Goal: Task Accomplishment & Management: Complete application form

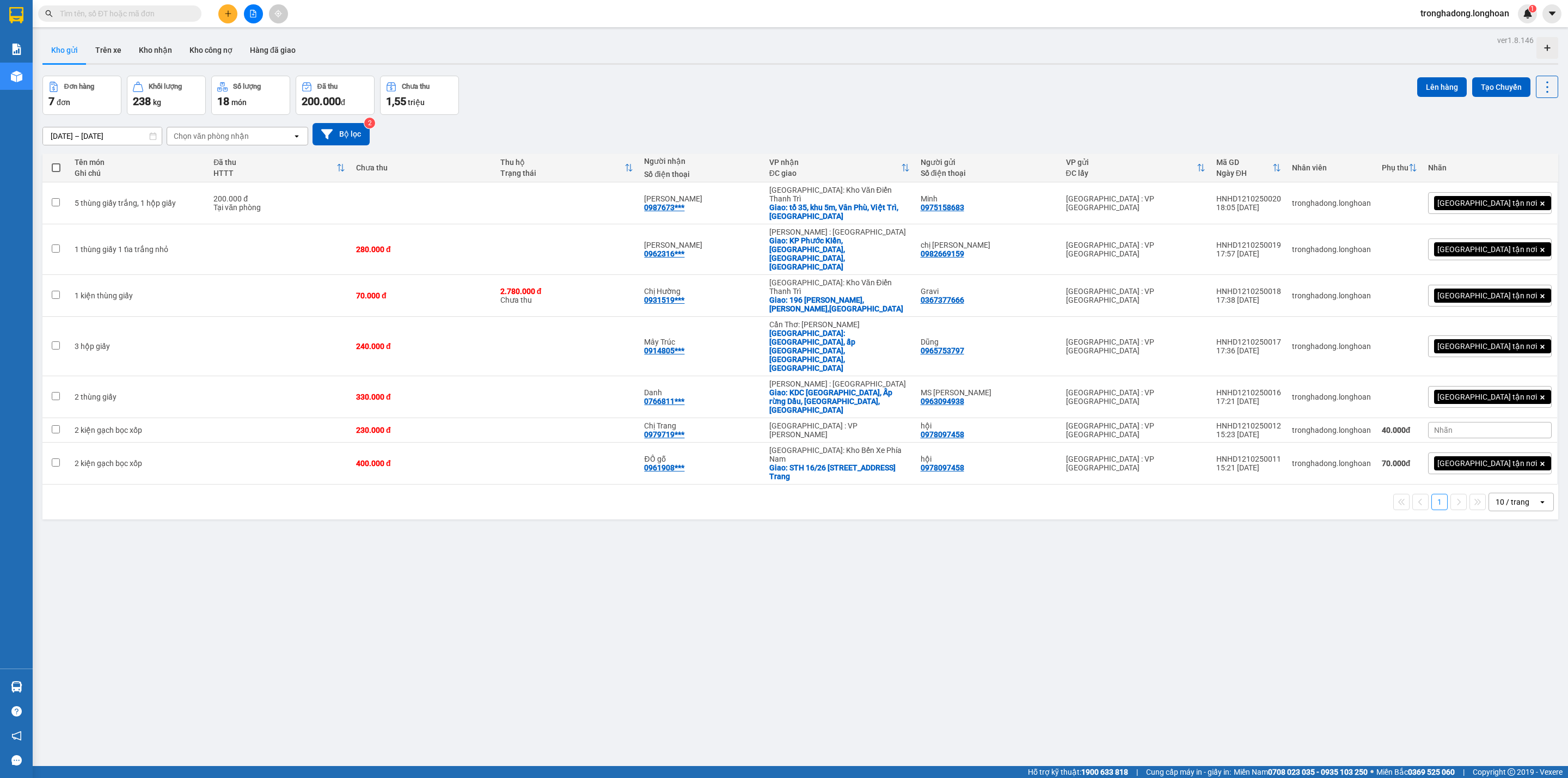
drag, startPoint x: 407, startPoint y: 595, endPoint x: 396, endPoint y: 590, distance: 12.1
click at [406, 594] on div "ver 1.8.146 Kho gửi Trên xe Kho nhận Kho công nợ Hàng đã giao Đơn hàng 7 đơn Kh…" at bounding box center [800, 421] width 1524 height 778
click at [143, 20] on span at bounding box center [120, 13] width 163 height 16
click at [140, 9] on input "text" at bounding box center [124, 13] width 129 height 12
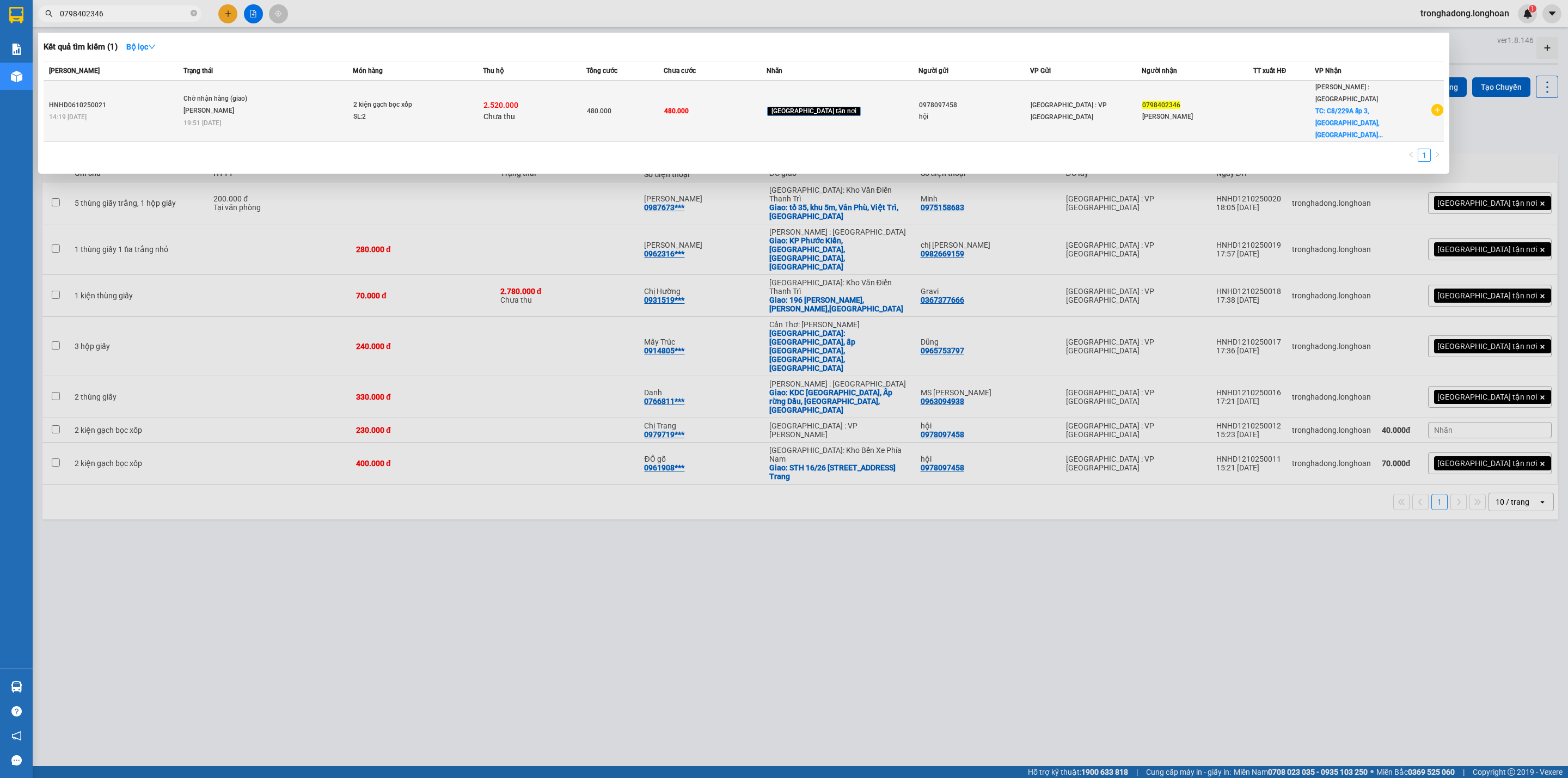
type input "0798402346"
click at [533, 111] on td "2.520.000 Chưa thu" at bounding box center [534, 111] width 103 height 62
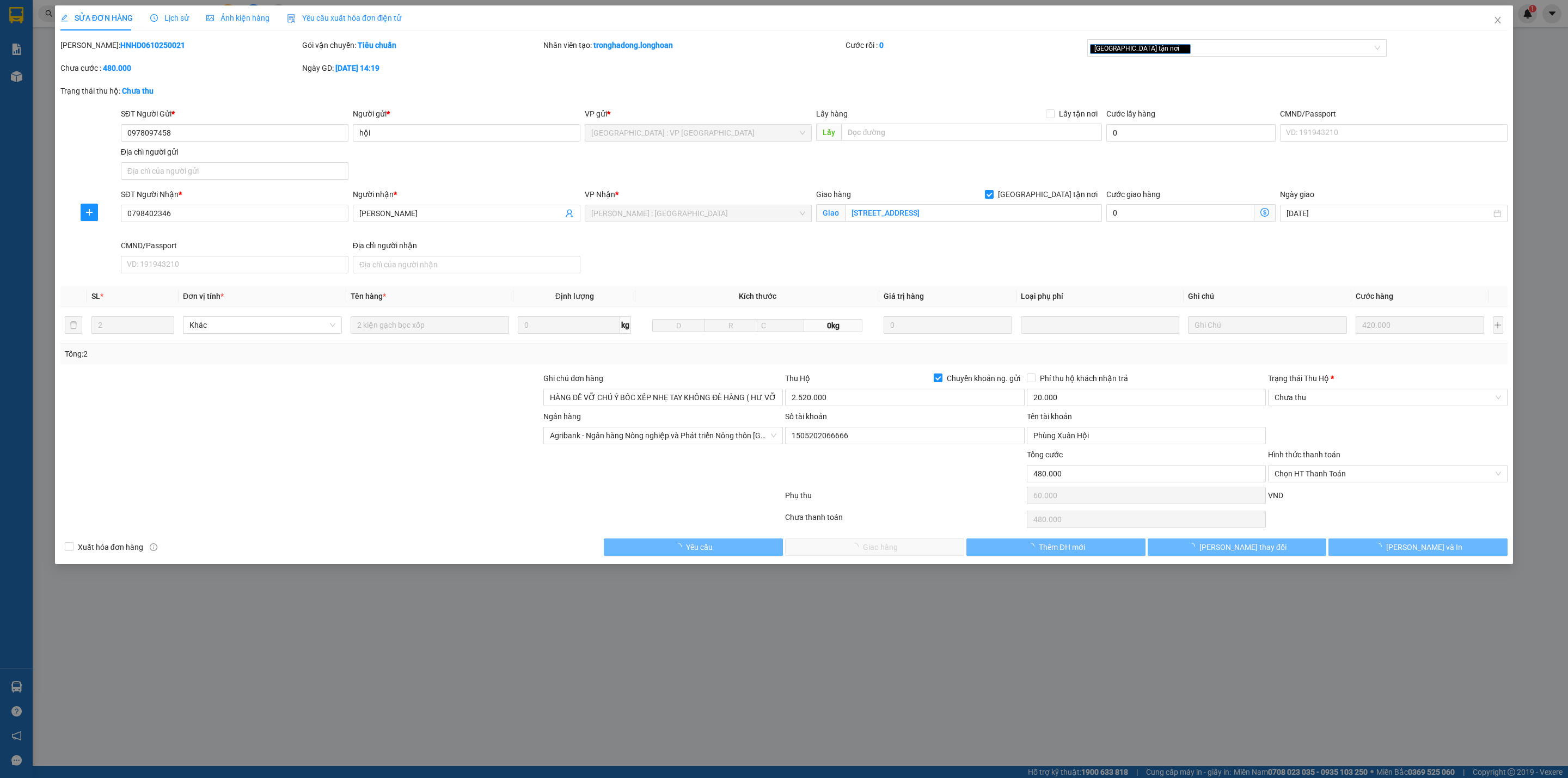
type input "0978097458"
type input "hội"
type input "0798402346"
type input "Anh Long"
checkbox input "true"
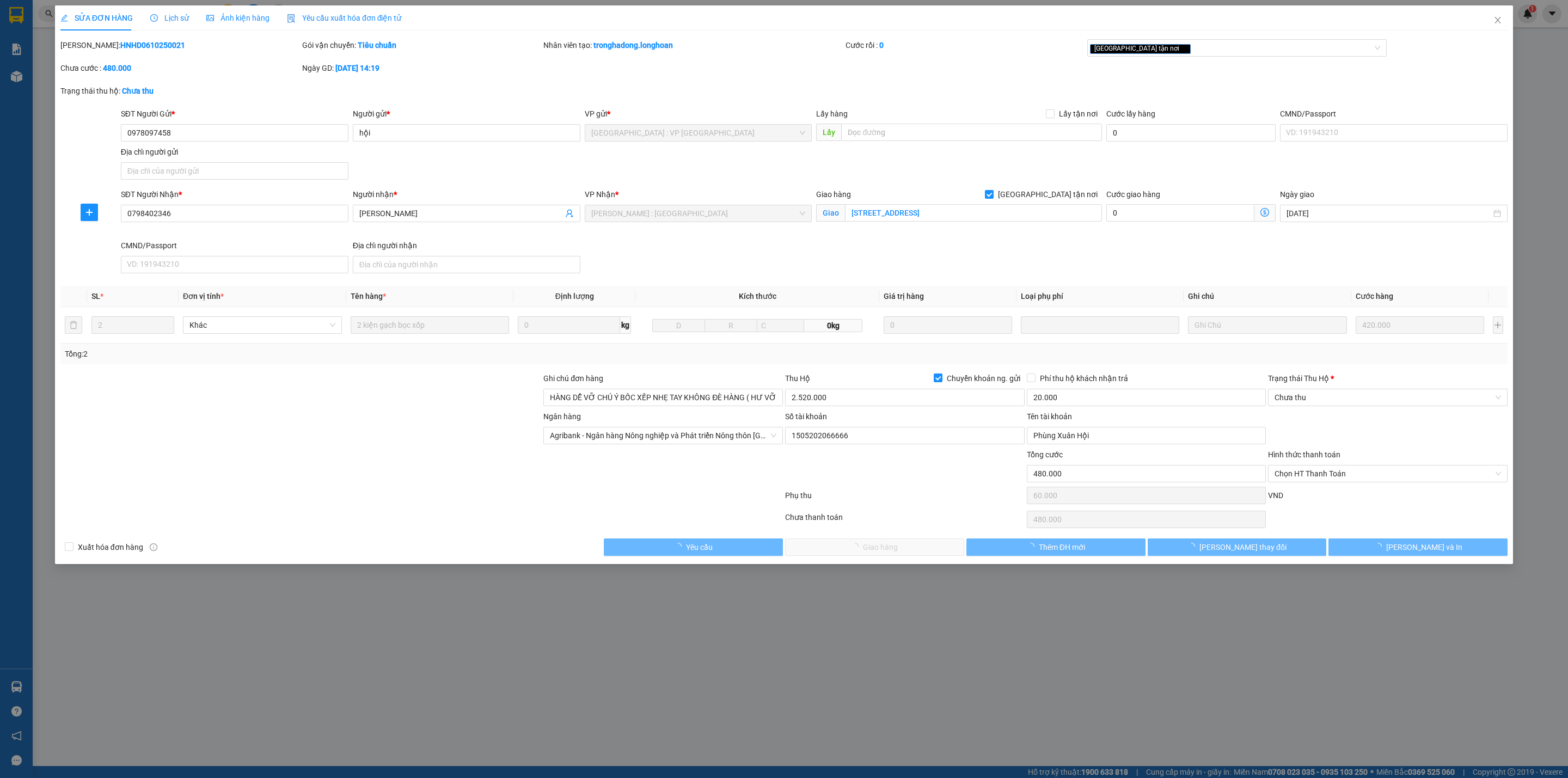
type input "C8/229A ấp 3, Bình Lợi, Bình Chánh"
type input "HÀNG DỄ VỠ CHÚ Ý BỐC XẾP NHẸ TAY KHÔNG ĐÈ HÀNG ( HƯ VỠ KHÔNG ĐỀN )"
type input "480.000"
type input "60.000"
type input "480.000"
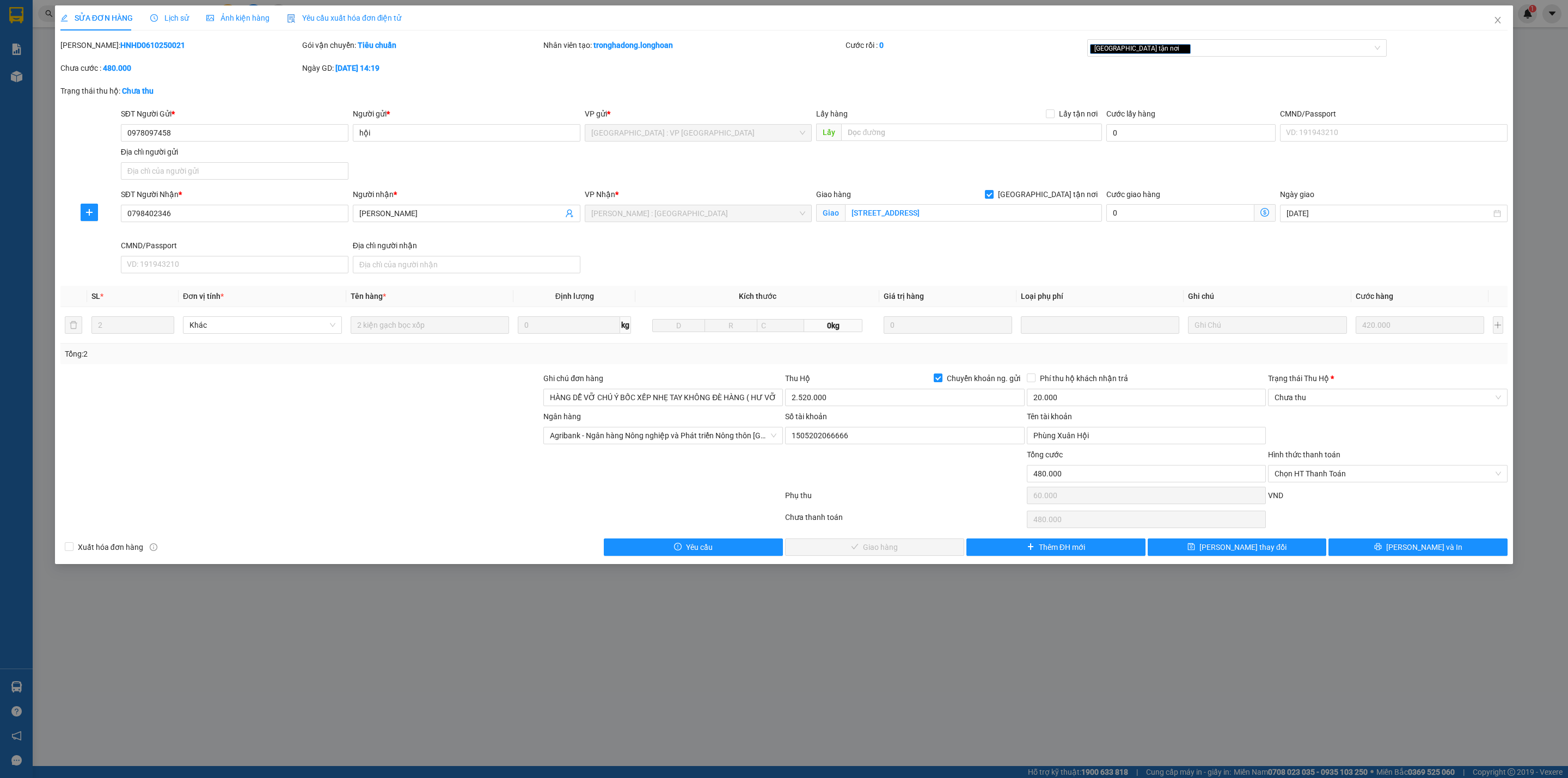
click at [374, 414] on div at bounding box center [301, 429] width 483 height 38
click at [175, 27] on div "Lịch sử" at bounding box center [169, 18] width 39 height 25
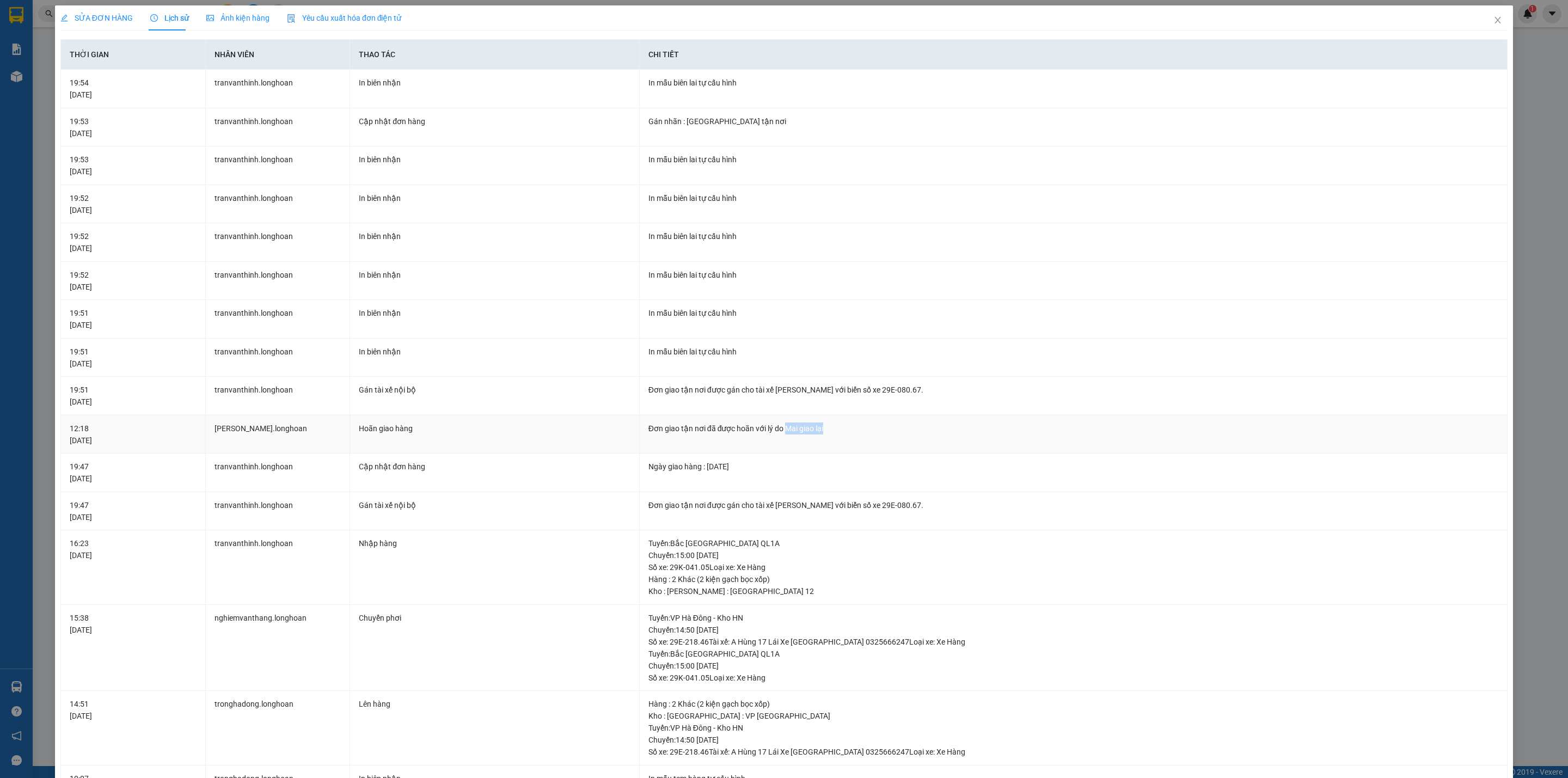
drag, startPoint x: 780, startPoint y: 430, endPoint x: 870, endPoint y: 430, distance: 90.0
click at [864, 430] on div "Đơn giao tận nơi đã được hoãn với lý do Mai giao lại" at bounding box center [1073, 428] width 850 height 12
click at [871, 430] on div "Đơn giao tận nơi đã được hoãn với lý do Mai giao lại" at bounding box center [1073, 428] width 850 height 12
drag, startPoint x: 860, startPoint y: 431, endPoint x: 722, endPoint y: 439, distance: 138.2
click at [753, 432] on div "Đơn giao tận nơi đã được hoãn với lý do Mai giao lại" at bounding box center [1073, 428] width 850 height 12
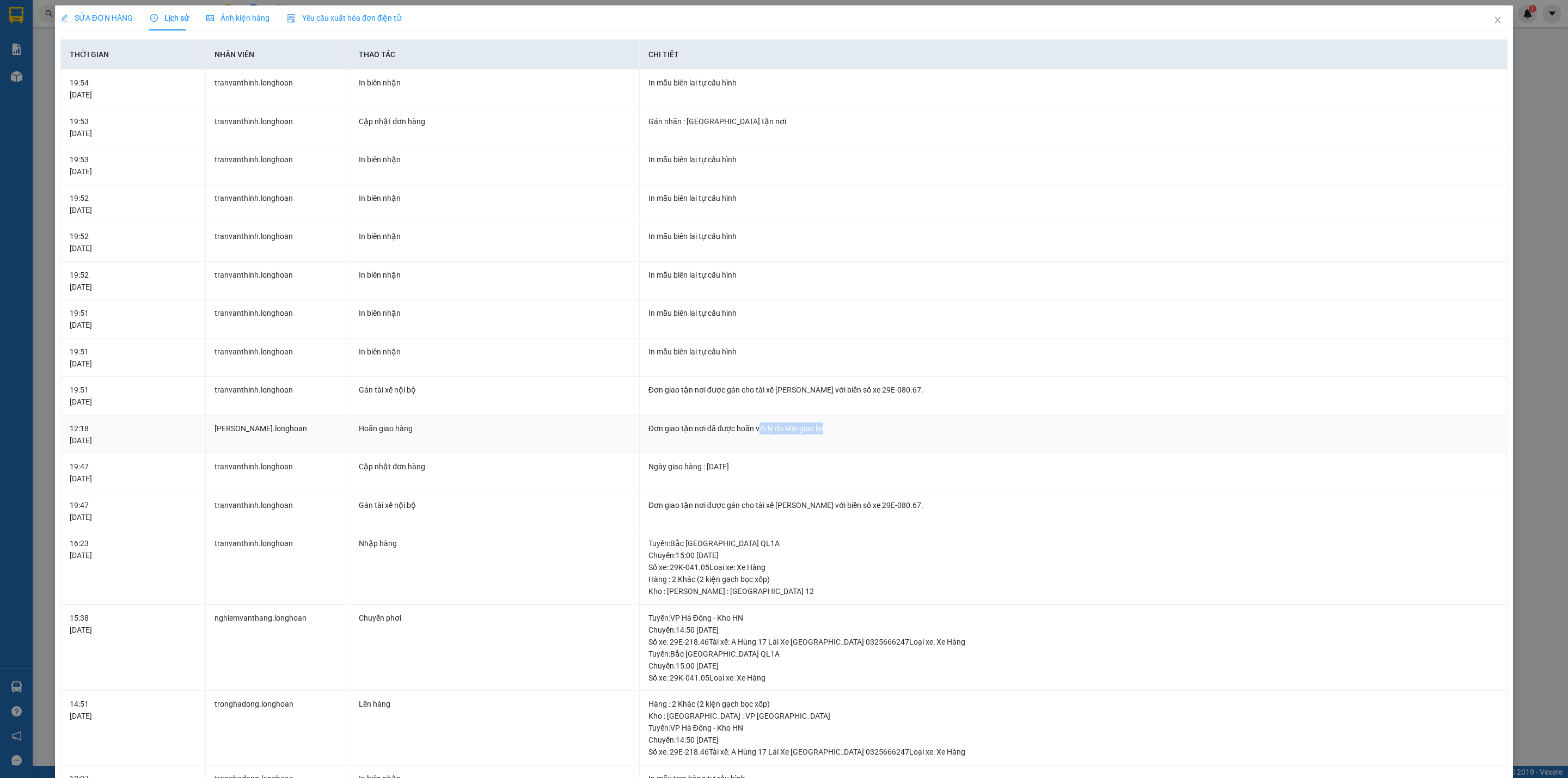
click at [826, 424] on div "Đơn giao tận nơi đã được hoãn với lý do Mai giao lại" at bounding box center [1073, 428] width 850 height 12
drag, startPoint x: 838, startPoint y: 430, endPoint x: 716, endPoint y: 431, distance: 122.0
click at [745, 431] on div "Đơn giao tận nơi đã được hoãn với lý do Mai giao lại" at bounding box center [1073, 428] width 850 height 12
click at [680, 432] on div "Đơn giao tận nơi đã được hoãn với lý do Mai giao lại" at bounding box center [1073, 428] width 850 height 12
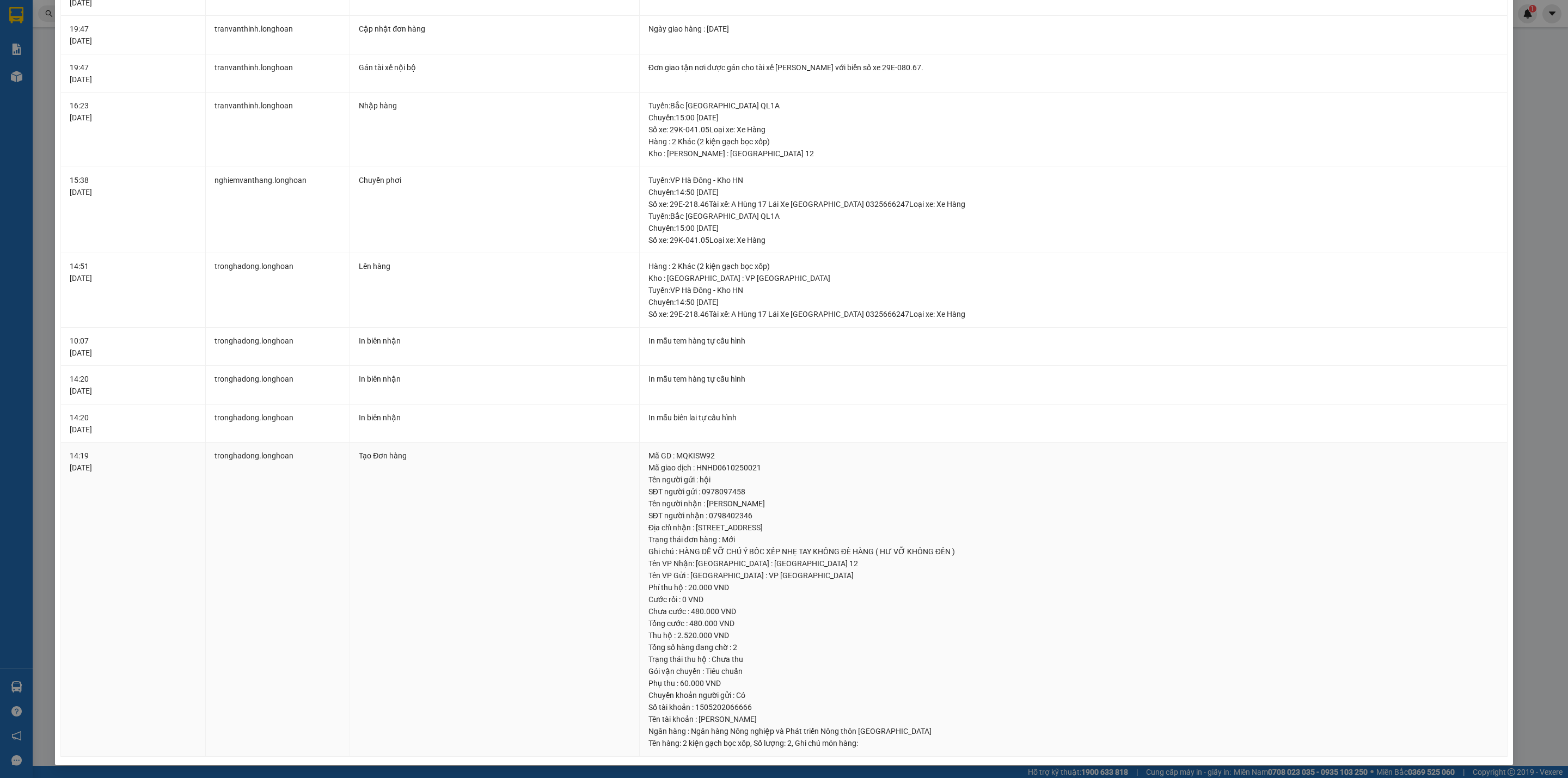
drag, startPoint x: 787, startPoint y: 526, endPoint x: 754, endPoint y: 524, distance: 33.1
click at [759, 524] on div "Địa chỉ nhận : C8/229A ấp 3, Bình Lợi, Bình Chánh" at bounding box center [1073, 528] width 850 height 12
click at [742, 521] on div "SĐT người nhận : 0798402346" at bounding box center [1073, 516] width 850 height 12
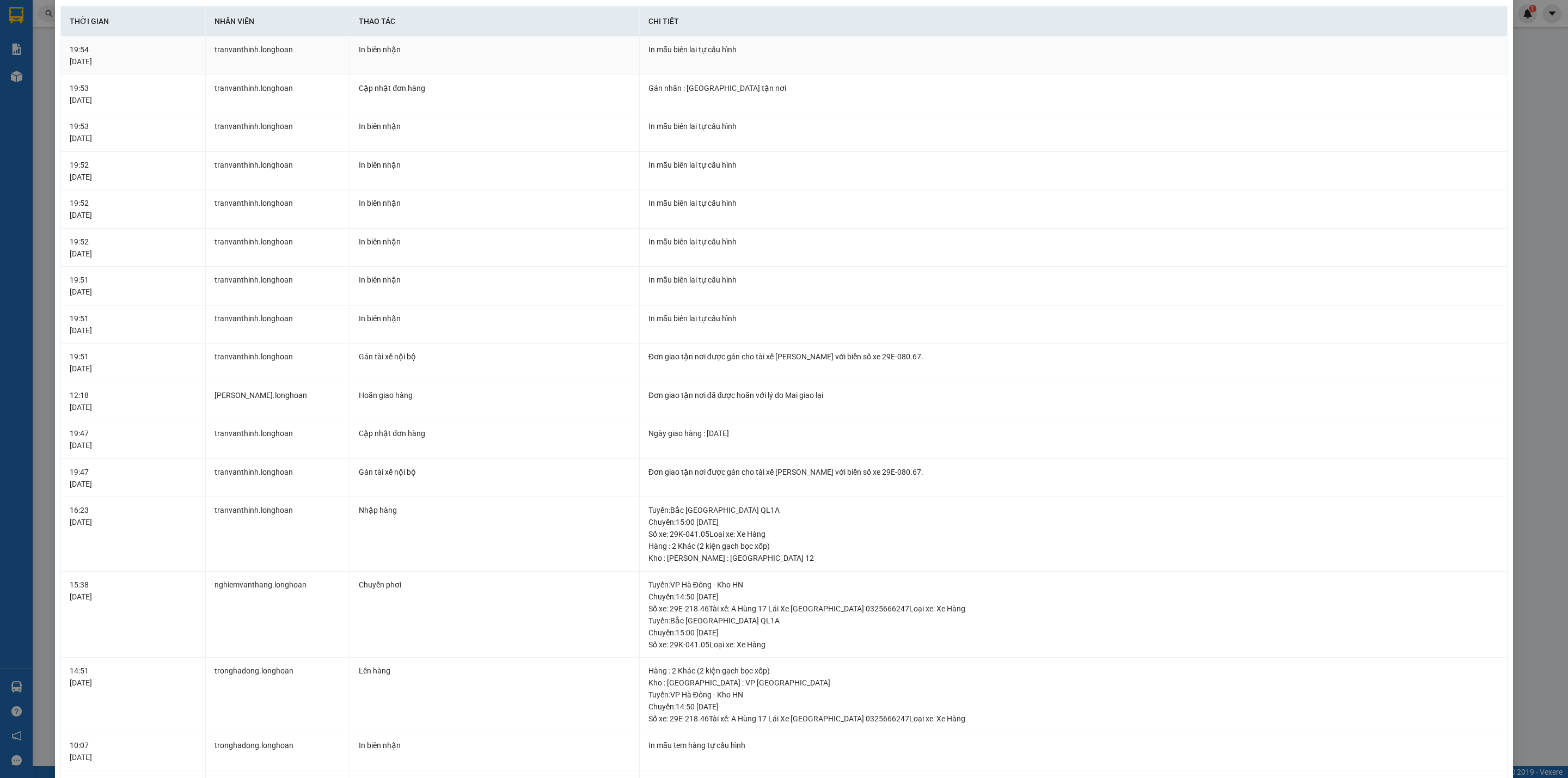
scroll to position [0, 0]
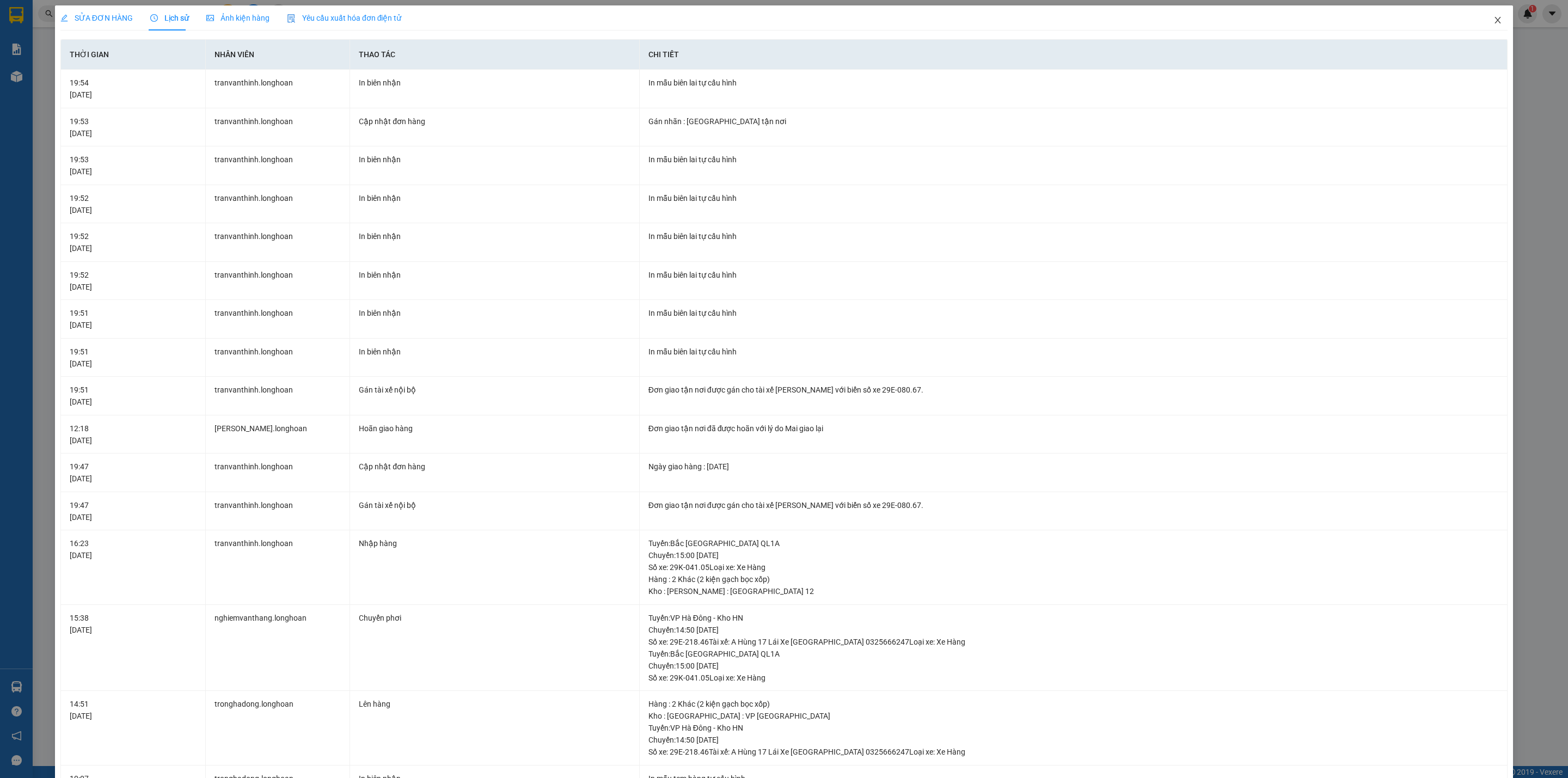
click at [1493, 17] on icon "close" at bounding box center [1497, 20] width 9 height 9
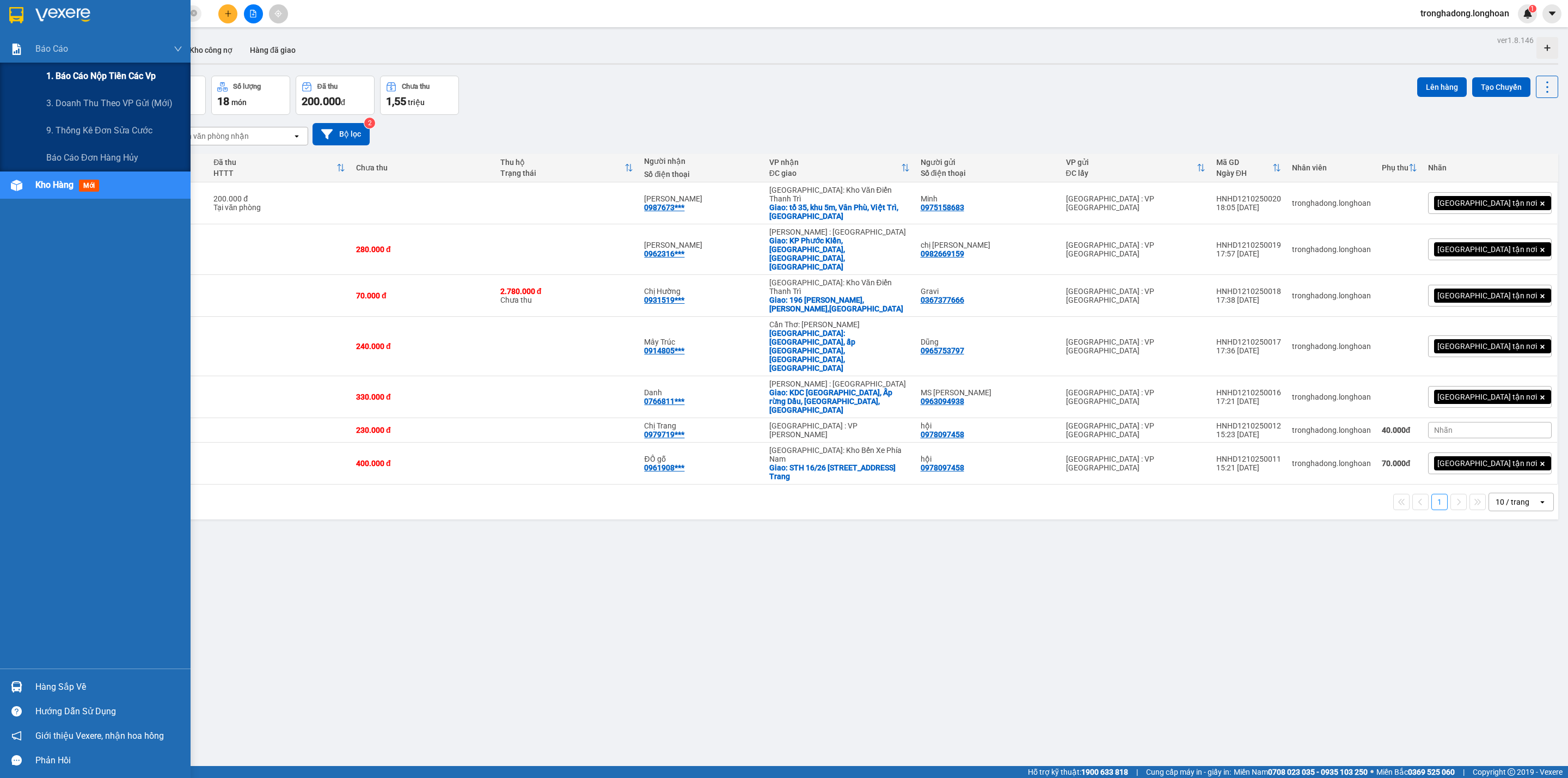
click at [58, 74] on span "1. Báo cáo nộp tiền các vp" at bounding box center [100, 76] width 109 height 13
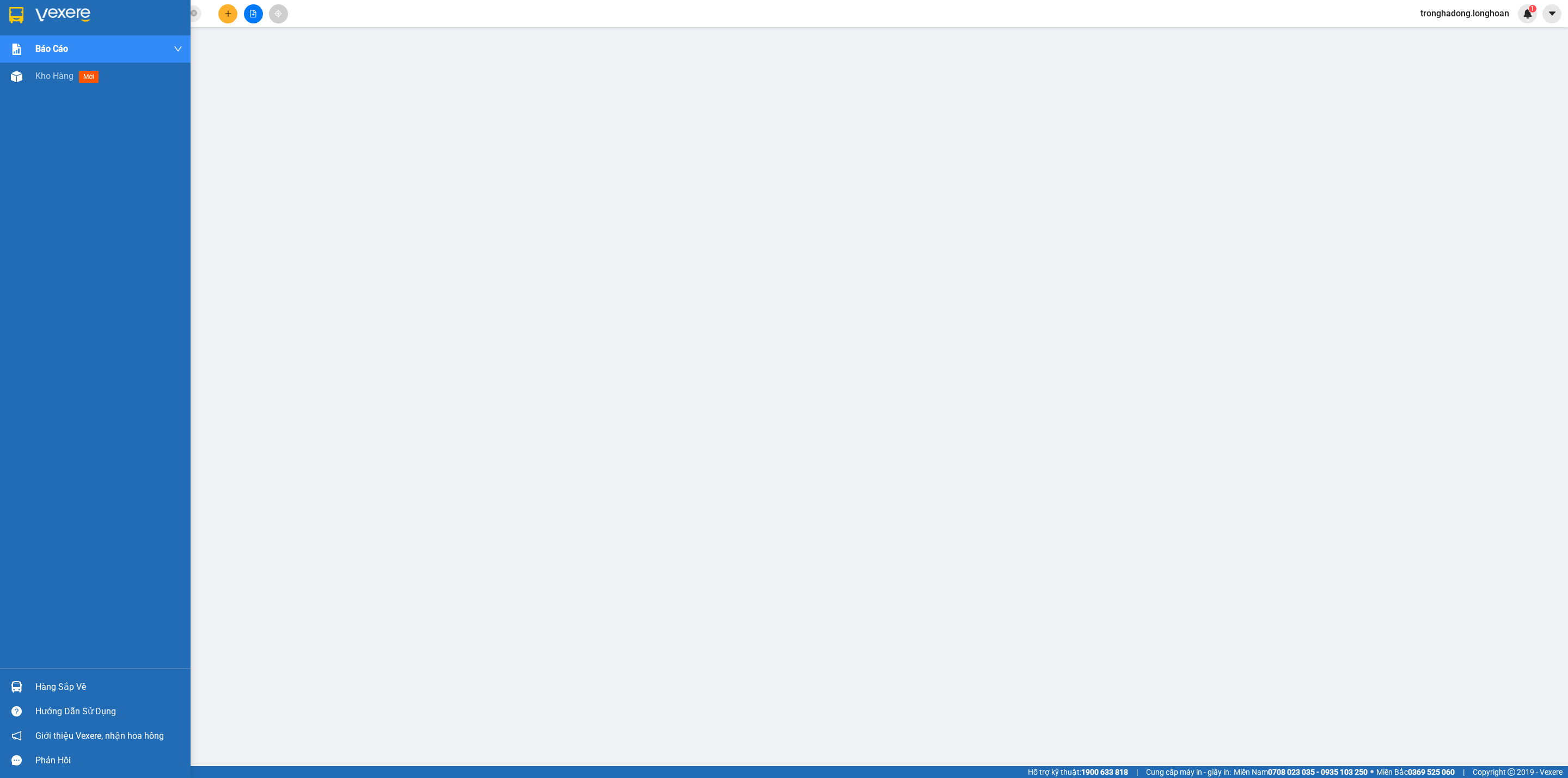
click at [4, 4] on div at bounding box center [95, 18] width 190 height 36
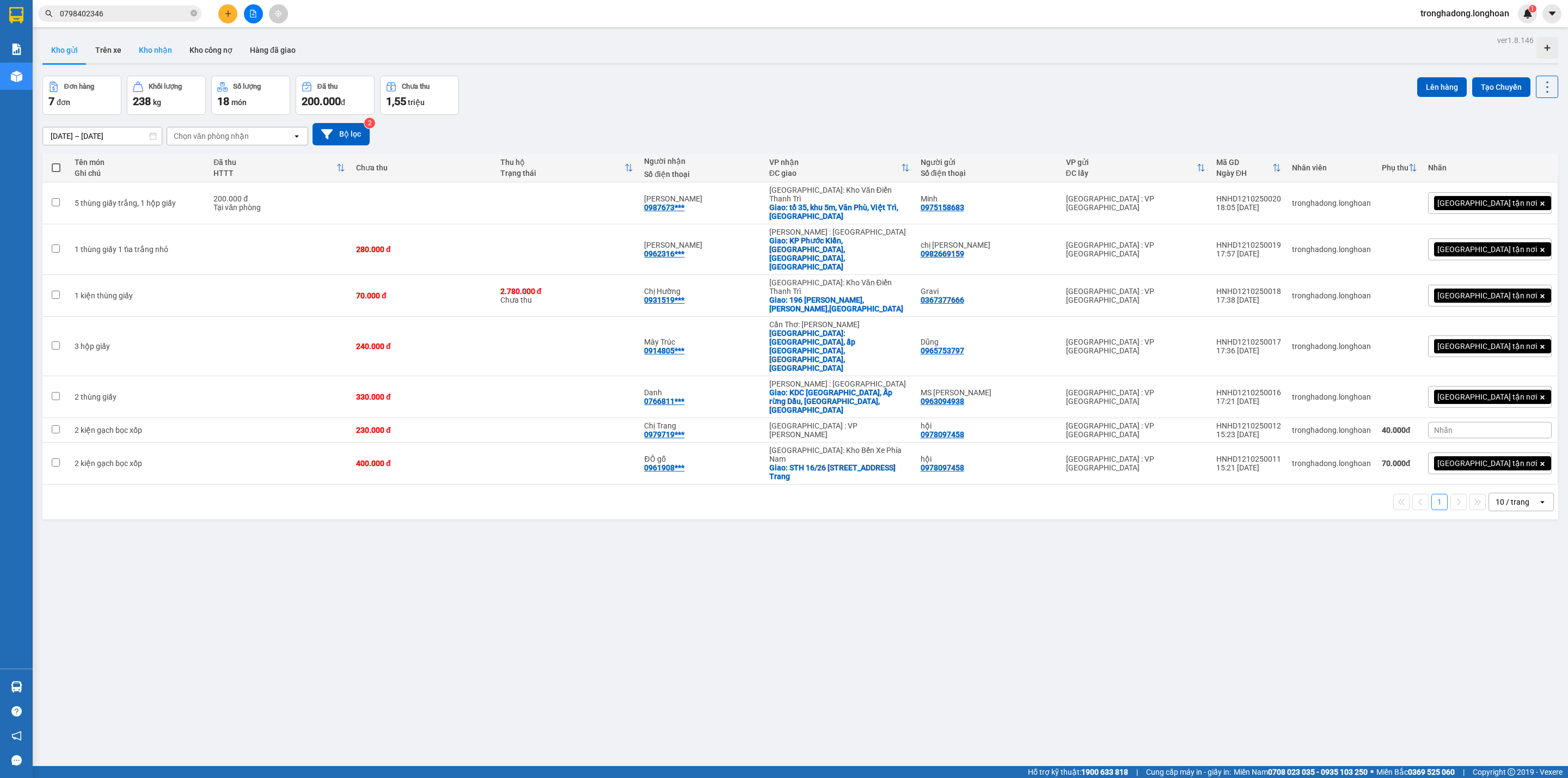
click at [154, 46] on button "Kho nhận" at bounding box center [155, 50] width 51 height 26
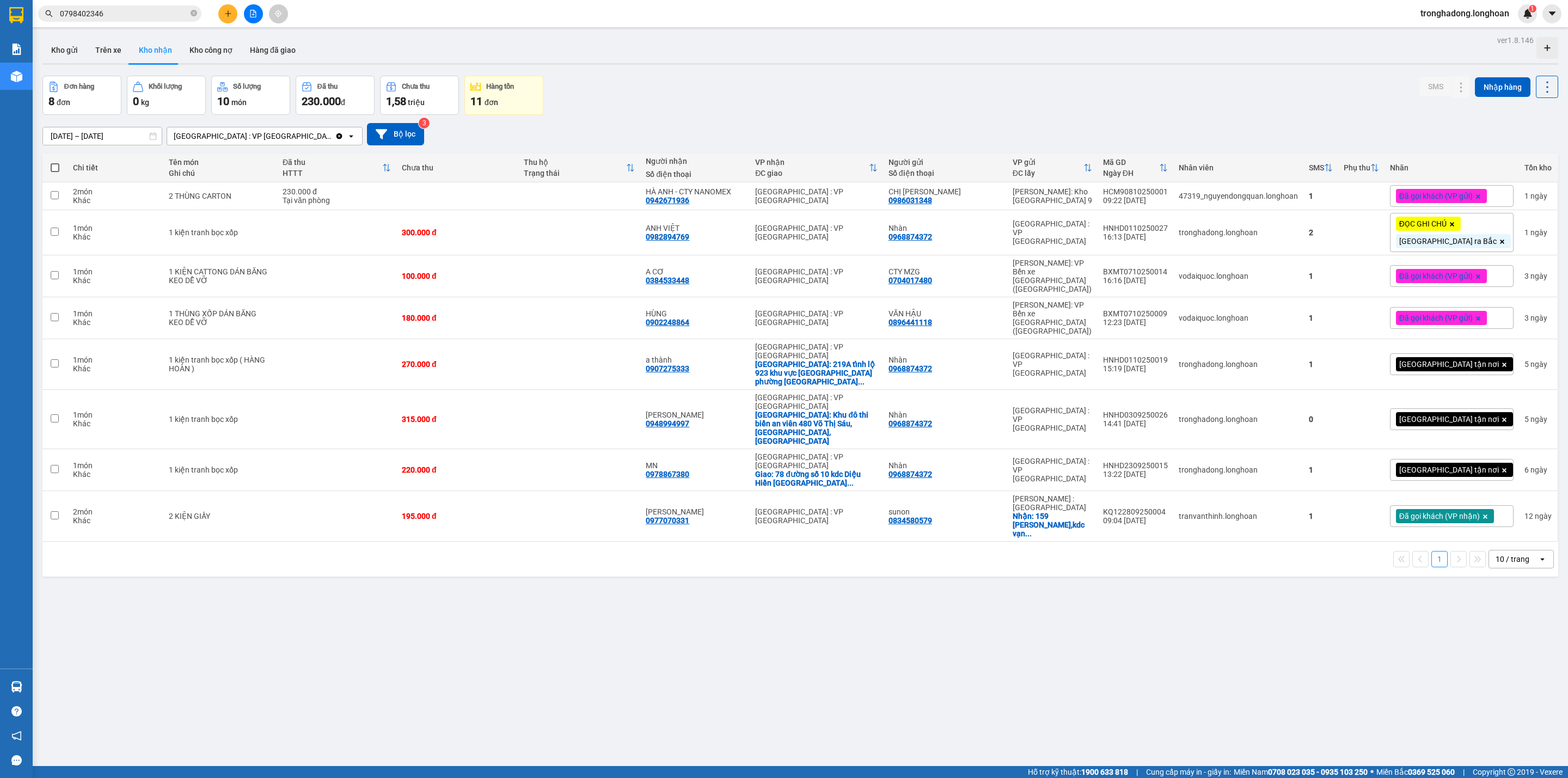
click at [1428, 198] on span "Đã gọi khách (VP gửi)" at bounding box center [1436, 195] width 74 height 10
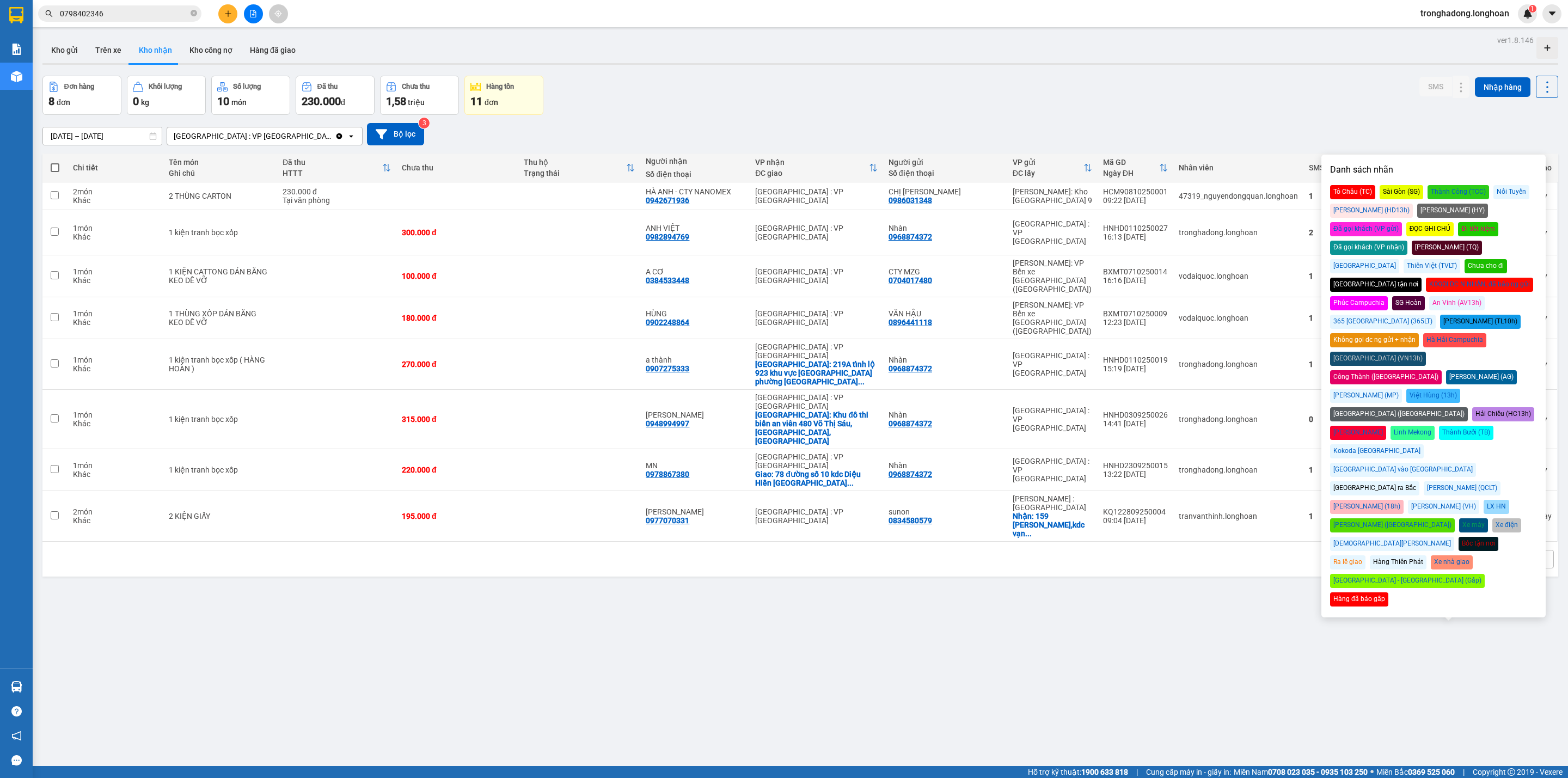
click at [1407, 241] on div "Đã gọi khách (VP nhận)" at bounding box center [1369, 247] width 77 height 14
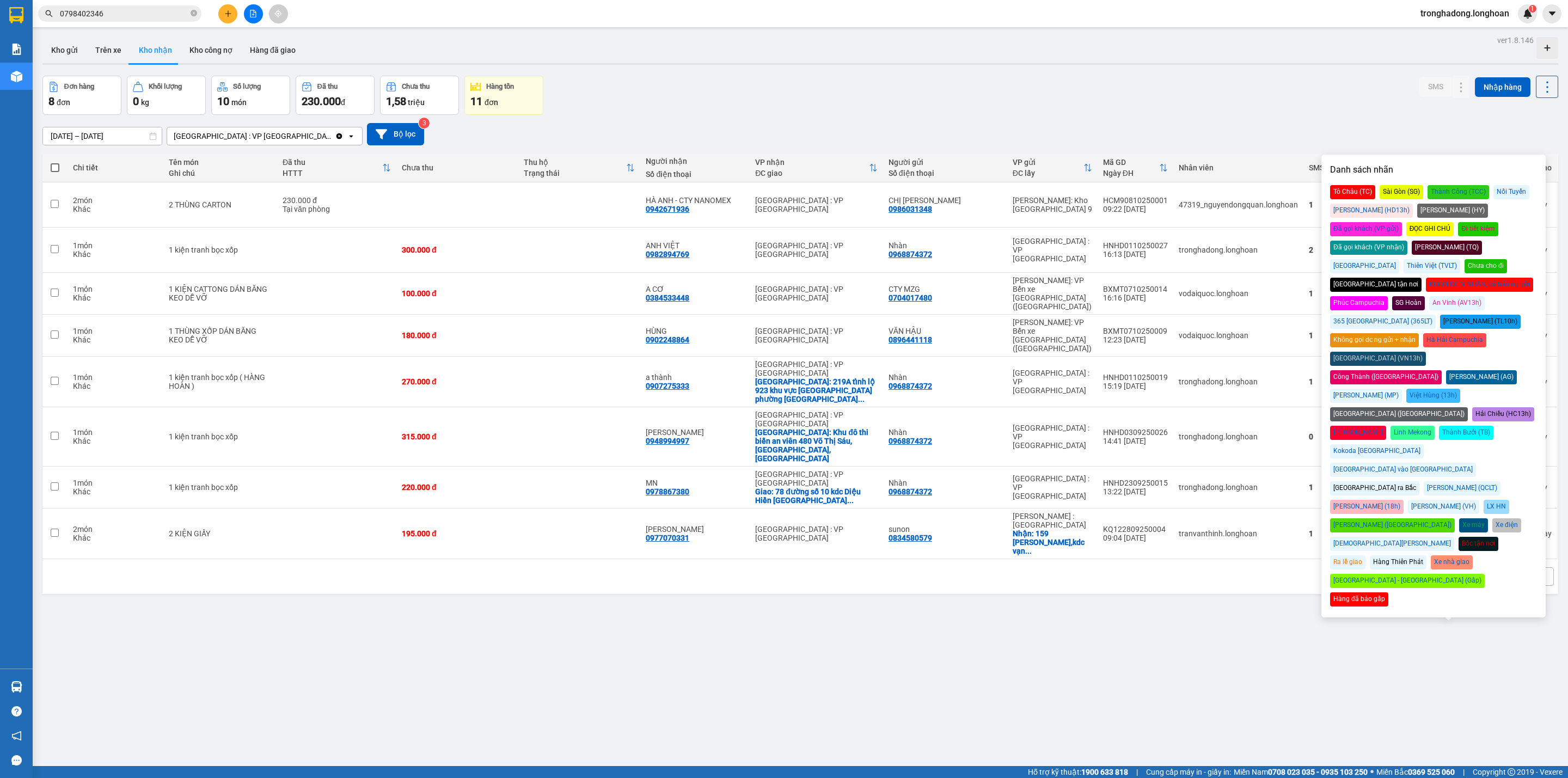
click at [1199, 77] on div "Đơn hàng 8 đơn Khối lượng 0 kg Số lượng 10 món Đã thu 230.000 đ Chưa thu 1,58 t…" at bounding box center [800, 95] width 1515 height 39
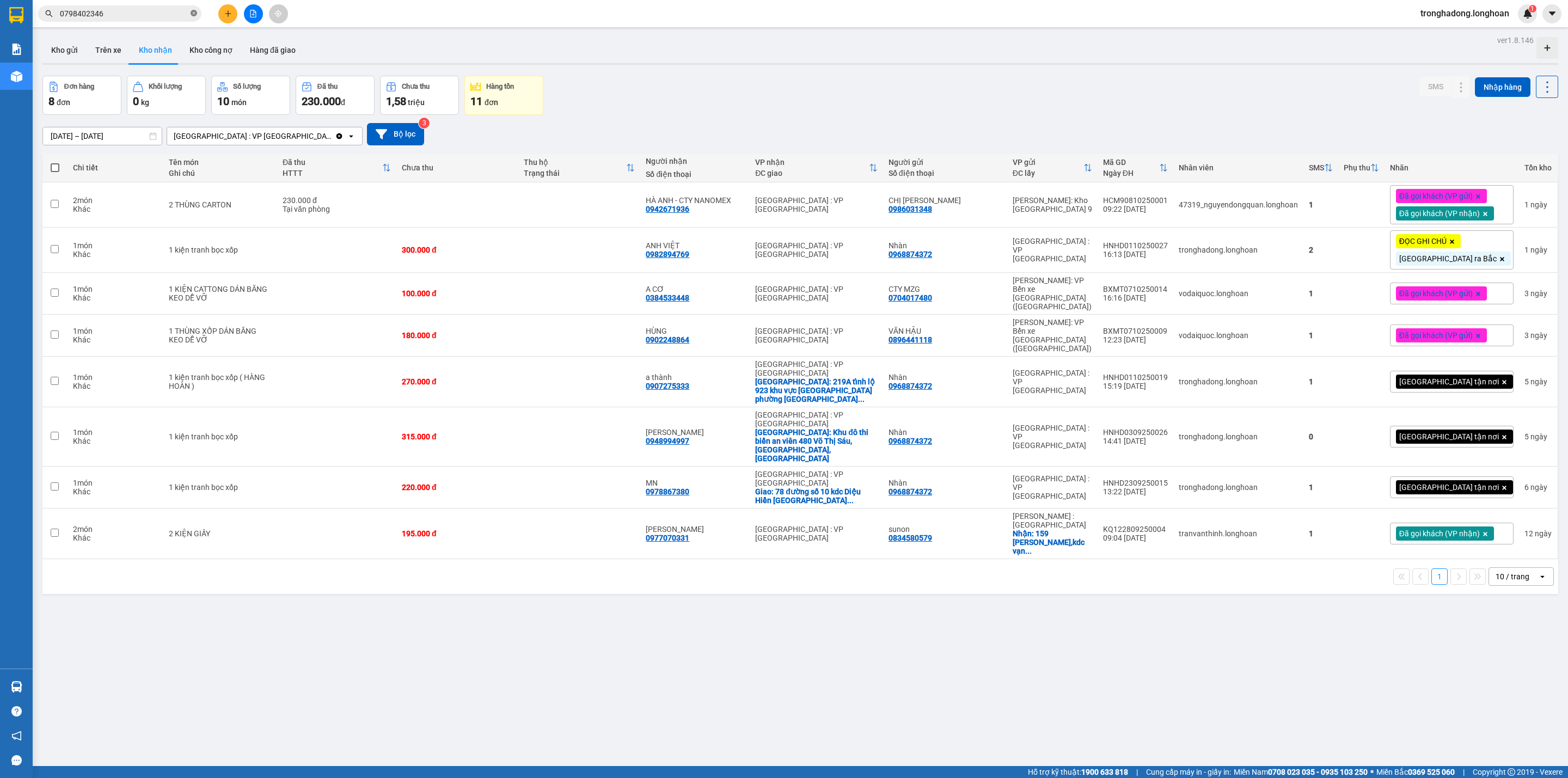
click at [195, 11] on icon "close-circle" at bounding box center [193, 13] width 7 height 7
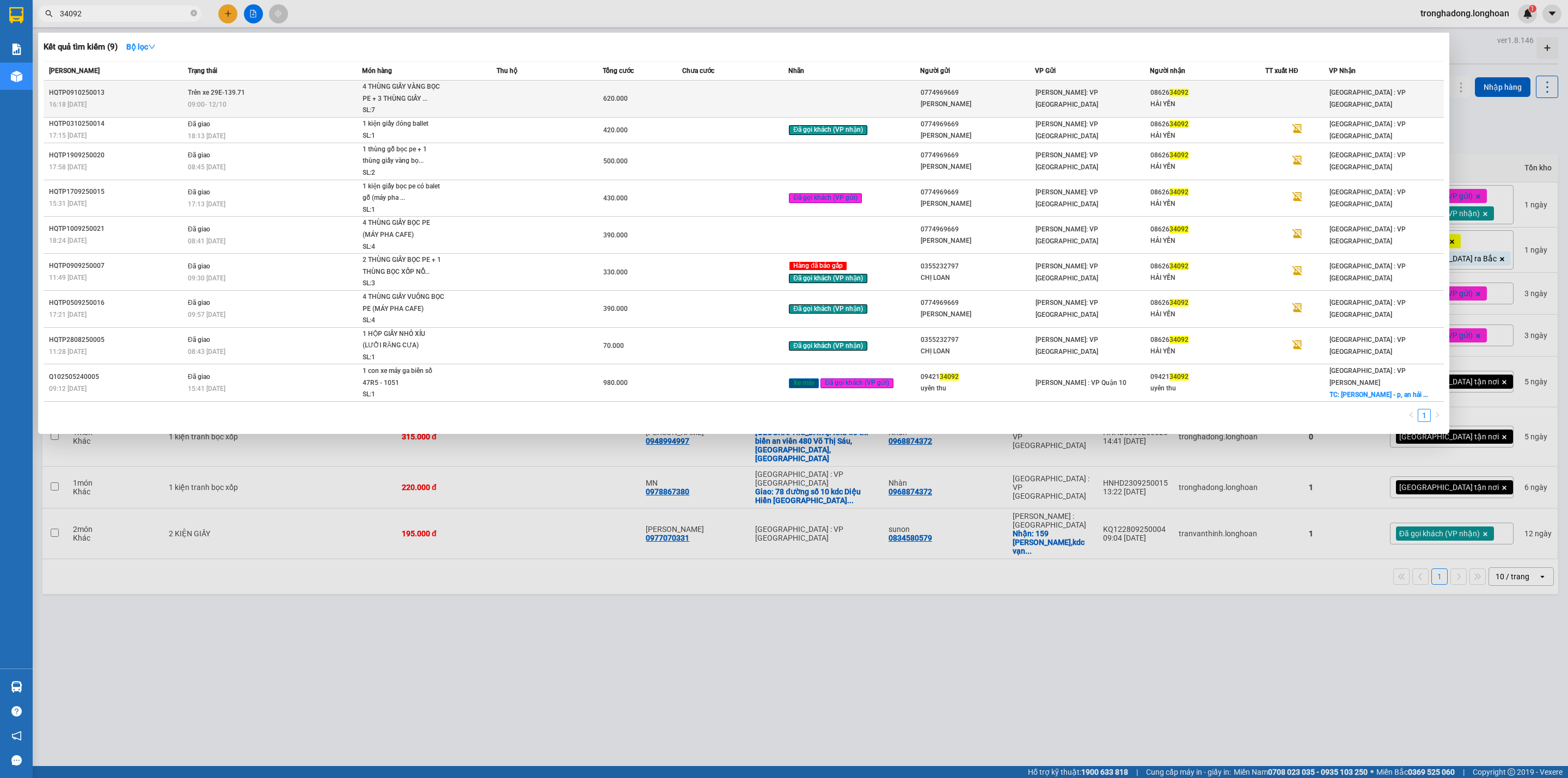
type input "34092"
click at [439, 107] on div "SL: 7" at bounding box center [404, 111] width 82 height 12
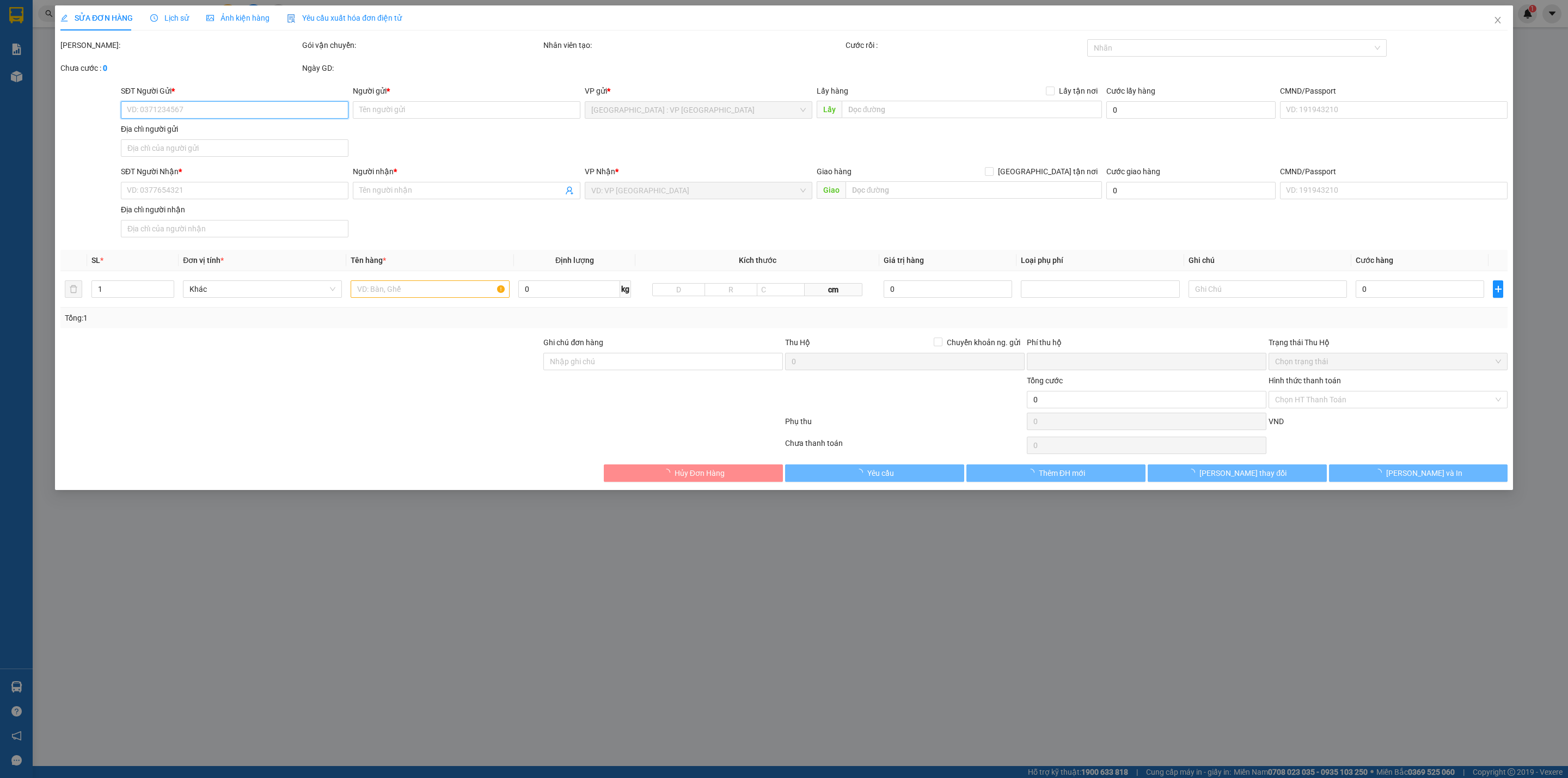
type input "0774969669"
type input "anh phương"
type input "0862634092"
type input "HẢI YẾN"
type input "0"
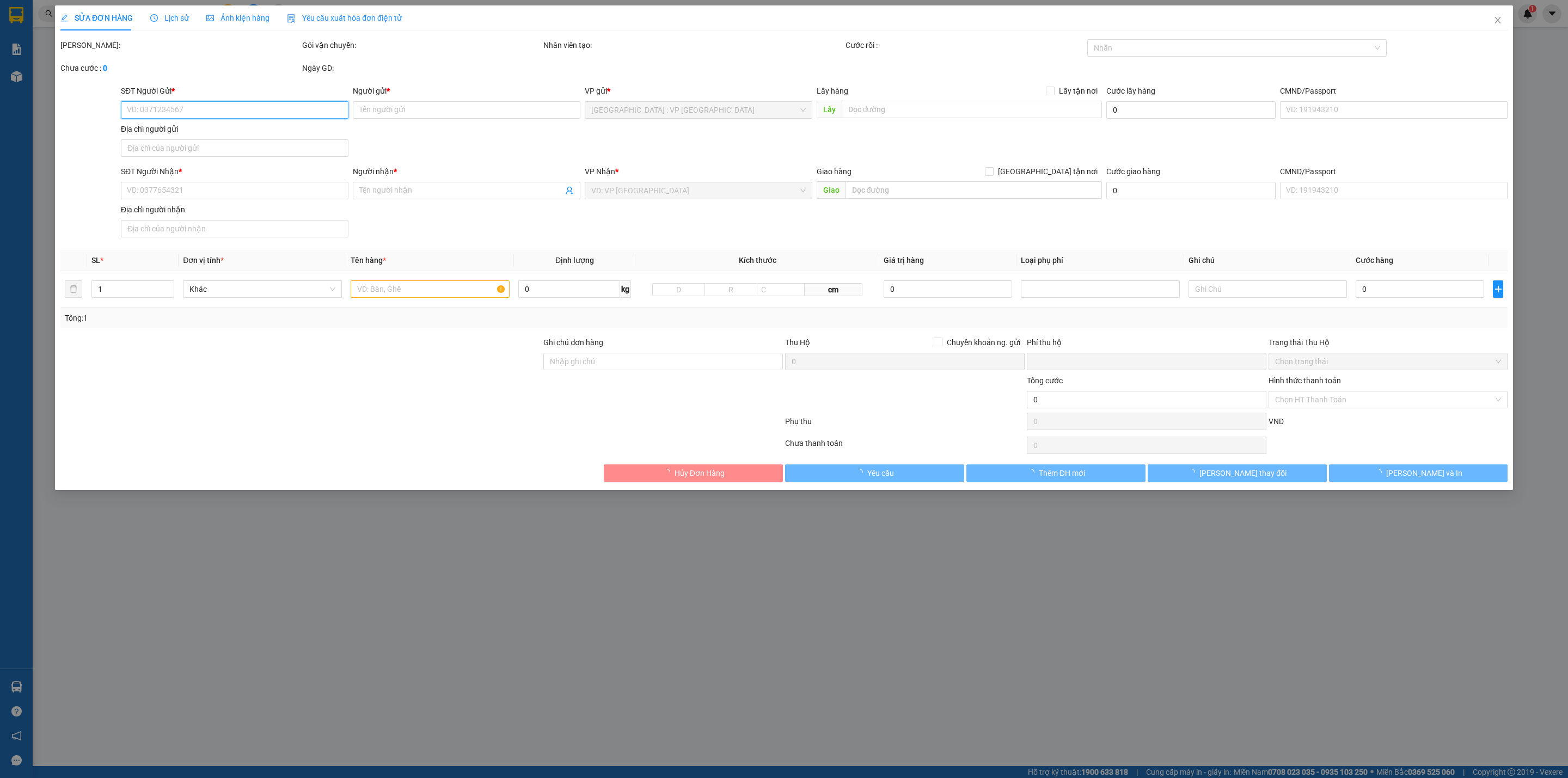
type input "620.000"
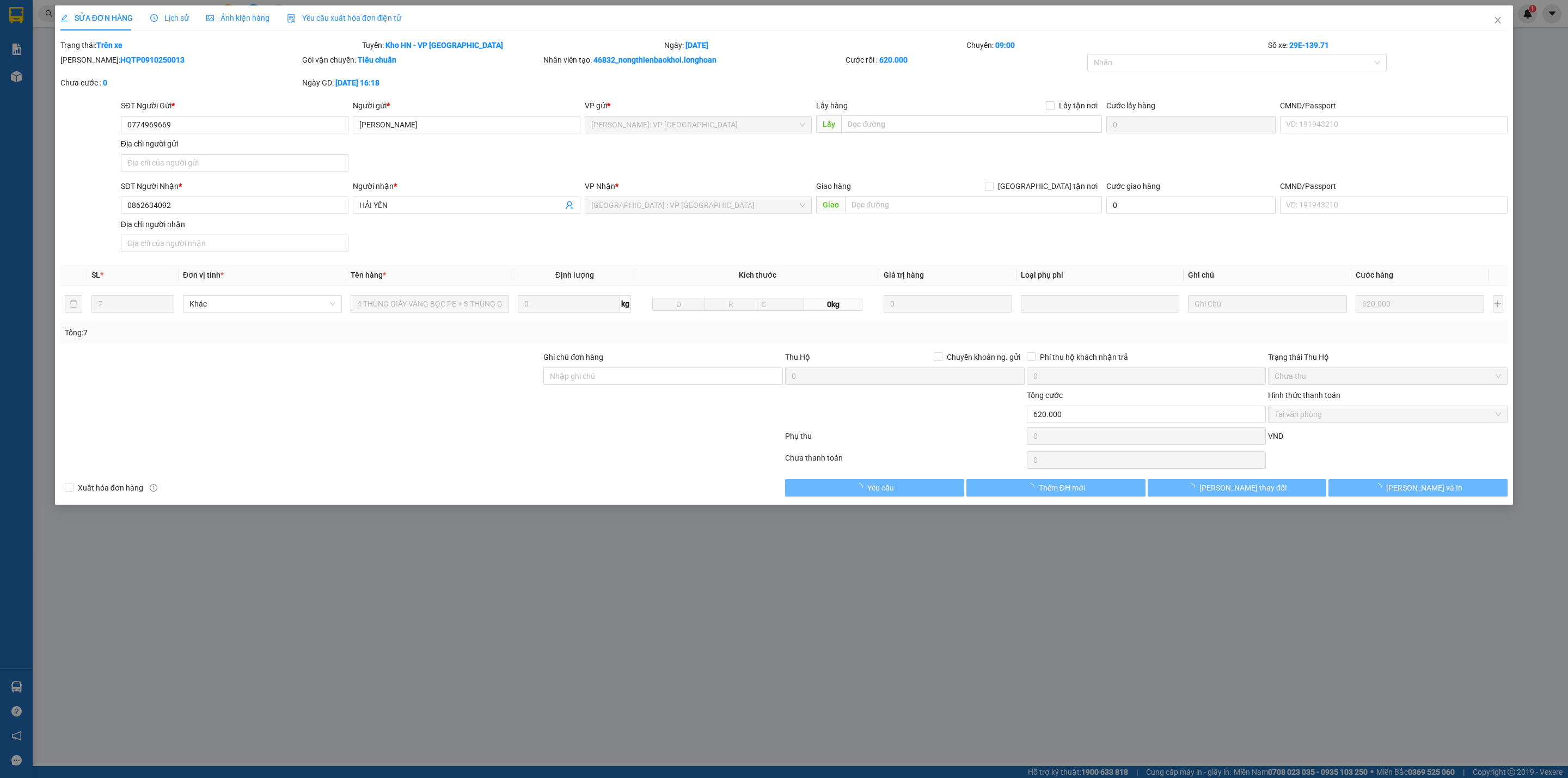
click at [172, 13] on span "Lịch sử" at bounding box center [169, 18] width 39 height 9
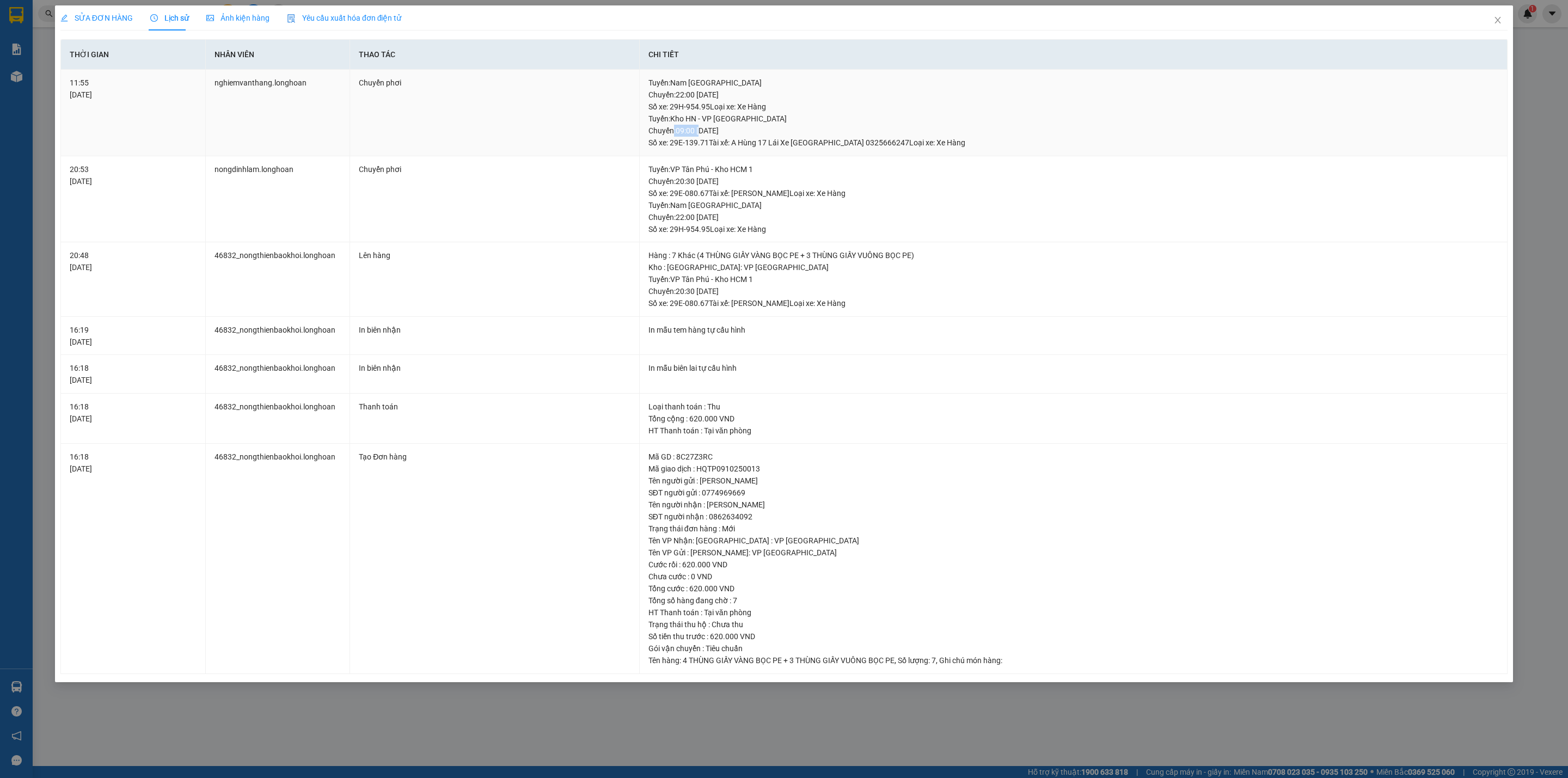
drag, startPoint x: 673, startPoint y: 133, endPoint x: 766, endPoint y: 129, distance: 93.1
click at [727, 131] on div "Tuyến : Kho HN - VP Hà Đông Chuyến: 09:00 ngày 12-10-2025 Số xe: 29E-139.71 Tài…" at bounding box center [1073, 131] width 850 height 36
click at [774, 129] on div "Tuyến : Kho HN - VP Hà Đông Chuyến: 09:00 ngày 12-10-2025 Số xe: 29E-139.71 Tài…" at bounding box center [1073, 131] width 850 height 36
drag, startPoint x: 774, startPoint y: 129, endPoint x: 661, endPoint y: 133, distance: 113.1
click at [664, 133] on div "Tuyến : Kho HN - VP Hà Đông Chuyến: 09:00 ngày 12-10-2025 Số xe: 29E-139.71 Tài…" at bounding box center [1073, 131] width 850 height 36
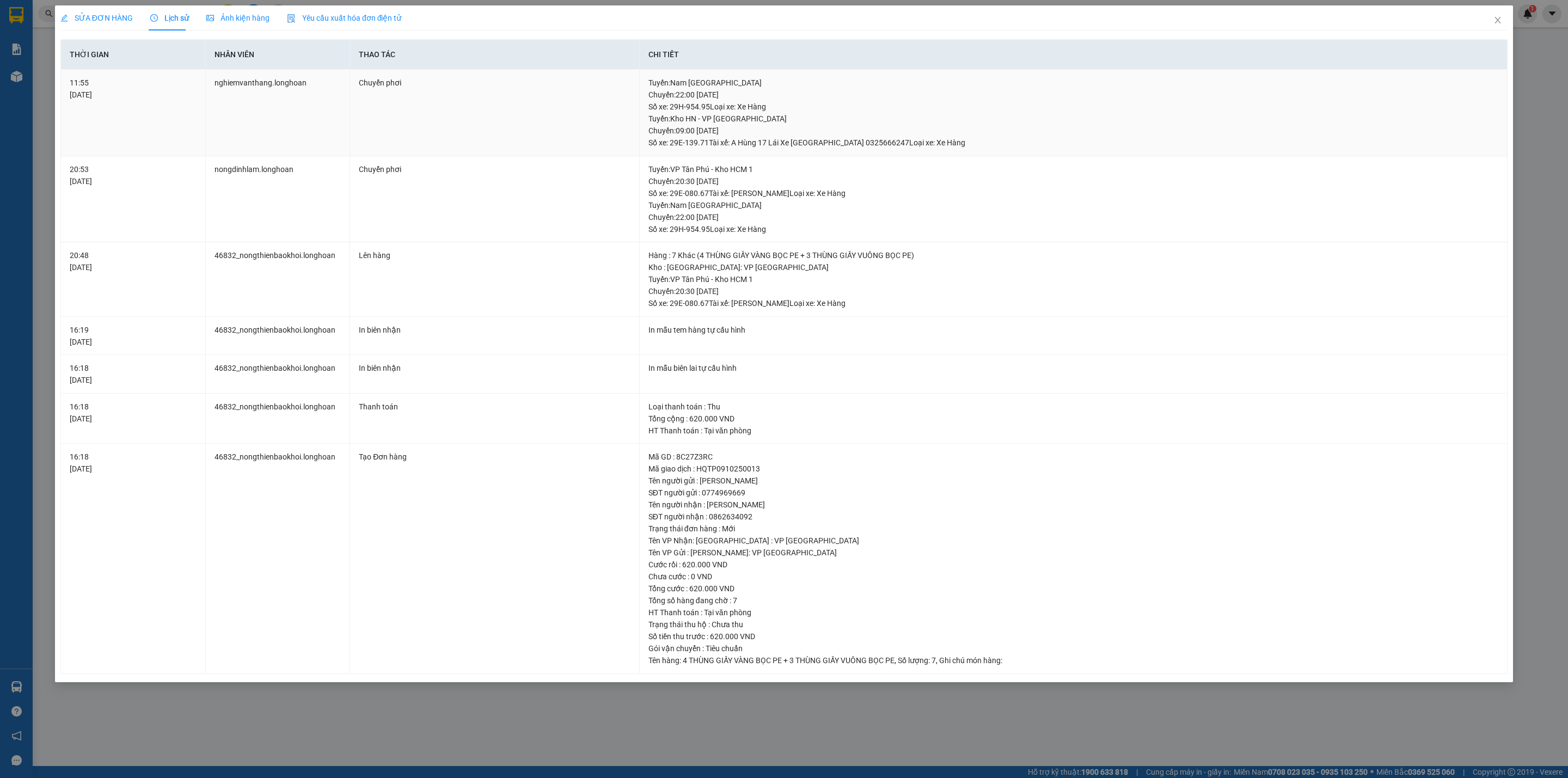
click at [658, 133] on div "Tuyến : Kho HN - VP Hà Đông Chuyến: 09:00 ngày 12-10-2025 Số xe: 29E-139.71 Tài…" at bounding box center [1073, 131] width 850 height 36
click at [1493, 13] on span "Close" at bounding box center [1497, 20] width 30 height 30
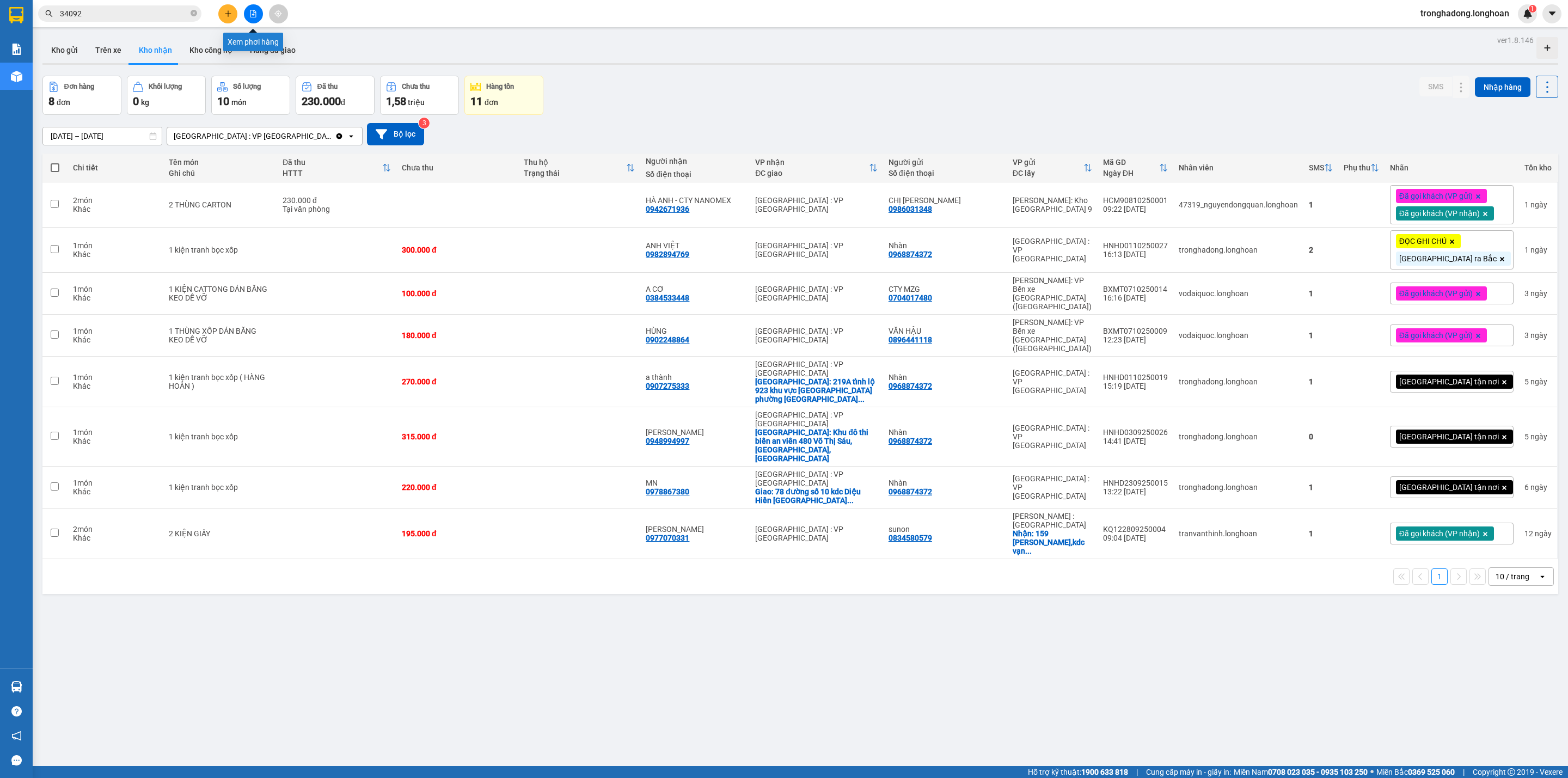
click at [257, 9] on button at bounding box center [253, 14] width 19 height 19
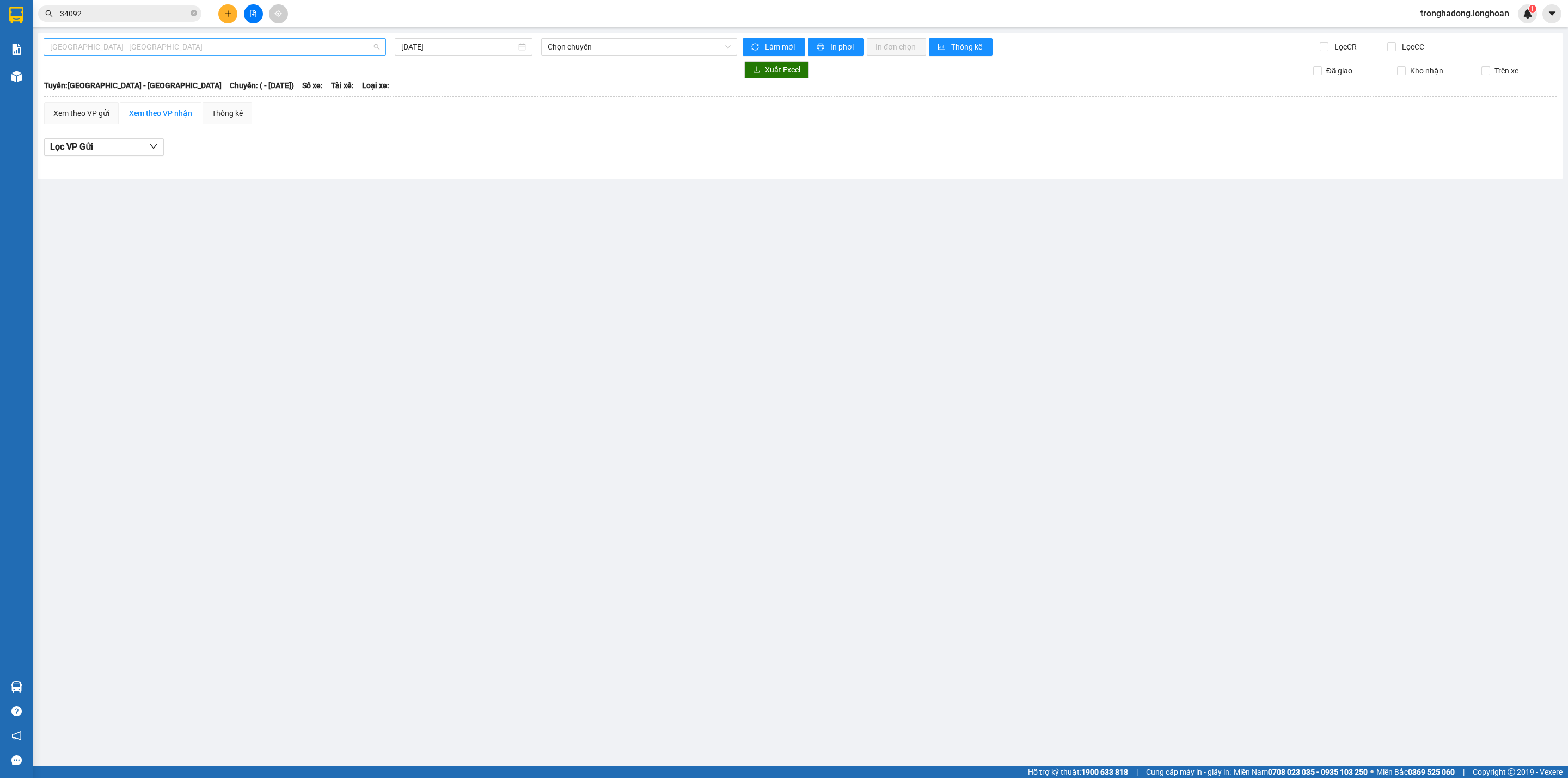
click at [239, 49] on span "Hải Phòng - Hà Nội" at bounding box center [214, 47] width 329 height 16
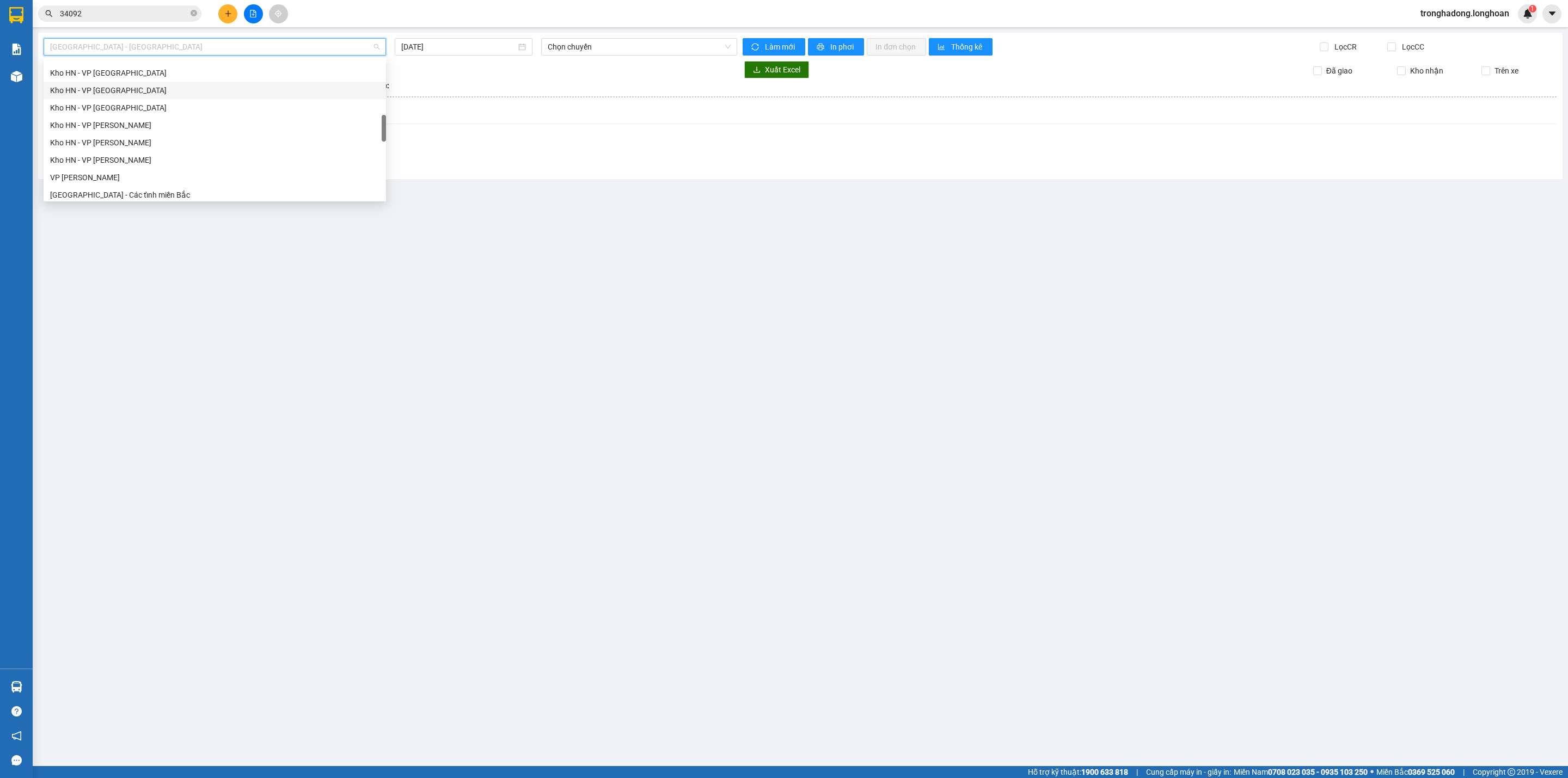
click at [132, 90] on div "Kho HN - VP Hà Đông" at bounding box center [214, 91] width 329 height 12
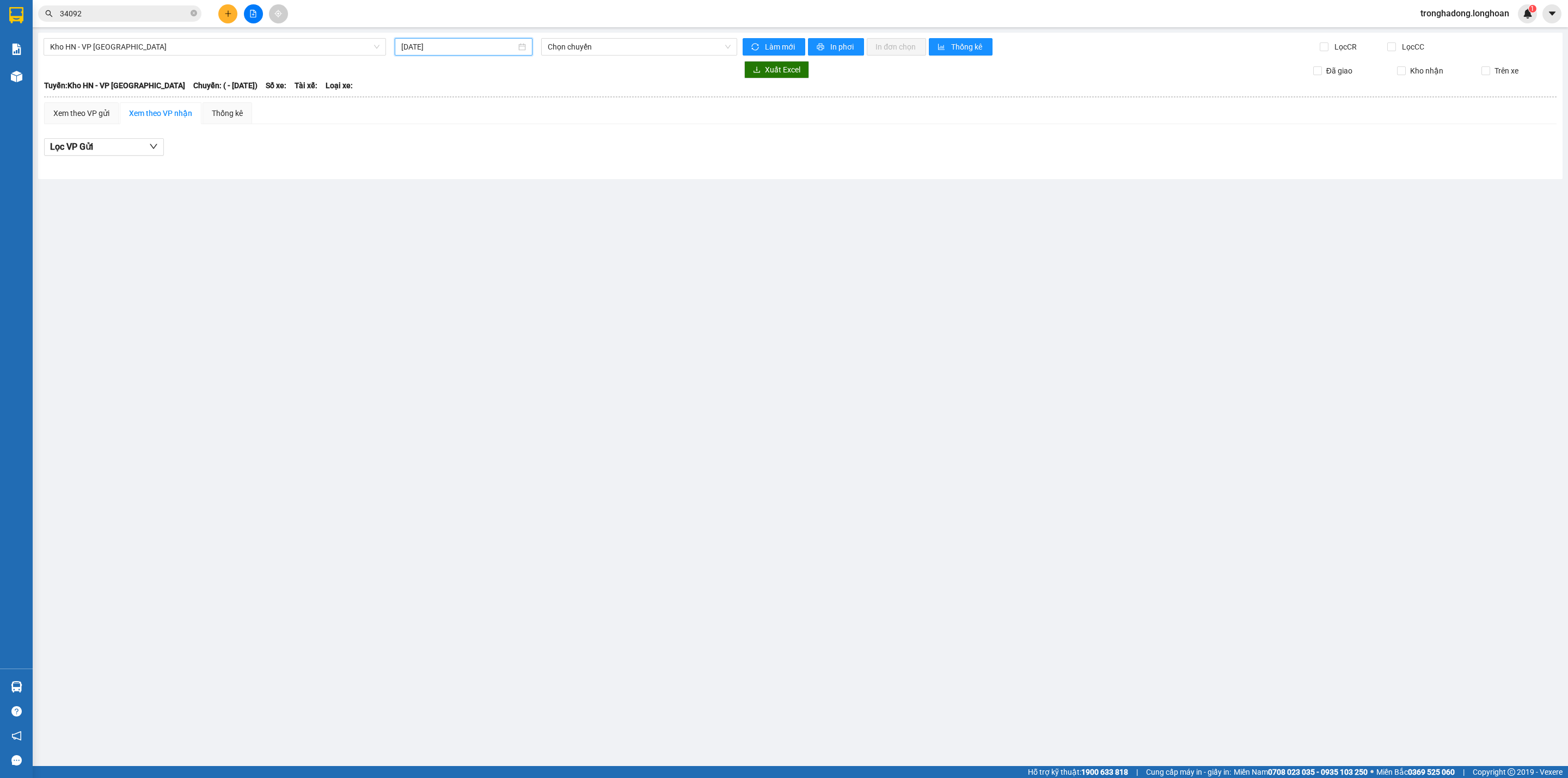
click at [433, 51] on input "13/10/2025" at bounding box center [459, 47] width 115 height 12
click at [414, 140] on div "12" at bounding box center [411, 143] width 13 height 13
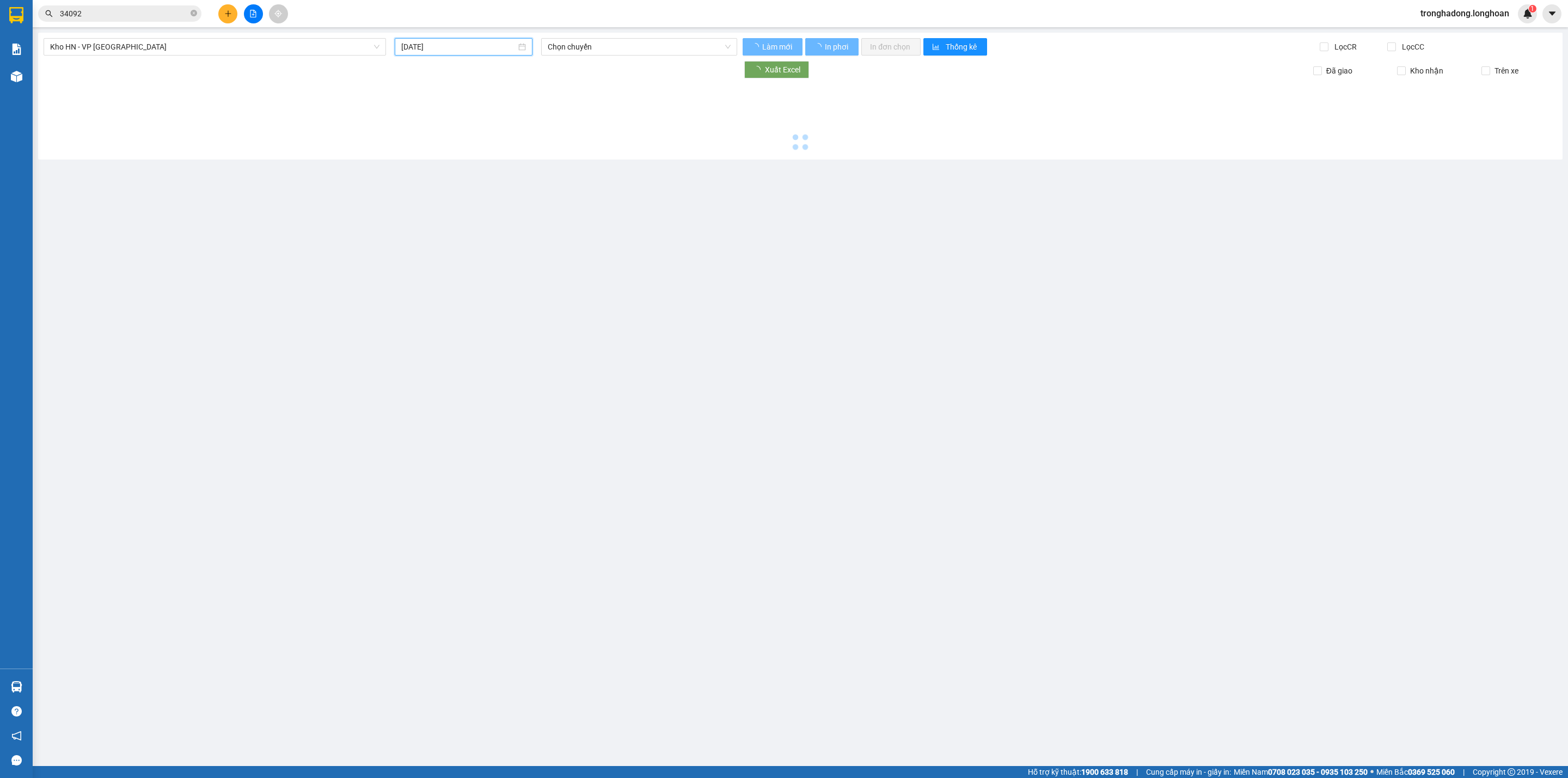
type input "12/10/2025"
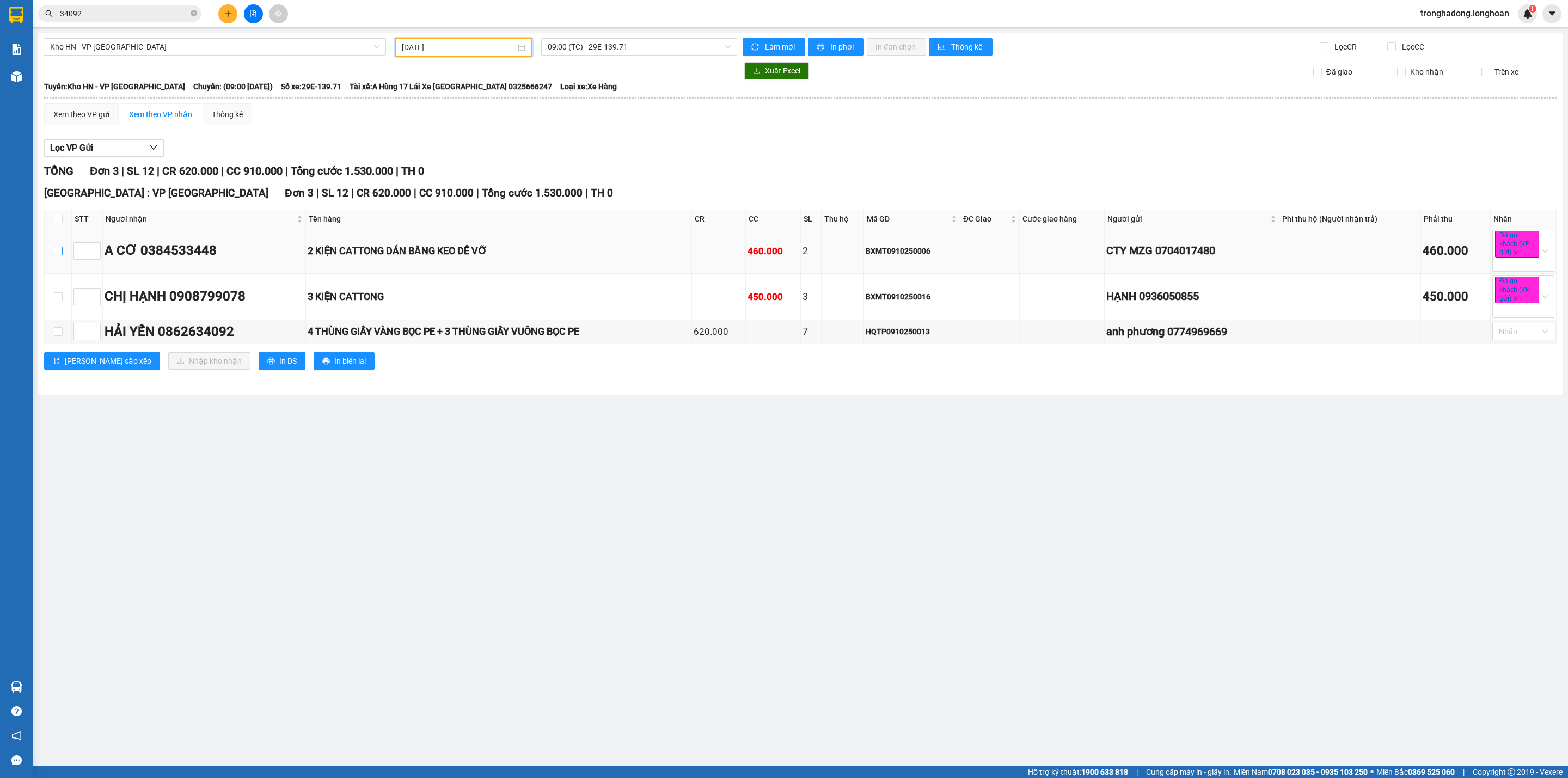
click at [56, 251] on input "checkbox" at bounding box center [59, 251] width 9 height 9
checkbox input "true"
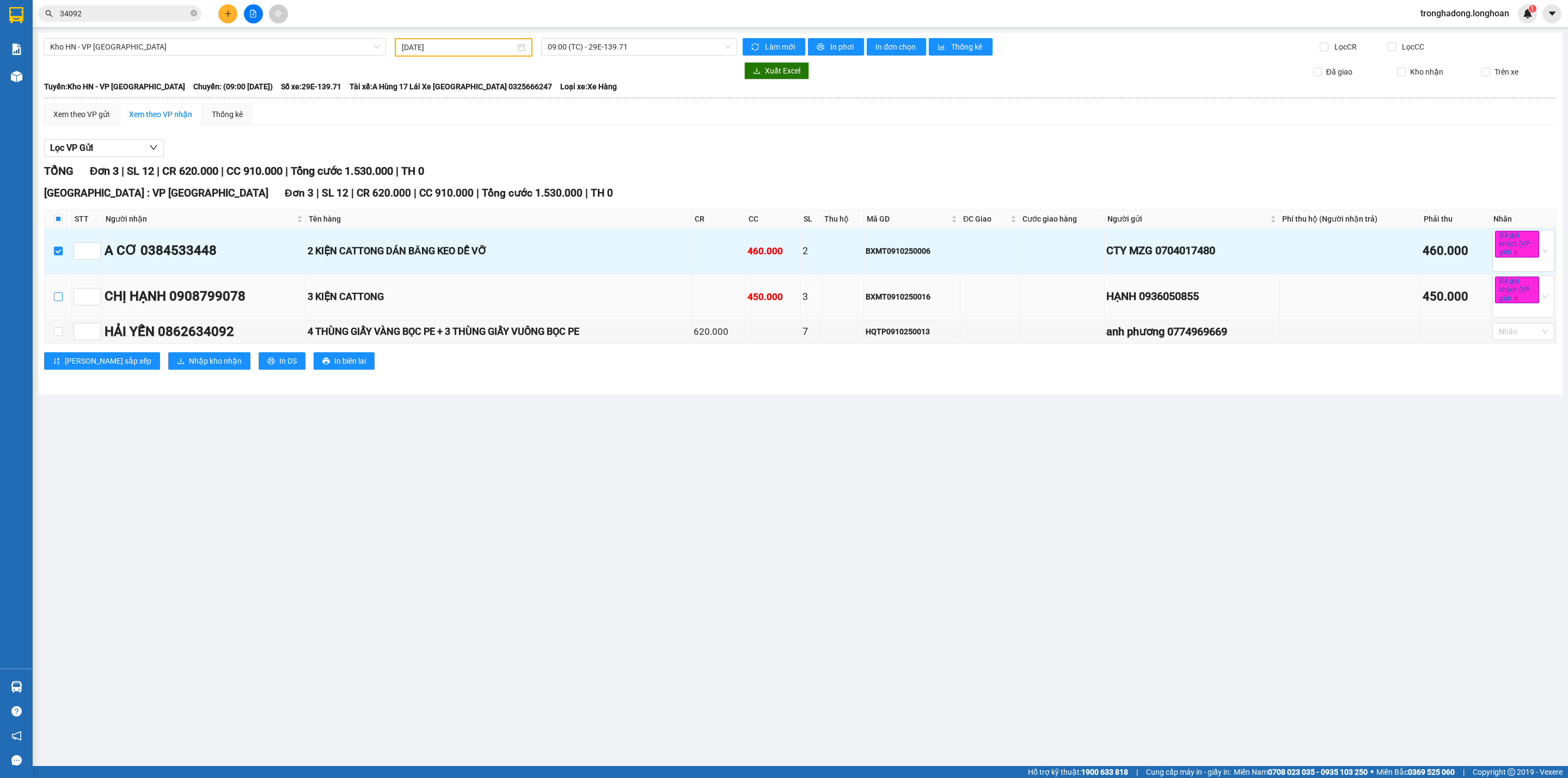
click at [57, 296] on input "checkbox" at bounding box center [59, 296] width 9 height 9
checkbox input "true"
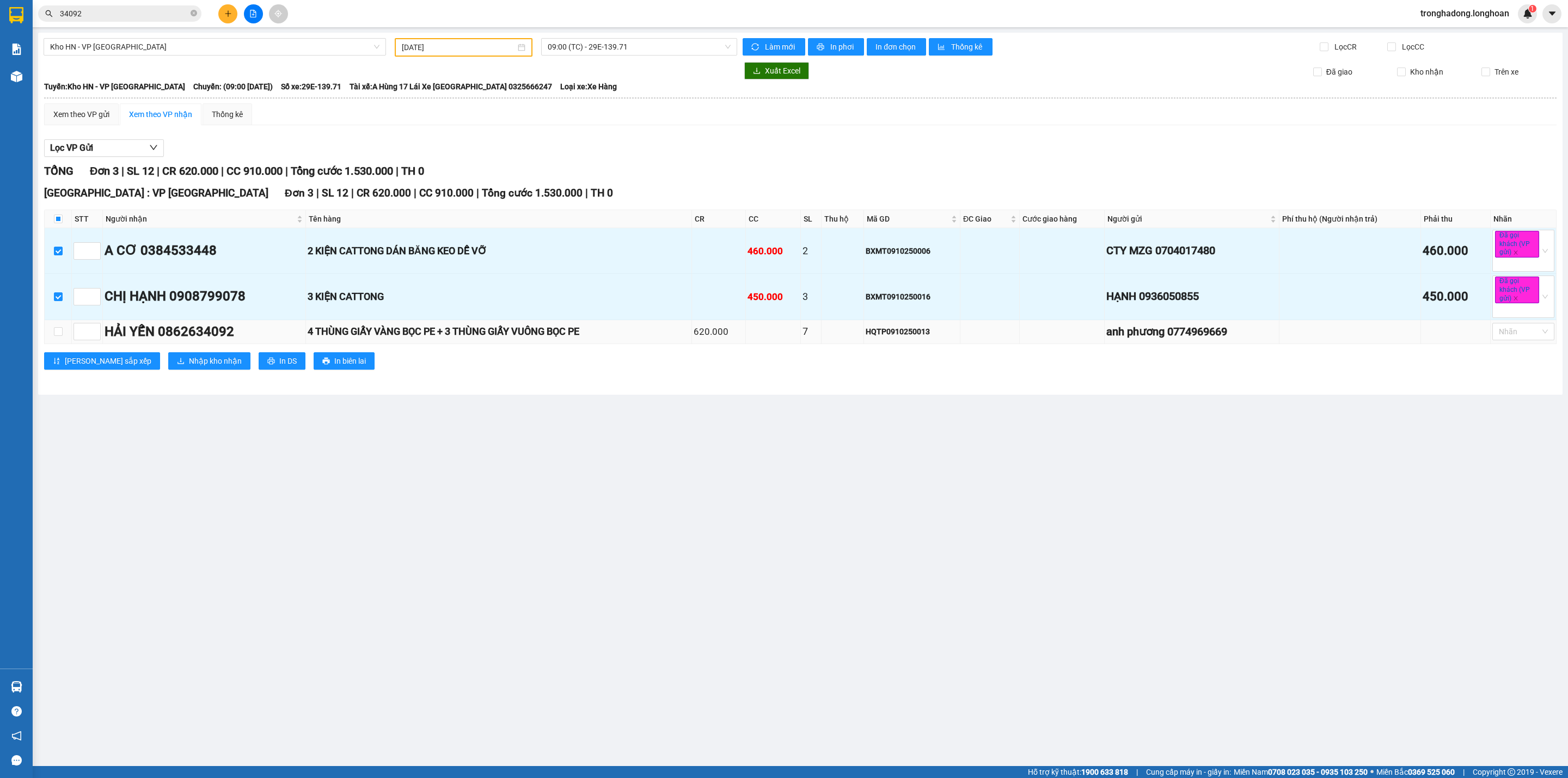
click at [56, 343] on td at bounding box center [58, 332] width 27 height 25
click at [56, 341] on td at bounding box center [58, 332] width 27 height 25
click at [56, 335] on input "checkbox" at bounding box center [59, 331] width 9 height 9
checkbox input "true"
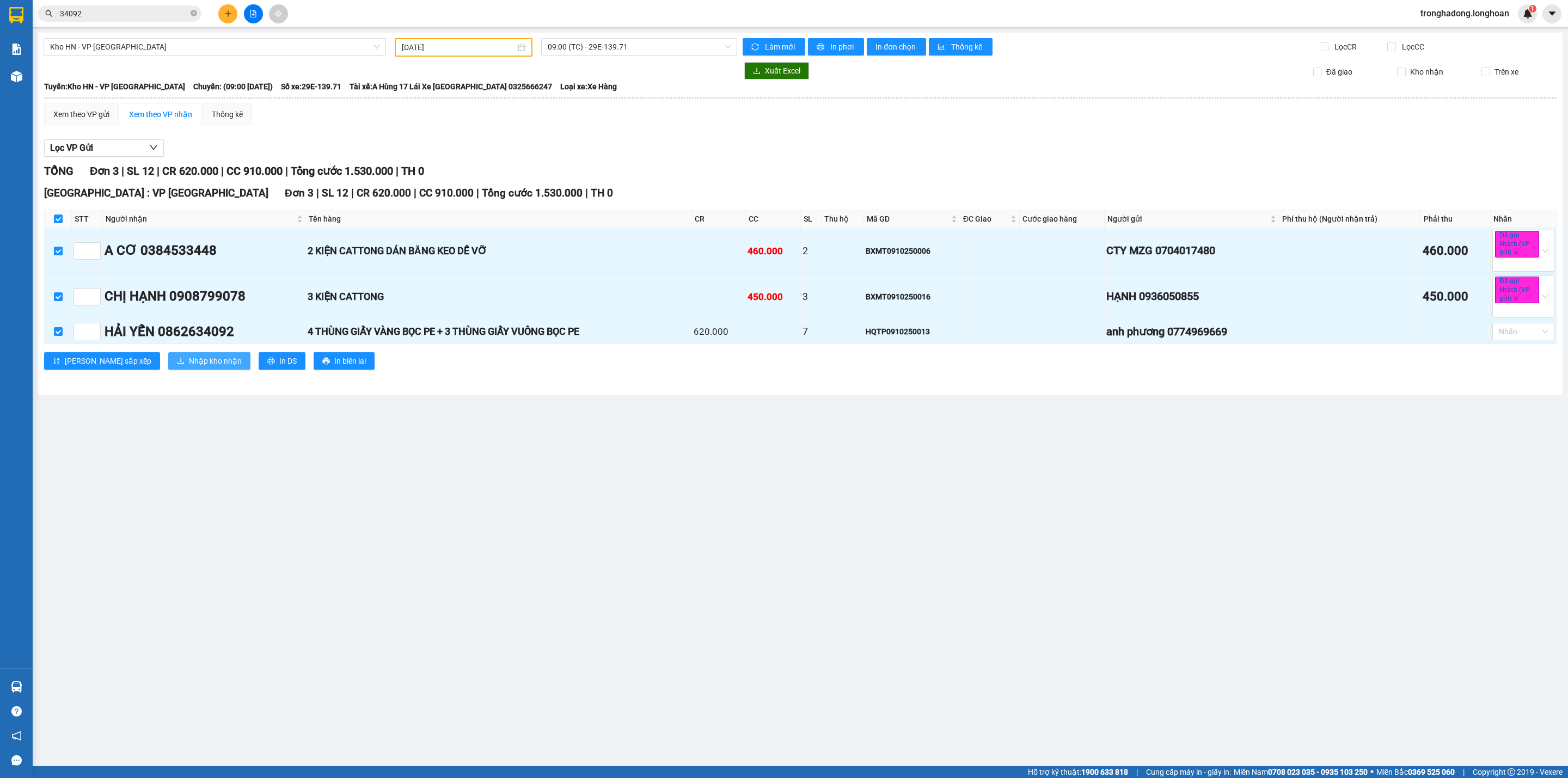
click at [189, 367] on span "Nhập kho nhận" at bounding box center [215, 361] width 53 height 12
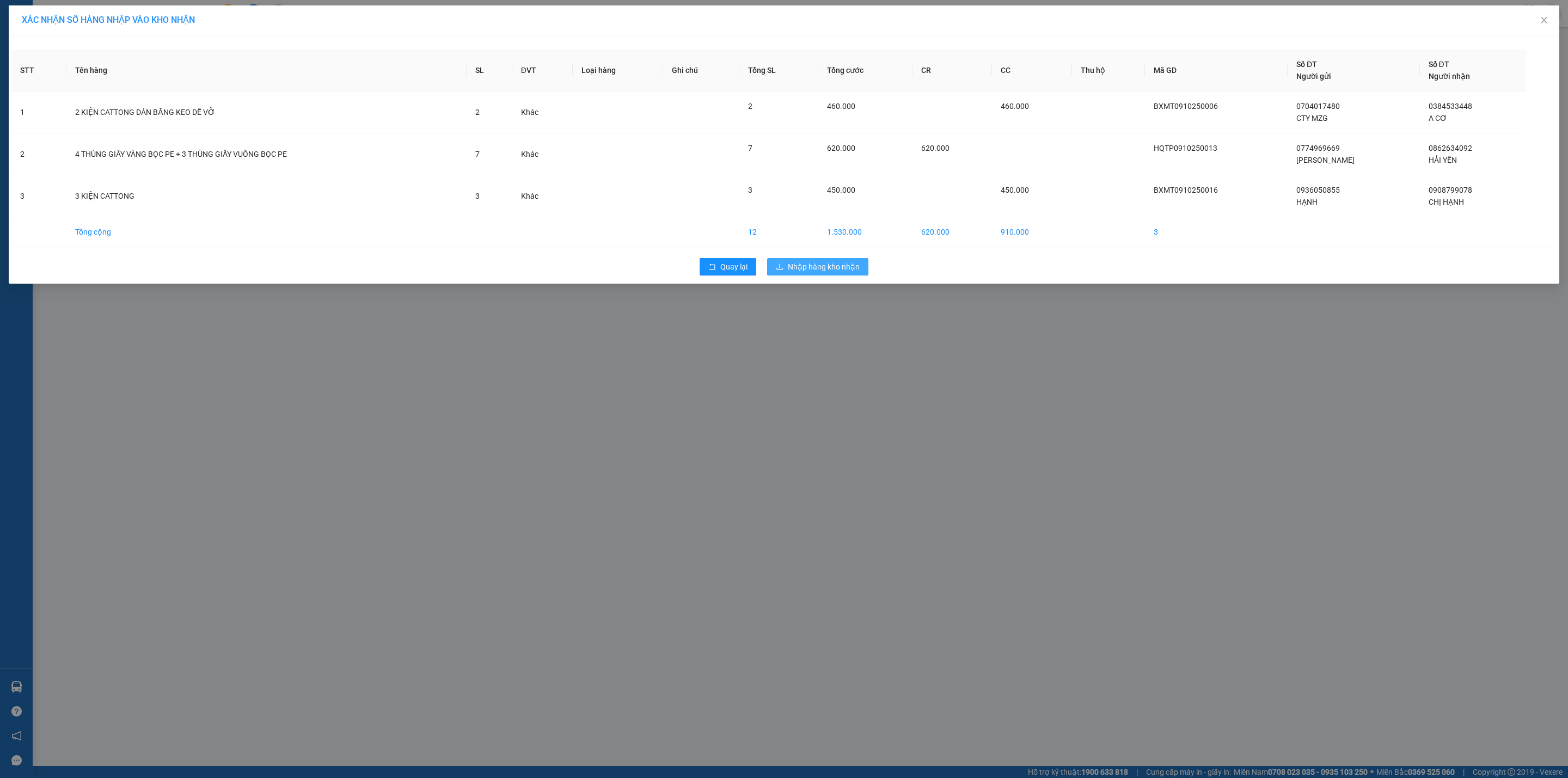
click at [832, 264] on span "Nhập hàng kho nhận" at bounding box center [823, 267] width 72 height 12
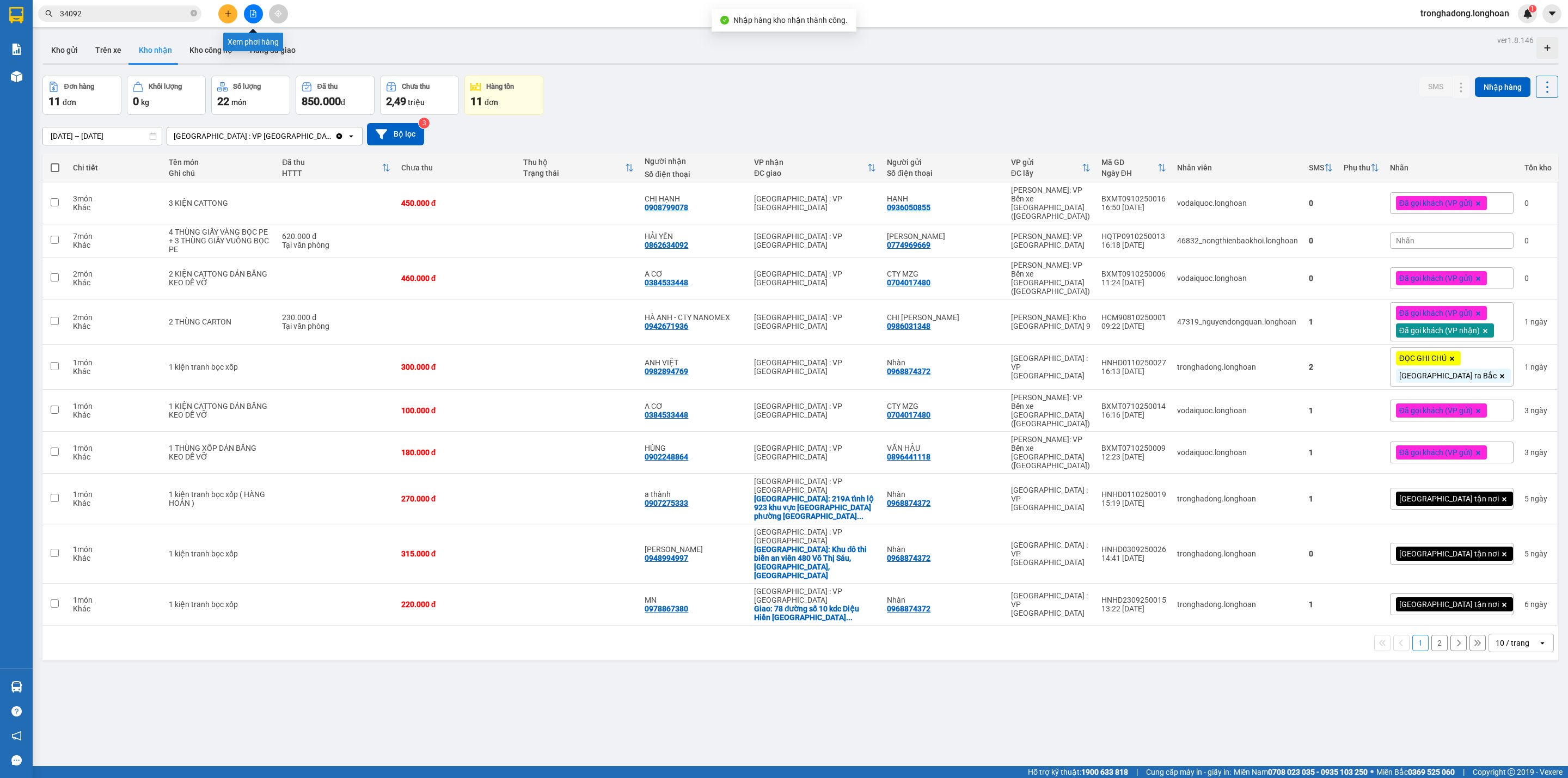
click at [262, 13] on button at bounding box center [253, 14] width 19 height 19
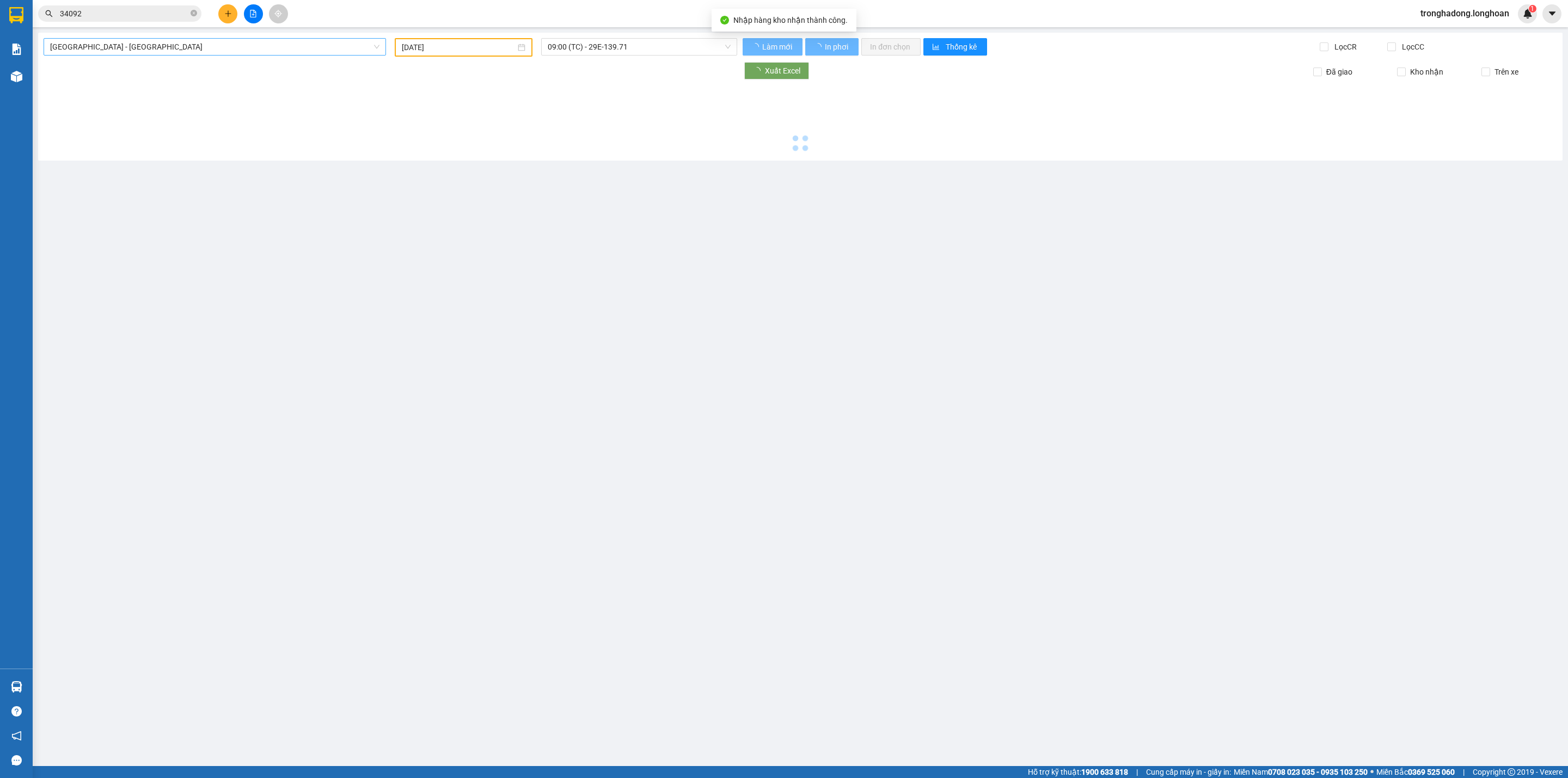
type input "13/10/2025"
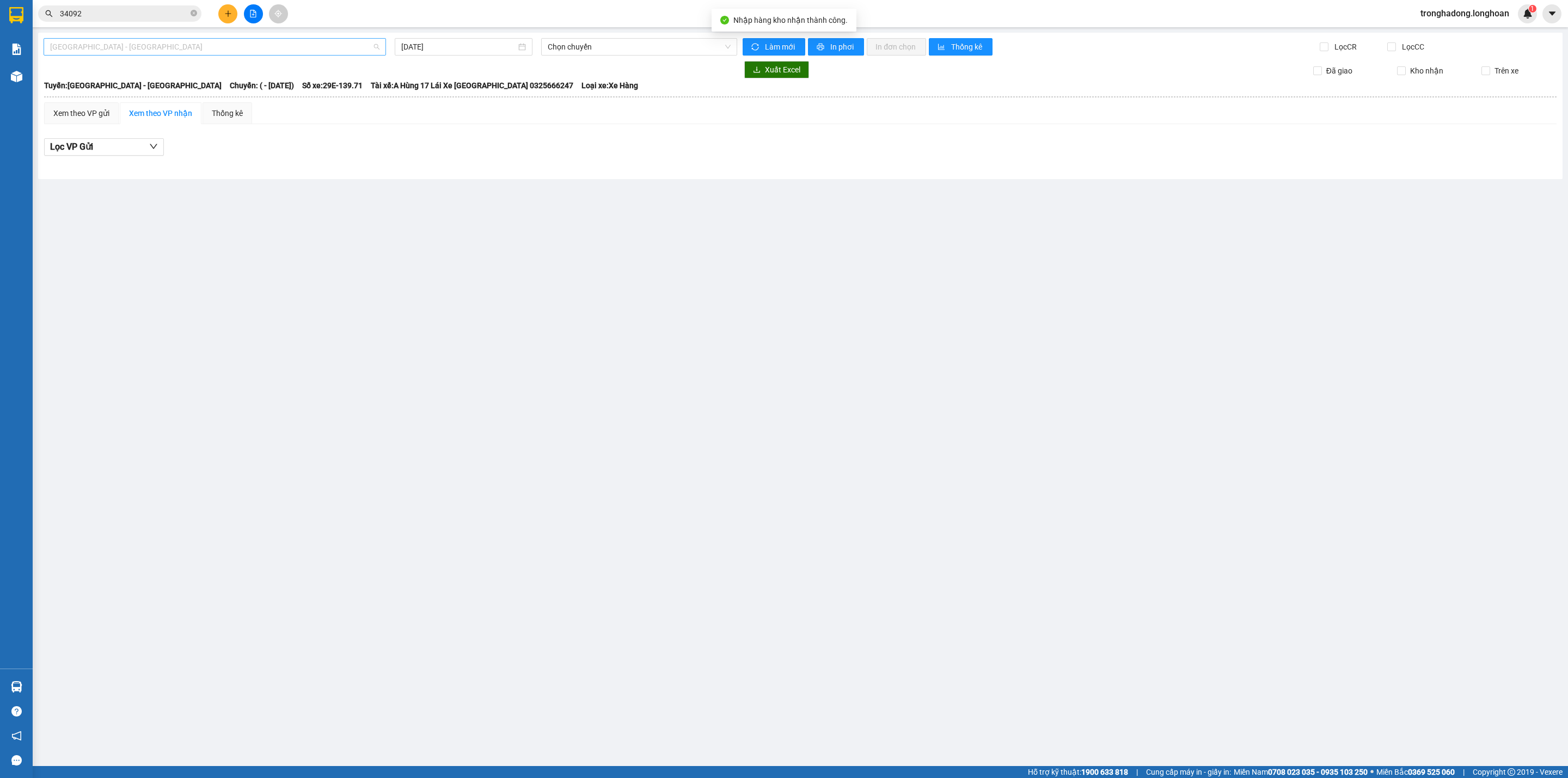
click at [216, 38] on div "Hải Phòng - Hà Nội" at bounding box center [215, 46] width 343 height 17
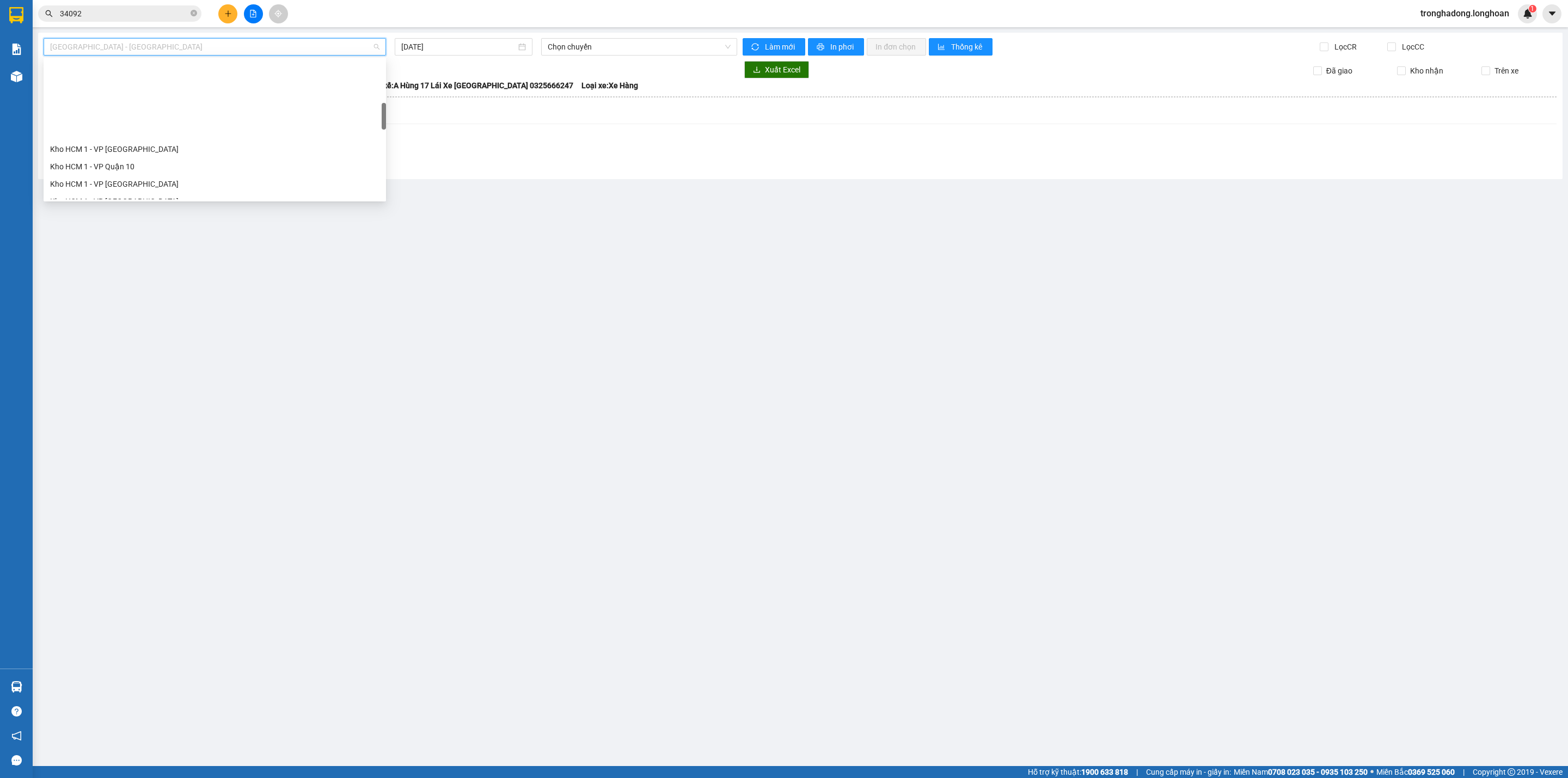
scroll to position [245, 0]
click at [118, 170] on div "Kho HN - VP Hà Đông" at bounding box center [214, 172] width 329 height 12
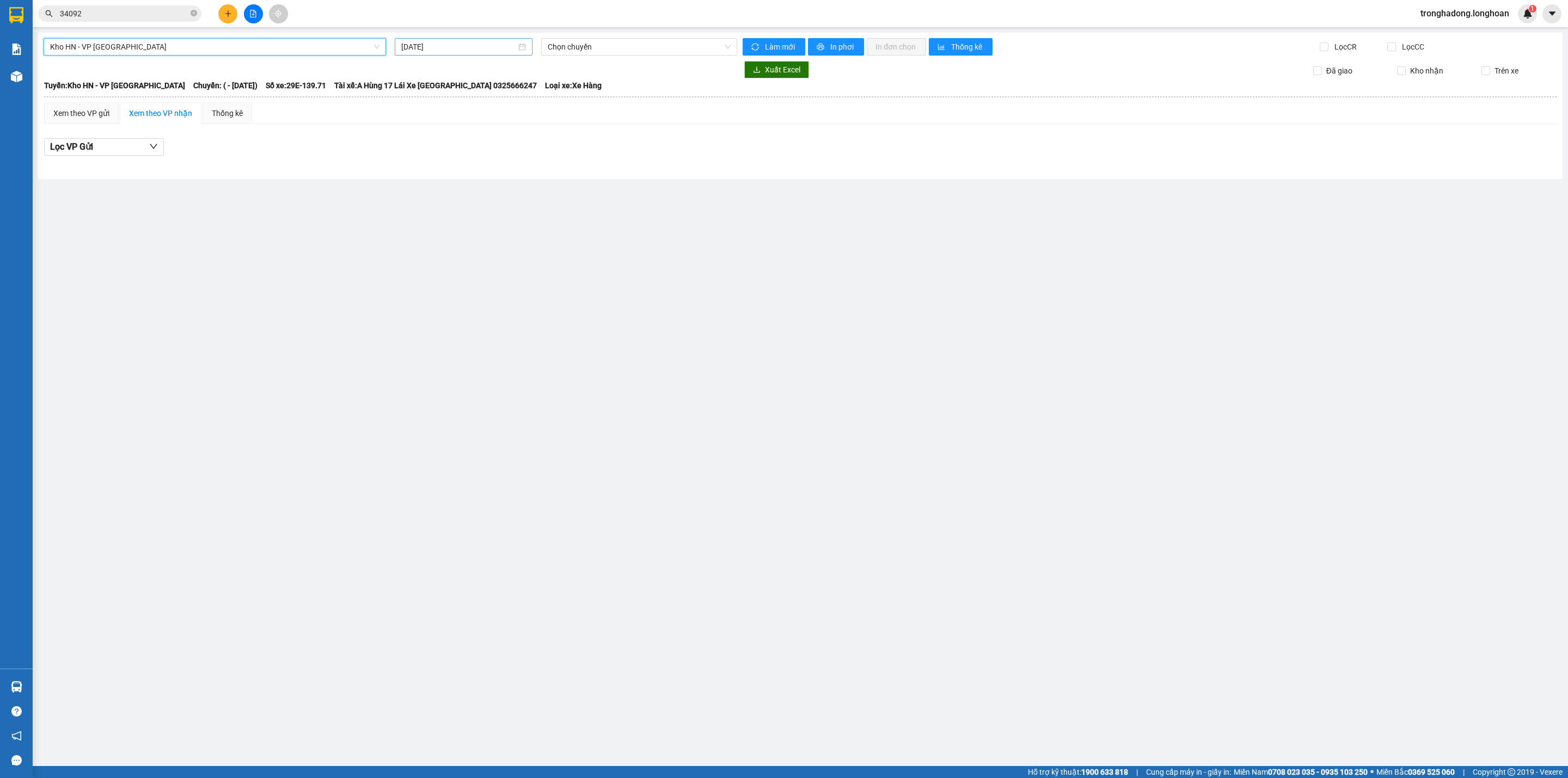
click at [458, 44] on input "13/10/2025" at bounding box center [459, 47] width 115 height 12
click at [418, 147] on td "12" at bounding box center [411, 143] width 19 height 16
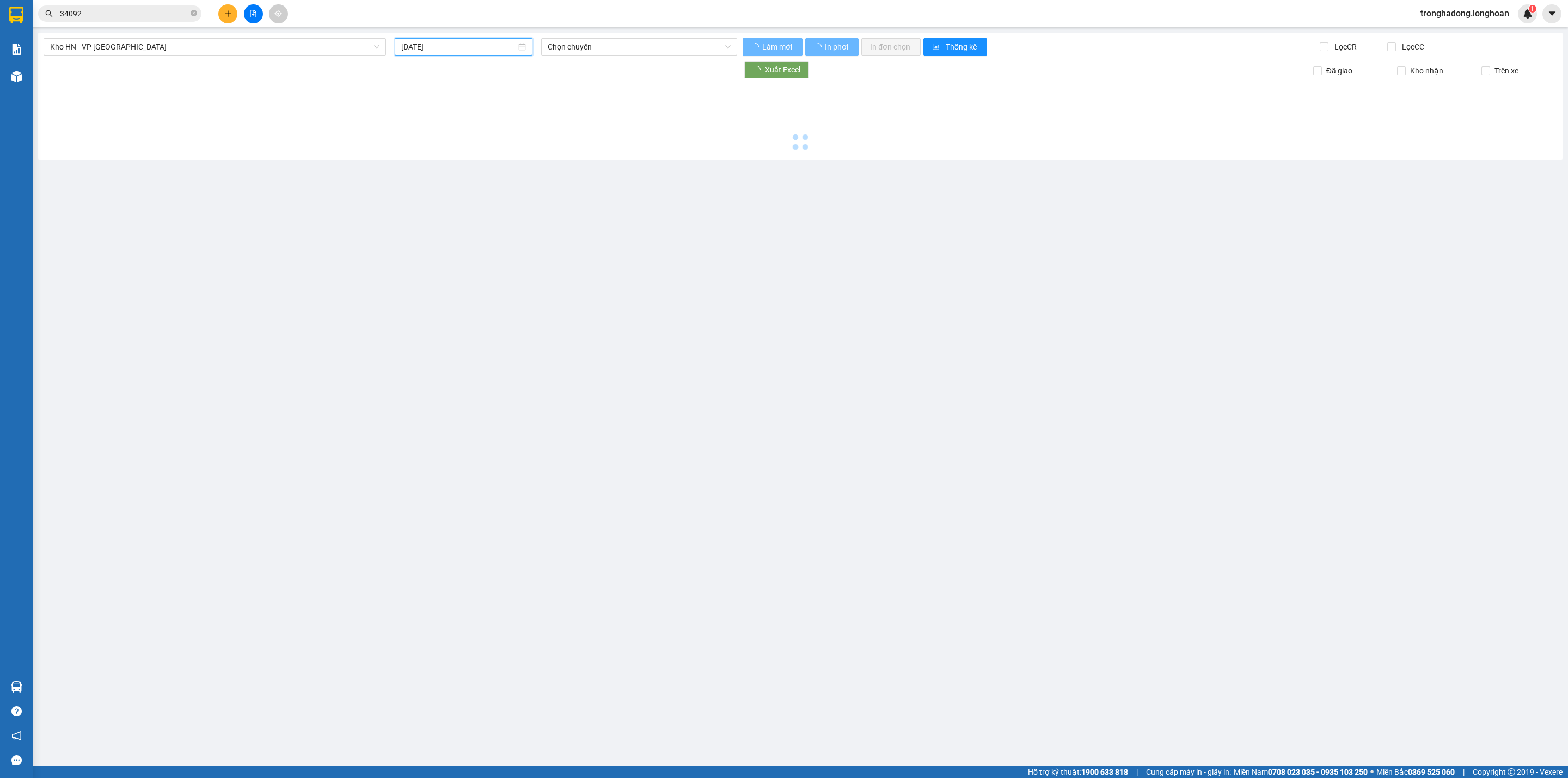
type input "12/10/2025"
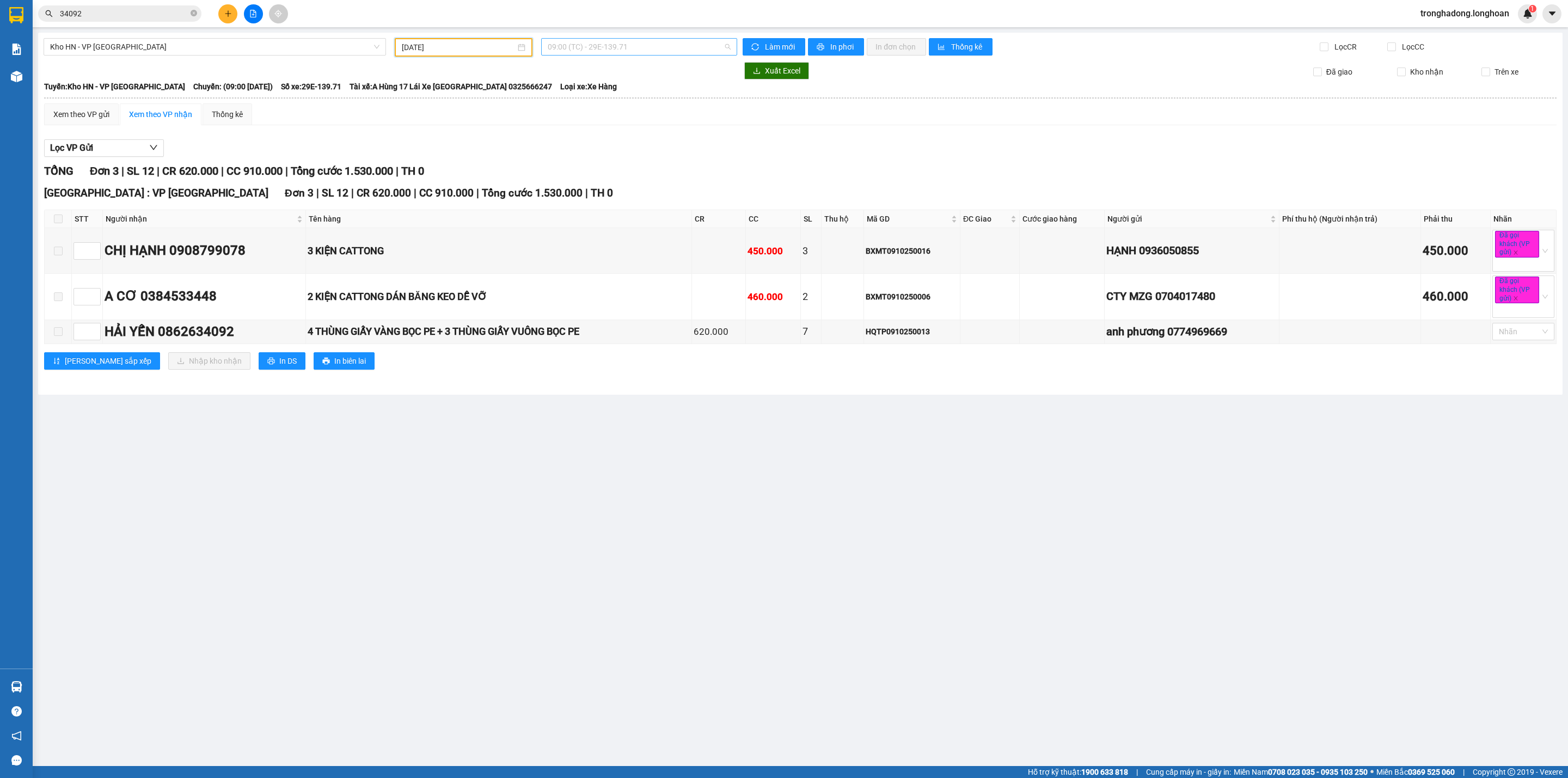
click at [587, 54] on span "09:00 (TC) - 29E-139.71" at bounding box center [639, 47] width 183 height 16
click at [578, 100] on div "15:00 (TC) - 29E-139.71" at bounding box center [590, 103] width 85 height 12
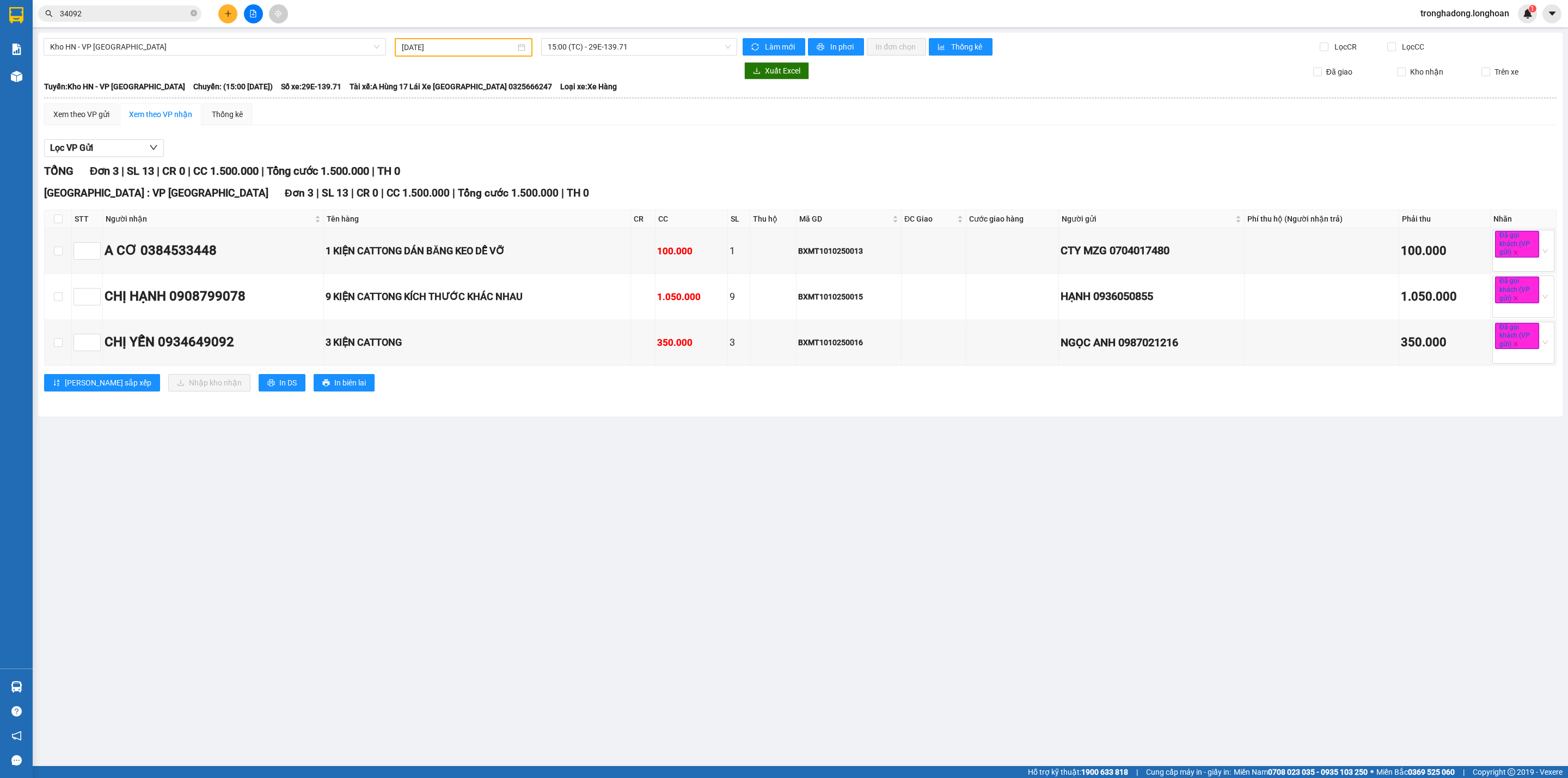
click at [418, 485] on main "Kho HN - VP Hà Đông 12/10/2025 15:00 (TC) - 29E-139.71 Làm mới In phơi In đơn c…" at bounding box center [784, 383] width 1568 height 766
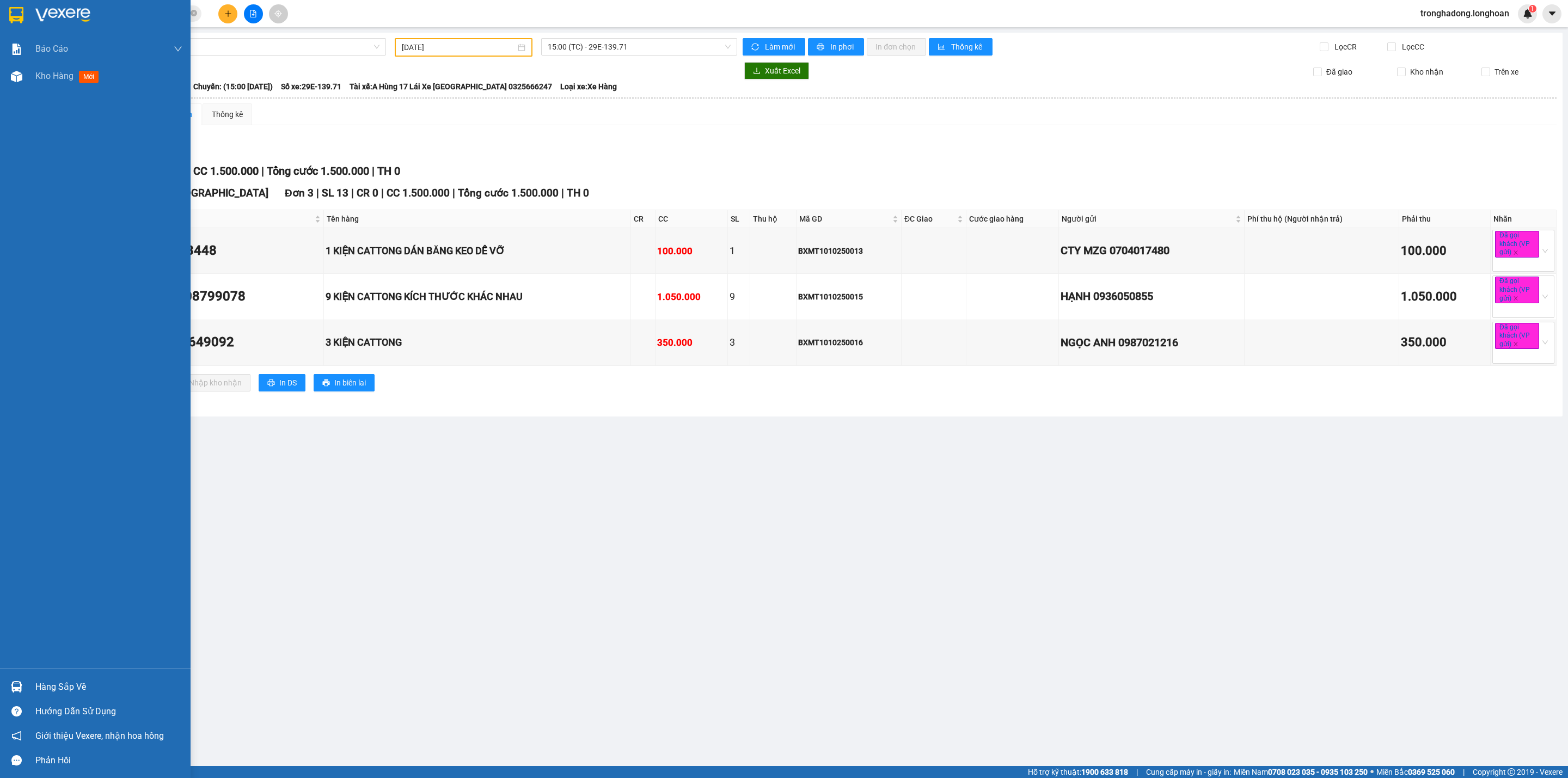
click at [12, 7] on img at bounding box center [16, 16] width 14 height 16
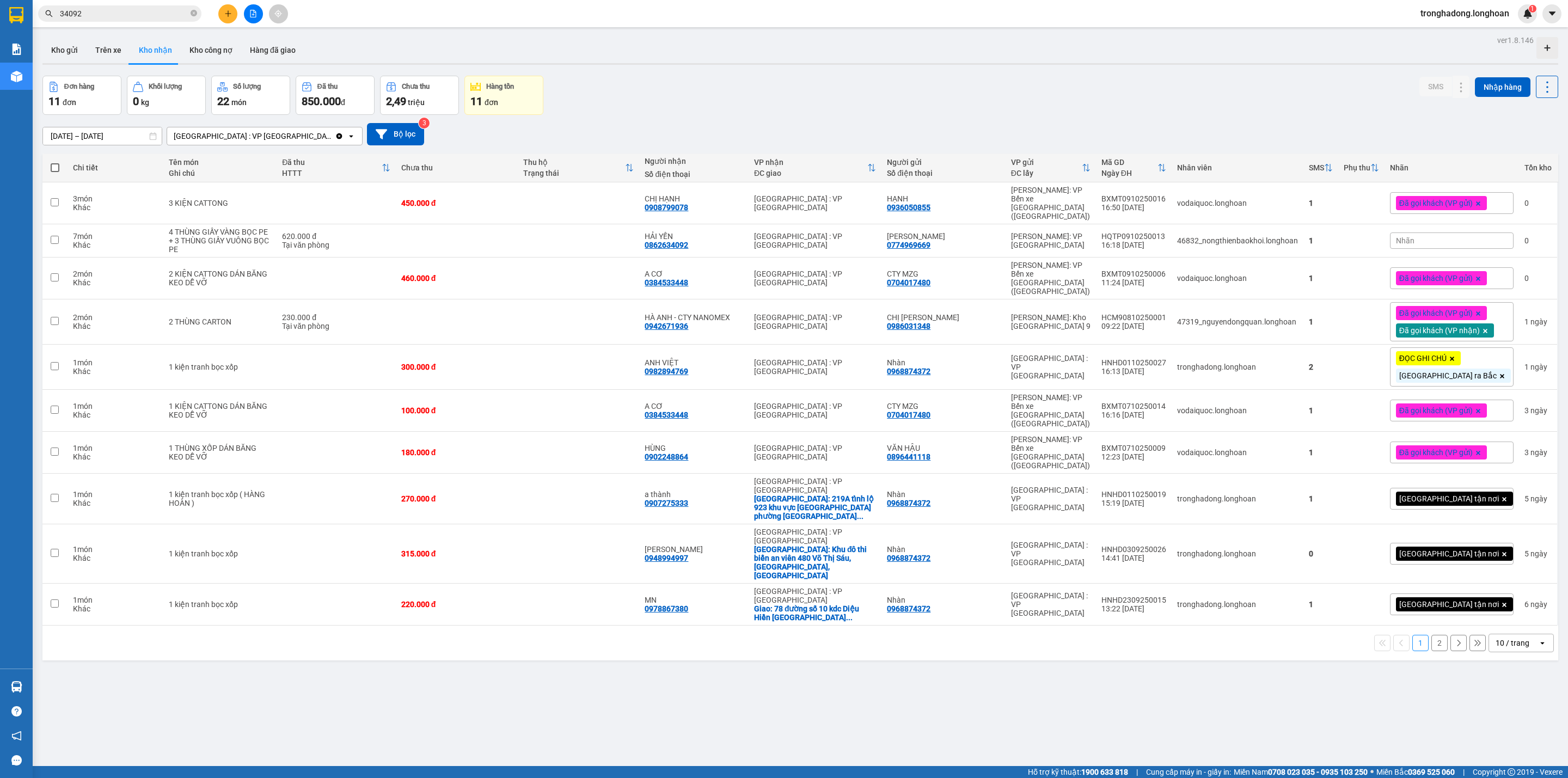
click at [746, 645] on div "ver 1.8.146 Kho gửi Trên xe Kho nhận Kho công nợ Hàng đã giao Đơn hàng 11 đơn K…" at bounding box center [800, 421] width 1524 height 778
click at [1430, 406] on span "Đã gọi khách (VP gửi)" at bounding box center [1436, 410] width 74 height 10
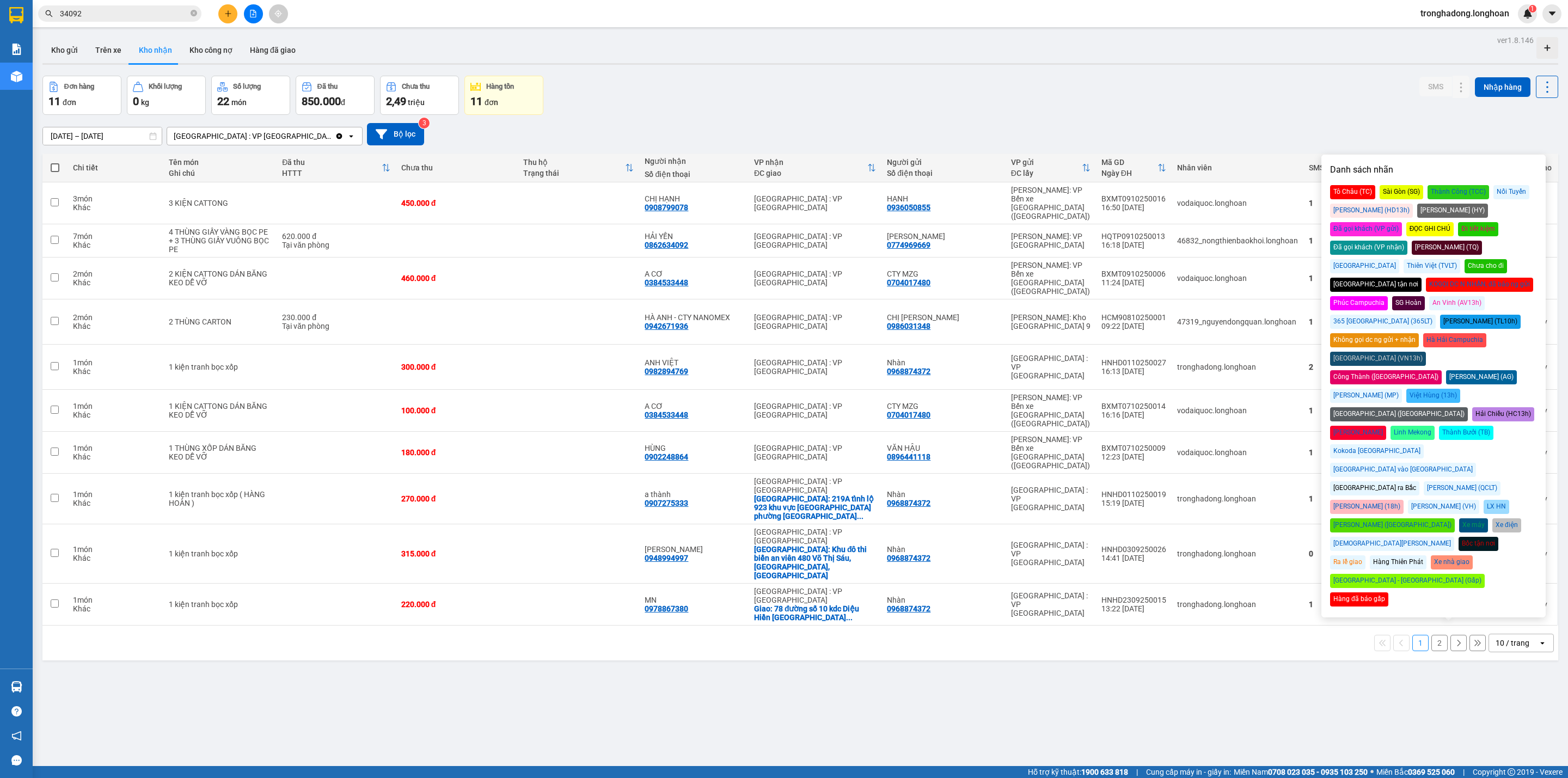
click at [1407, 241] on div "Đã gọi khách (VP nhận)" at bounding box center [1369, 247] width 77 height 14
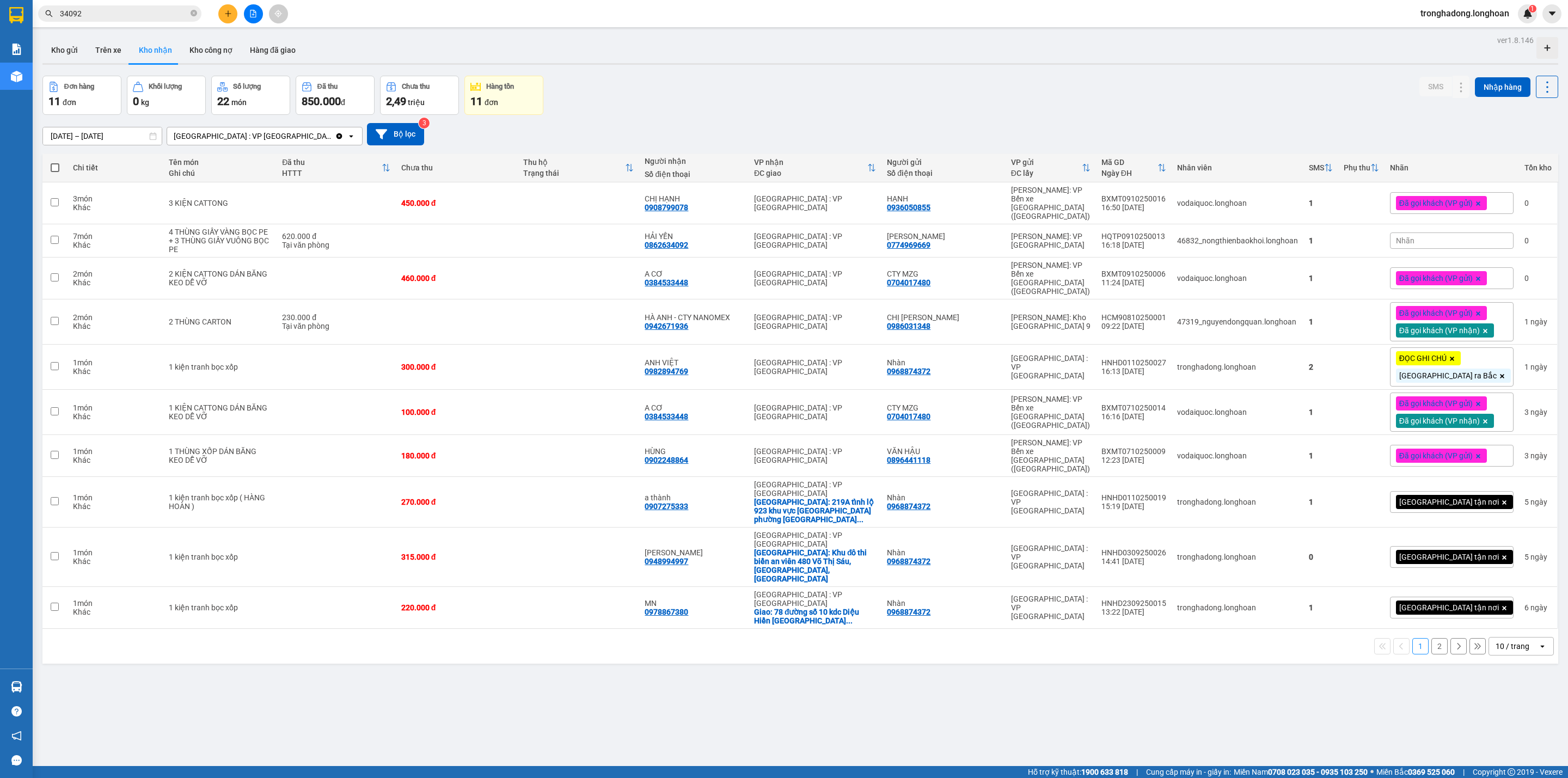
click at [1393, 102] on div "Đơn hàng 11 đơn Khối lượng 0 kg Số lượng 22 món Đã thu 850.000 đ Chưa thu 2,49 …" at bounding box center [800, 95] width 1515 height 39
click at [1445, 273] on span "Đã gọi khách (VP gửi)" at bounding box center [1436, 278] width 74 height 10
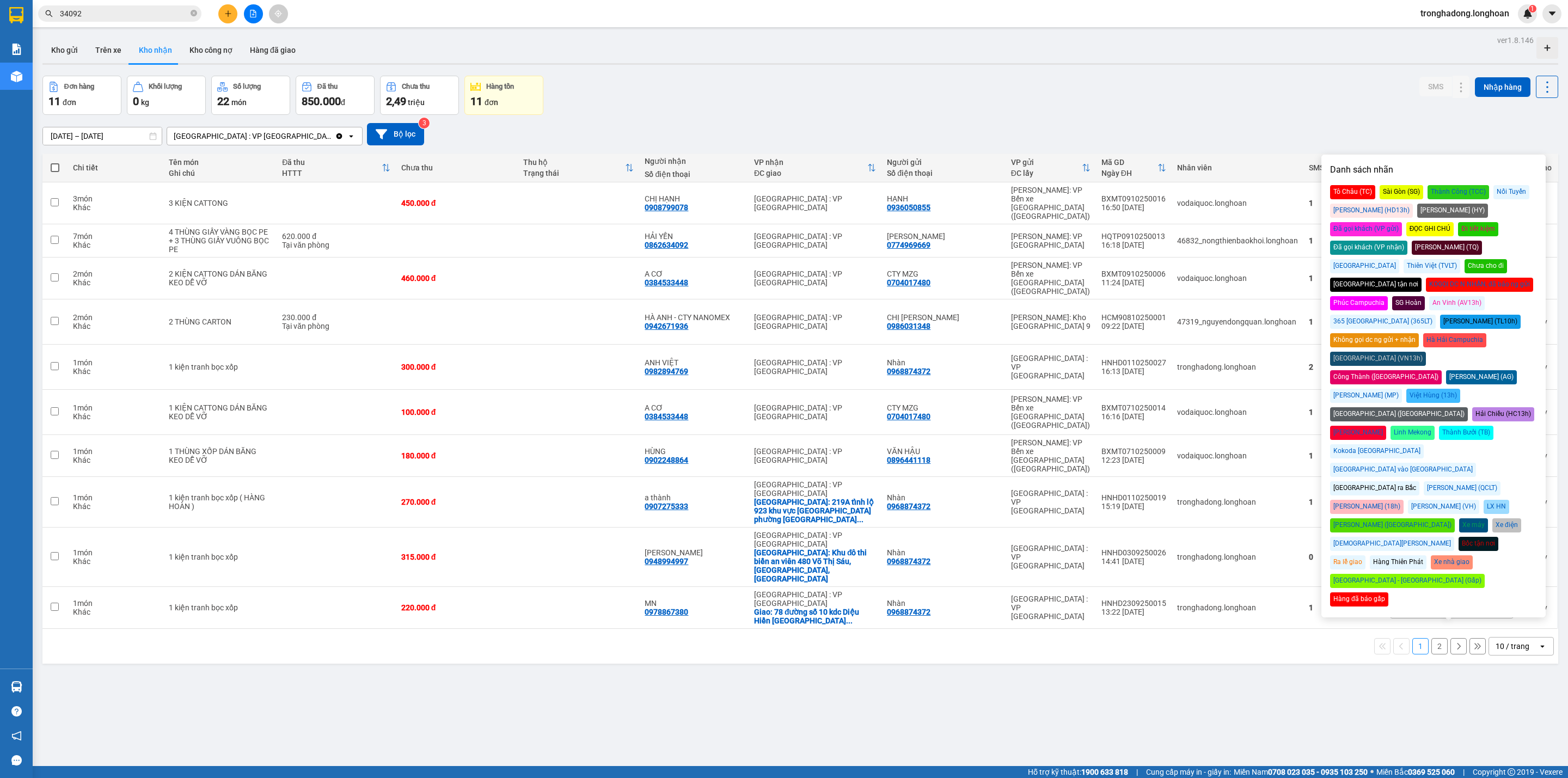
click at [1407, 241] on div "Đã gọi khách (VP nhận)" at bounding box center [1369, 247] width 77 height 14
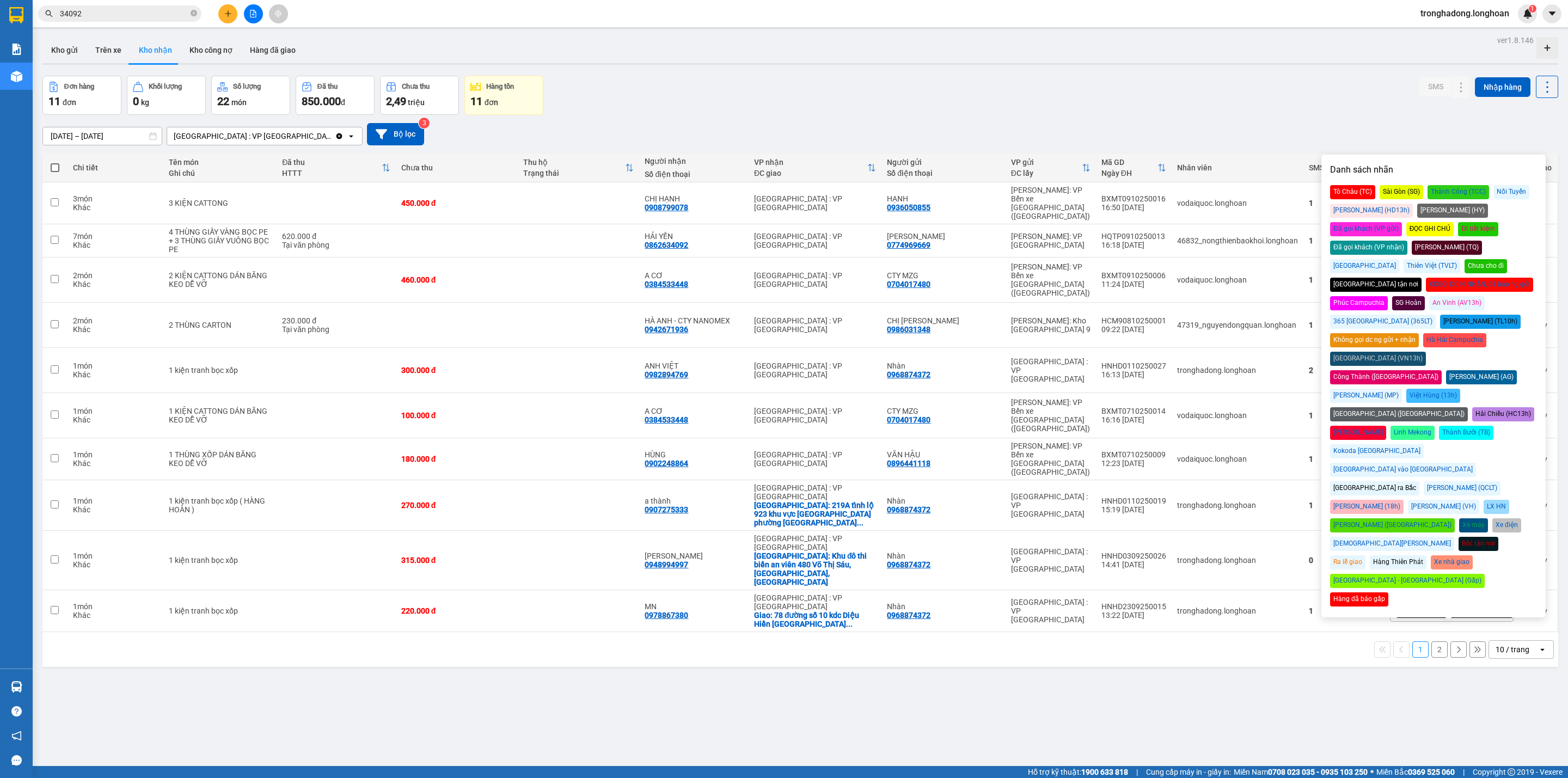
click at [1232, 85] on div "Đơn hàng 11 đơn Khối lượng 0 kg Số lượng 22 món Đã thu 850.000 đ Chưa thu 2,49 …" at bounding box center [800, 95] width 1515 height 39
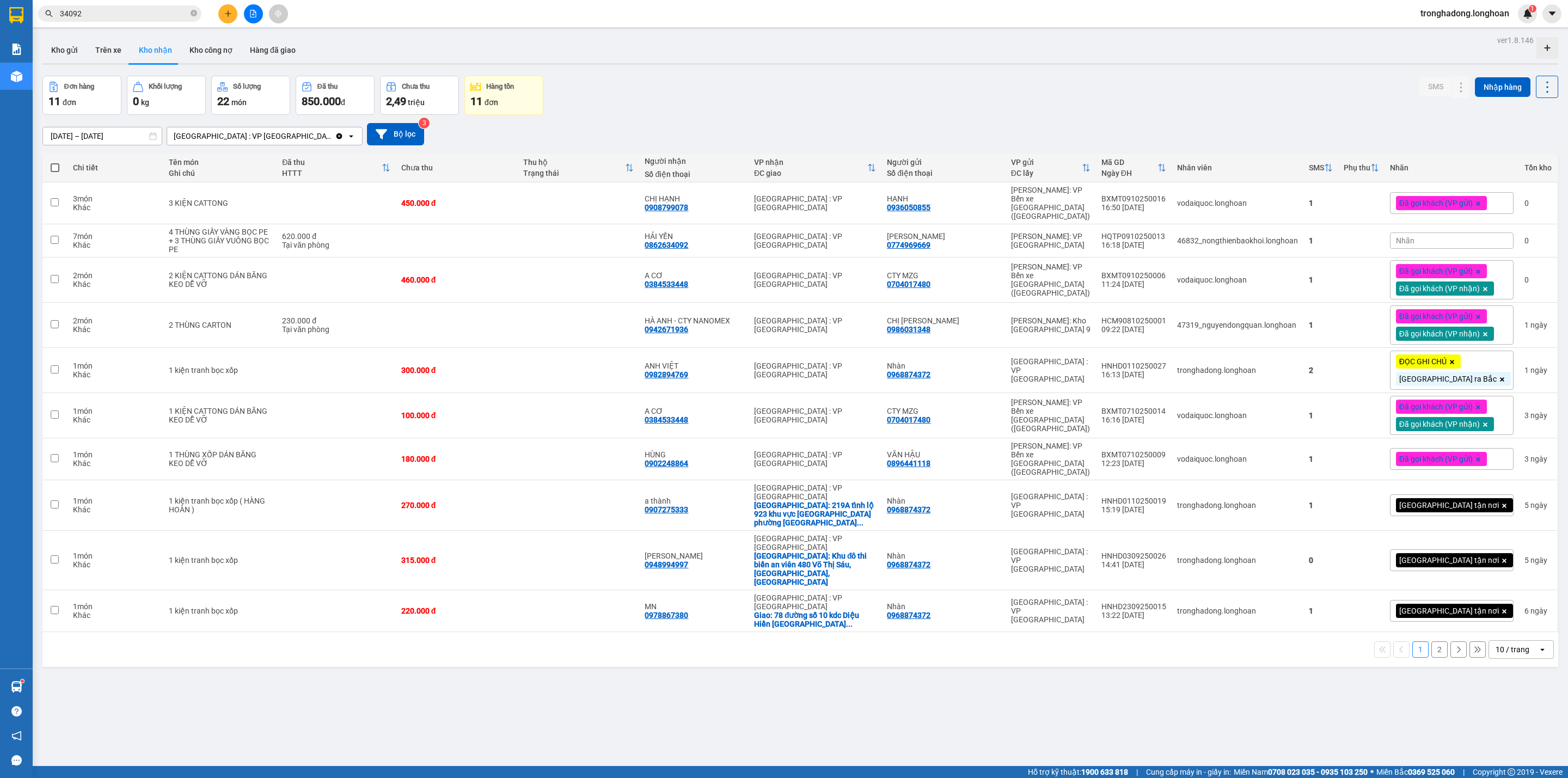
click at [233, 7] on button at bounding box center [228, 14] width 19 height 19
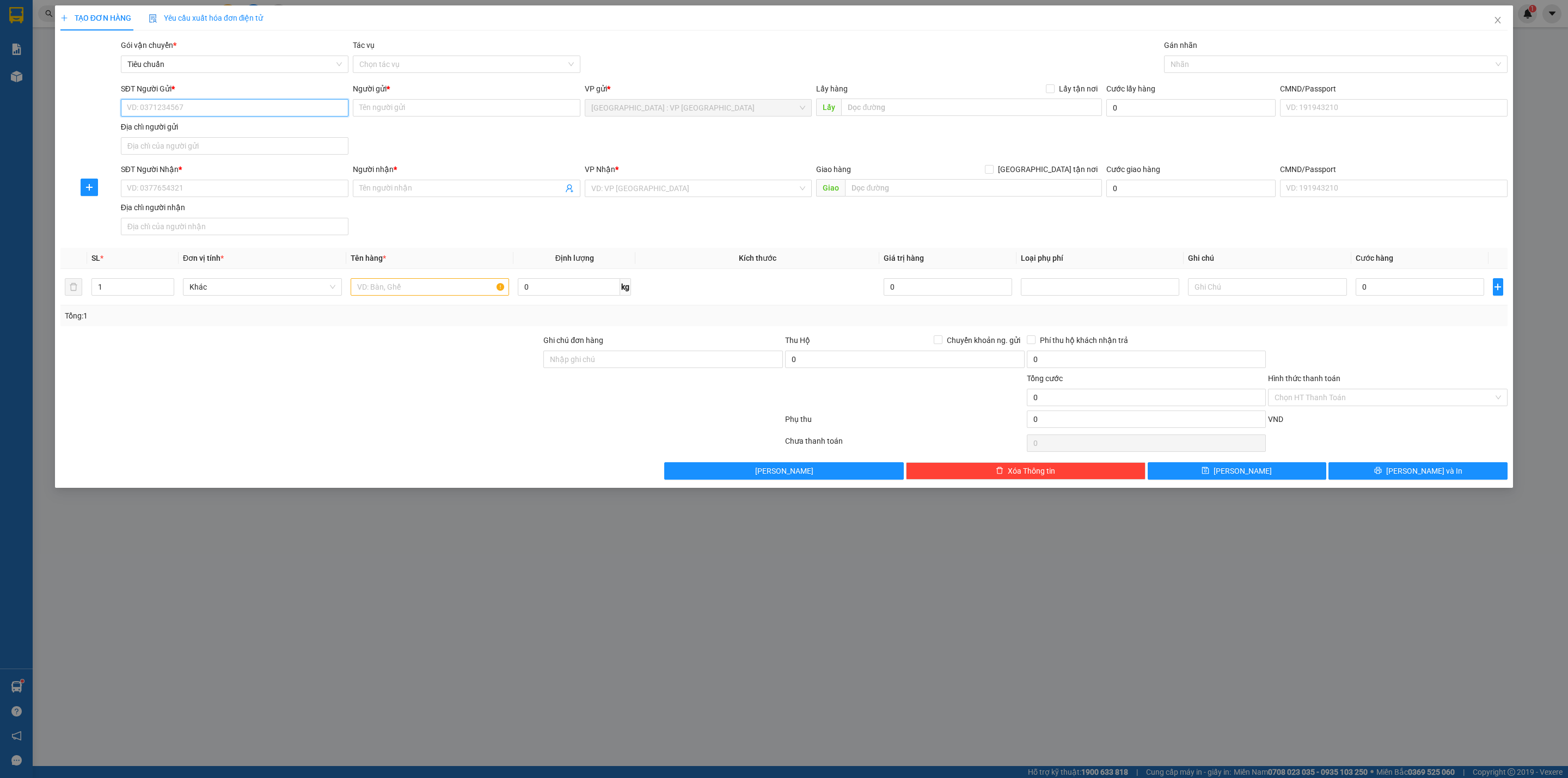
click at [204, 105] on input "SĐT Người Gửi *" at bounding box center [235, 107] width 227 height 17
click at [233, 117] on div "SĐT Người Gửi * VD: 0371234567" at bounding box center [235, 101] width 227 height 38
click at [232, 110] on input "SĐT Người Gửi *" at bounding box center [235, 107] width 227 height 17
click at [195, 191] on input "SĐT Người Nhận *" at bounding box center [235, 188] width 227 height 17
click at [229, 184] on input "SĐT Người Nhận *" at bounding box center [235, 188] width 227 height 17
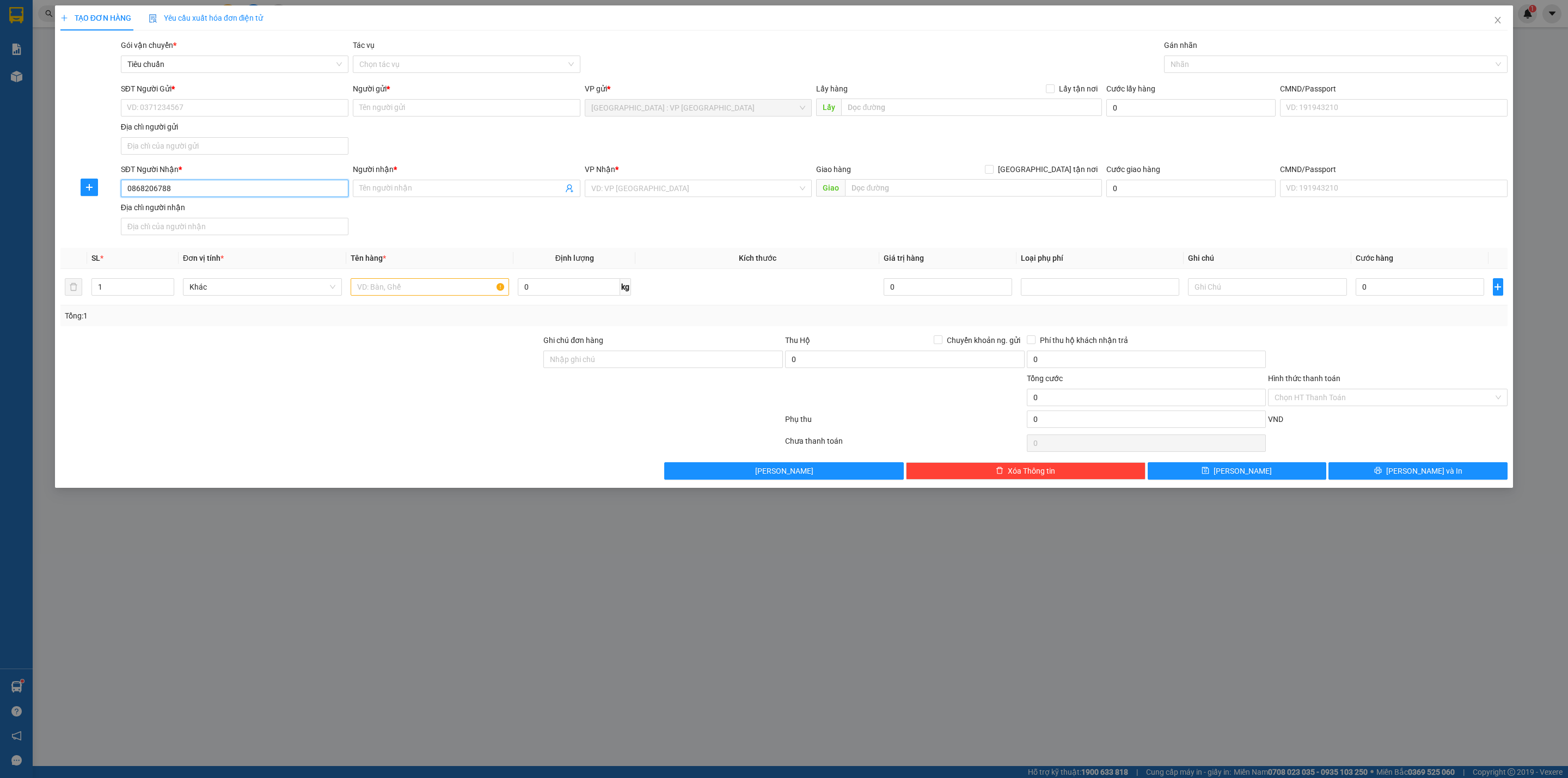
type input "0868206788"
type input "[PERSON_NAME]"
type input "nha"
click at [985, 165] on input "[GEOGRAPHIC_DATA] tận nơi" at bounding box center [988, 169] width 7 height 7
checkbox input "true"
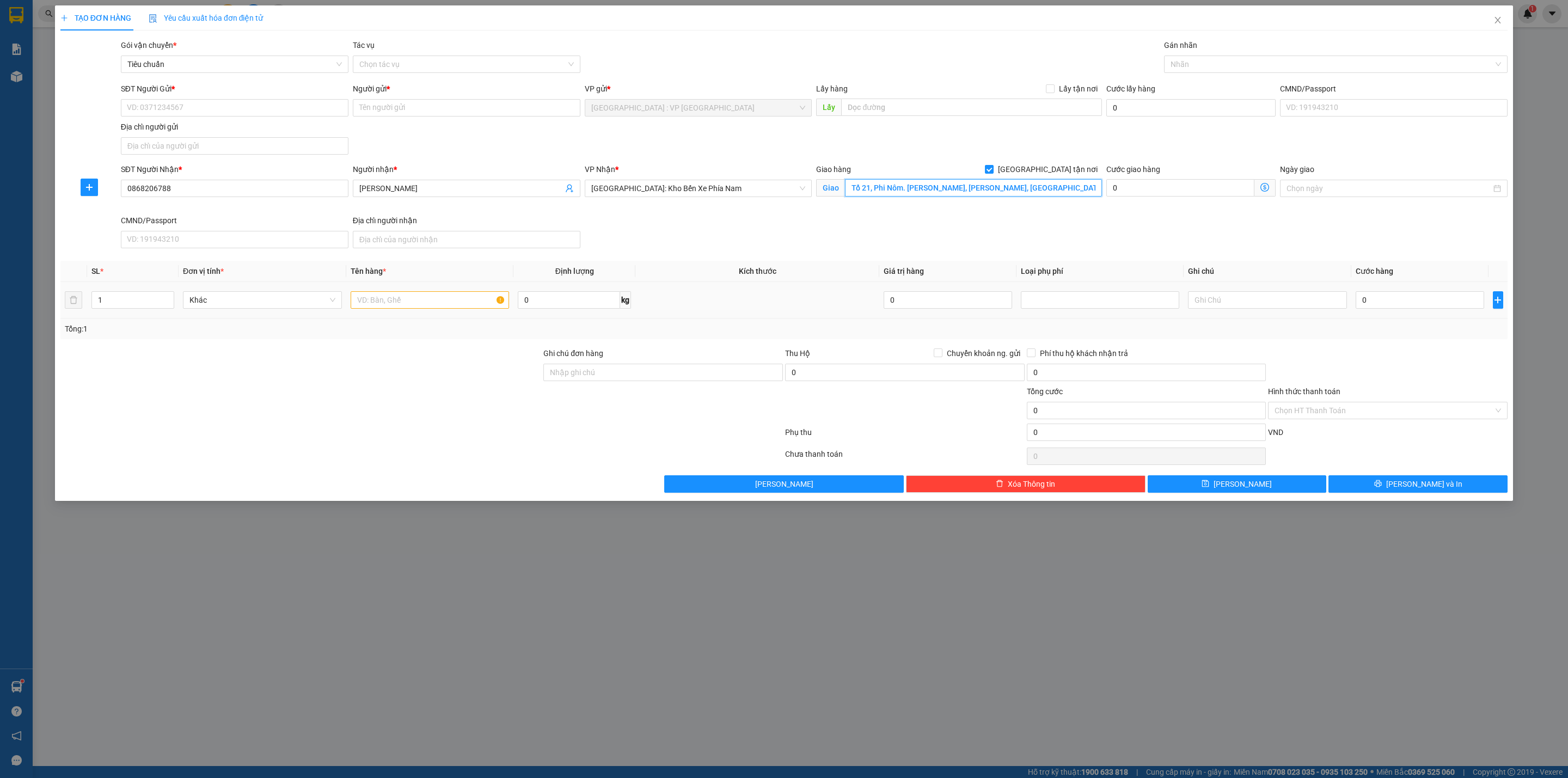
type input "Tổ 21, Phi Nôm. Hiệp Thạch, Đức Trọng, Lâm Đồng"
click at [427, 301] on input "text" at bounding box center [430, 299] width 159 height 17
type input "1 kiện bọc giấy to"
click at [234, 111] on input "SĐT Người Gửi *" at bounding box center [235, 107] width 227 height 17
type input "0942220481"
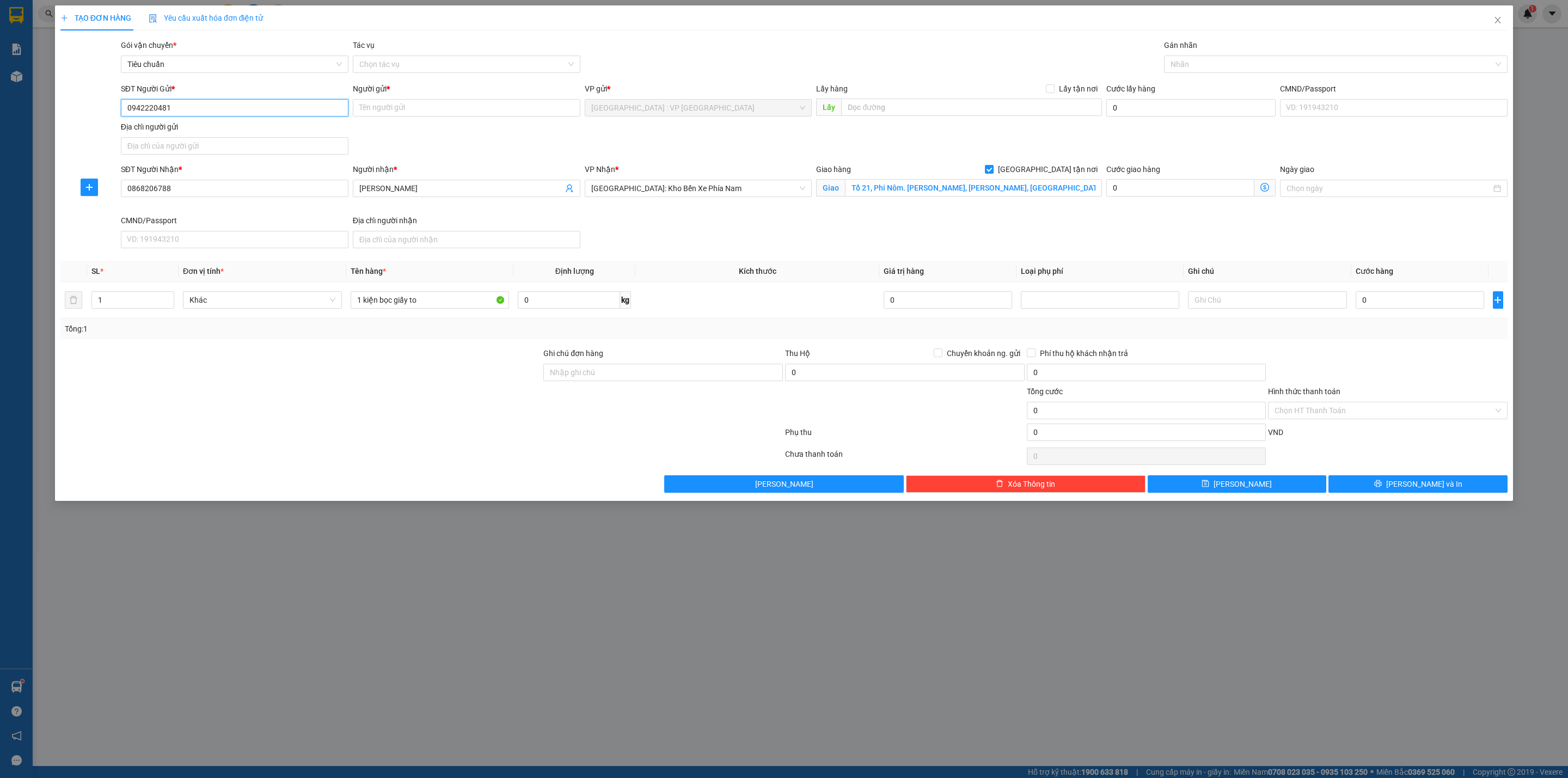
click at [234, 111] on input "0942220481" at bounding box center [235, 107] width 227 height 17
click at [210, 125] on div "0942220481 - Anh Hải" at bounding box center [234, 131] width 215 height 12
type input "[PERSON_NAME]"
checkbox input "true"
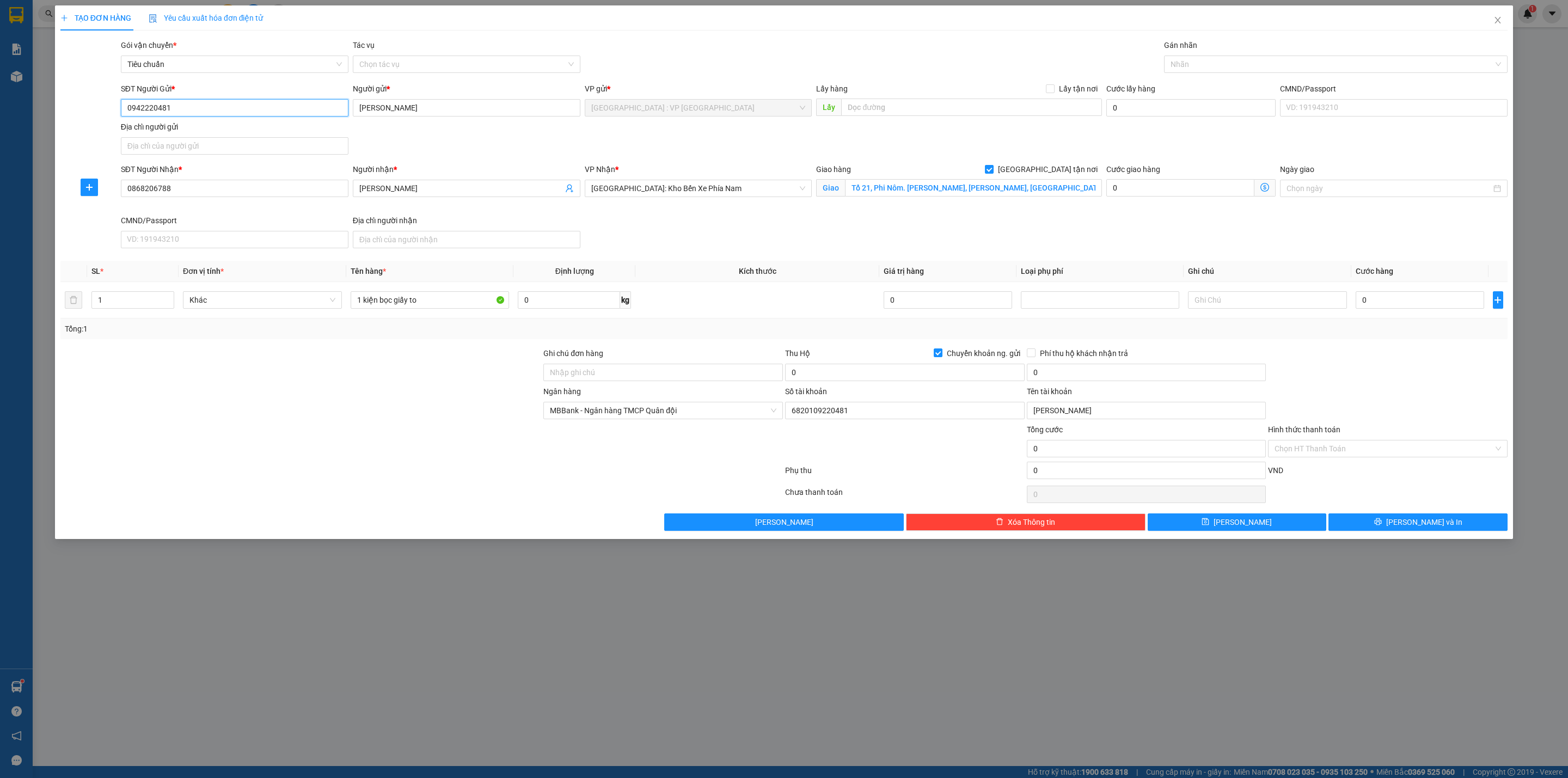
type input "0942220481"
click at [394, 416] on div at bounding box center [301, 404] width 483 height 38
click at [1202, 62] on div at bounding box center [1330, 65] width 327 height 13
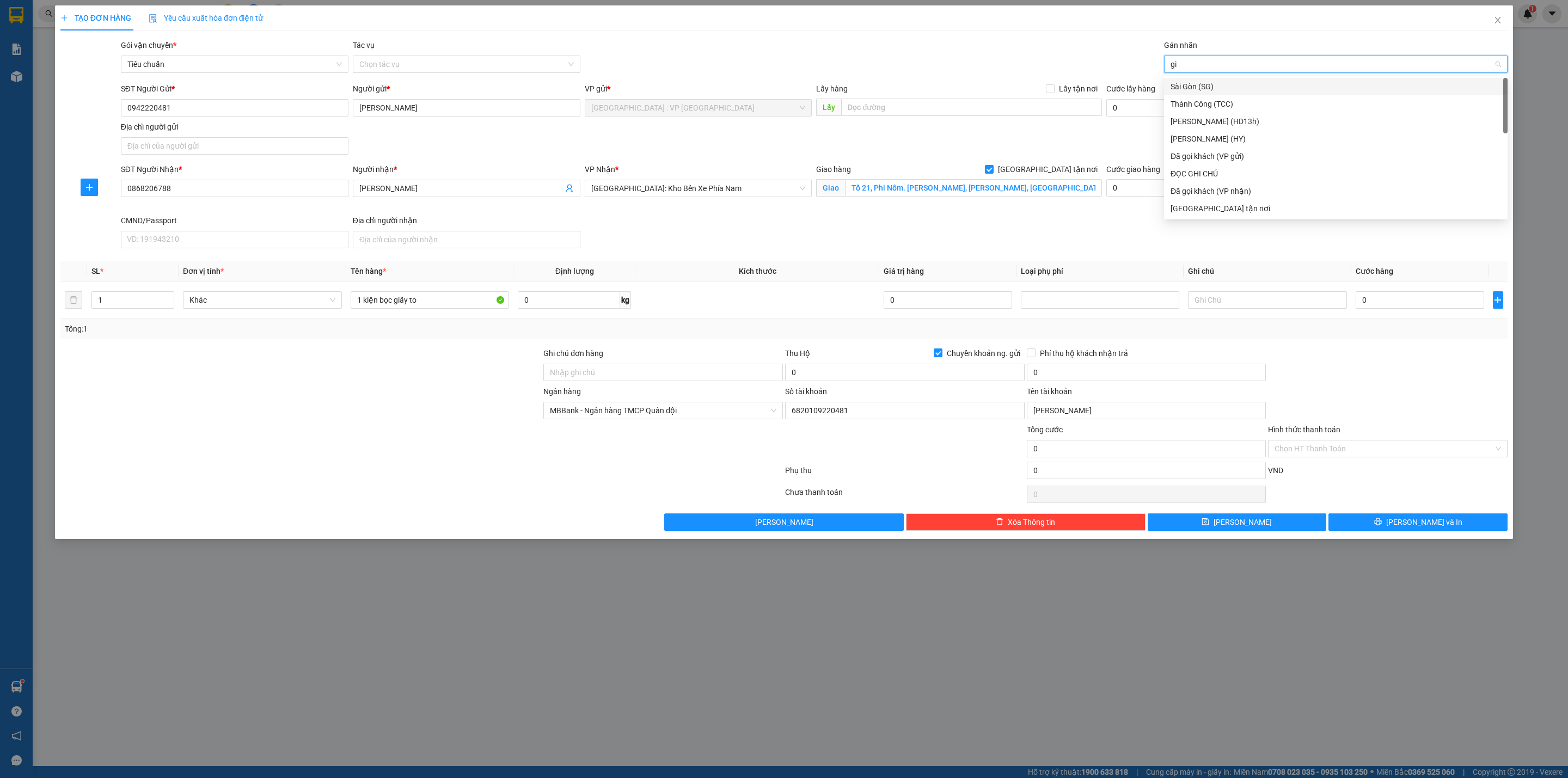
type input "gia"
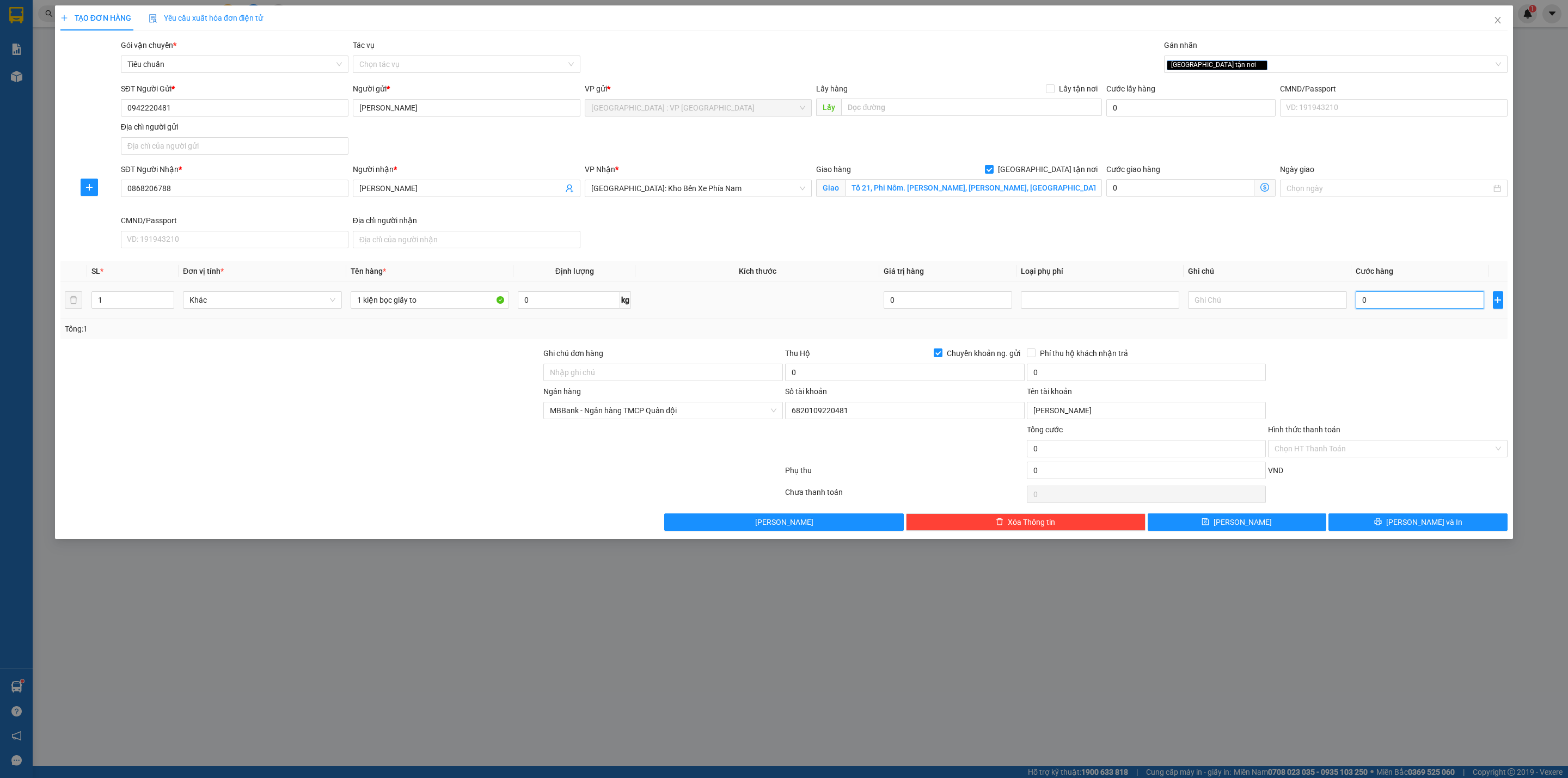
click at [1387, 308] on input "0" at bounding box center [1419, 299] width 129 height 17
type input "4"
type input "47"
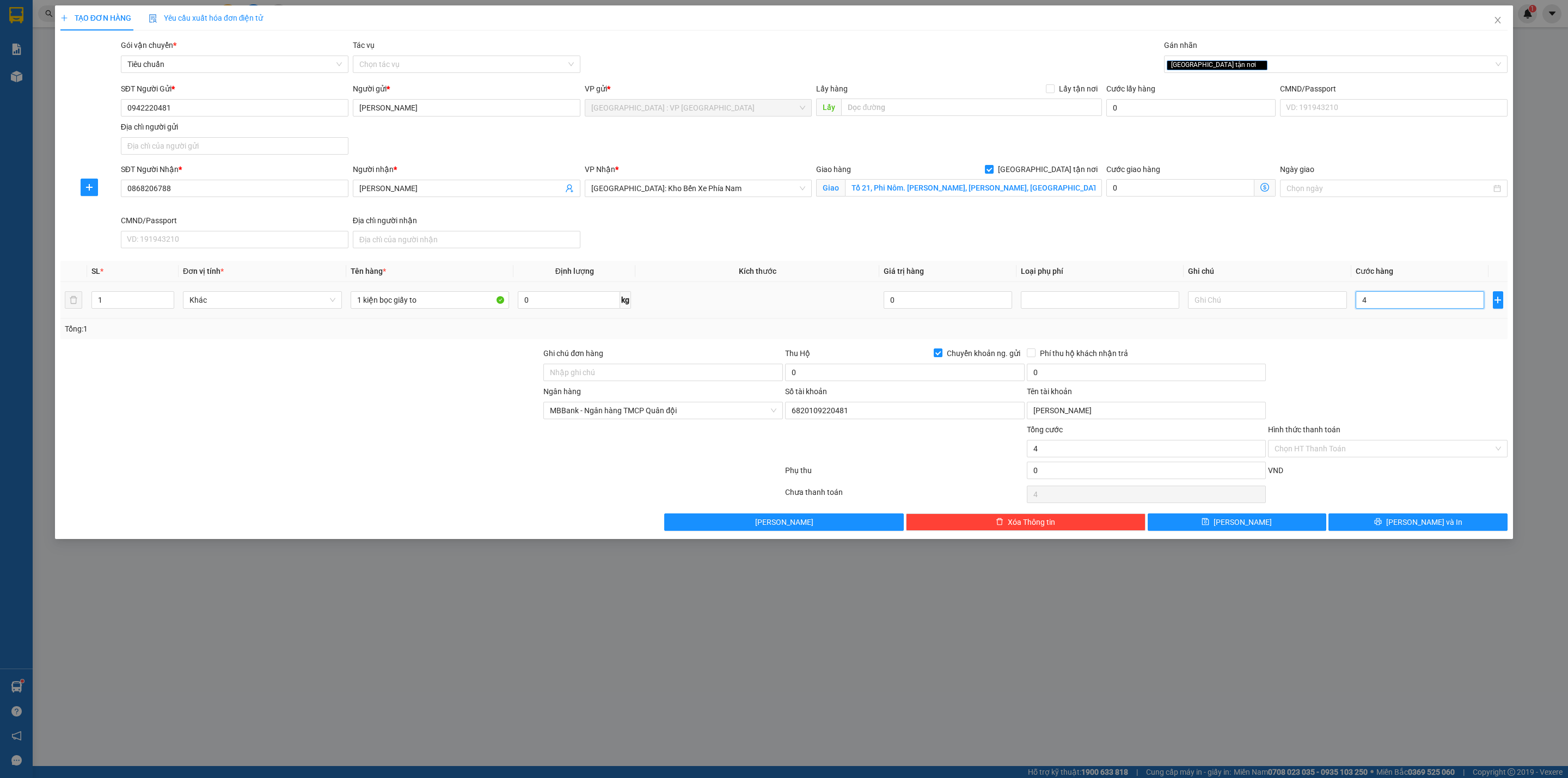
type input "47"
type input "470"
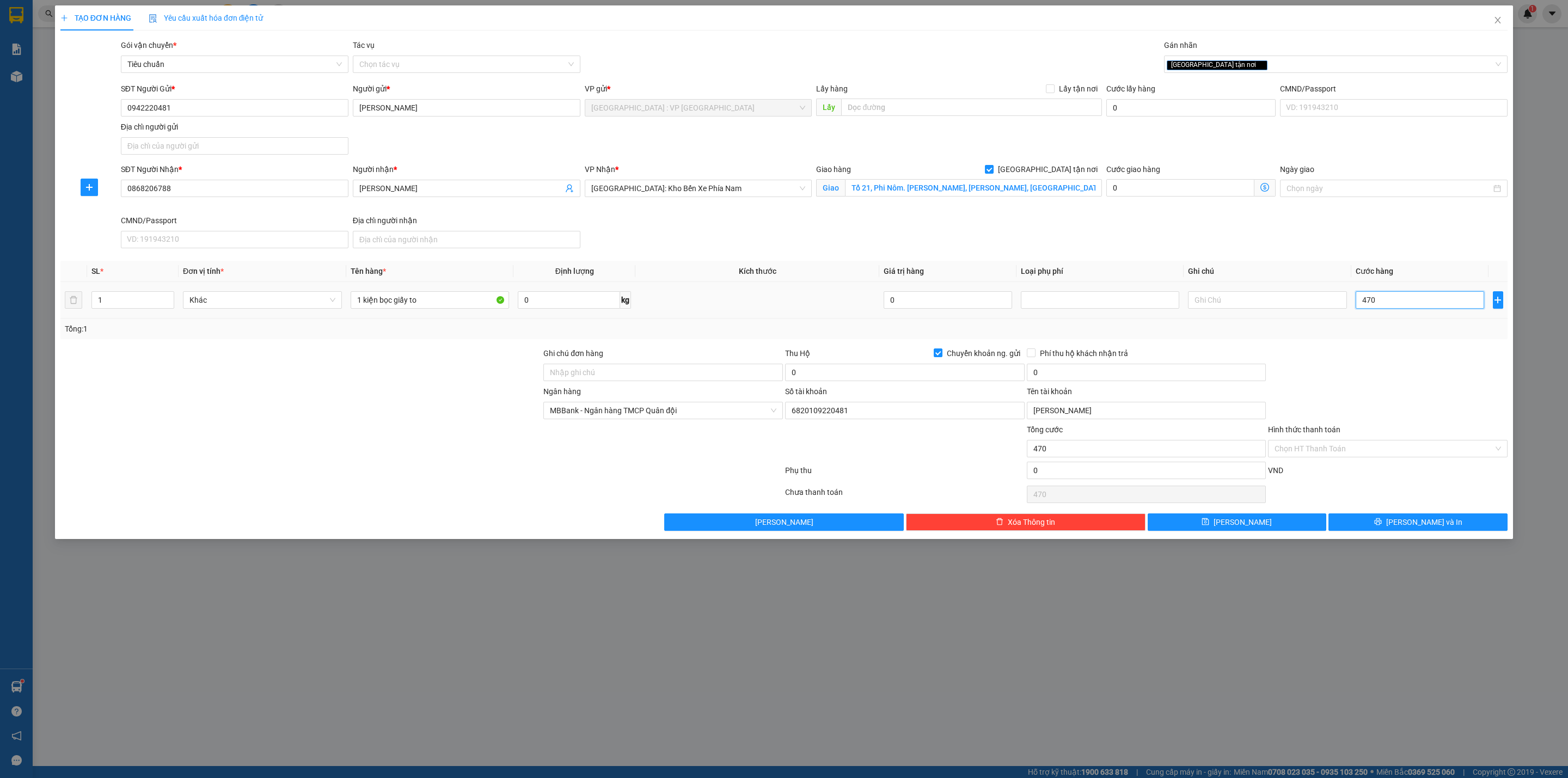
type input "4.700"
type input "47.000"
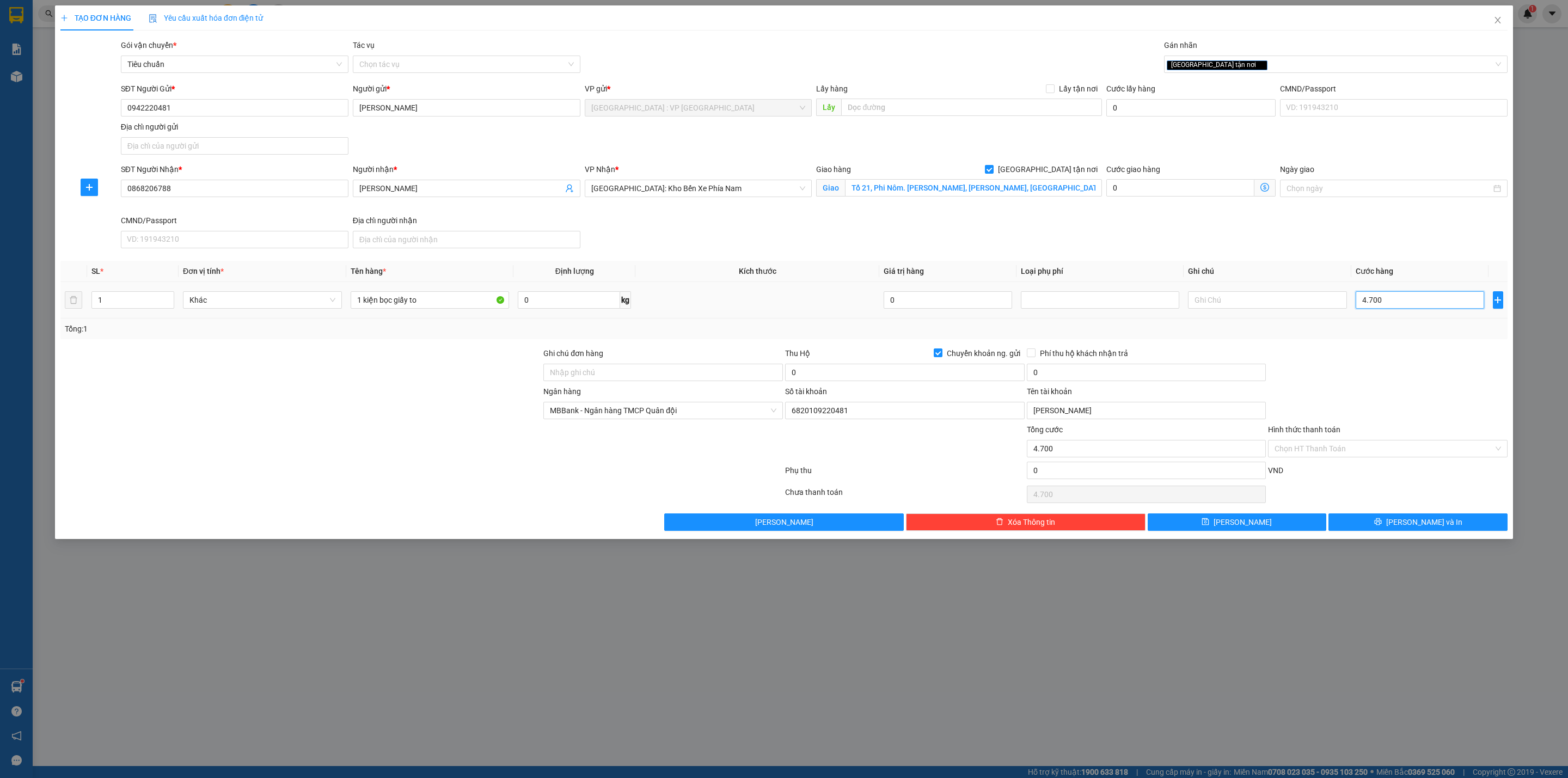
type input "47.000"
type input "470.000"
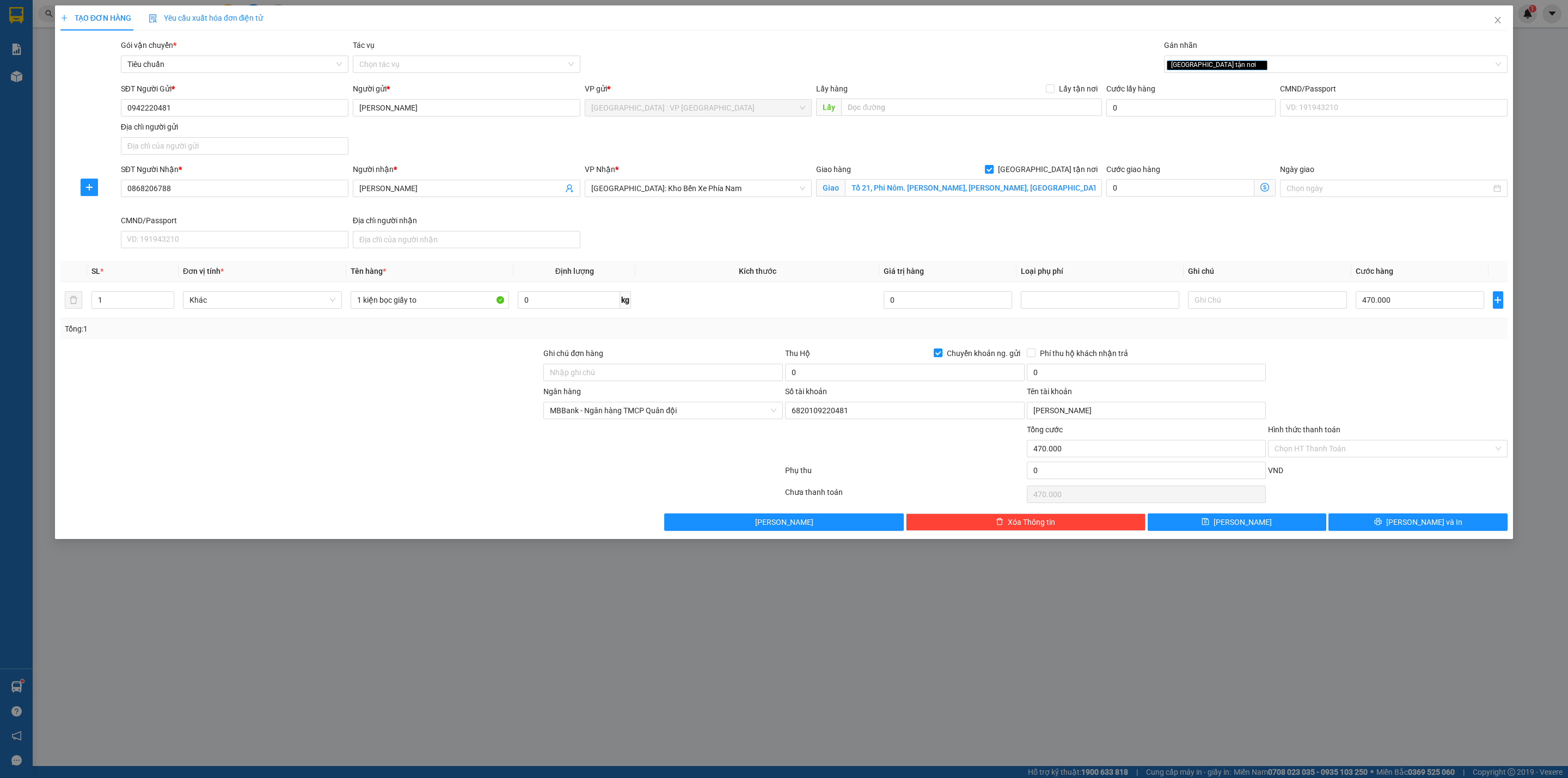
click at [811, 278] on th "Kích thước" at bounding box center [757, 271] width 244 height 22
click at [780, 282] on th "Kích thước" at bounding box center [757, 271] width 244 height 22
click at [779, 282] on th "Kích thước" at bounding box center [757, 271] width 244 height 22
click at [821, 367] on input "0" at bounding box center [904, 372] width 239 height 17
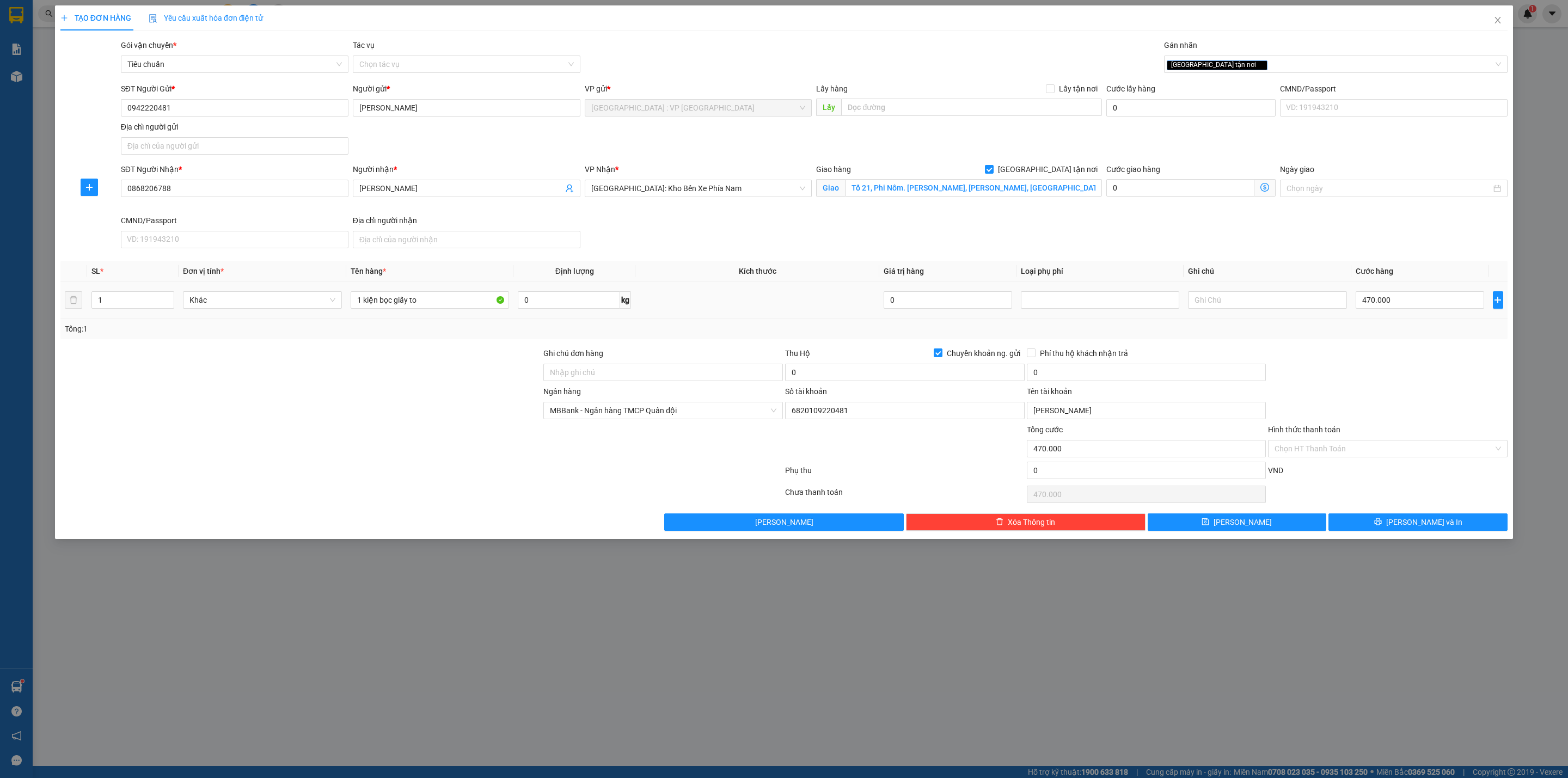
click at [780, 317] on td at bounding box center [757, 299] width 244 height 36
drag, startPoint x: 820, startPoint y: 377, endPoint x: 803, endPoint y: 347, distance: 34.5
click at [820, 377] on input "0" at bounding box center [904, 372] width 239 height 17
type input "850.000"
type input "5.000"
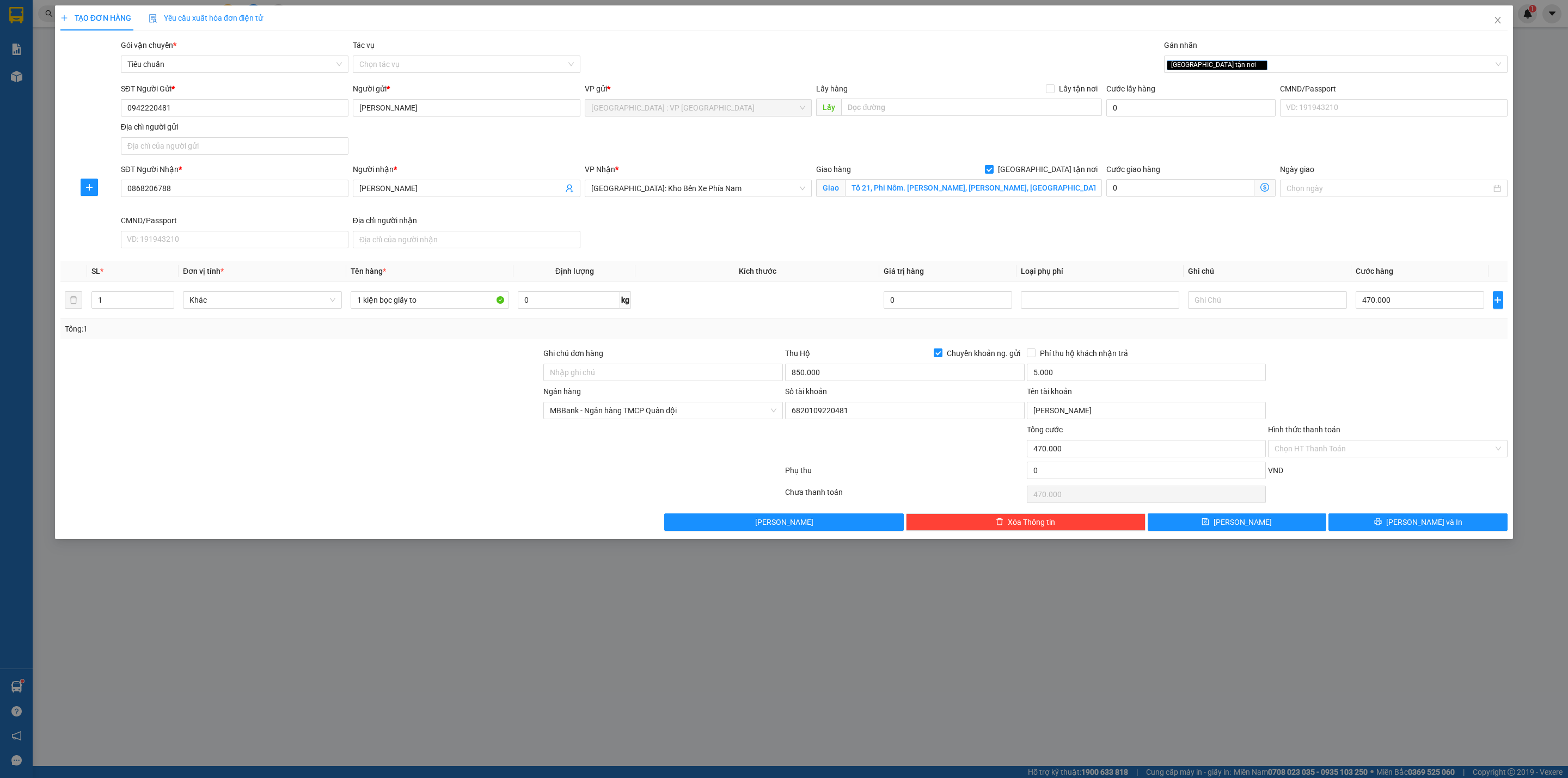
click at [770, 323] on div "Tổng: 1" at bounding box center [783, 329] width 1447 height 21
drag, startPoint x: 169, startPoint y: 99, endPoint x: 5, endPoint y: 99, distance: 164.0
click at [5, 99] on div "TẠO ĐƠN HÀNG Yêu cầu xuất hóa đơn điện tử Transit Pickup Surcharge Ids Transit …" at bounding box center [784, 389] width 1568 height 778
click at [583, 375] on input "Ghi chú đơn hàng" at bounding box center [663, 372] width 239 height 17
click at [630, 375] on input "Giao nguyên kiện" at bounding box center [663, 372] width 239 height 17
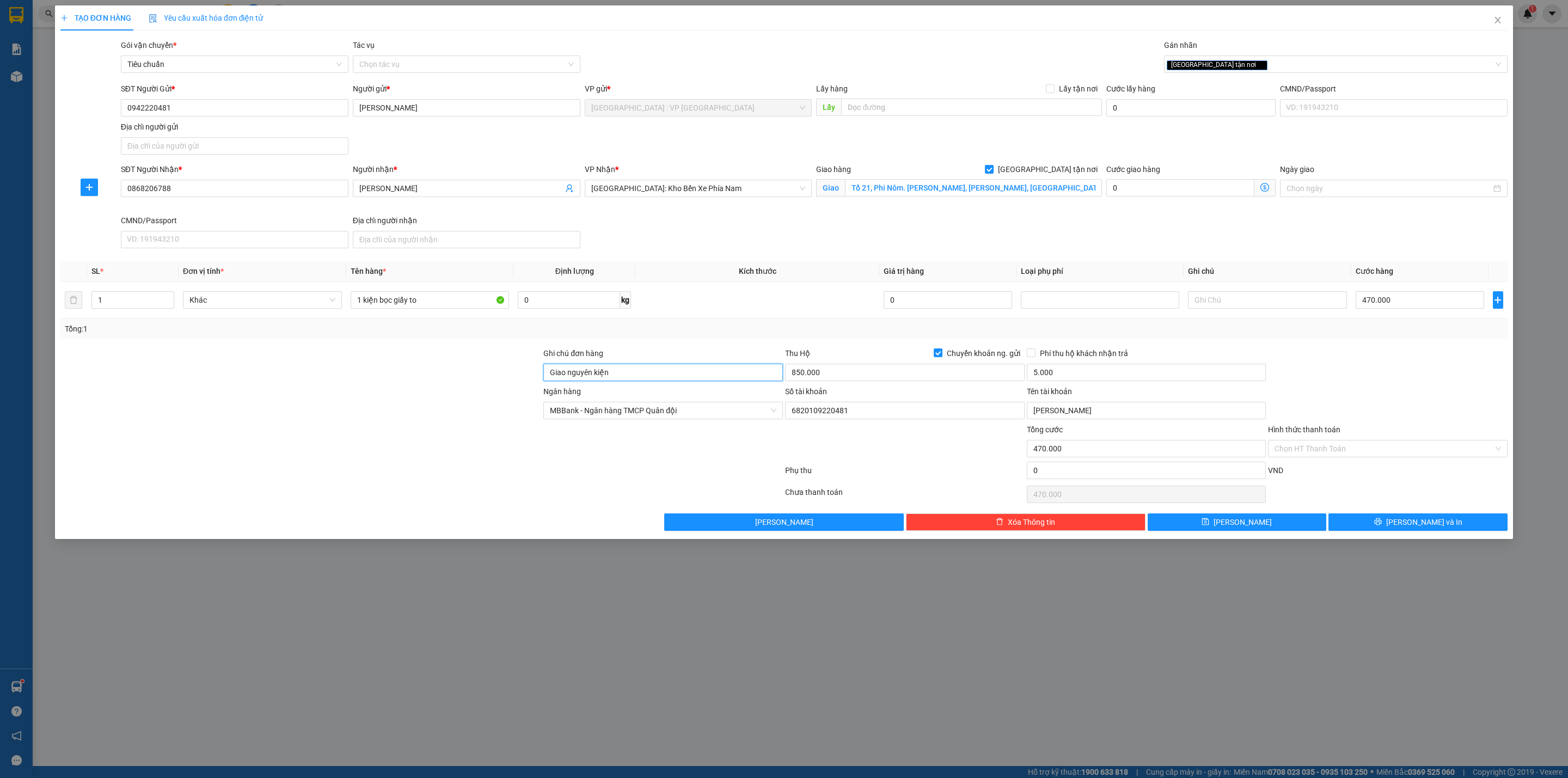
type input "Giao nguyên kiện - hư vỡ không đền"
click at [719, 324] on div "Tổng: 1" at bounding box center [783, 329] width 1447 height 21
click at [1377, 520] on button "[PERSON_NAME] và In" at bounding box center [1417, 522] width 179 height 17
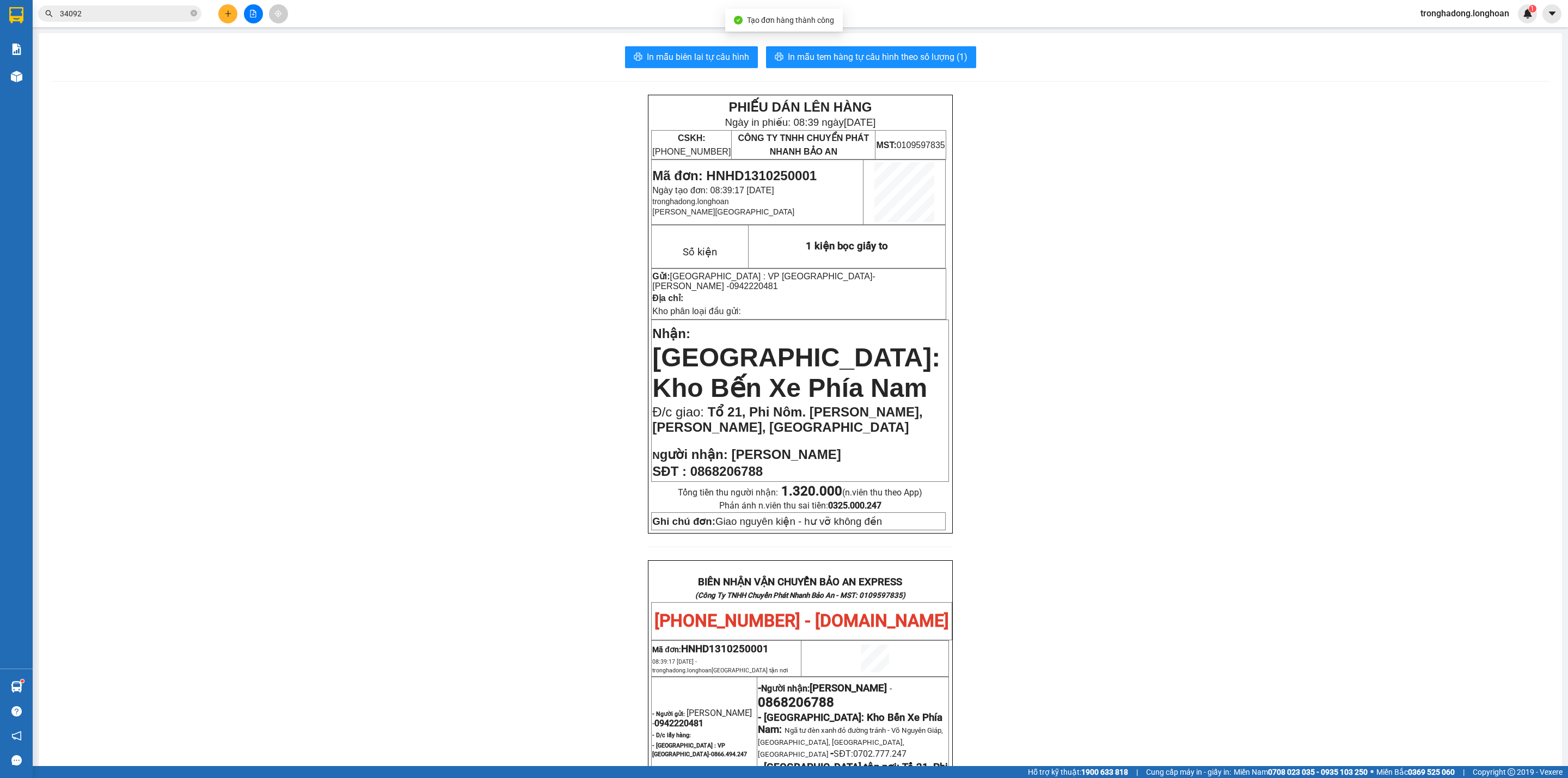
click at [714, 36] on div "In mẫu biên lai tự cấu hình In mẫu tem hàng tự cấu hình theo số lượng (1) PHIẾU…" at bounding box center [800, 623] width 1523 height 1179
click at [694, 74] on div "In mẫu biên lai tự cấu hình In mẫu tem hàng tự cấu hình theo số lượng (1) PHIẾU…" at bounding box center [800, 623] width 1523 height 1179
click at [702, 53] on span "In mẫu biên lai tự cấu hình" at bounding box center [698, 56] width 103 height 13
click at [889, 59] on span "In mẫu tem hàng tự cấu hình theo số lượng (1)" at bounding box center [878, 56] width 180 height 13
click at [1141, 456] on div "PHIẾU DÁN LÊN HÀNG Ngày in phiếu: 08:39 ngày 13-10-2025 CSKH: 1900.06.88.33 CÔN…" at bounding box center [800, 646] width 1497 height 1104
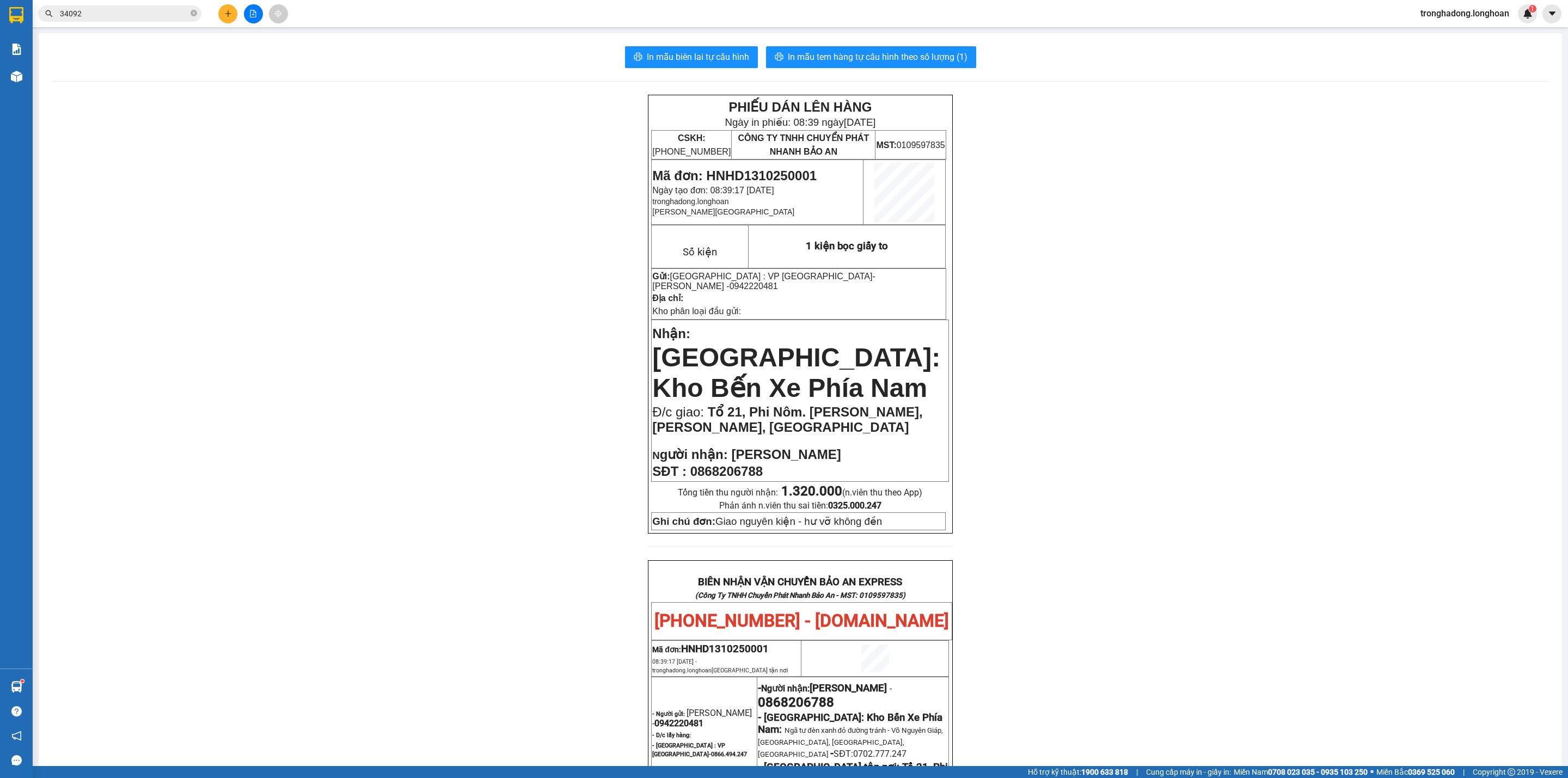
click at [484, 316] on div "PHIẾU DÁN LÊN HÀNG Ngày in phiếu: 08:39 ngày 13-10-2025 CSKH: 1900.06.88.33 CÔN…" at bounding box center [800, 646] width 1497 height 1104
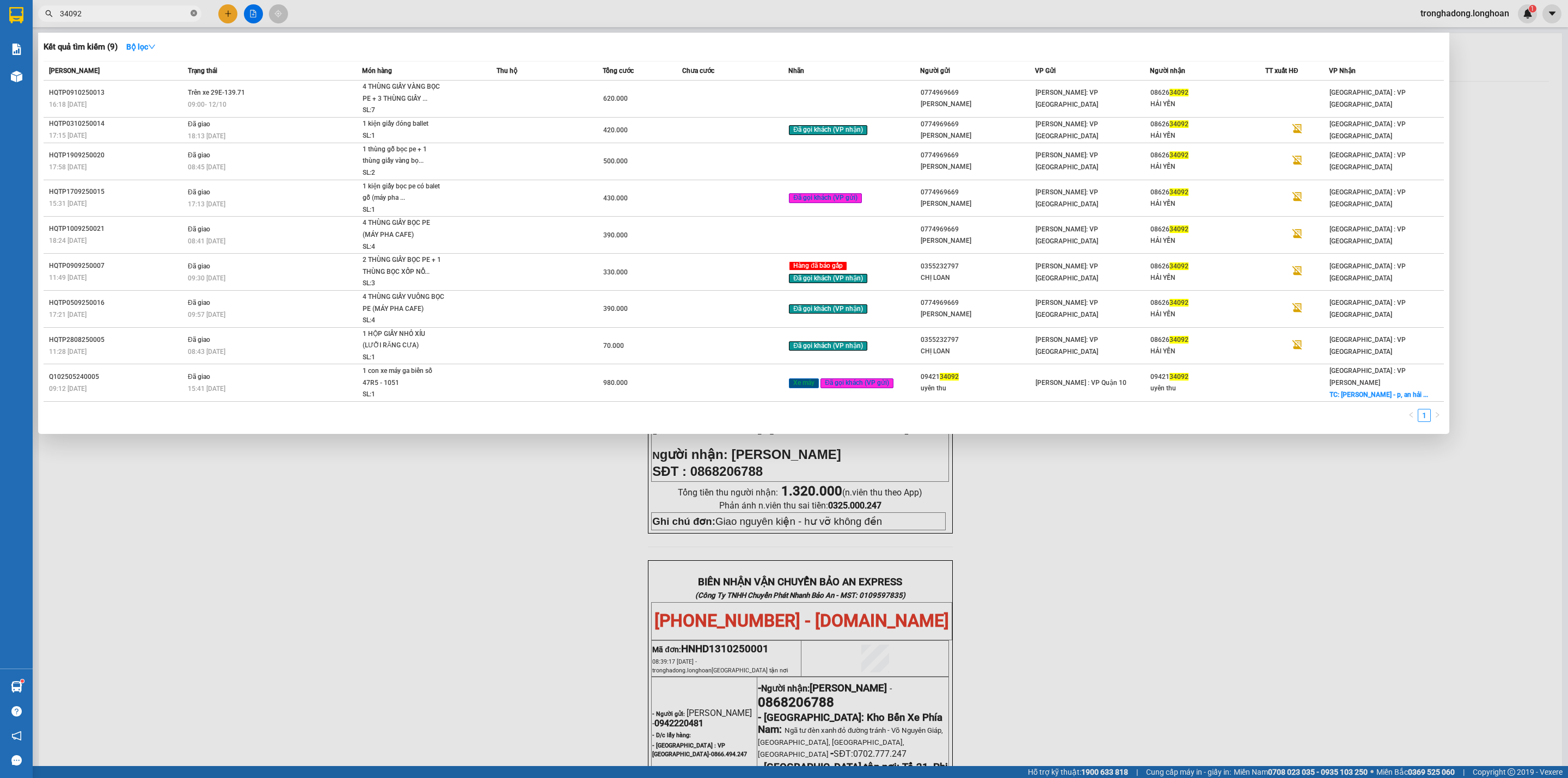
click at [195, 16] on icon "close-circle" at bounding box center [193, 13] width 7 height 7
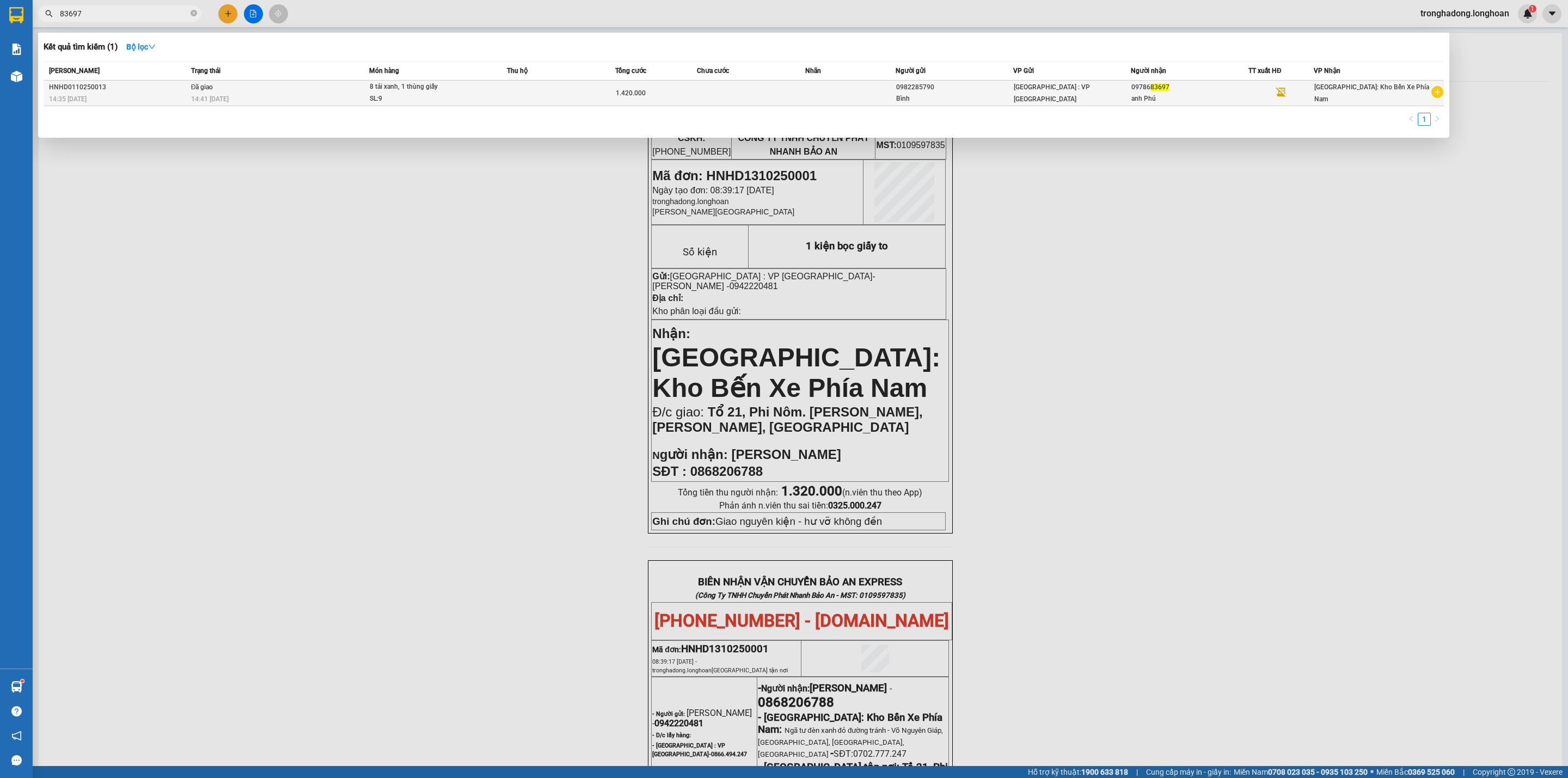
type input "83697"
click at [755, 97] on td at bounding box center [751, 93] width 108 height 25
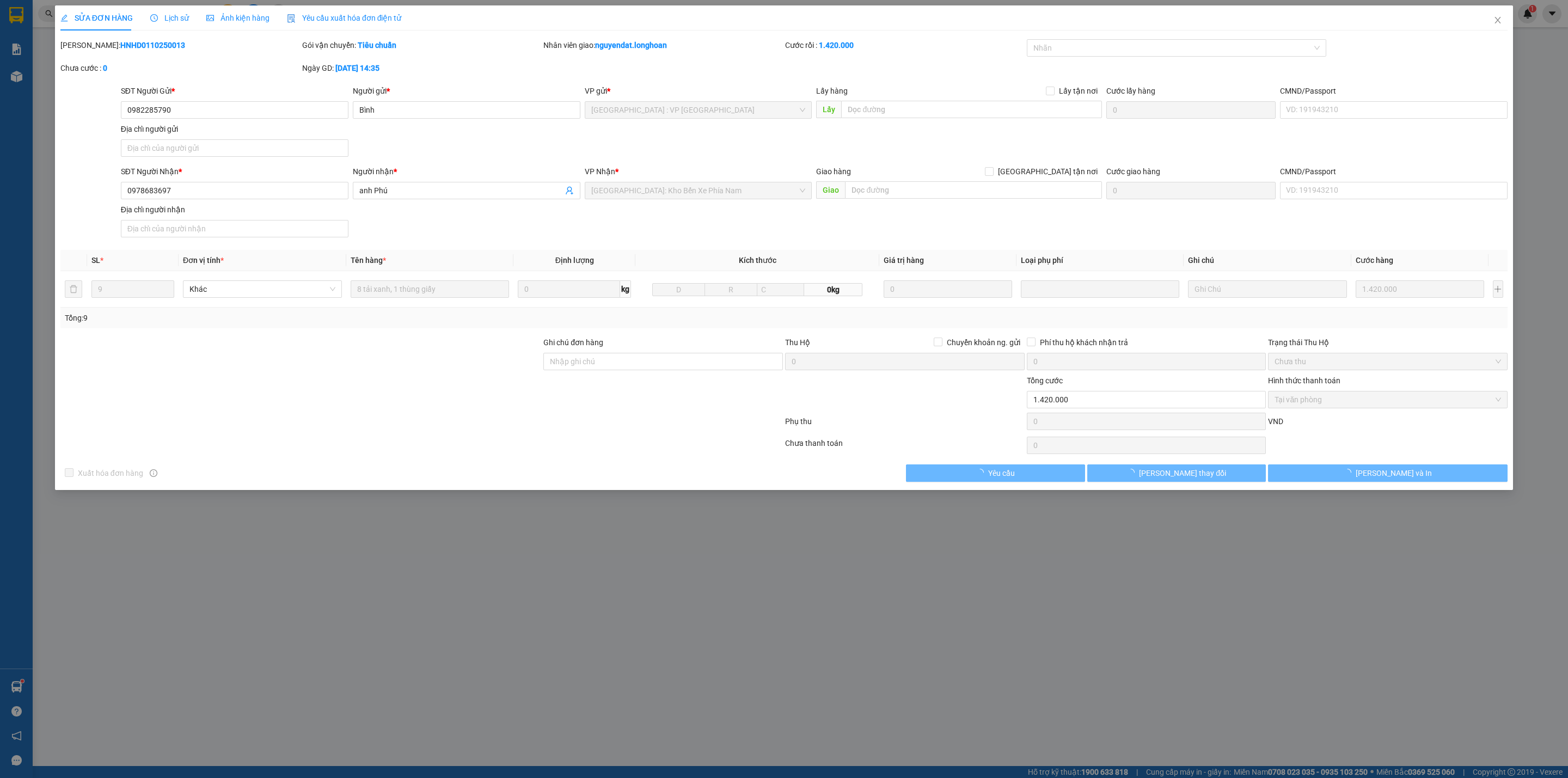
type input "0982285790"
type input "Bình"
type input "0978683697"
type input "anh Phú"
type input "0"
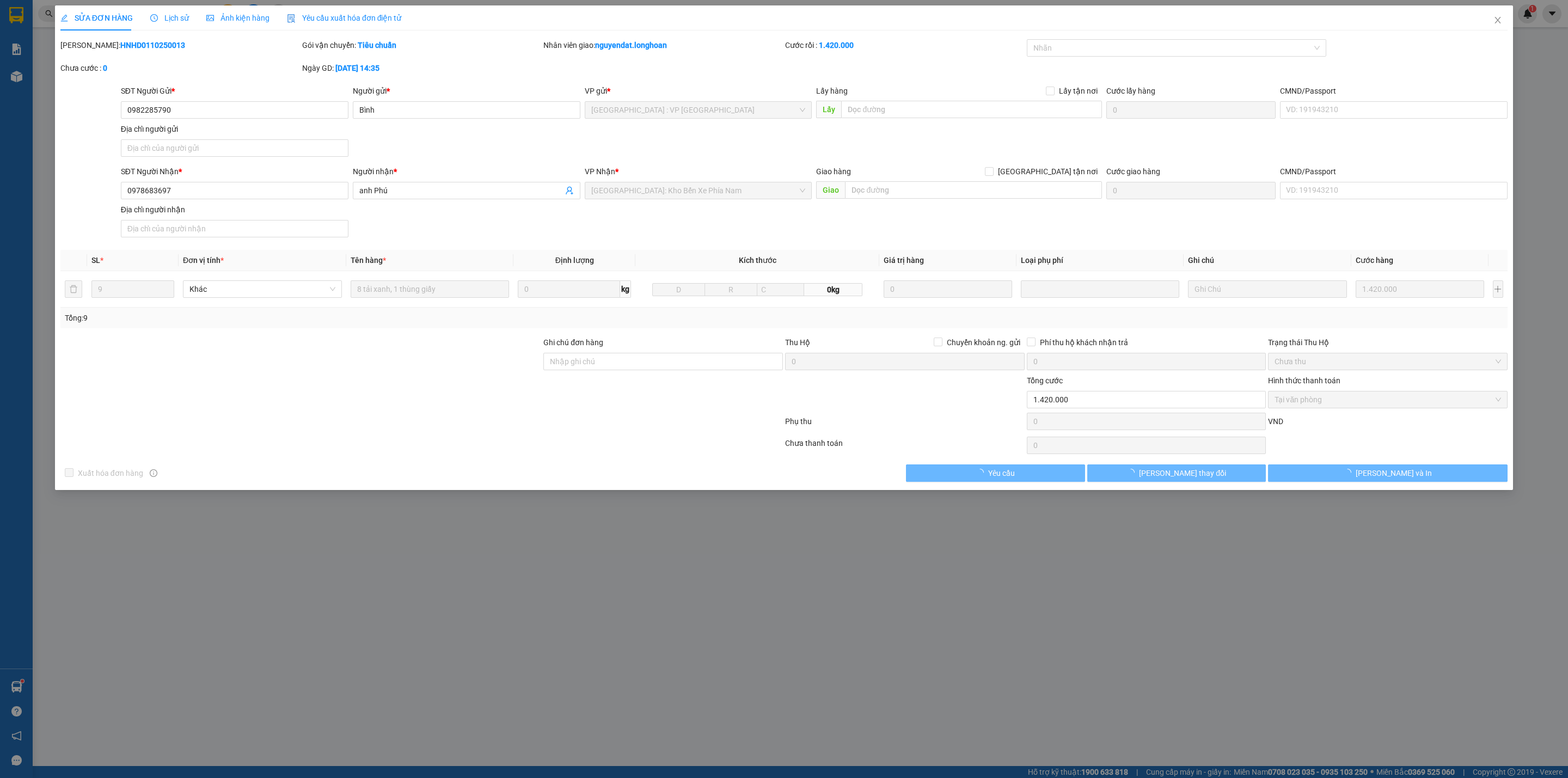
type input "1.420.000"
click at [175, 26] on div "Lịch sử" at bounding box center [169, 18] width 39 height 25
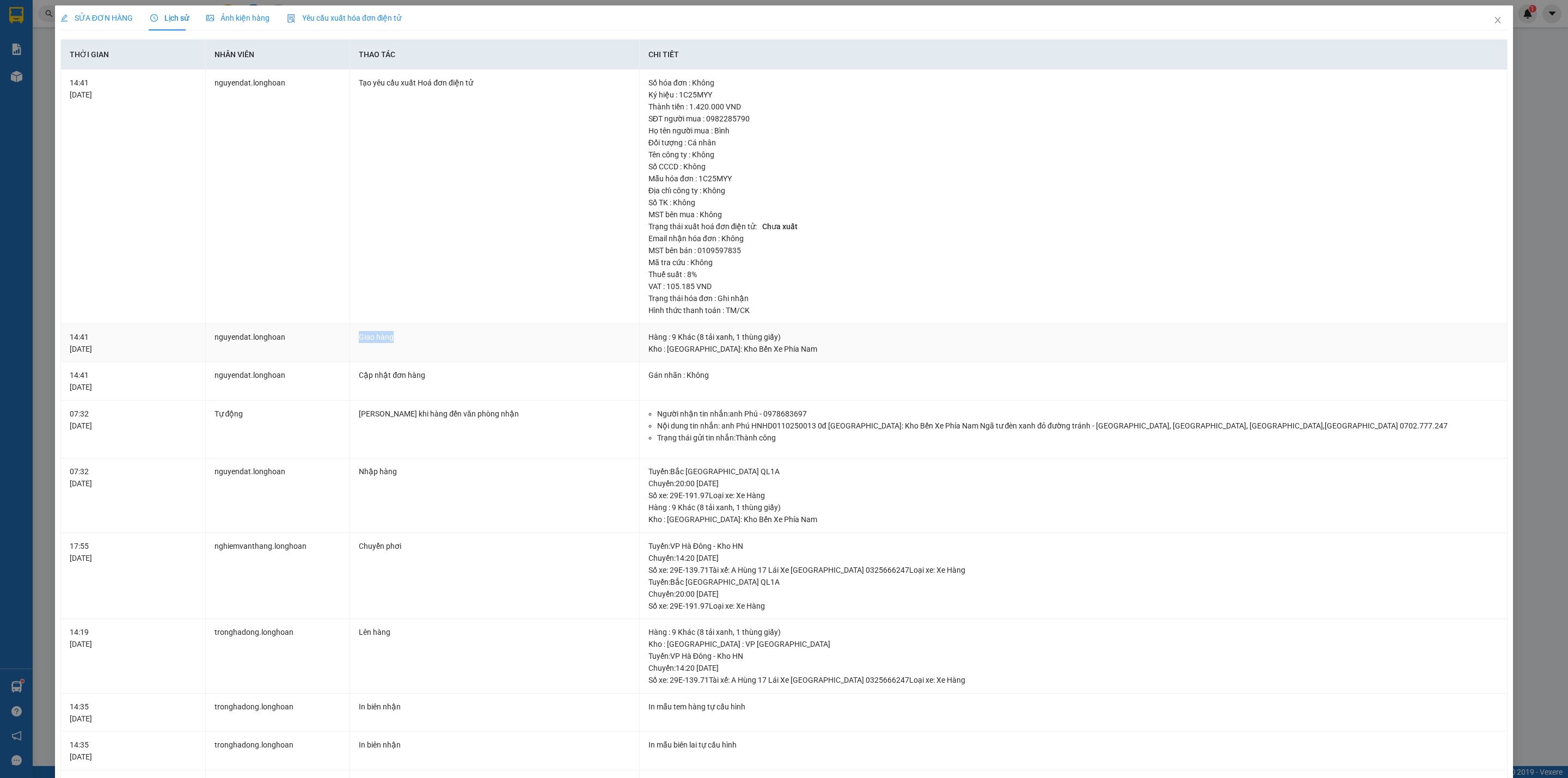
drag, startPoint x: 424, startPoint y: 337, endPoint x: 330, endPoint y: 346, distance: 94.4
click at [330, 346] on tr "14:41 06/10/2025 nguyendat.longhoan Giao hàng Hàng : 9 Khác (8 tải xanh, 1 thùn…" at bounding box center [784, 343] width 1446 height 39
click at [314, 346] on td "nguyendat.longhoan" at bounding box center [278, 343] width 145 height 39
click at [103, 8] on div "SỬA ĐƠN HÀNG" at bounding box center [96, 18] width 72 height 25
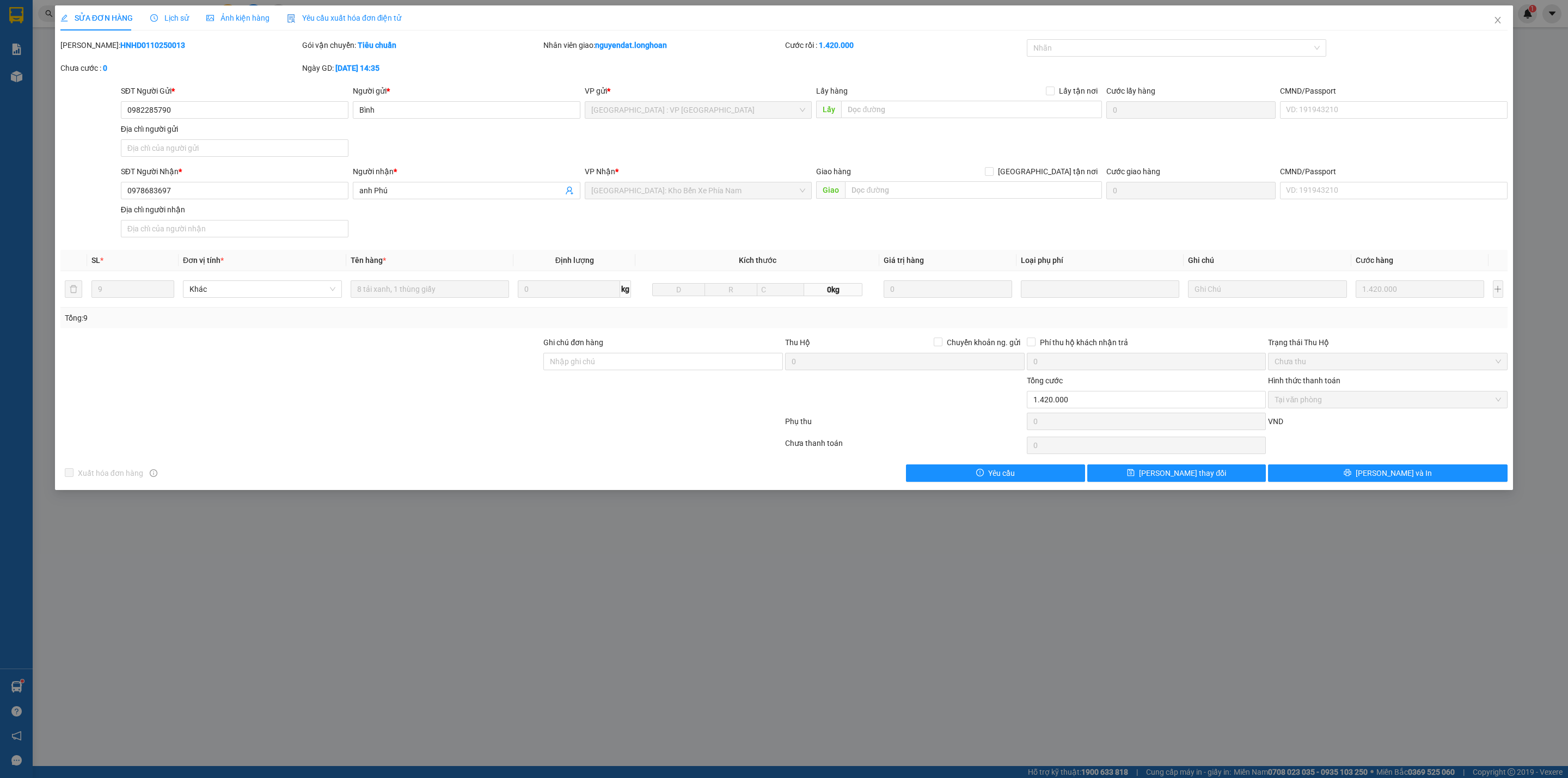
drag, startPoint x: 172, startPoint y: 45, endPoint x: 85, endPoint y: 45, distance: 87.0
click at [85, 45] on div "Mã ĐH: HNHD0110250013" at bounding box center [180, 45] width 239 height 12
click at [120, 45] on b "HNHD0110250013" at bounding box center [152, 45] width 65 height 9
drag, startPoint x: 163, startPoint y: 53, endPoint x: 90, endPoint y: 42, distance: 73.8
click at [90, 42] on div "Mã ĐH: HNHD0110250013" at bounding box center [180, 51] width 242 height 23
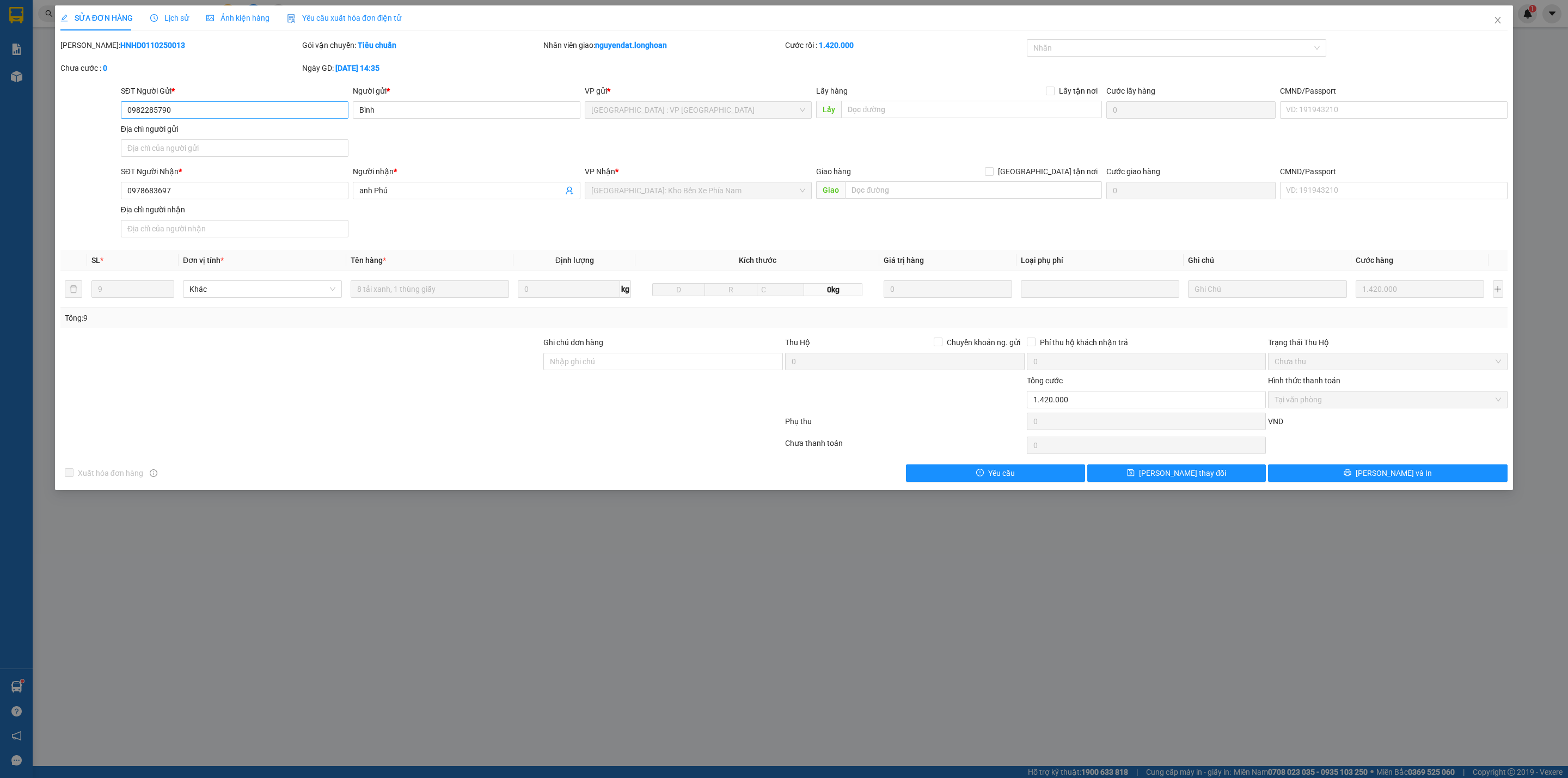
copy b "HNHD0110250013"
click at [174, 16] on span "Lịch sử" at bounding box center [169, 18] width 39 height 9
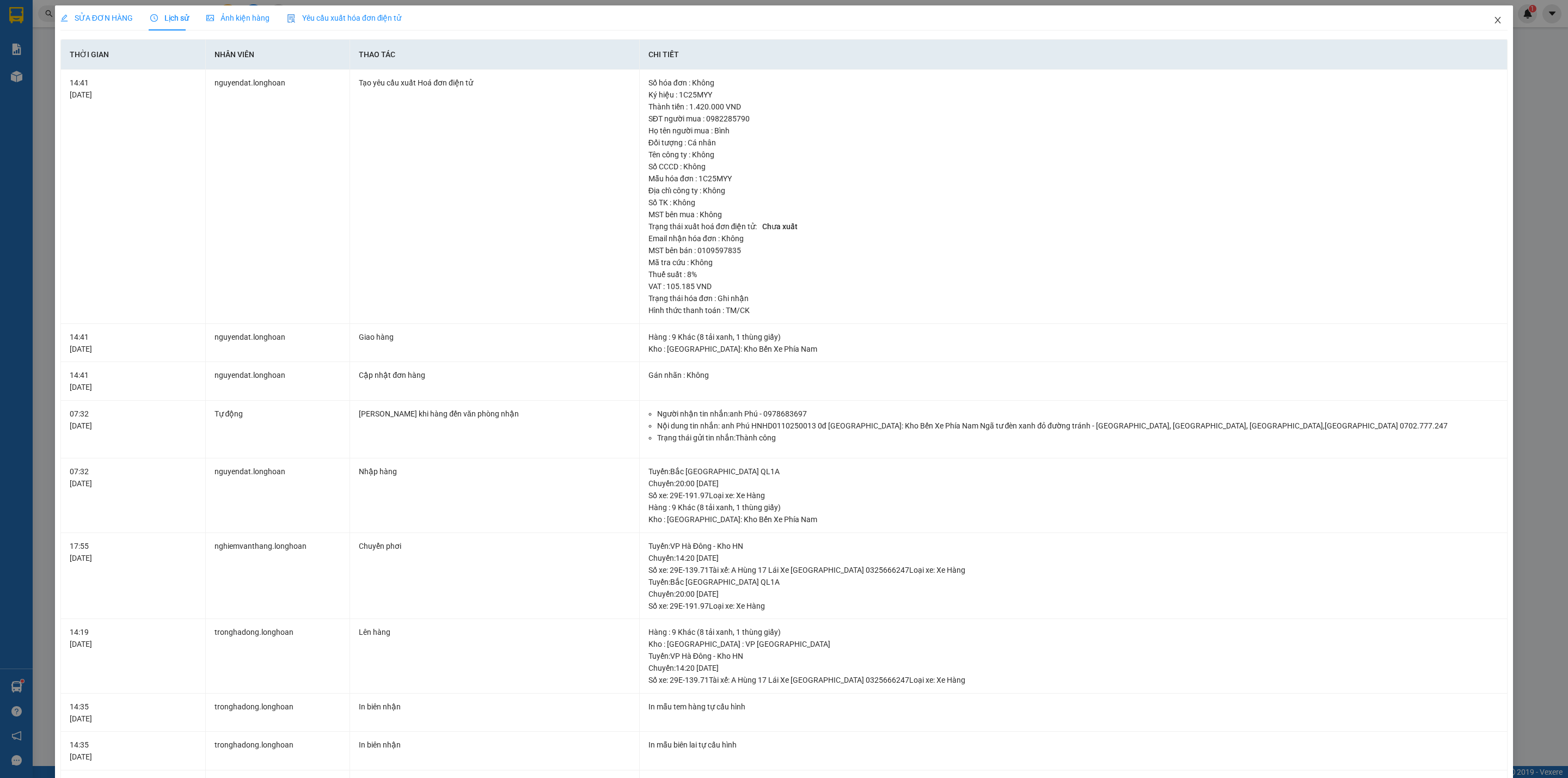
click at [1493, 16] on icon "close" at bounding box center [1497, 20] width 9 height 9
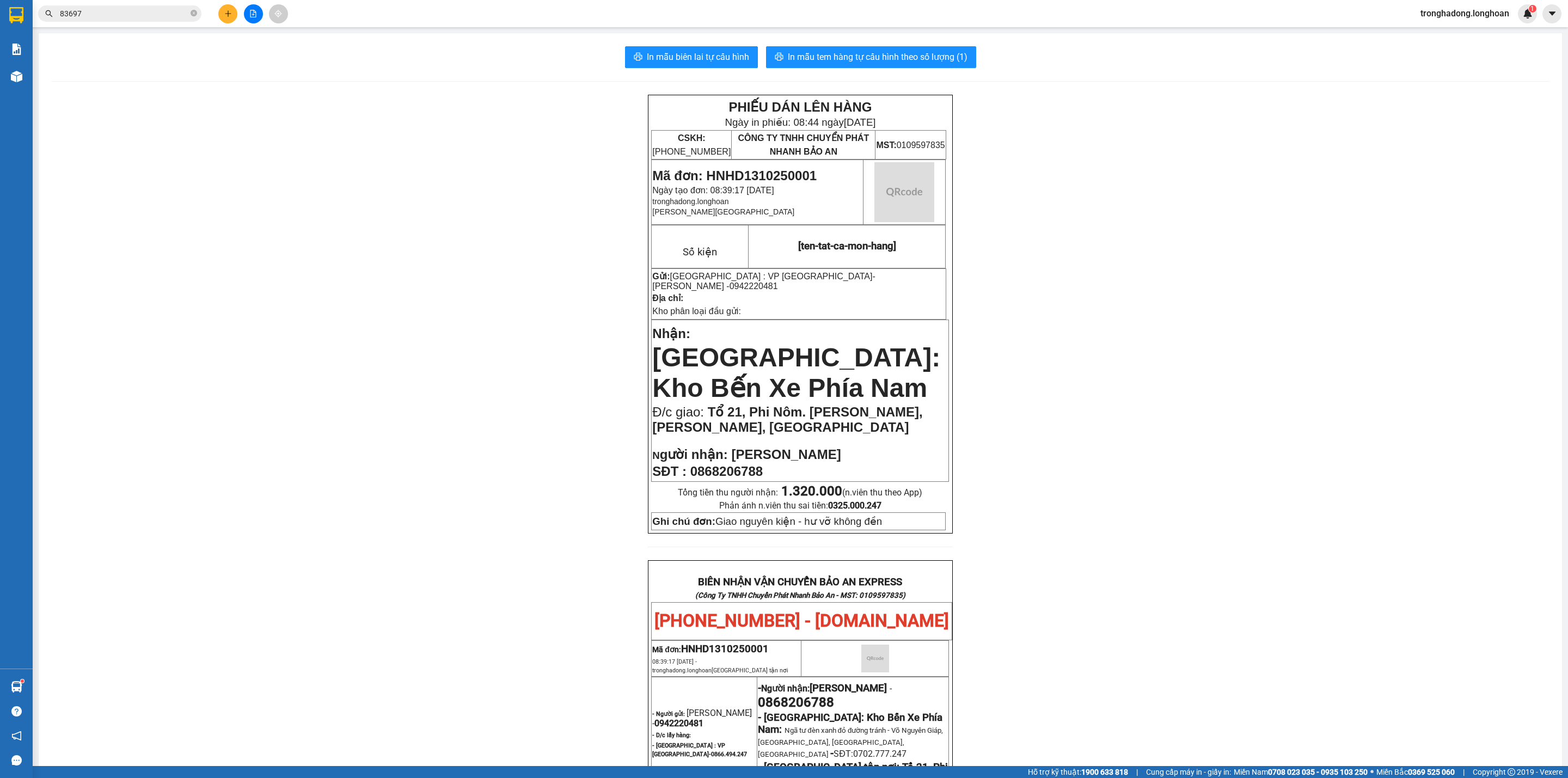
click at [166, 13] on input "83697" at bounding box center [124, 13] width 129 height 12
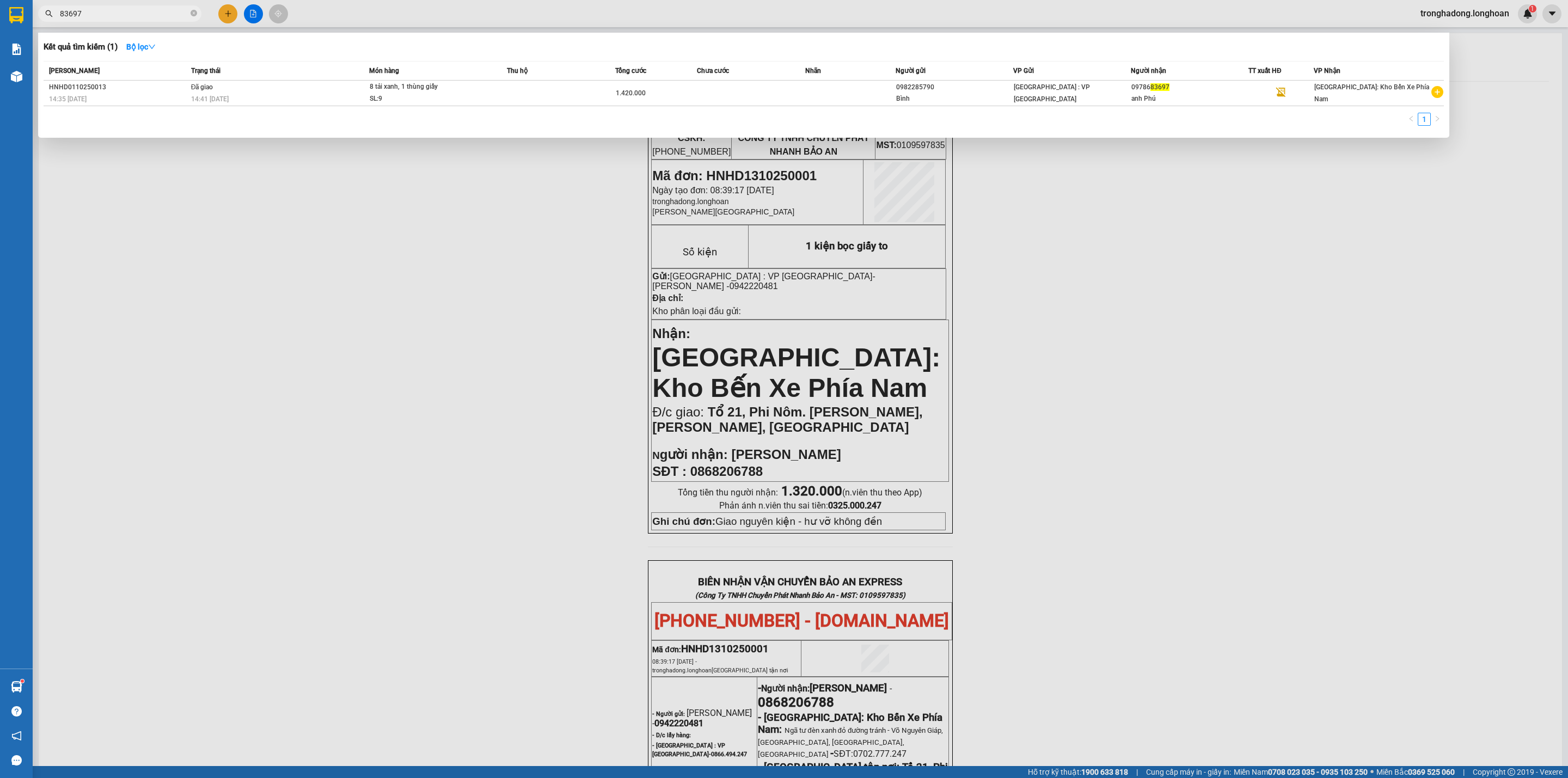
click at [224, 10] on div at bounding box center [784, 389] width 1568 height 778
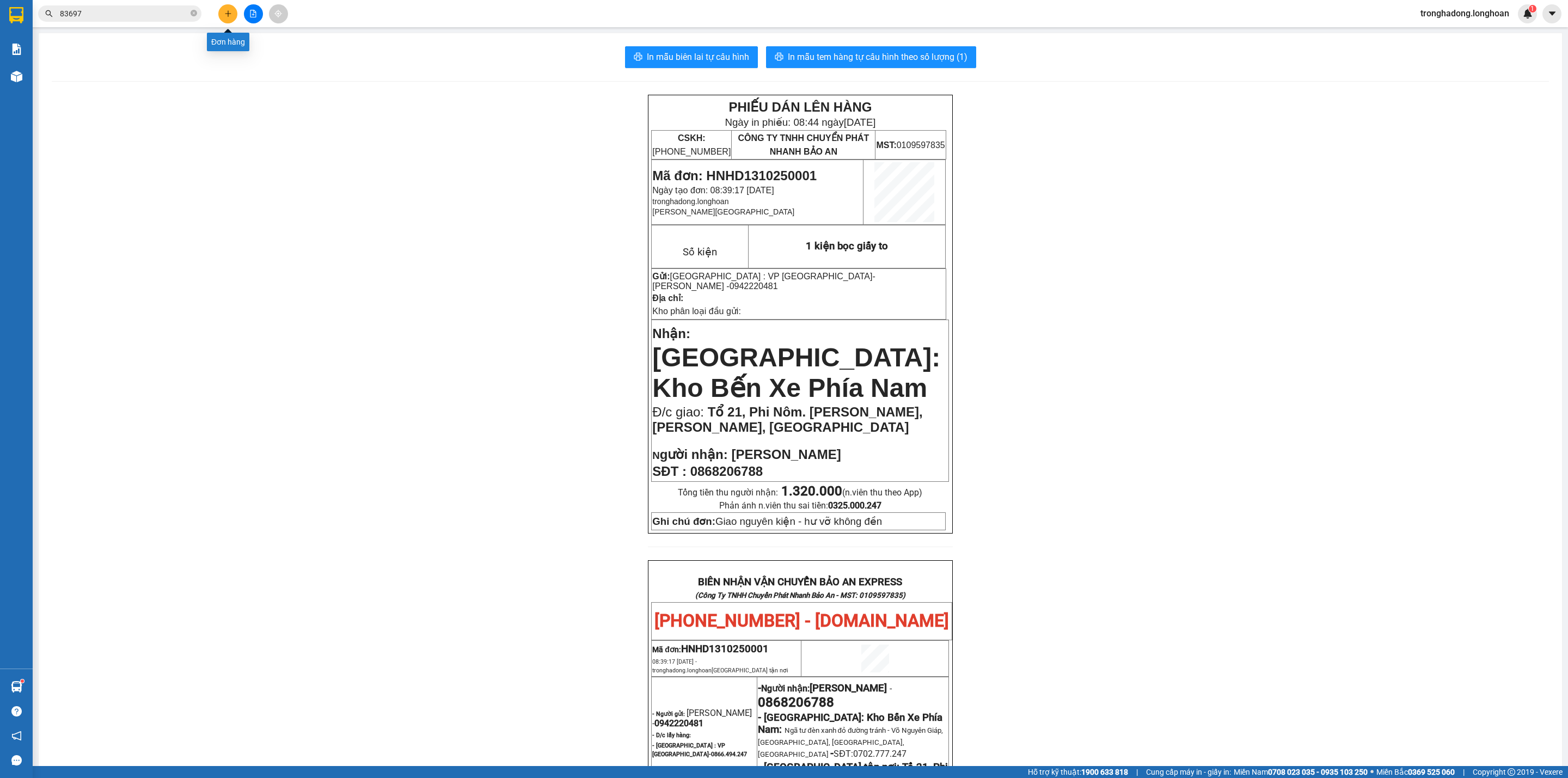
click at [224, 10] on icon "plus" at bounding box center [228, 13] width 7 height 7
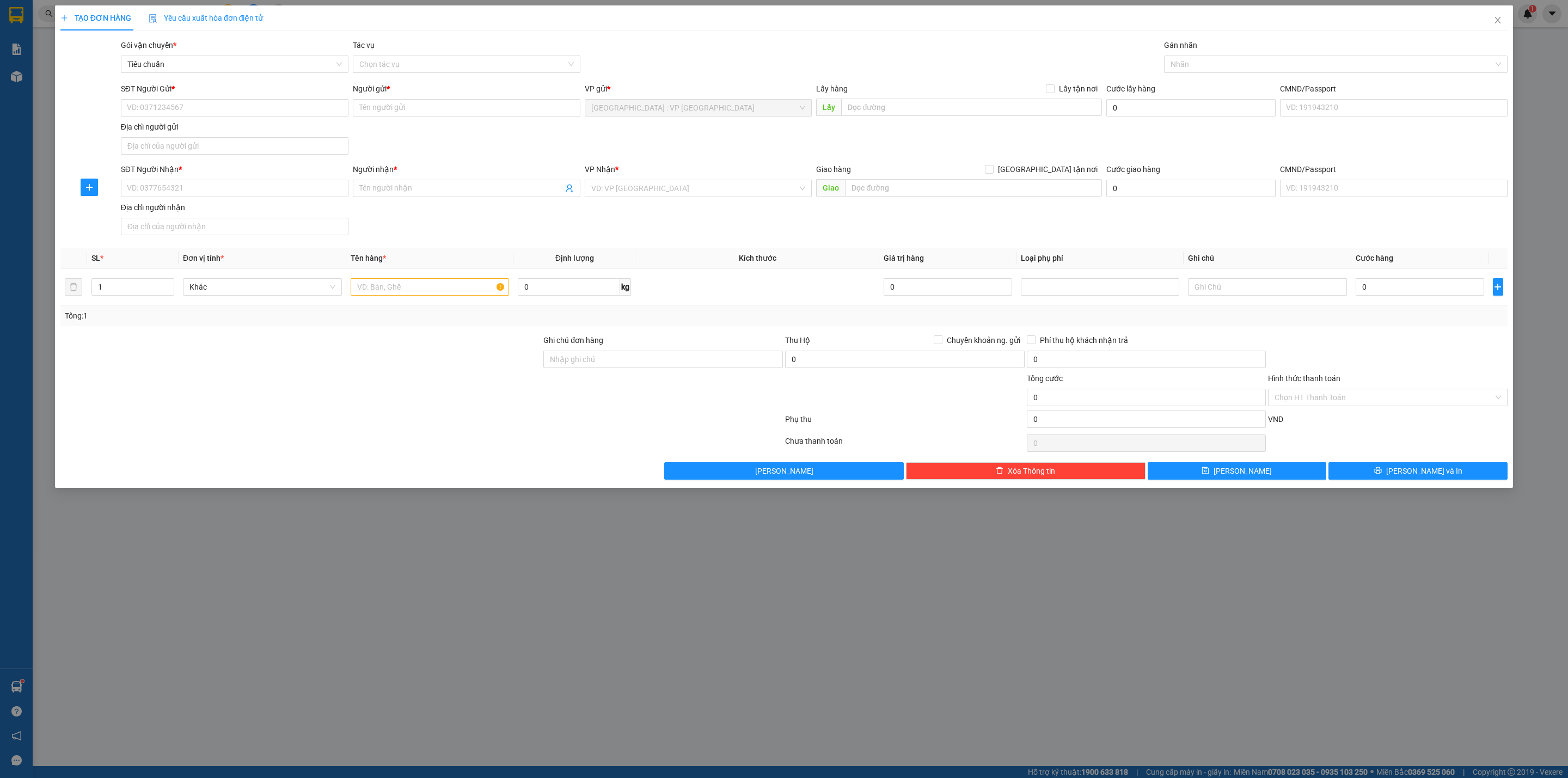
click at [1392, 729] on div "TẠO ĐƠN HÀNG Yêu cầu xuất hóa đơn điện tử Transit Pickup Surcharge Ids Transit …" at bounding box center [784, 389] width 1568 height 778
click at [182, 103] on input "SĐT Người Gửi *" at bounding box center [235, 107] width 227 height 17
type input "0947324999"
click at [209, 129] on div "0947324999 - Cty Zalaa" at bounding box center [234, 131] width 215 height 12
type input "[PERSON_NAME]"
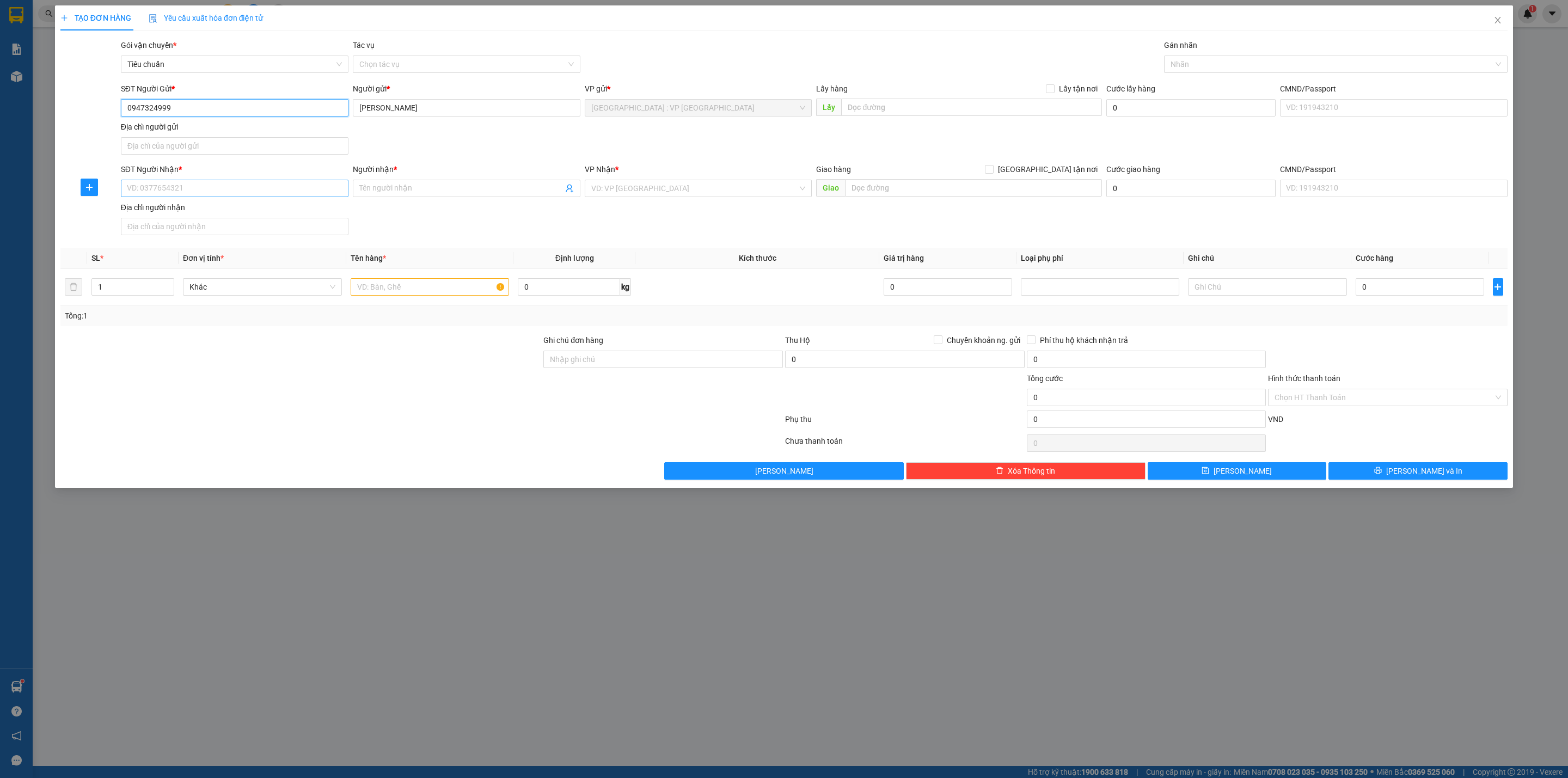
type input "0947324999"
click at [216, 193] on input "SĐT Người Nhận *" at bounding box center [235, 188] width 227 height 17
type input "0369764983"
click at [188, 189] on input "0369764983" at bounding box center [235, 188] width 227 height 17
click at [229, 210] on div "0369764983 - Trần Minh Tú" at bounding box center [234, 213] width 215 height 12
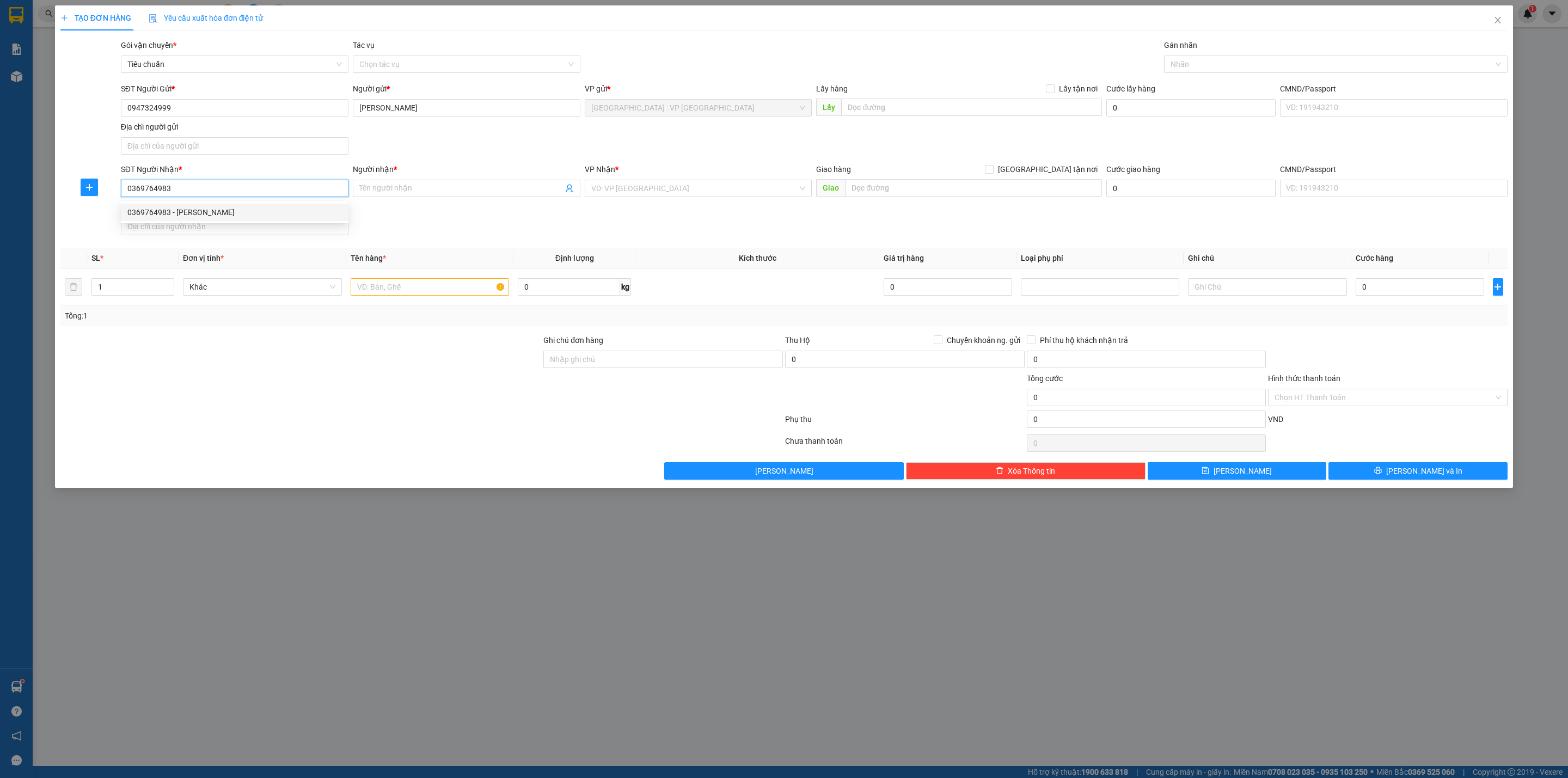
type input "[PERSON_NAME]"
checkbox input "true"
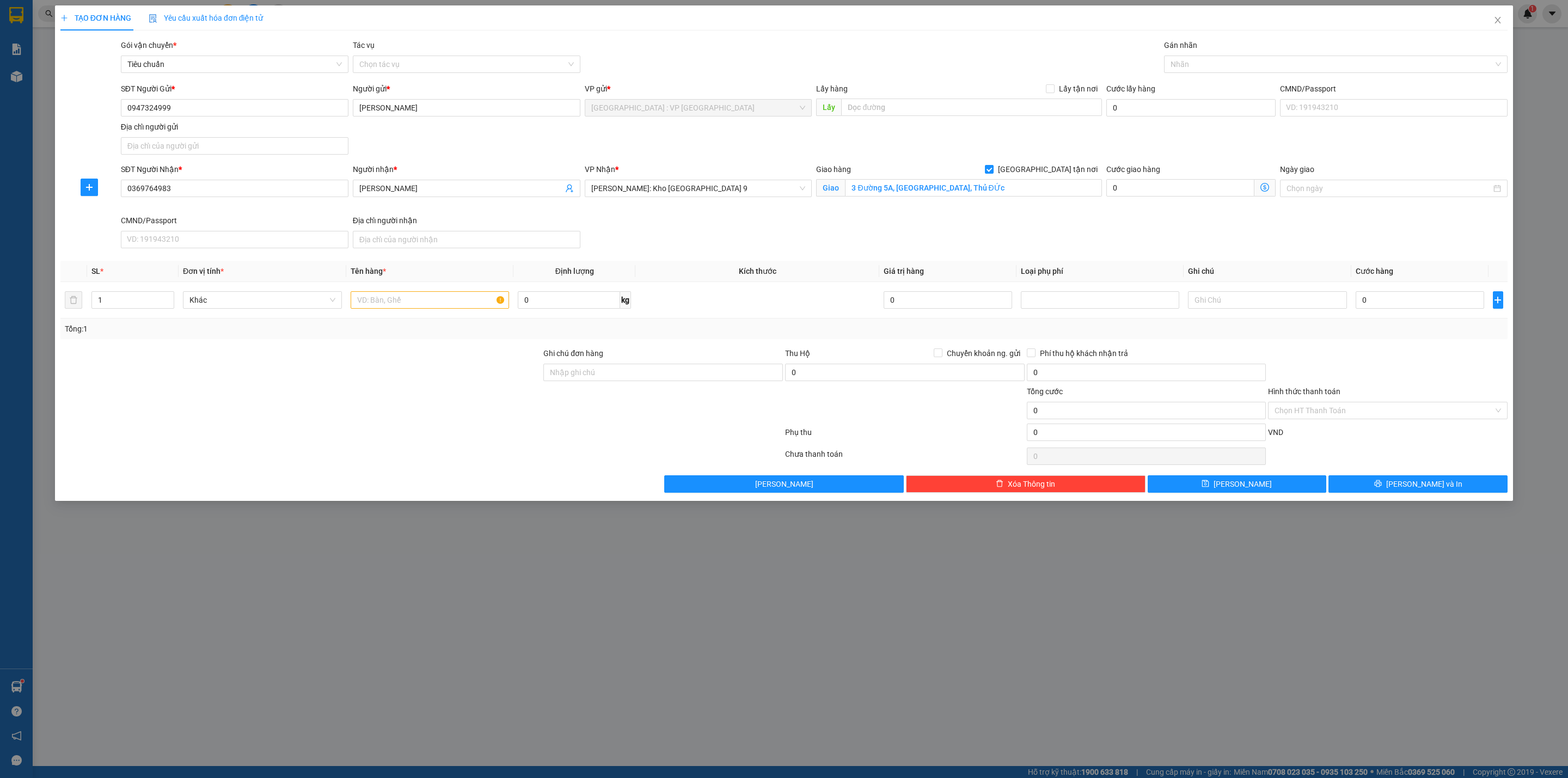
click at [882, 224] on div "SĐT Người Nhận * 0369764983 0369764983 Người nhận * Trần Minh Tú VP Nhận * Hồ C…" at bounding box center [814, 208] width 1391 height 89
click at [856, 188] on input "3 Đường 5A, Long Thạnh Mỹ, Thủ ĐỨc" at bounding box center [973, 187] width 256 height 17
click at [854, 189] on input "3 Đường 5A, Long Thạnh Mỹ, Thủ ĐỨc" at bounding box center [973, 187] width 256 height 17
type input "2 Đường 5A, Long Thạnh Mỹ, Thủ ĐỨc"
drag, startPoint x: 793, startPoint y: 245, endPoint x: 691, endPoint y: 266, distance: 104.1
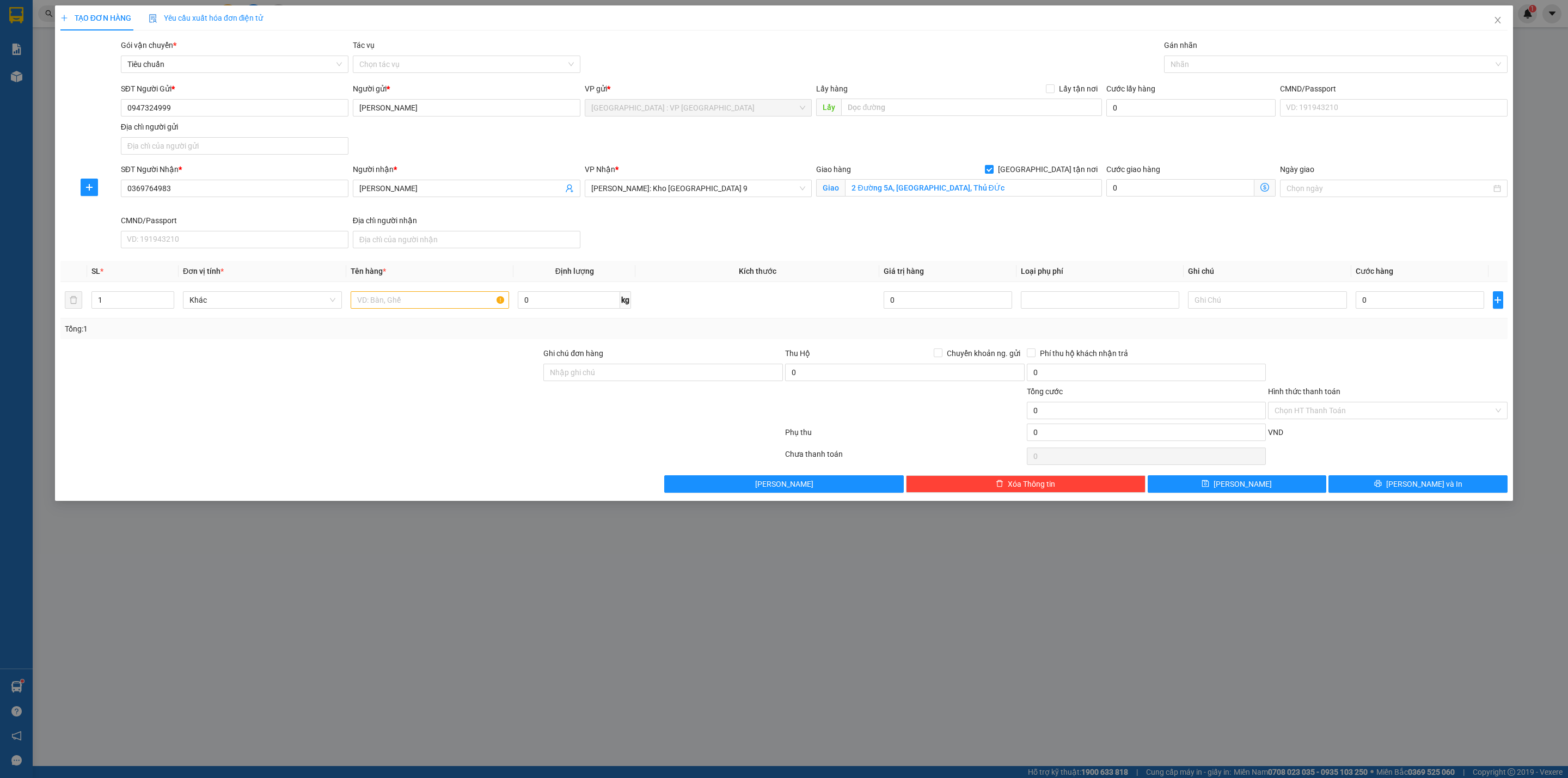
click at [791, 247] on div "SĐT Người Nhận * 0369764983 Người nhận * Trần Minh Tú VP Nhận * Hồ Chí Minh: Kh…" at bounding box center [814, 208] width 1391 height 89
click at [722, 190] on span "[PERSON_NAME]: Kho [GEOGRAPHIC_DATA] 9" at bounding box center [699, 188] width 215 height 16
type input "12"
click at [427, 308] on input "text" at bounding box center [430, 299] width 159 height 17
click at [1267, 64] on div at bounding box center [1330, 65] width 327 height 13
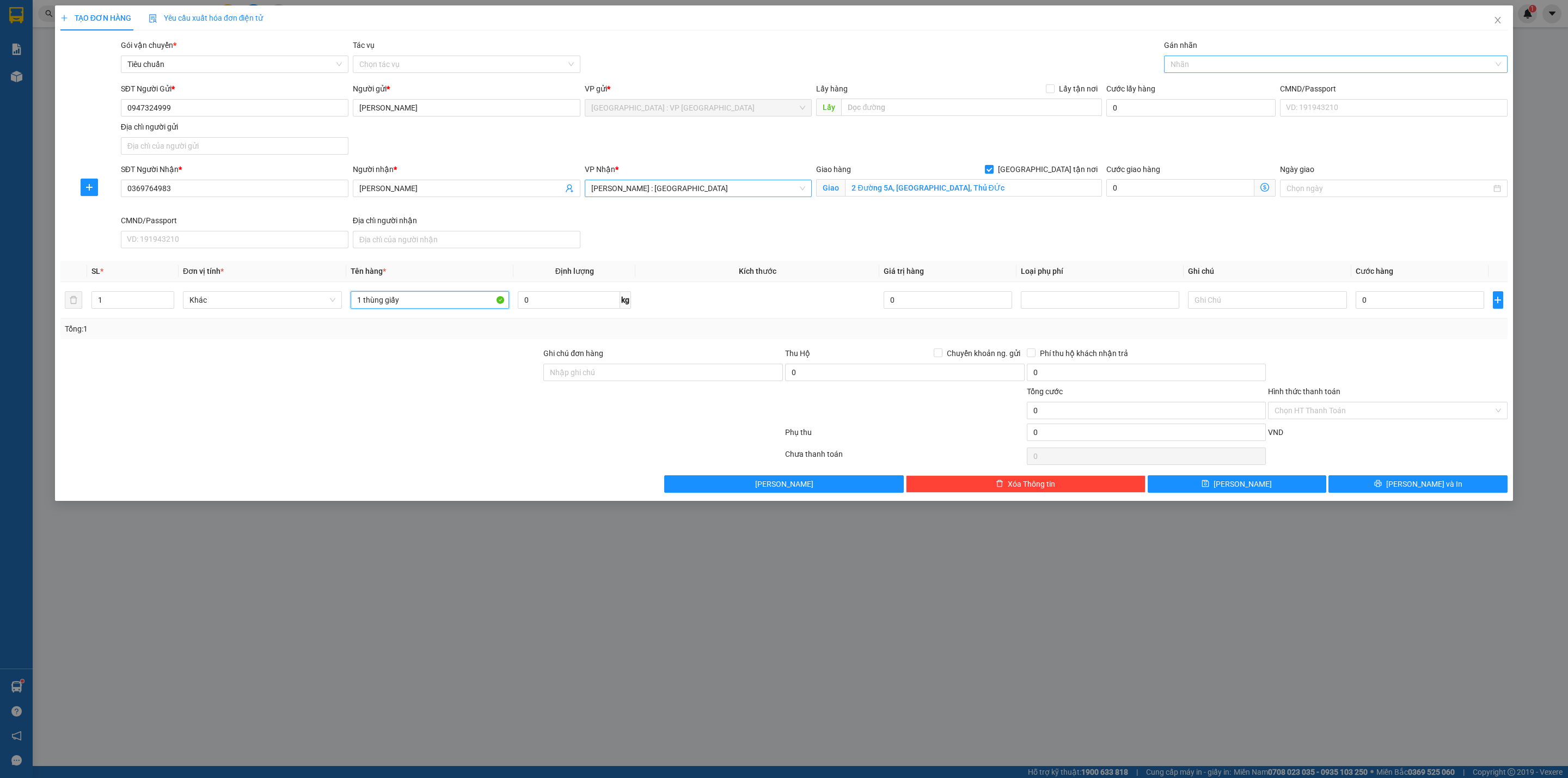
type input "1 thùng giấy"
type input "gia"
click at [1395, 311] on div "0" at bounding box center [1419, 299] width 129 height 22
click at [1395, 305] on input "0" at bounding box center [1419, 299] width 129 height 17
type input "2"
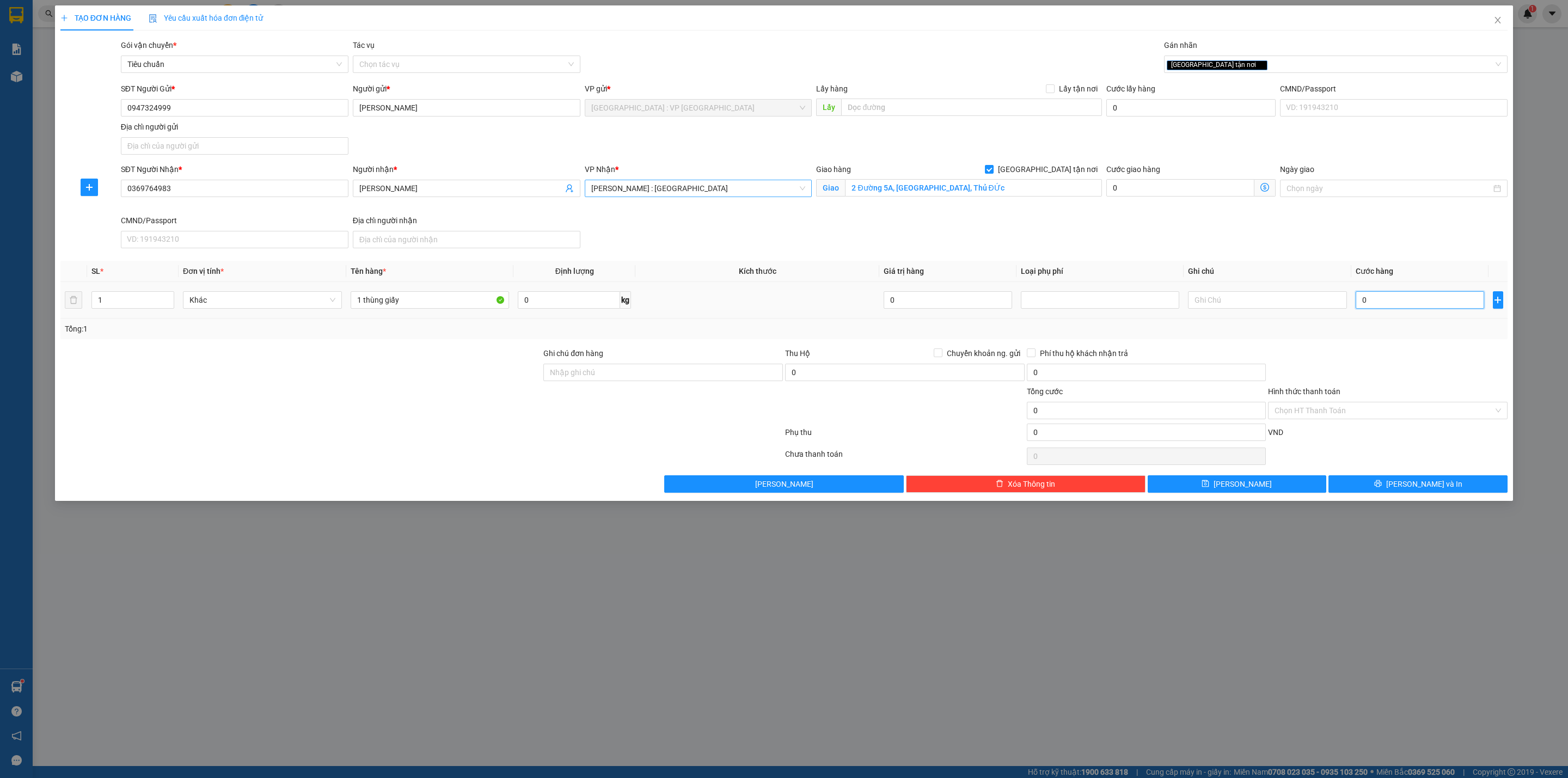
type input "2"
type input "20"
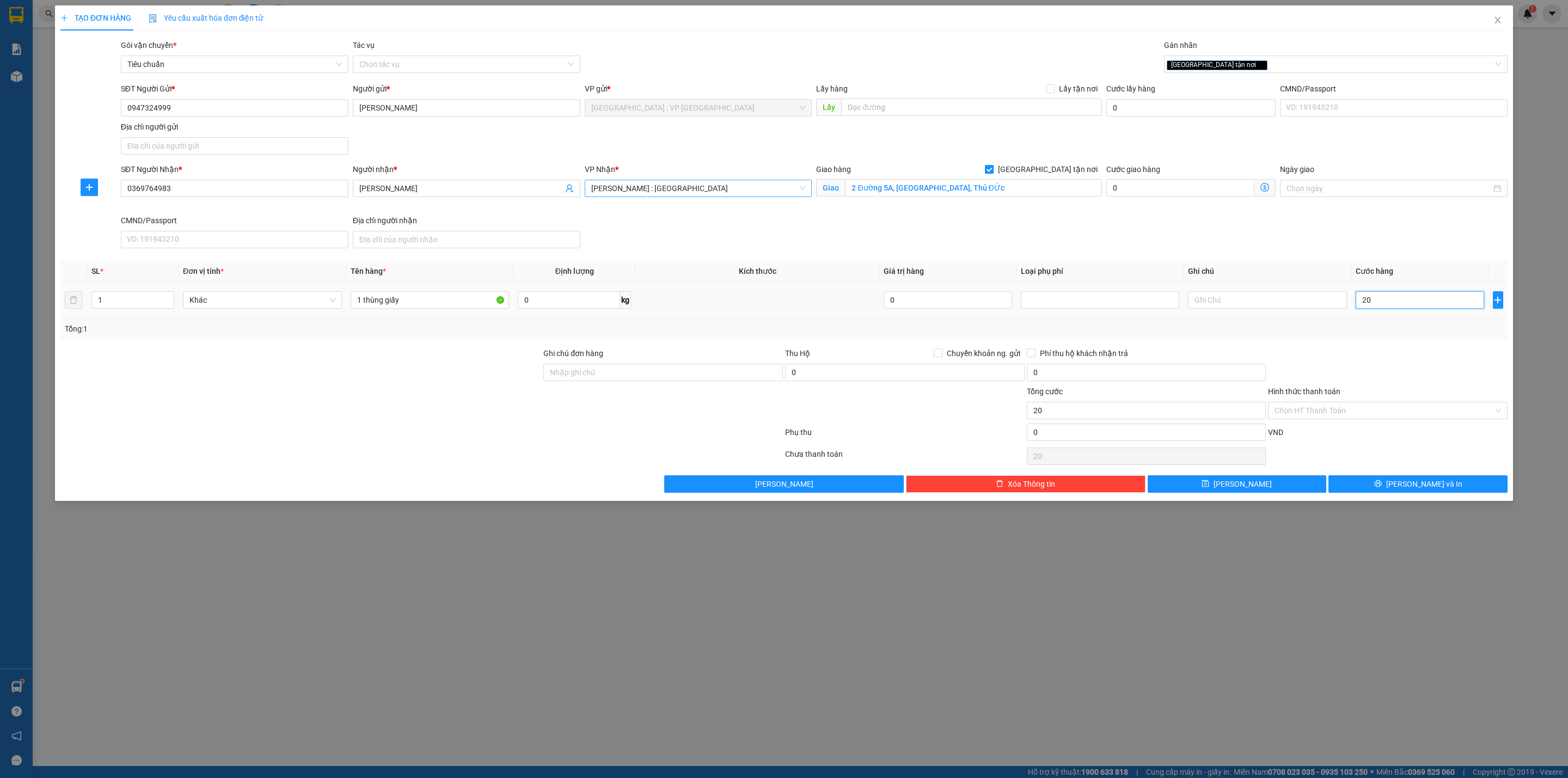
type input "200"
type input "2.000"
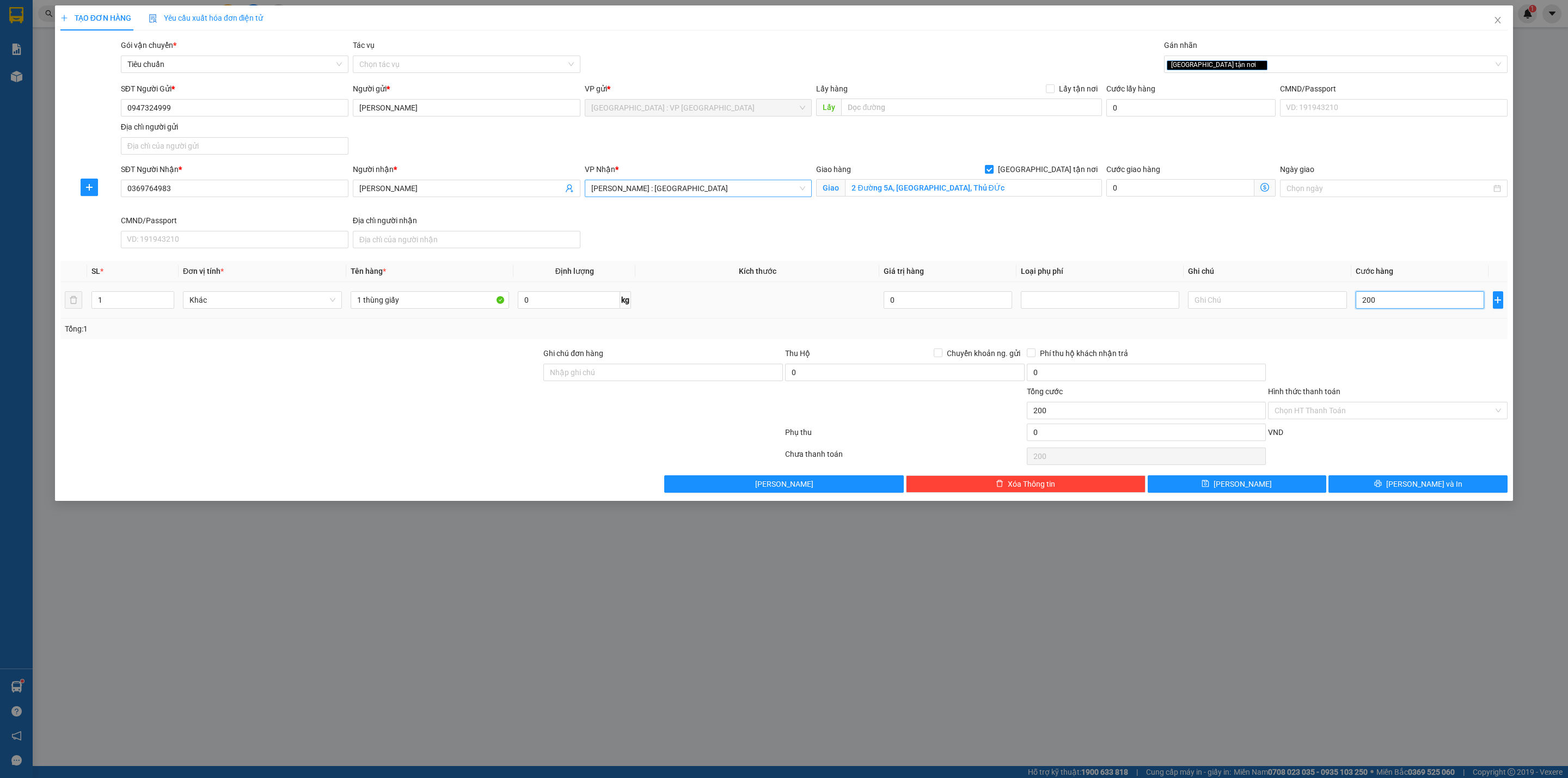
type input "2.000"
type input "20.000"
type input "200.000"
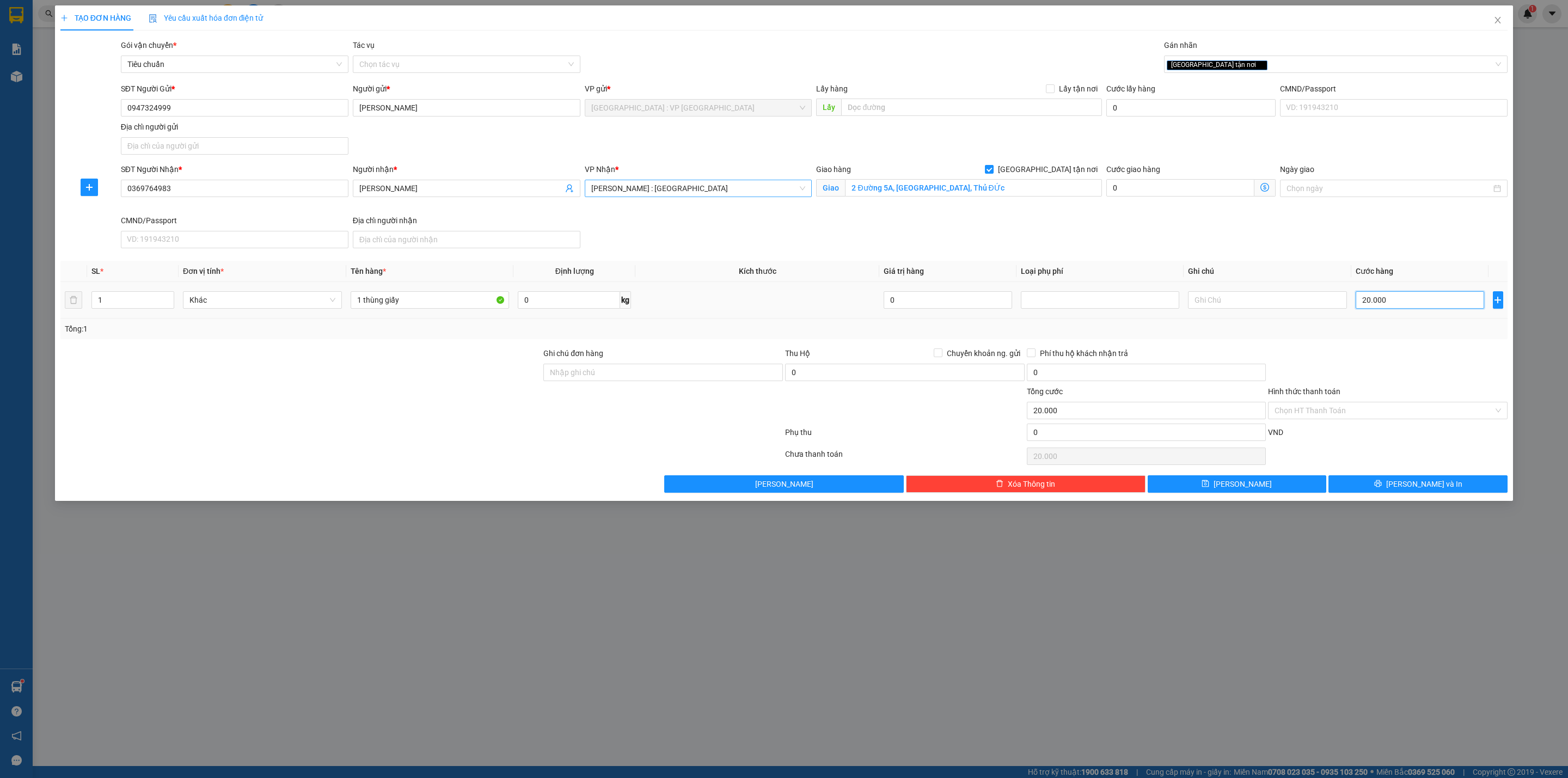
type input "200.000"
click at [1350, 485] on button "[PERSON_NAME] và In" at bounding box center [1417, 484] width 179 height 17
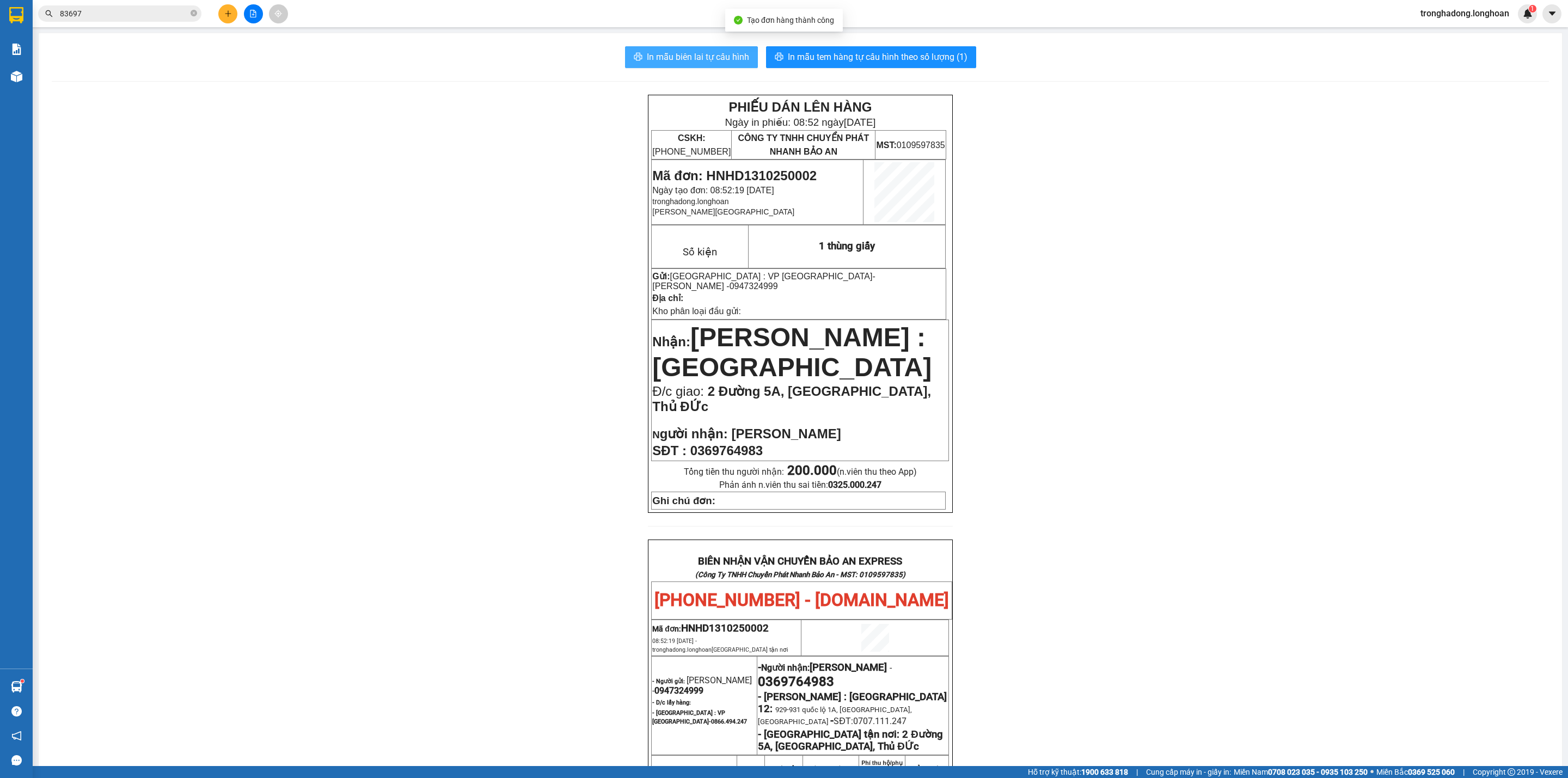
click at [694, 62] on span "In mẫu biên lai tự cấu hình" at bounding box center [698, 56] width 103 height 13
click at [933, 46] on button "In mẫu tem hàng tự cấu hình theo số lượng (1)" at bounding box center [871, 56] width 210 height 22
click at [192, 10] on icon "close-circle" at bounding box center [193, 13] width 7 height 7
click at [166, 18] on input "text" at bounding box center [124, 13] width 129 height 12
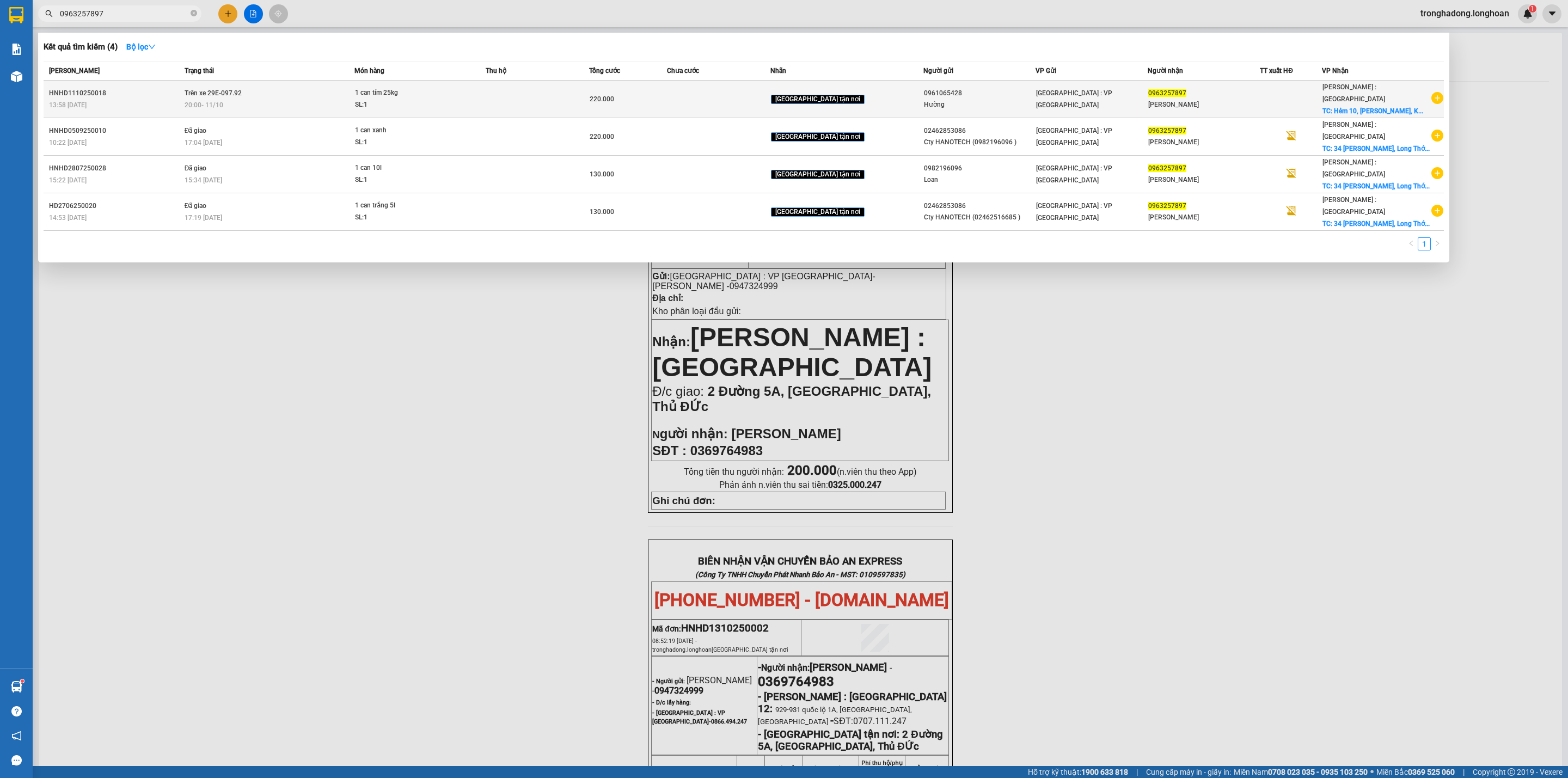
type input "0963257897"
click at [485, 98] on span "1 can tím 25kg SL: 1" at bounding box center [420, 98] width 130 height 23
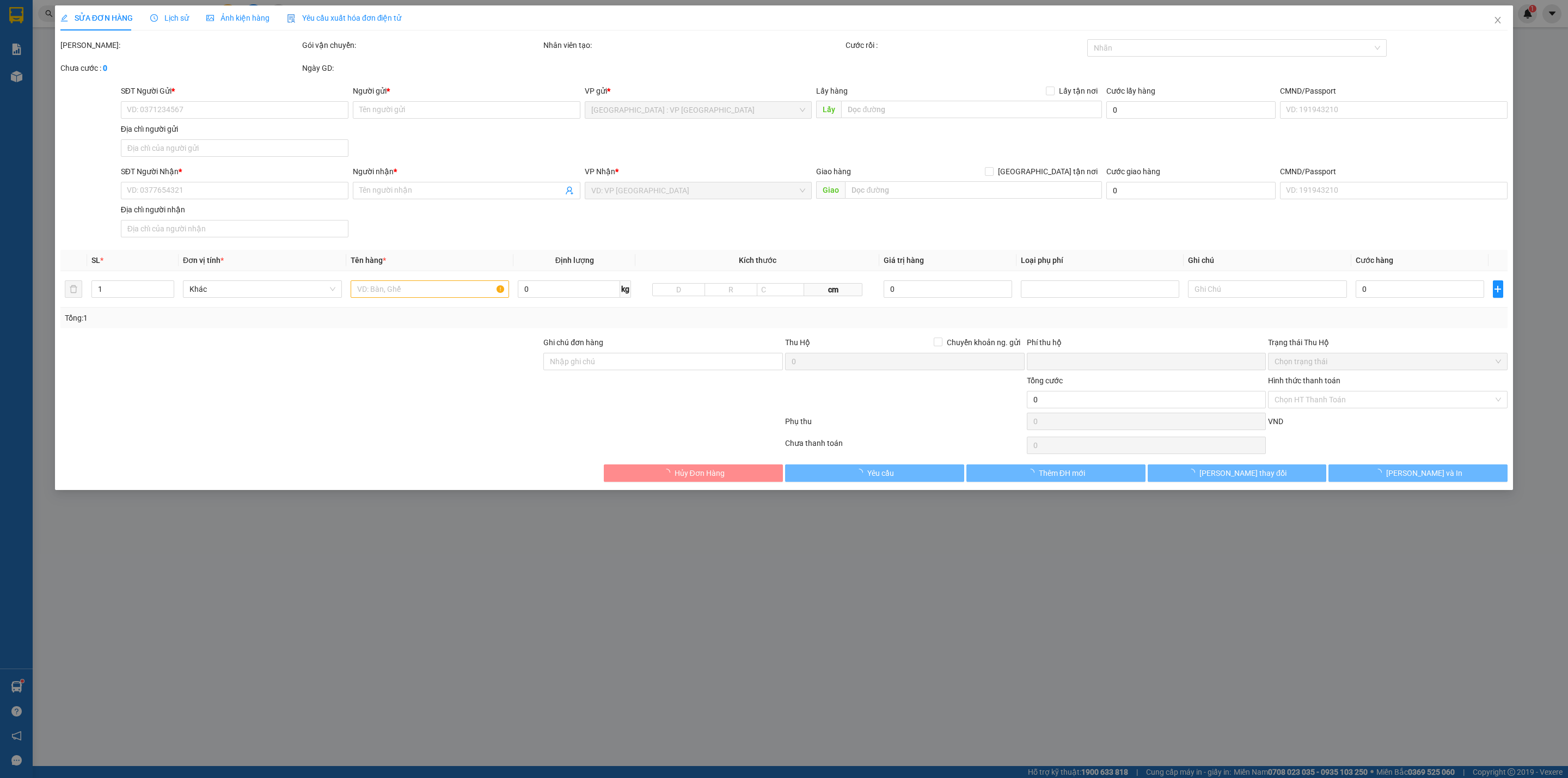
type input "0961065428"
type input "Hường"
type input "0963257897"
type input "Anh Huấn"
checkbox input "true"
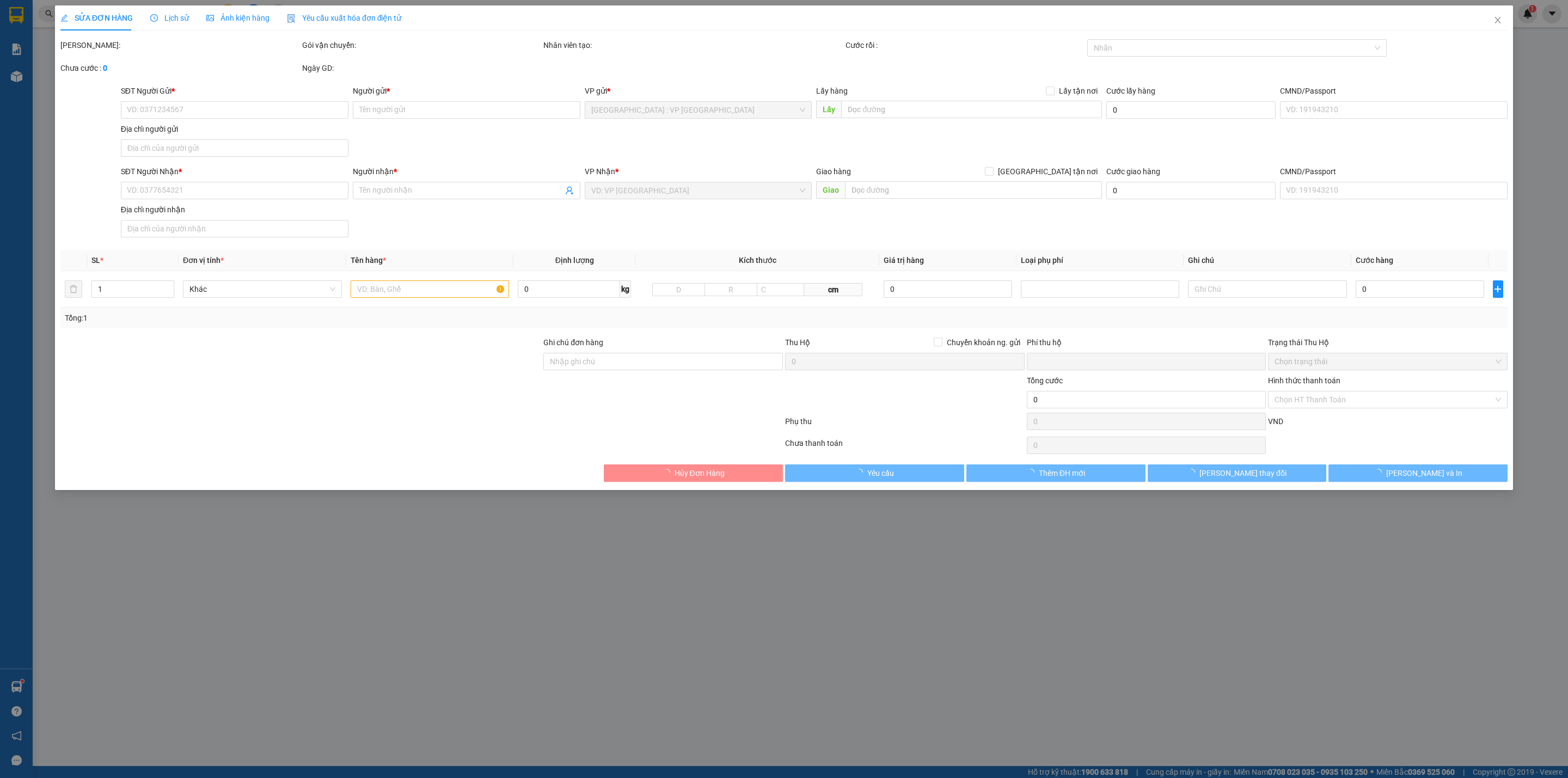
type input "Hẻm 10, Nguyễn Văn Linh, KP Long THới, Long Hoa, Tây Ninh"
type input "0"
type input "220.000"
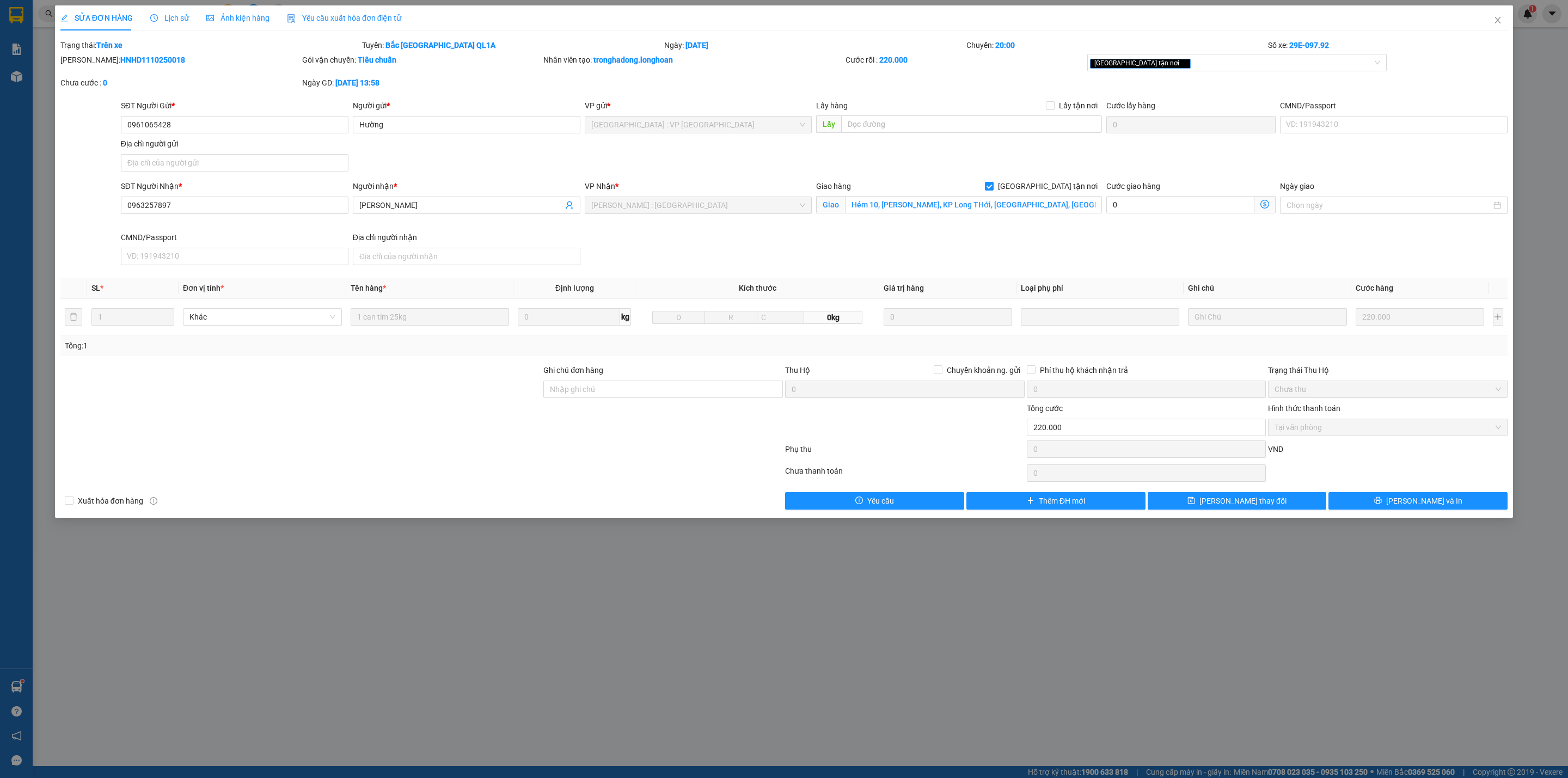
click at [165, 19] on span "Lịch sử" at bounding box center [169, 18] width 39 height 9
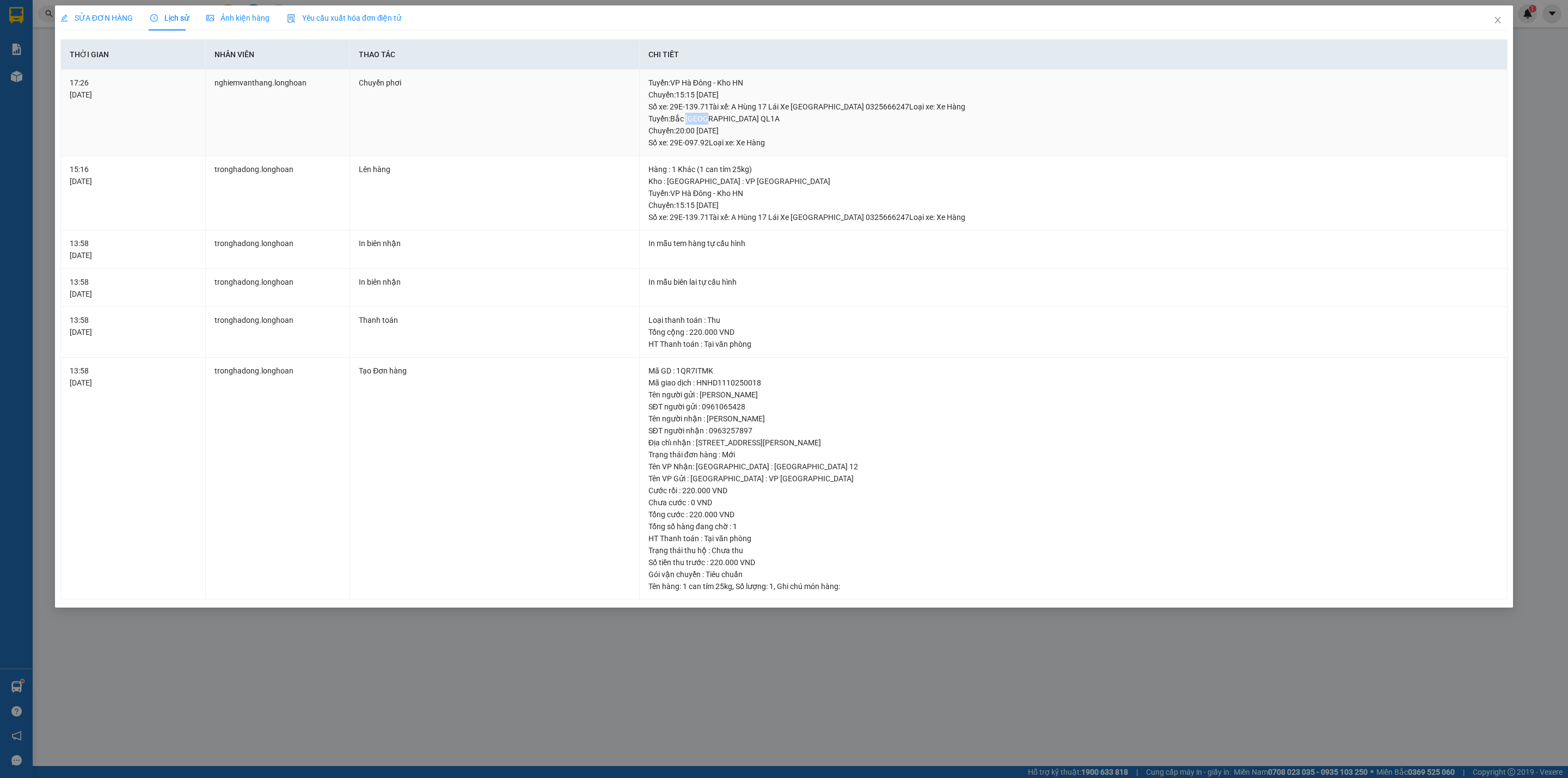
drag, startPoint x: 688, startPoint y: 121, endPoint x: 750, endPoint y: 121, distance: 62.0
click at [744, 121] on div "Tuyến : Bắc Trung Nam QL1A Chuyến: 20:00 ngày 11-10-2025 Số xe: 29E-097.92 Loại…" at bounding box center [1073, 131] width 850 height 36
click at [777, 121] on div "Tuyến : Bắc Trung Nam QL1A Chuyến: 20:00 ngày 11-10-2025 Số xe: 29E-097.92 Loại…" at bounding box center [1073, 131] width 850 height 36
drag, startPoint x: 762, startPoint y: 132, endPoint x: 698, endPoint y: 132, distance: 64.0
click at [698, 132] on div "Tuyến : Bắc Trung Nam QL1A Chuyến: 20:00 ngày 11-10-2025 Số xe: 29E-097.92 Loại…" at bounding box center [1073, 131] width 850 height 36
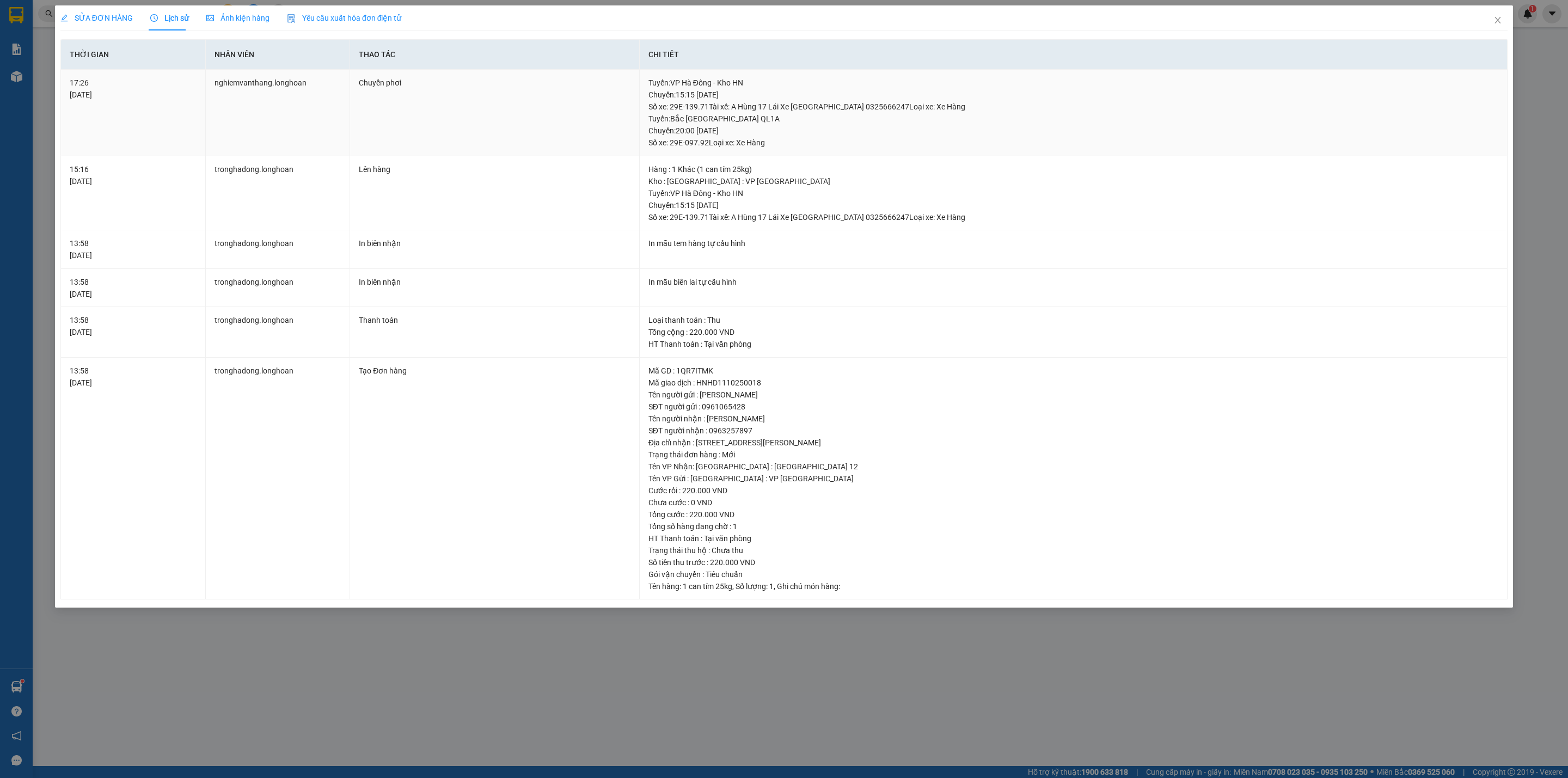
click at [661, 137] on div "Tuyến : Bắc Trung Nam QL1A Chuyến: 20:00 ngày 11-10-2025 Số xe: 29E-097.92 Loại…" at bounding box center [1073, 131] width 850 height 36
drag, startPoint x: 681, startPoint y: 137, endPoint x: 815, endPoint y: 129, distance: 134.2
click at [815, 129] on div "Tuyến : Bắc Trung Nam QL1A Chuyến: 20:00 ngày 11-10-2025 Số xe: 29E-097.92 Loại…" at bounding box center [1073, 131] width 850 height 36
click at [796, 123] on div "Tuyến : Bắc Trung Nam QL1A Chuyến: 20:00 ngày 11-10-2025 Số xe: 29E-097.92 Loại…" at bounding box center [1073, 131] width 850 height 36
drag, startPoint x: 765, startPoint y: 126, endPoint x: 703, endPoint y: 134, distance: 62.5
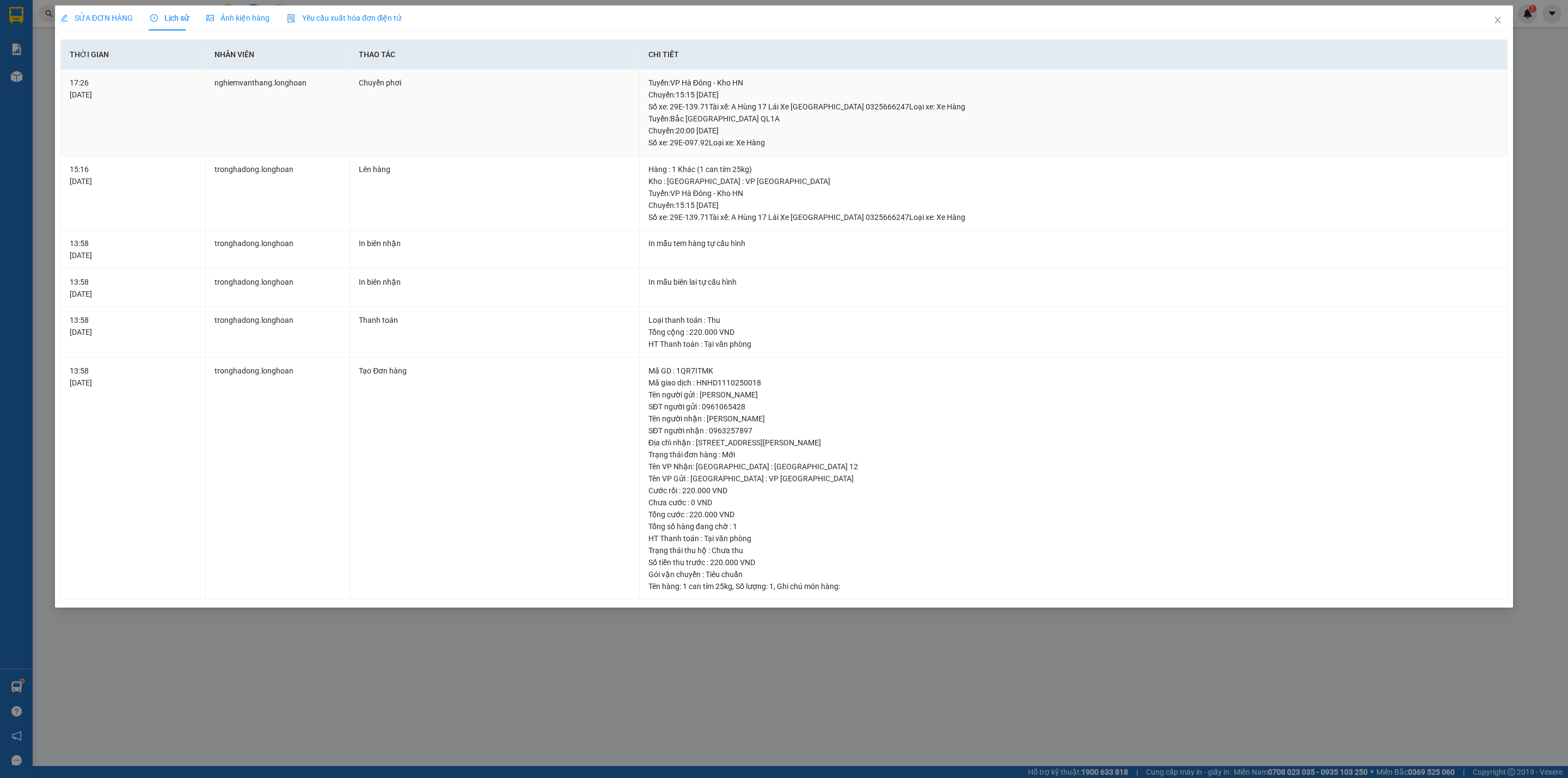
click at [703, 134] on div "Tuyến : Bắc Trung Nam QL1A Chuyến: 20:00 ngày 11-10-2025 Số xe: 29E-097.92 Loại…" at bounding box center [1073, 131] width 850 height 36
click at [677, 137] on div "Tuyến : Bắc Trung Nam QL1A Chuyến: 20:00 ngày 11-10-2025 Số xe: 29E-097.92 Loại…" at bounding box center [1073, 131] width 850 height 36
click at [462, 528] on td "Tạo Đơn hàng" at bounding box center [494, 479] width 289 height 242
click at [529, 664] on div "SỬA ĐƠN HÀNG Lịch sử Ảnh kiện hàng Yêu cầu xuất hóa đơn điện tử Total Paid Fee …" at bounding box center [784, 389] width 1568 height 778
click at [1497, 19] on icon "close" at bounding box center [1497, 20] width 9 height 9
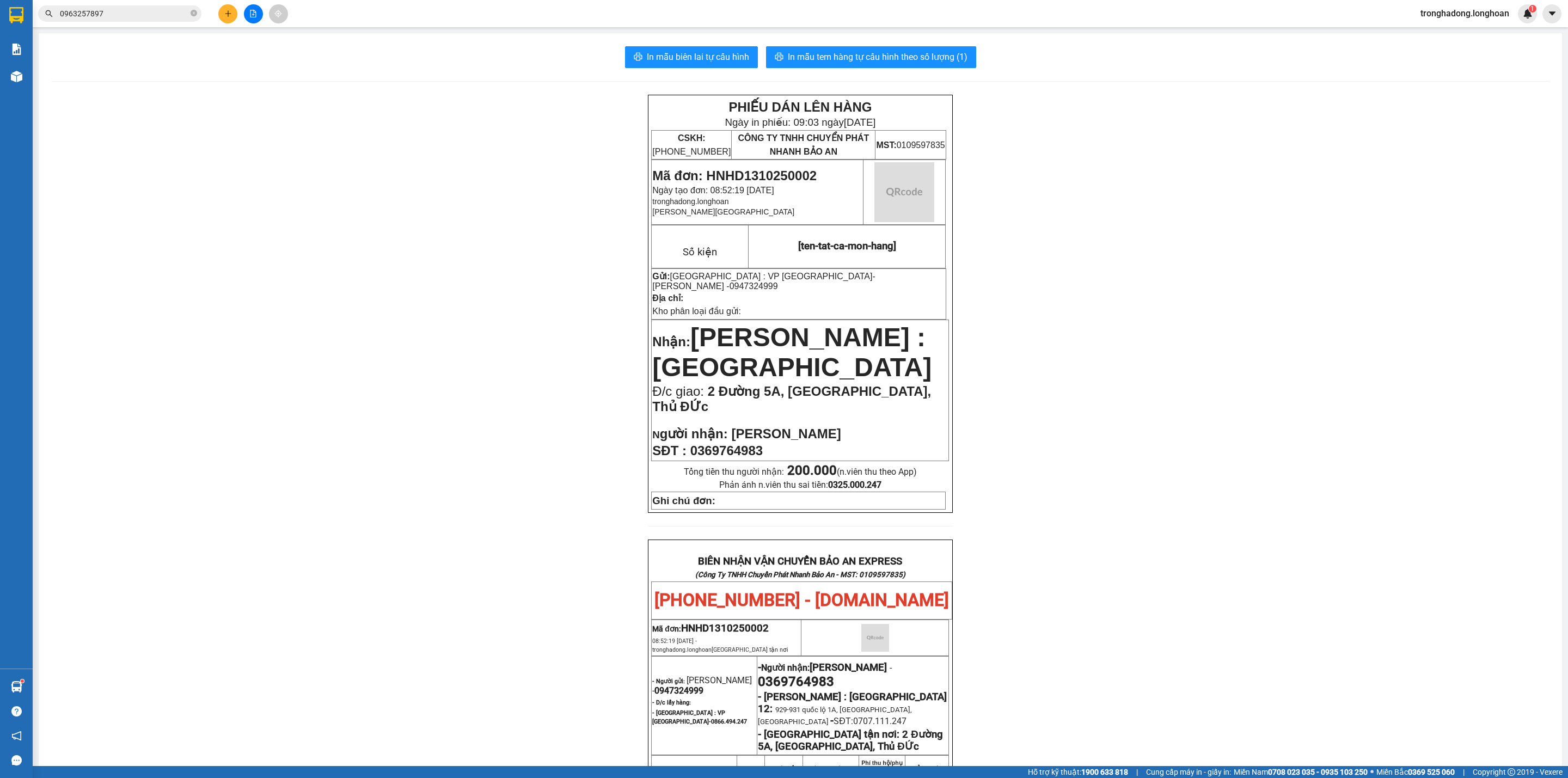
click at [484, 339] on div "PHIẾU DÁN LÊN HÀNG Ngày in phiếu: 09:03 ngày 13-10-2025 CSKH: 1900.06.88.33 CÔN…" at bounding box center [800, 617] width 1497 height 1045
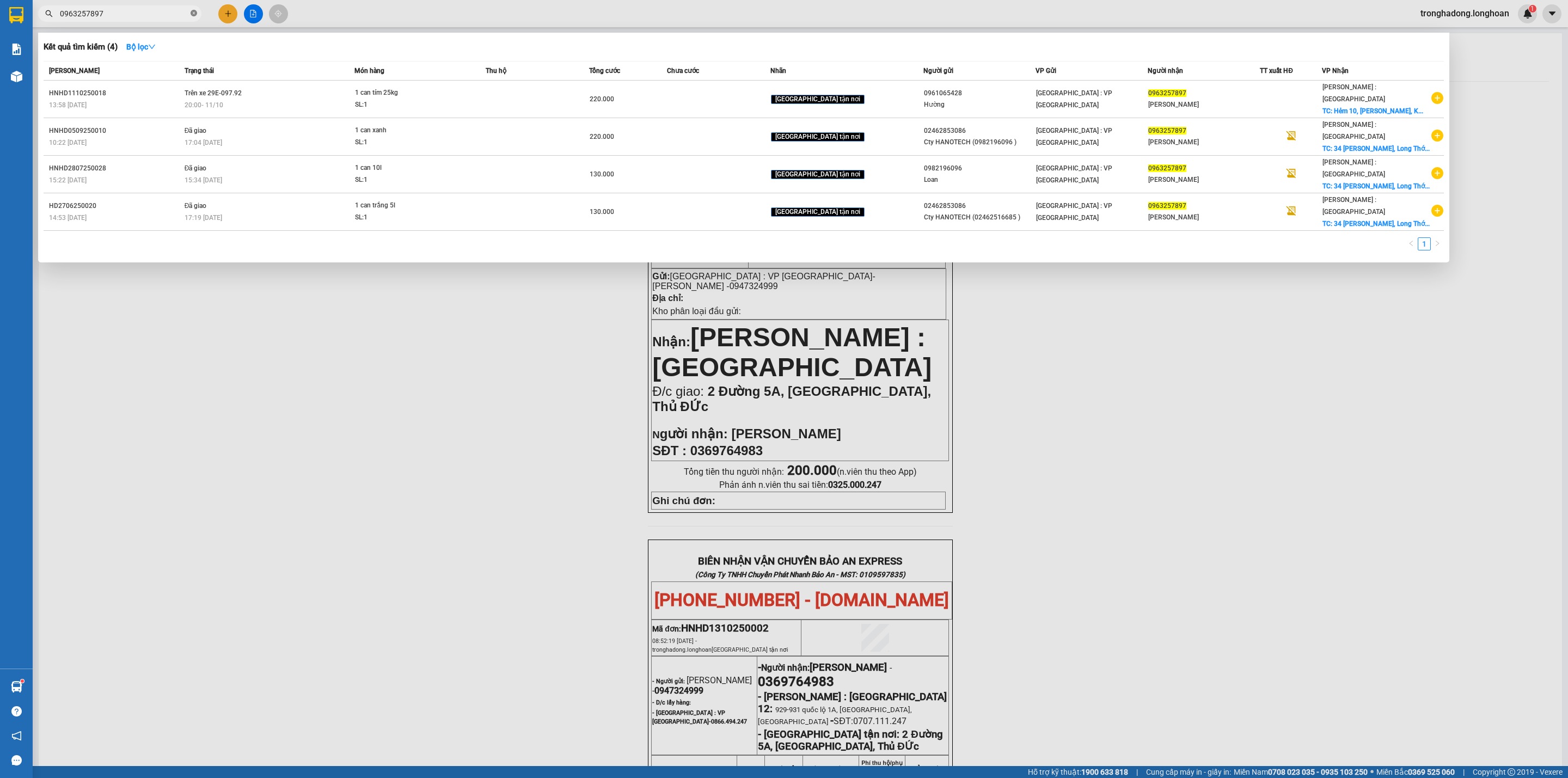
click at [195, 13] on icon "close-circle" at bounding box center [193, 13] width 7 height 7
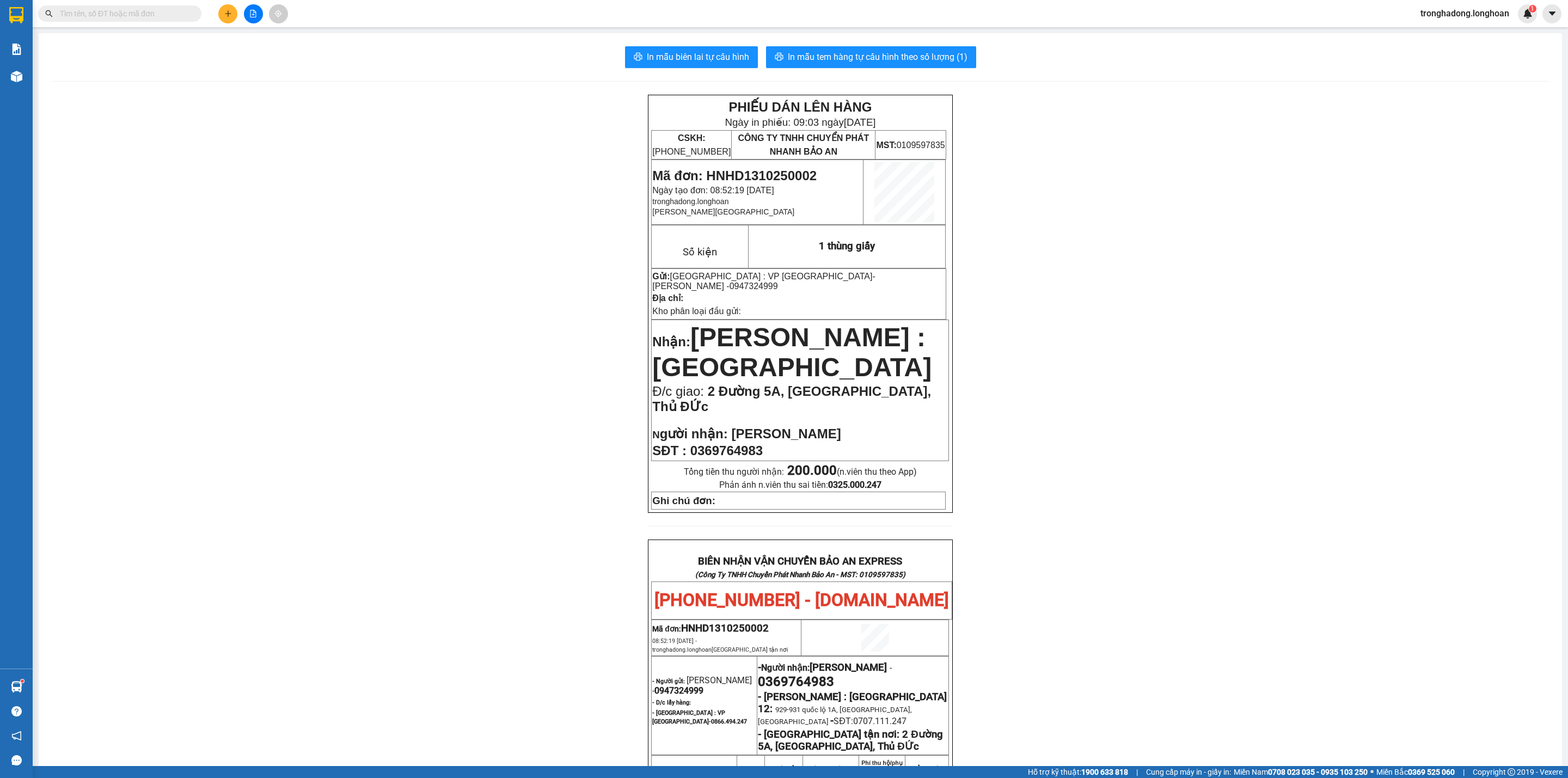
click at [162, 13] on input "text" at bounding box center [124, 13] width 129 height 12
drag, startPoint x: 256, startPoint y: 227, endPoint x: 247, endPoint y: 168, distance: 59.7
click at [253, 227] on div "PHIẾU DÁN LÊN HÀNG Ngày in phiếu: 09:03 ngày 13-10-2025 CSKH: 1900.06.88.33 CÔN…" at bounding box center [800, 617] width 1497 height 1045
click at [218, 11] on button at bounding box center [228, 14] width 19 height 19
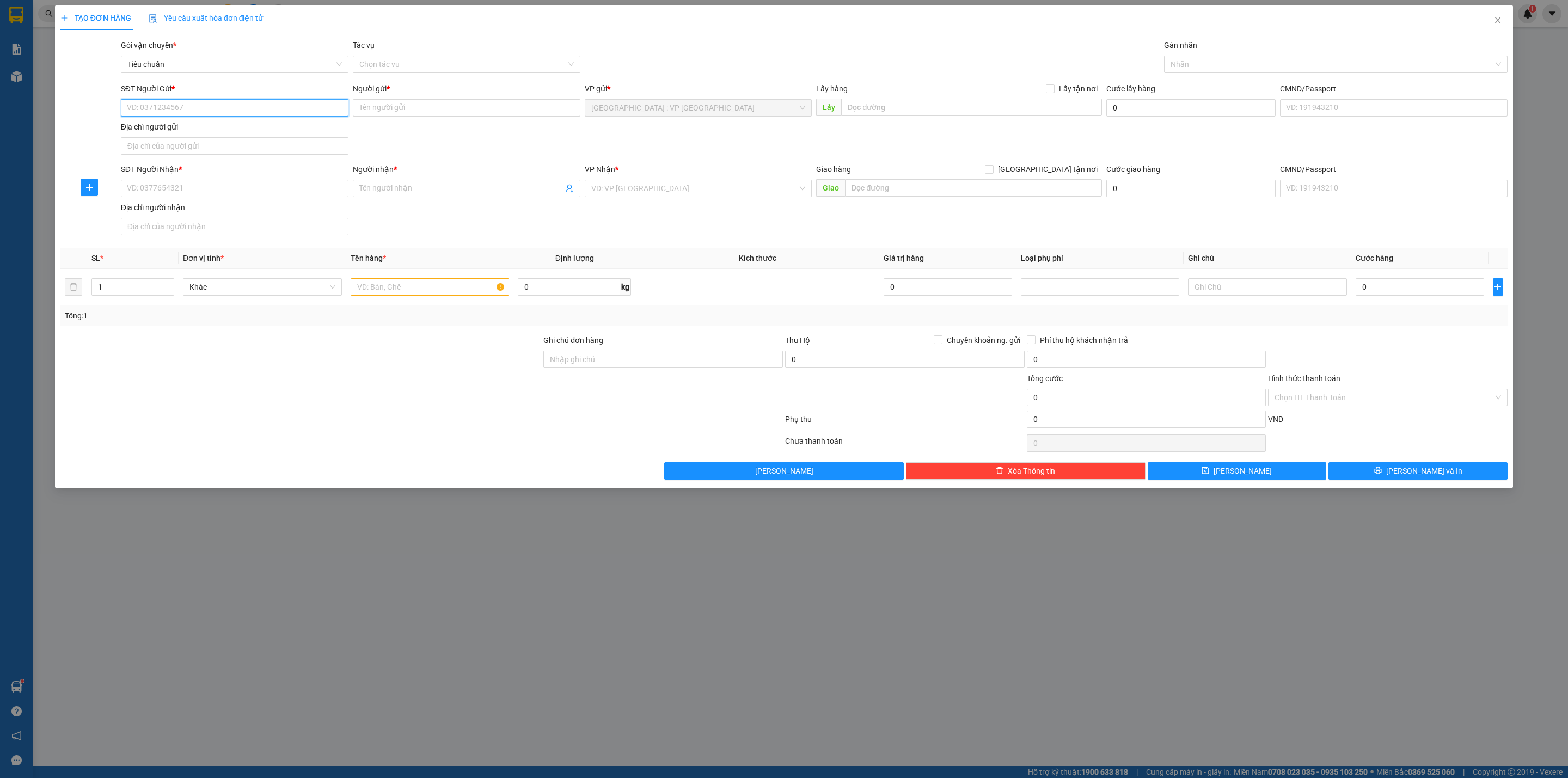
click at [315, 107] on input "SĐT Người Gửi *" at bounding box center [235, 107] width 227 height 17
click at [278, 196] on input "SĐT Người Nhận *" at bounding box center [235, 188] width 227 height 17
type input "0907050324"
click at [384, 187] on input "Người nhận *" at bounding box center [461, 188] width 204 height 12
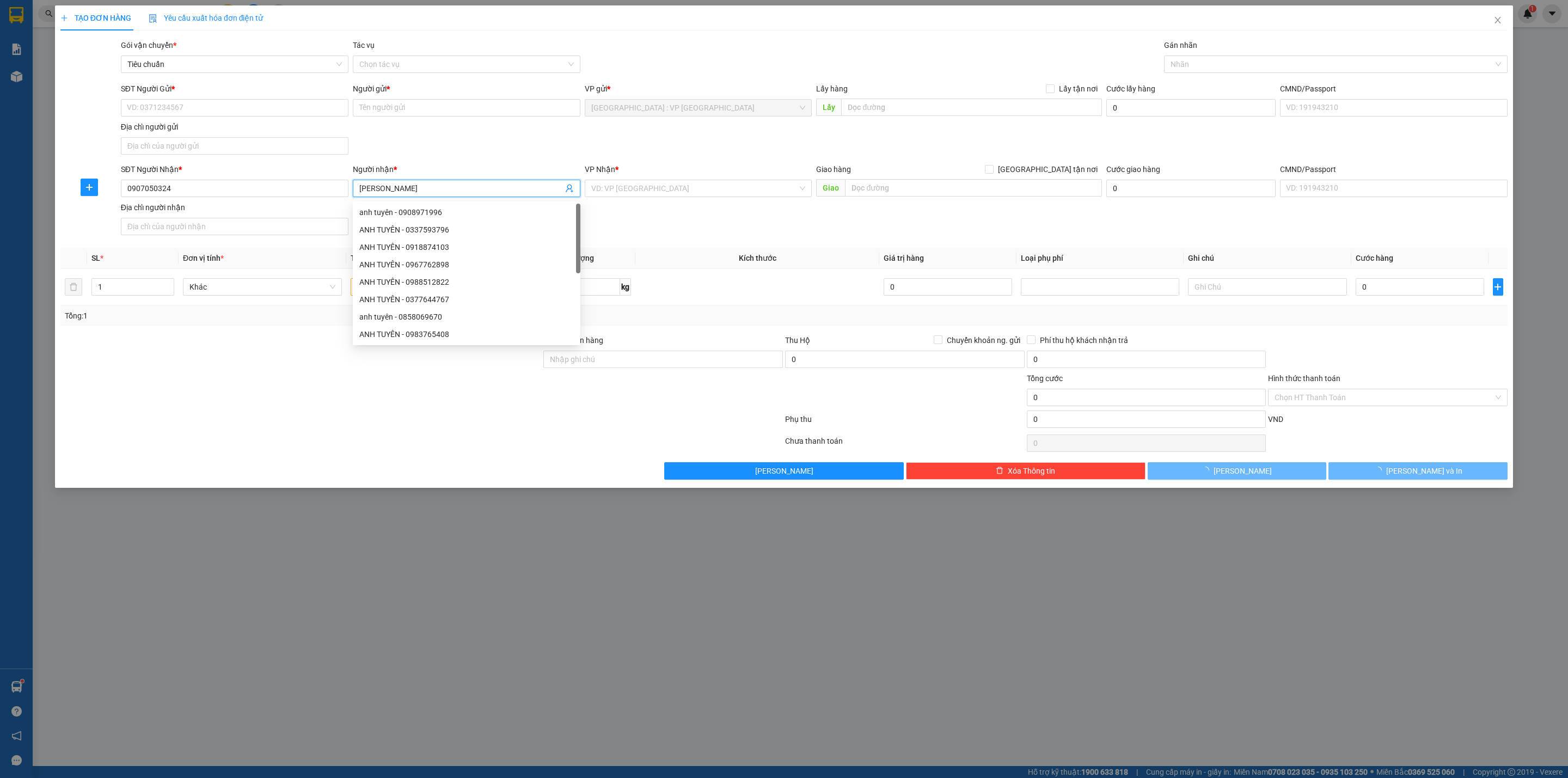
type input "[PERSON_NAME]"
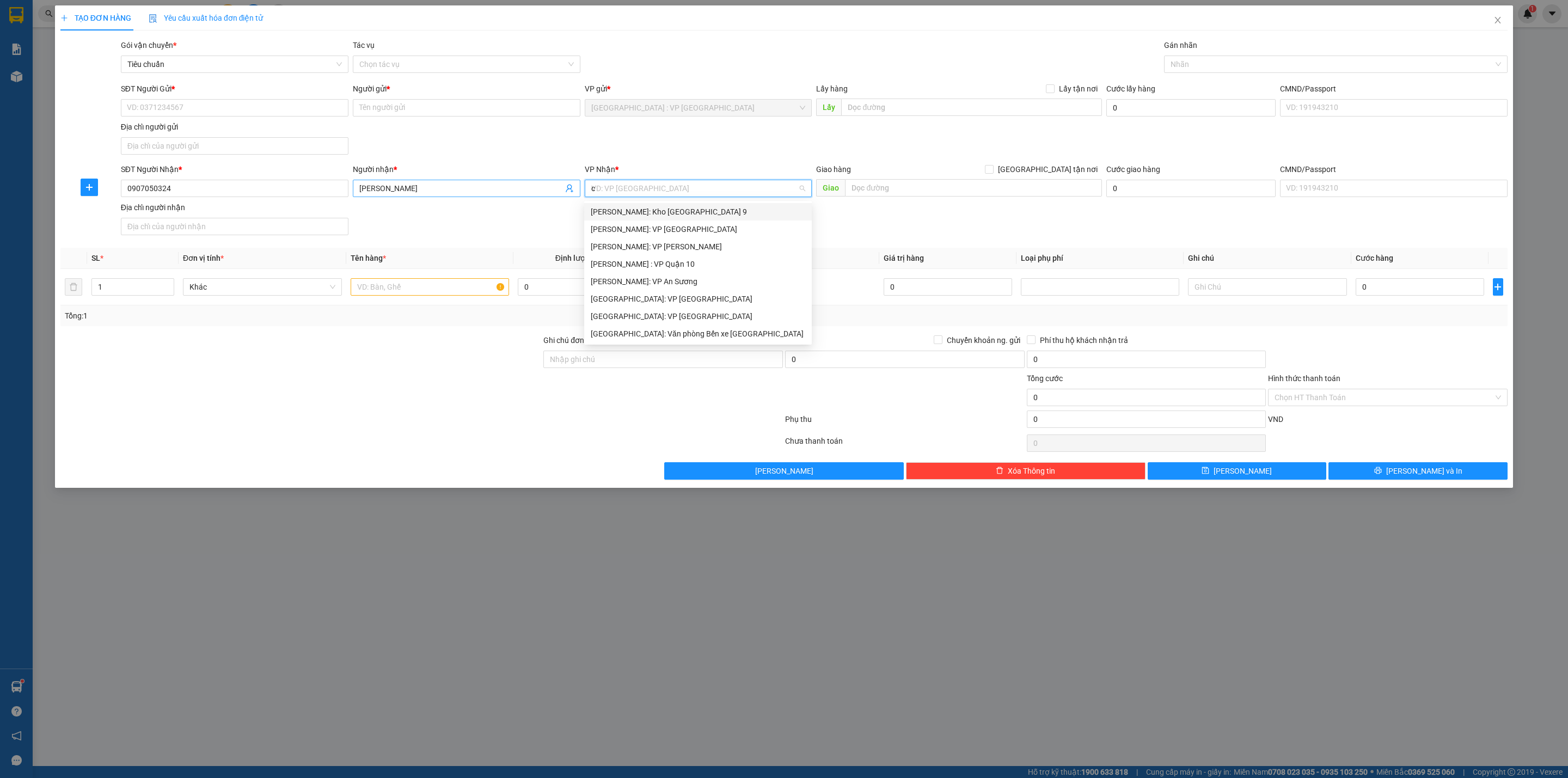
type input "ca"
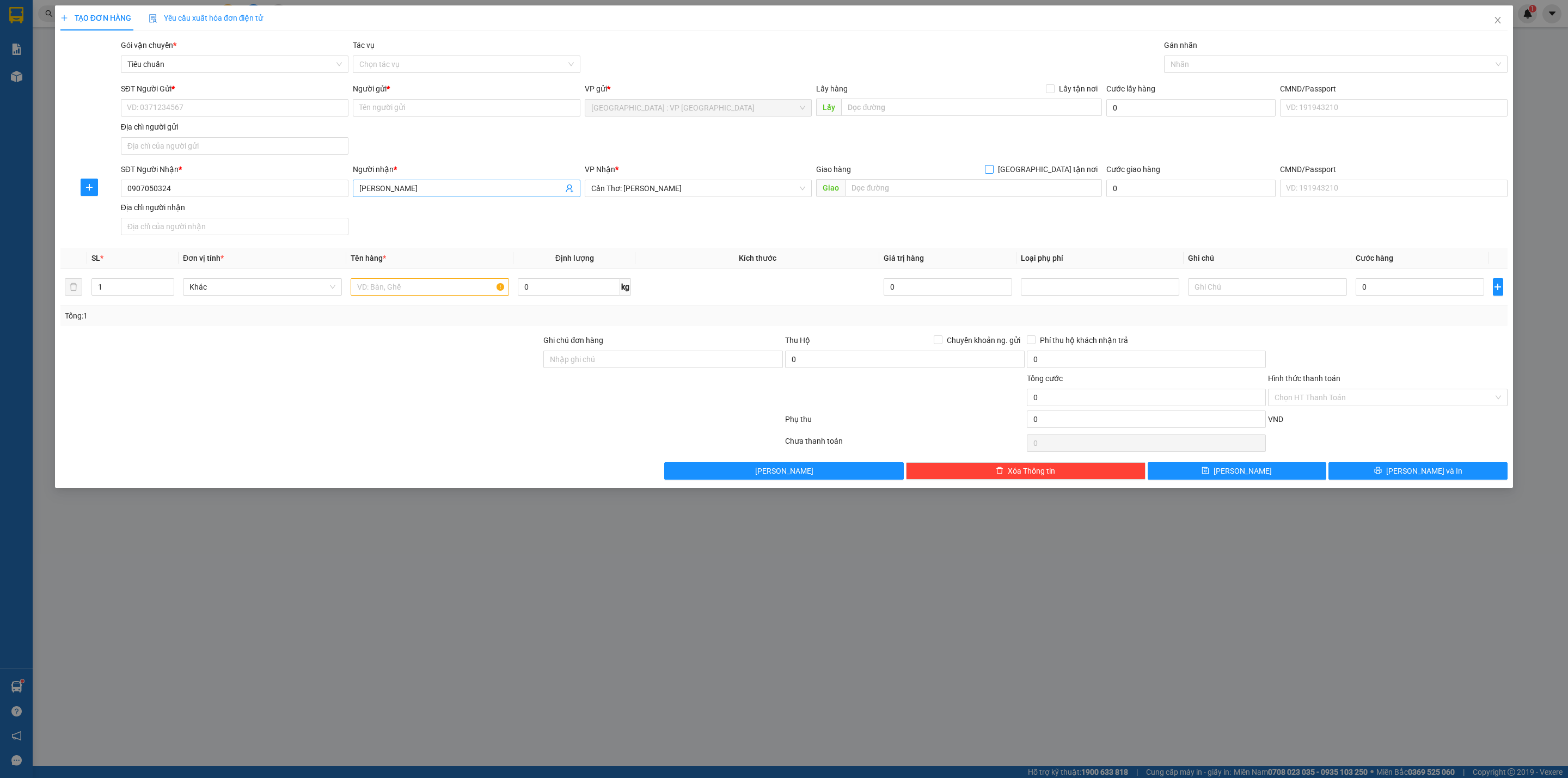
click at [985, 165] on input "[GEOGRAPHIC_DATA] tận nơi" at bounding box center [988, 169] width 7 height 7
checkbox input "true"
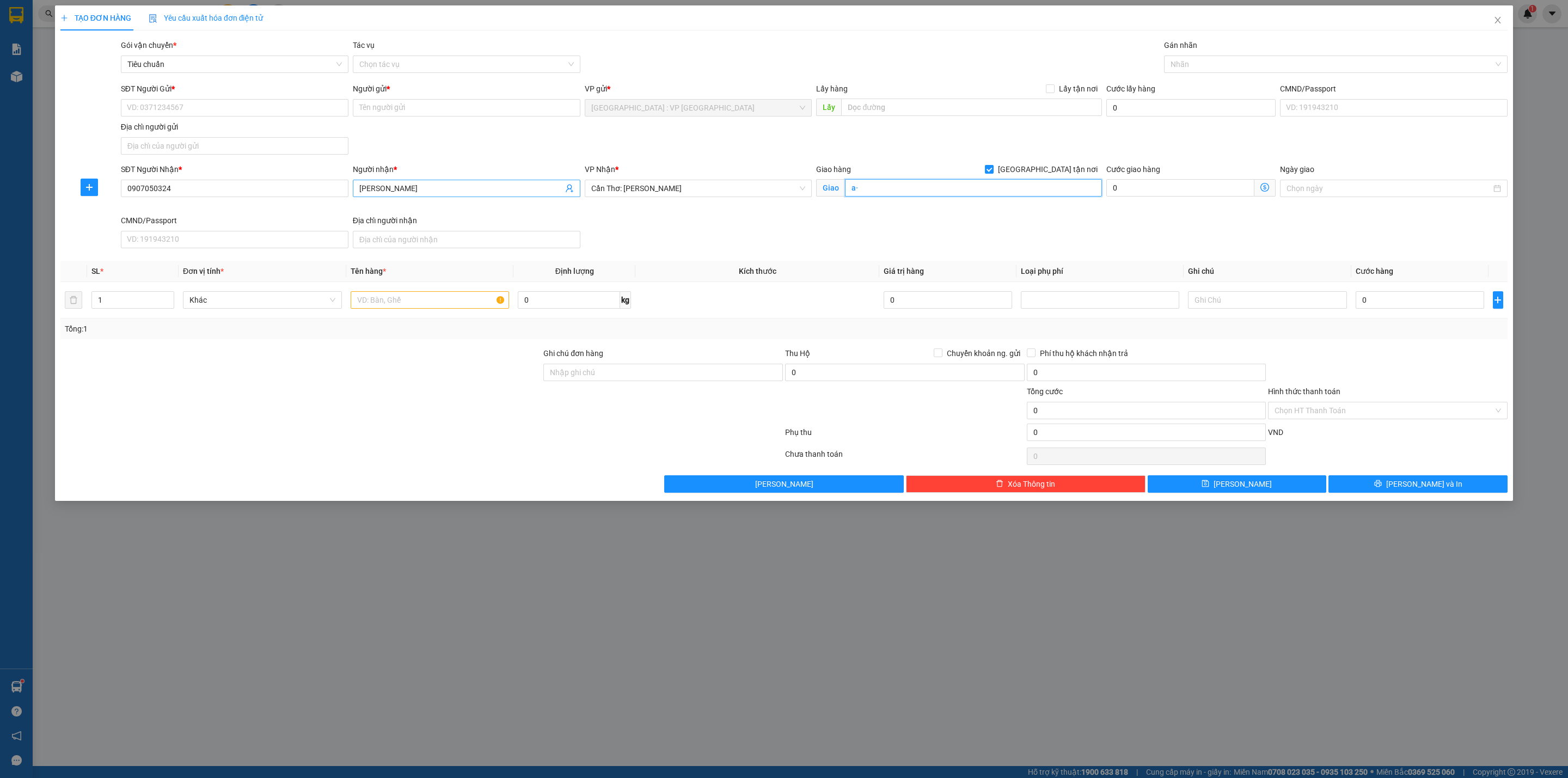
type input "a"
type input "â"
type input "ấp Tân Hiệp A, tt Óc EO, Thoại Sơn, An Giang"
click at [447, 296] on input "text" at bounding box center [430, 299] width 159 height 17
type input "2 kiện chậu bọc xốp PE"
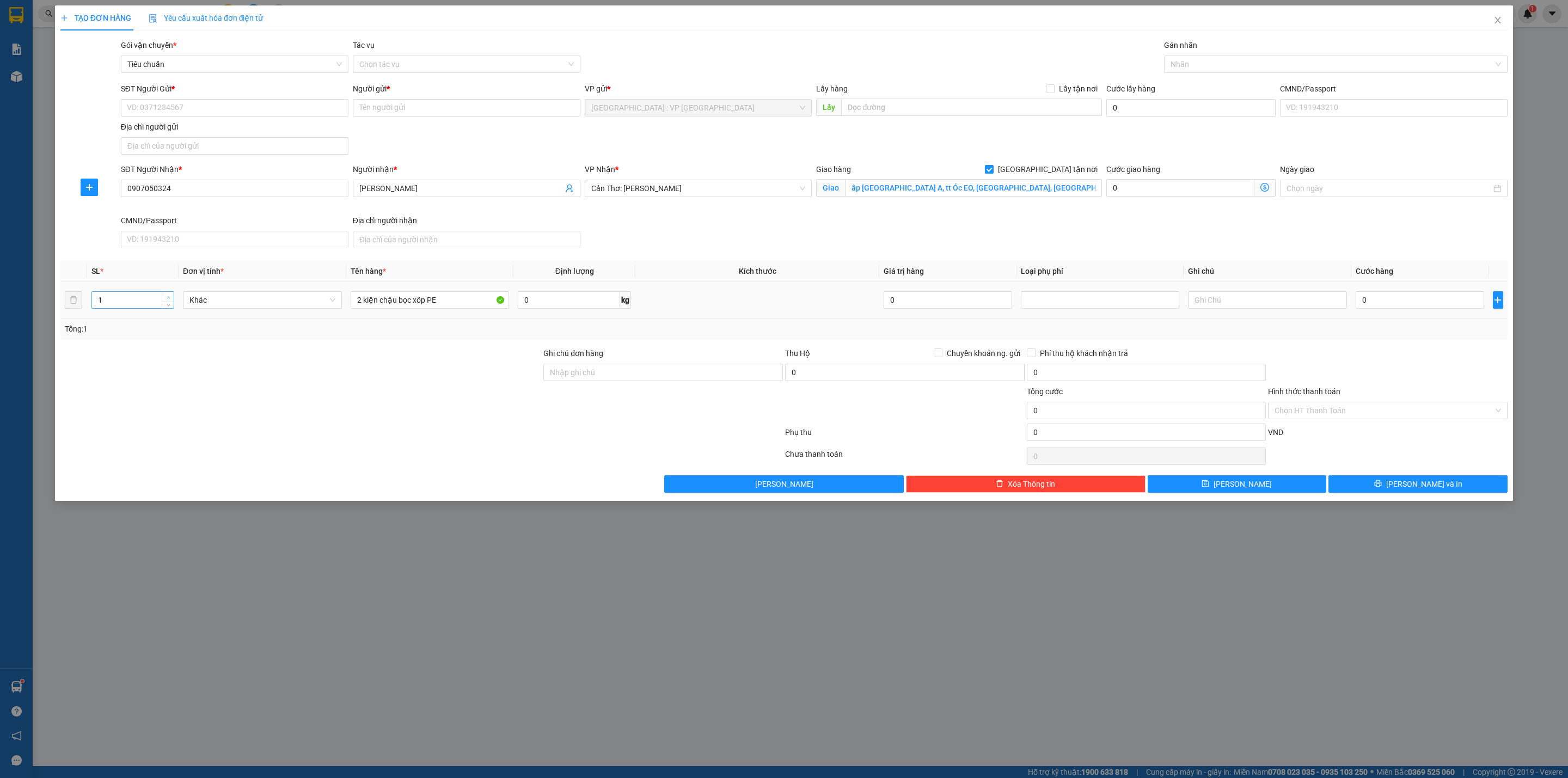
type input "2"
click at [168, 299] on icon "up" at bounding box center [168, 297] width 4 height 4
click at [240, 369] on div at bounding box center [301, 366] width 483 height 38
click at [1263, 62] on div at bounding box center [1330, 65] width 327 height 13
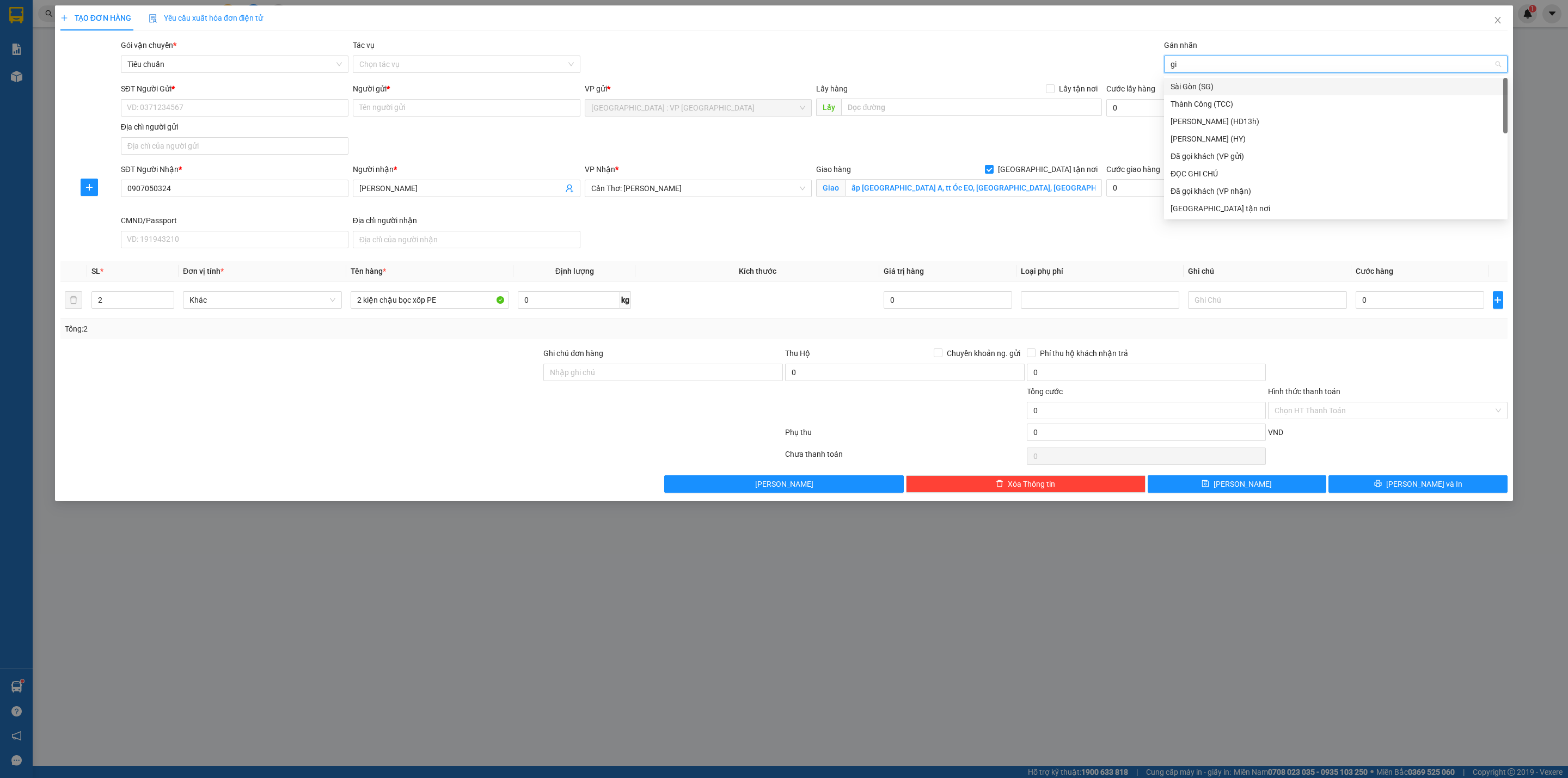
type input "gia"
click at [1405, 299] on input "0" at bounding box center [1419, 299] width 129 height 17
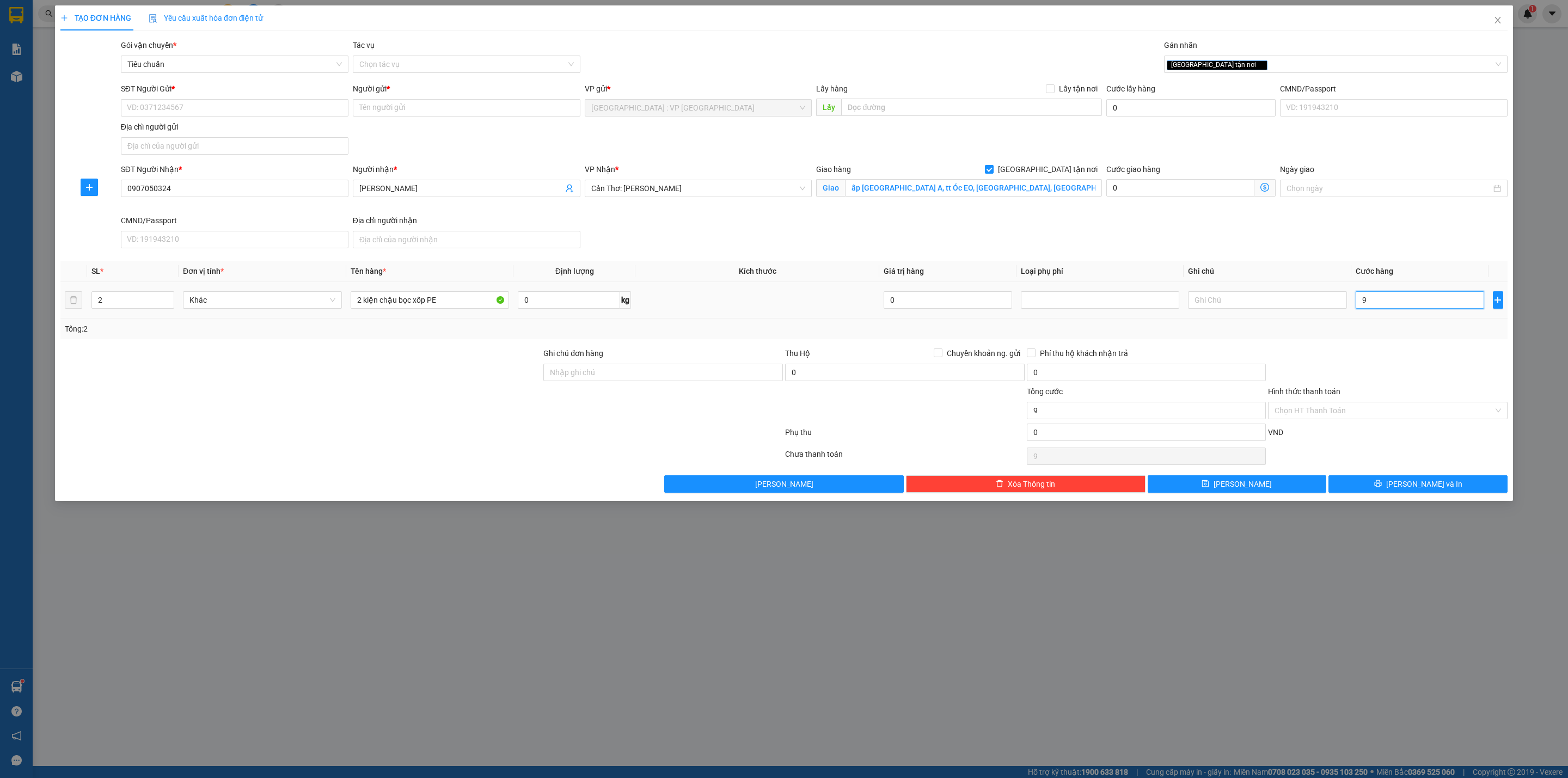
type input "9"
type input "90"
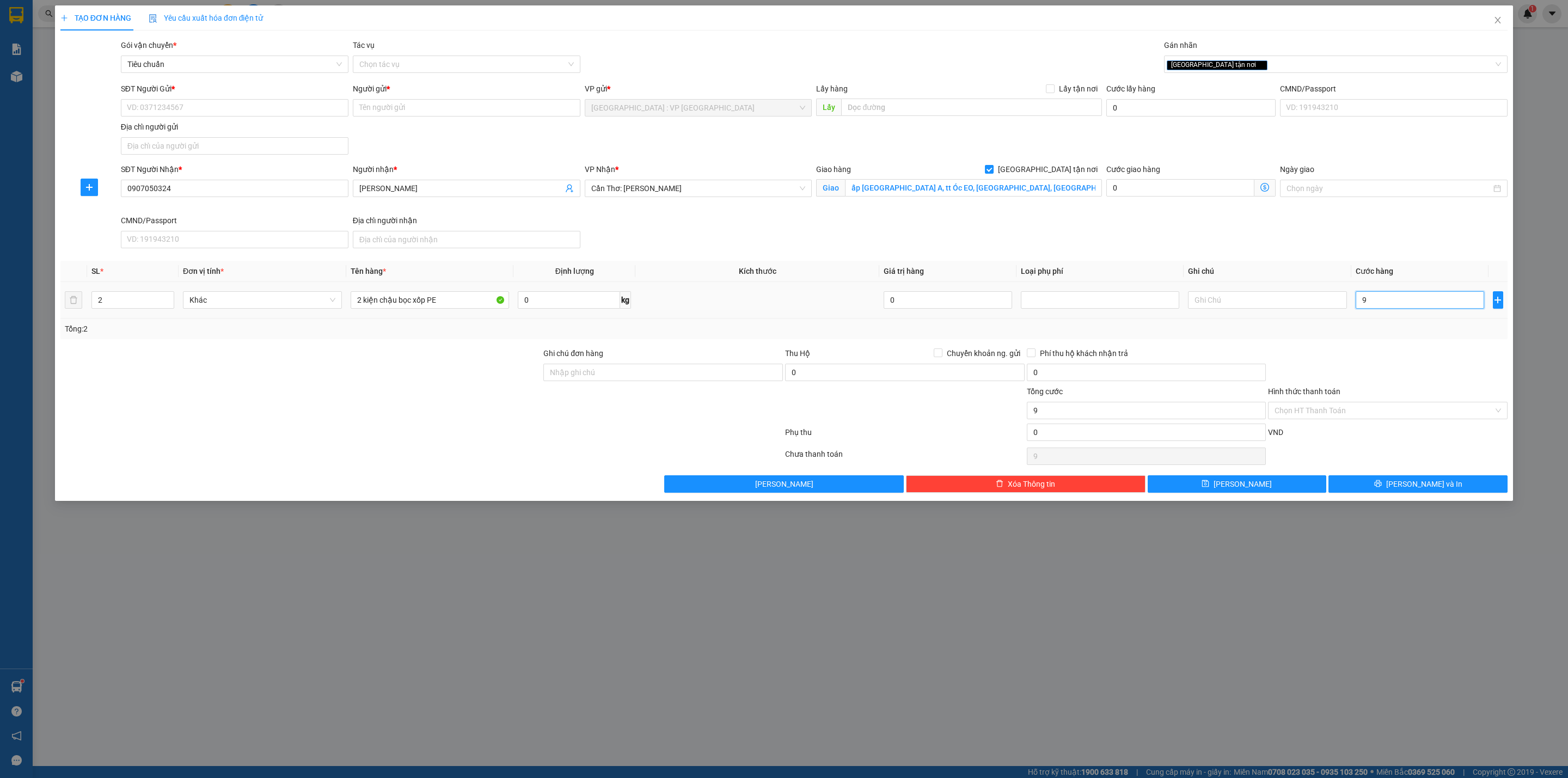
type input "90"
type input "900"
type input "9.000"
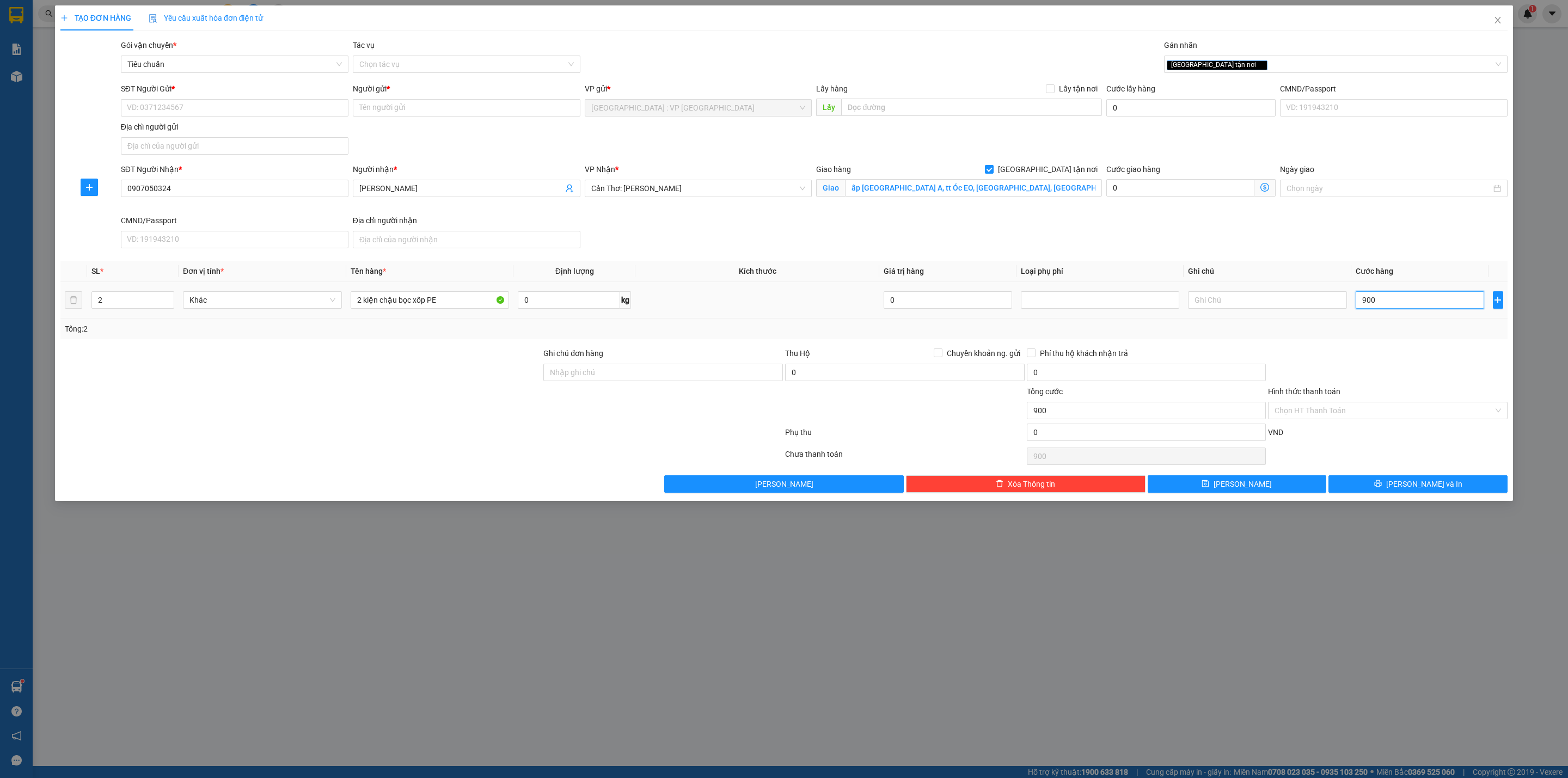
type input "9.000"
type input "90.000"
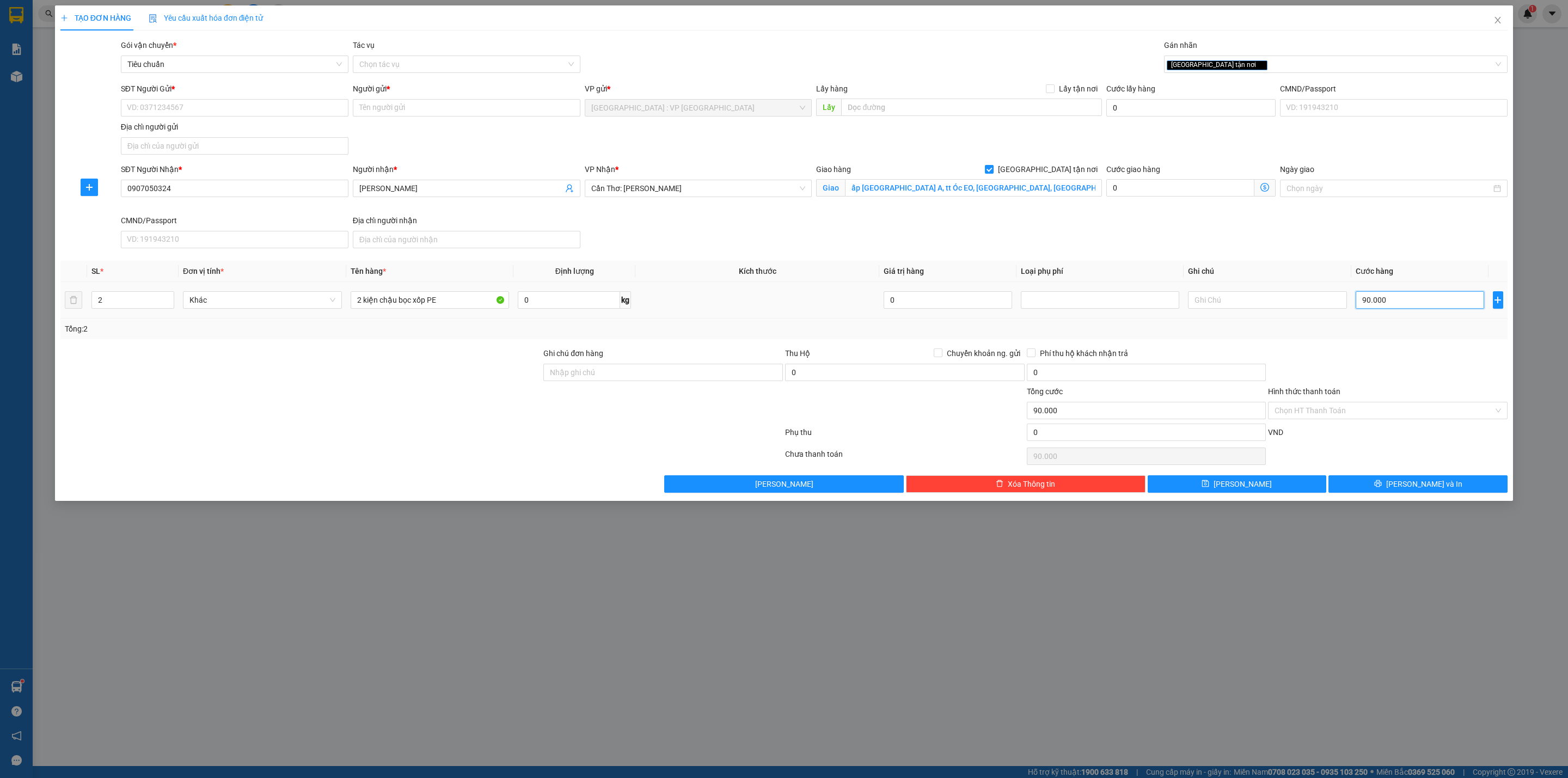
type input "900.000"
click at [650, 366] on input "Ghi chú đơn hàng" at bounding box center [663, 372] width 239 height 17
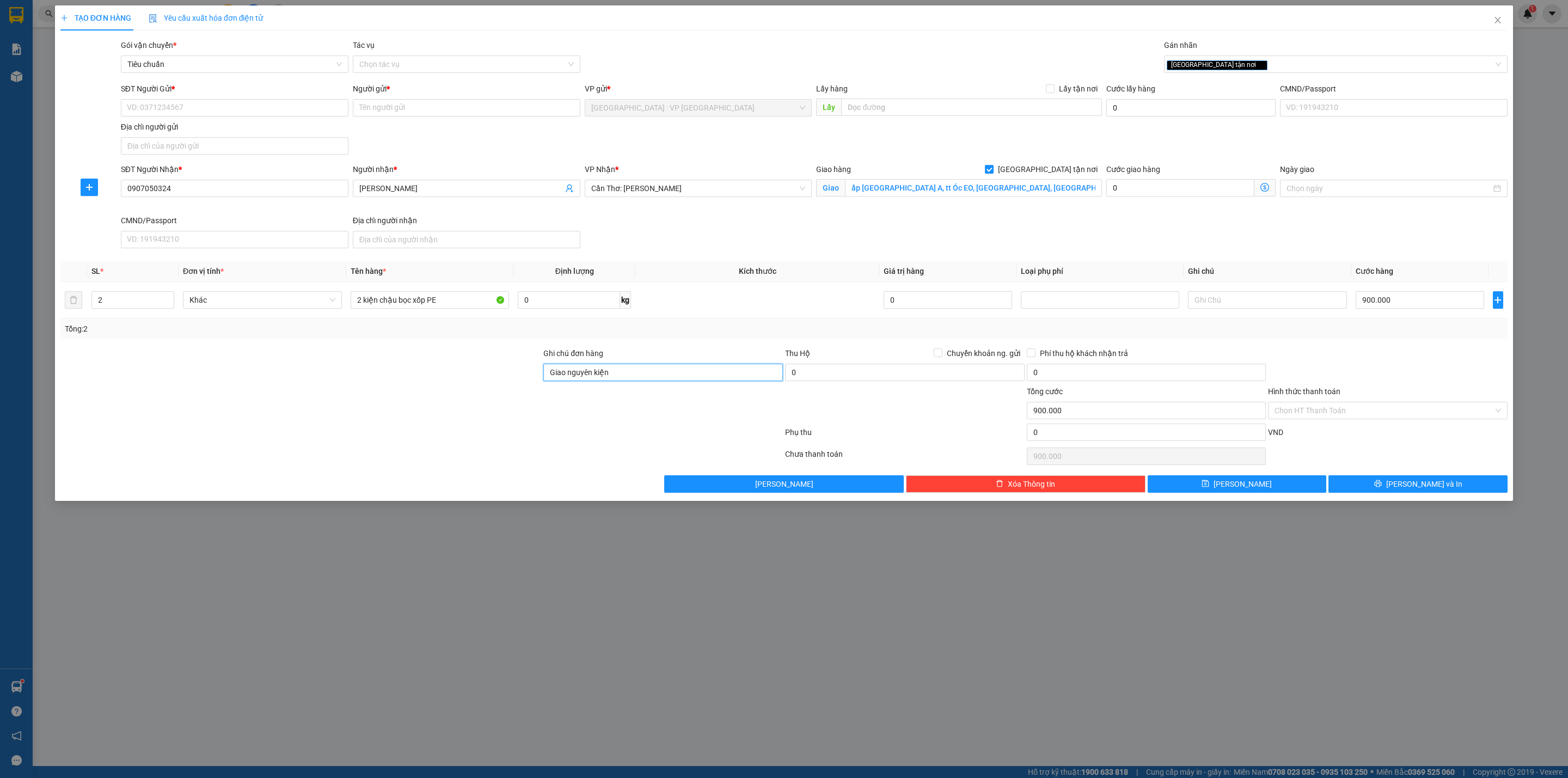
click at [661, 381] on input "Giao nguyên kiện" at bounding box center [663, 372] width 239 height 17
type input "Giao nguyên kiện - hư vỡ không đền"
drag, startPoint x: 707, startPoint y: 307, endPoint x: 427, endPoint y: 249, distance: 285.9
click at [707, 306] on td at bounding box center [757, 299] width 244 height 36
click at [233, 113] on input "SĐT Người Gửi *" at bounding box center [235, 107] width 227 height 17
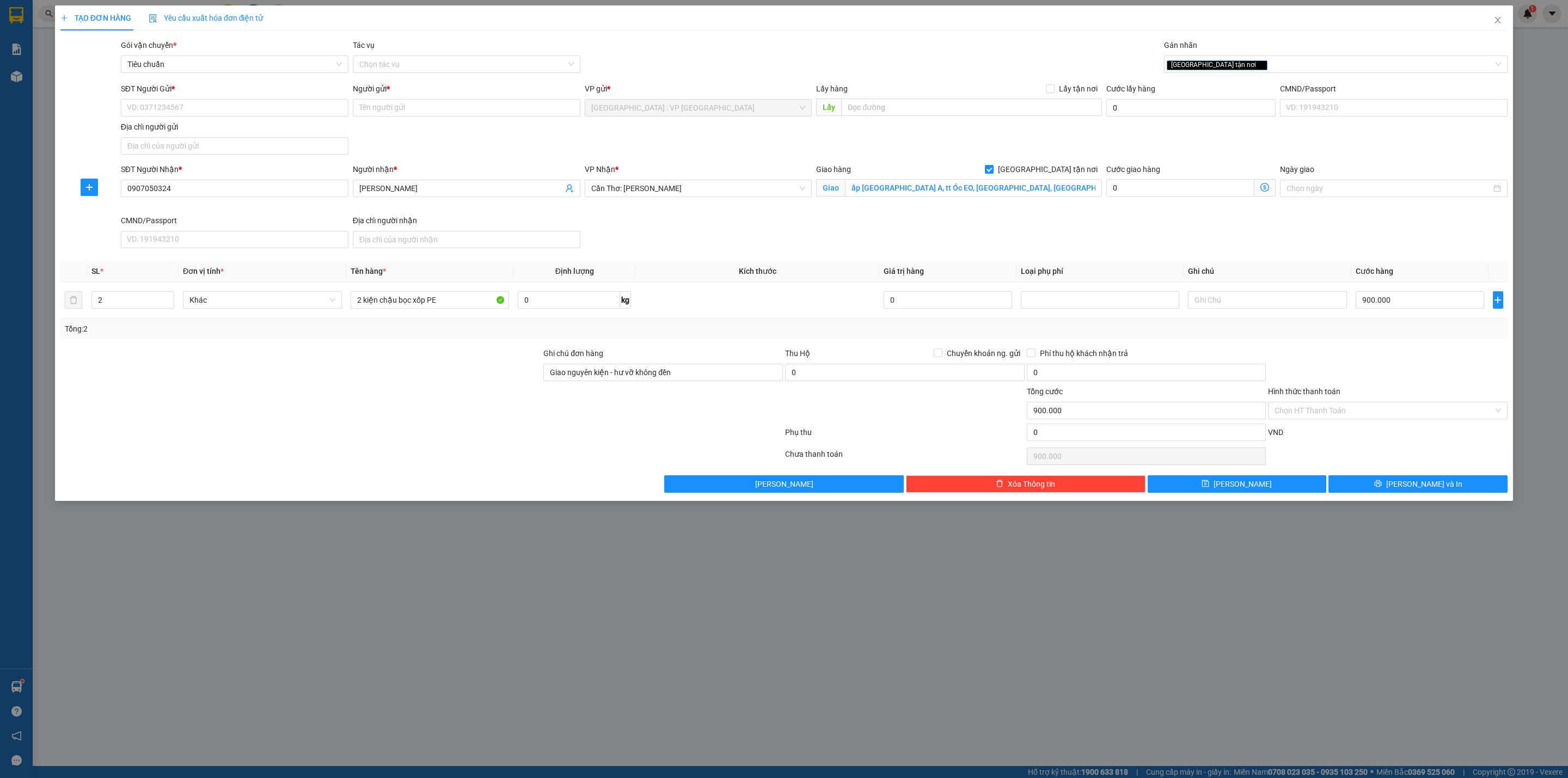
click at [473, 364] on div at bounding box center [301, 366] width 483 height 38
click at [765, 245] on div "SĐT Người Nhận * 0907050324 Người nhận * Tinh Như VP Nhận * Cần Thơ: Kho Ninh K…" at bounding box center [814, 208] width 1391 height 89
click at [259, 107] on input "SĐT Người Gửi *" at bounding box center [235, 107] width 227 height 17
click at [259, 108] on input "SĐT Người Gửi *" at bounding box center [235, 107] width 227 height 17
click at [236, 111] on input "SĐT Người Gửi *" at bounding box center [235, 107] width 227 height 17
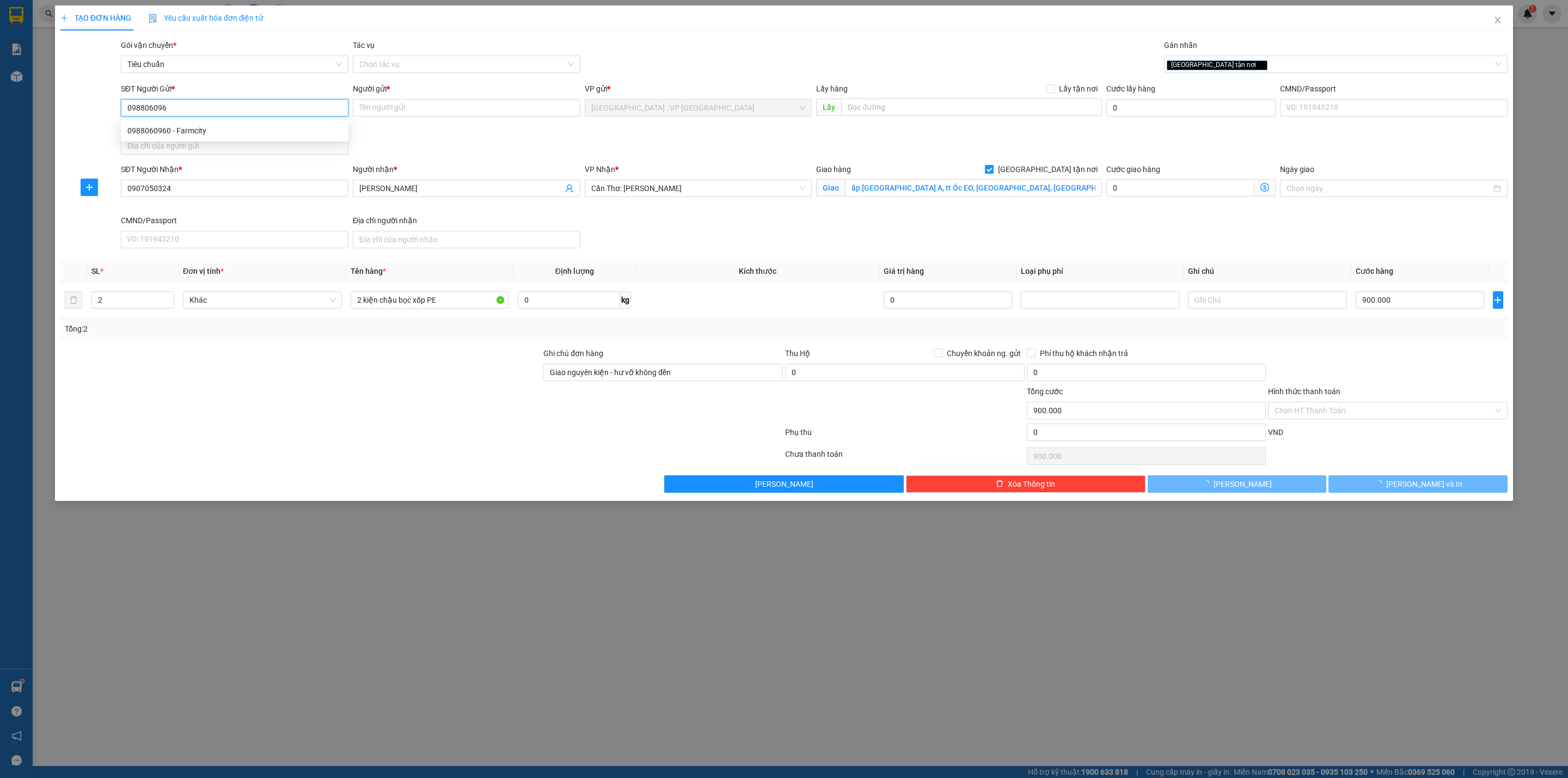
type input "0988060960"
type input "Farmcity"
type input "0988060960"
click at [381, 369] on div at bounding box center [301, 366] width 483 height 38
click at [1377, 487] on button "[PERSON_NAME] và In" at bounding box center [1417, 484] width 179 height 17
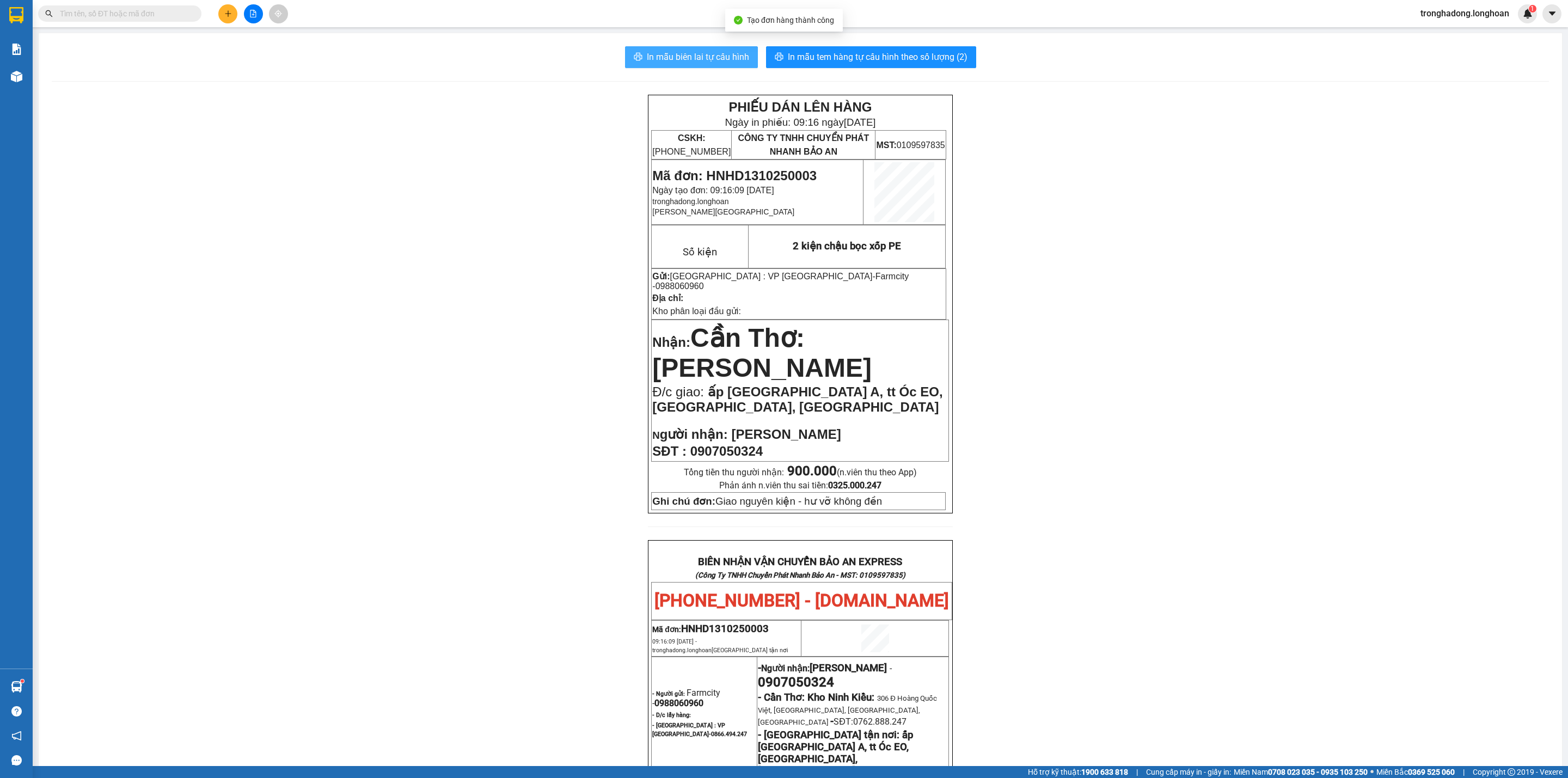
click at [658, 62] on span "In mẫu biên lai tự cấu hình" at bounding box center [698, 56] width 103 height 13
click at [942, 54] on span "In mẫu tem hàng tự cấu hình theo số lượng (2)" at bounding box center [878, 56] width 180 height 13
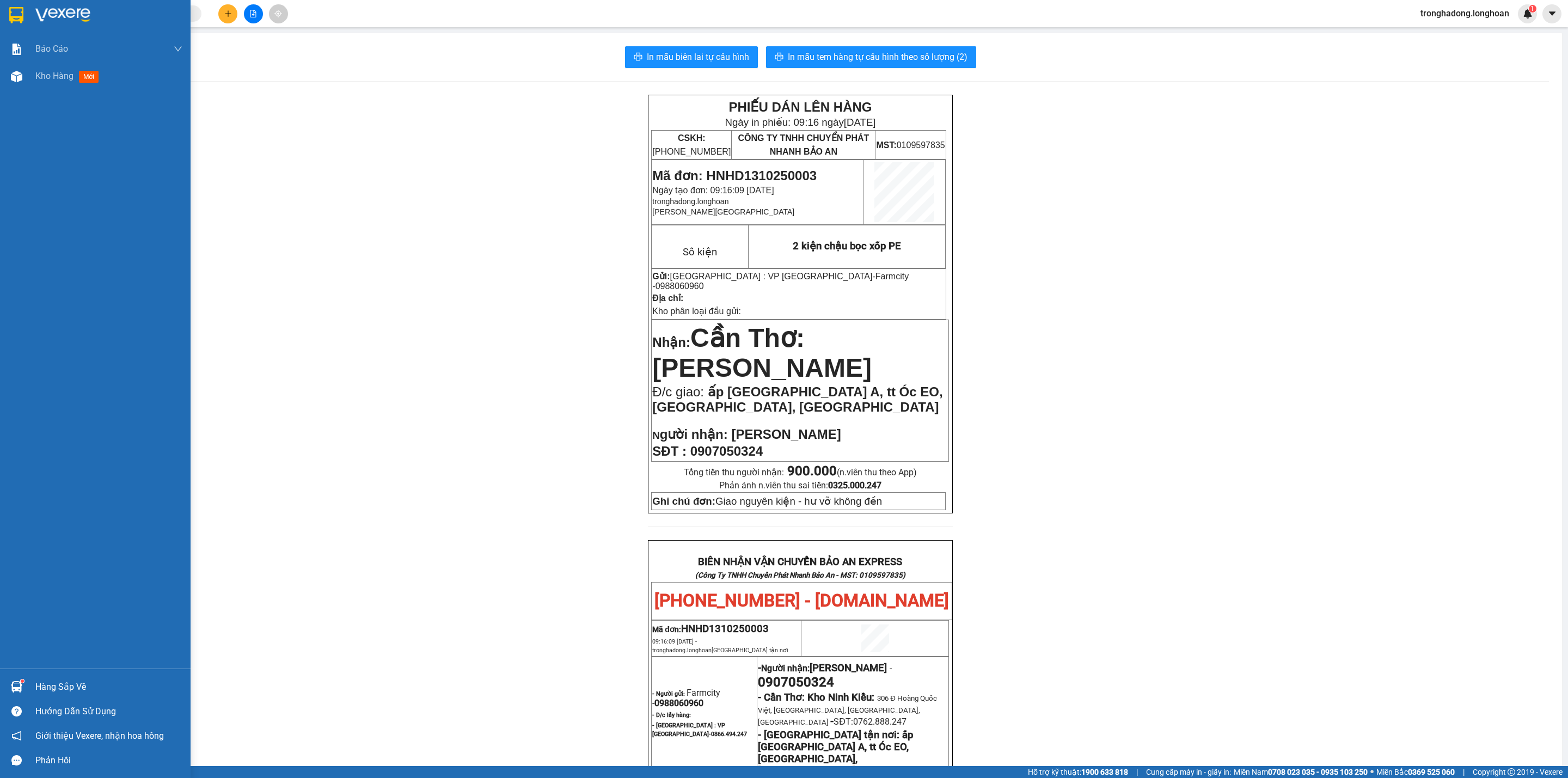
click at [13, 11] on img at bounding box center [16, 16] width 14 height 16
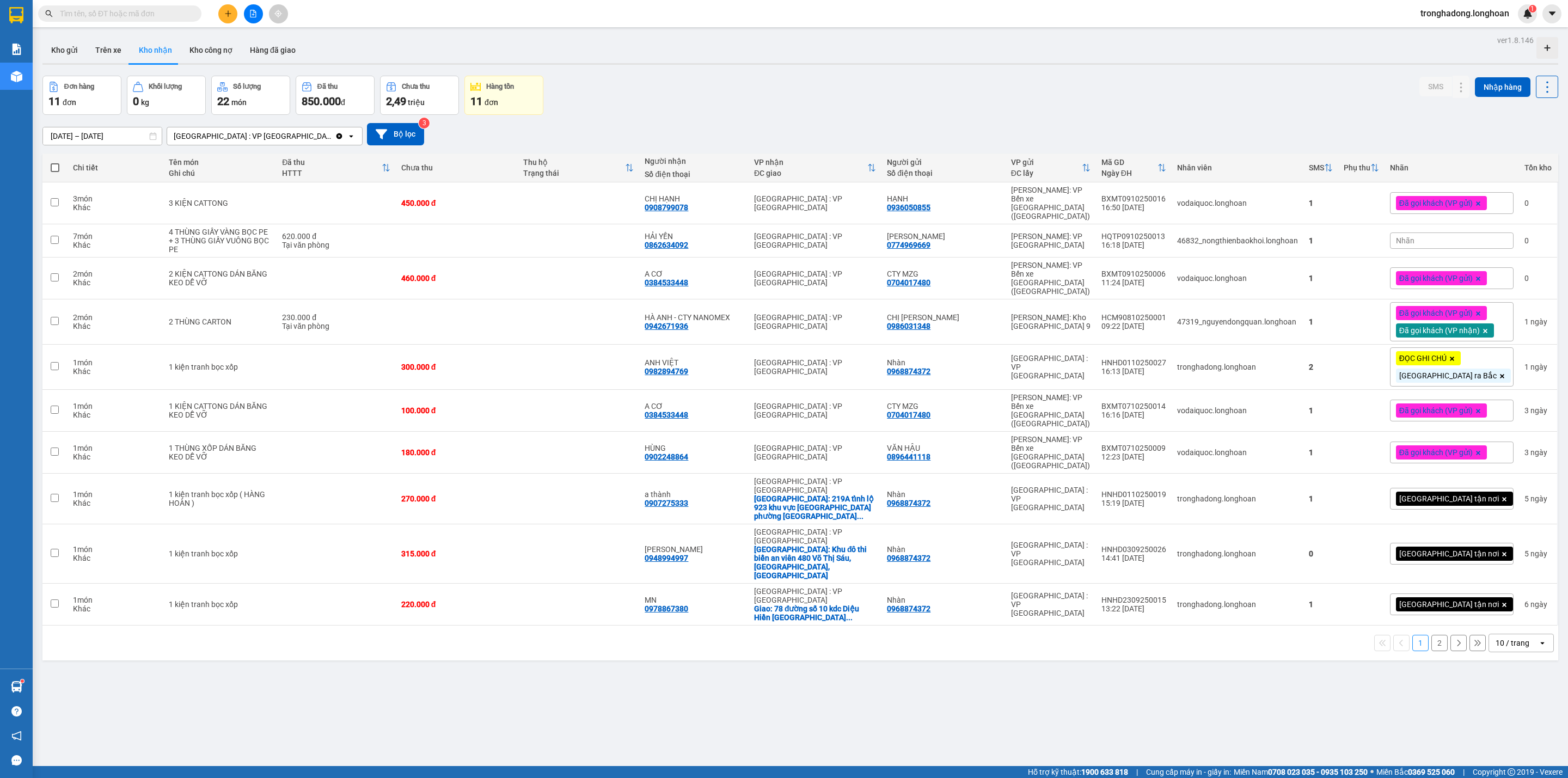
click at [551, 696] on div "ver 1.8.146 Kho gửi Trên xe Kho nhận Kho công nợ Hàng đã giao Đơn hàng 11 đơn K…" at bounding box center [800, 421] width 1524 height 778
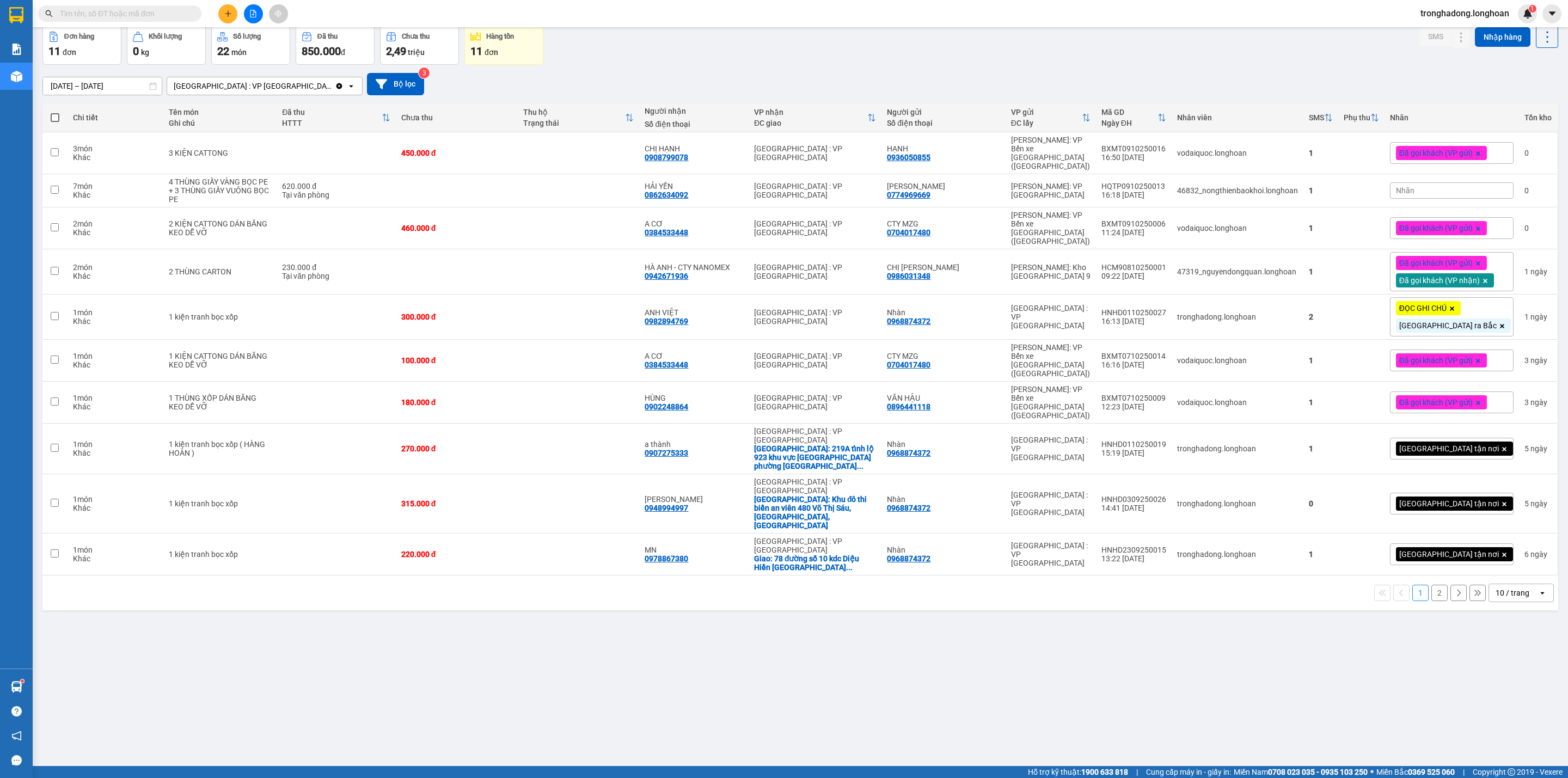
click at [177, 8] on input "text" at bounding box center [124, 13] width 129 height 12
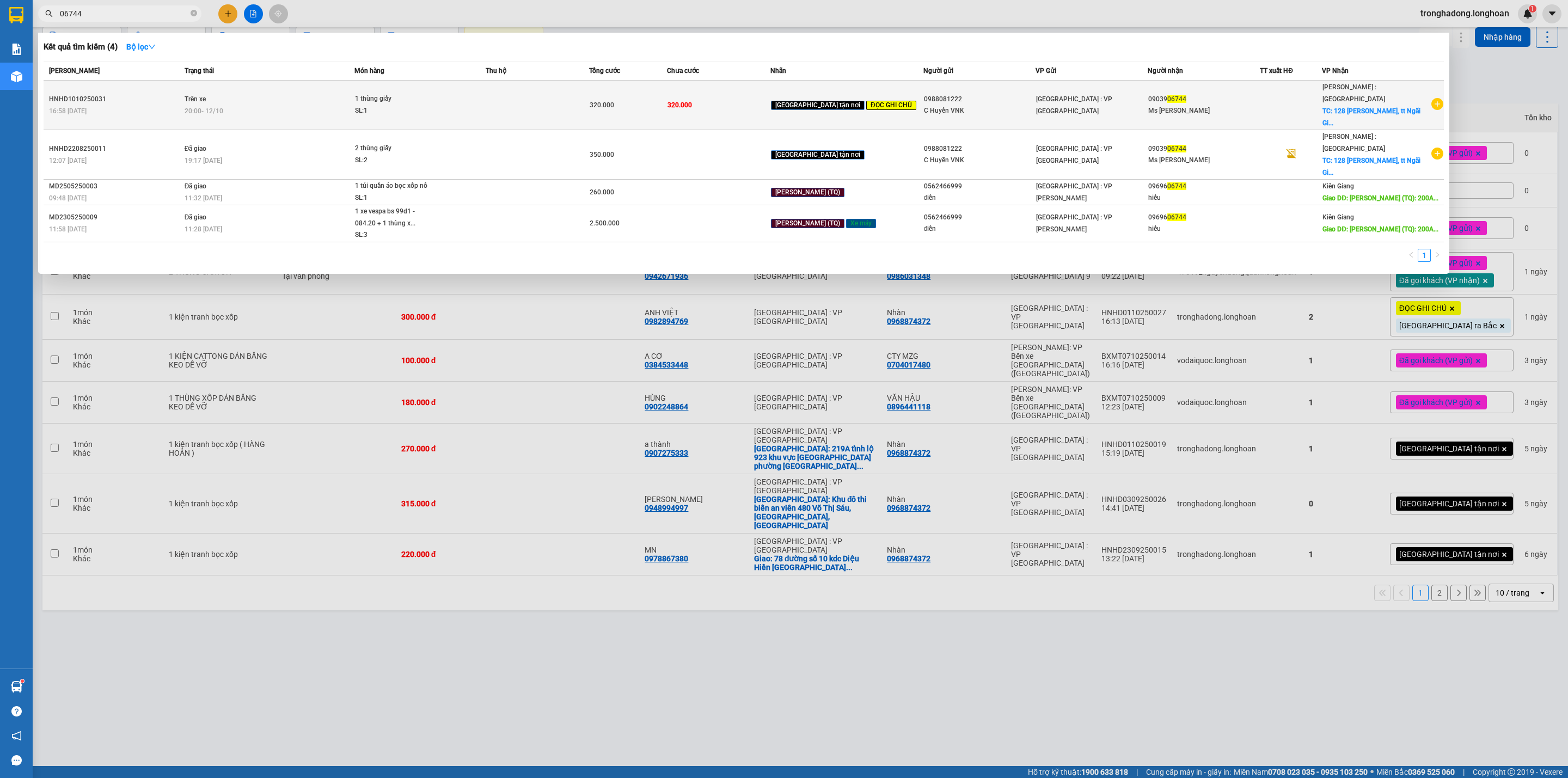
type input "06744"
click at [299, 105] on div "20:00 - 12/10" at bounding box center [269, 111] width 169 height 12
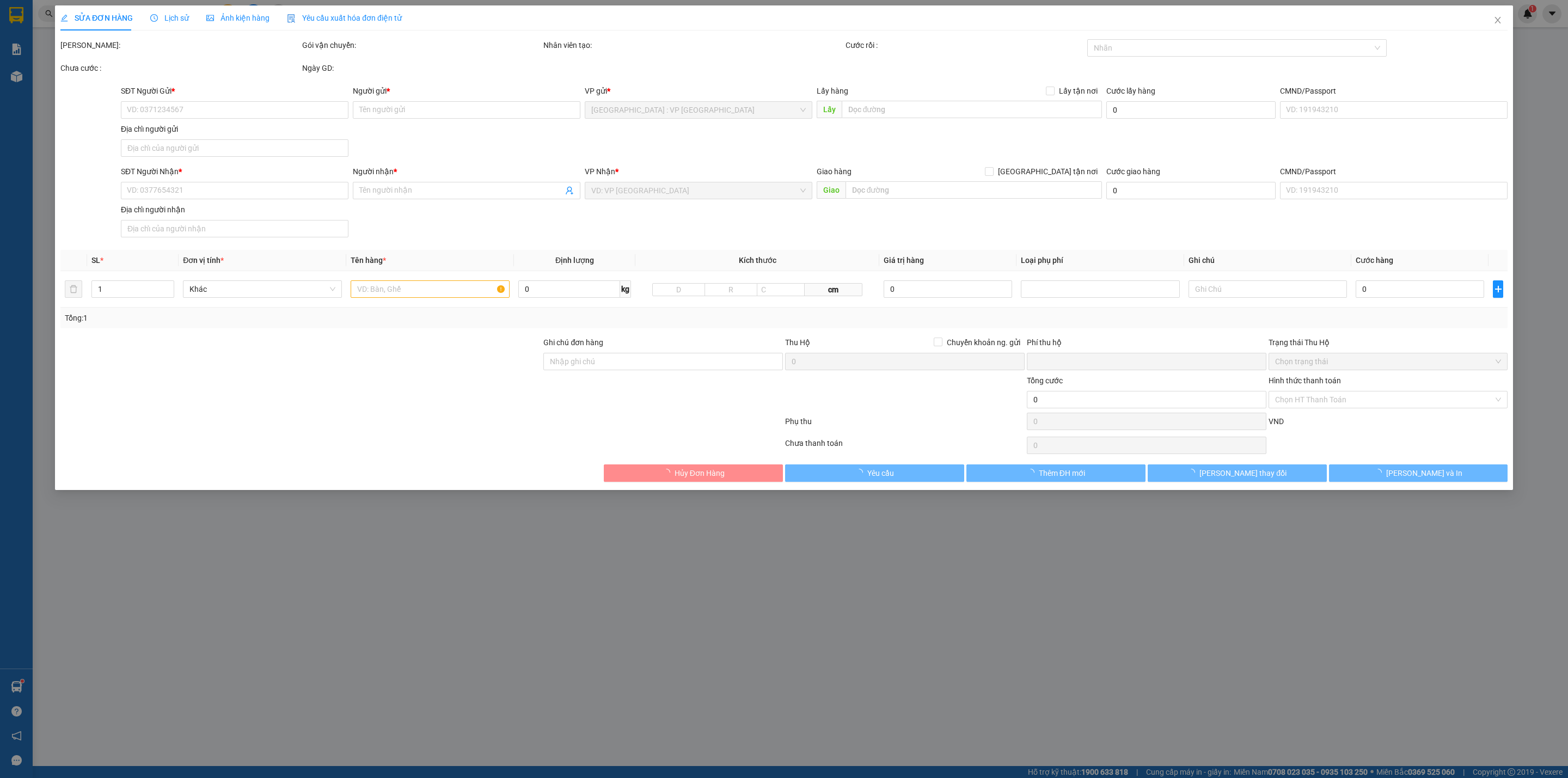
type input "0988081222"
type input "C Huyền VNK"
type input "0903906744"
type input "Ms [PERSON_NAME]"
checkbox input "true"
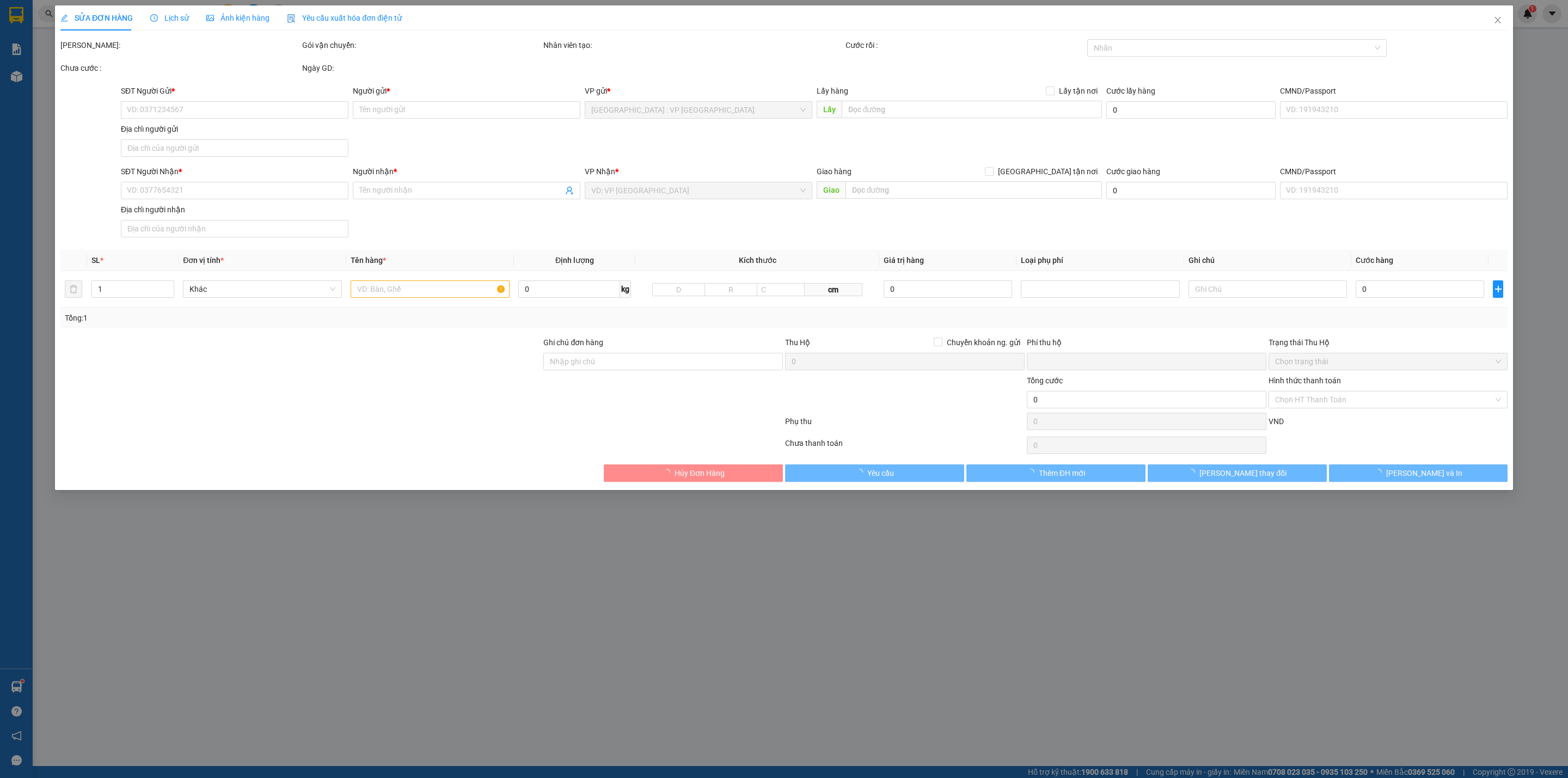
type input "128 [PERSON_NAME], tt Ngãi Giao, [GEOGRAPHIC_DATA], [GEOGRAPHIC_DATA]"
type input "0"
type input "320.000"
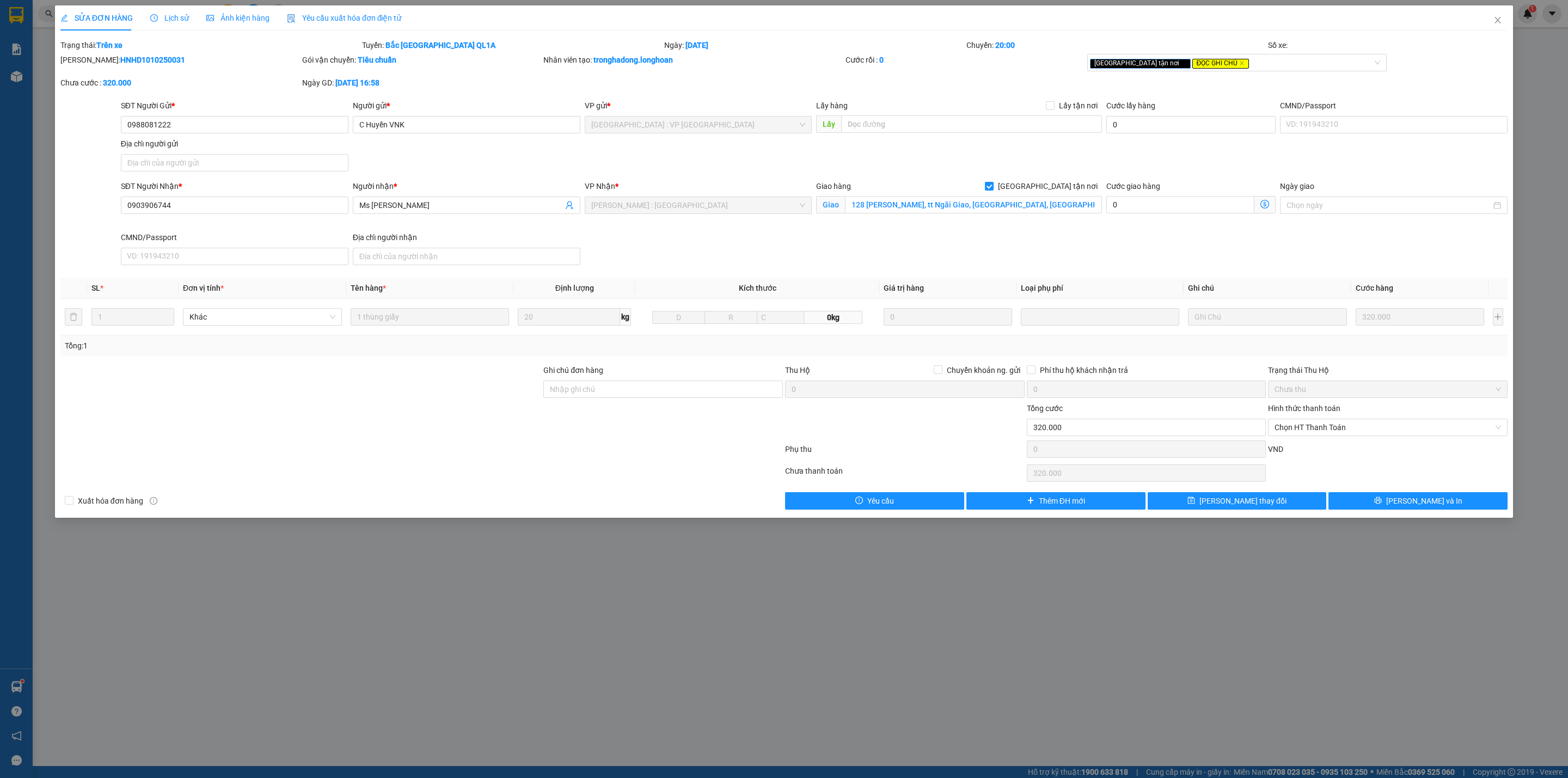
click at [168, 10] on div "Lịch sử" at bounding box center [169, 18] width 39 height 25
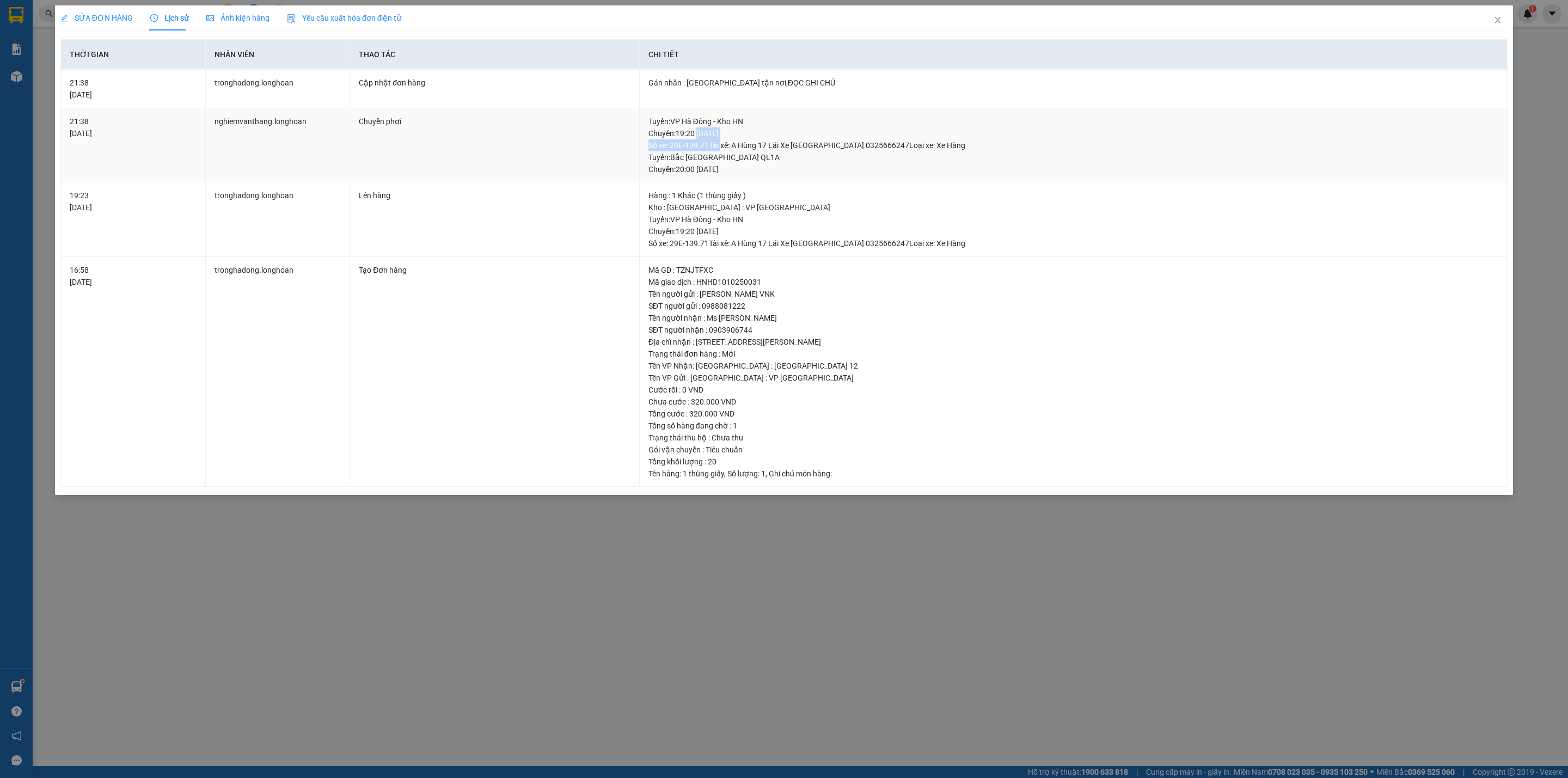
drag, startPoint x: 720, startPoint y: 143, endPoint x: 864, endPoint y: 120, distance: 145.8
click at [829, 125] on div "Tuyến : VP Hà Đông - Kho HN Chuyến: 19:20 ngày 11-10-2025 Số xe: 29E-139.71 Tài…" at bounding box center [1073, 133] width 850 height 36
drag, startPoint x: 864, startPoint y: 120, endPoint x: 836, endPoint y: 146, distance: 38.2
click at [864, 120] on div "Tuyến : VP Hà Đông - Kho HN Chuyến: 19:20 ngày 11-10-2025 Số xe: 29E-139.71 Tài…" at bounding box center [1073, 133] width 850 height 36
click at [815, 151] on div "Tuyến : VP Hà Đông - Kho HN Chuyến: 19:20 ngày 11-10-2025 Số xe: 29E-139.71 Tài…" at bounding box center [1073, 133] width 850 height 36
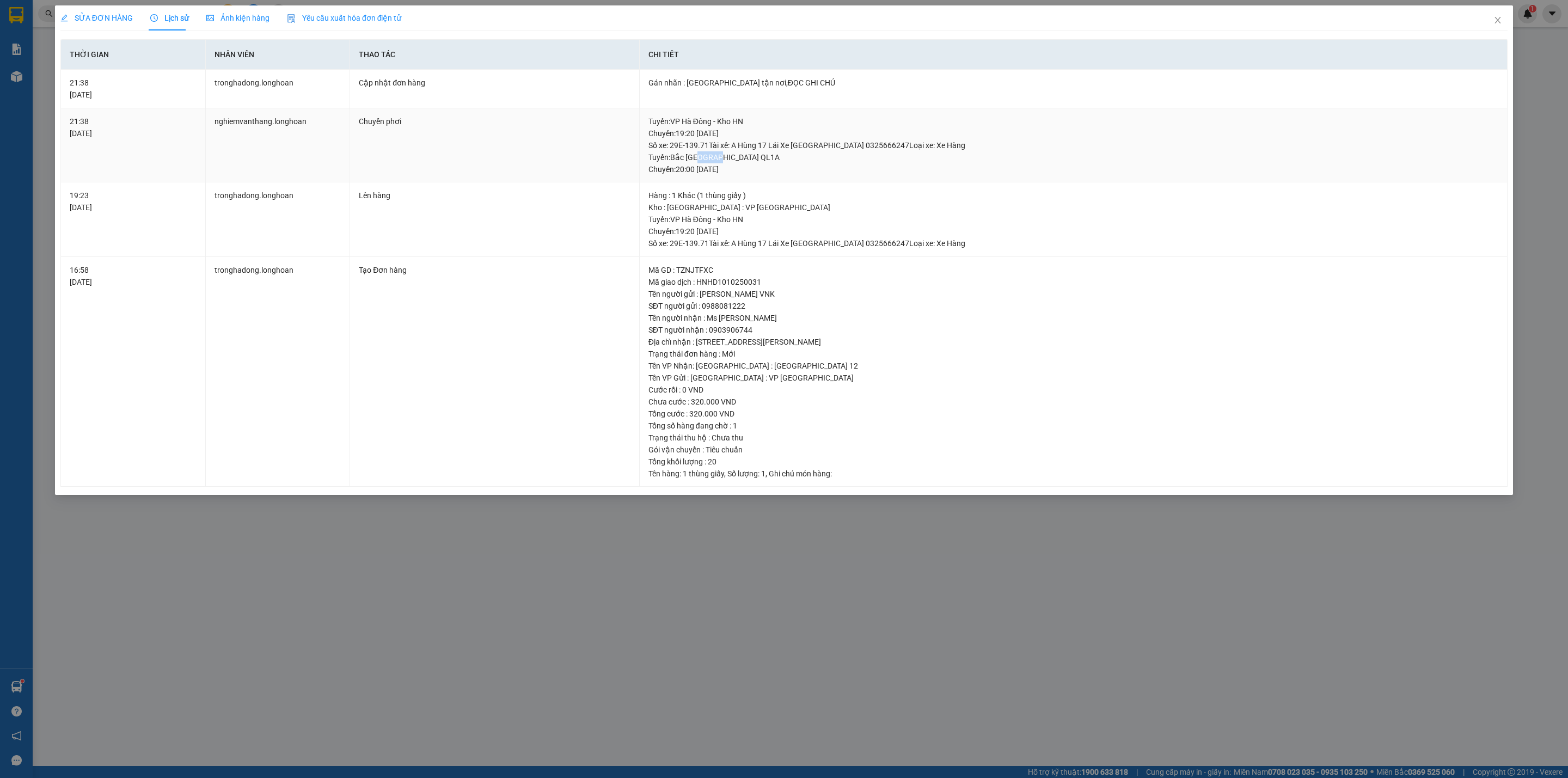
drag, startPoint x: 699, startPoint y: 159, endPoint x: 773, endPoint y: 156, distance: 74.1
click at [748, 159] on div "Tuyến : Bắc Trung Nam QL1A Chuyến: 20:00 ngày 12-10-2025" at bounding box center [1073, 163] width 850 height 24
click at [794, 152] on div "Tuyến : Bắc Trung Nam QL1A Chuyến: 20:00 ngày 12-10-2025" at bounding box center [1073, 163] width 850 height 24
drag, startPoint x: 695, startPoint y: 172, endPoint x: 799, endPoint y: 162, distance: 104.5
click at [793, 162] on div "Tuyến : Bắc Trung Nam QL1A Chuyến: 20:00 ngày 12-10-2025" at bounding box center [1073, 163] width 850 height 24
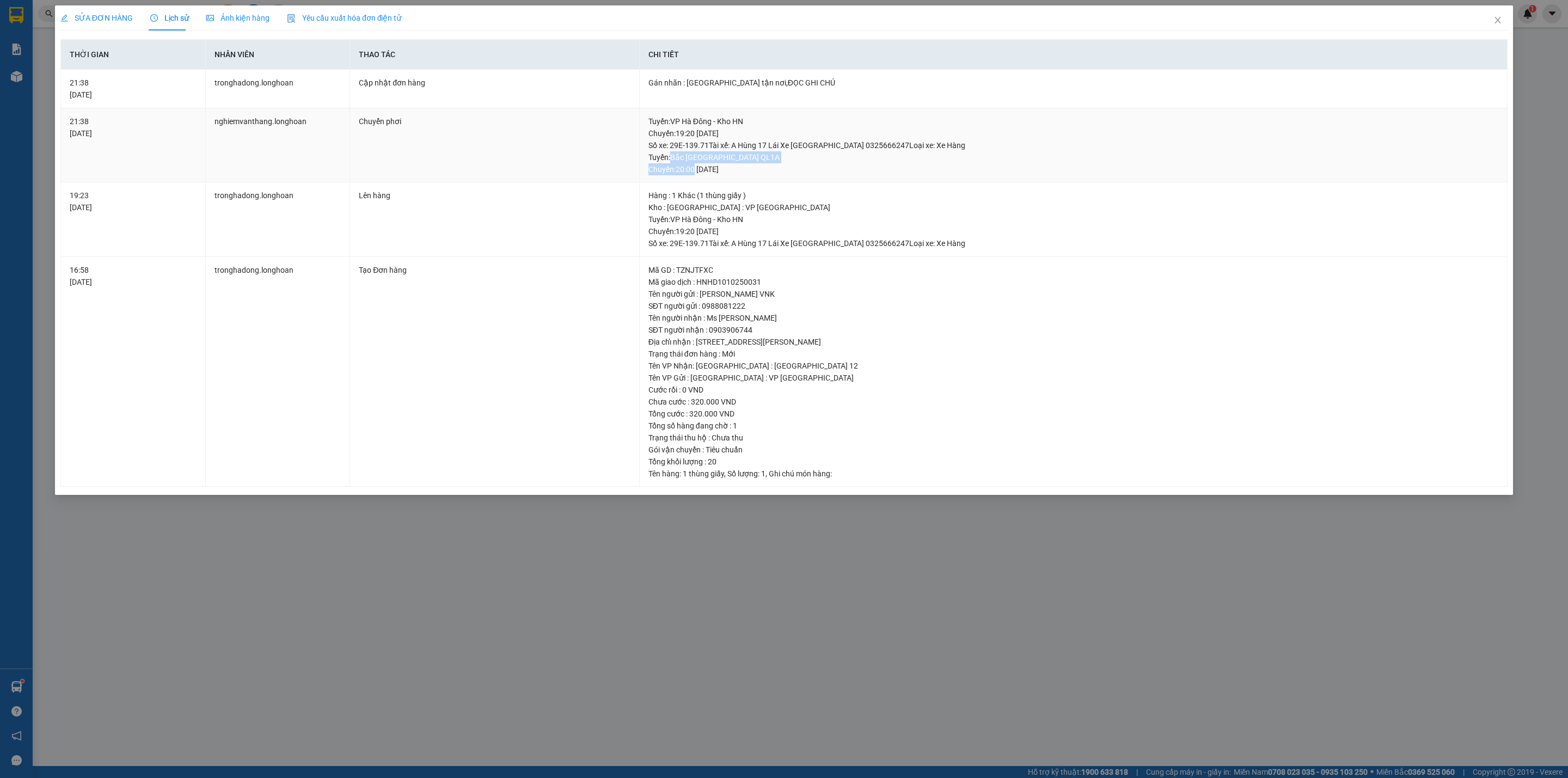
click at [799, 162] on div "Tuyến : Bắc Trung Nam QL1A Chuyến: 20:00 ngày 12-10-2025" at bounding box center [1073, 163] width 850 height 24
drag, startPoint x: 765, startPoint y: 170, endPoint x: 689, endPoint y: 170, distance: 76.0
click at [696, 170] on div "Tuyến : Bắc Trung Nam QL1A Chuyến: 20:00 ngày 12-10-2025" at bounding box center [1073, 163] width 850 height 24
click at [689, 170] on div "Tuyến : Bắc Trung Nam QL1A Chuyến: 20:00 ngày 12-10-2025" at bounding box center [1073, 163] width 850 height 24
drag, startPoint x: 685, startPoint y: 172, endPoint x: 804, endPoint y: 150, distance: 121.0
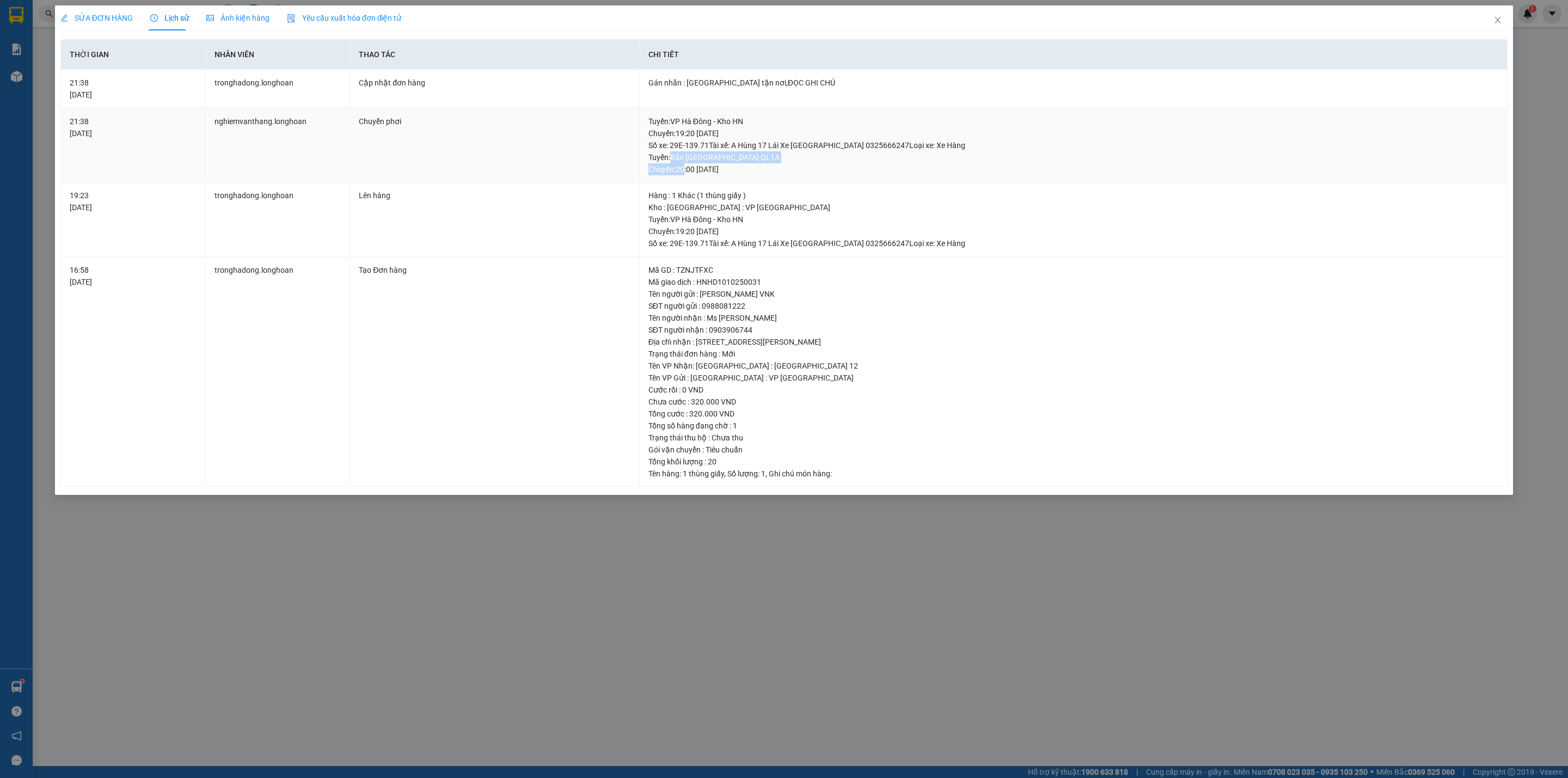
click at [804, 150] on div "Tuyến : VP Hà Đông - Kho HN Chuyến: 19:20 ngày 11-10-2025 Số xe: 29E-139.71 Tài…" at bounding box center [1073, 145] width 850 height 60
click at [776, 166] on div "Tuyến : Bắc Trung Nam QL1A Chuyến: 20:00 ngày 12-10-2025" at bounding box center [1073, 163] width 850 height 24
drag, startPoint x: 751, startPoint y: 172, endPoint x: 678, endPoint y: 175, distance: 73.1
click at [678, 175] on div "Tuyến : Bắc Trung Nam QL1A Chuyến: 20:00 ngày 12-10-2025" at bounding box center [1073, 163] width 850 height 24
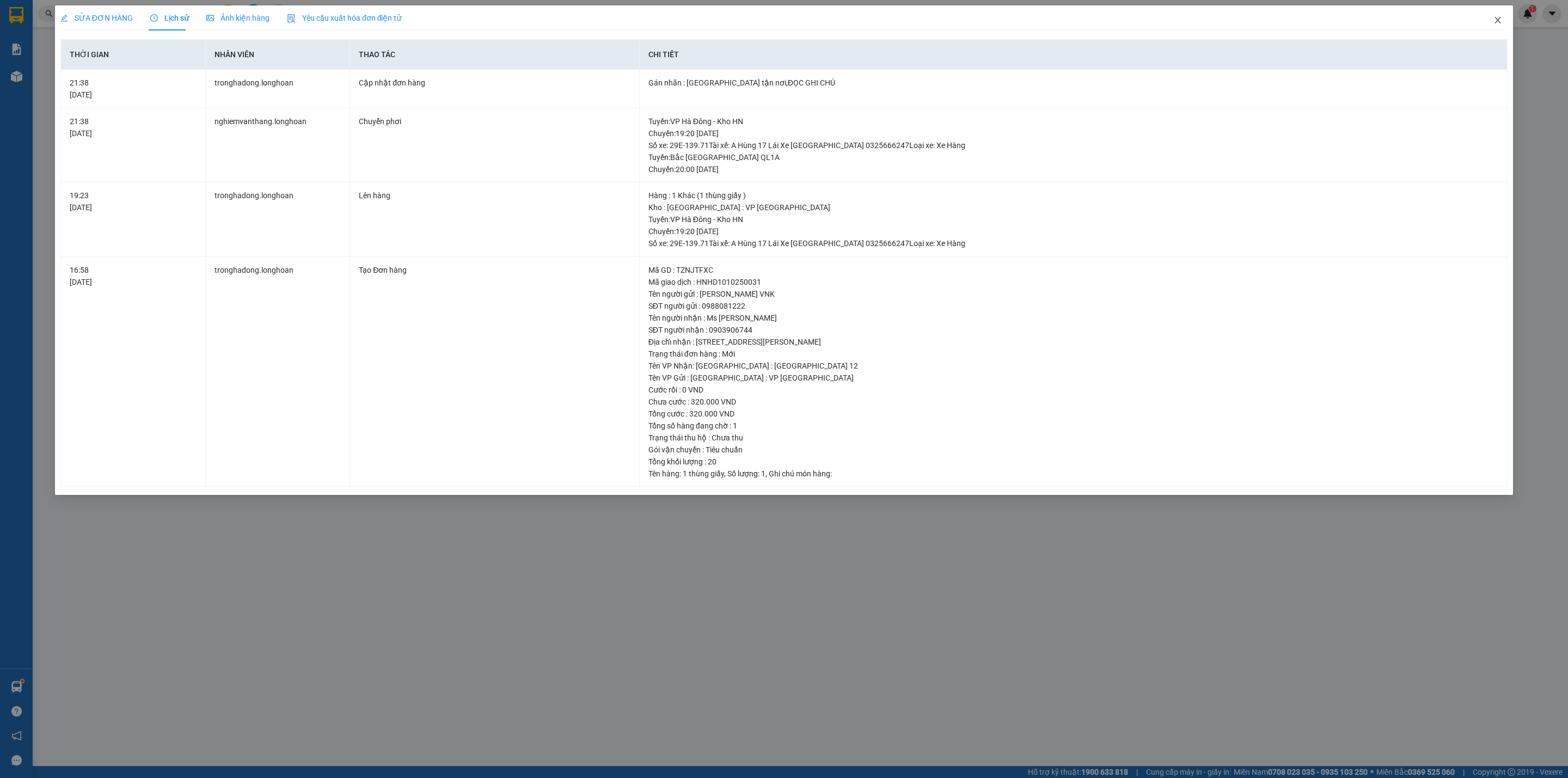
click at [1498, 22] on icon "close" at bounding box center [1498, 20] width 6 height 7
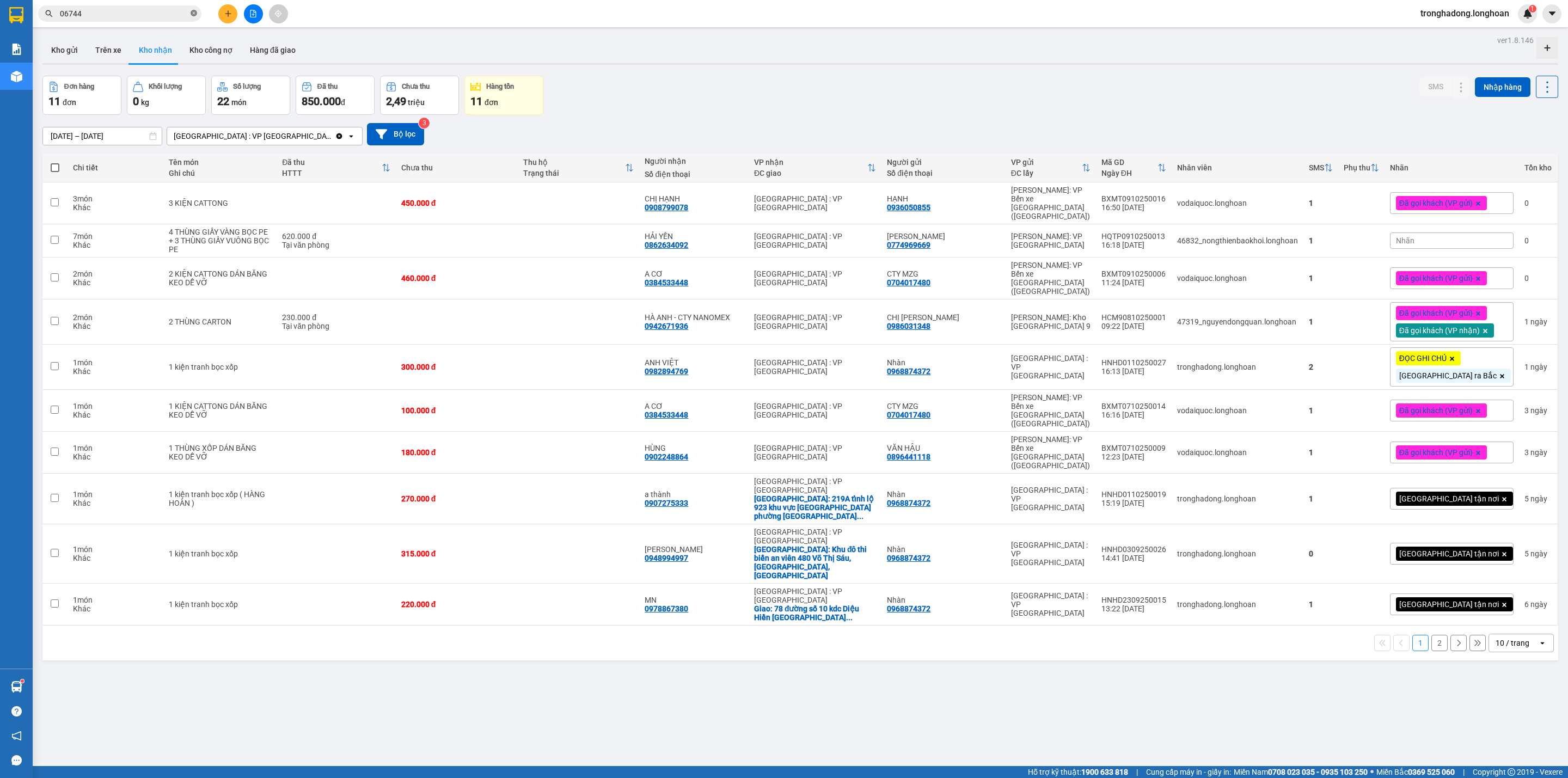
click at [195, 10] on icon "close-circle" at bounding box center [193, 13] width 7 height 7
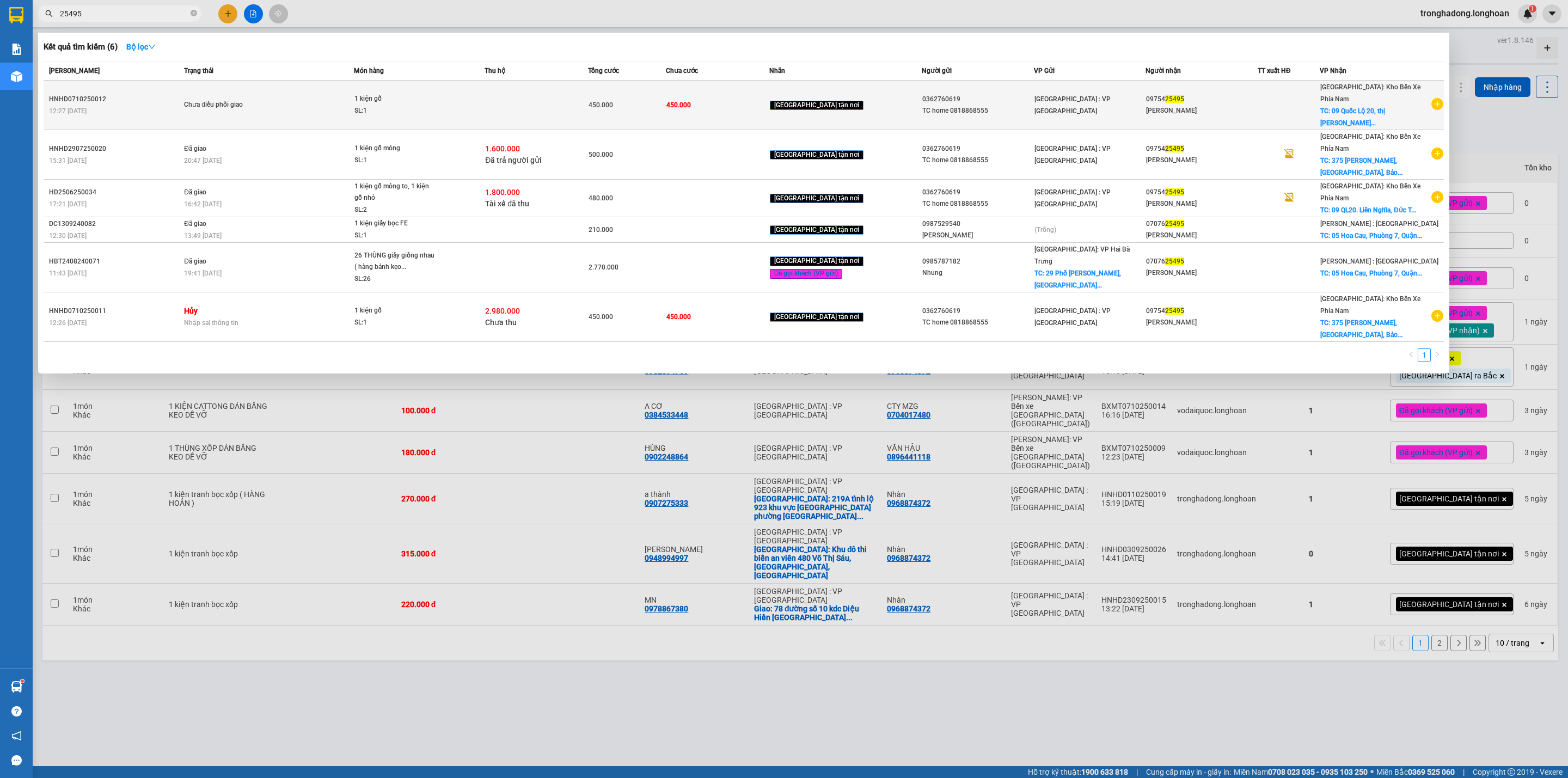
type input "25495"
click at [410, 105] on div "SL: 1" at bounding box center [395, 111] width 82 height 12
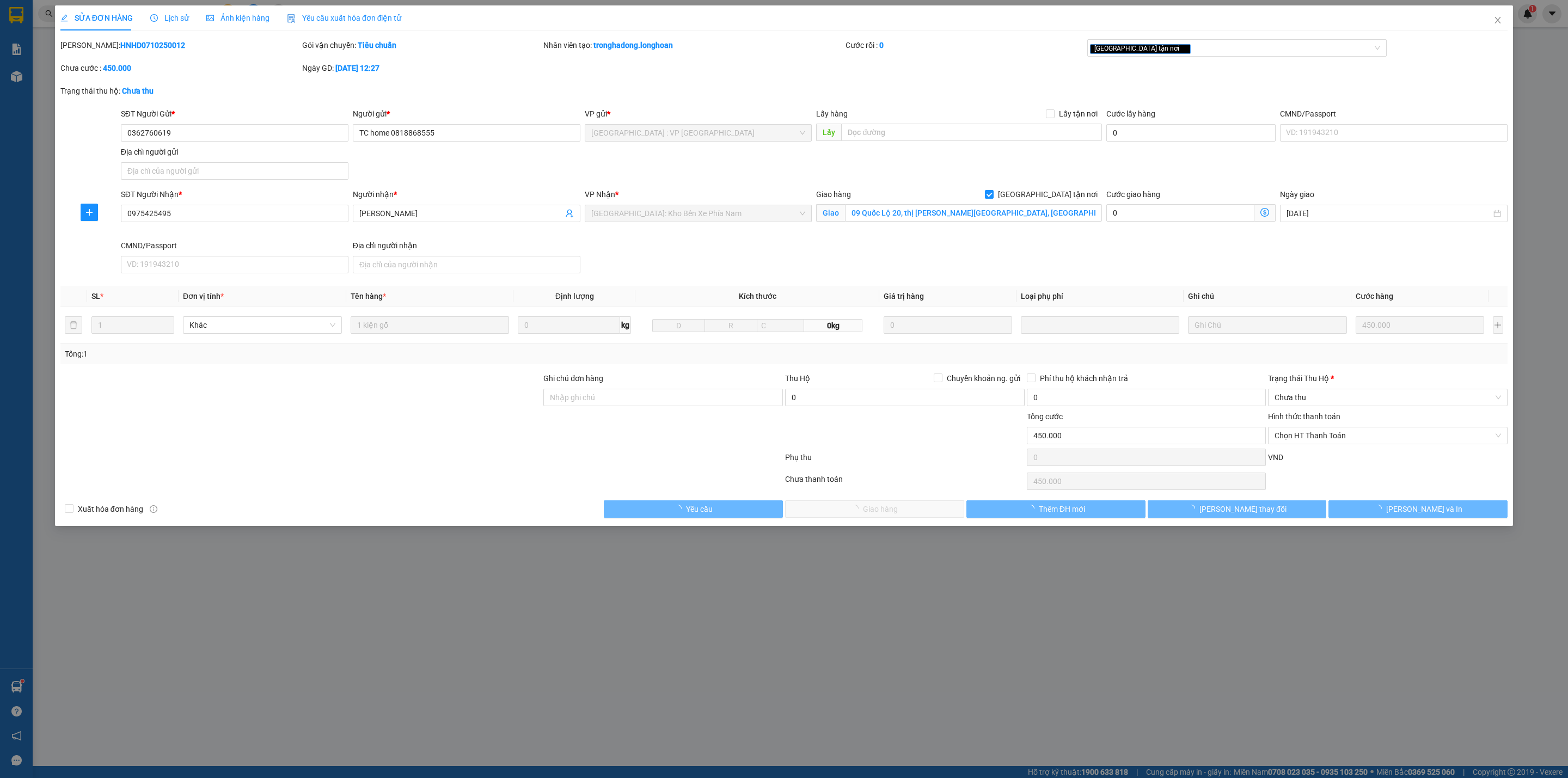
type input "0362760619"
type input "TC home 0818868555"
type input "0975425495"
type input "Anh Nguyễn Thuấn"
checkbox input "true"
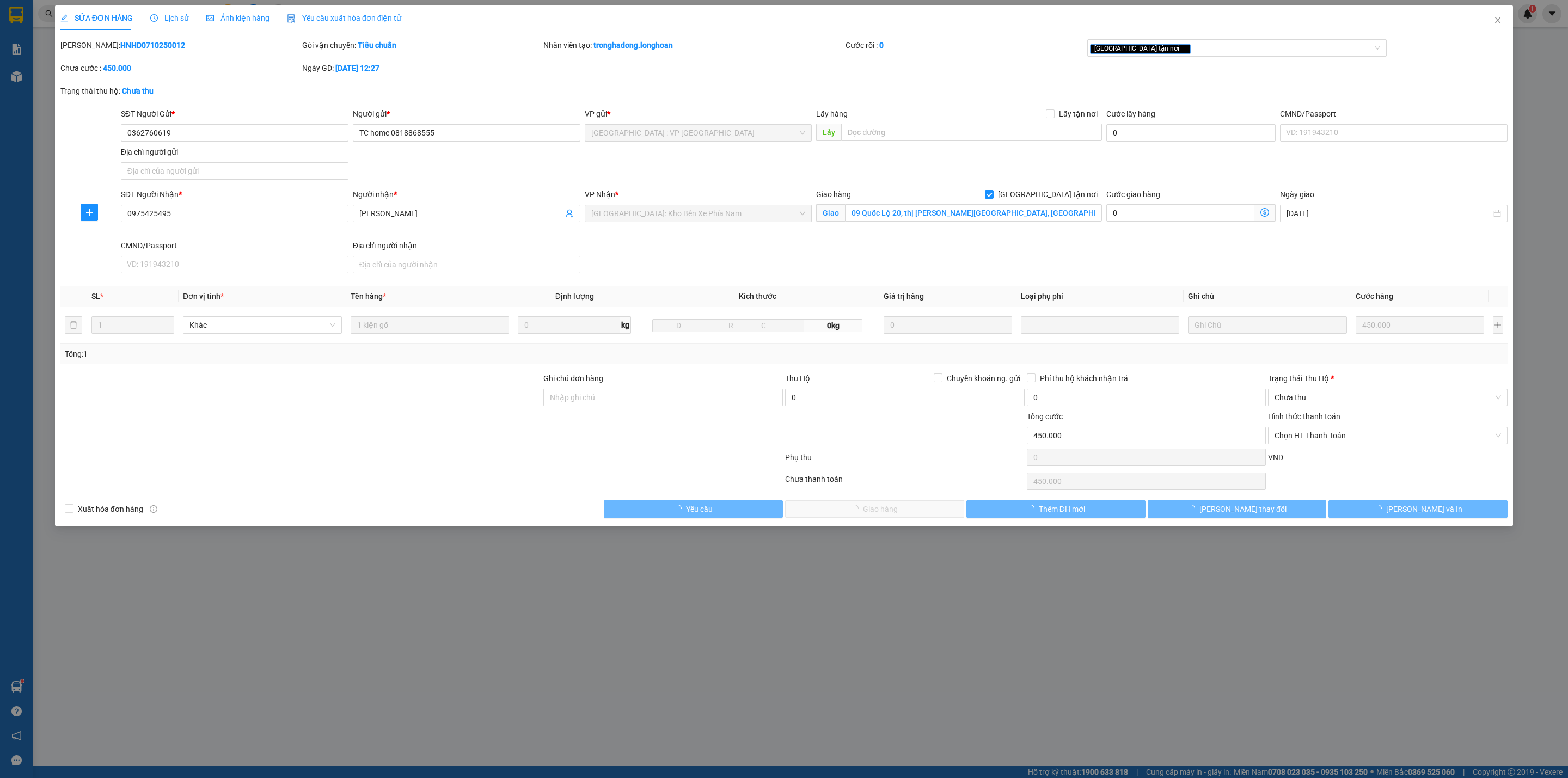
type input "09 Quốc Lộ 20, thị Trấn Liên Nghĩa, Đức Trọng, Lâm Đồng"
type input "450.000"
click at [172, 22] on span "Lịch sử" at bounding box center [169, 18] width 39 height 9
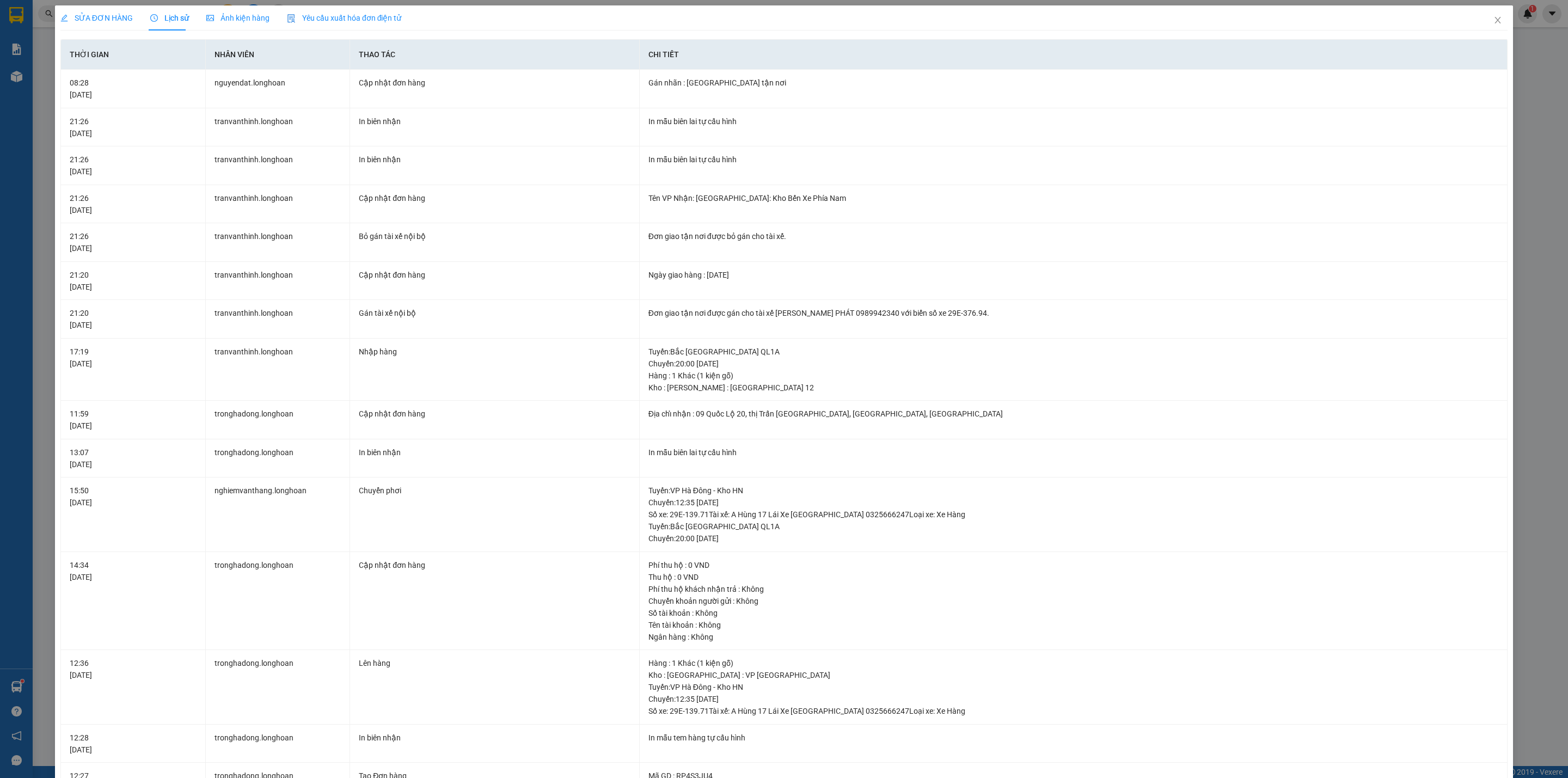
click at [106, 13] on span "SỬA ĐƠN HÀNG" at bounding box center [96, 18] width 72 height 9
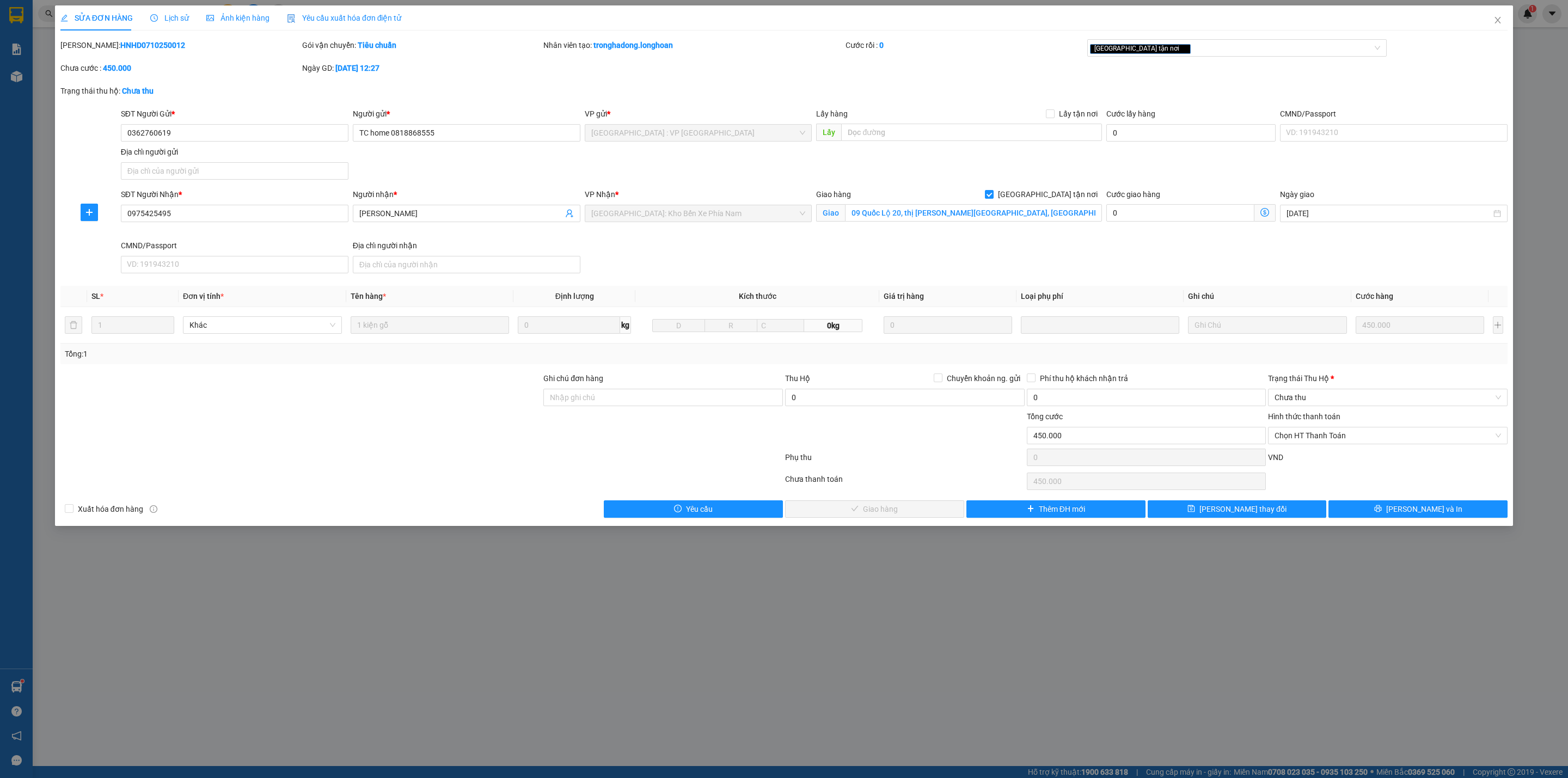
click at [354, 449] on div at bounding box center [301, 429] width 483 height 38
click at [170, 13] on span "Lịch sử" at bounding box center [169, 18] width 39 height 9
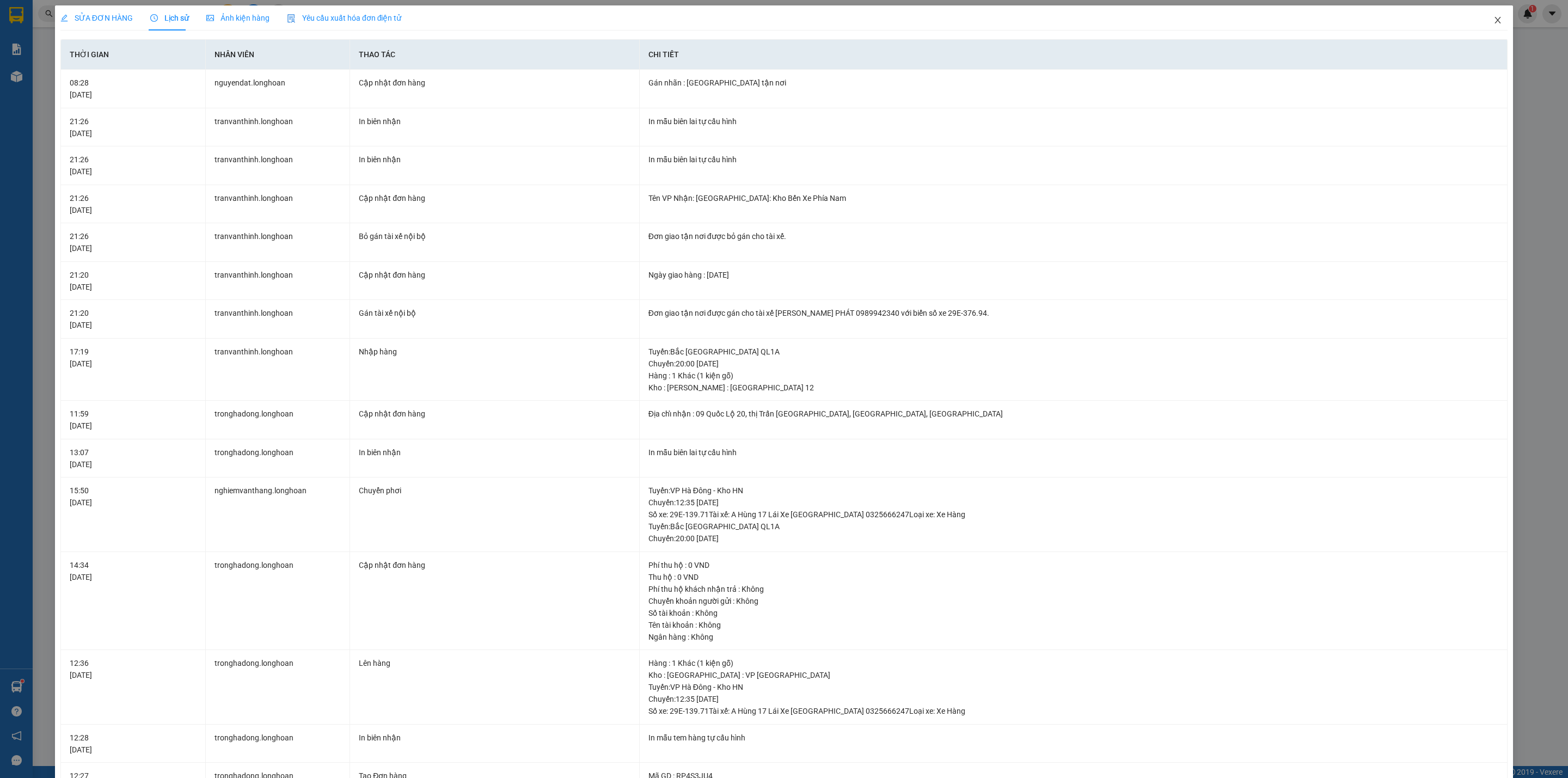
click at [1483, 15] on span "Close" at bounding box center [1497, 20] width 30 height 30
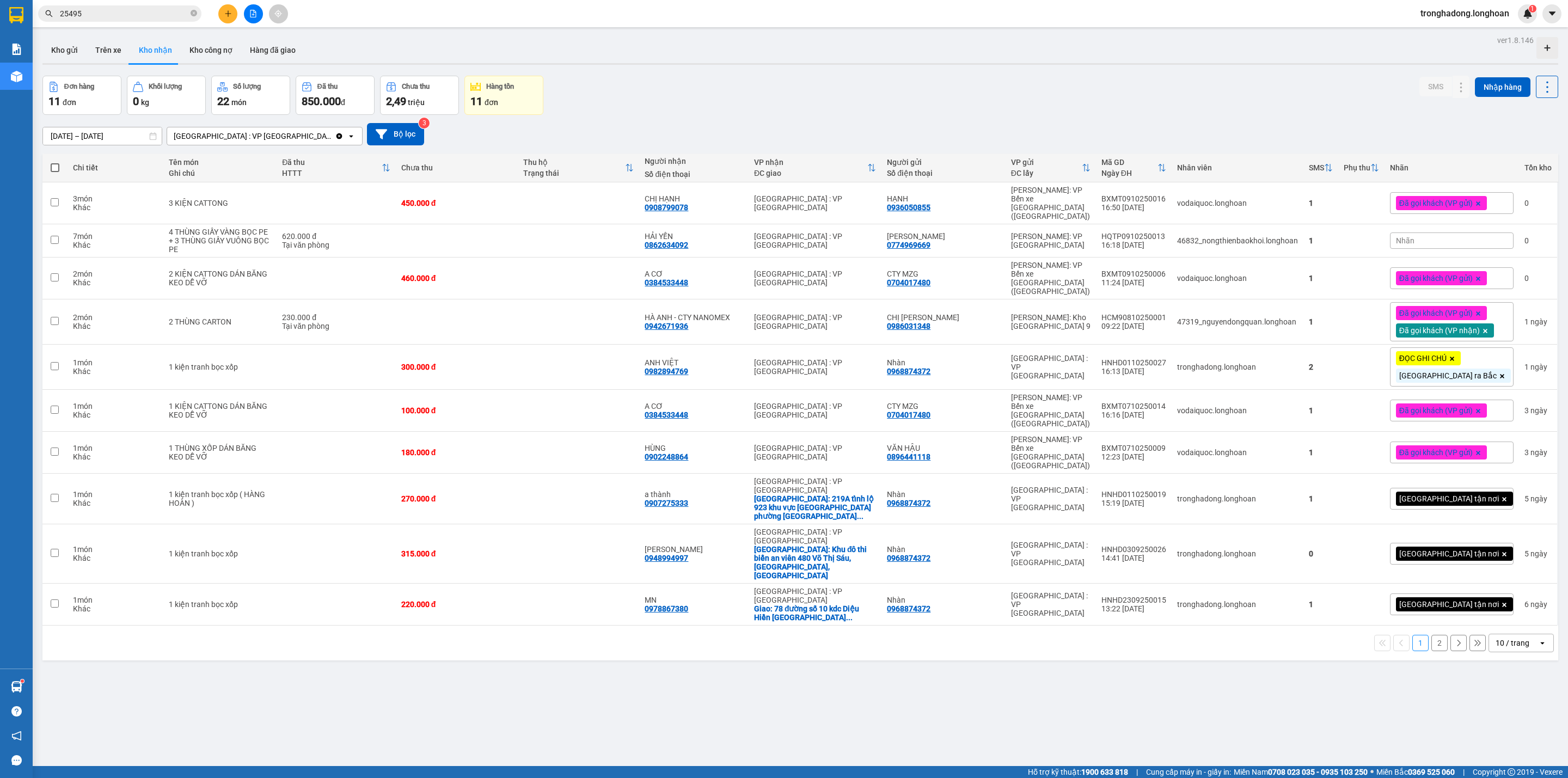
click at [817, 103] on div "Đơn hàng 11 đơn Khối lượng 0 kg Số lượng 22 món Đã thu 850.000 đ Chưa thu 2,49 …" at bounding box center [800, 95] width 1515 height 39
click at [74, 48] on button "Kho gửi" at bounding box center [64, 50] width 44 height 26
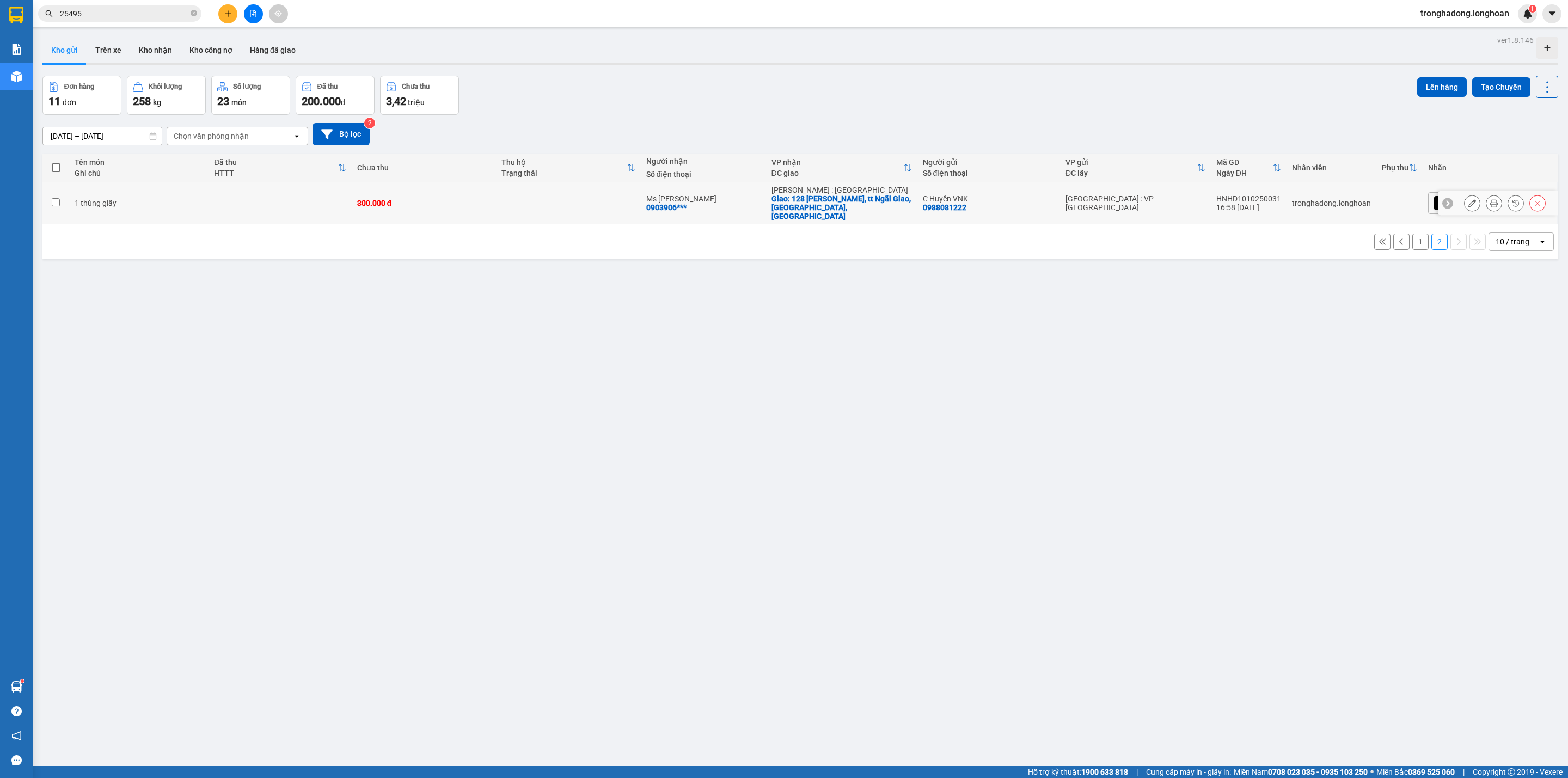
click at [1468, 201] on icon at bounding box center [1472, 203] width 7 height 7
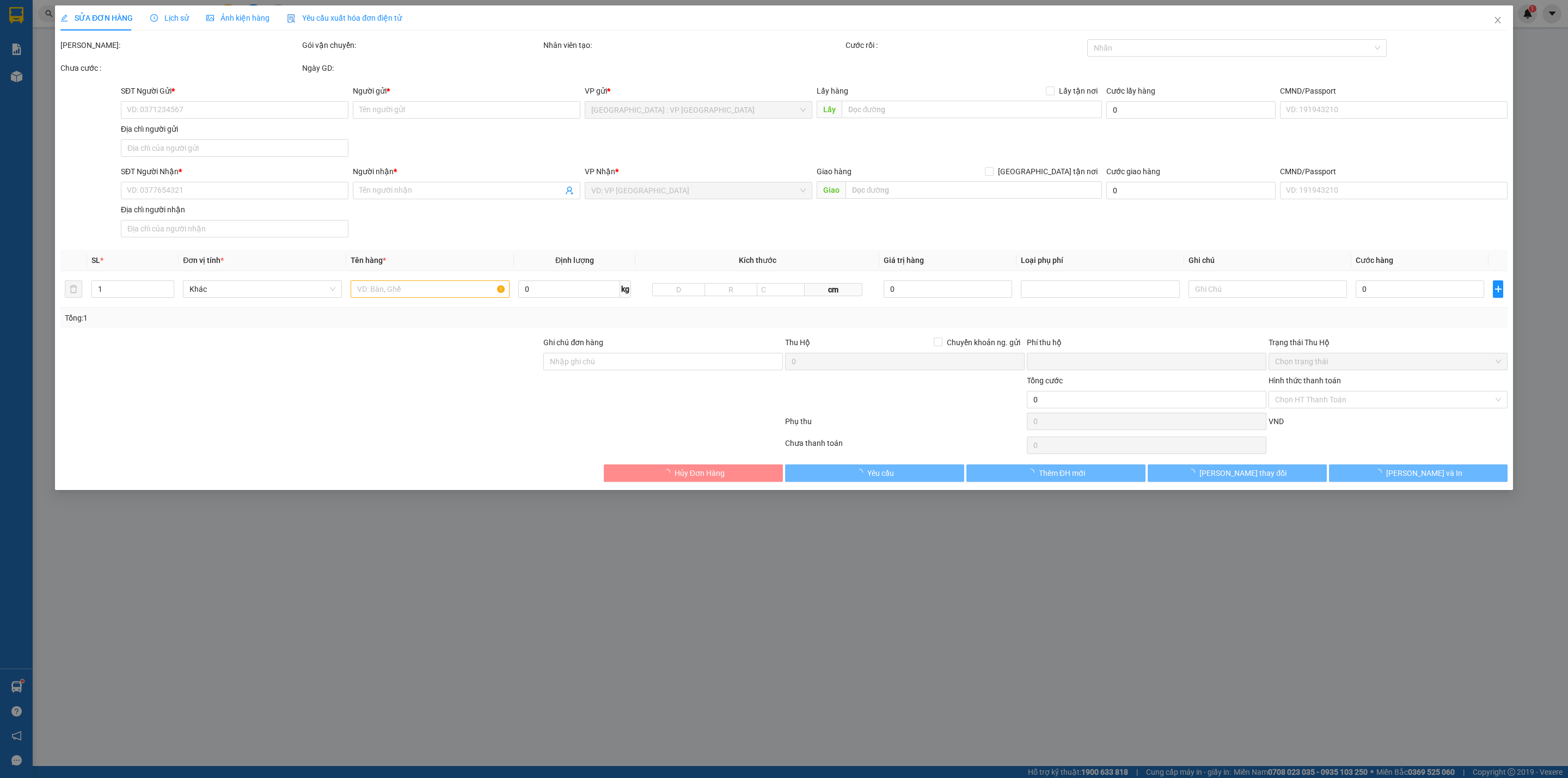
type input "0988081222"
type input "C Huyền VNK"
type input "0903906744"
type input "Ms [PERSON_NAME]"
checkbox input "true"
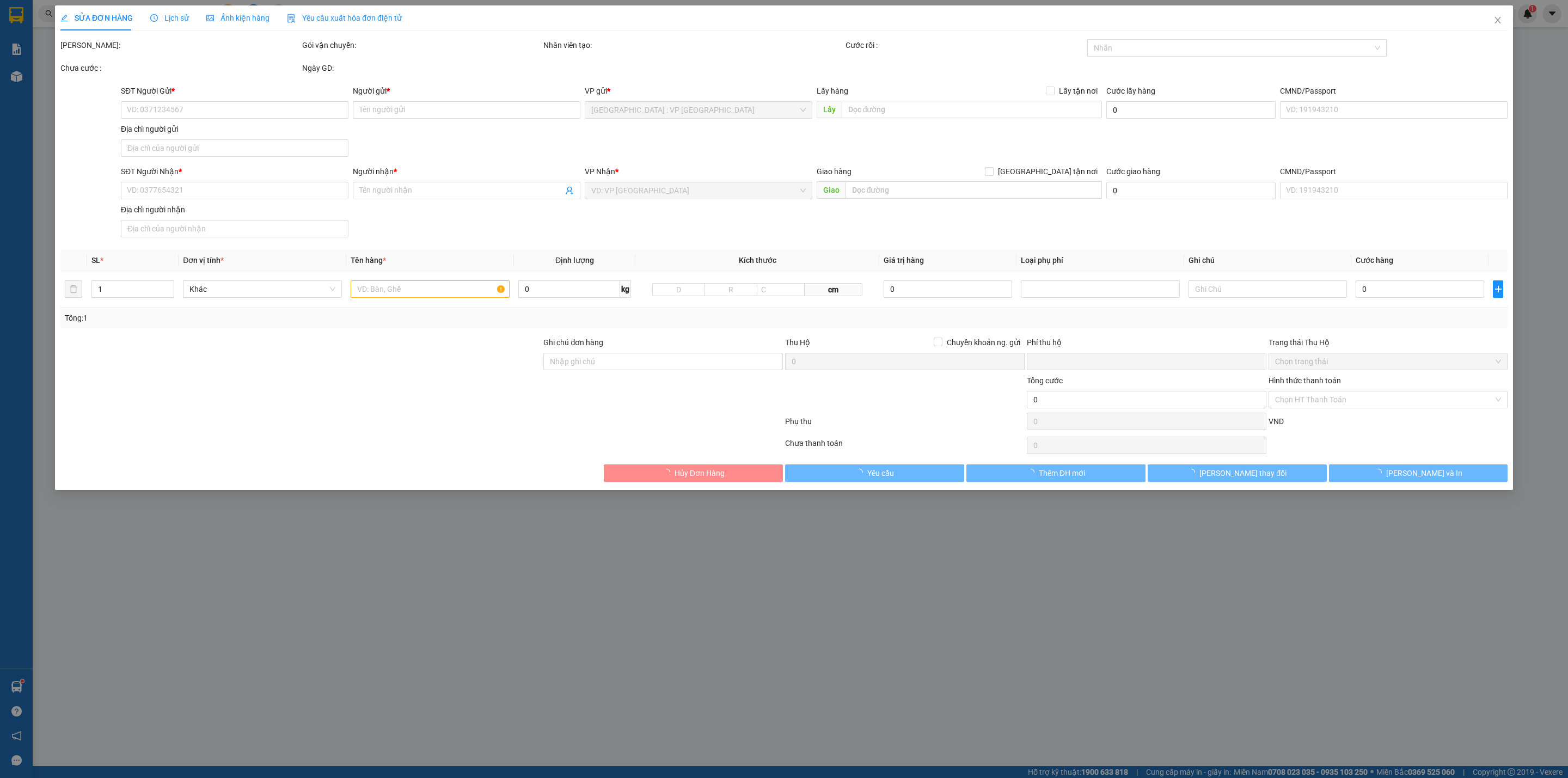
type input "128 [PERSON_NAME], tt Ngãi Giao, [GEOGRAPHIC_DATA], [GEOGRAPHIC_DATA]"
type input "0"
type input "300.000"
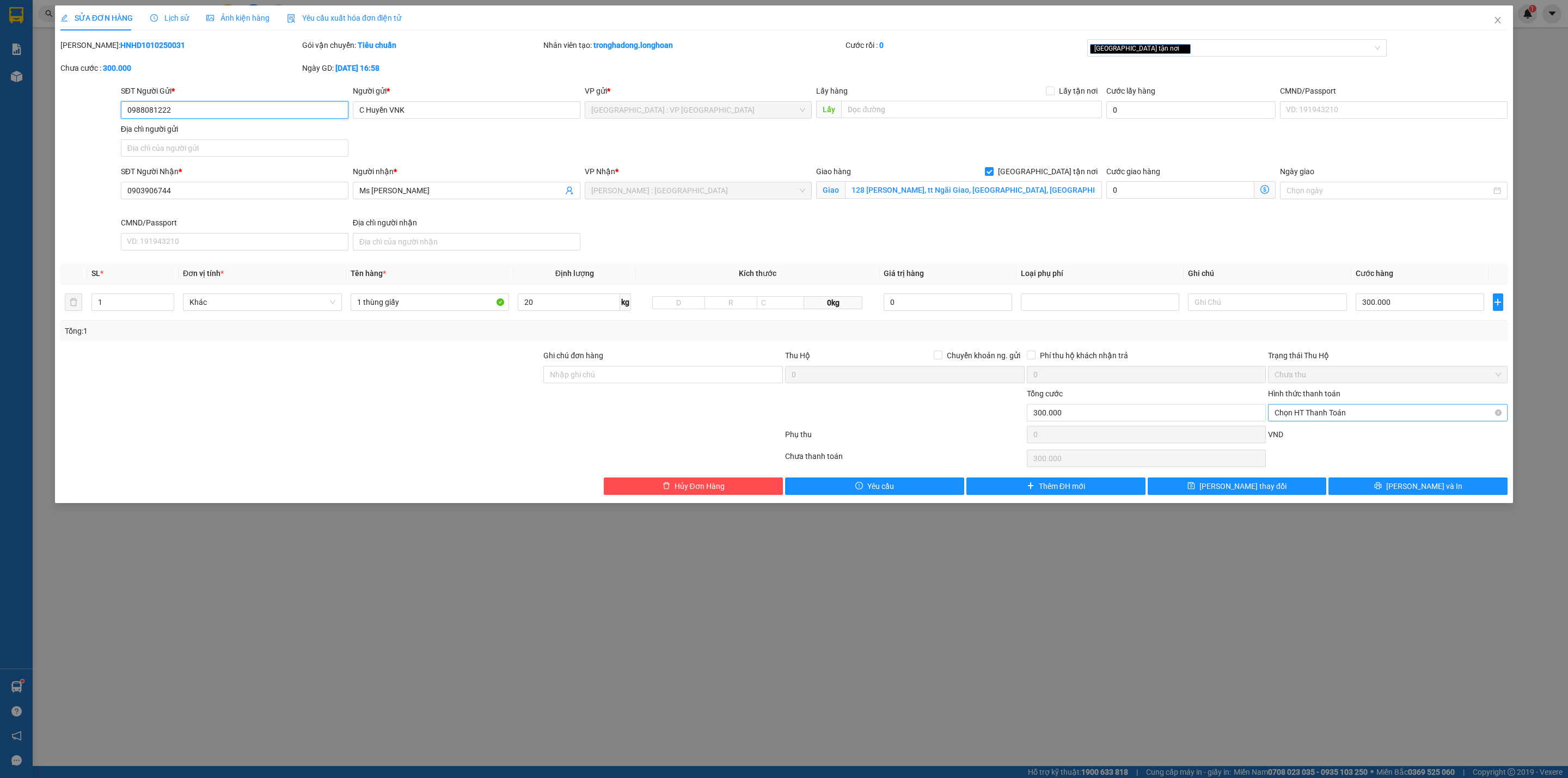
click at [1323, 417] on span "Chọn HT Thanh Toán" at bounding box center [1387, 412] width 227 height 16
click at [1314, 435] on div "Tại văn phòng" at bounding box center [1387, 437] width 227 height 12
type input "0"
click at [1281, 490] on button "[PERSON_NAME] thay đổi" at bounding box center [1237, 485] width 179 height 17
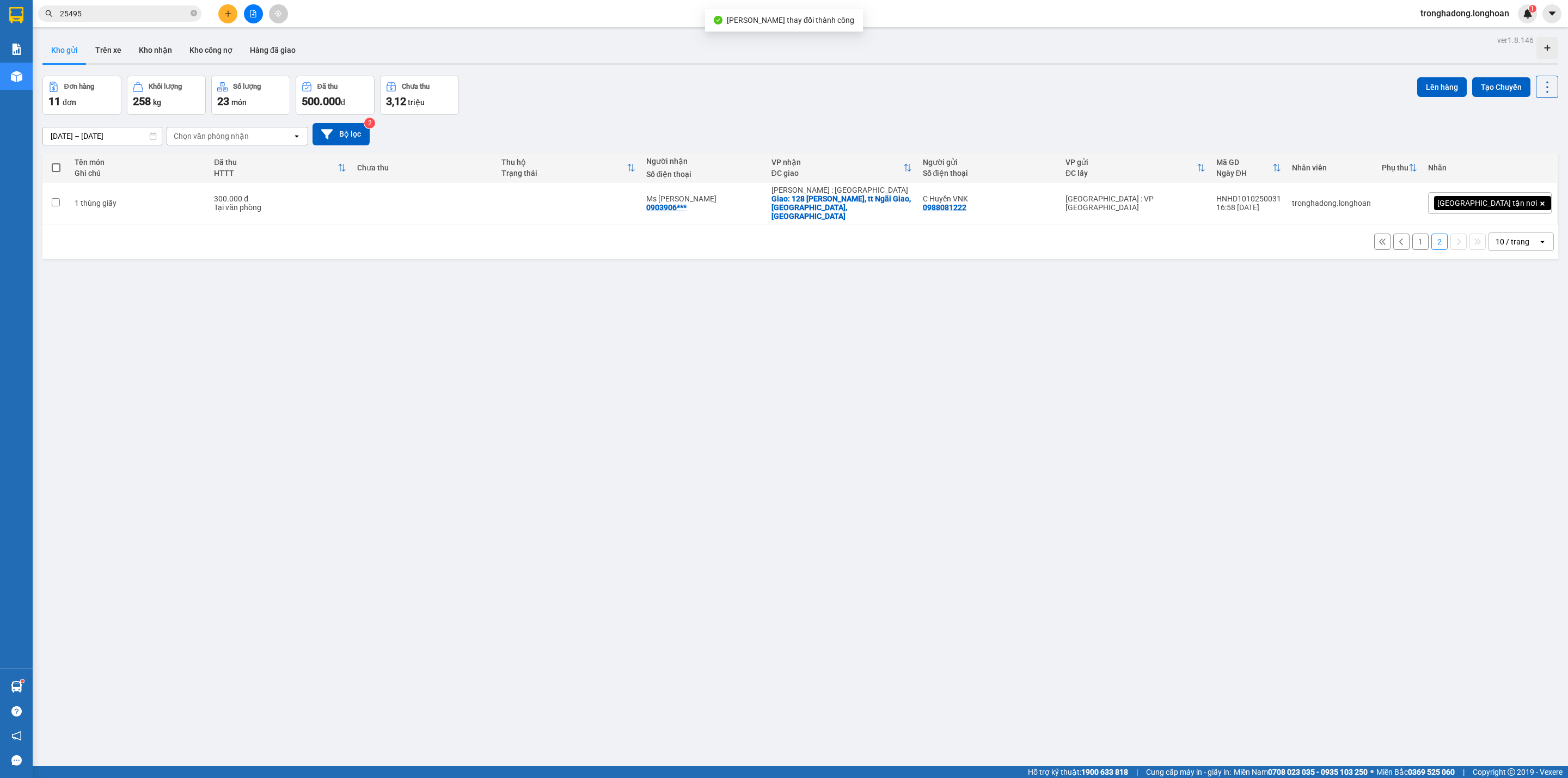
drag, startPoint x: 1046, startPoint y: 114, endPoint x: 1028, endPoint y: 131, distance: 24.8
click at [1043, 113] on div "Đơn hàng 11 đơn Khối lượng 258 kg Số lượng 23 món Đã thu 500.000 đ Chưa thu 3,1…" at bounding box center [800, 95] width 1515 height 39
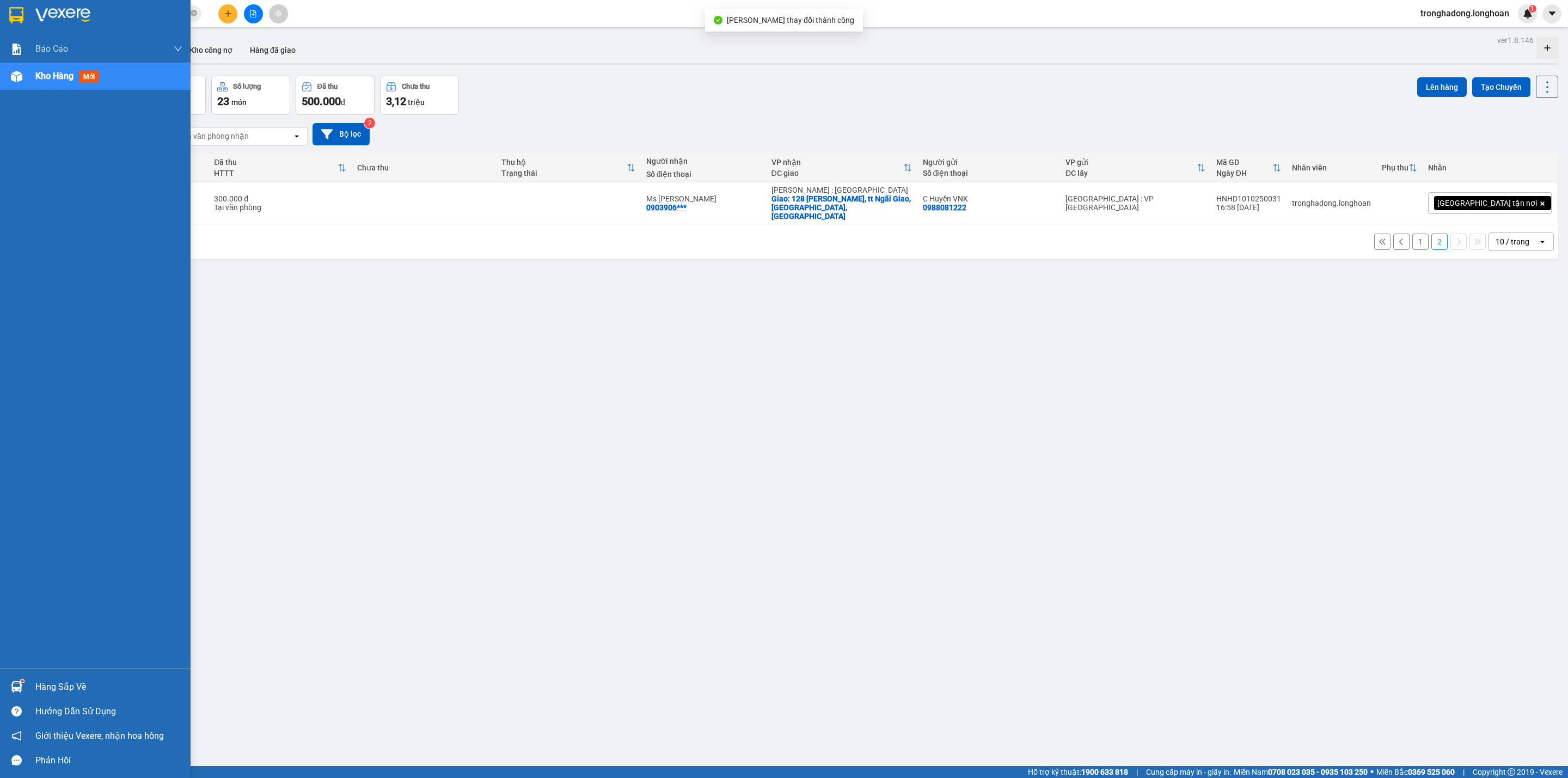
click at [5, 16] on div at bounding box center [95, 18] width 190 height 36
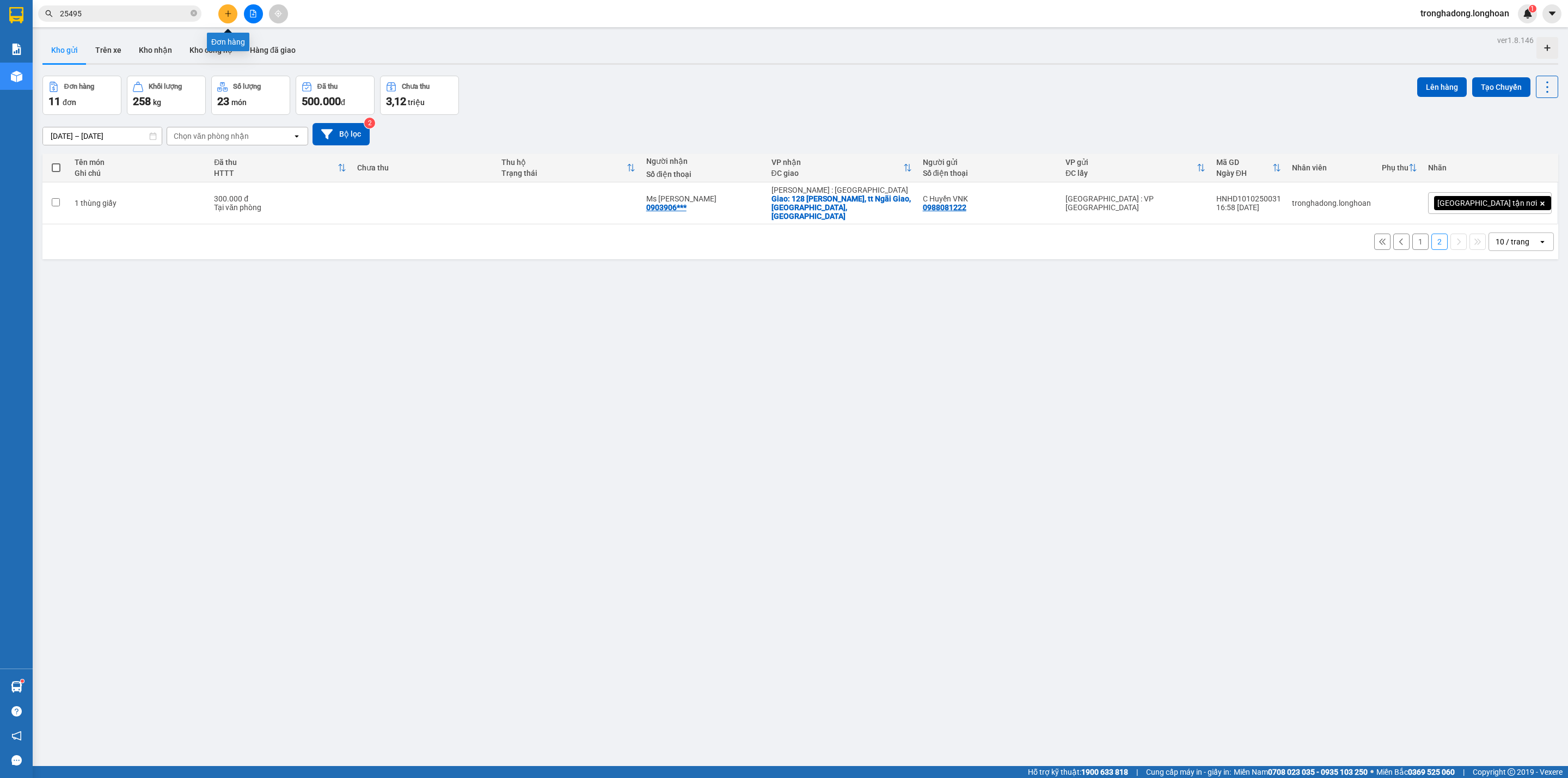
click at [226, 10] on icon "plus" at bounding box center [228, 13] width 7 height 7
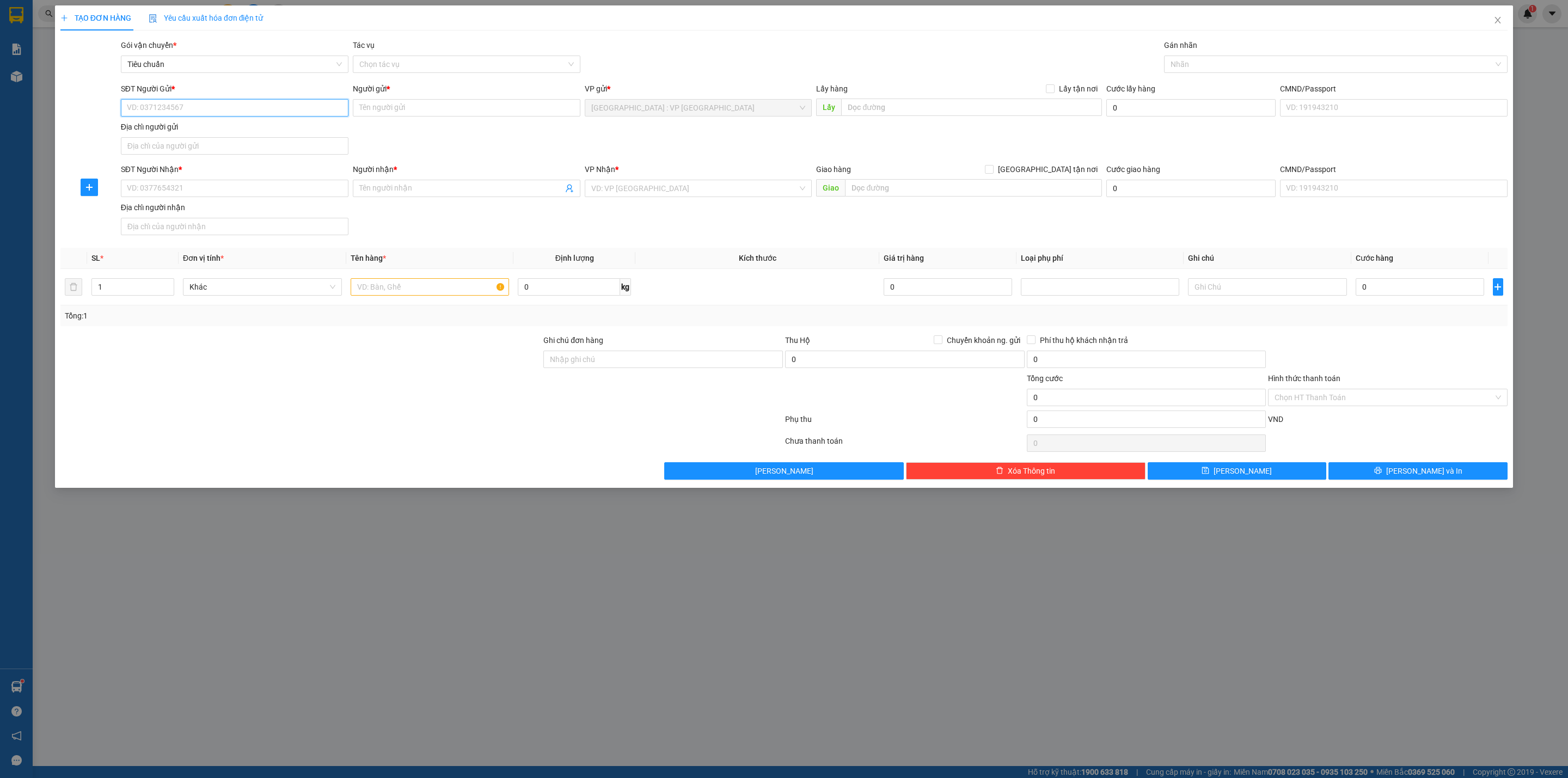
click at [172, 111] on input "SĐT Người Gửi *" at bounding box center [235, 107] width 227 height 17
click at [252, 123] on div "0915398444 - ANH TIẾN" at bounding box center [235, 130] width 227 height 17
type input "0915398444"
type input "[PERSON_NAME]"
checkbox input "true"
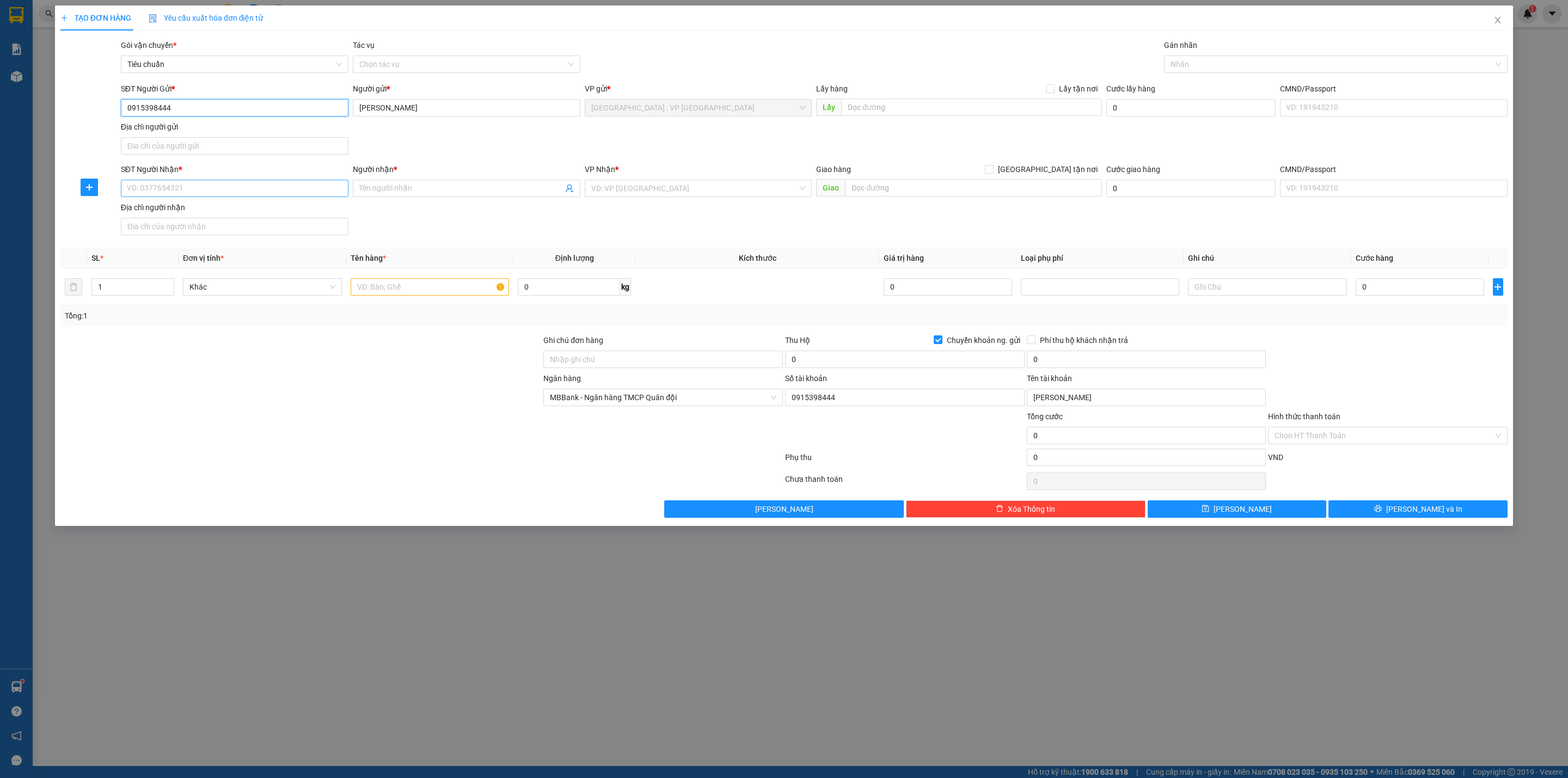
type input "0915398444"
click at [259, 184] on input "SĐT Người Nhận *" at bounding box center [235, 188] width 227 height 17
type input "0586555222"
type input "G"
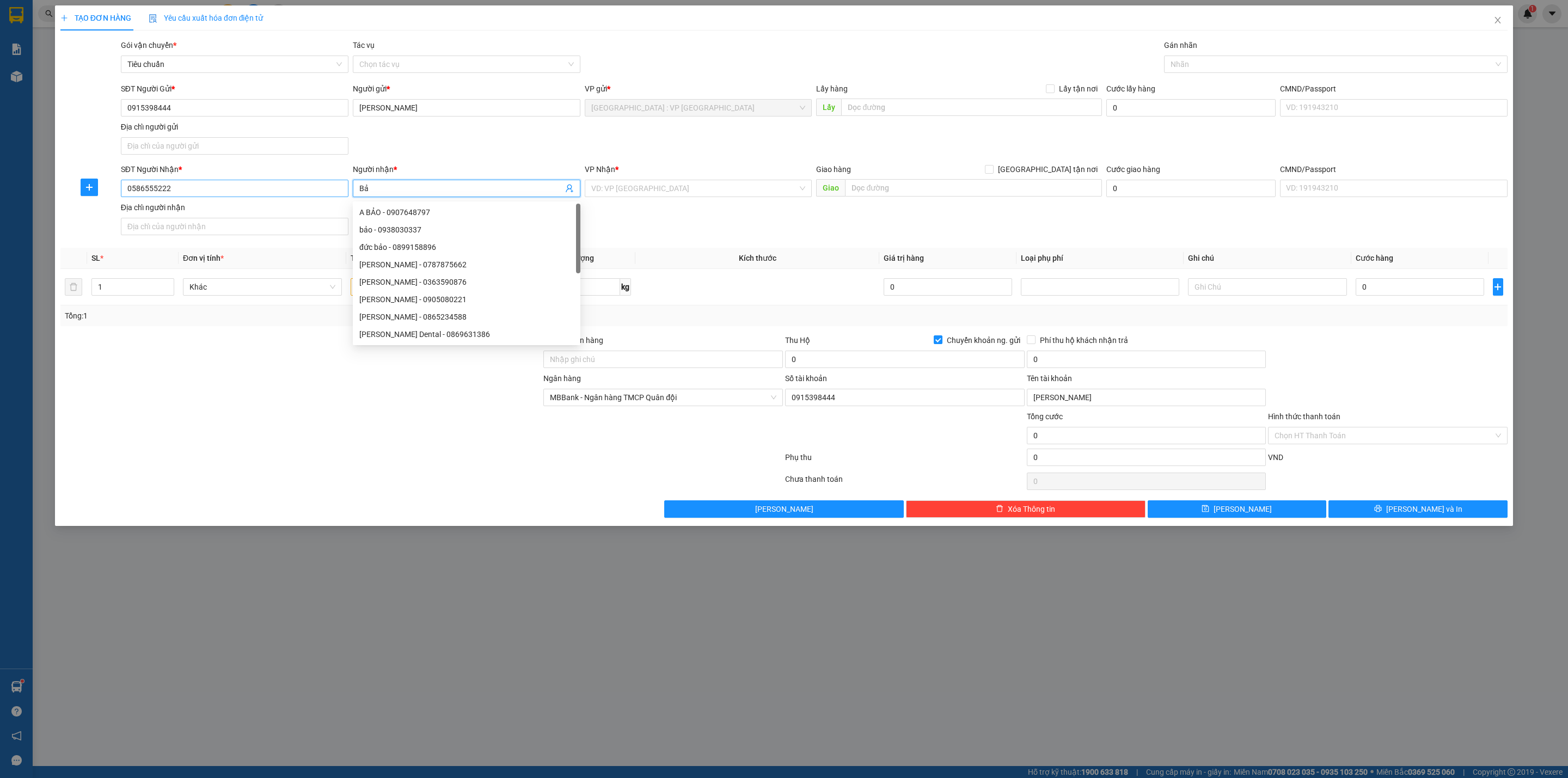
type input "B"
type input "Anh Trường"
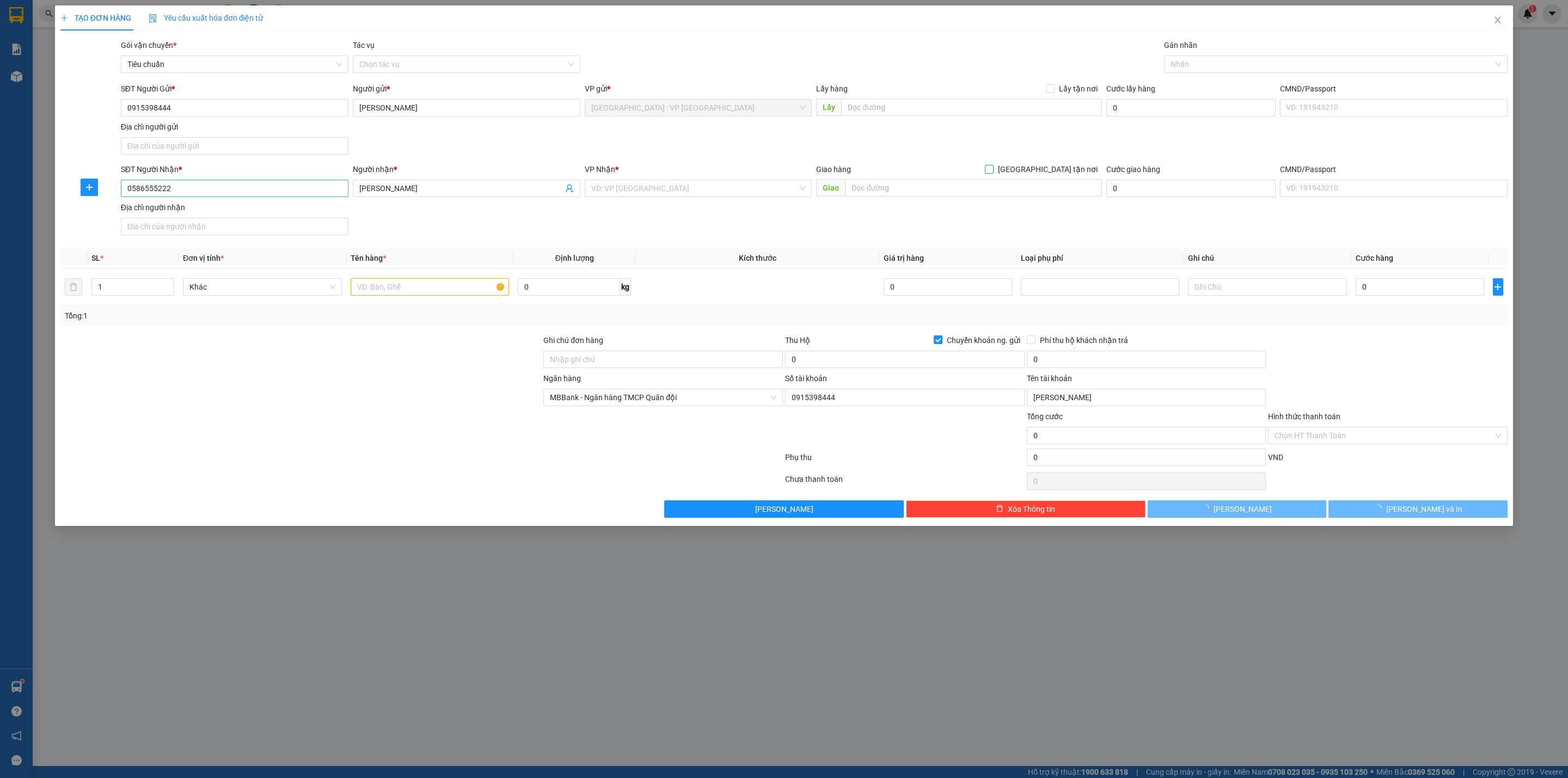
click at [985, 165] on input "[GEOGRAPHIC_DATA] tận nơi" at bounding box center [988, 169] width 7 height 7
checkbox input "true"
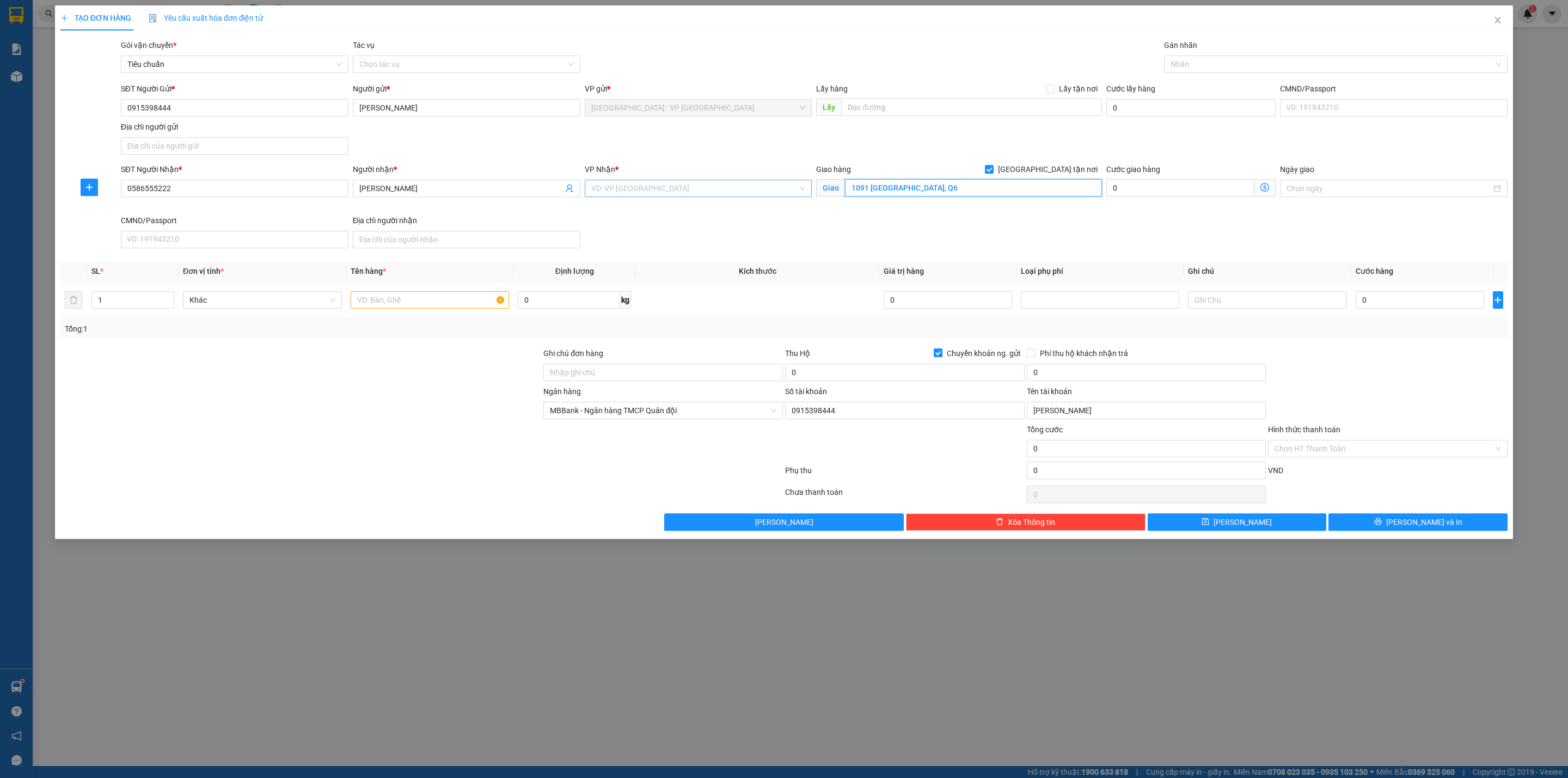
type input "1091 Hậu Giang, Q6"
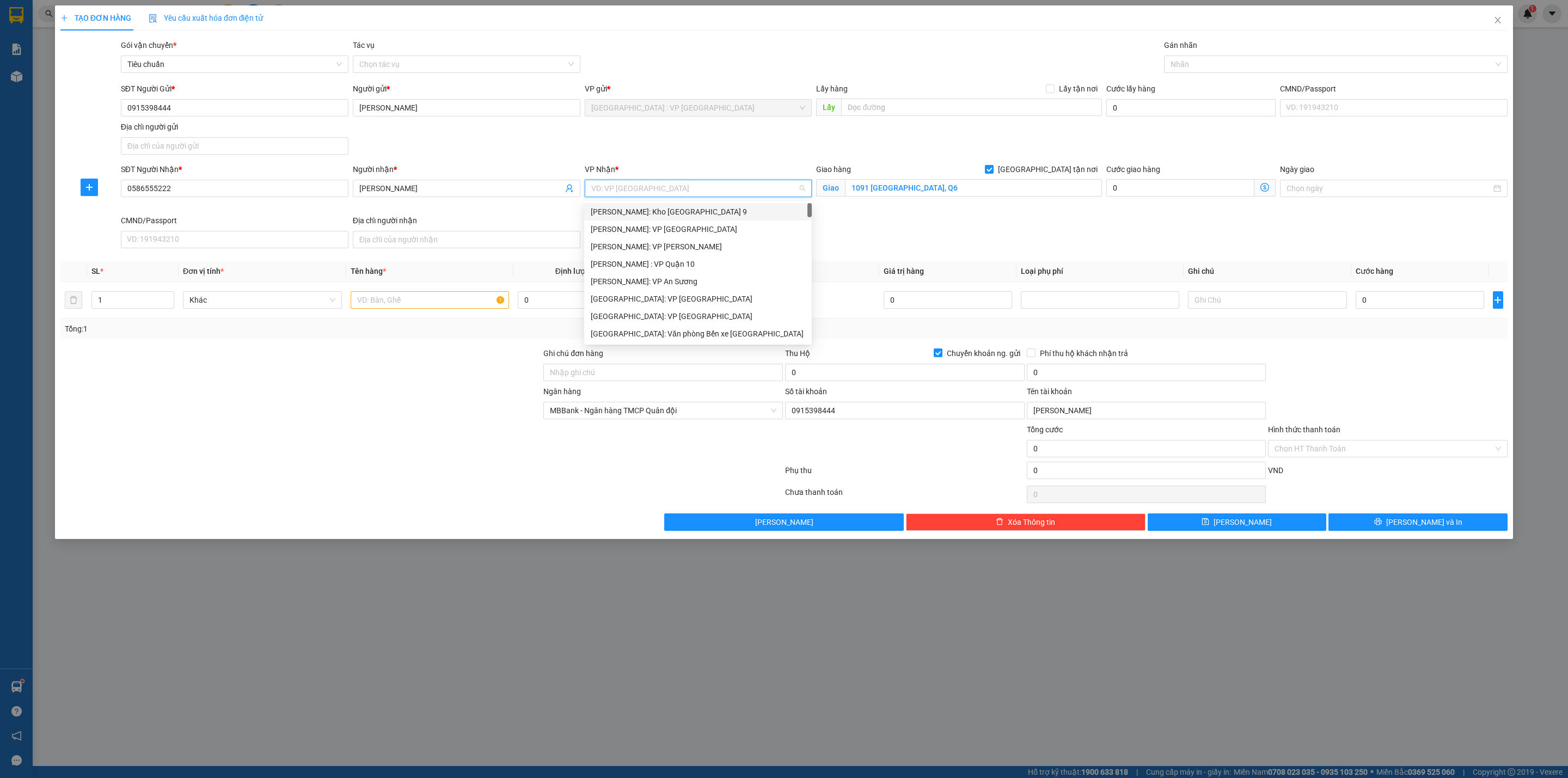
click at [642, 185] on input "search" at bounding box center [695, 188] width 207 height 16
type input "12"
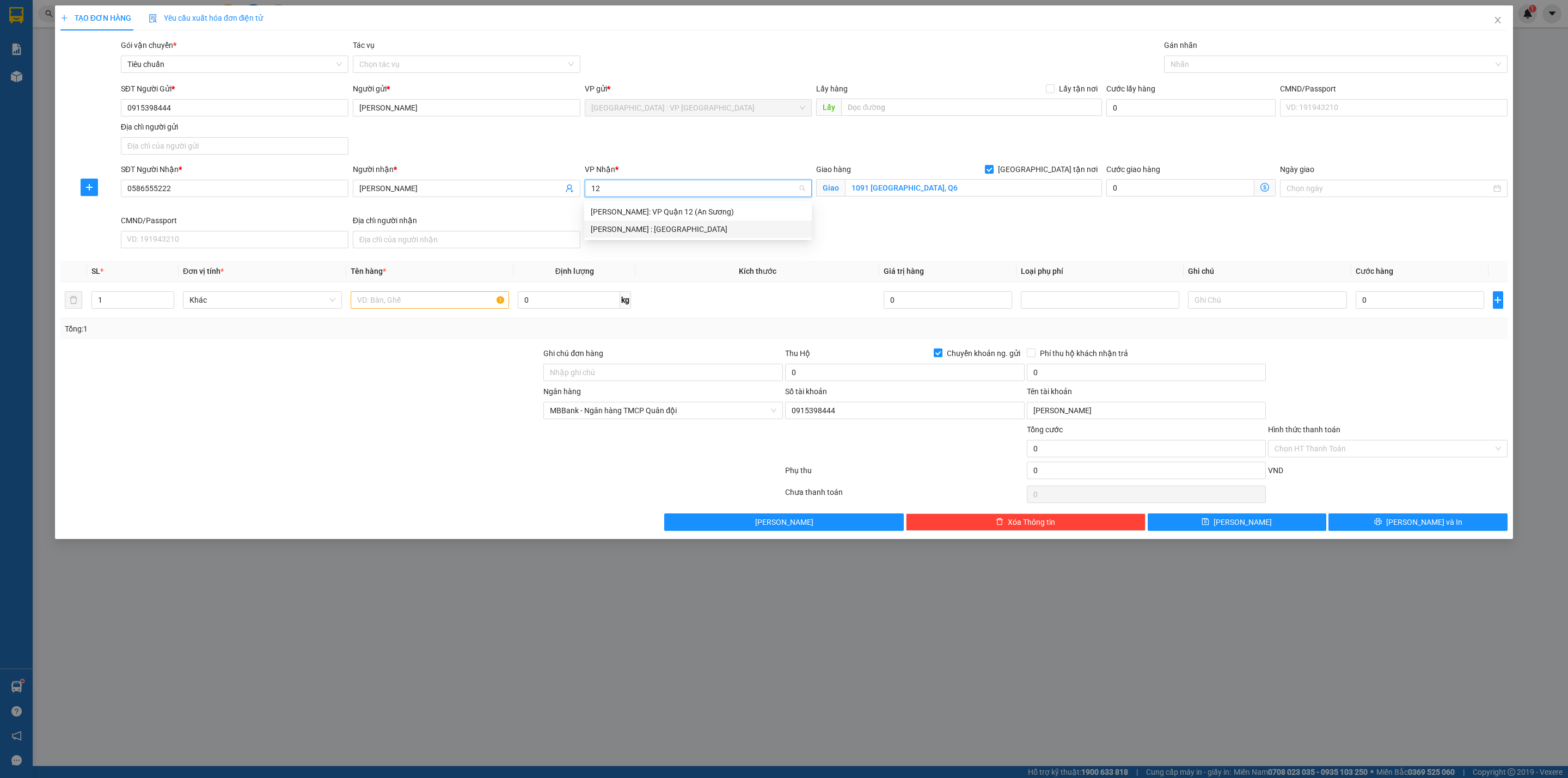
click at [667, 229] on div "[PERSON_NAME] : [GEOGRAPHIC_DATA]" at bounding box center [698, 229] width 215 height 12
click at [379, 302] on input "text" at bounding box center [430, 299] width 159 height 17
type input "1 thùng giấy khung gỗ"
click at [1396, 297] on input "0" at bounding box center [1419, 299] width 129 height 17
type input "7"
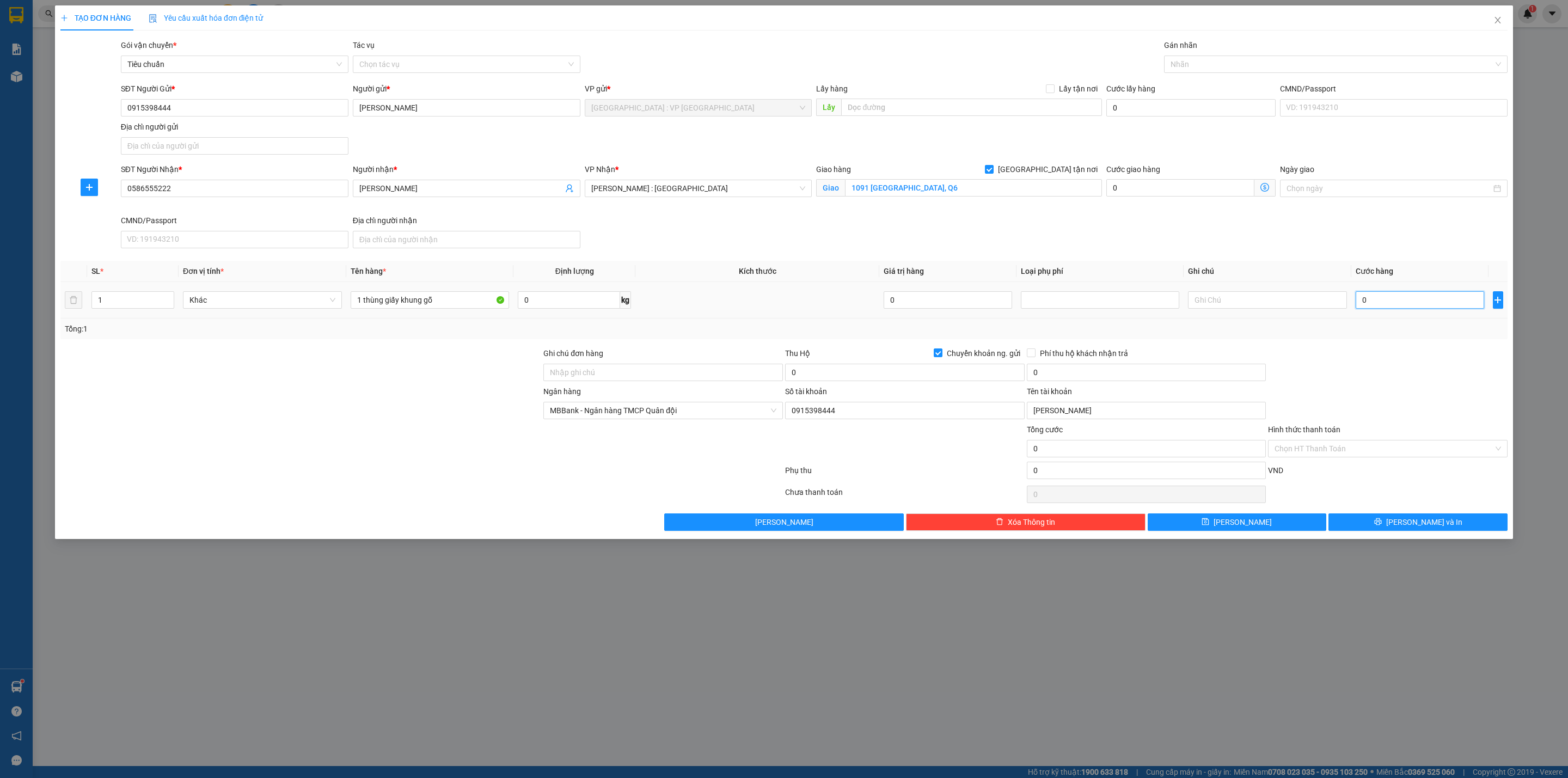
type input "7"
type input "70"
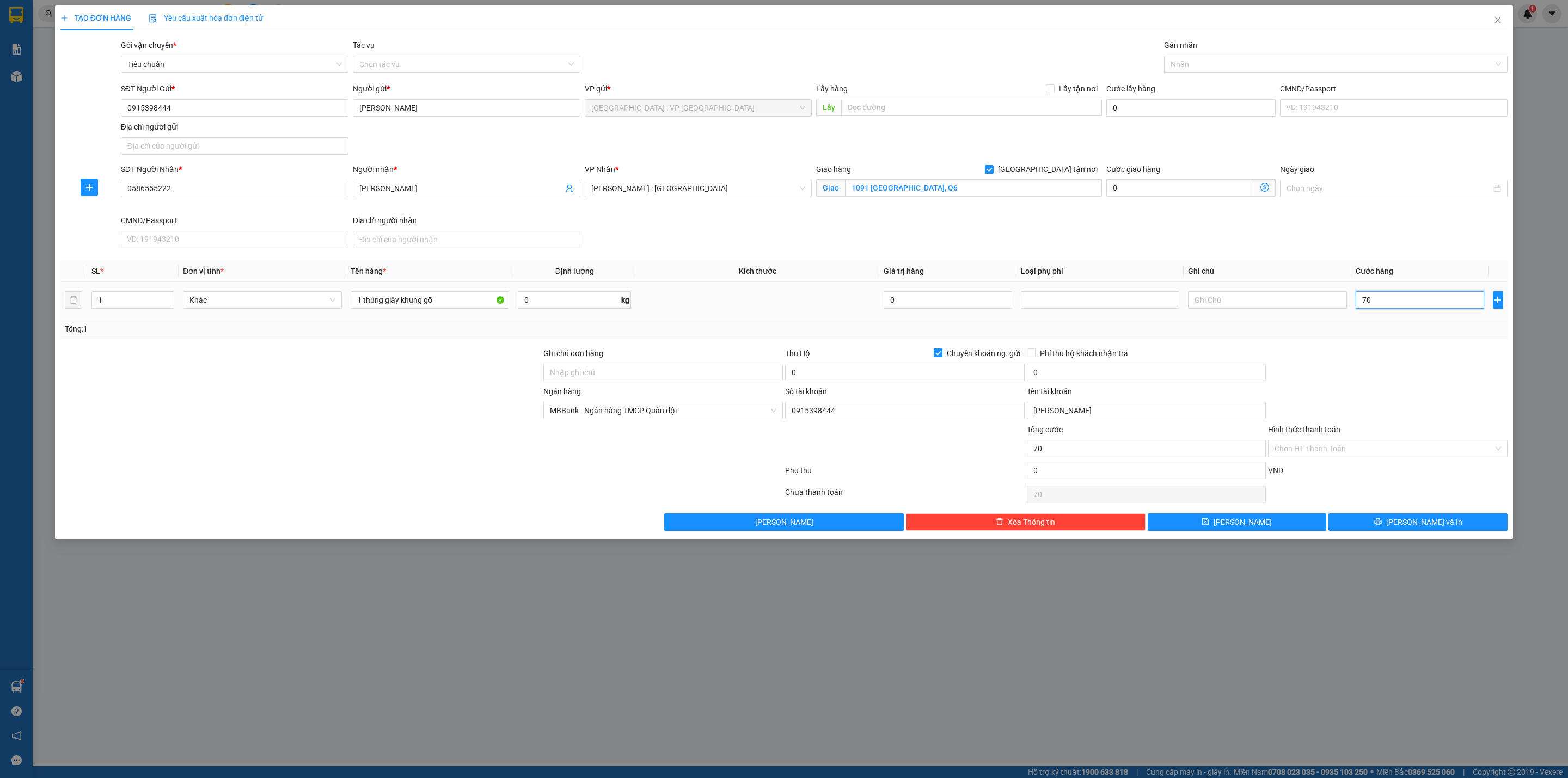
type input "700"
type input "7.000"
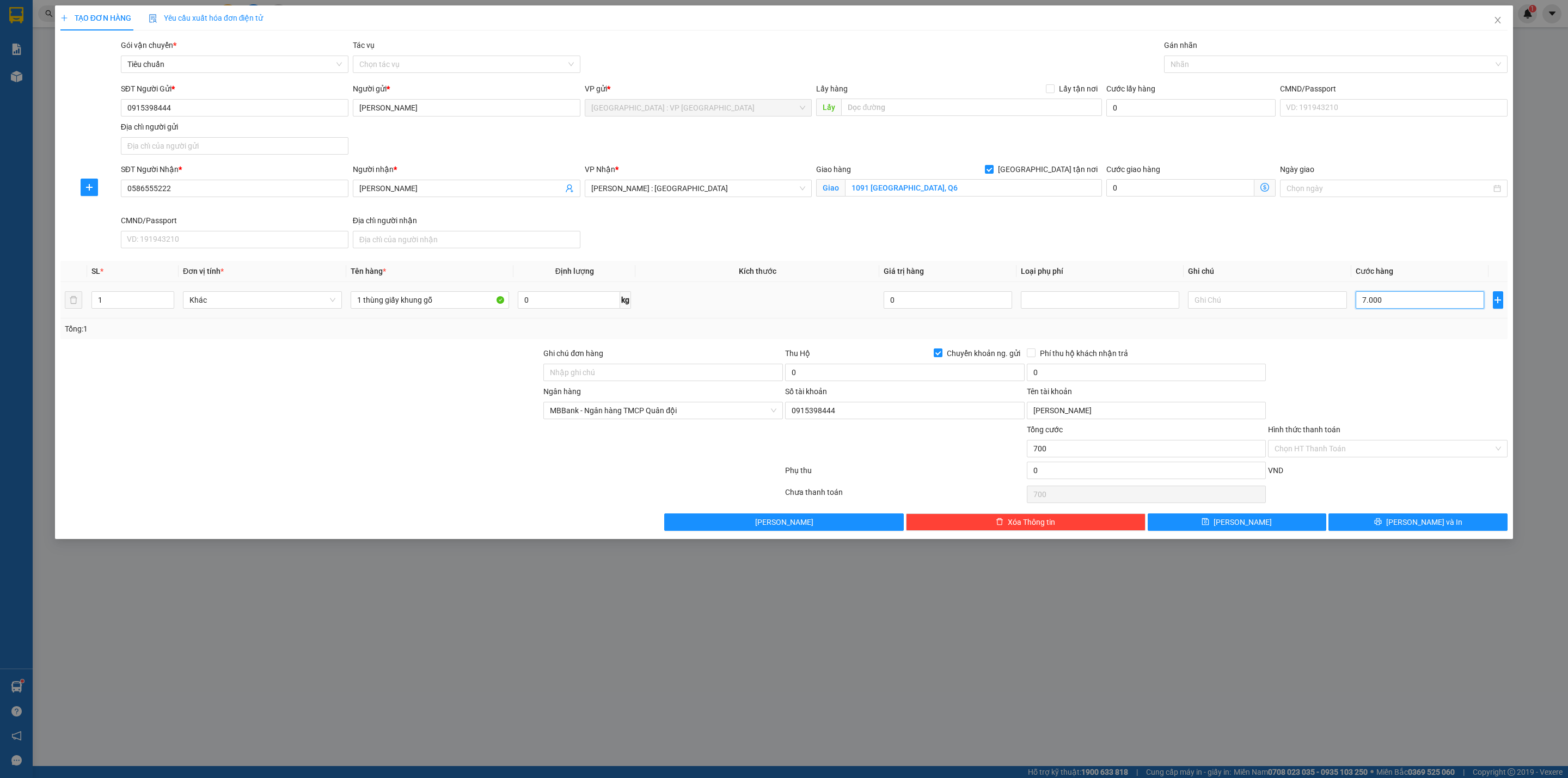
type input "7.000"
type input "70.000"
type input "700.000"
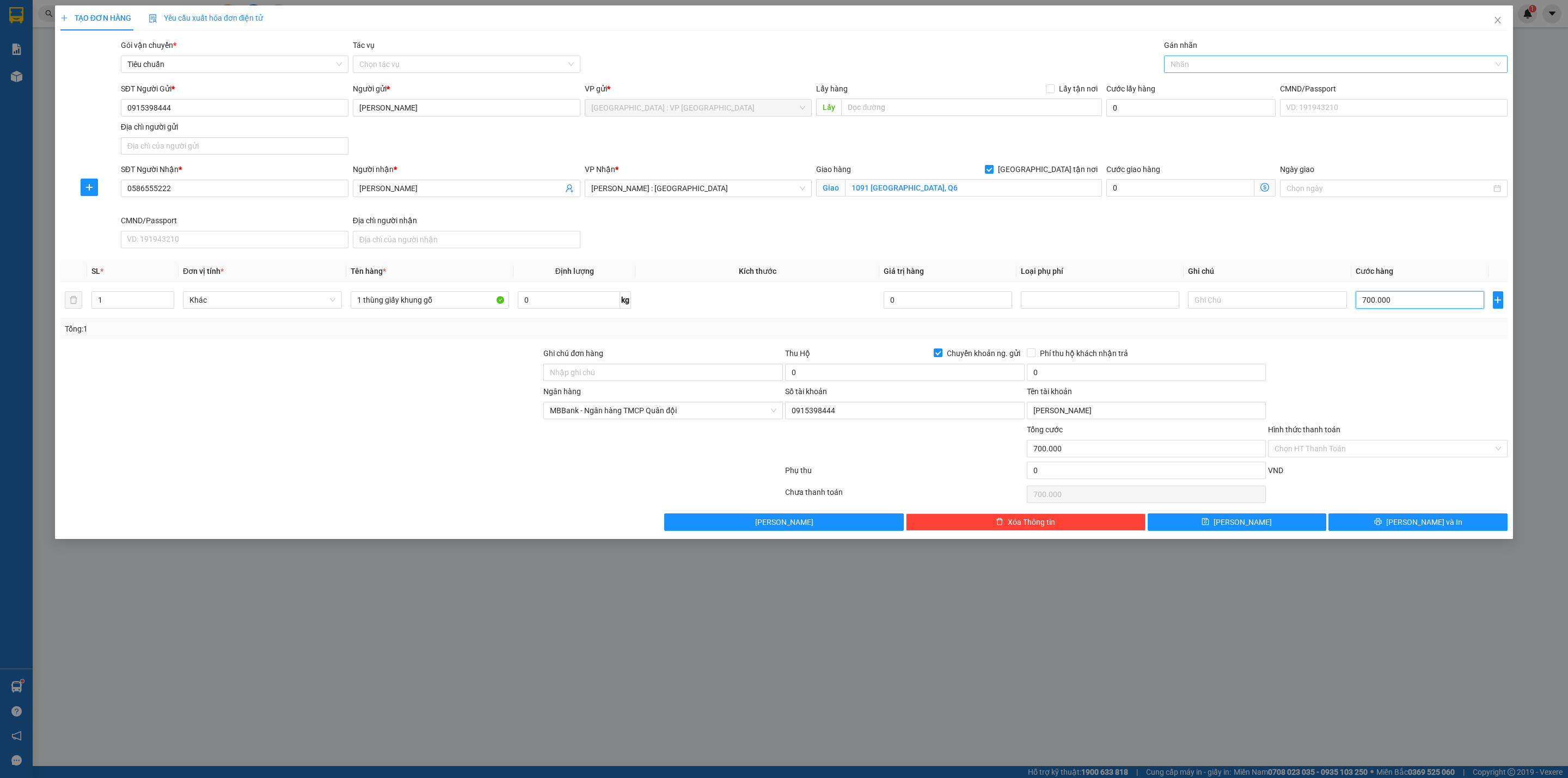
click at [1248, 59] on div at bounding box center [1330, 65] width 327 height 13
click at [746, 327] on div "Tổng: 1" at bounding box center [783, 328] width 1438 height 12
click at [852, 369] on input "0" at bounding box center [904, 372] width 239 height 17
click at [1044, 375] on input "0" at bounding box center [1147, 372] width 239 height 17
drag, startPoint x: 188, startPoint y: 111, endPoint x: 97, endPoint y: 91, distance: 93.2
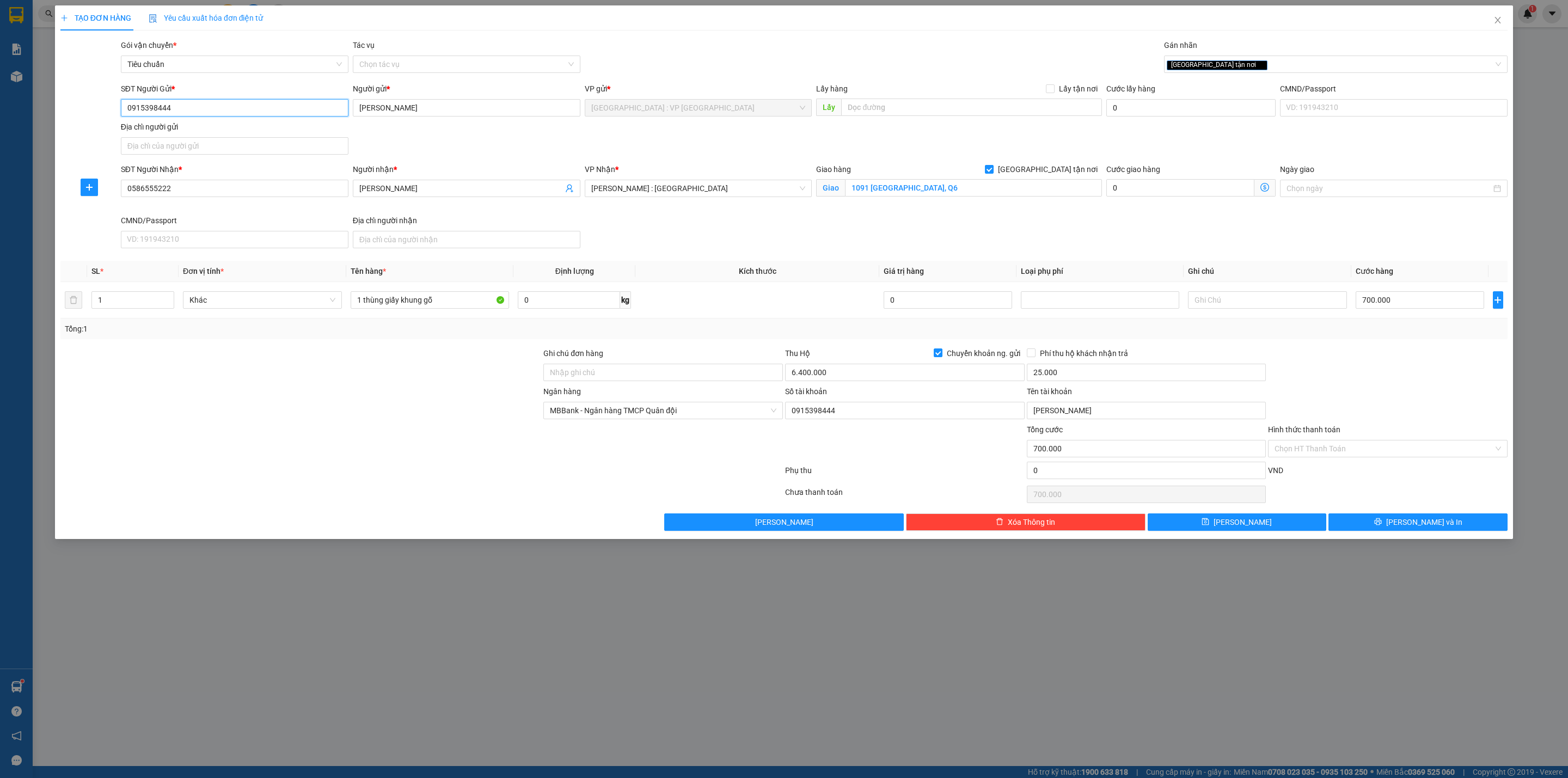
click at [123, 99] on input "0915398444" at bounding box center [235, 107] width 227 height 17
click at [786, 242] on div "SĐT Người Nhận * 0586555222 Người nhận * Anh Trường VP Nhận * Hồ Chí Minh : Kho…" at bounding box center [814, 208] width 1391 height 89
drag, startPoint x: 1370, startPoint y: 518, endPoint x: 1352, endPoint y: 479, distance: 43.0
click at [1352, 479] on div "Transit Pickup Surcharge Ids Transit Deliver Surcharge Ids Transit Deliver Surc…" at bounding box center [783, 285] width 1447 height 491
drag, startPoint x: 1371, startPoint y: 522, endPoint x: 1346, endPoint y: 484, distance: 45.5
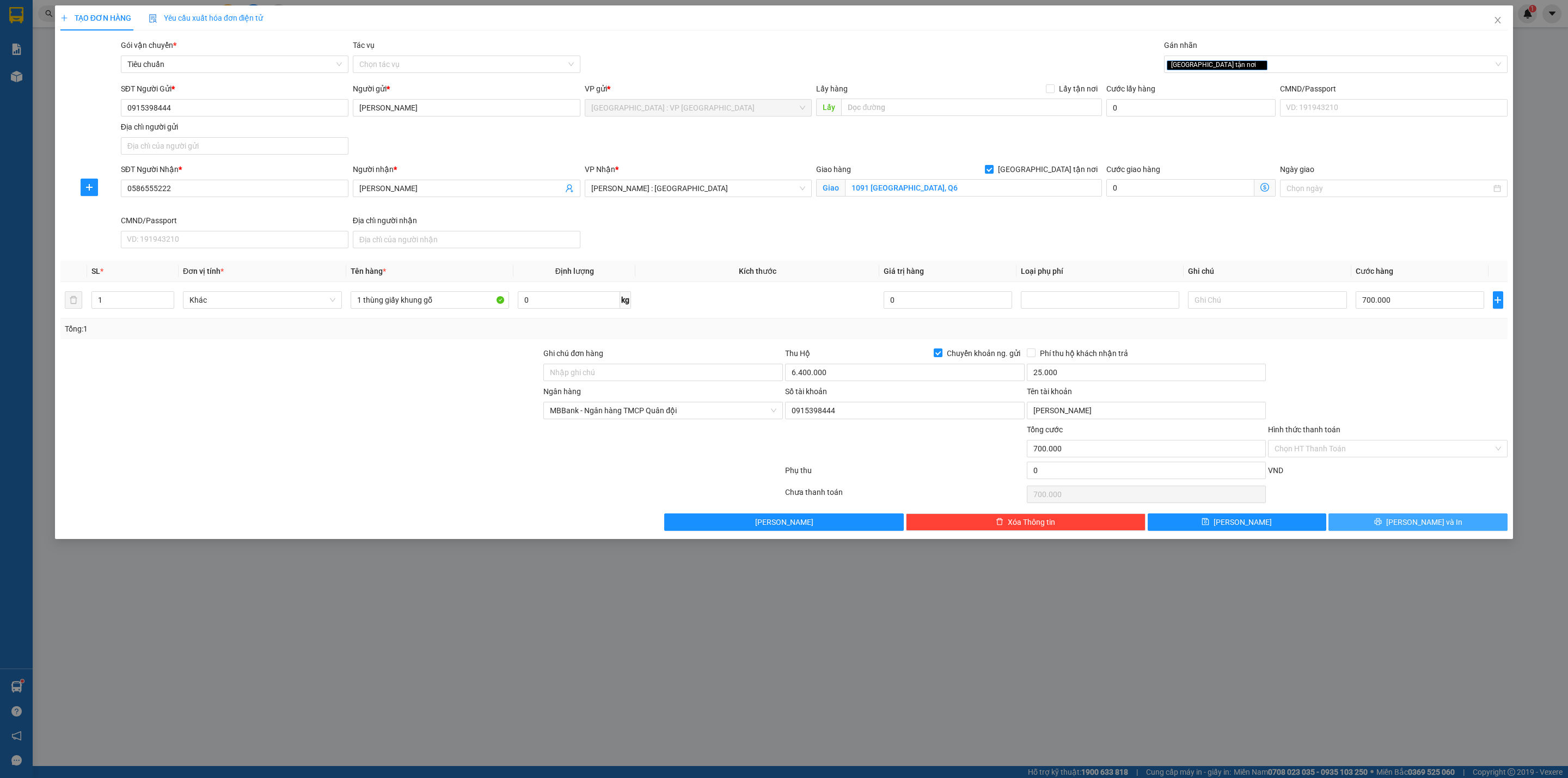
click at [1346, 484] on div "Transit Pickup Surcharge Ids Transit Deliver Surcharge Ids Transit Deliver Surc…" at bounding box center [783, 285] width 1447 height 491
click at [828, 375] on input "6.400.000" at bounding box center [904, 372] width 239 height 17
click at [1361, 523] on button "[PERSON_NAME] và In" at bounding box center [1417, 522] width 179 height 17
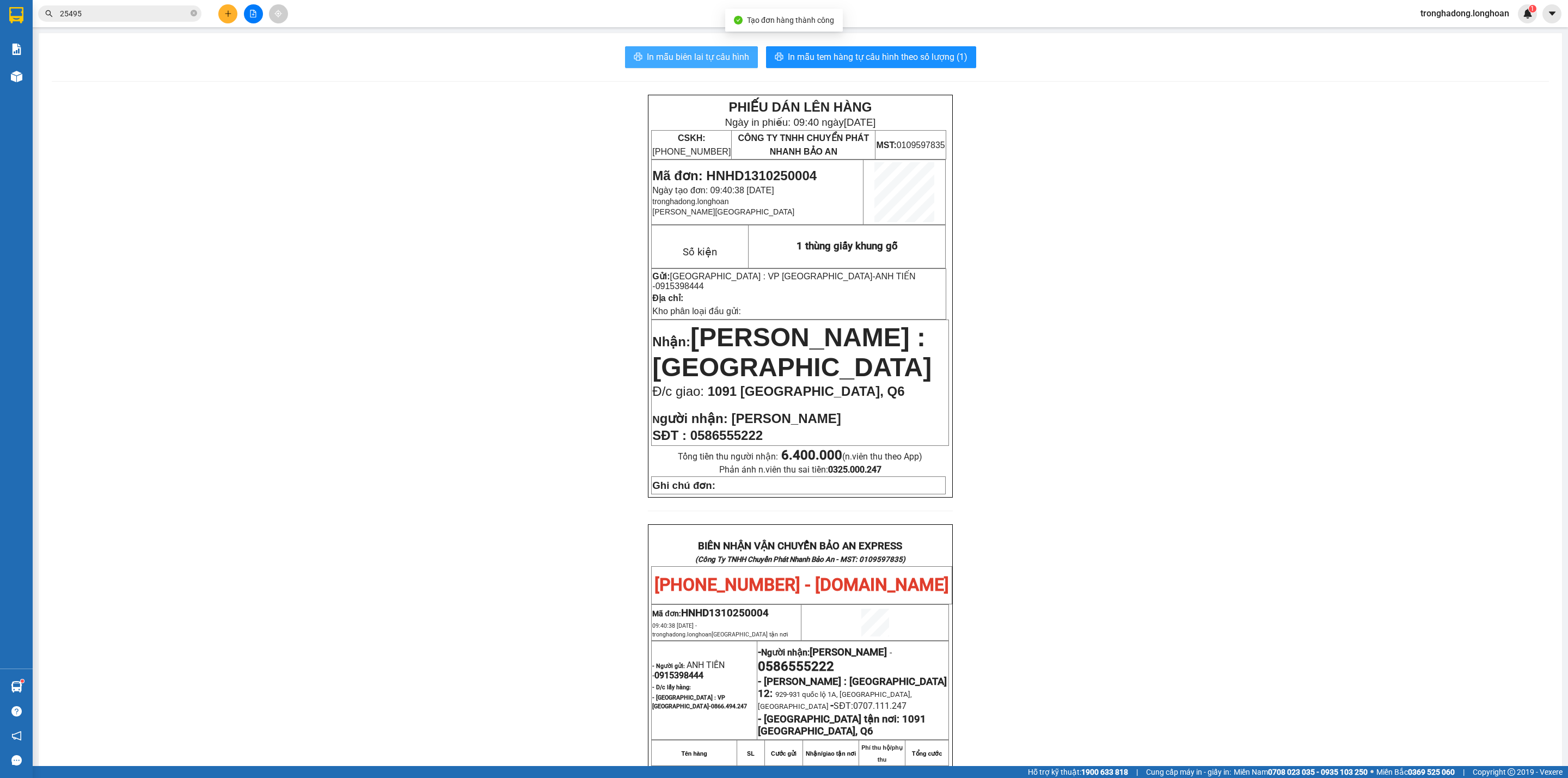
click at [724, 56] on span "In mẫu biên lai tự cấu hình" at bounding box center [698, 56] width 103 height 13
click at [892, 62] on span "In mẫu tem hàng tự cấu hình theo số lượng (1)" at bounding box center [878, 56] width 180 height 13
drag, startPoint x: 398, startPoint y: 151, endPoint x: 391, endPoint y: 162, distance: 13.0
click at [396, 150] on div "PHIẾU DÁN LÊN HÀNG Ngày in phiếu: 09:40 ngày 13-10-2025 CSKH: 1900.06.88.33 CÔN…" at bounding box center [800, 617] width 1497 height 1045
click at [222, 7] on button at bounding box center [228, 14] width 19 height 19
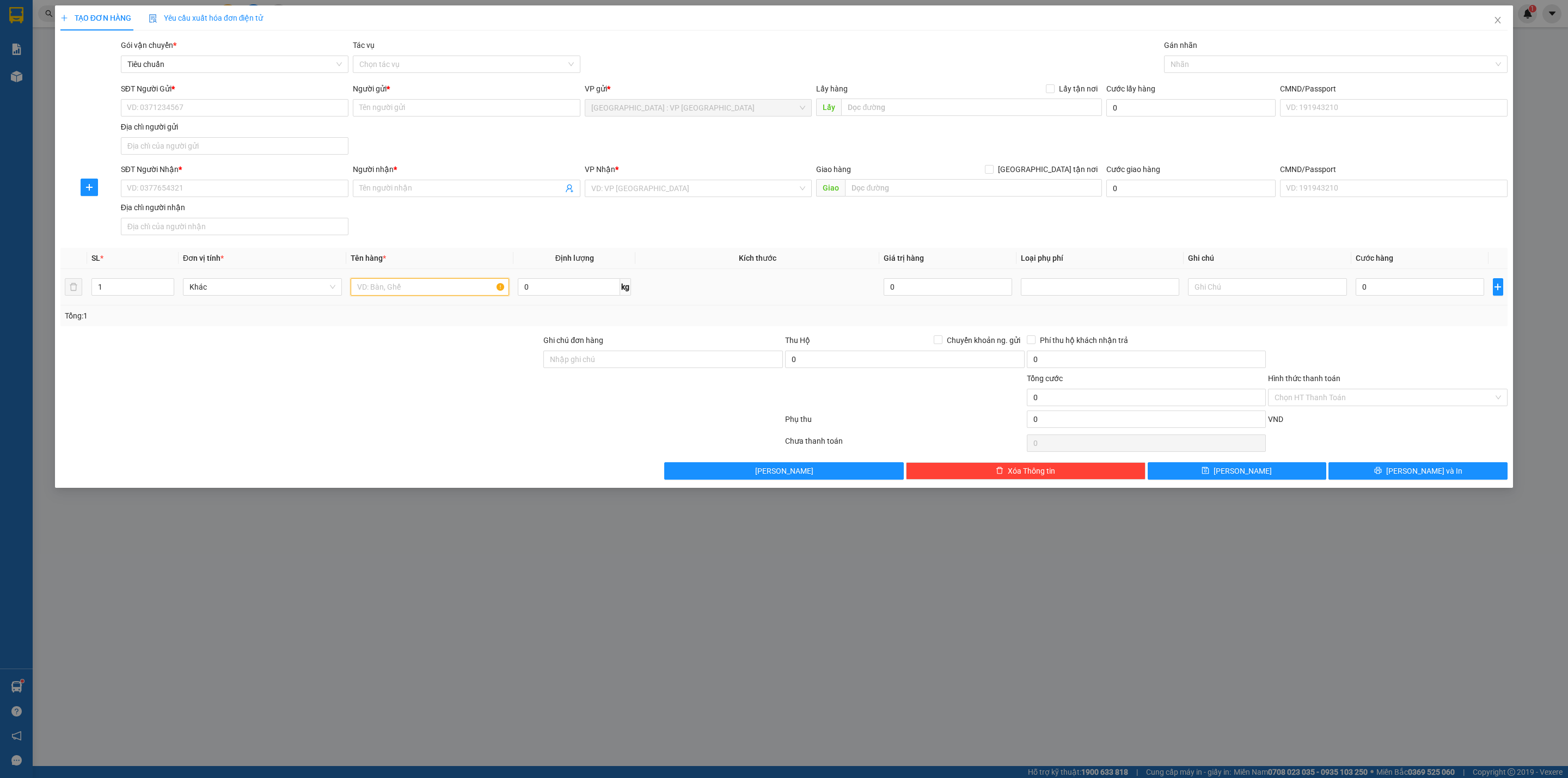
click at [401, 291] on input "text" at bounding box center [430, 286] width 159 height 17
click at [276, 106] on input "SĐT Người Gửi *" at bounding box center [235, 107] width 227 height 17
click at [390, 105] on input "Người gửi *" at bounding box center [467, 107] width 227 height 17
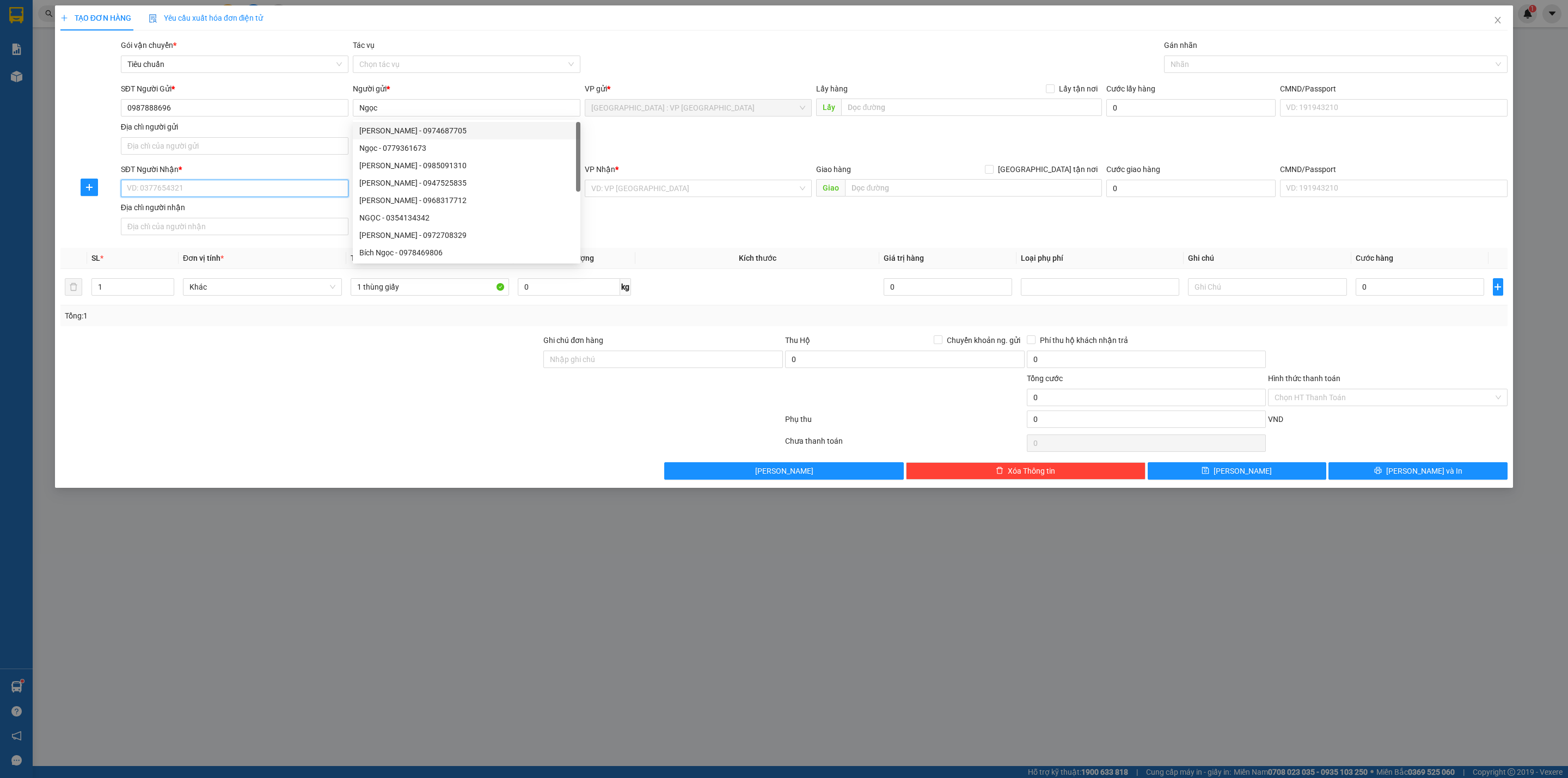
click at [263, 196] on input "SĐT Người Nhận *" at bounding box center [235, 188] width 227 height 17
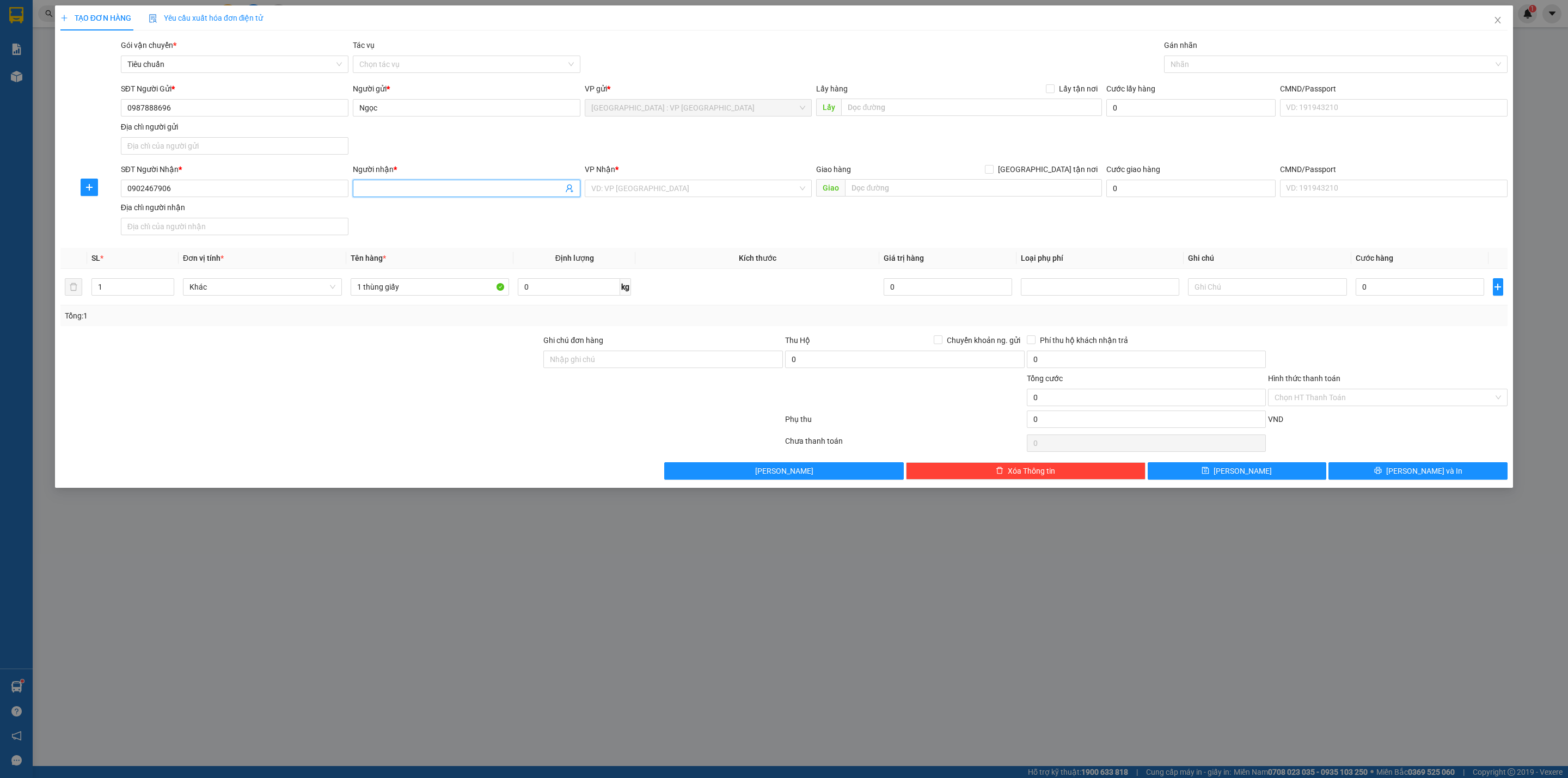
click at [398, 192] on input "Người nhận *" at bounding box center [461, 188] width 204 height 12
click at [985, 165] on input "[GEOGRAPHIC_DATA] tận nơi" at bounding box center [988, 169] width 7 height 7
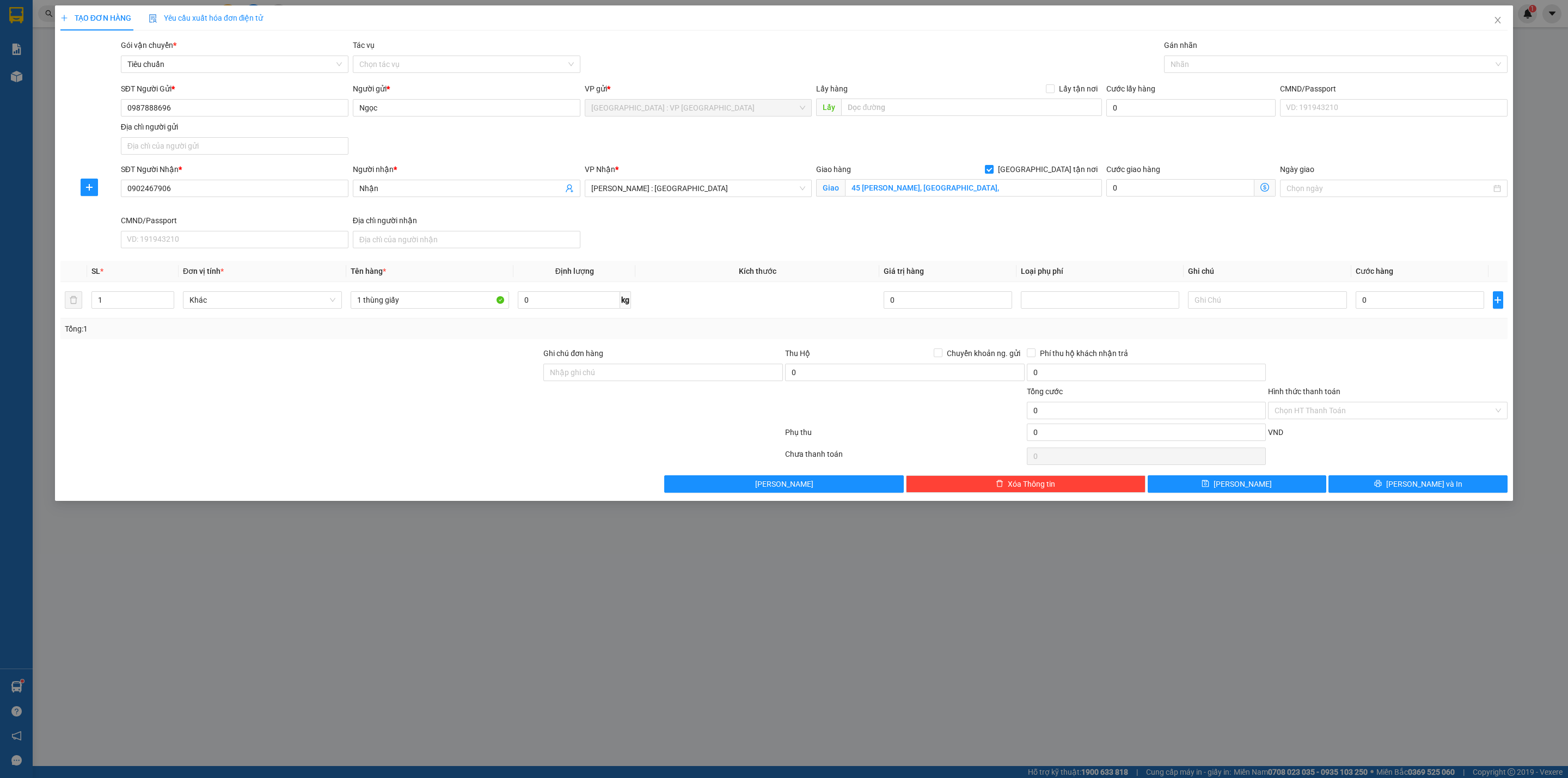
click at [973, 178] on div "Giao hàng Giao tận nơi" at bounding box center [959, 172] width 285 height 16
click at [992, 185] on input "45 Nguyễn Trường Tộ, Phú Thọ Hoà," at bounding box center [973, 187] width 256 height 17
click at [997, 184] on input "45 Nguyễn Trường Tộ, Phú Thọ Hoà," at bounding box center [973, 187] width 256 height 17
drag, startPoint x: 1000, startPoint y: 189, endPoint x: 931, endPoint y: 181, distance: 69.5
click at [931, 181] on input "45 Nguyễn Trường Tộ, Phú Thọ Hoà," at bounding box center [973, 187] width 256 height 17
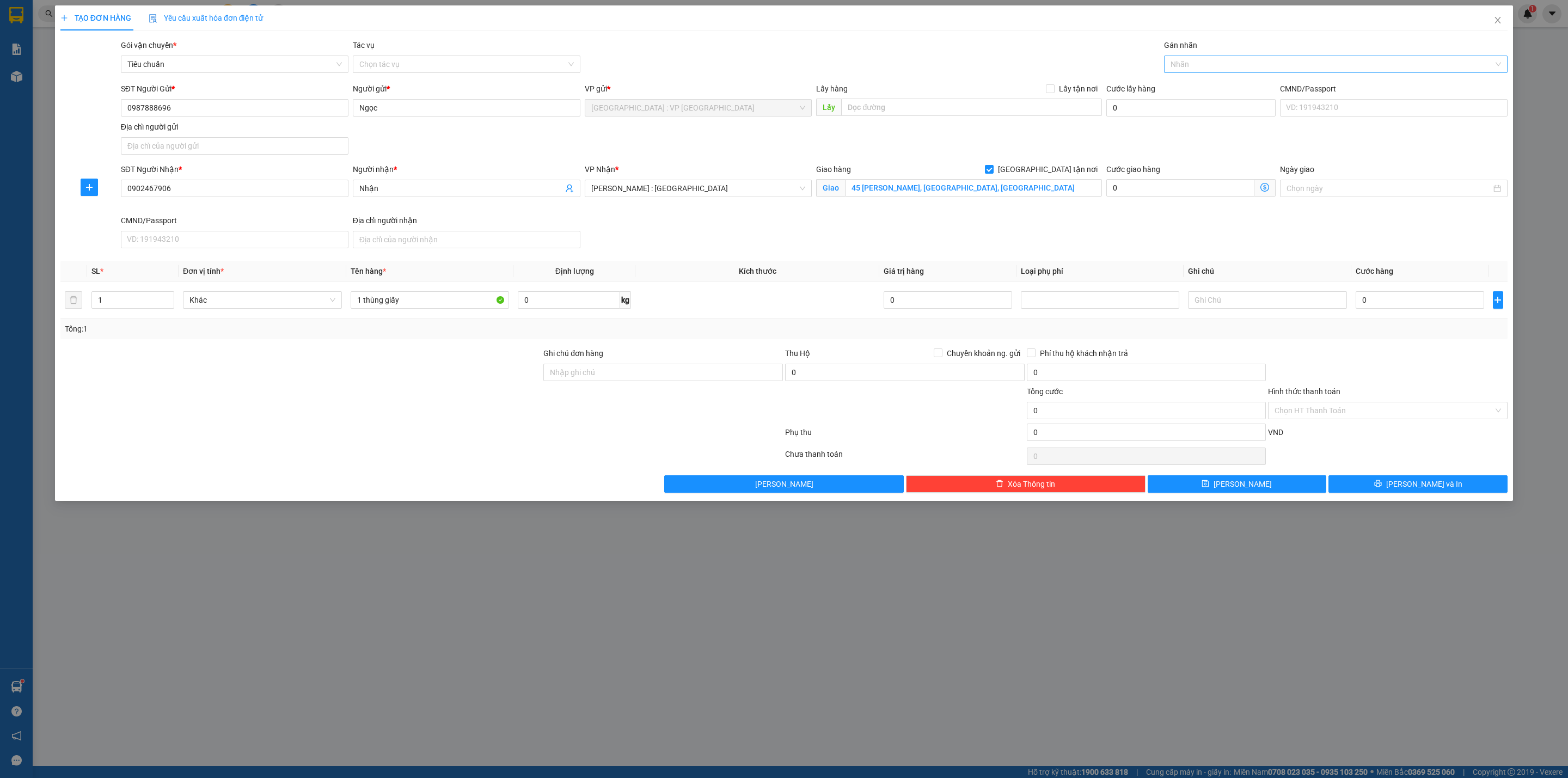
click at [1171, 67] on input "Gán nhãn" at bounding box center [1171, 65] width 2 height 13
click at [1358, 304] on input "0" at bounding box center [1419, 299] width 129 height 17
drag, startPoint x: 771, startPoint y: 320, endPoint x: 849, endPoint y: 407, distance: 116.8
click at [773, 325] on div "SL * Đơn vị tính * Tên hàng * Định lượng Kích thước Giá trị hàng Loại phụ phí G…" at bounding box center [783, 299] width 1447 height 78
click at [826, 375] on input "0" at bounding box center [904, 372] width 239 height 17
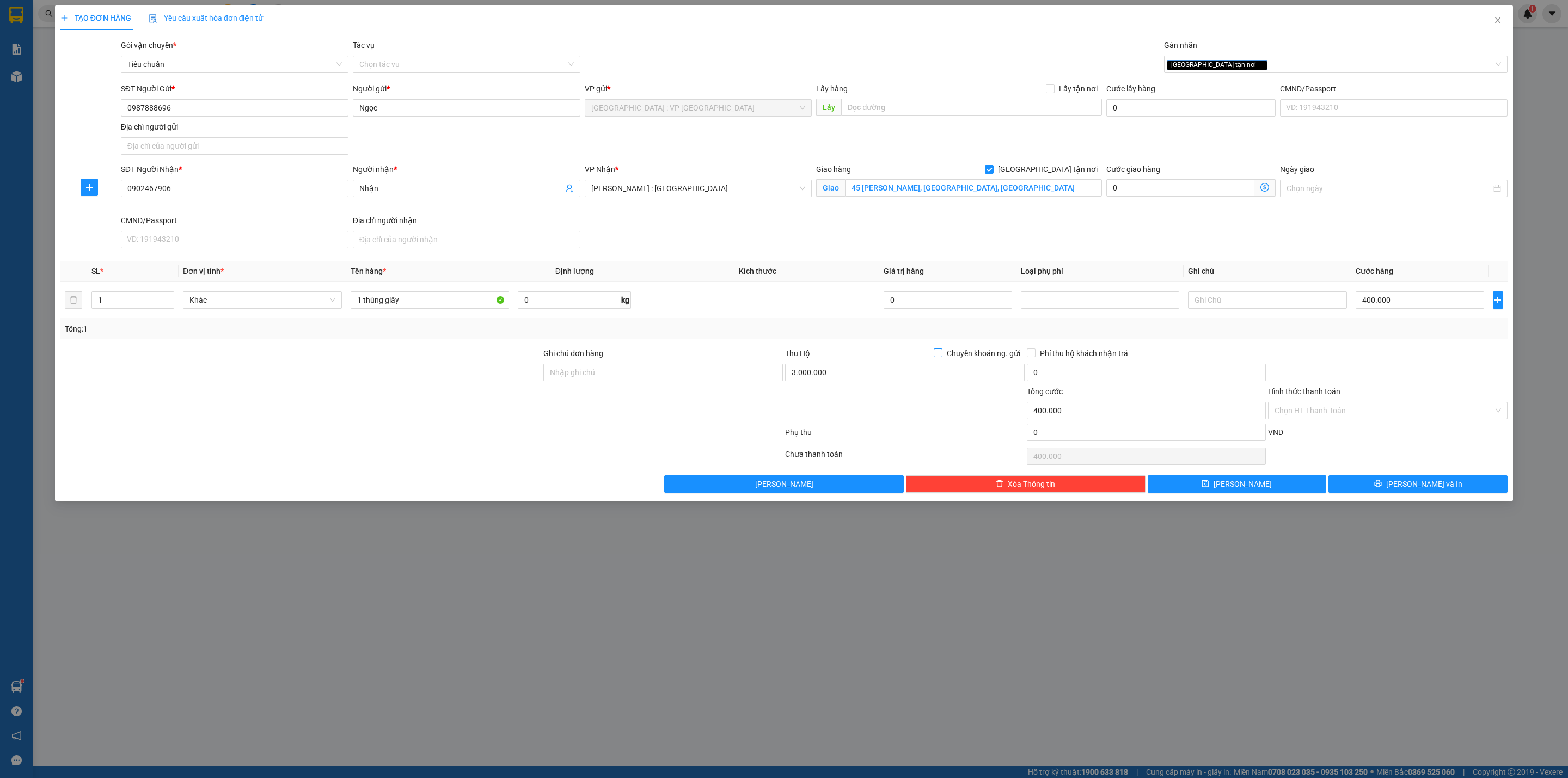
click at [942, 353] on span "Chuyển khoản ng. gửi" at bounding box center [983, 353] width 82 height 12
click at [942, 353] on input "Chuyển khoản ng. gửi" at bounding box center [937, 352] width 7 height 7
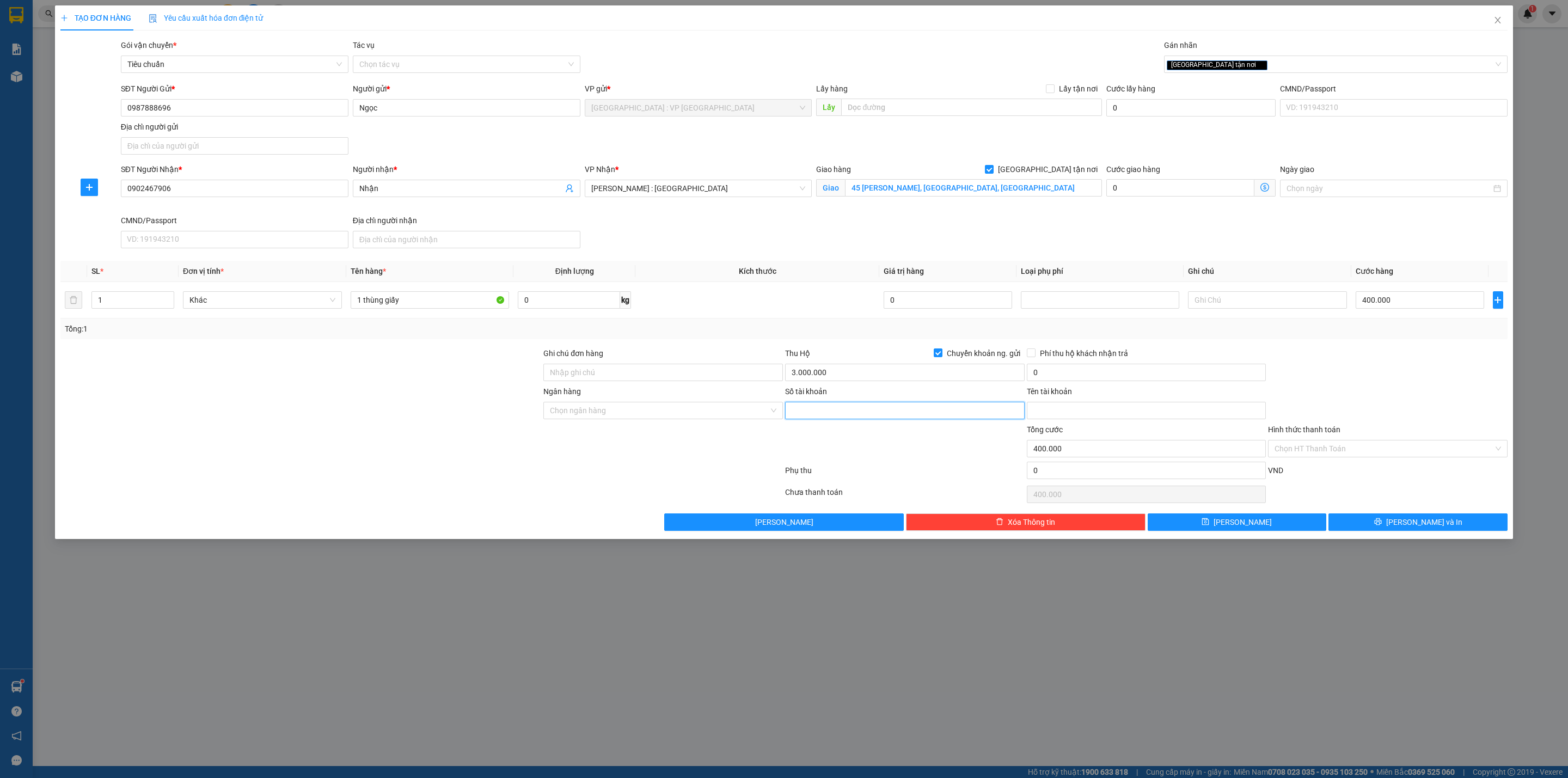
click at [851, 418] on input "Số tài khoản" at bounding box center [904, 410] width 239 height 17
click at [1034, 372] on input "0" at bounding box center [1147, 372] width 239 height 17
click at [858, 366] on input "3.000.000" at bounding box center [904, 372] width 239 height 17
click at [1051, 381] on input "0" at bounding box center [1147, 372] width 239 height 17
click at [805, 412] on input "Số tài khoản" at bounding box center [904, 410] width 239 height 17
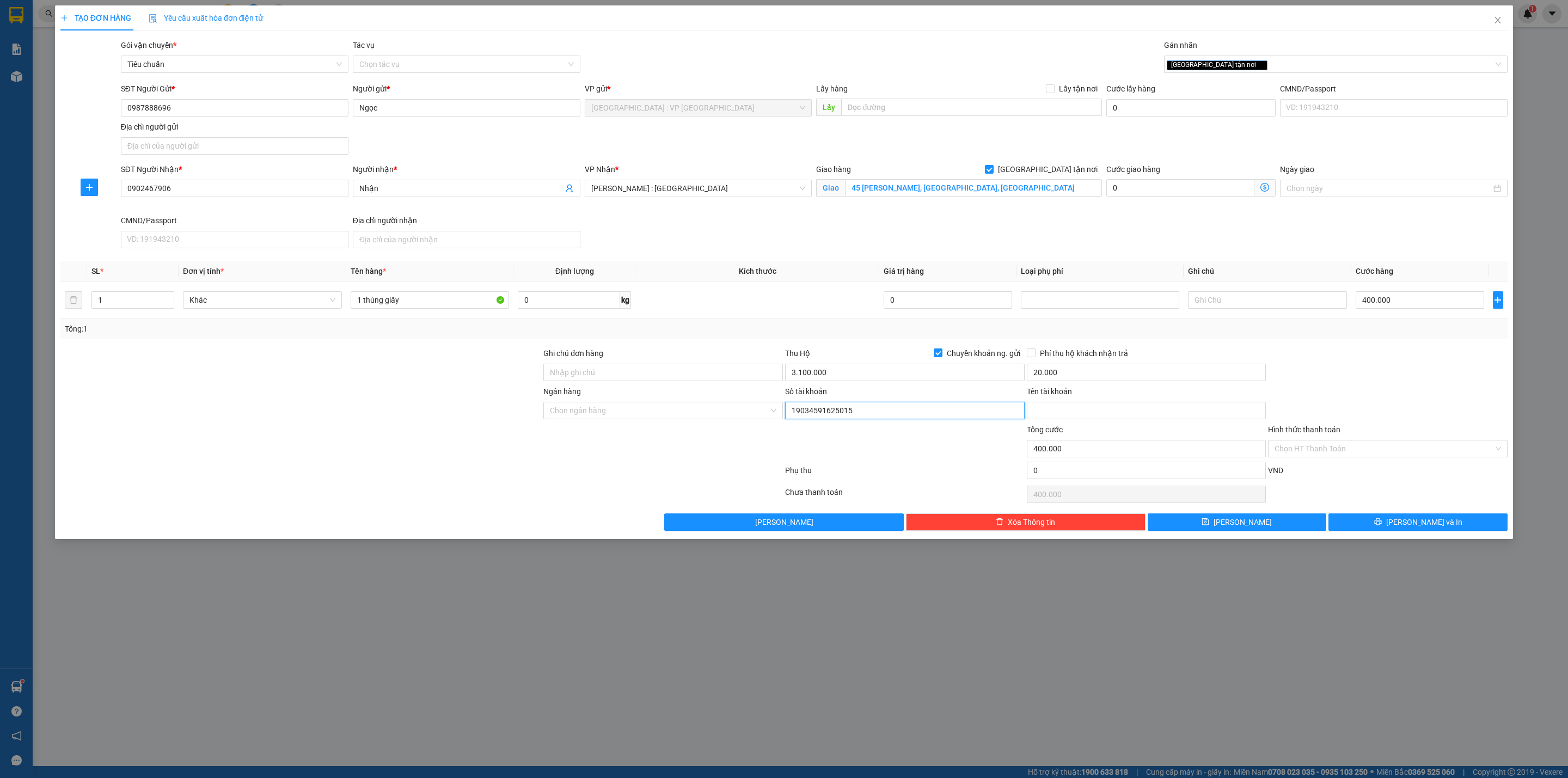
click at [809, 415] on input "19034591625015" at bounding box center [904, 410] width 239 height 17
click at [819, 414] on input "19034591625015" at bounding box center [904, 410] width 239 height 17
click at [820, 414] on input "19034591625015" at bounding box center [904, 410] width 239 height 17
click at [1070, 415] on input "Tên tài khoản" at bounding box center [1147, 410] width 239 height 17
click at [629, 418] on input "Ngân hàng" at bounding box center [659, 410] width 218 height 16
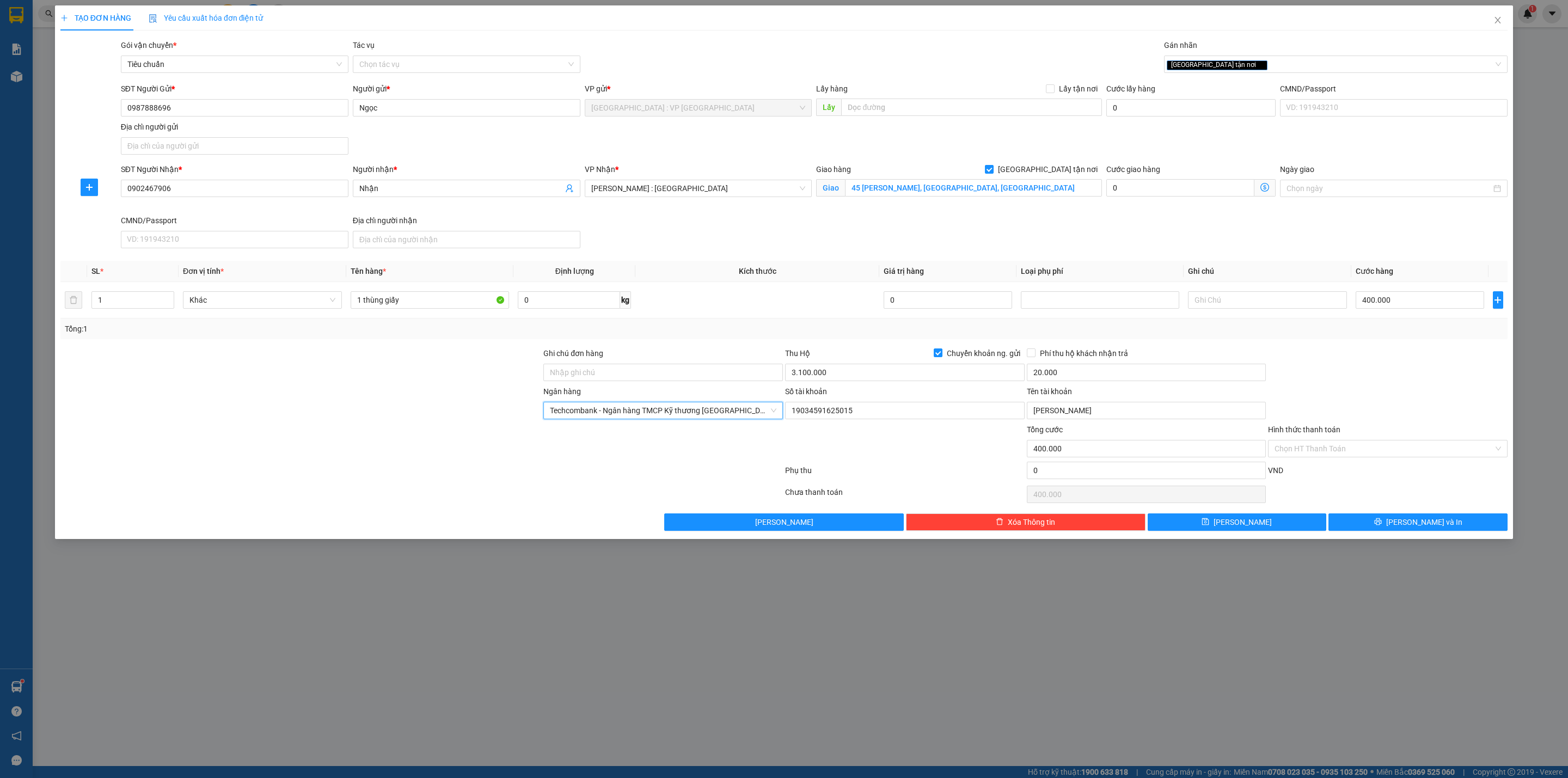
click at [795, 244] on div "SĐT Người Nhận * 0902467906 Người nhận * Nhận VP Nhận * Hồ Chí Minh : Kho Quận …" at bounding box center [814, 208] width 1391 height 89
drag, startPoint x: 1393, startPoint y: 508, endPoint x: 1398, endPoint y: 518, distance: 11.2
click at [1395, 505] on div "Chọn HT Thanh Toán" at bounding box center [1387, 494] width 242 height 22
click at [1399, 518] on button "[PERSON_NAME] và In" at bounding box center [1417, 522] width 179 height 17
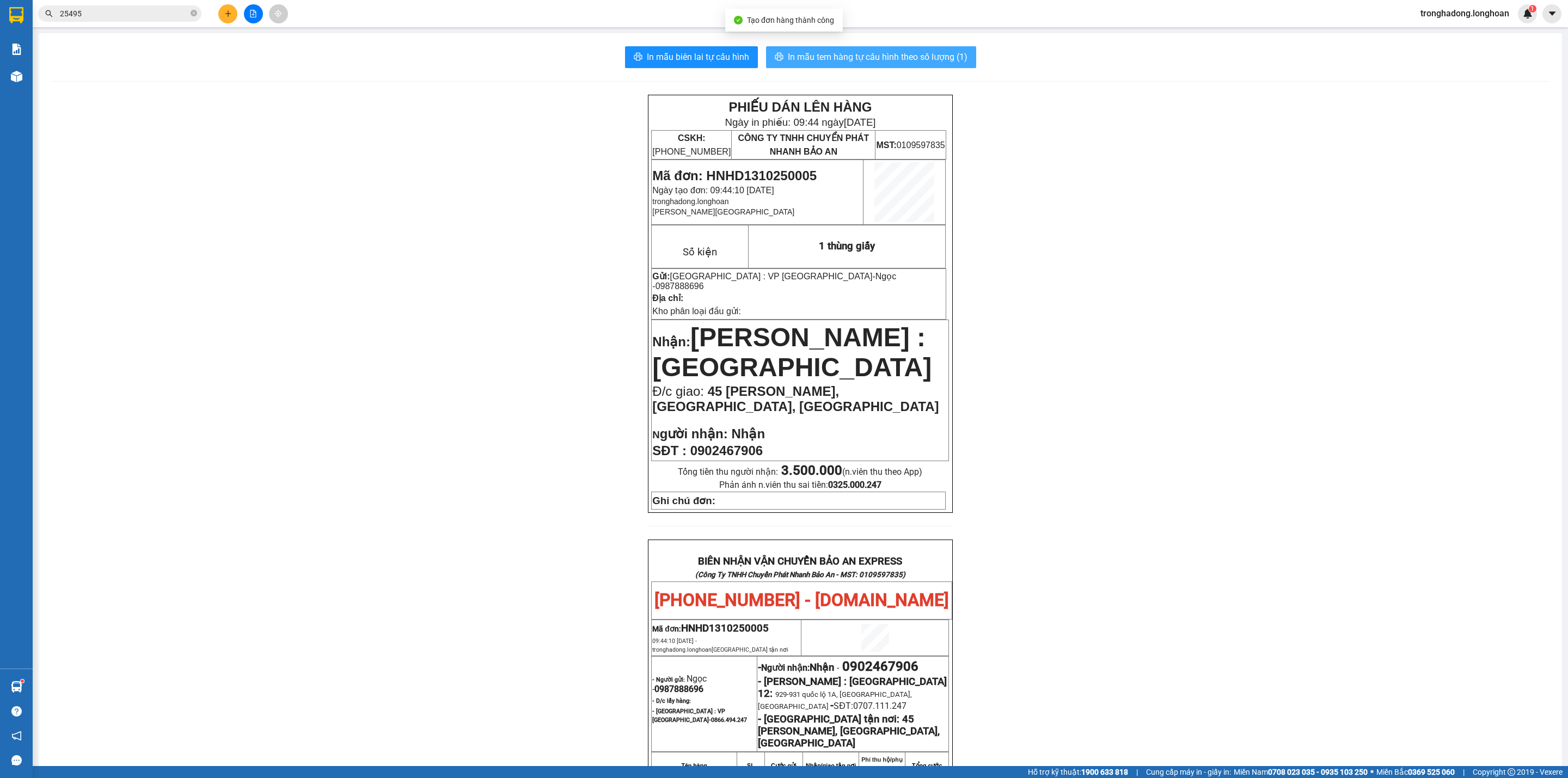
click at [884, 56] on span "In mẫu tem hàng tự cấu hình theo số lượng (1)" at bounding box center [878, 56] width 180 height 13
click at [678, 60] on span "In mẫu biên lai tự cấu hình" at bounding box center [698, 56] width 103 height 13
click at [1186, 480] on div "PHIẾU DÁN LÊN HÀNG Ngày in phiếu: 09:44 ngày 13-10-2025 CSKH: 1900.06.88.33 CÔN…" at bounding box center [800, 623] width 1497 height 1057
click at [233, 7] on button at bounding box center [228, 14] width 19 height 19
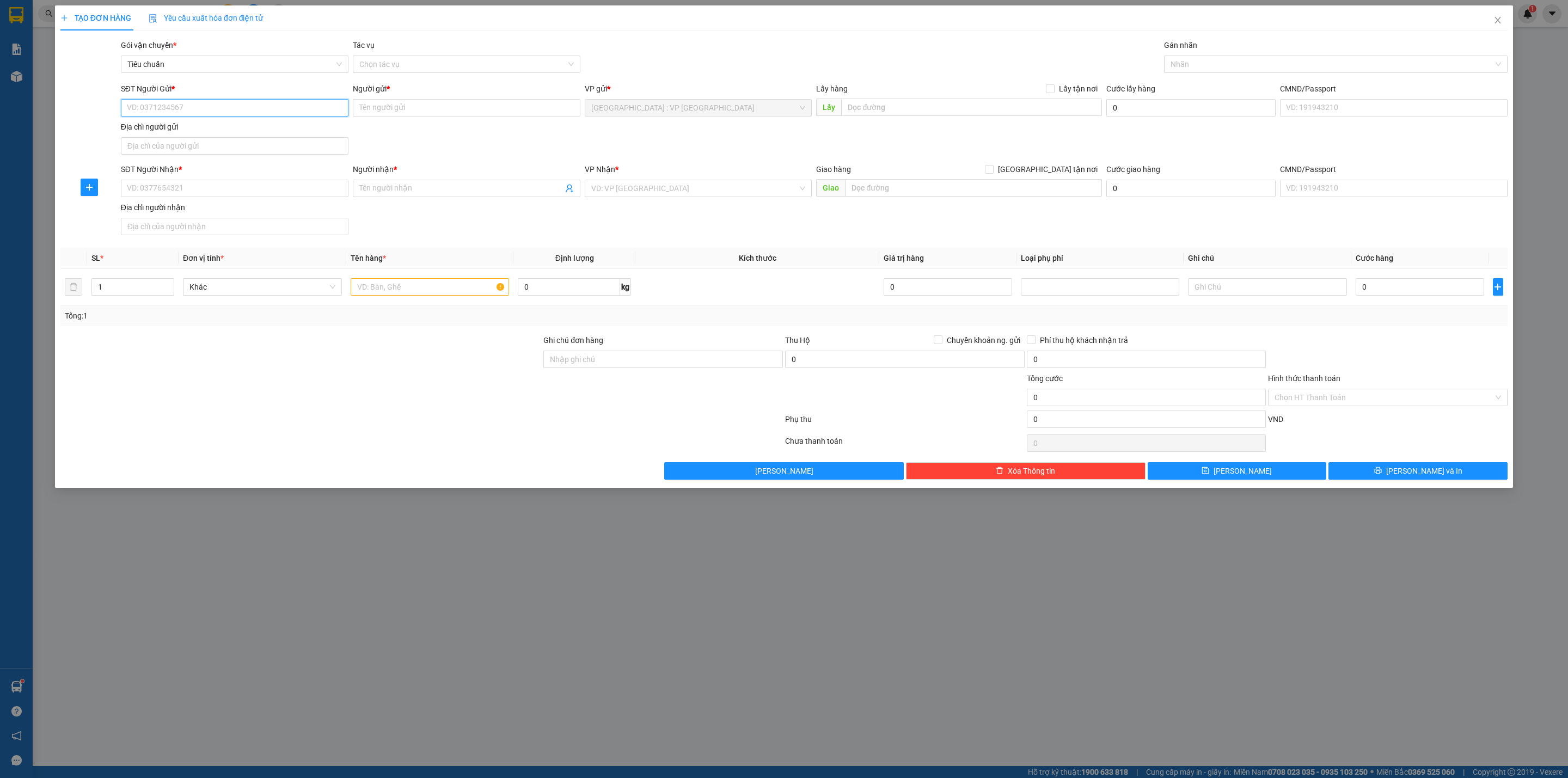
click at [245, 113] on input "SĐT Người Gửi *" at bounding box center [235, 107] width 227 height 17
click at [226, 187] on input "SĐT Người Nhận *" at bounding box center [235, 188] width 227 height 17
click at [229, 204] on div "0914992888 - Nguyễn Thành Chung 0972391329" at bounding box center [235, 212] width 227 height 17
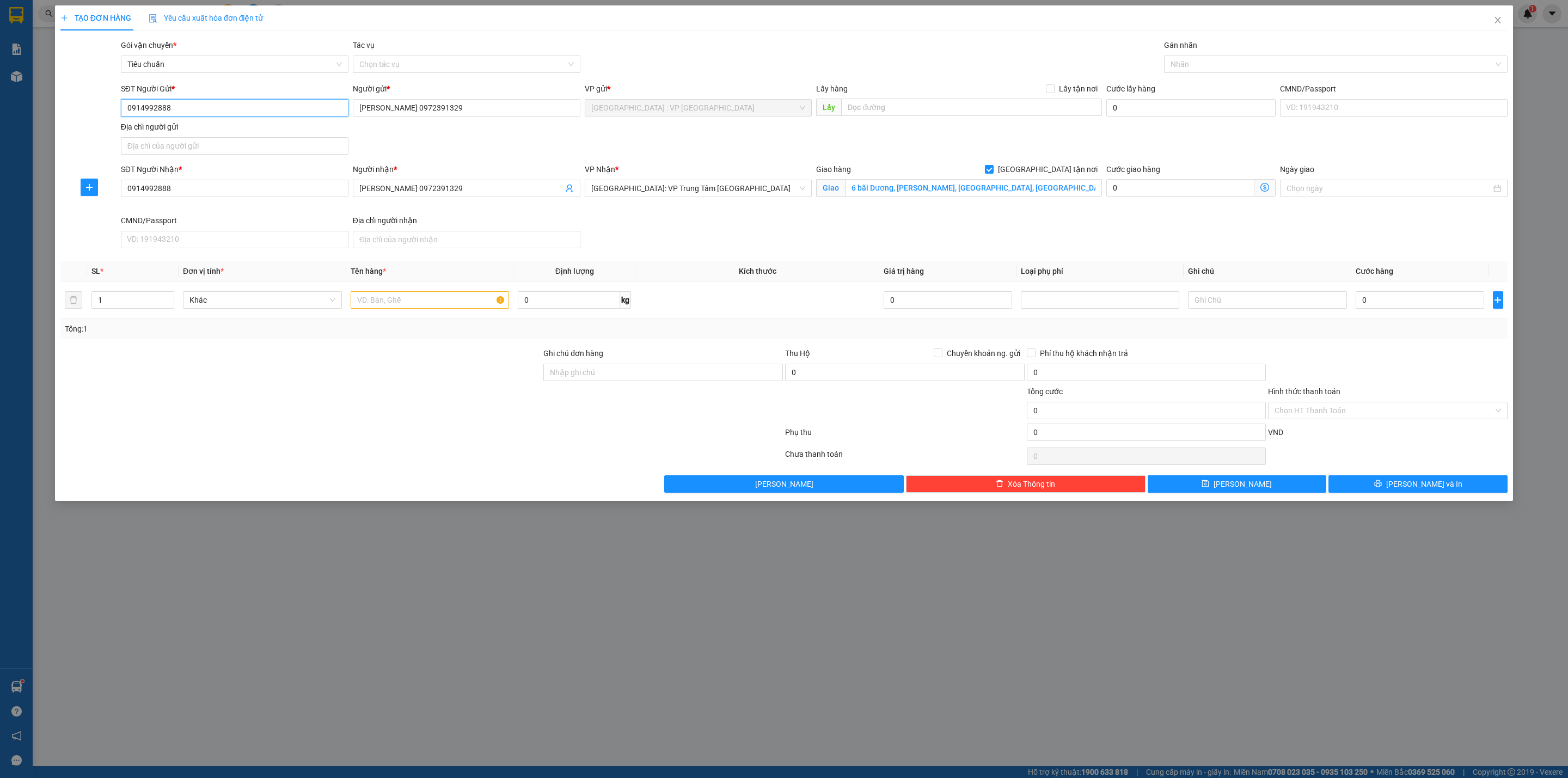
drag, startPoint x: 210, startPoint y: 110, endPoint x: 0, endPoint y: 111, distance: 210.0
click at [0, 111] on div "TẠO ĐƠN HÀNG Yêu cầu xuất hóa đơn điện tử Transit Pickup Surcharge Ids Transit …" at bounding box center [784, 389] width 1568 height 778
click at [495, 111] on input "Nguyễn Thành Chung 0972391329" at bounding box center [467, 107] width 227 height 17
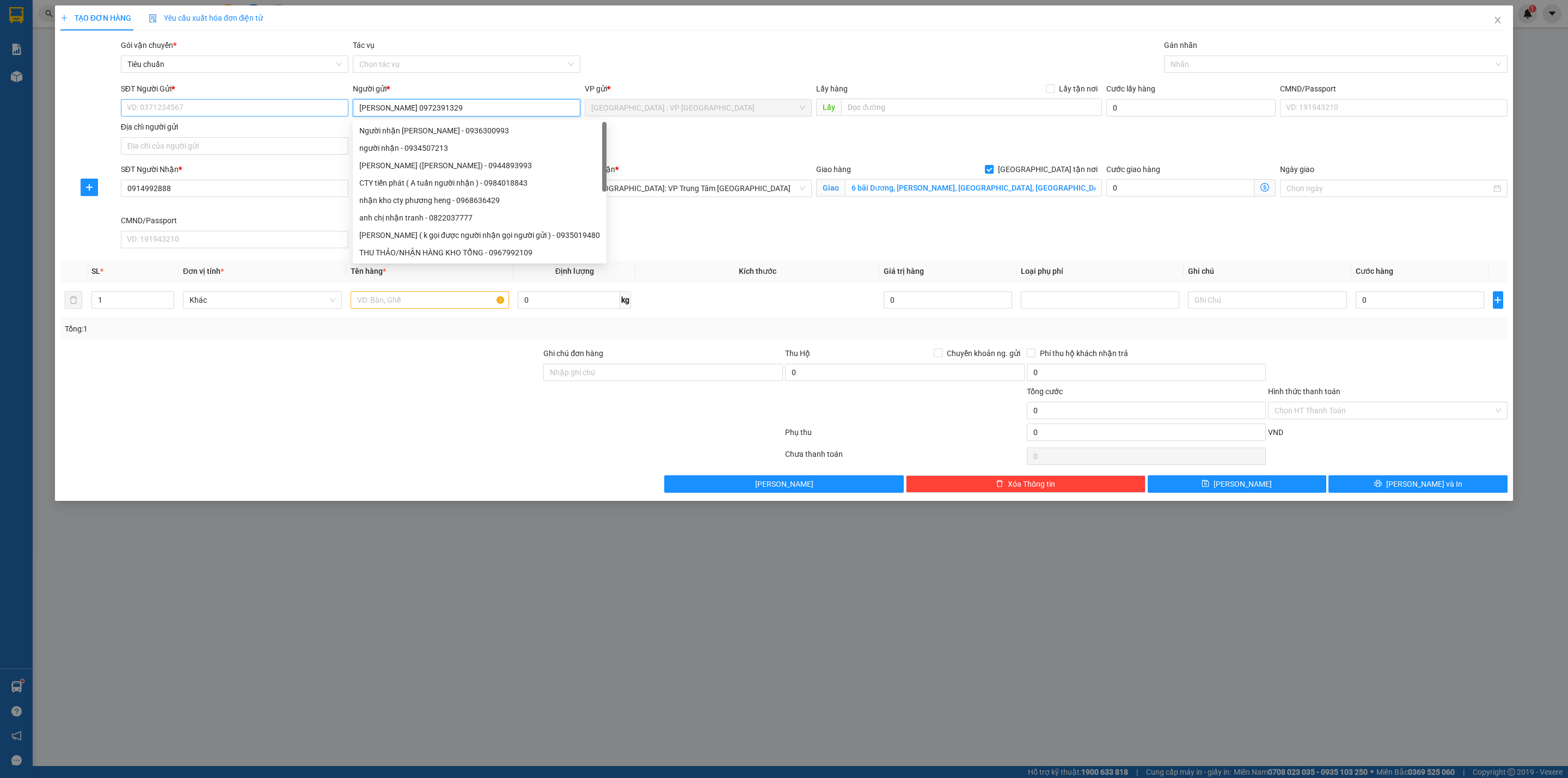
drag, startPoint x: 495, startPoint y: 111, endPoint x: 299, endPoint y: 111, distance: 196.0
click at [302, 111] on div "SĐT Người Gửi * VD: 0371234567 Người gửi * Nguyễn Thành Chung 0972391329 VP gửi…" at bounding box center [814, 120] width 1391 height 77
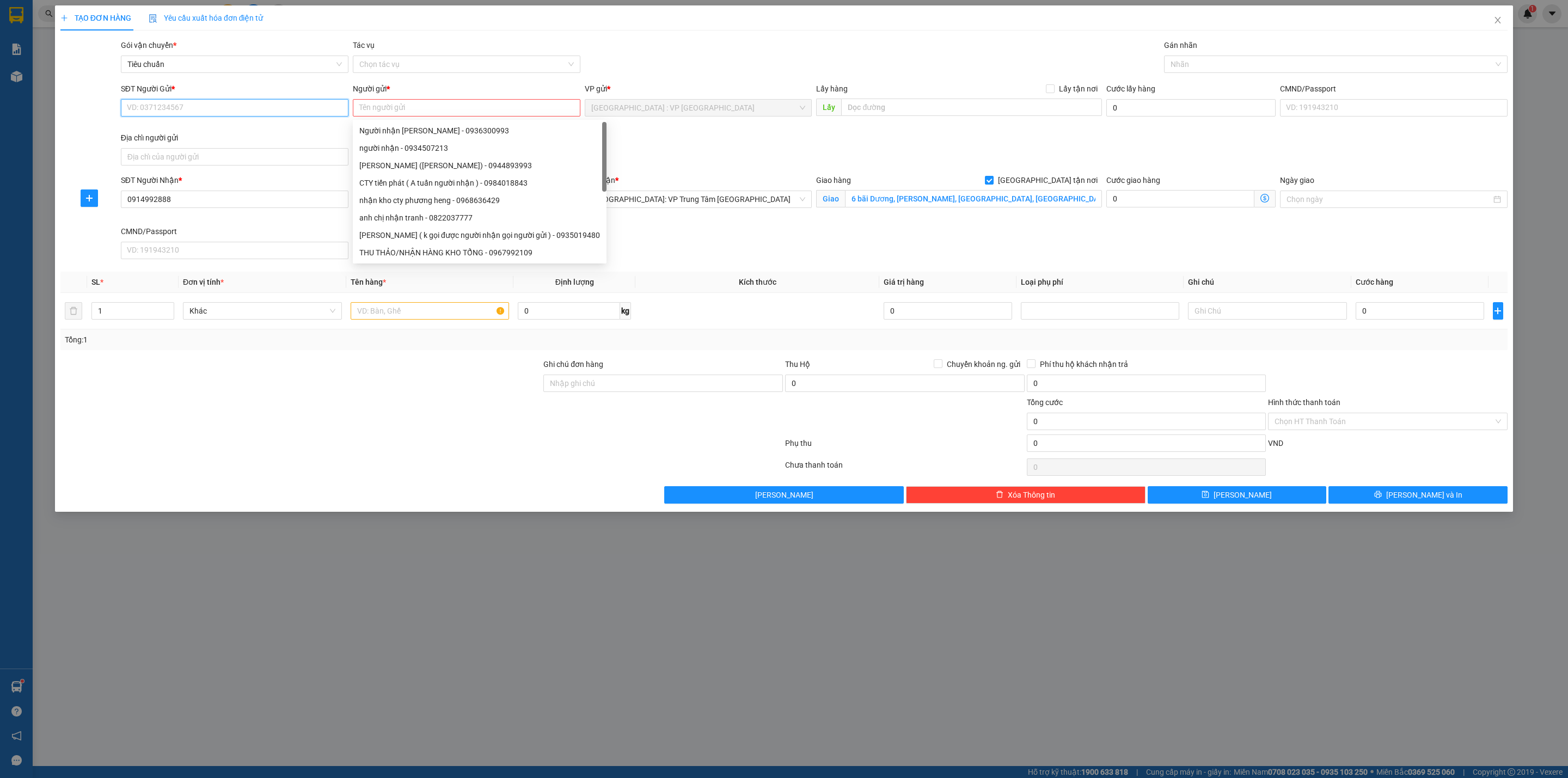
click at [235, 115] on input "SĐT Người Gửi *" at bounding box center [235, 107] width 227 height 17
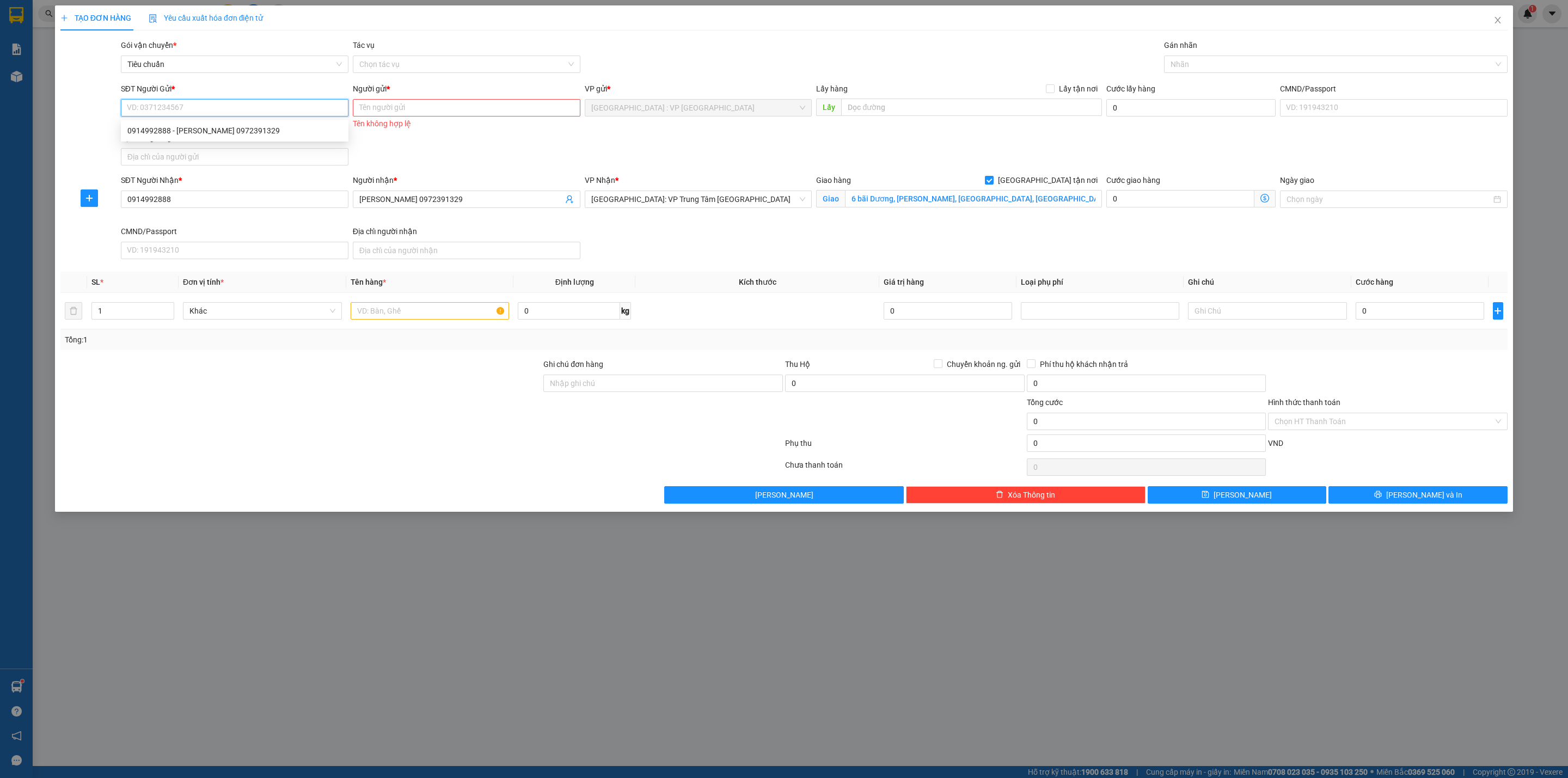
click at [229, 111] on input "SĐT Người Gửi *" at bounding box center [235, 107] width 227 height 17
click at [240, 125] on div "0914992888 - Nguyễn Thành Chung 0972391329" at bounding box center [234, 131] width 215 height 12
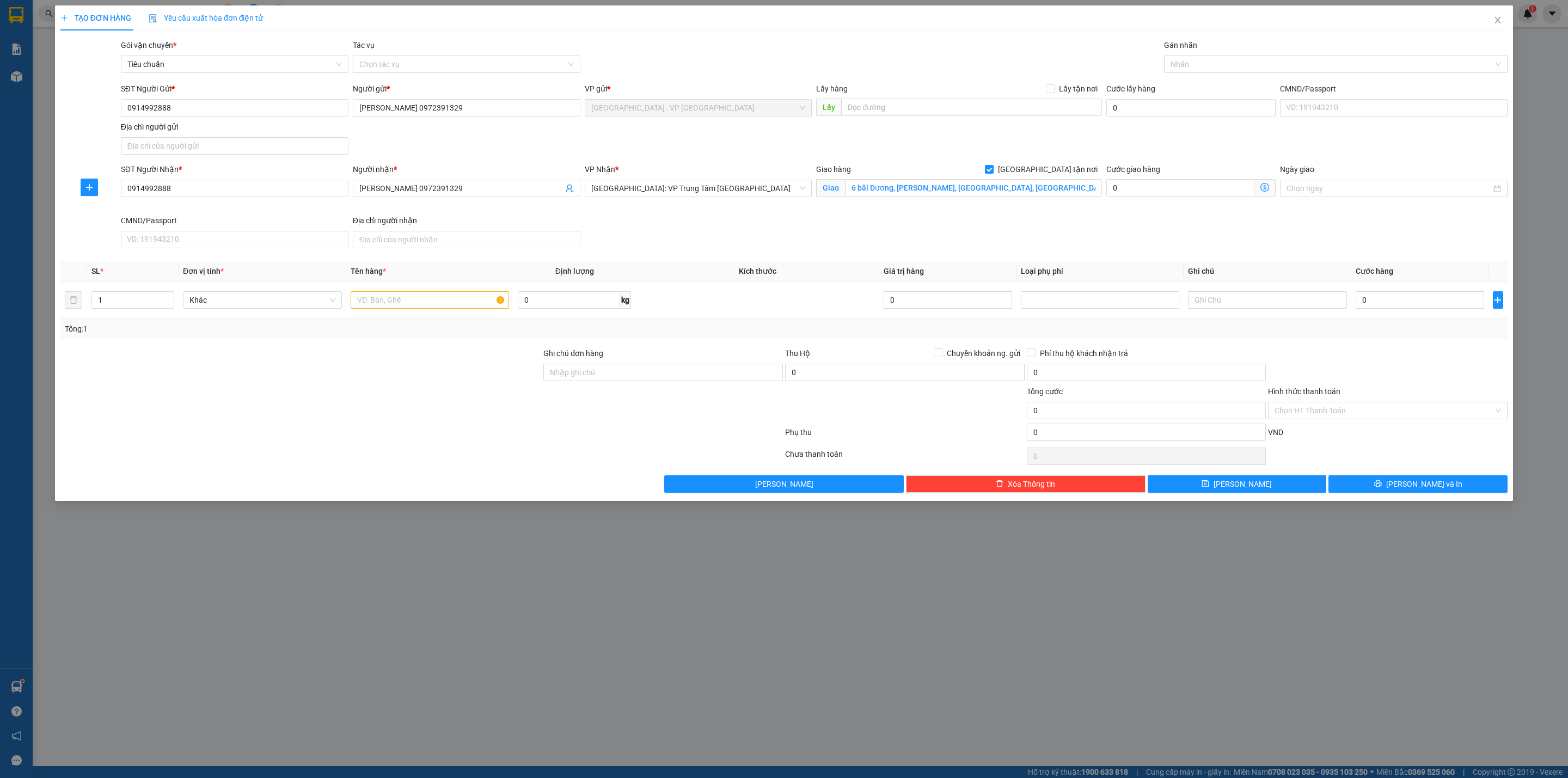
click at [759, 245] on div "SĐT Người Nhận * 0914992888 Người nhận * Nguyễn Thành Chung 0972391329 VP Nhận …" at bounding box center [814, 208] width 1391 height 89
click at [759, 235] on div "SĐT Người Nhận * 0914992888 Người nhận * Nguyễn Thành Chung 0972391329 VP Nhận …" at bounding box center [814, 208] width 1391 height 89
click at [702, 201] on div "VP Nhận * Khánh Hòa: VP Trung Tâm TP Nha Trang" at bounding box center [699, 182] width 227 height 38
click at [695, 196] on span "Khánh Hòa: VP Trung Tâm TP Nha Trang" at bounding box center [699, 188] width 215 height 16
click at [395, 299] on input "text" at bounding box center [430, 299] width 159 height 17
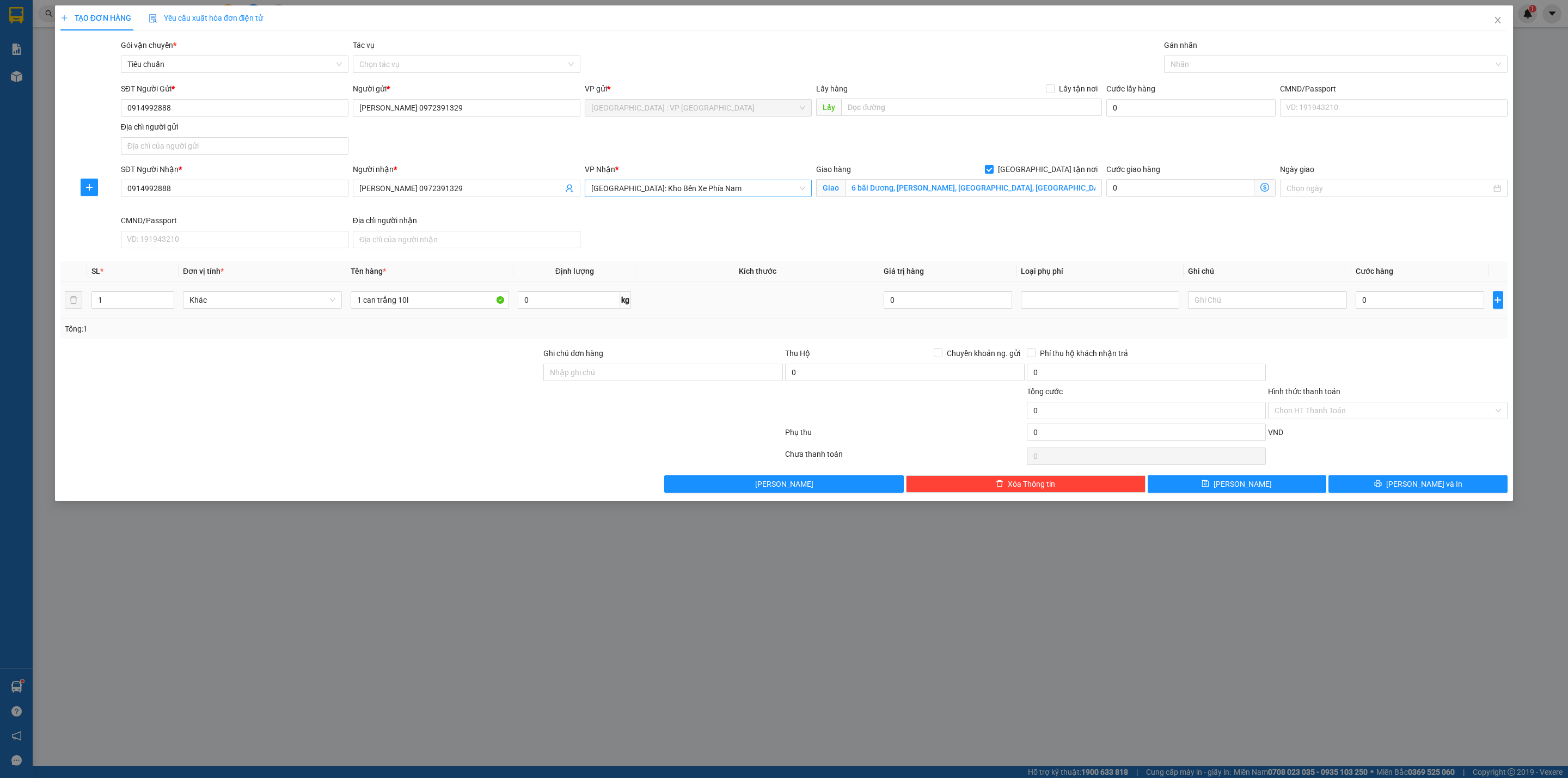
click at [1387, 311] on div "0" at bounding box center [1419, 299] width 129 height 22
click at [1387, 307] on input "0" at bounding box center [1419, 299] width 129 height 17
click at [1303, 68] on div at bounding box center [1330, 65] width 327 height 13
drag, startPoint x: 1452, startPoint y: 480, endPoint x: 1420, endPoint y: 443, distance: 48.9
click at [1420, 443] on div "Transit Pickup Surcharge Ids Transit Deliver Surcharge Ids Transit Deliver Surc…" at bounding box center [783, 266] width 1447 height 453
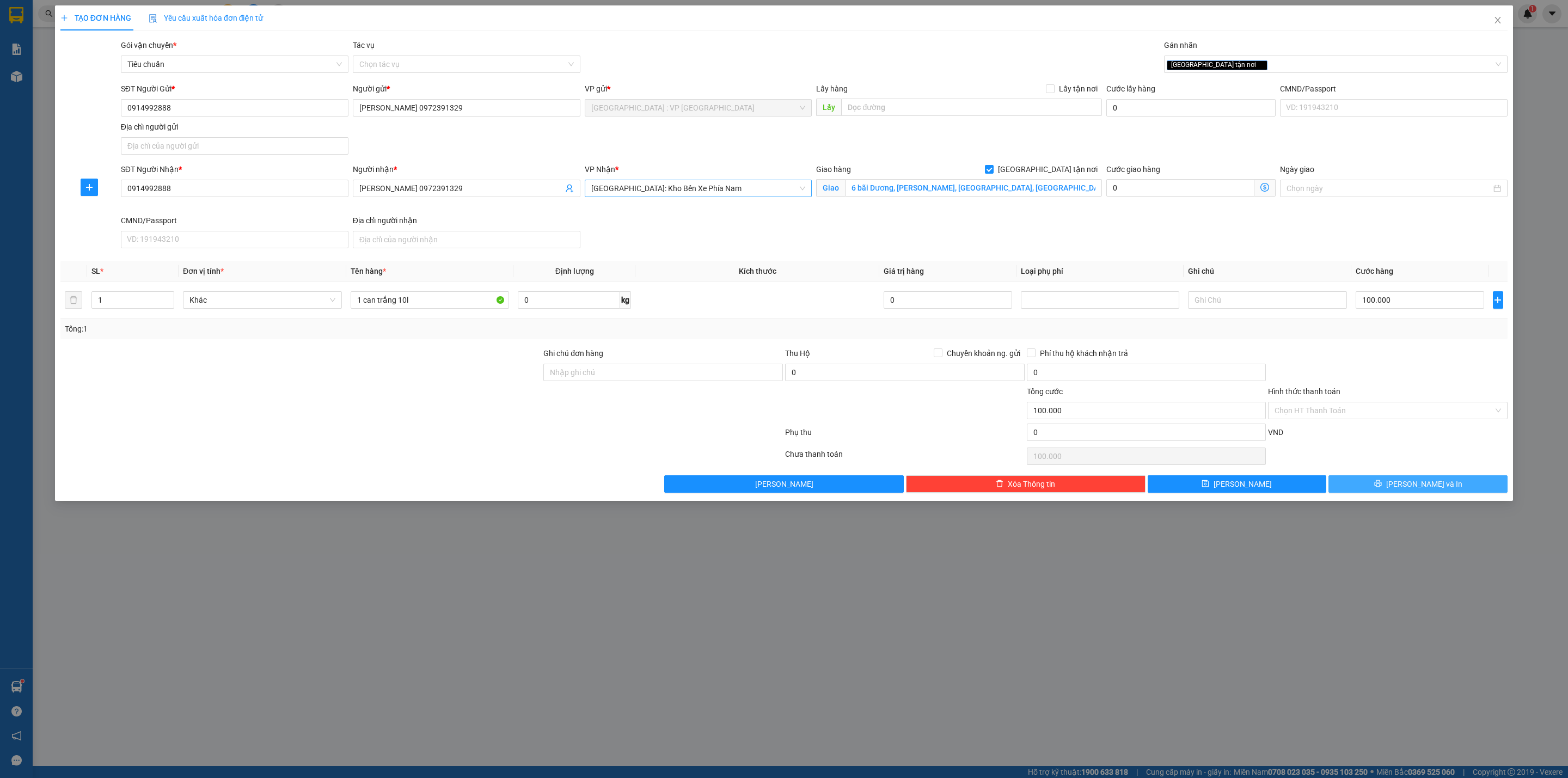
click at [1383, 488] on button "[PERSON_NAME] và In" at bounding box center [1417, 484] width 179 height 17
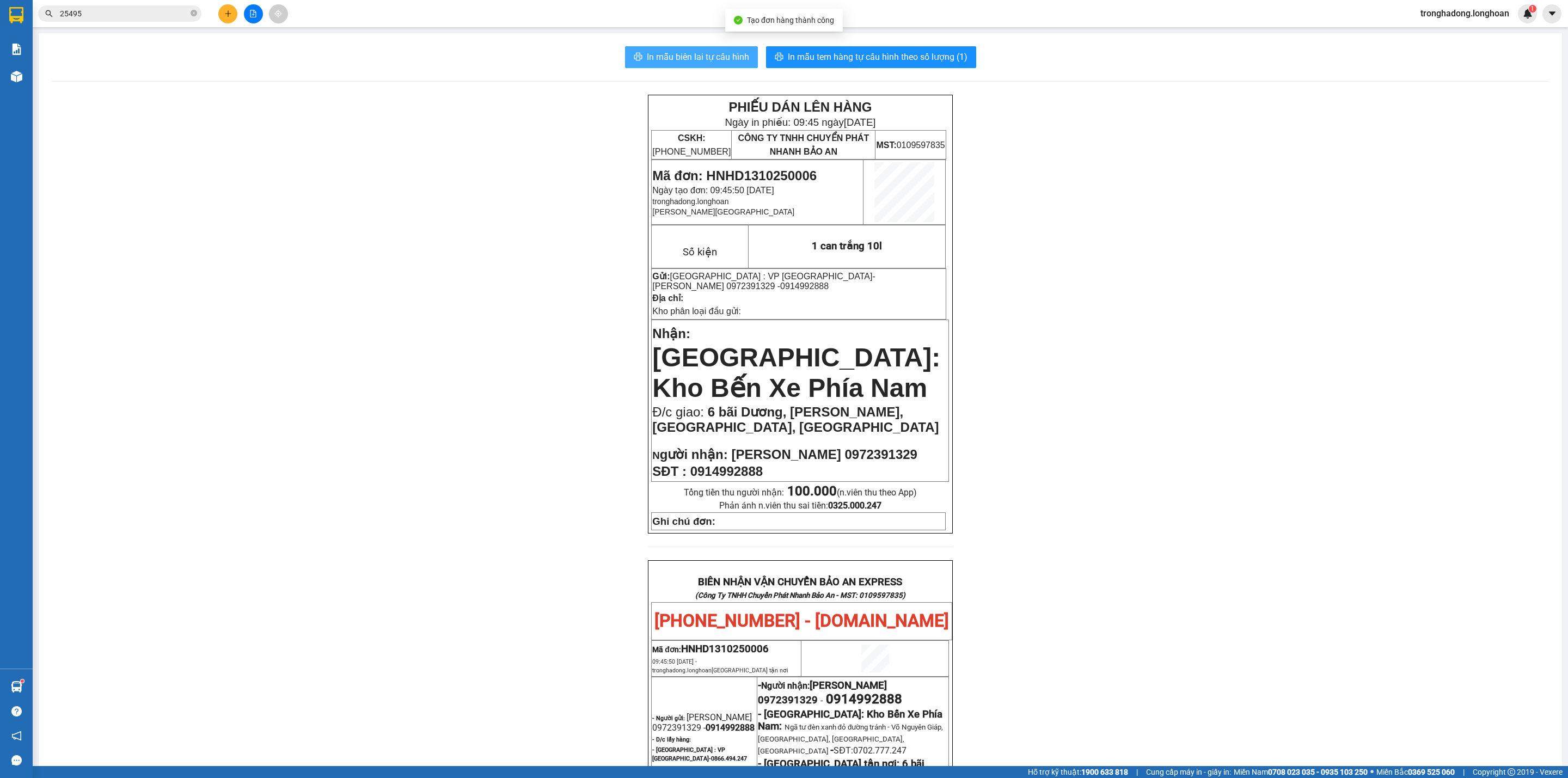
click at [693, 60] on span "In mẫu biên lai tự cấu hình" at bounding box center [698, 56] width 103 height 13
click at [863, 46] on div "In mẫu biên lai tự cấu hình In mẫu tem hàng tự cấu hình theo số lượng (1) PHIẾU…" at bounding box center [800, 620] width 1523 height 1173
click at [863, 48] on button "In mẫu tem hàng tự cấu hình theo số lượng (1)" at bounding box center [871, 56] width 210 height 22
click at [1150, 456] on div "PHIẾU DÁN LÊN HÀNG Ngày in phiếu: 09:45 ngày 13-10-2025 CSKH: 1900.06.88.33 CÔN…" at bounding box center [800, 644] width 1497 height 1098
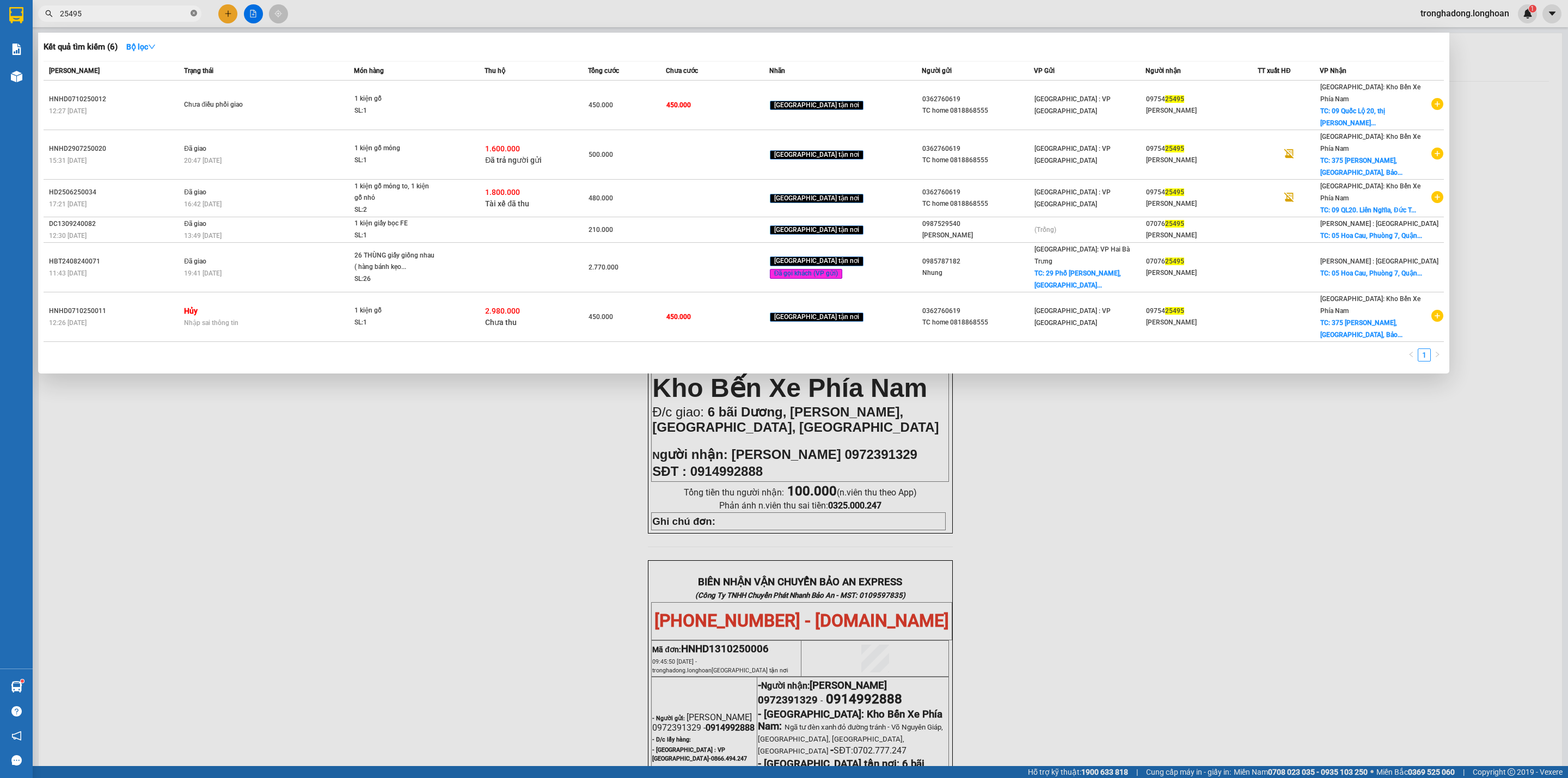
click at [193, 10] on icon "close-circle" at bounding box center [193, 13] width 7 height 7
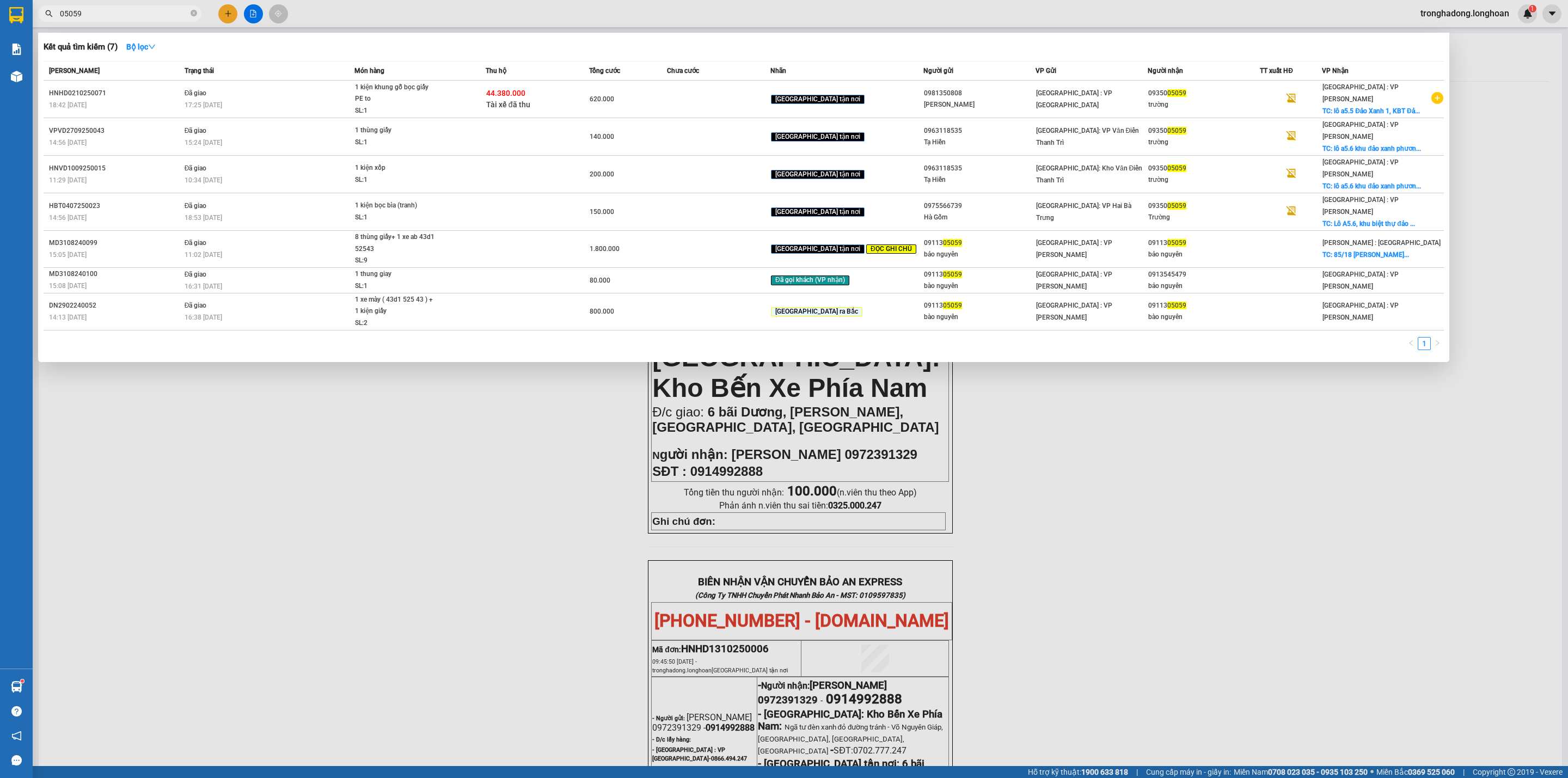
click at [482, 508] on div at bounding box center [784, 389] width 1568 height 778
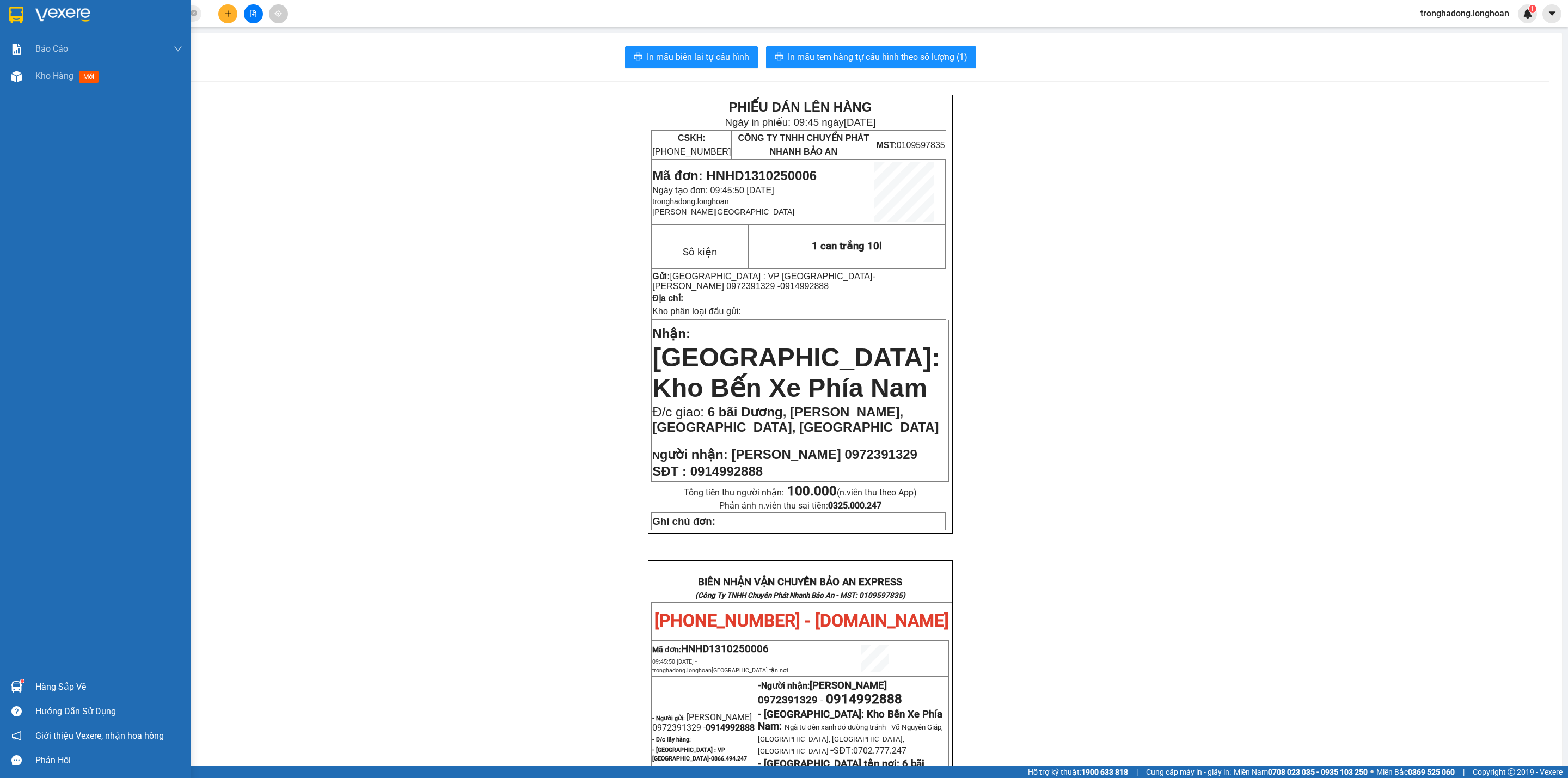
click at [3, 5] on div at bounding box center [95, 18] width 190 height 36
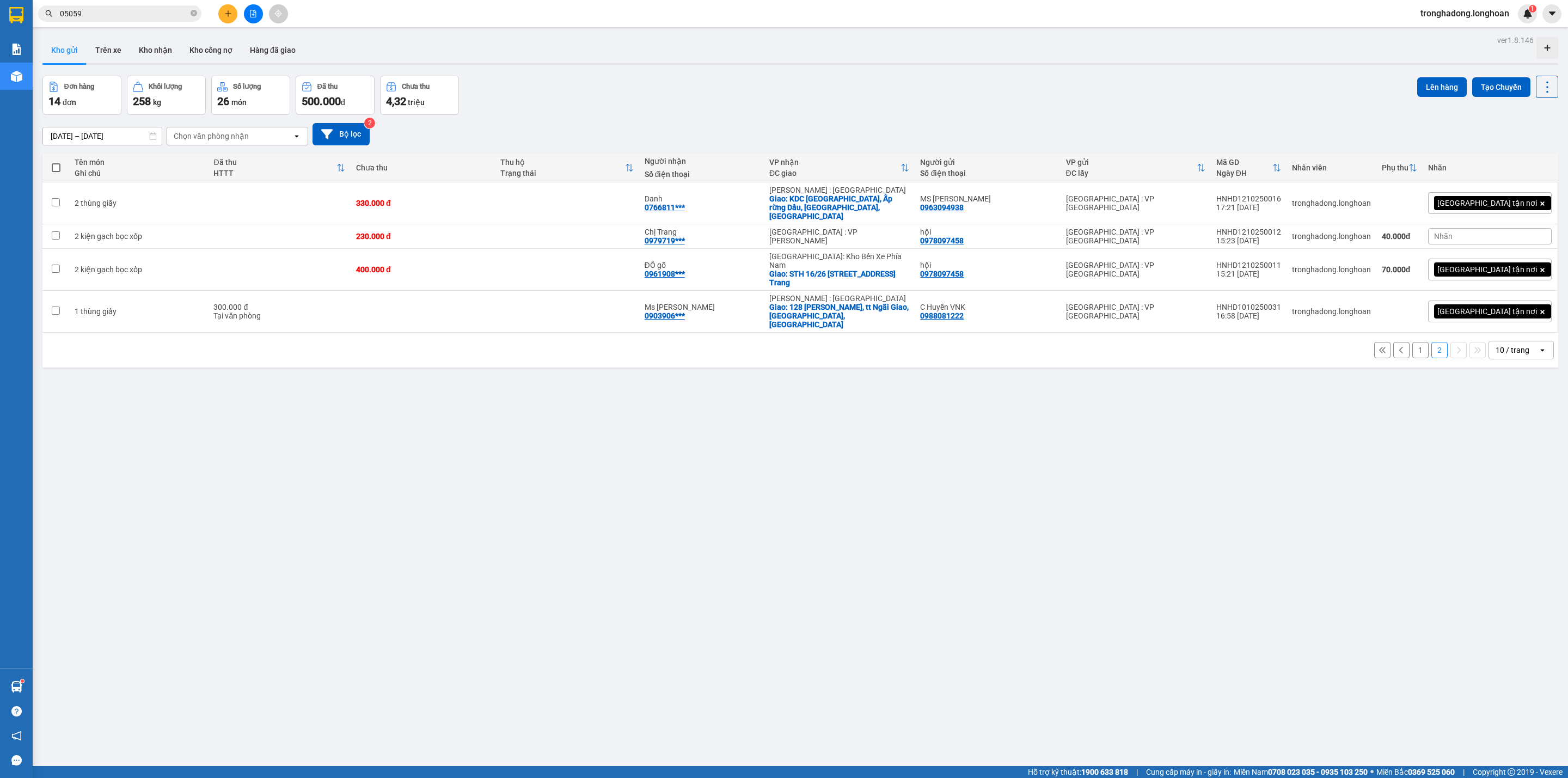
click at [743, 417] on div "ver 1.8.146 Kho gửi Trên xe Kho nhận Kho công nợ Hàng đã giao Đơn hàng 14 đơn K…" at bounding box center [800, 421] width 1524 height 778
click at [754, 438] on div "ver 1.8.146 Kho gửi Trên xe Kho nhận Kho công nợ Hàng đã giao Đơn hàng 14 đơn K…" at bounding box center [800, 421] width 1524 height 778
click at [1412, 342] on button "1" at bounding box center [1420, 350] width 16 height 16
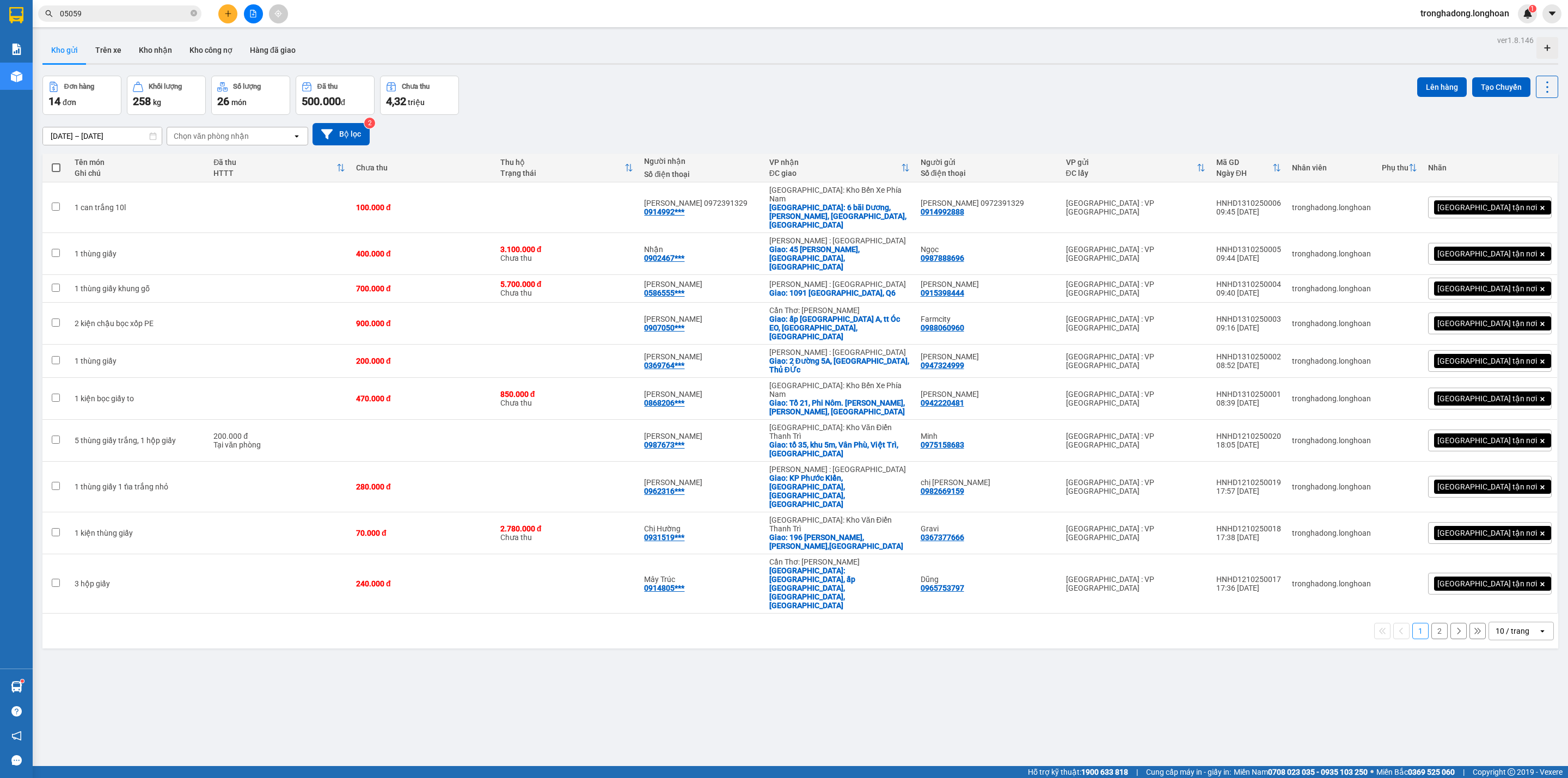
click at [545, 577] on div "ver 1.8.146 Kho gửi Trên xe Kho nhận Kho công nợ Hàng đã giao Đơn hàng 14 đơn K…" at bounding box center [800, 421] width 1524 height 778
drag, startPoint x: 684, startPoint y: 686, endPoint x: 675, endPoint y: 688, distance: 9.2
click at [681, 684] on div "ver 1.8.146 Kho gửi Trên xe Kho nhận Kho công nợ Hàng đã giao Đơn hàng 14 đơn K…" at bounding box center [800, 421] width 1524 height 778
click at [224, 5] on button at bounding box center [228, 14] width 19 height 19
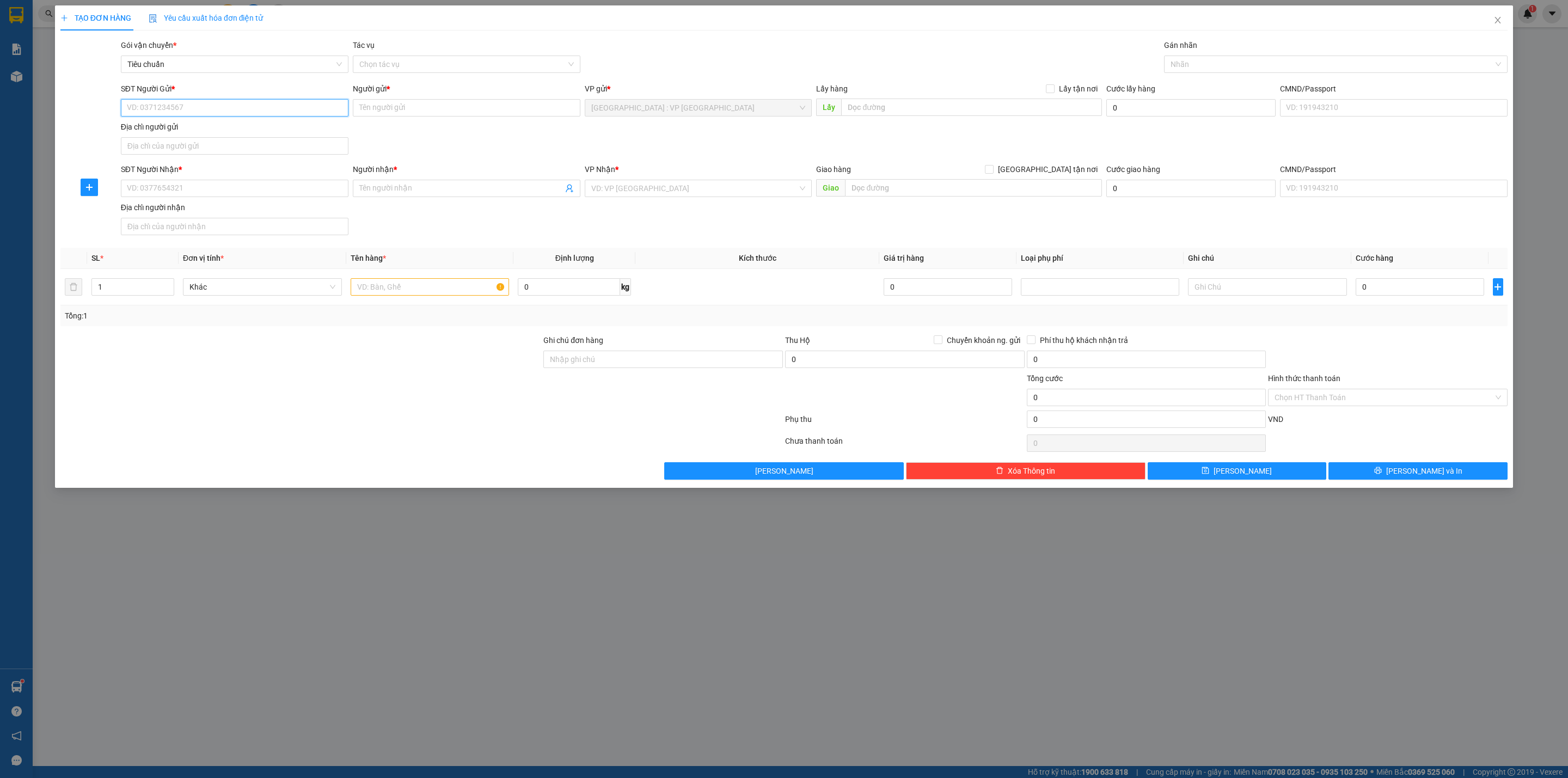
click at [262, 109] on input "SĐT Người Gửi *" at bounding box center [235, 107] width 227 height 17
click at [404, 289] on input "text" at bounding box center [430, 286] width 159 height 17
click at [239, 187] on input "SĐT Người Nhận *" at bounding box center [235, 188] width 227 height 17
click at [985, 165] on input "[GEOGRAPHIC_DATA] tận nơi" at bounding box center [988, 169] width 7 height 7
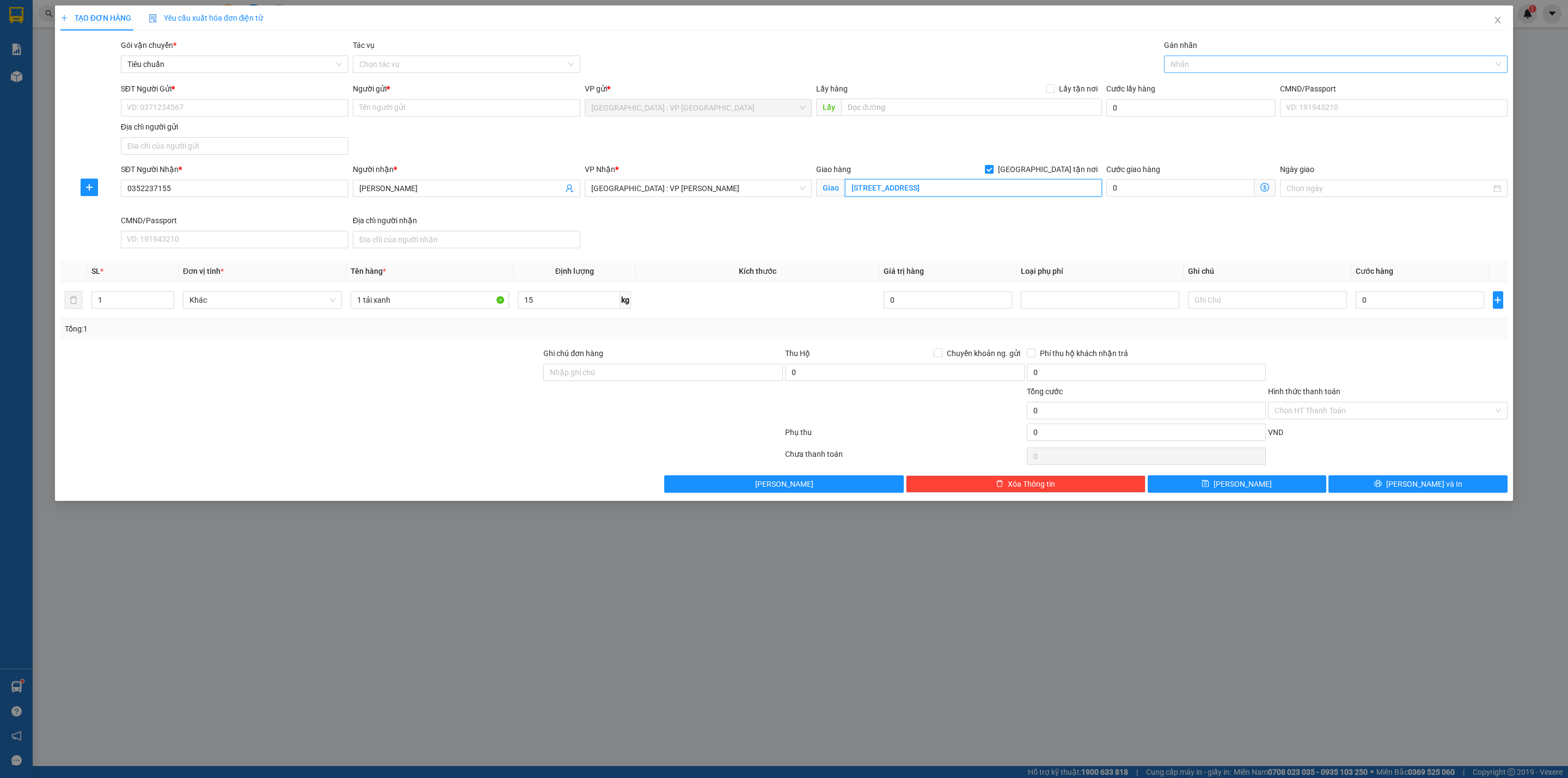
click at [1214, 64] on div at bounding box center [1330, 65] width 327 height 13
click at [763, 284] on td at bounding box center [757, 299] width 244 height 36
click at [1392, 301] on input "0" at bounding box center [1419, 299] width 129 height 17
click at [1328, 418] on input "Hình thức thanh toán" at bounding box center [1384, 410] width 218 height 16
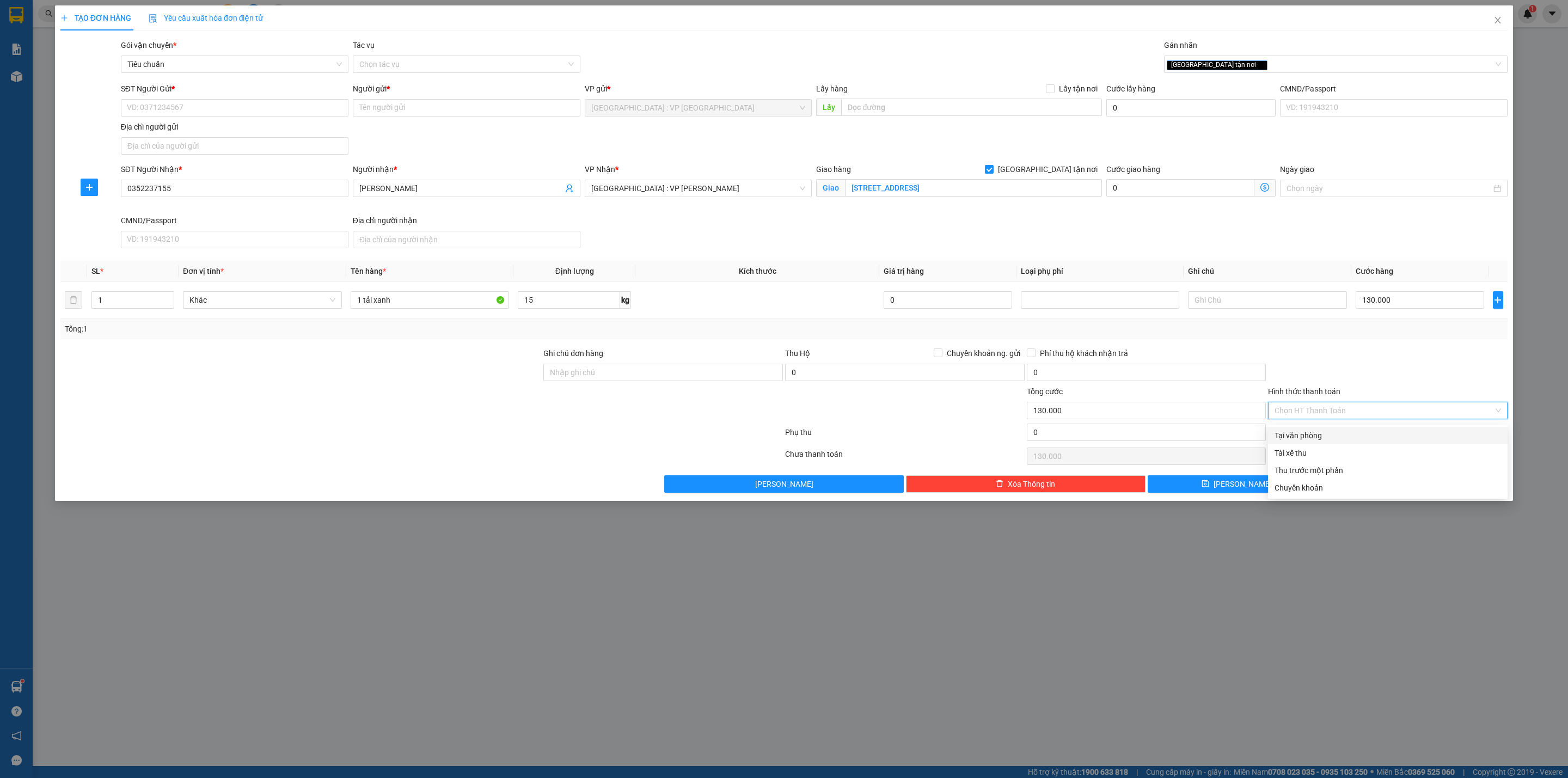
click at [1313, 438] on div "Tại văn phòng" at bounding box center [1387, 435] width 227 height 12
click at [1320, 361] on div at bounding box center [1387, 366] width 242 height 38
click at [263, 101] on input "SĐT Người Gửi *" at bounding box center [235, 107] width 227 height 17
click at [386, 108] on input "Người gửi *" at bounding box center [467, 107] width 227 height 17
click at [1355, 482] on button "[PERSON_NAME] và In" at bounding box center [1417, 484] width 179 height 17
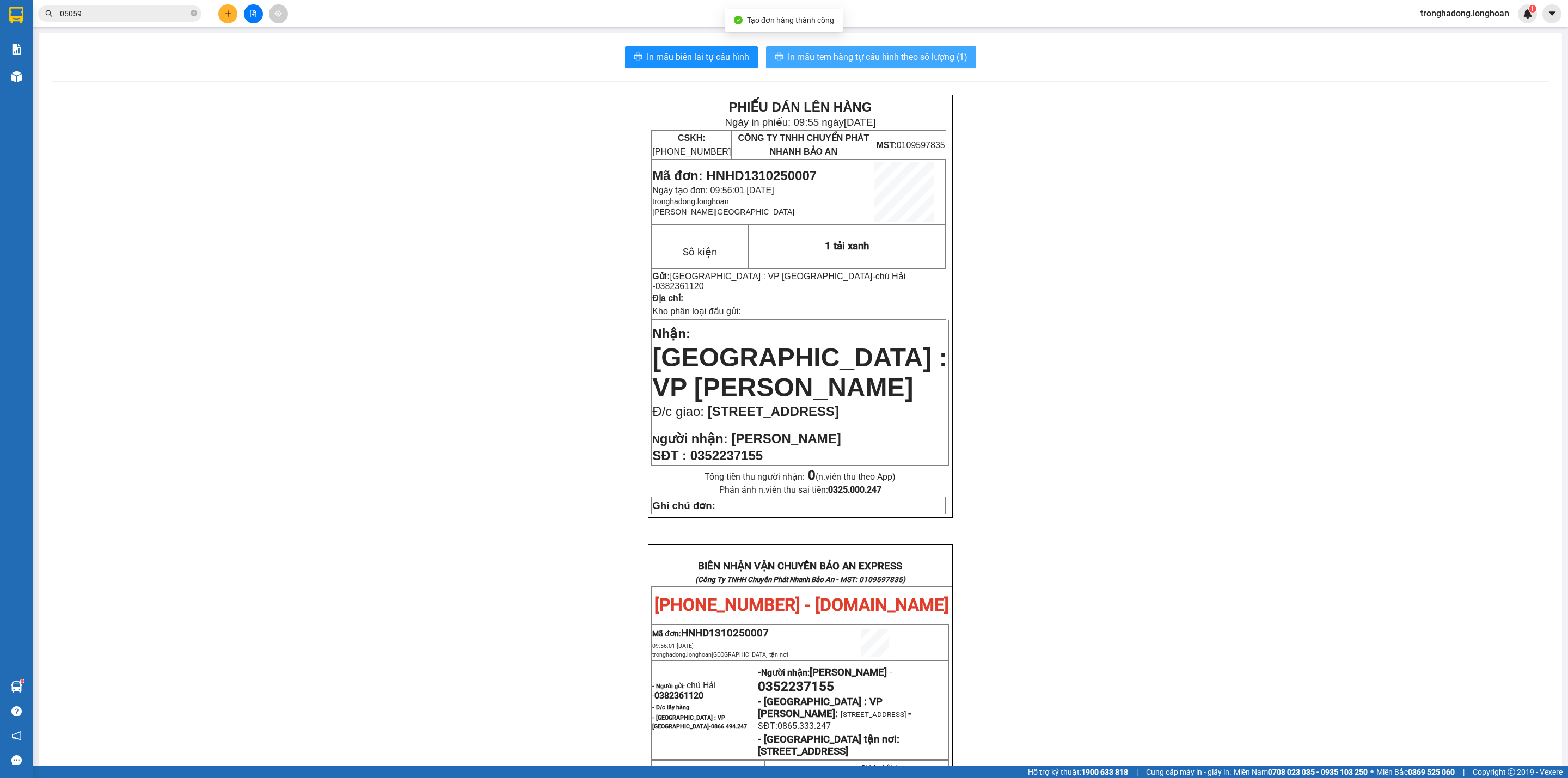
click at [879, 57] on span "In mẫu tem hàng tự cấu hình theo số lượng (1)" at bounding box center [878, 56] width 180 height 13
click at [699, 59] on span "In mẫu biên lai tự cấu hình" at bounding box center [698, 56] width 103 height 13
drag, startPoint x: 849, startPoint y: 278, endPoint x: 796, endPoint y: 273, distance: 53.2
click at [796, 273] on p "Gửi: Hà Nội : VP Hà Đông - chú Hải - 0382361120" at bounding box center [799, 281] width 293 height 20
copy span "0382361120"
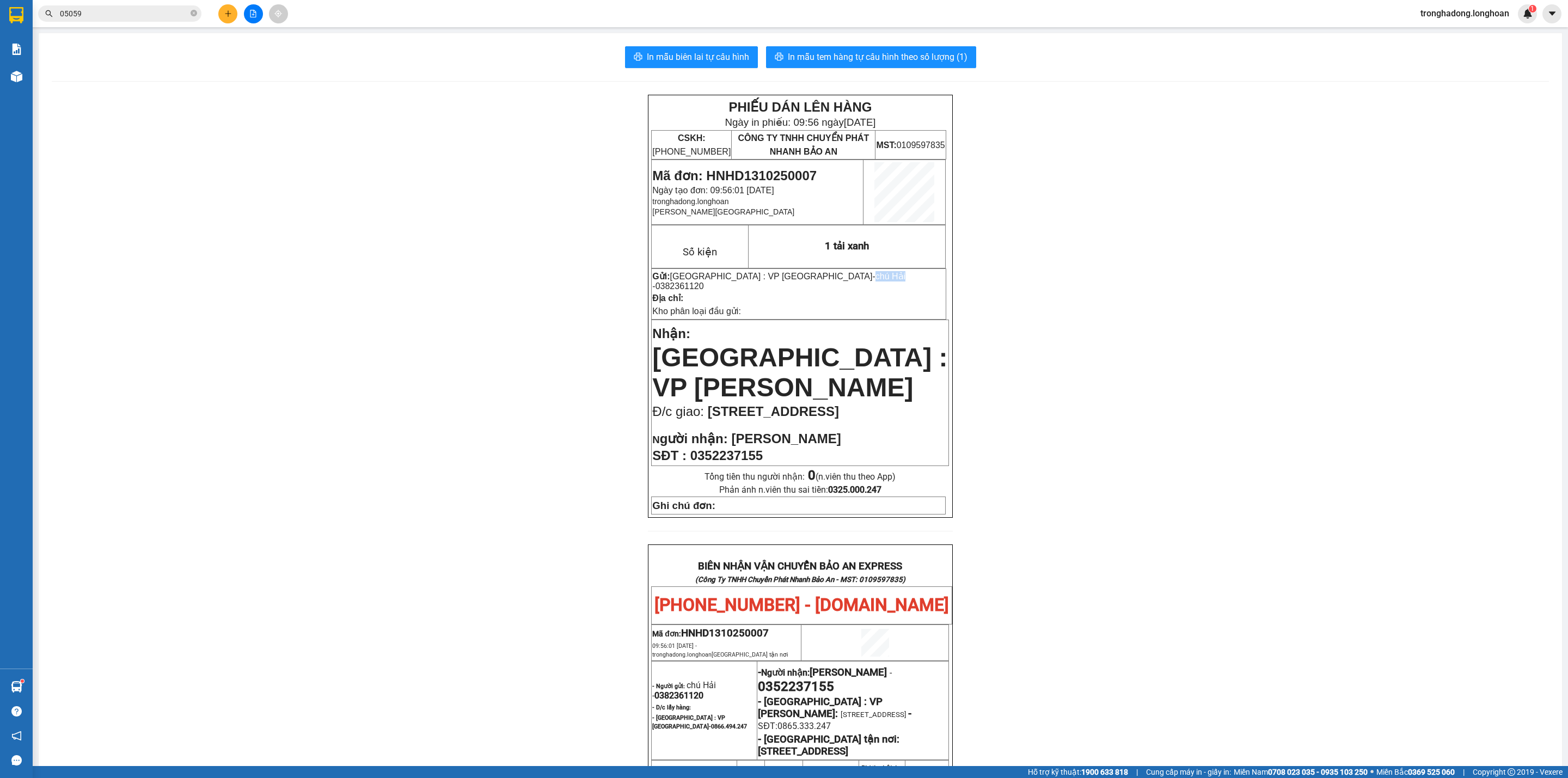
drag, startPoint x: 757, startPoint y: 274, endPoint x: 788, endPoint y: 281, distance: 31.8
click at [788, 281] on span "chú Hải - 0382361120" at bounding box center [779, 282] width 253 height 19
copy span "chú Hải"
click at [223, 13] on button at bounding box center [228, 14] width 19 height 19
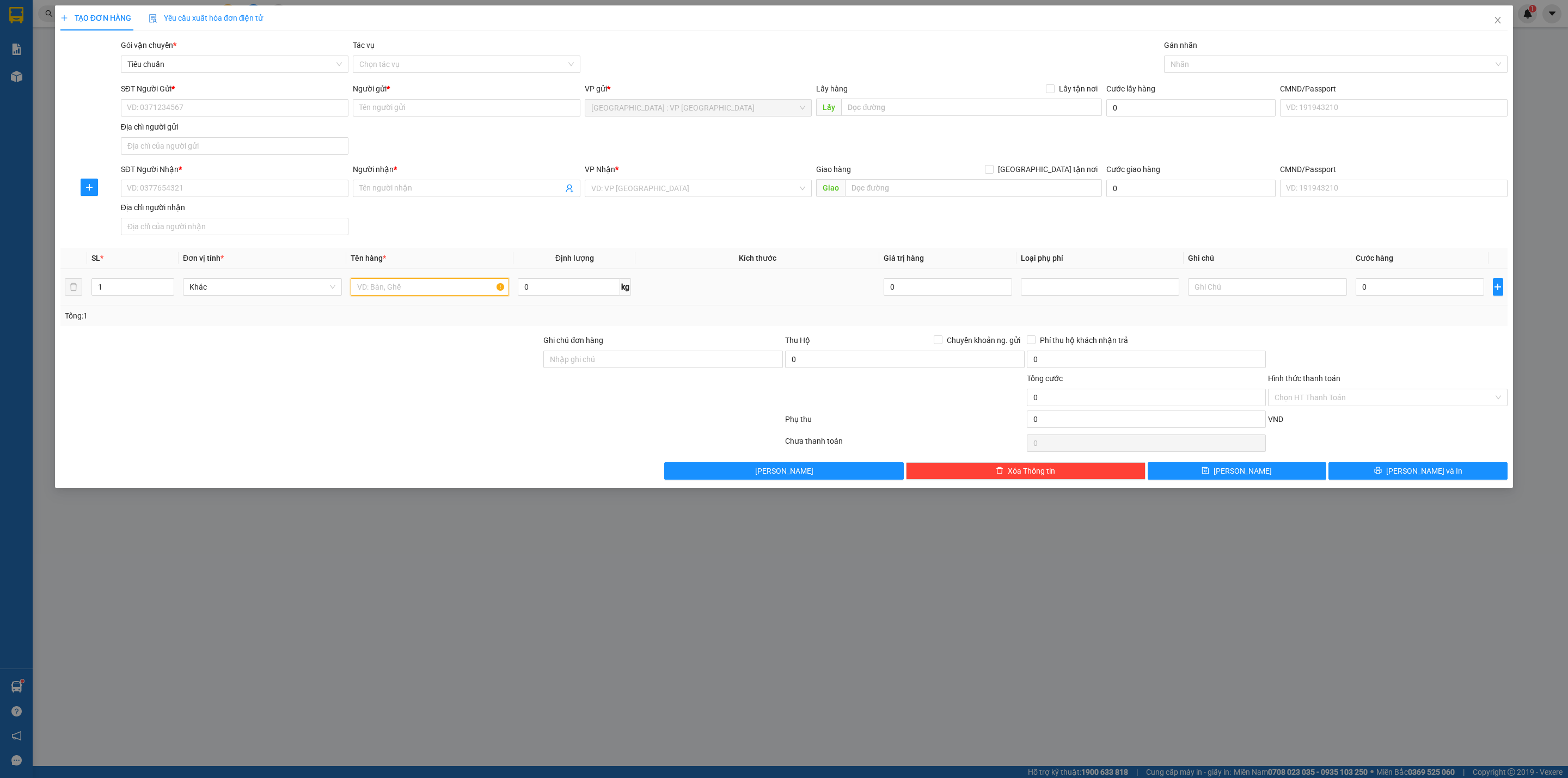
click at [435, 293] on input "text" at bounding box center [430, 286] width 159 height 17
click at [192, 106] on input "SĐT Người Gửi *" at bounding box center [235, 107] width 227 height 17
click at [200, 131] on div "0986012268 - Trung" at bounding box center [234, 131] width 215 height 12
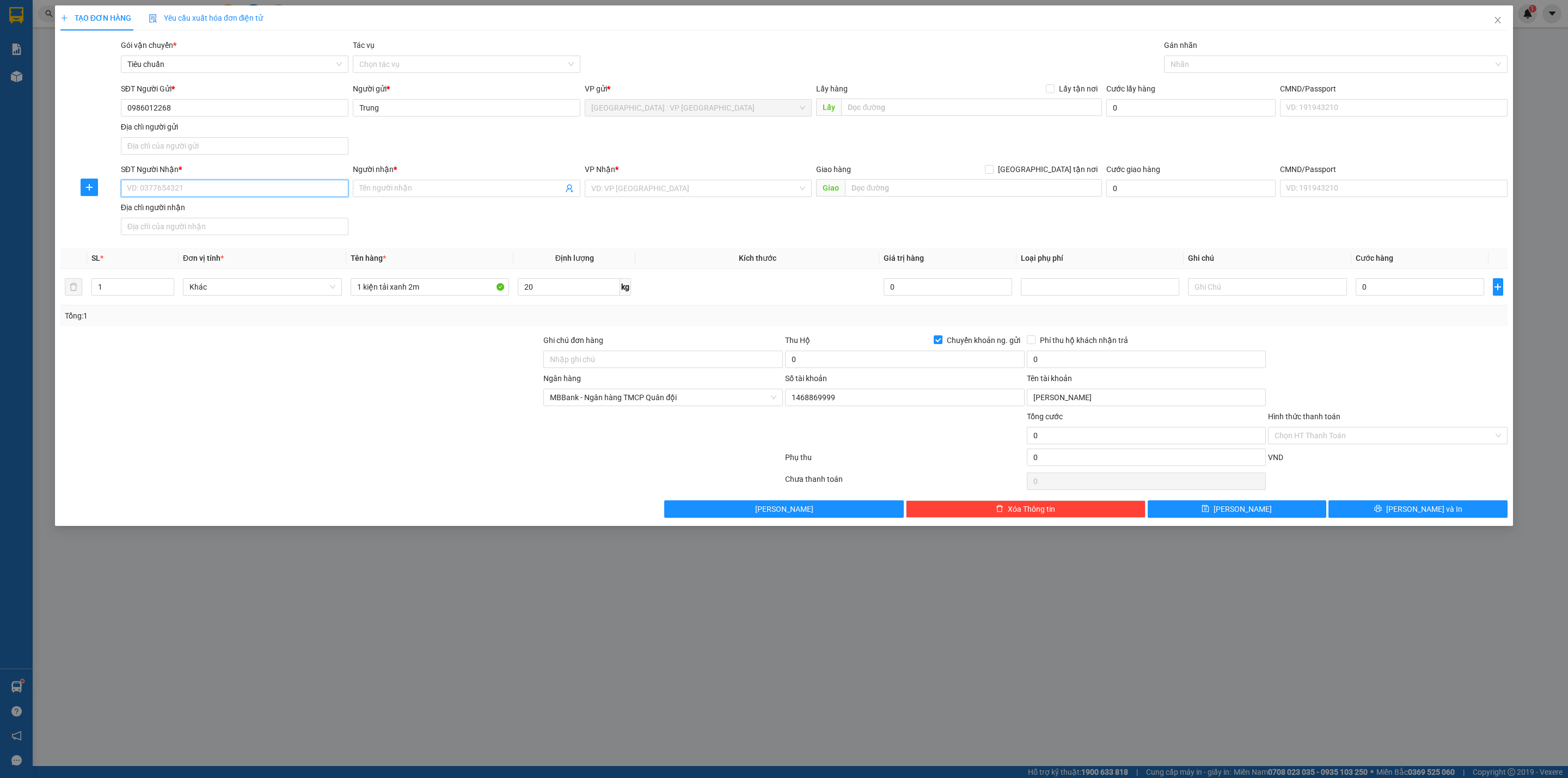
click at [235, 192] on input "SĐT Người Nhận *" at bounding box center [235, 188] width 227 height 17
click at [235, 192] on input "0394253792" at bounding box center [235, 188] width 227 height 17
click at [455, 197] on span at bounding box center [467, 188] width 227 height 17
click at [876, 195] on input "Cam" at bounding box center [973, 187] width 256 height 17
click at [1372, 292] on input "0" at bounding box center [1419, 286] width 129 height 17
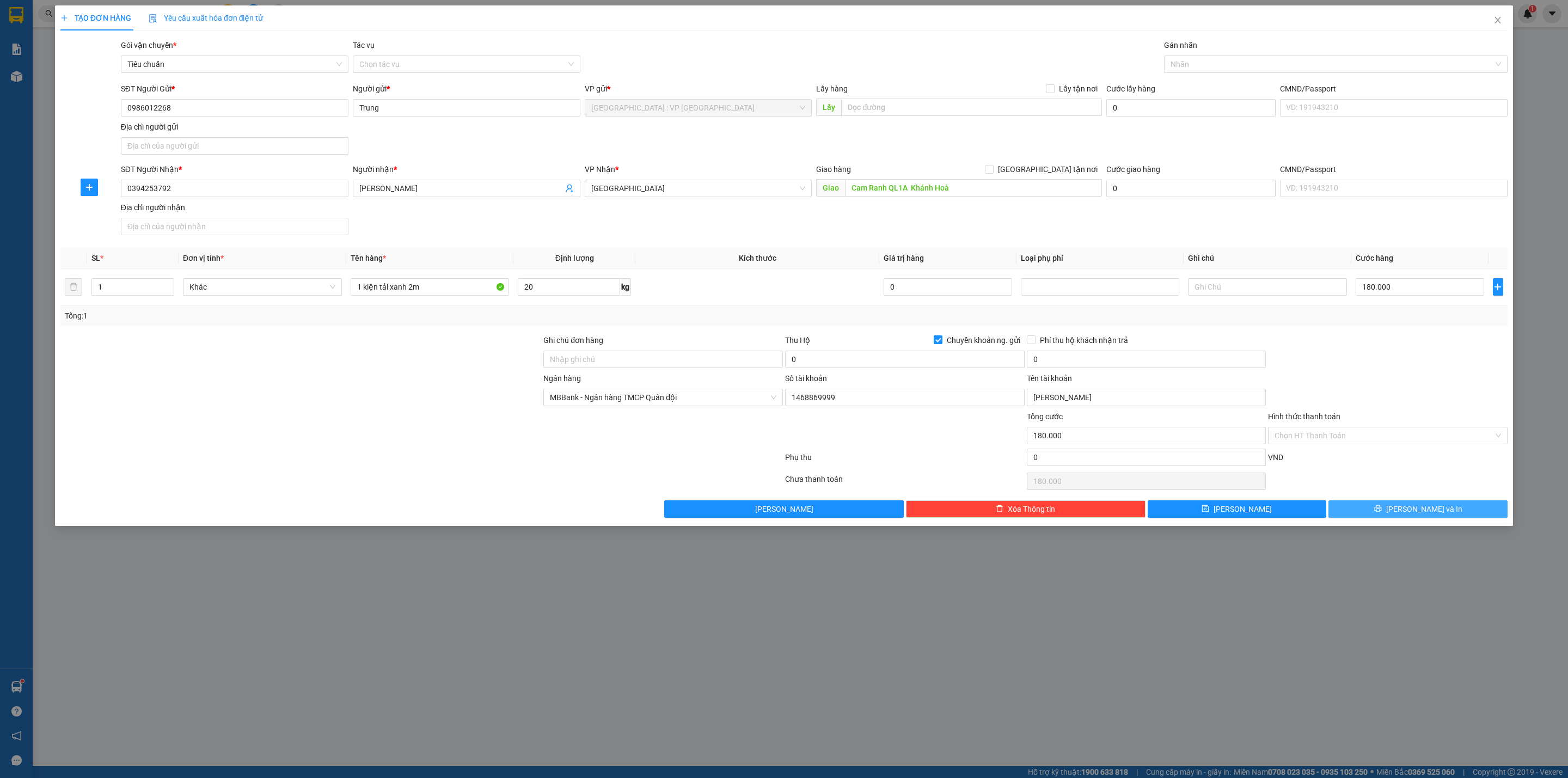
click at [1370, 510] on button "[PERSON_NAME] và In" at bounding box center [1417, 508] width 179 height 17
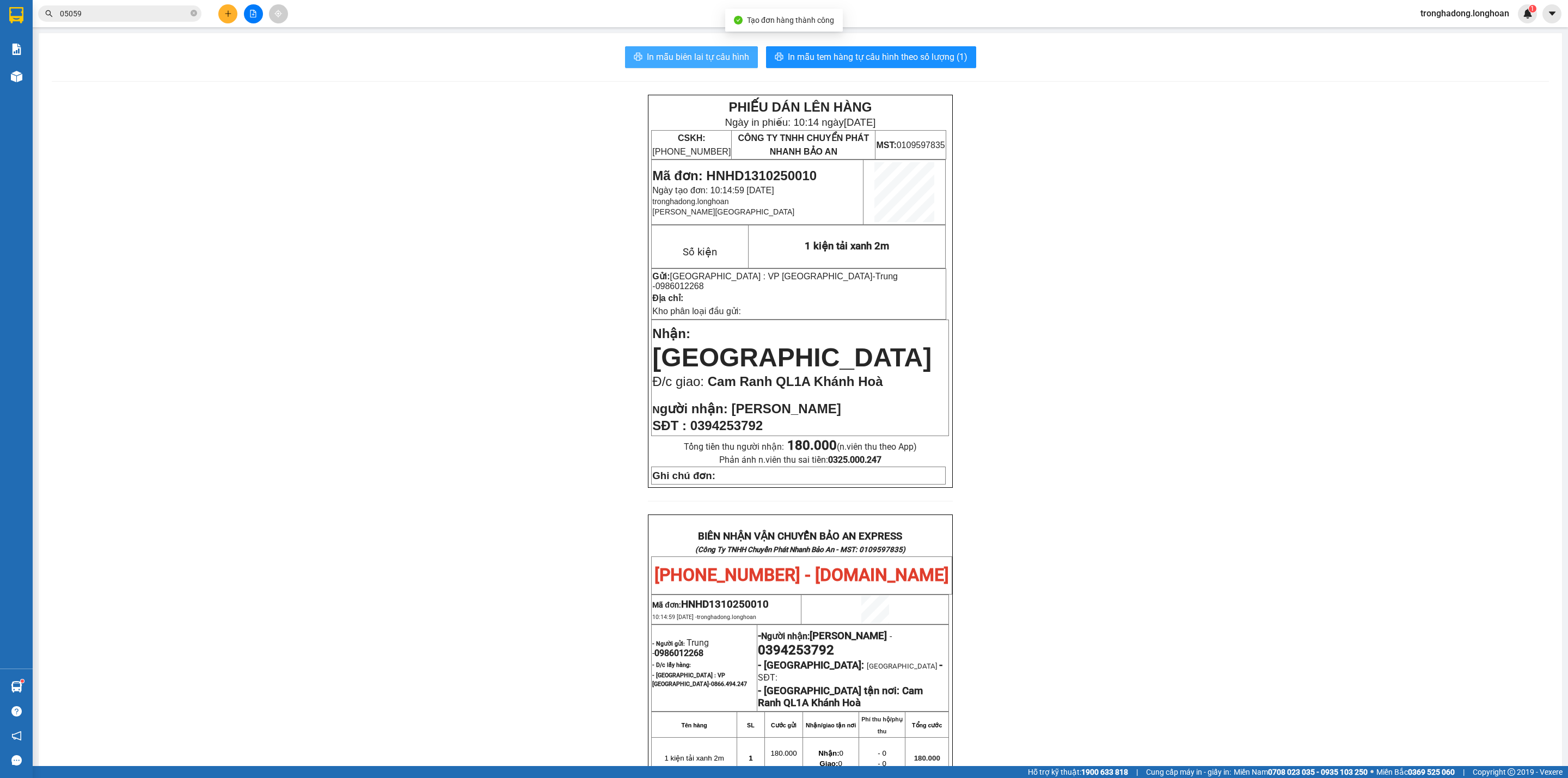
click at [661, 61] on span "In mẫu biên lai tự cấu hình" at bounding box center [698, 56] width 103 height 13
click at [879, 67] on button "In mẫu tem hàng tự cấu hình theo số lượng (1)" at bounding box center [871, 56] width 210 height 22
click at [233, 10] on button at bounding box center [228, 14] width 19 height 19
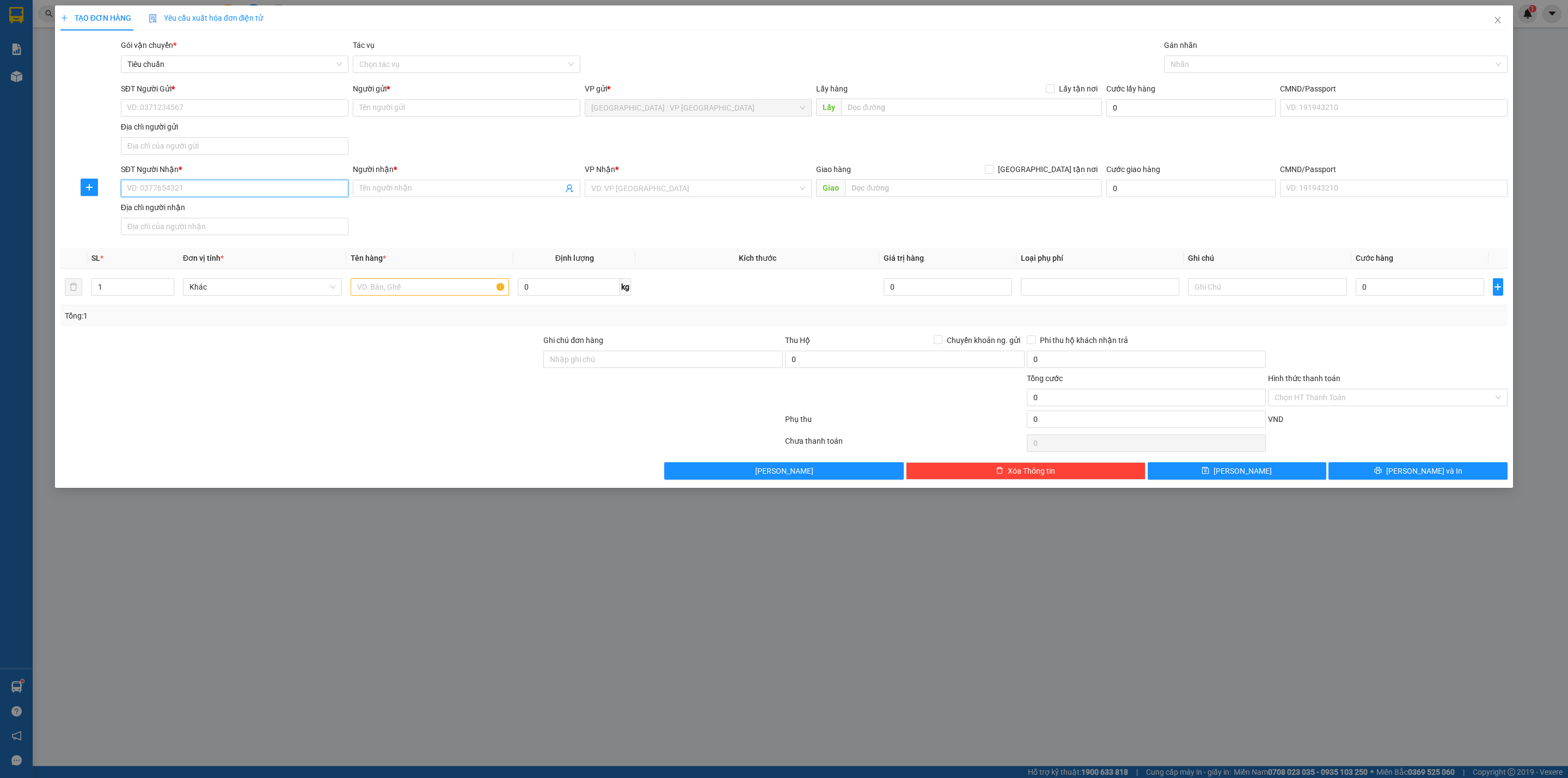
click at [193, 191] on input "SĐT Người Nhận *" at bounding box center [235, 188] width 227 height 17
click at [985, 165] on input "[GEOGRAPHIC_DATA] tận nơi" at bounding box center [988, 169] width 7 height 7
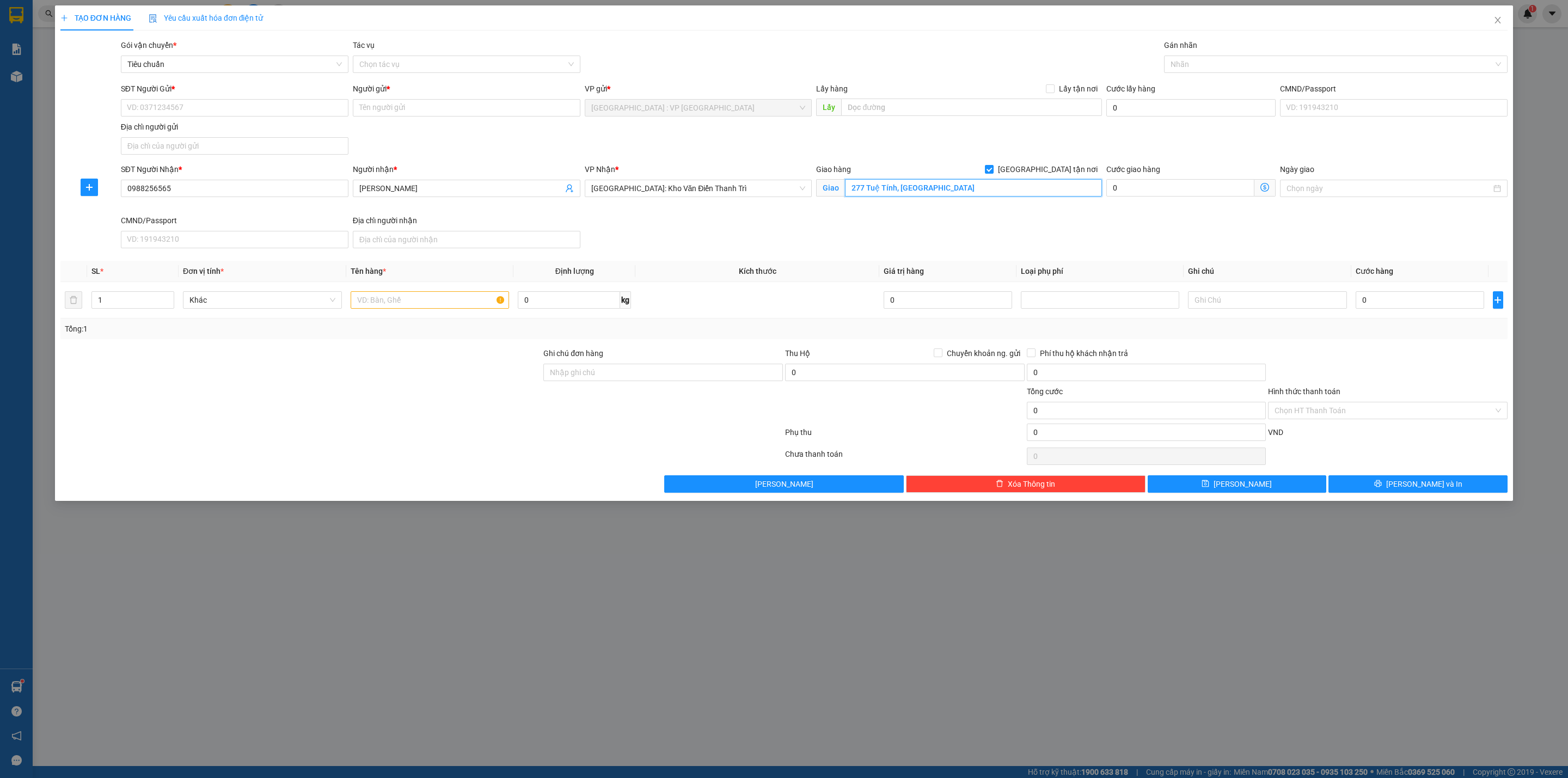
click at [898, 188] on input "277 Tuệ Tính, tp Hải Dương" at bounding box center [973, 187] width 256 height 17
click at [182, 115] on input "SĐT Người Gửi *" at bounding box center [235, 107] width 227 height 17
click at [903, 191] on input "277 Tuệ Tính, tp Hải Dương" at bounding box center [973, 187] width 256 height 17
click at [895, 188] on input "277 Tuệ Tính, tp Hải Dương" at bounding box center [973, 187] width 256 height 17
click at [1181, 64] on div at bounding box center [1330, 65] width 327 height 13
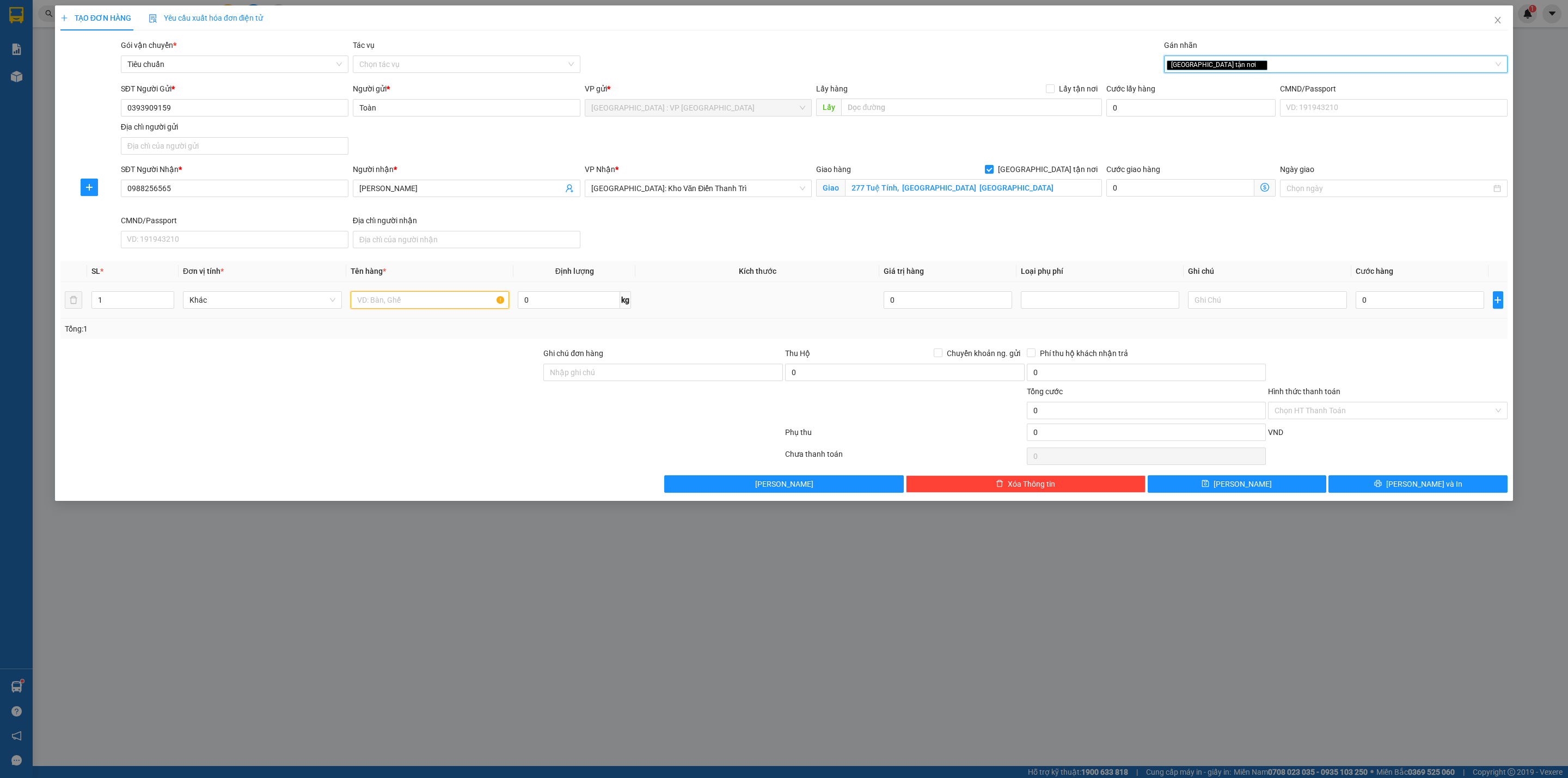
click at [443, 302] on input "text" at bounding box center [430, 299] width 159 height 17
click at [1407, 306] on input "0" at bounding box center [1419, 299] width 129 height 17
click at [1381, 359] on div at bounding box center [1387, 366] width 242 height 38
click at [800, 319] on td at bounding box center [757, 299] width 244 height 36
click at [1367, 493] on button "[PERSON_NAME] và In" at bounding box center [1417, 484] width 179 height 17
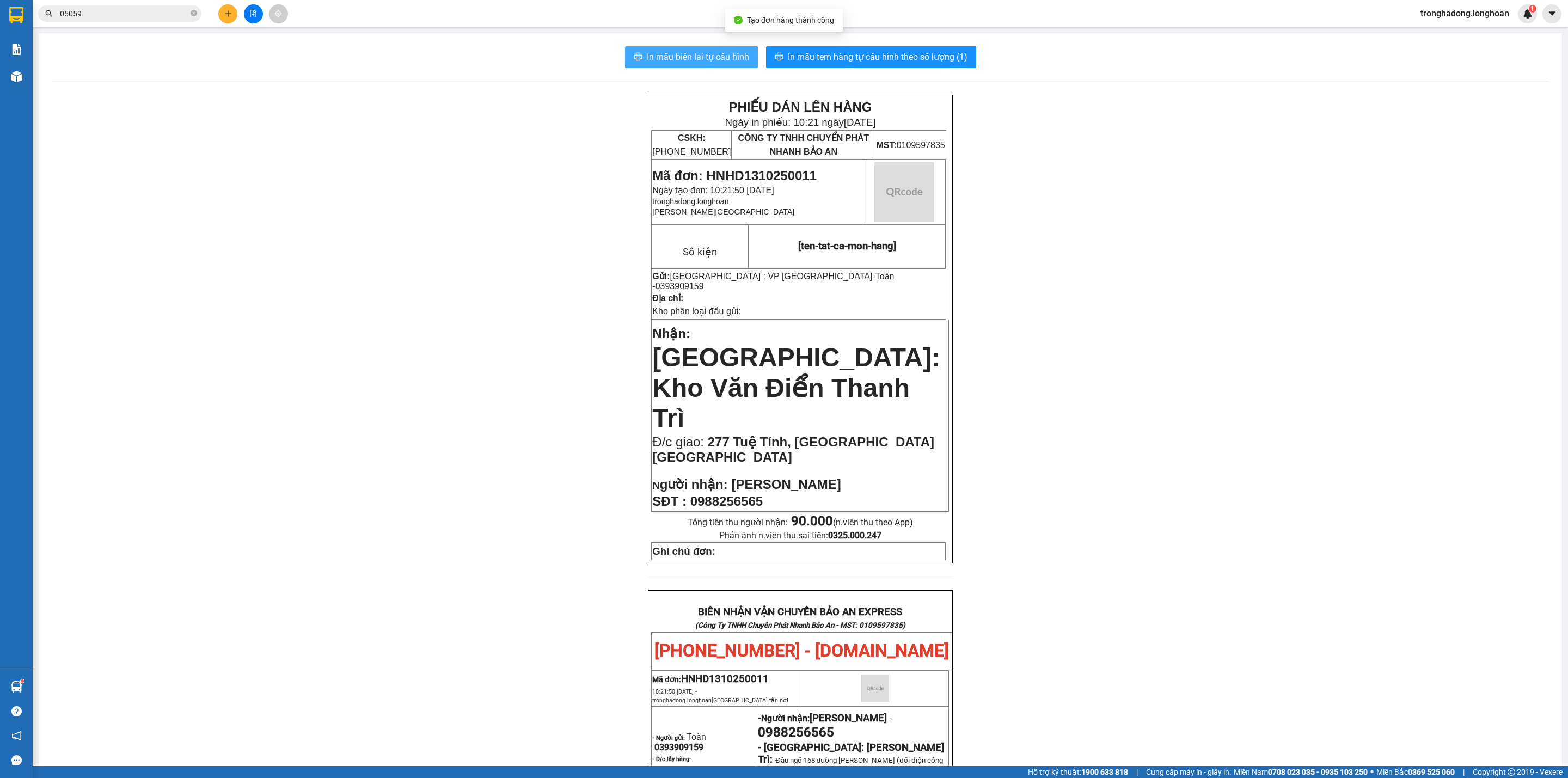
click at [699, 51] on span "In mẫu biên lai tự cấu hình" at bounding box center [698, 56] width 103 height 13
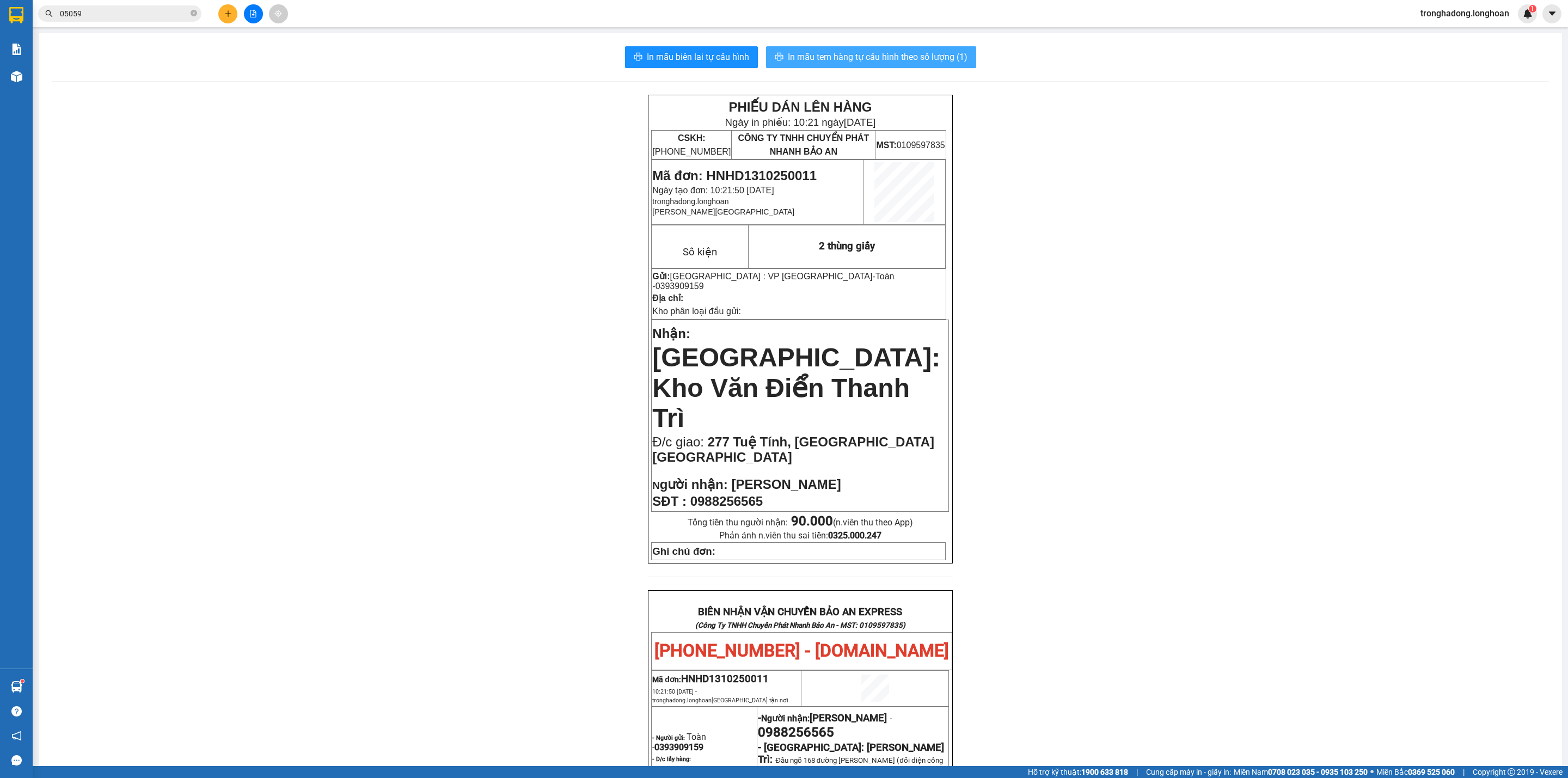
click at [909, 58] on span "In mẫu tem hàng tự cấu hình theo số lượng (1)" at bounding box center [878, 56] width 180 height 13
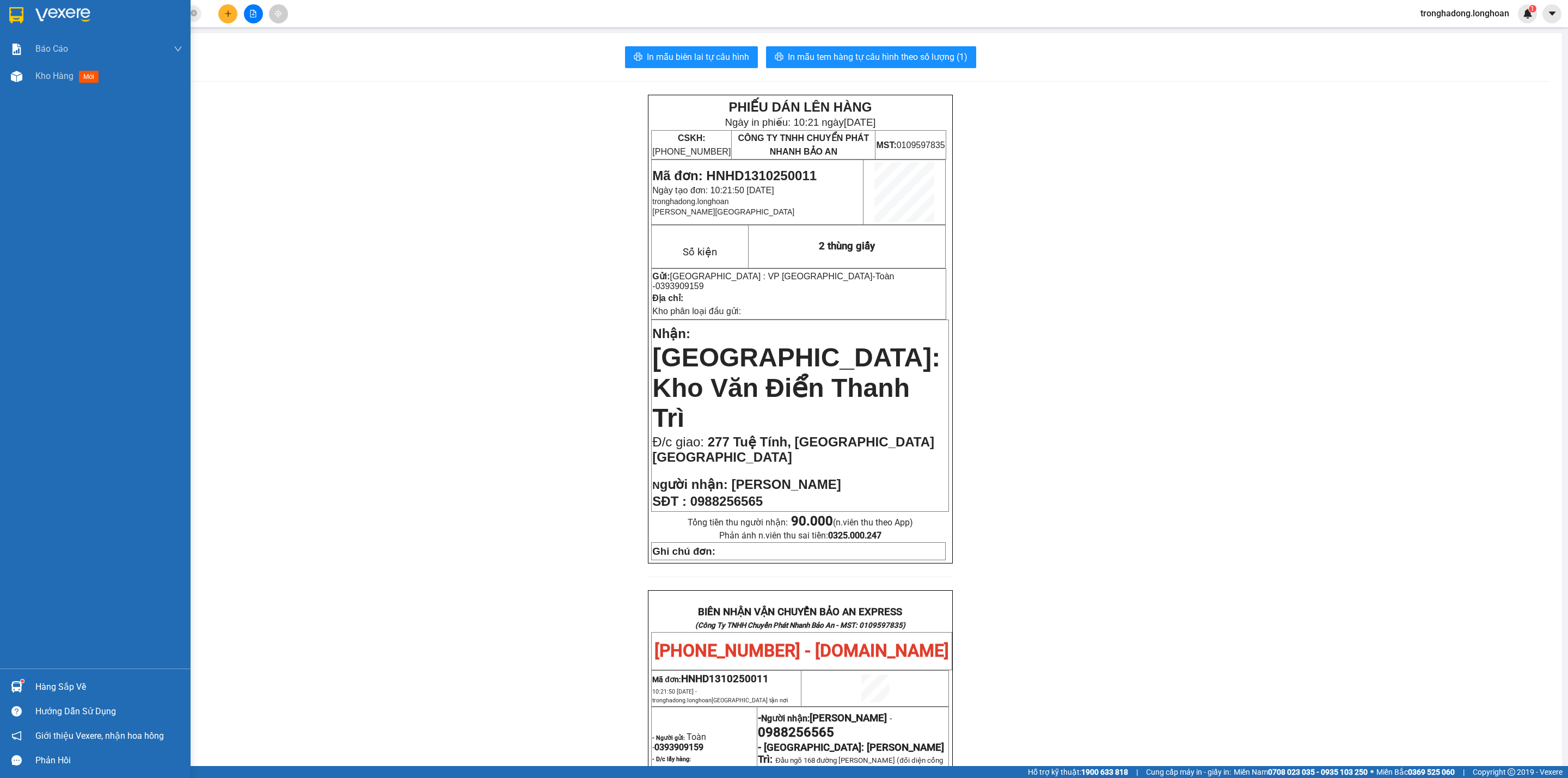
click at [17, 5] on div at bounding box center [17, 15] width 19 height 19
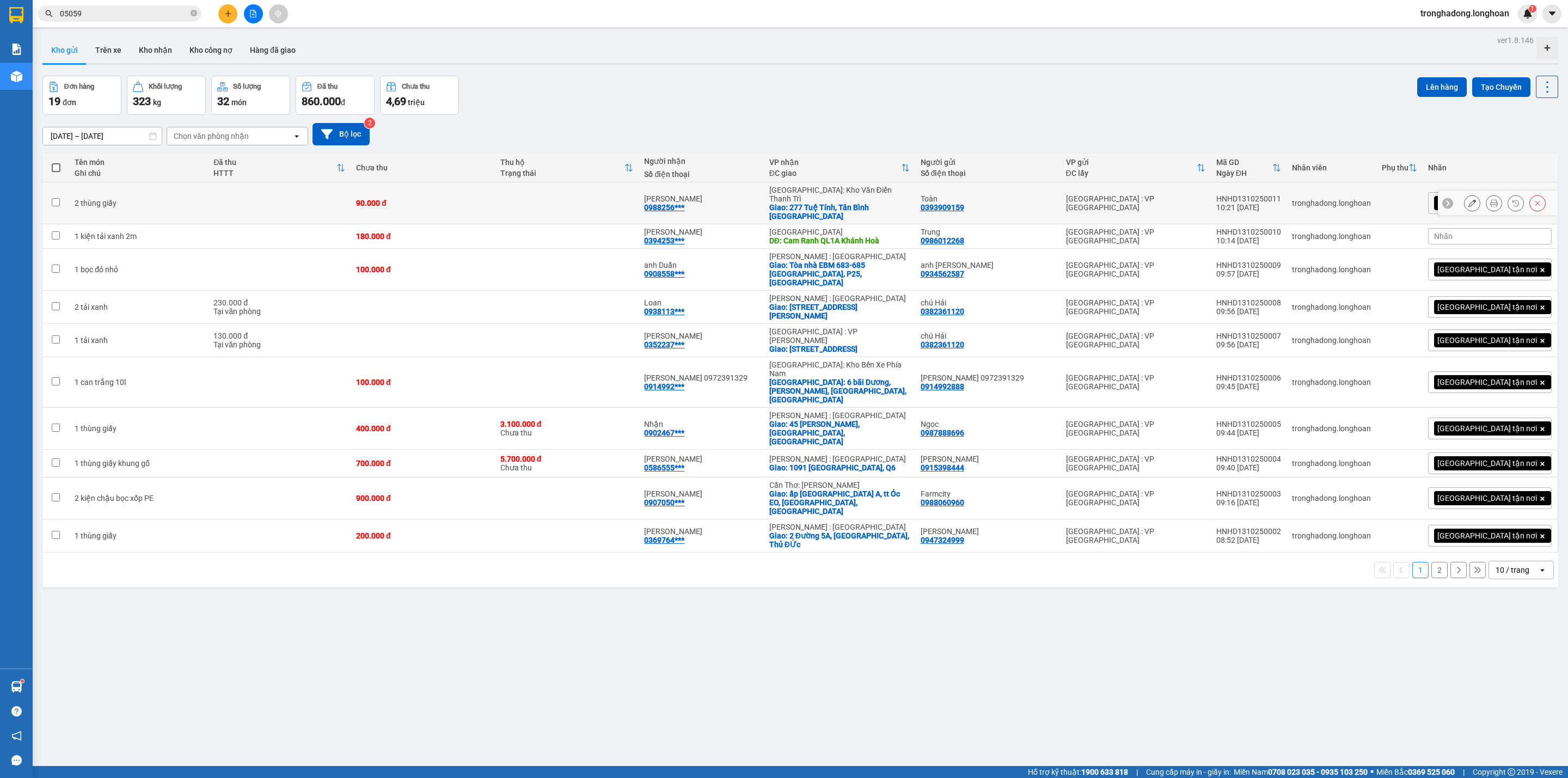
click at [1465, 204] on button at bounding box center [1472, 204] width 16 height 19
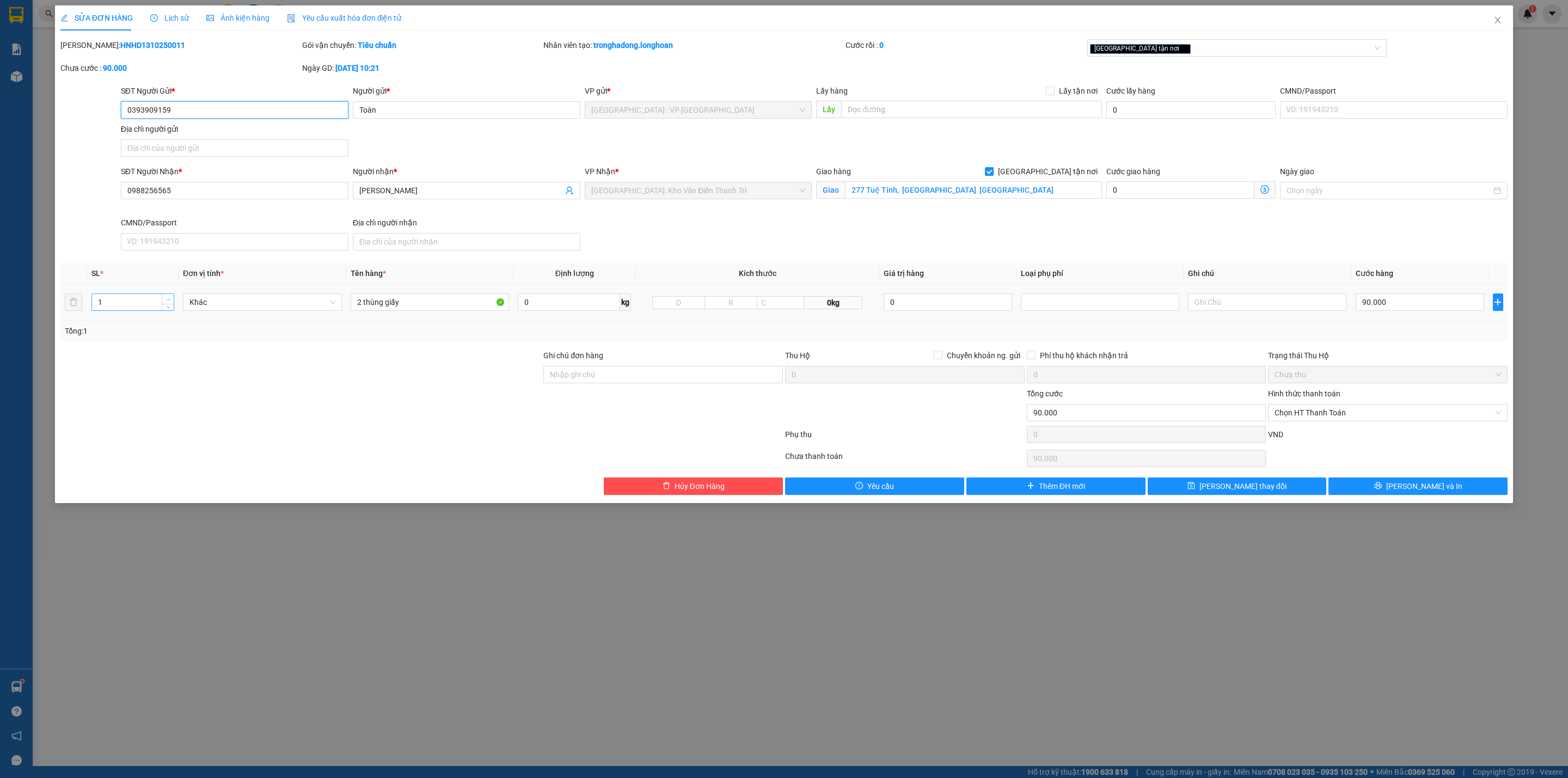
click at [169, 301] on div at bounding box center [168, 302] width 12 height 16
click at [166, 299] on icon "up" at bounding box center [168, 299] width 4 height 4
click at [340, 383] on div at bounding box center [301, 368] width 483 height 38
click at [1420, 482] on button "[PERSON_NAME] và In" at bounding box center [1417, 485] width 179 height 17
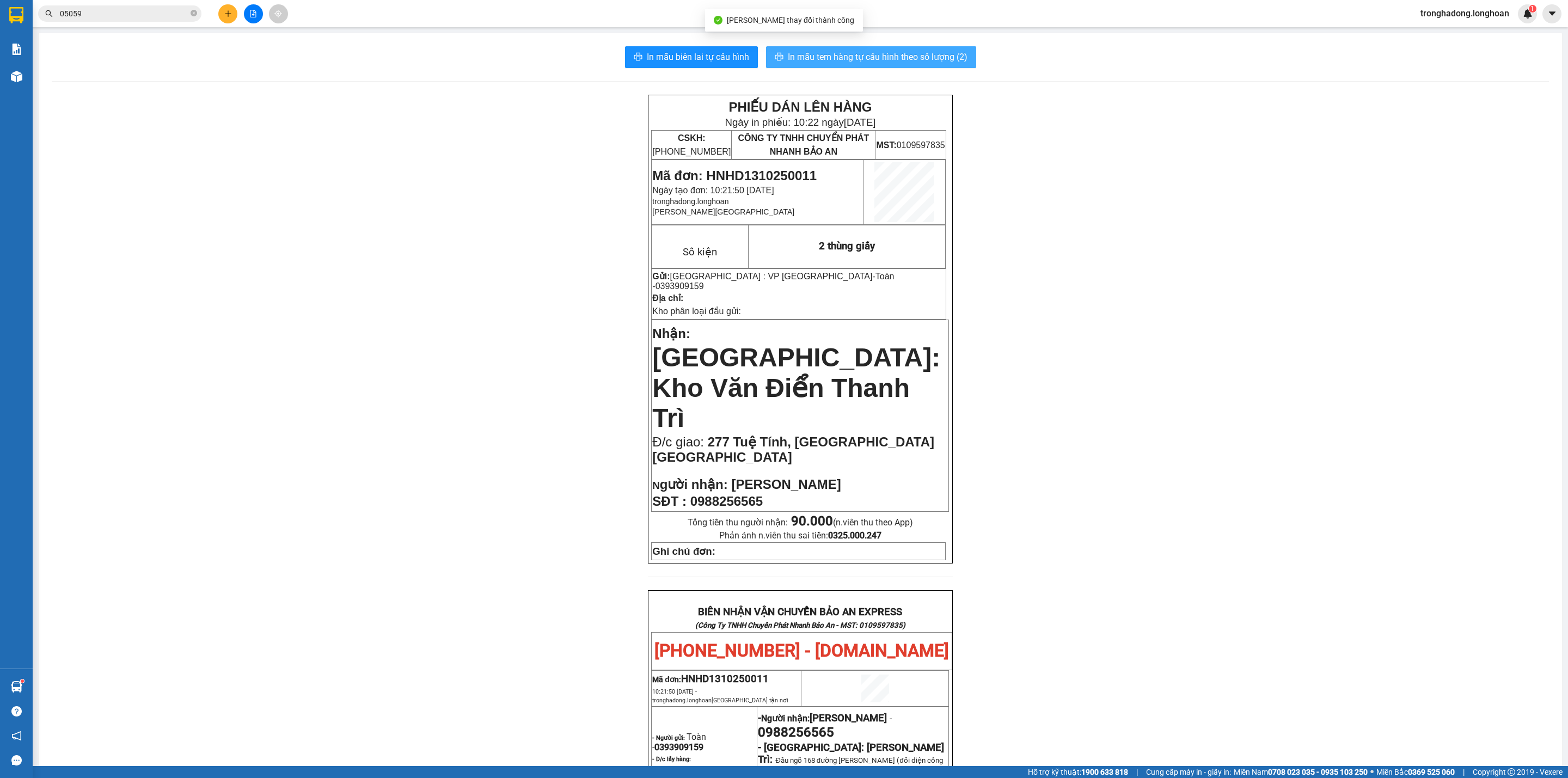
click at [795, 58] on span "In mẫu tem hàng tự cấu hình theo số lượng (2)" at bounding box center [878, 56] width 180 height 13
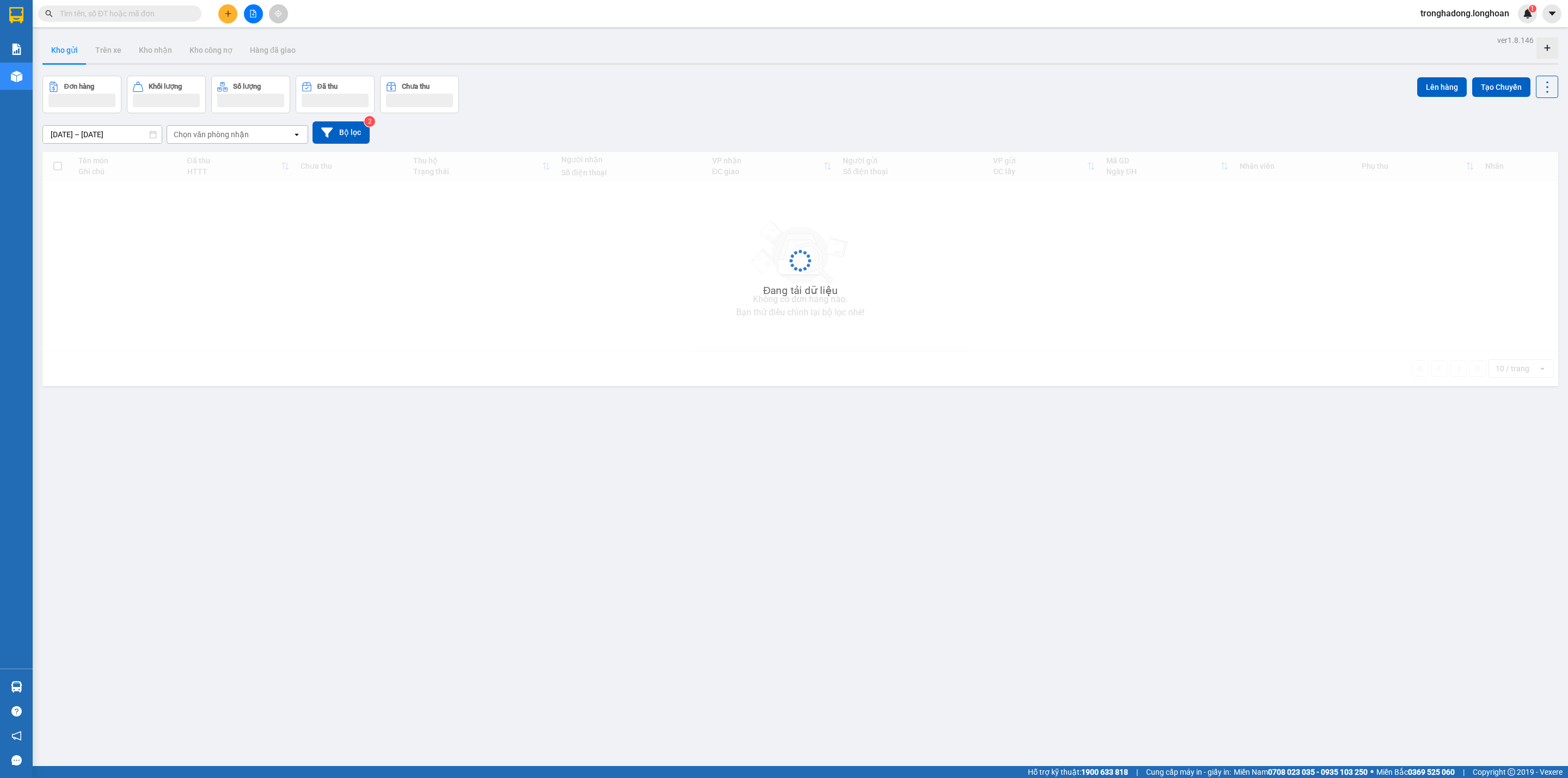
click at [140, 8] on input "text" at bounding box center [124, 13] width 129 height 12
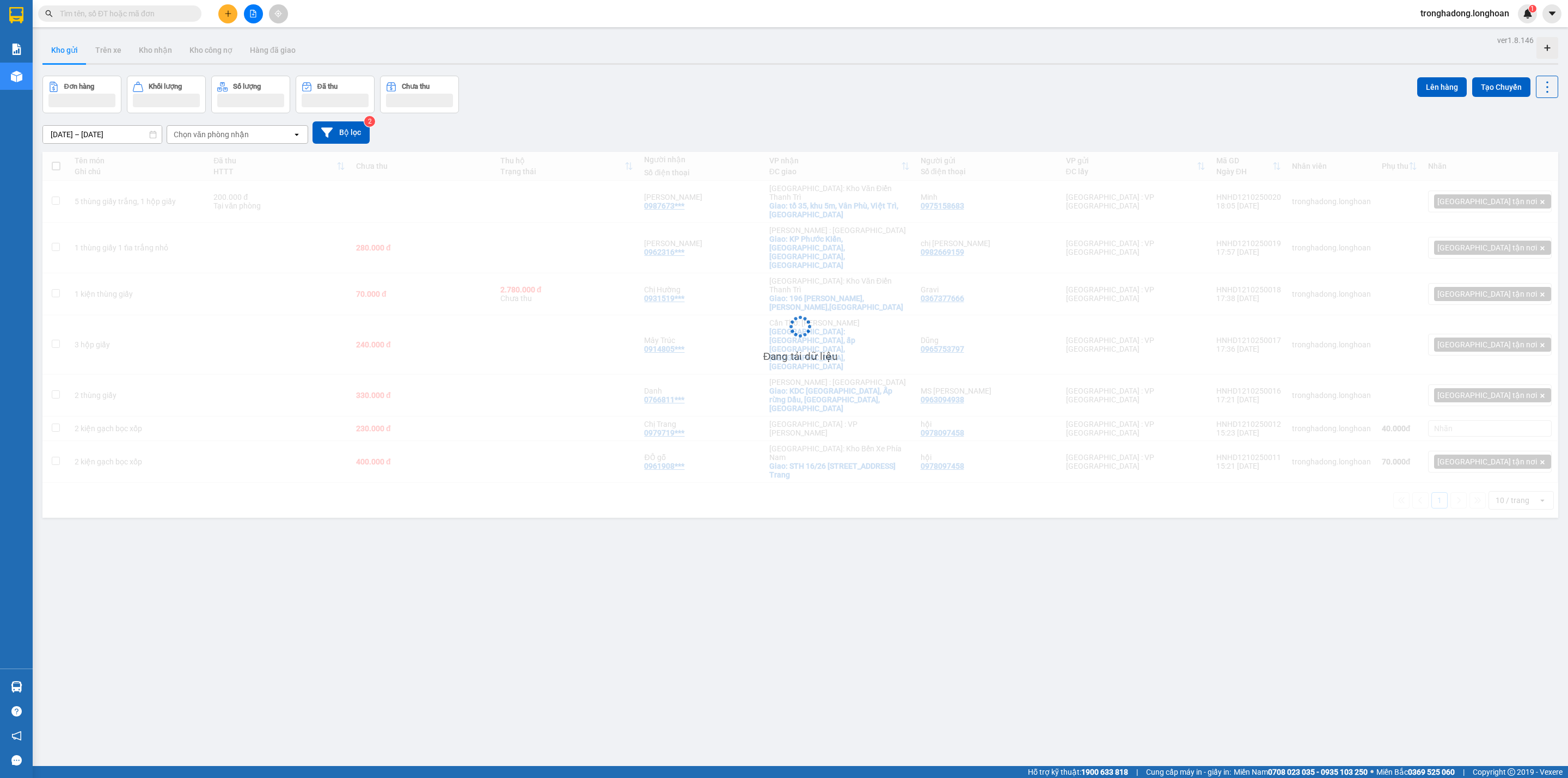
paste input "0942220481"
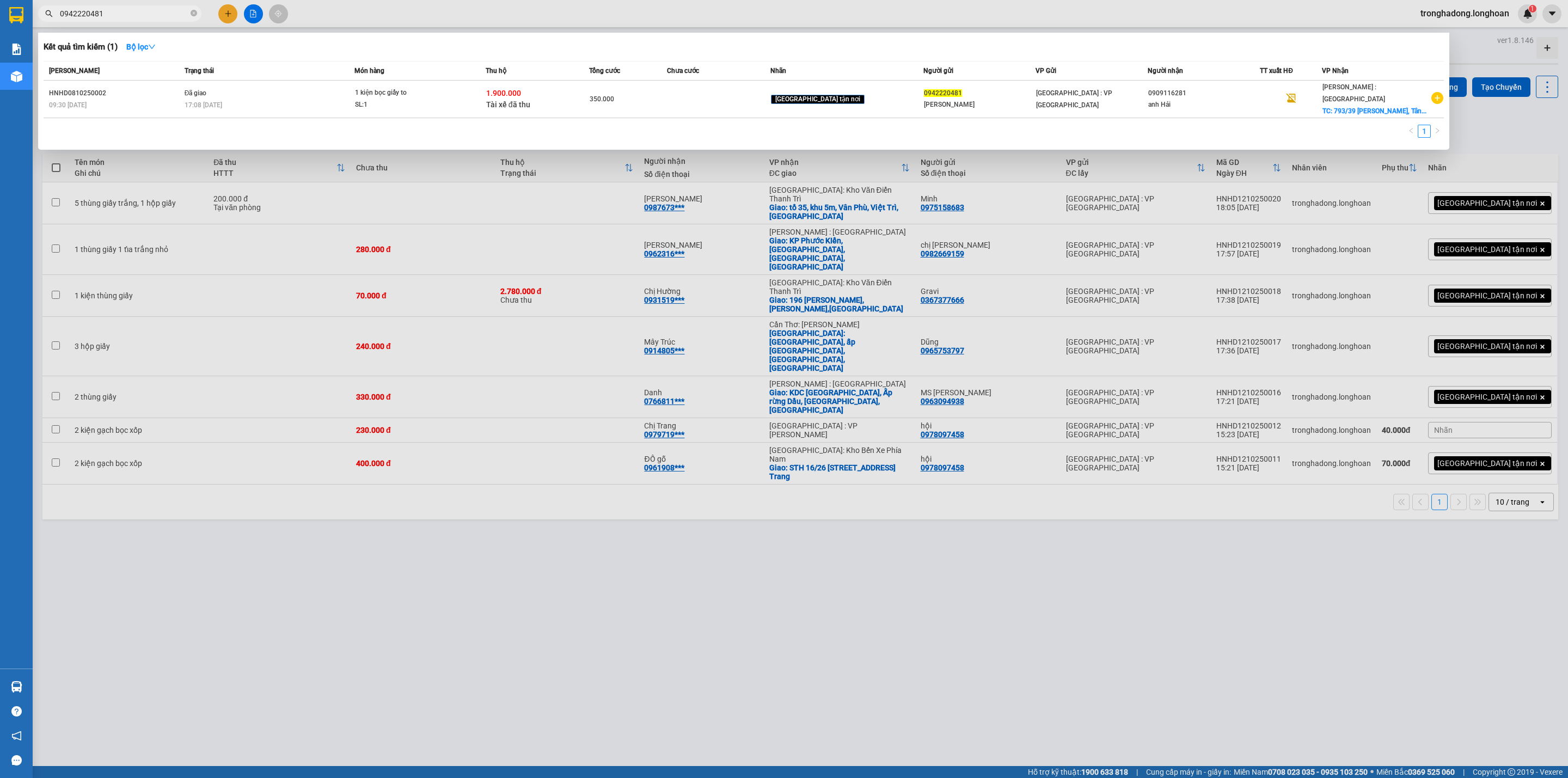
type input "0942220481"
click at [667, 74] on div "Tổng cước" at bounding box center [628, 71] width 77 height 12
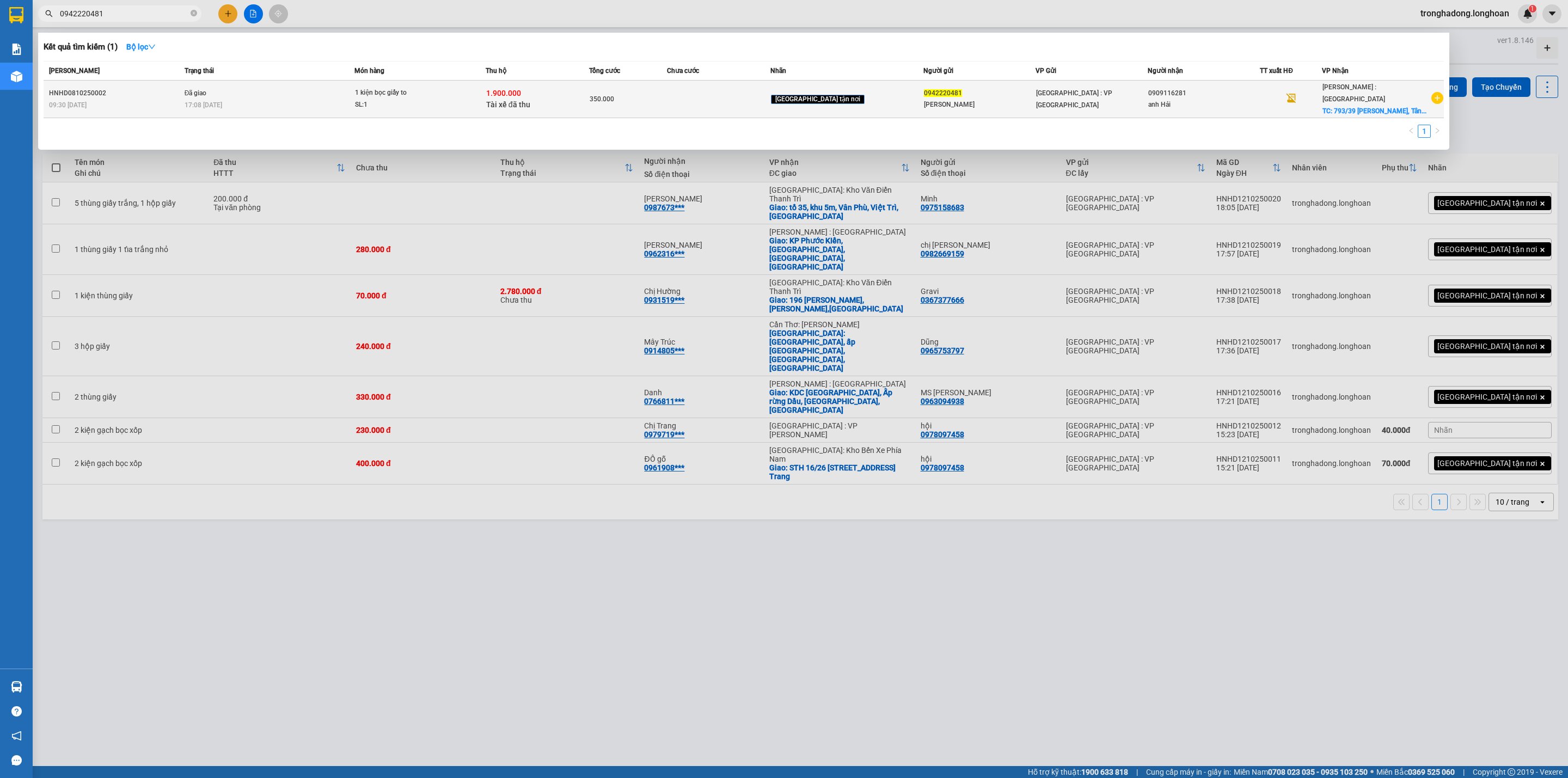
click at [667, 84] on td "350.000" at bounding box center [628, 99] width 78 height 38
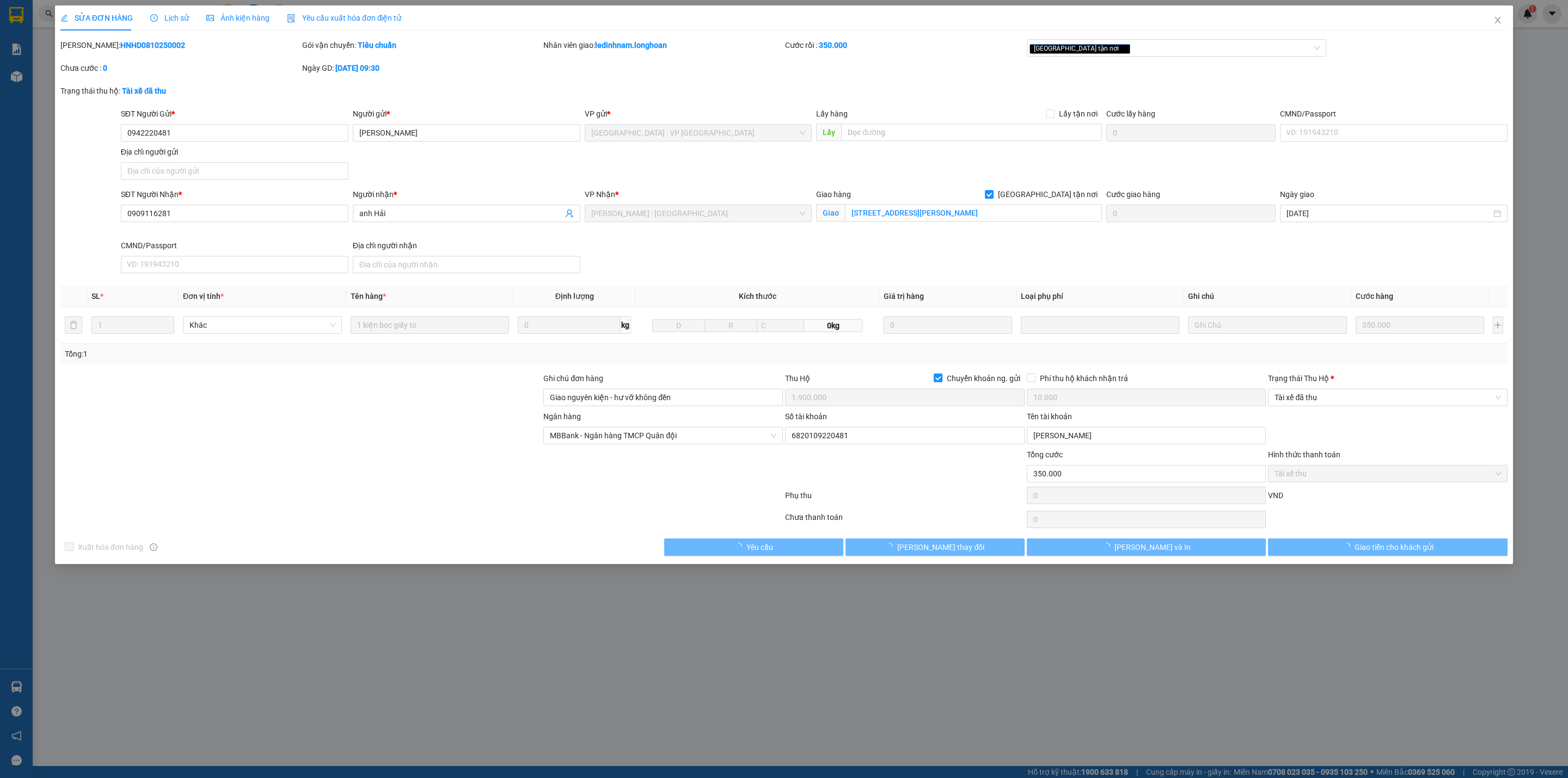
type input "0942220481"
type input "[PERSON_NAME]"
type input "0909116281"
type input "anh Hải"
checkbox input "true"
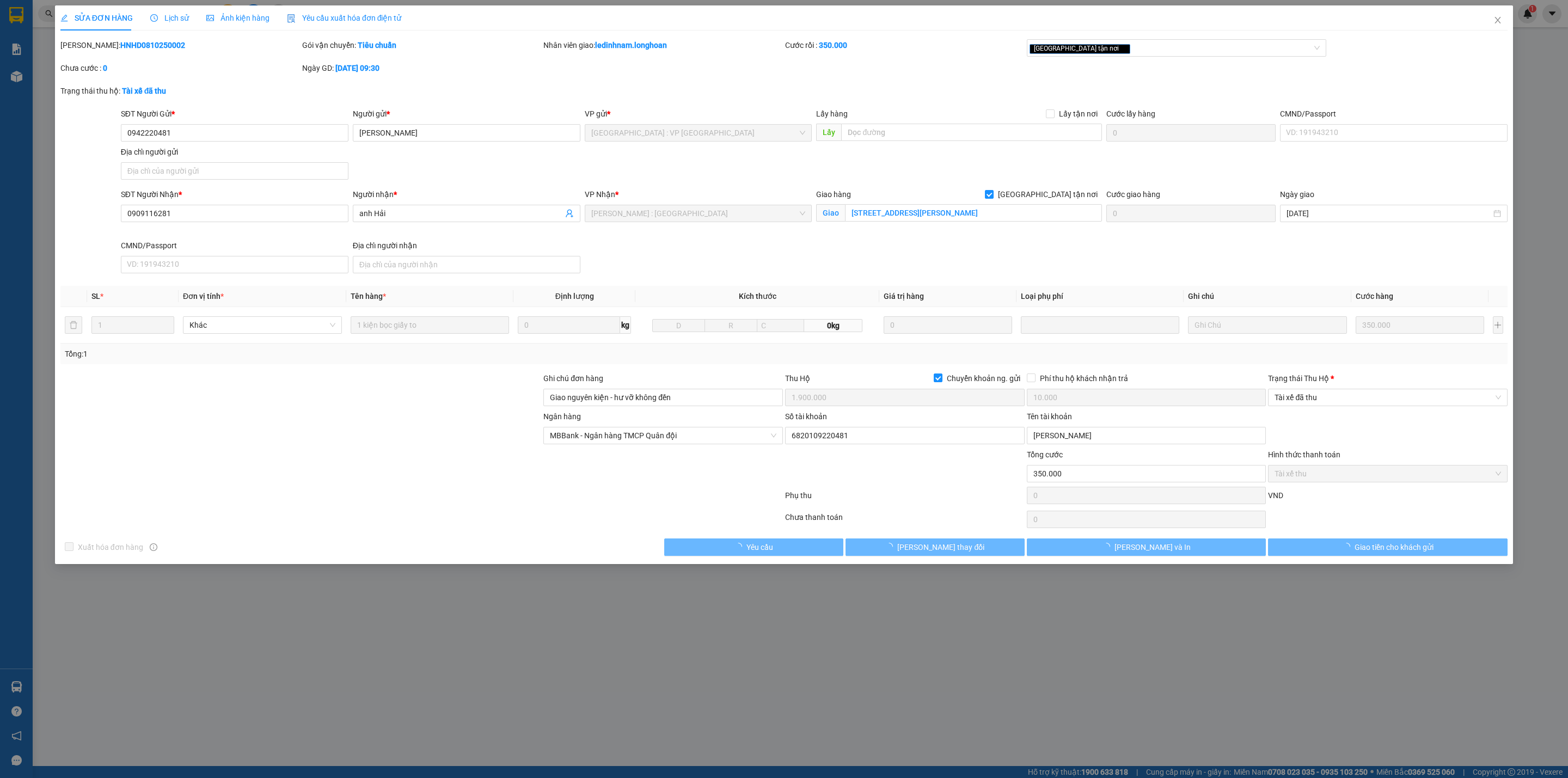
type input "793/39 Trần Xuân Soạn, Tân Hưng, Q7"
type input "Giao nguyên kiện - hư vỡ không đền"
checkbox input "true"
type input "1.900.000"
type input "10.000"
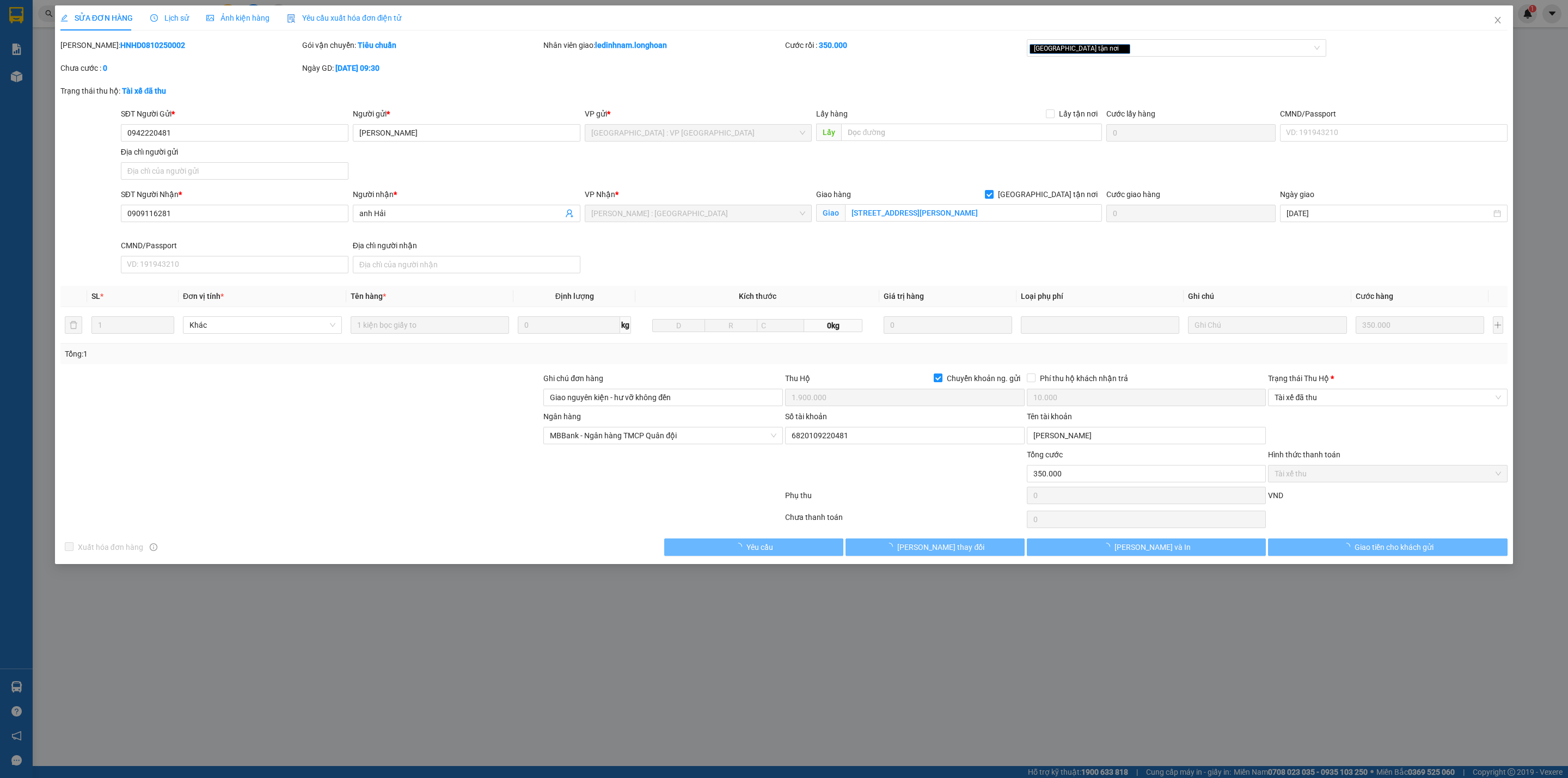
type input "350.000"
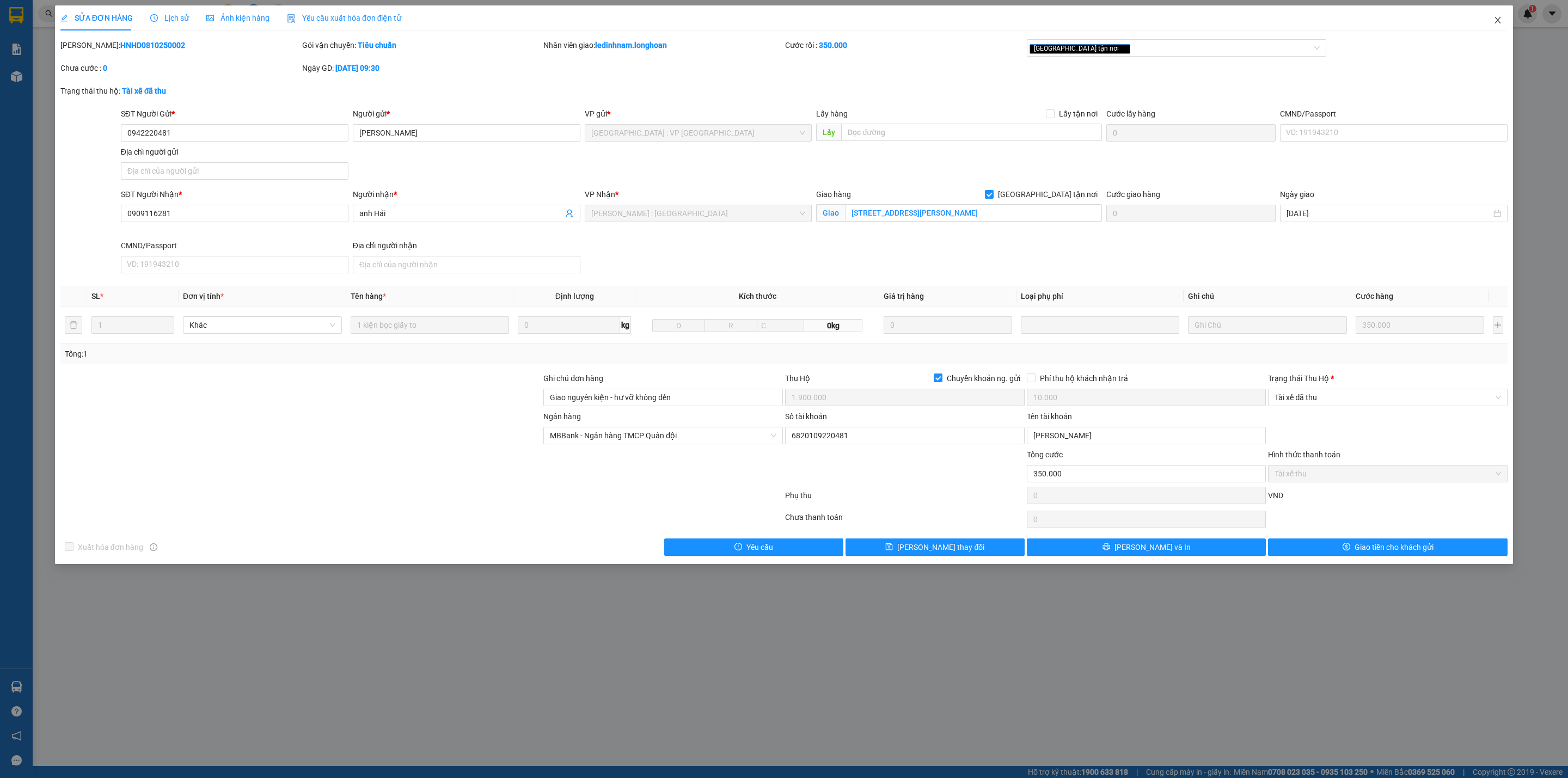
click at [1494, 20] on icon "close" at bounding box center [1497, 20] width 9 height 9
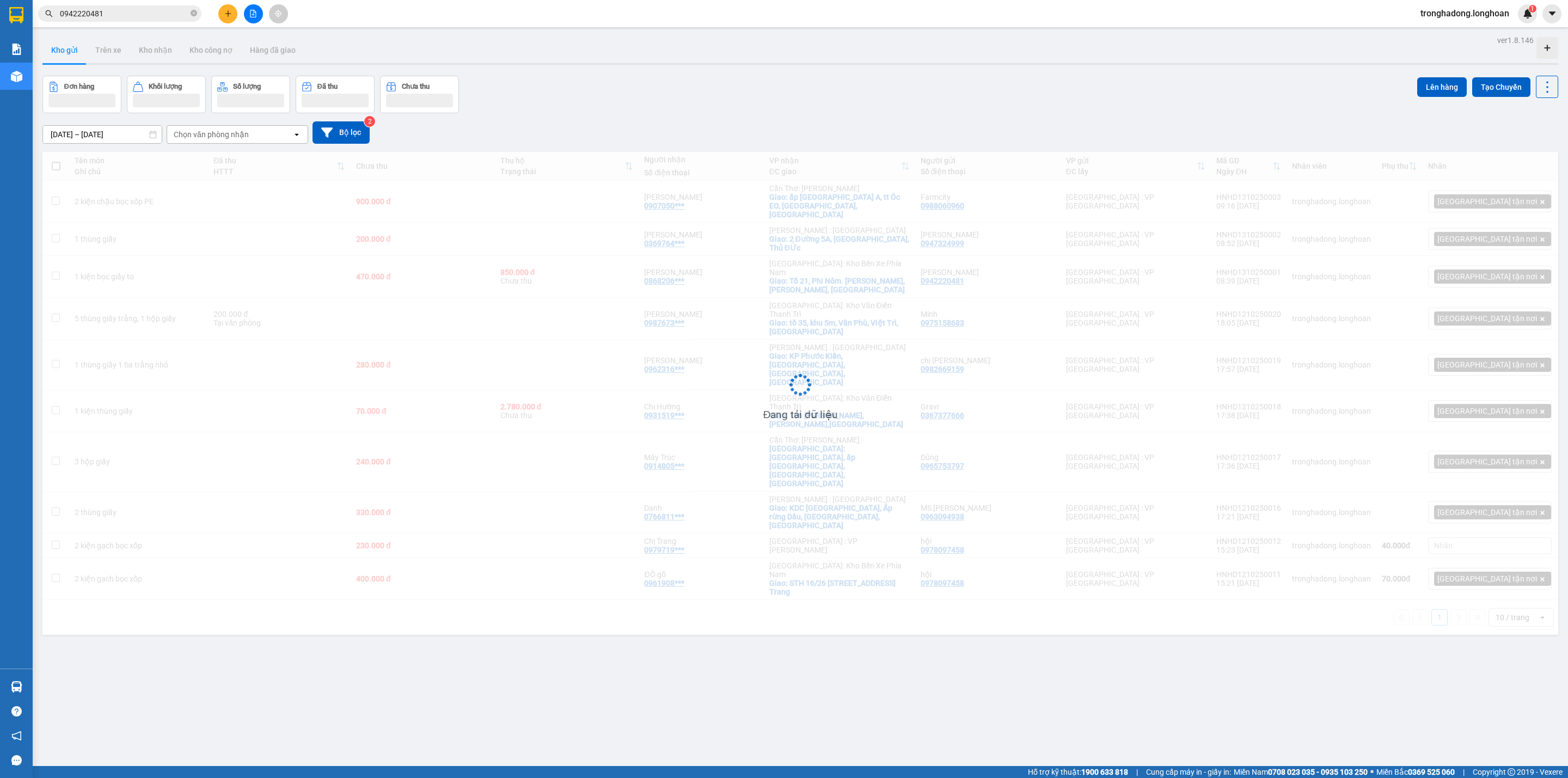
click at [252, 10] on icon "file-add" at bounding box center [253, 13] width 7 height 7
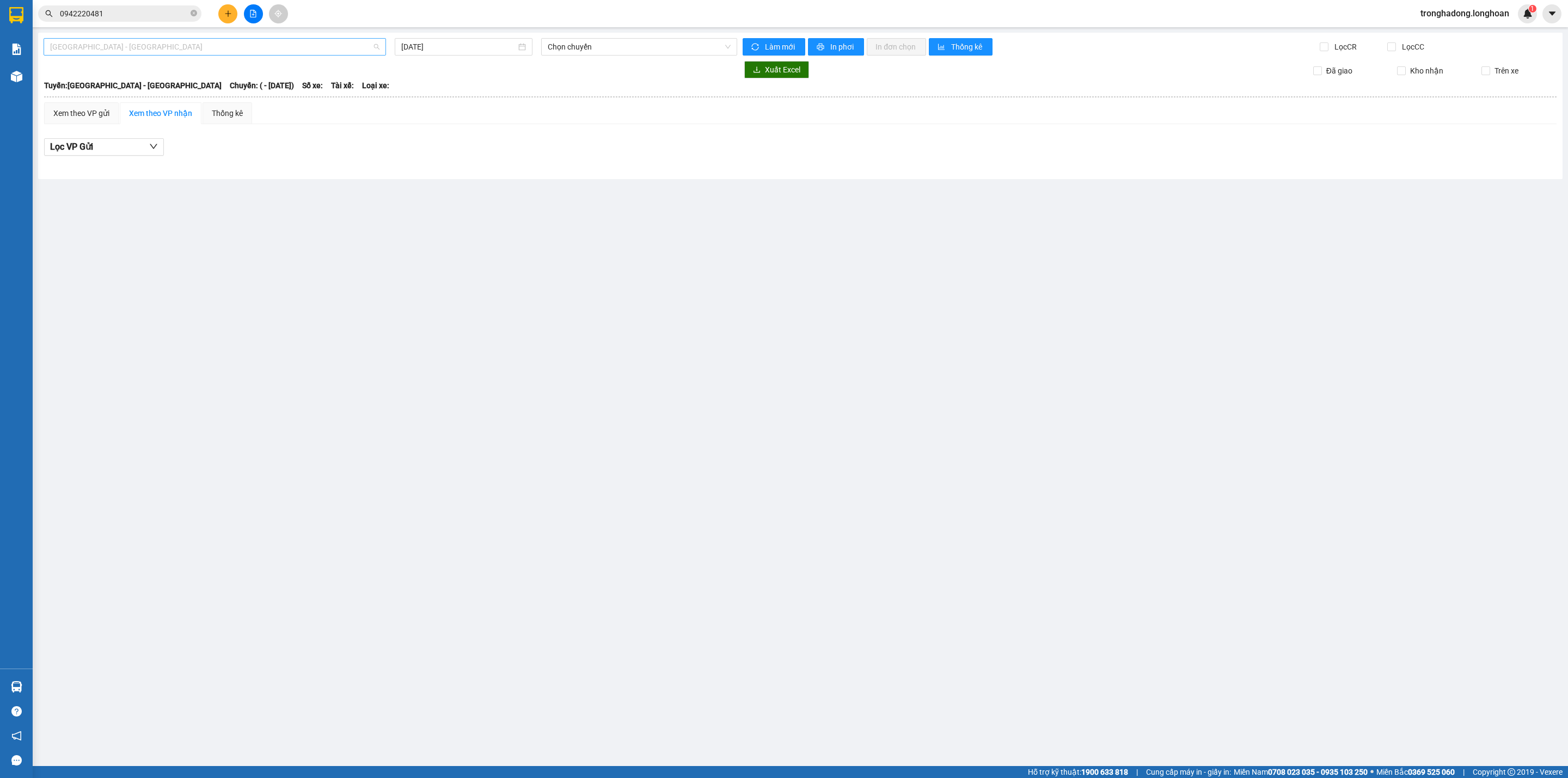
click at [245, 42] on span "Hải Phòng - Hà Nội" at bounding box center [214, 47] width 329 height 16
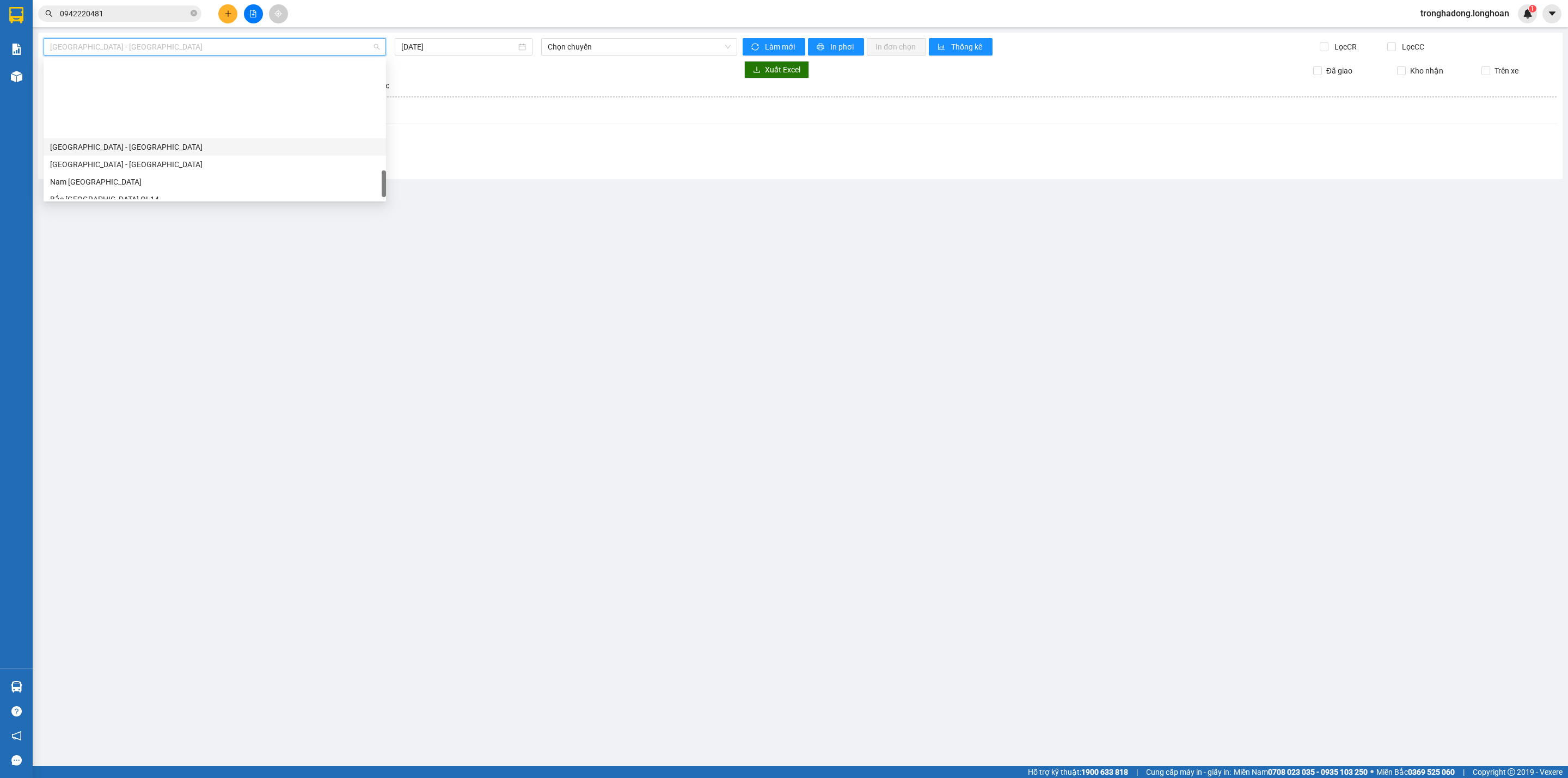
scroll to position [766, 0]
click at [126, 121] on div "Bắc Trung Nam QL1A" at bounding box center [214, 121] width 329 height 12
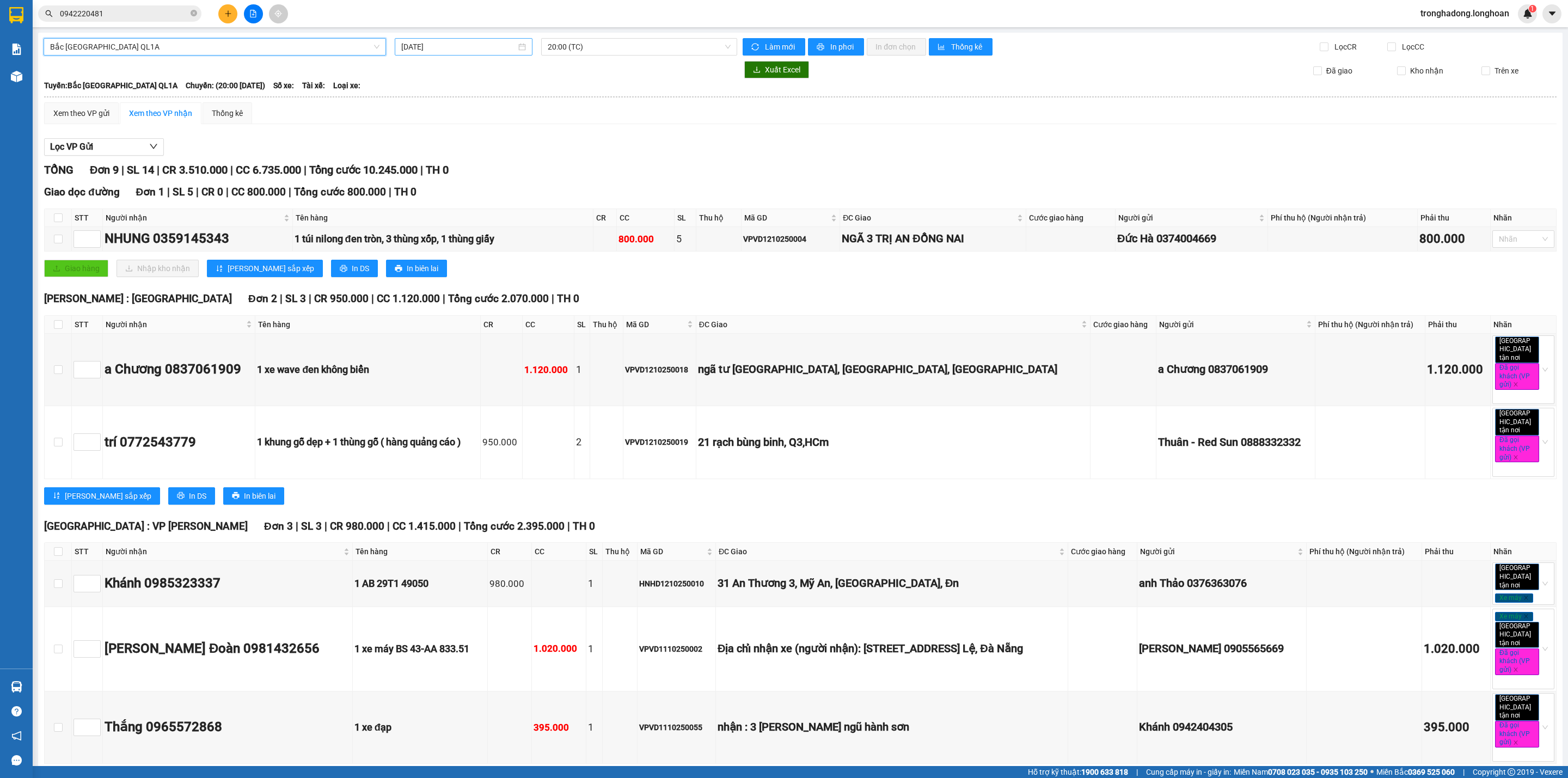
click at [438, 52] on input "13/10/2025" at bounding box center [459, 47] width 115 height 12
click at [410, 144] on div "12" at bounding box center [409, 143] width 13 height 13
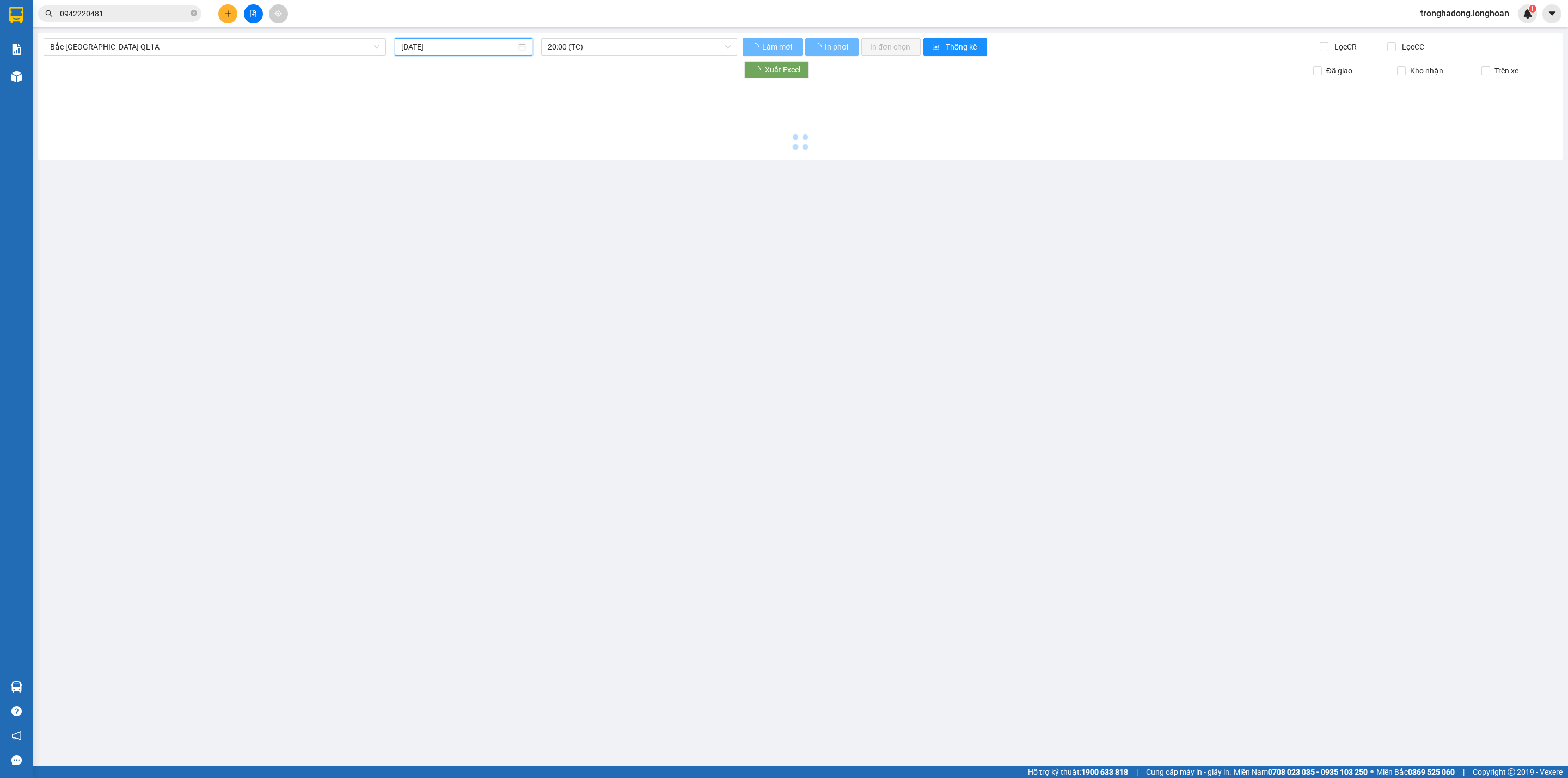
type input "12/10/2025"
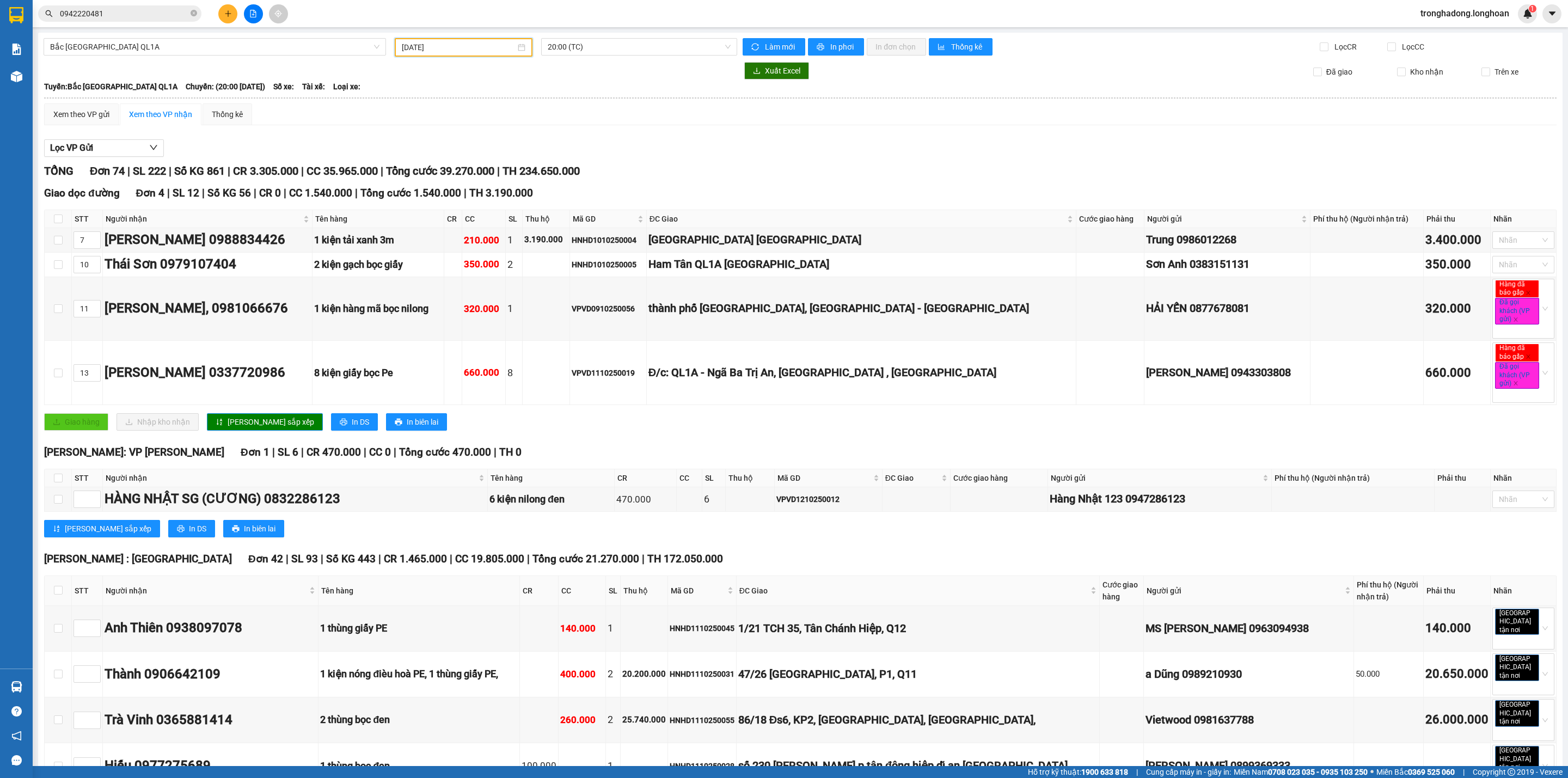
click at [80, 117] on div "Xem theo VP gửi" at bounding box center [81, 114] width 56 height 12
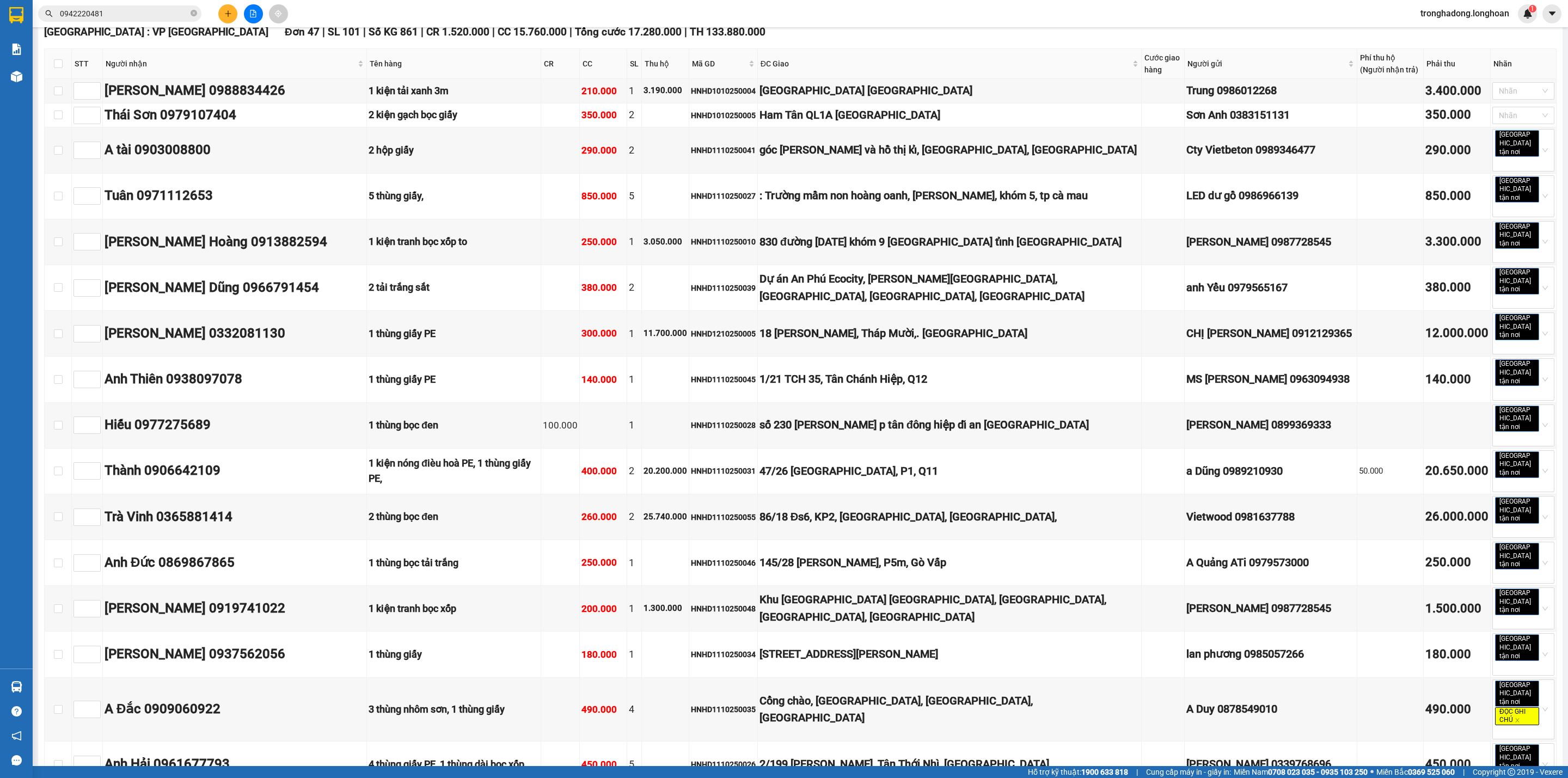
scroll to position [1878, 0]
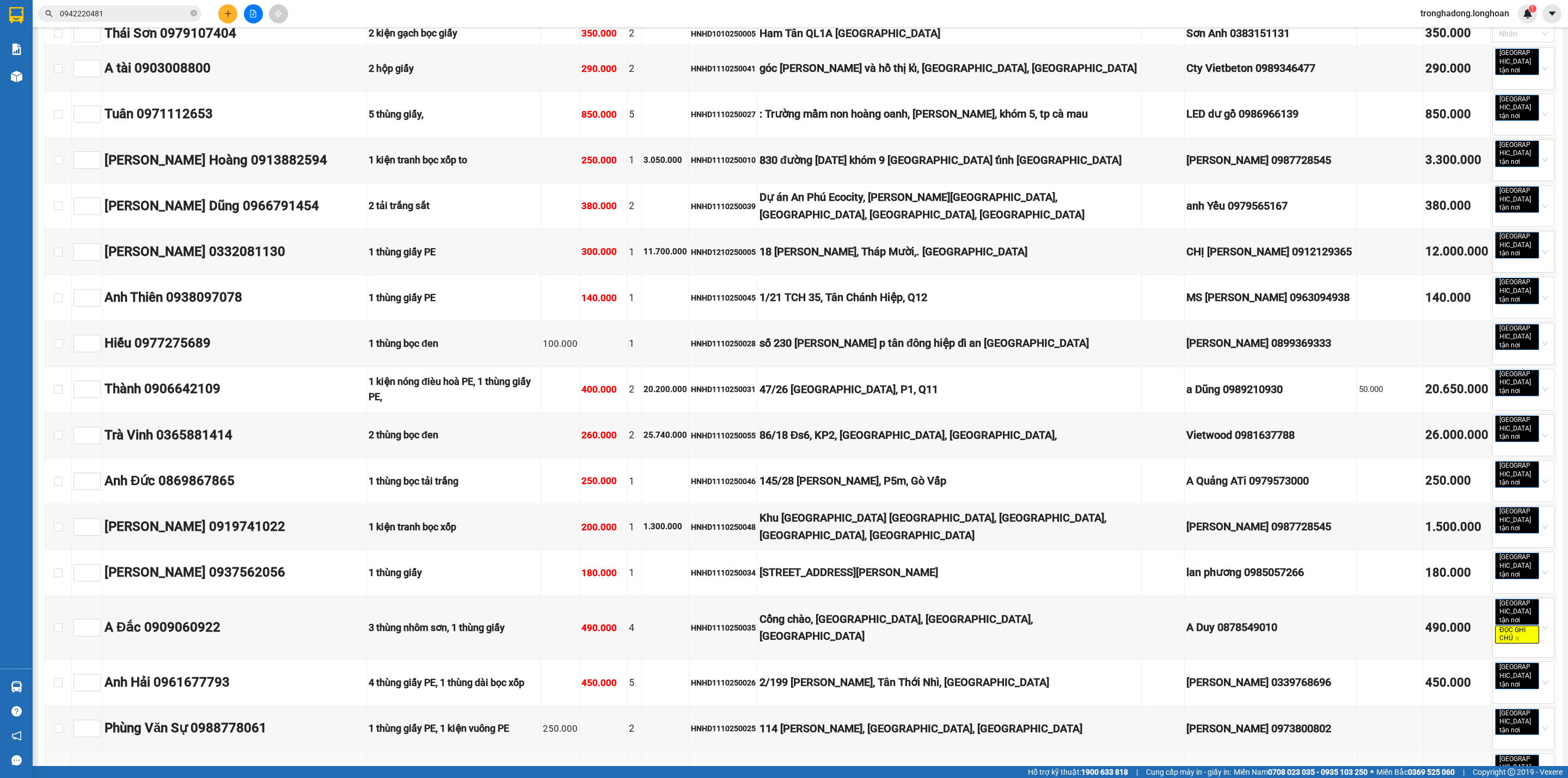
click at [56, 777] on input "checkbox" at bounding box center [59, 783] width 9 height 9
checkbox input "true"
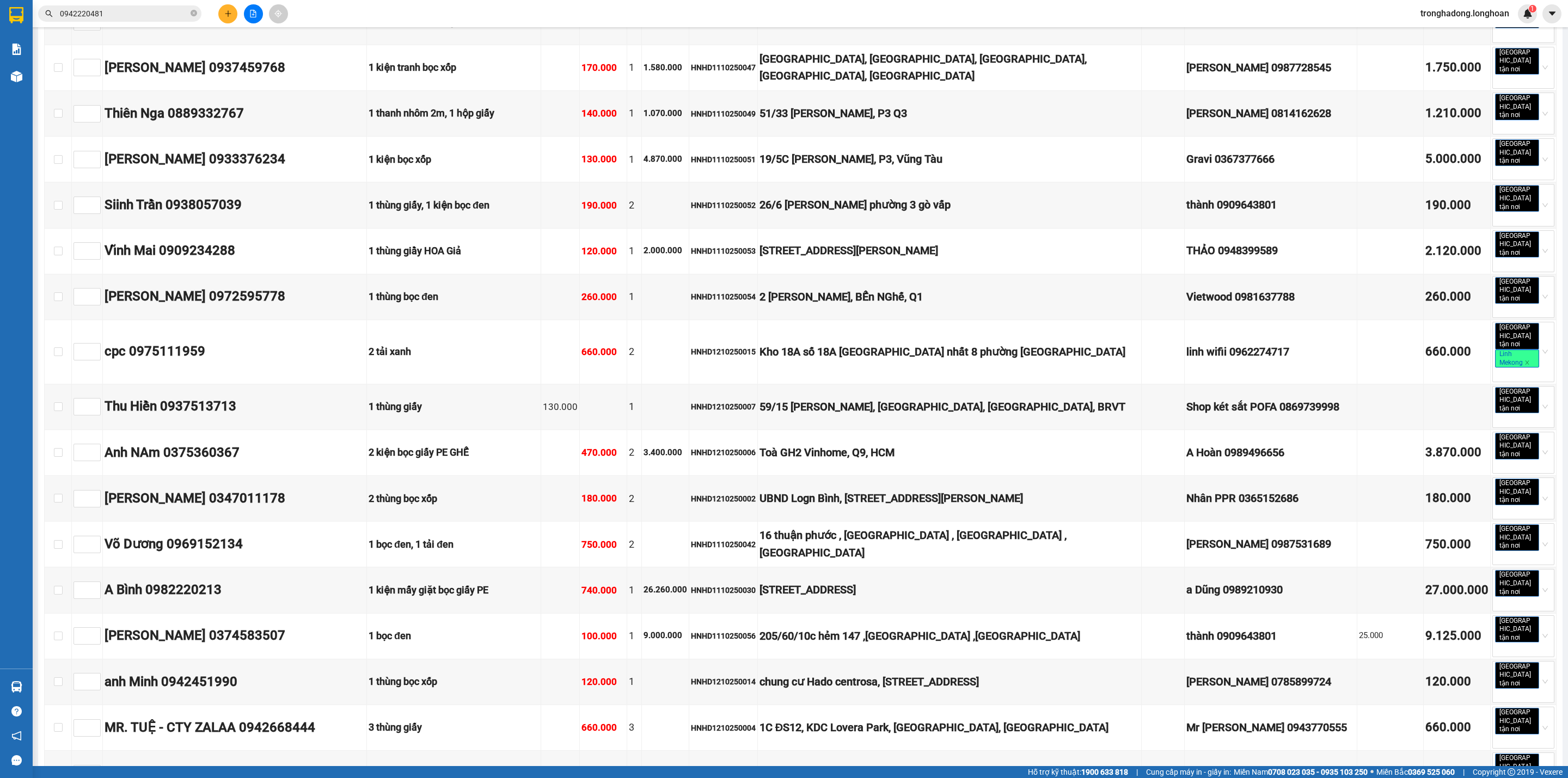
scroll to position [2883, 0]
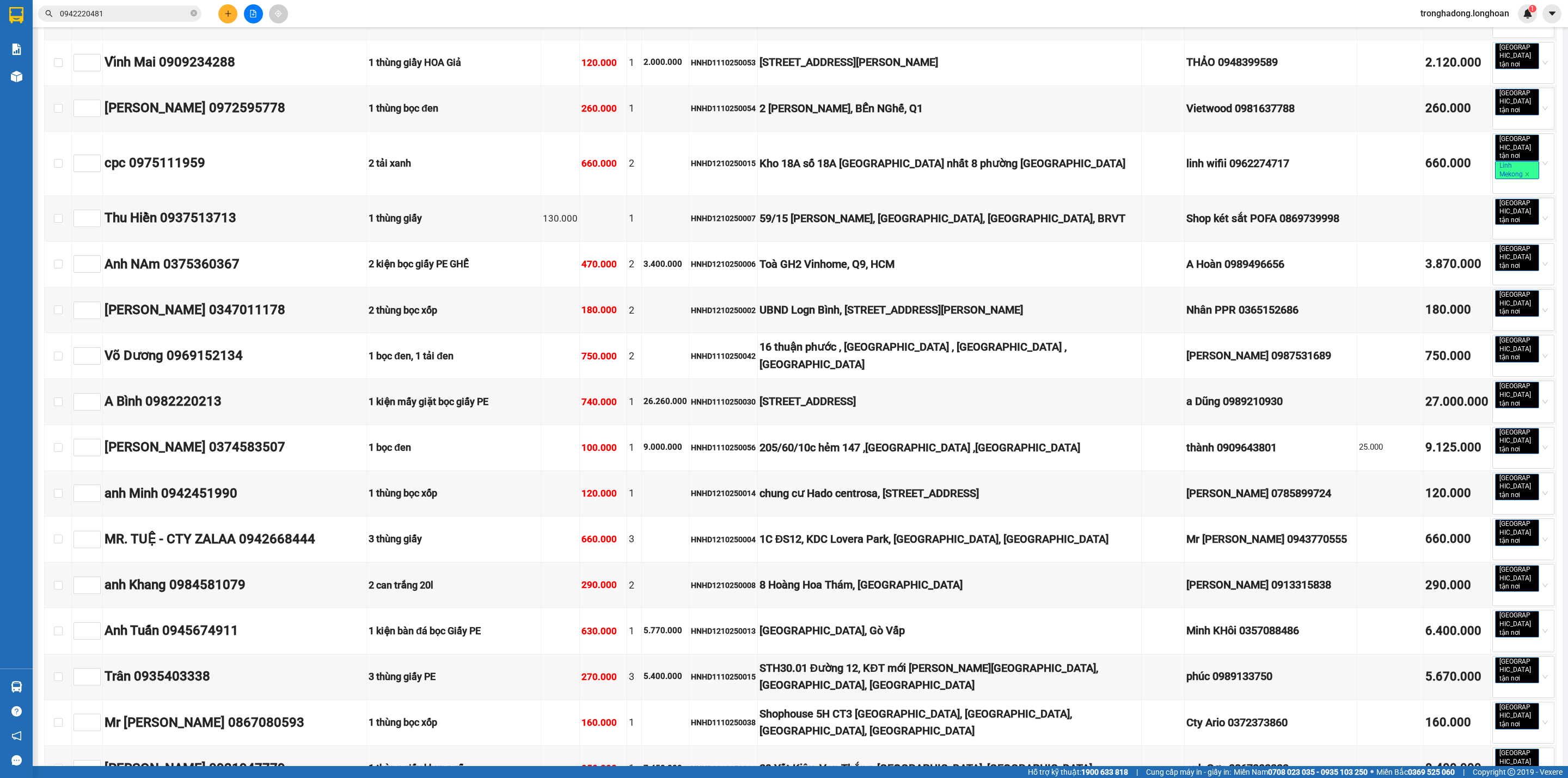
click at [140, 736] on div "Hà Nội : VP Hà Đông Đơn 47 | SL 101 | Số KG 861 | CR 1.520.000 | CC 15.760.000 …" at bounding box center [800, 65] width 1512 height 2254
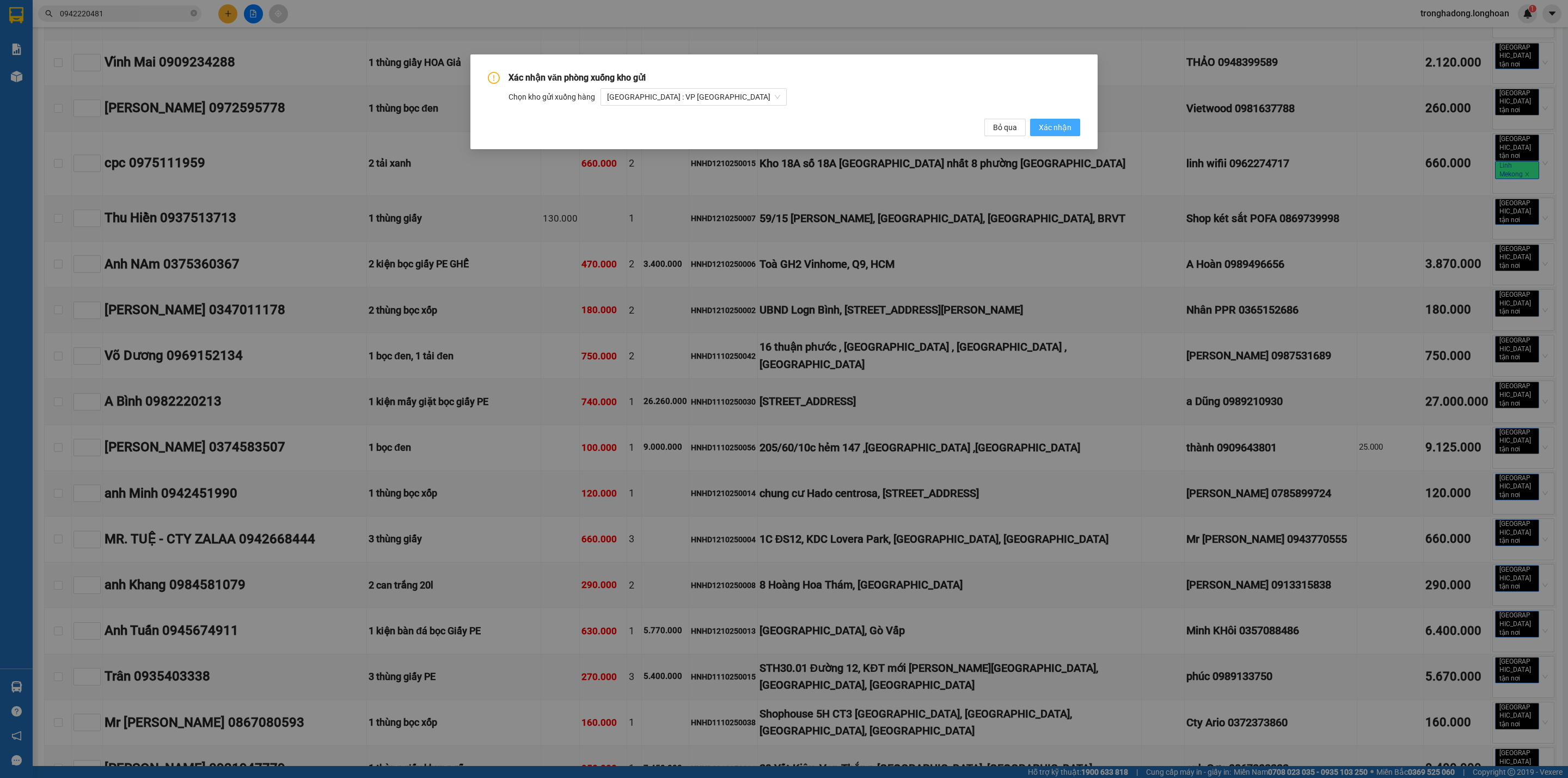
click at [1066, 123] on span "Xác nhận" at bounding box center [1055, 127] width 33 height 12
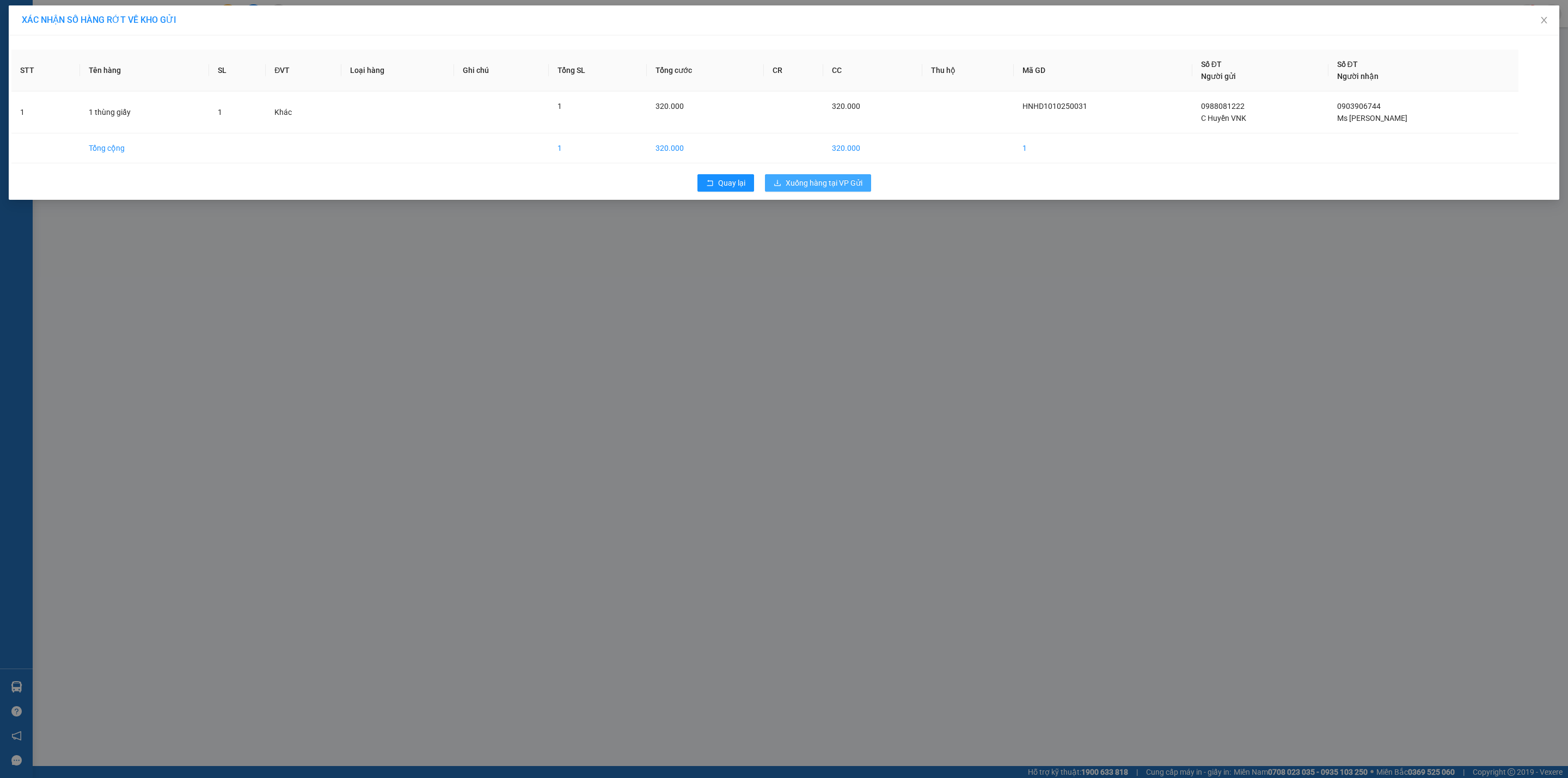
click at [832, 184] on span "Xuống hàng tại VP Gửi" at bounding box center [823, 183] width 77 height 12
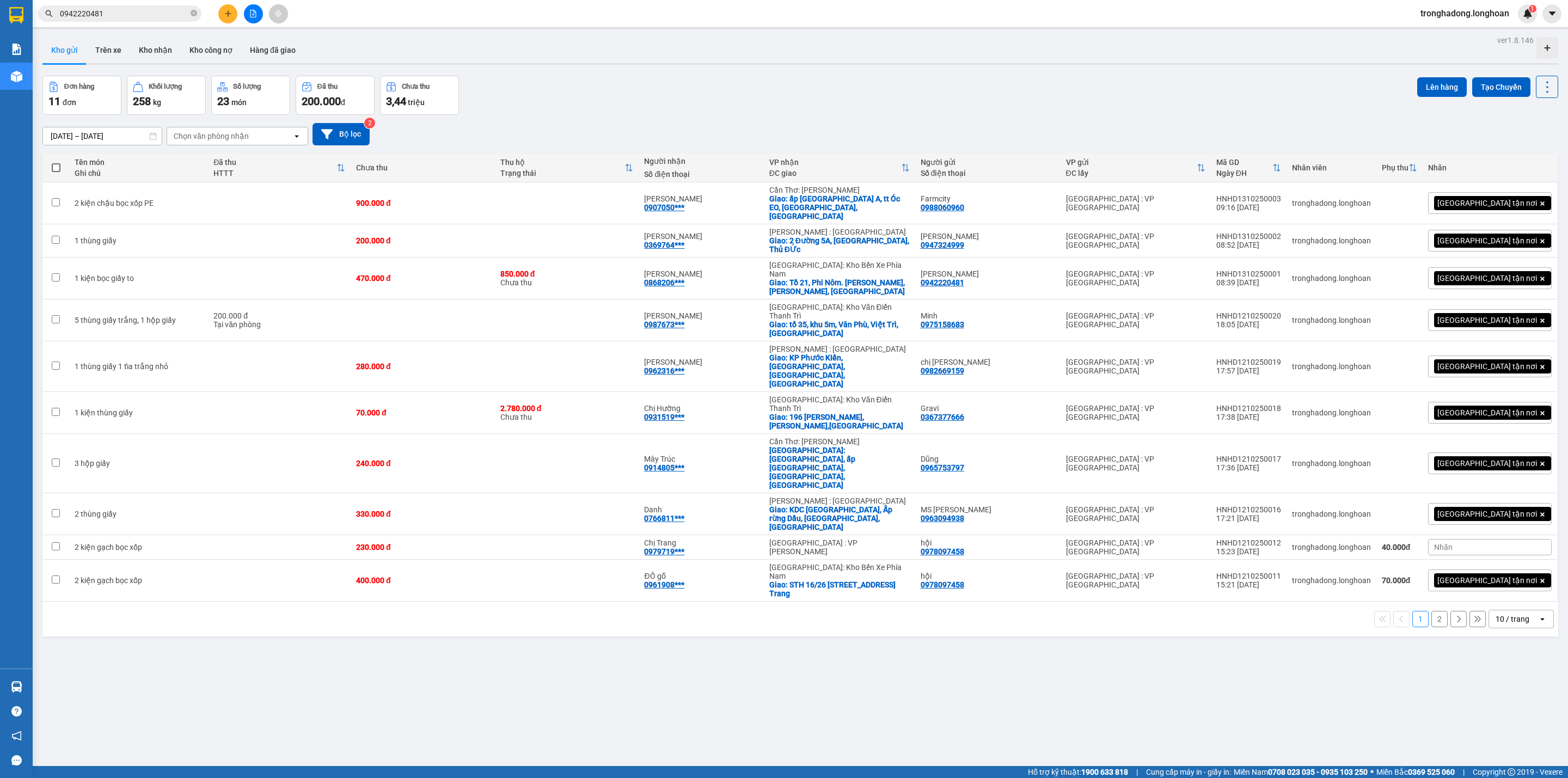
click at [874, 621] on div "ver 1.8.146 Kho gửi Trên xe Kho nhận Kho công nợ Hàng đã giao Đơn hàng 11 đơn K…" at bounding box center [800, 421] width 1524 height 778
click at [1431, 611] on button "2" at bounding box center [1439, 619] width 16 height 16
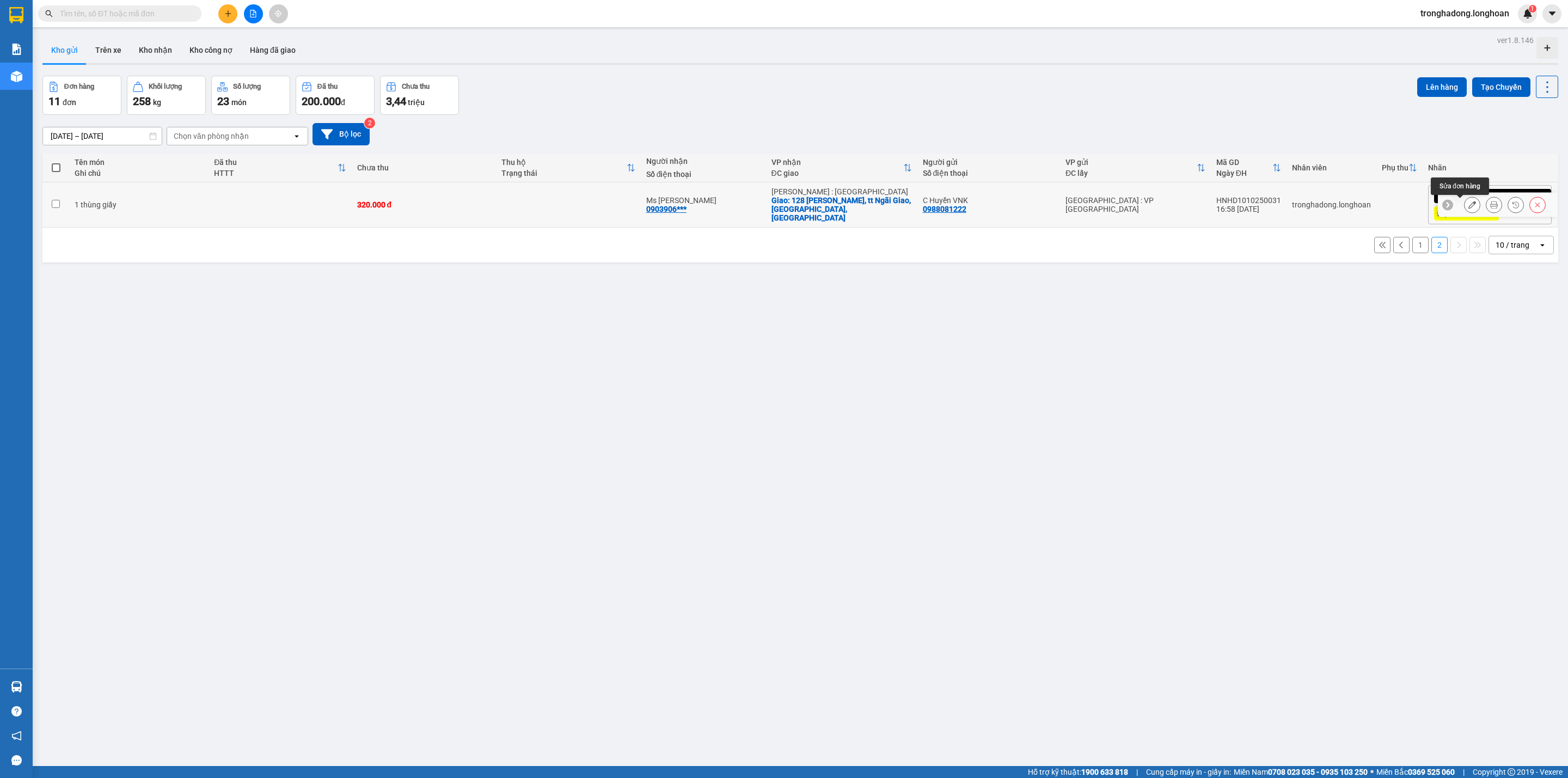
click at [1468, 204] on icon at bounding box center [1472, 204] width 7 height 7
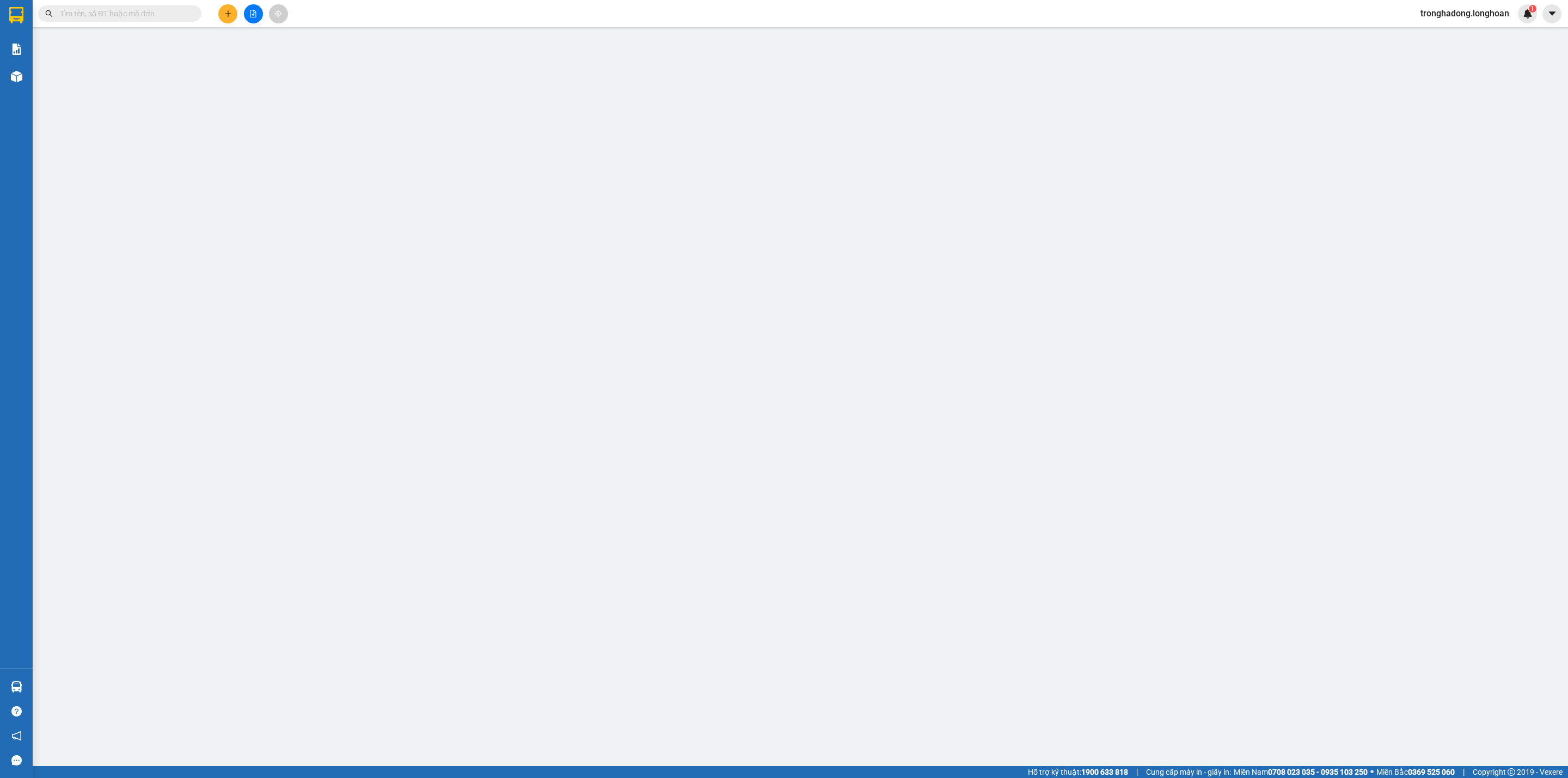
type input "0988081222"
type input "C Huyền VNK"
type input "0903906744"
type input "Ms [PERSON_NAME]"
checkbox input "true"
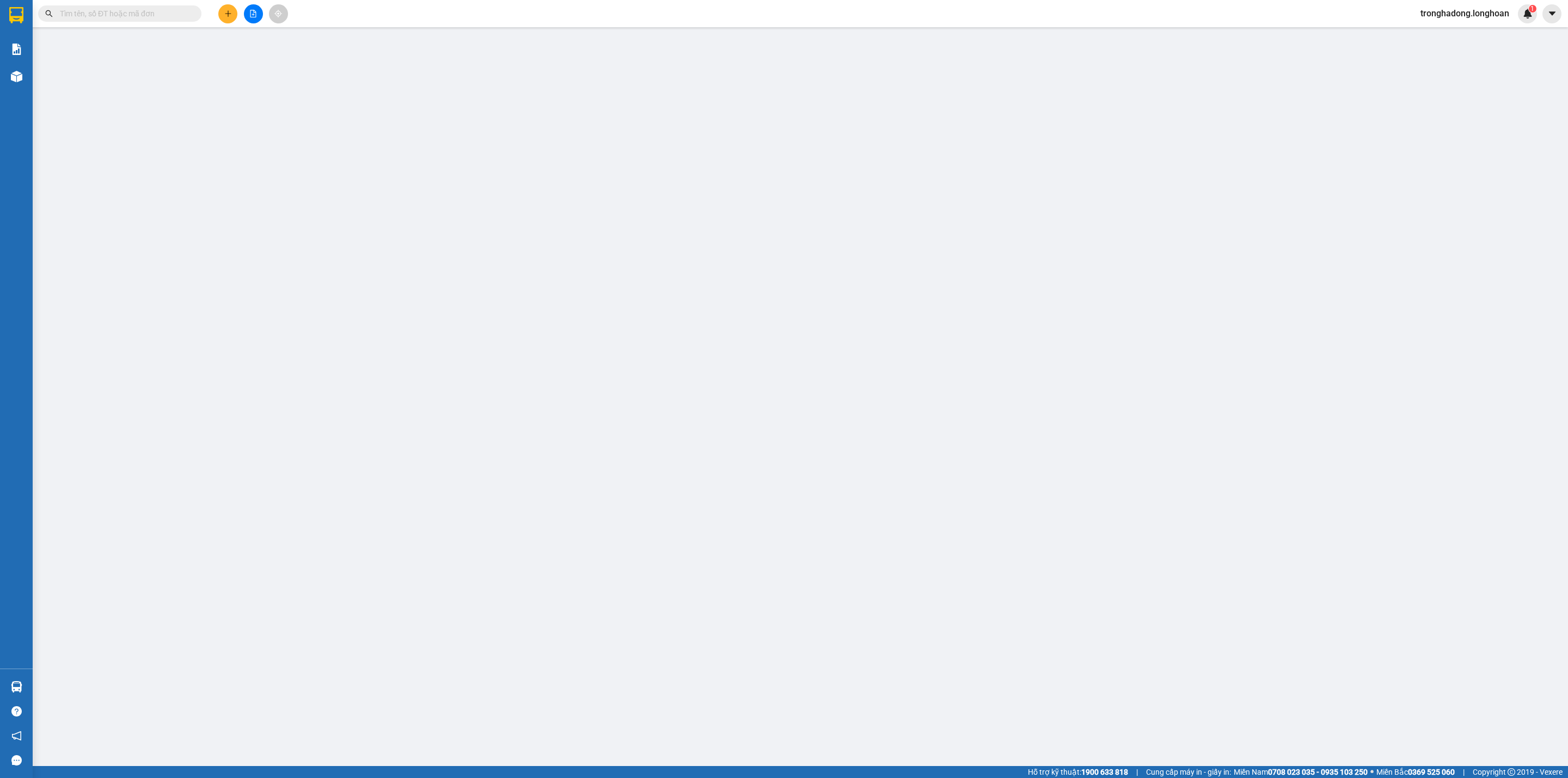
type input "128 [PERSON_NAME], tt Ngãi Giao, [GEOGRAPHIC_DATA], [GEOGRAPHIC_DATA]"
type input "0"
type input "320.000"
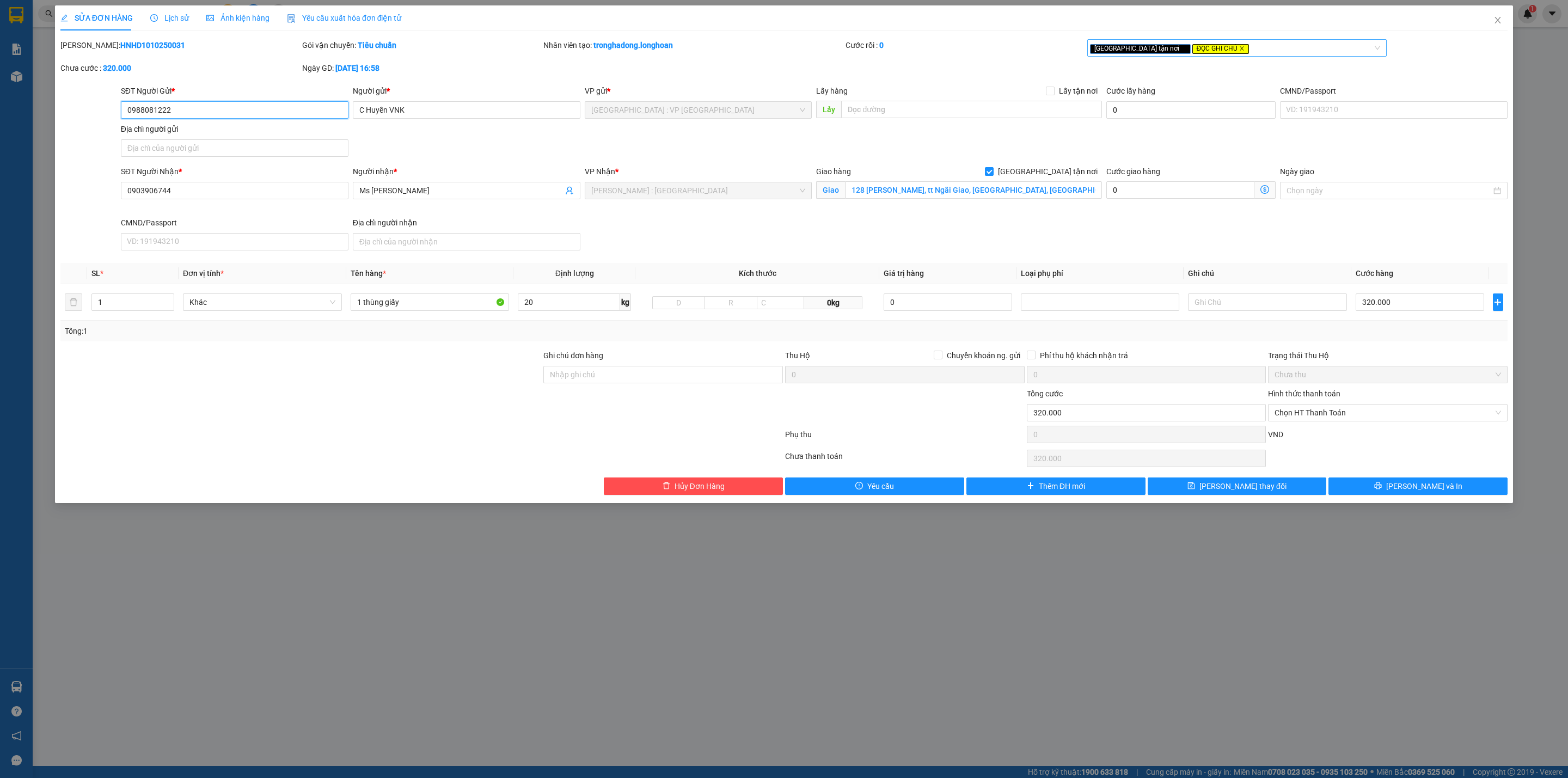
click at [1239, 51] on icon "close" at bounding box center [1241, 48] width 5 height 5
click at [1391, 306] on input "320.000" at bounding box center [1419, 302] width 129 height 17
type input "3"
type input "30"
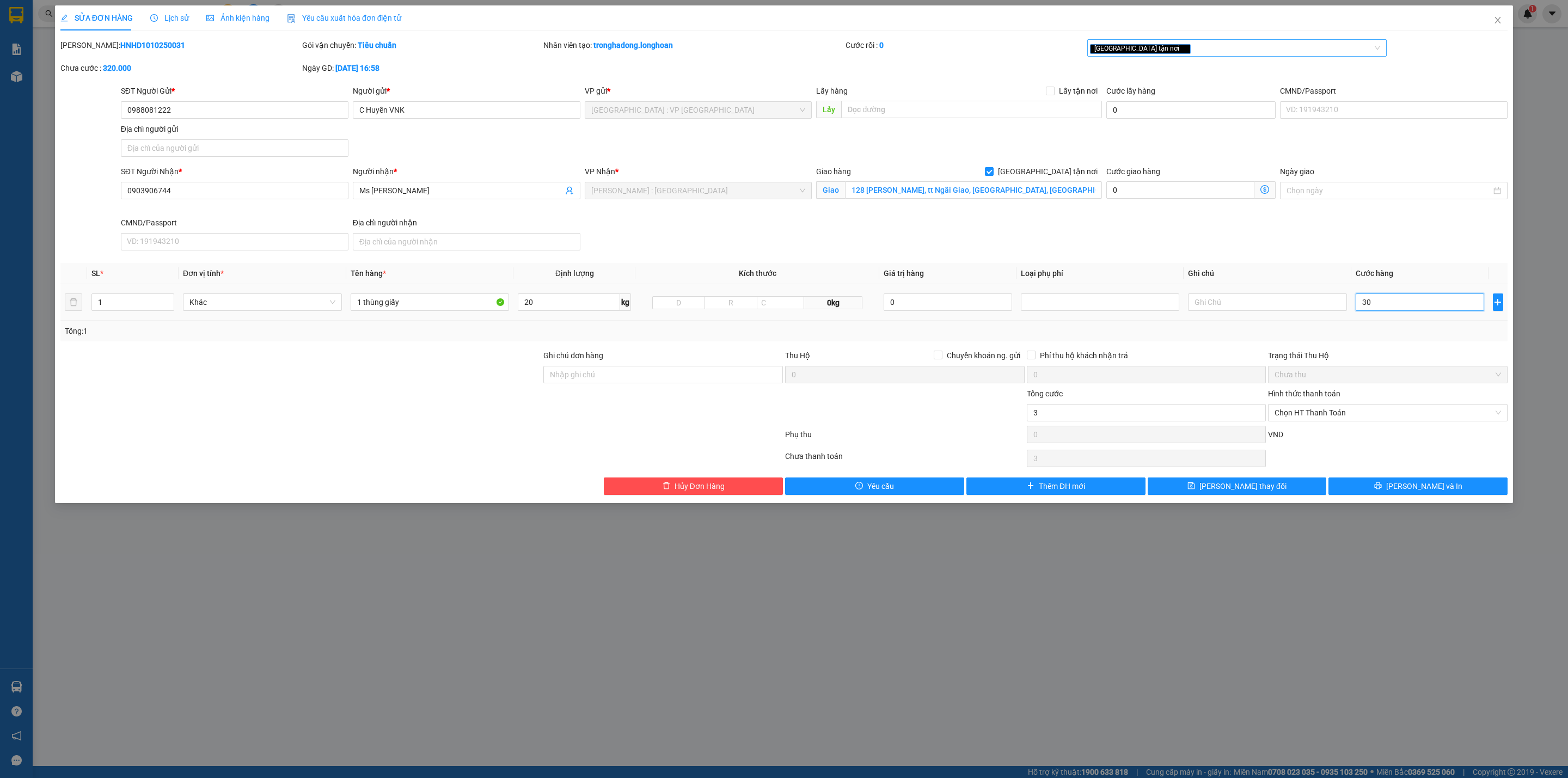
type input "30"
type input "300"
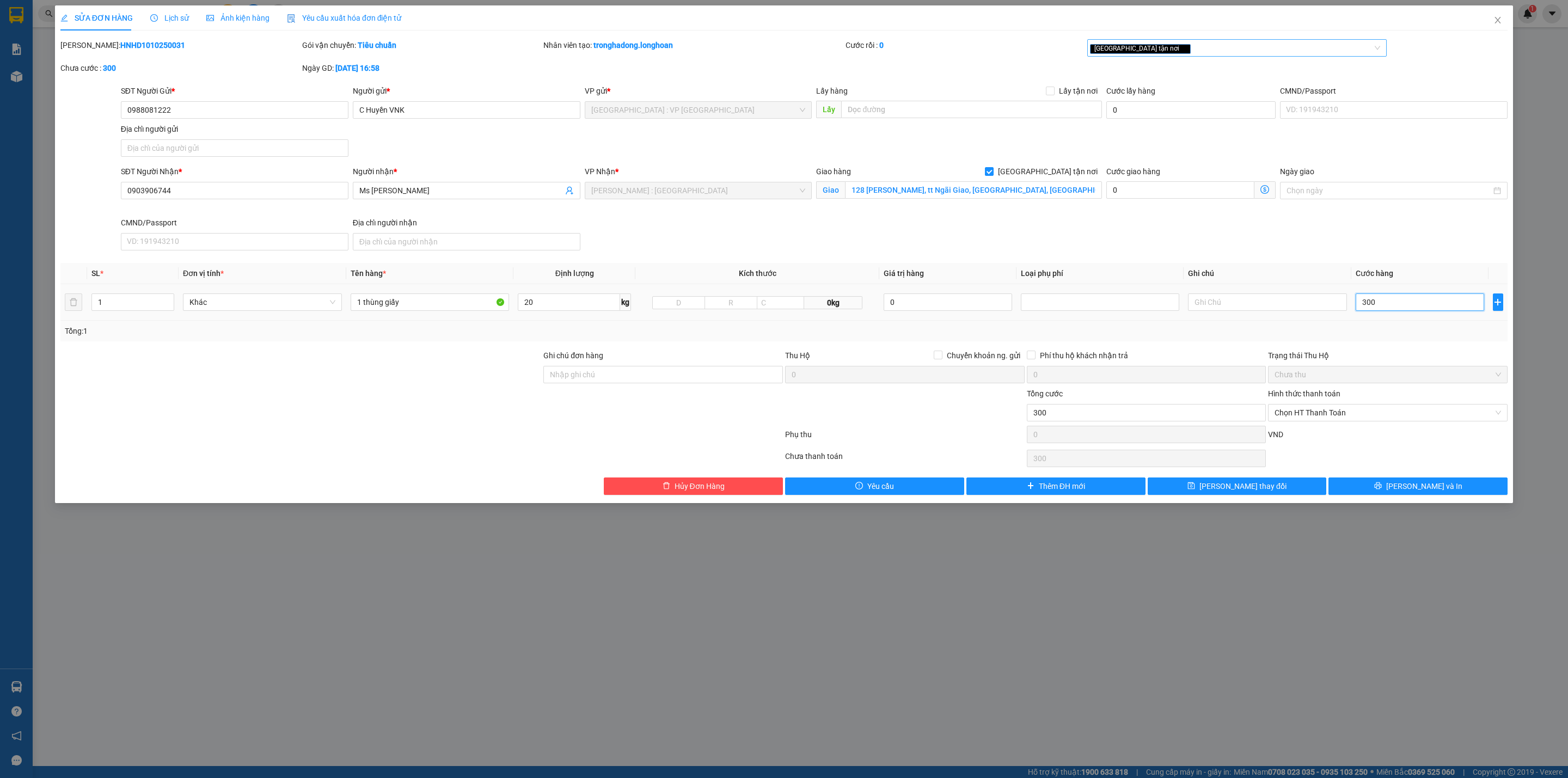
type input "3.000"
type input "30.000"
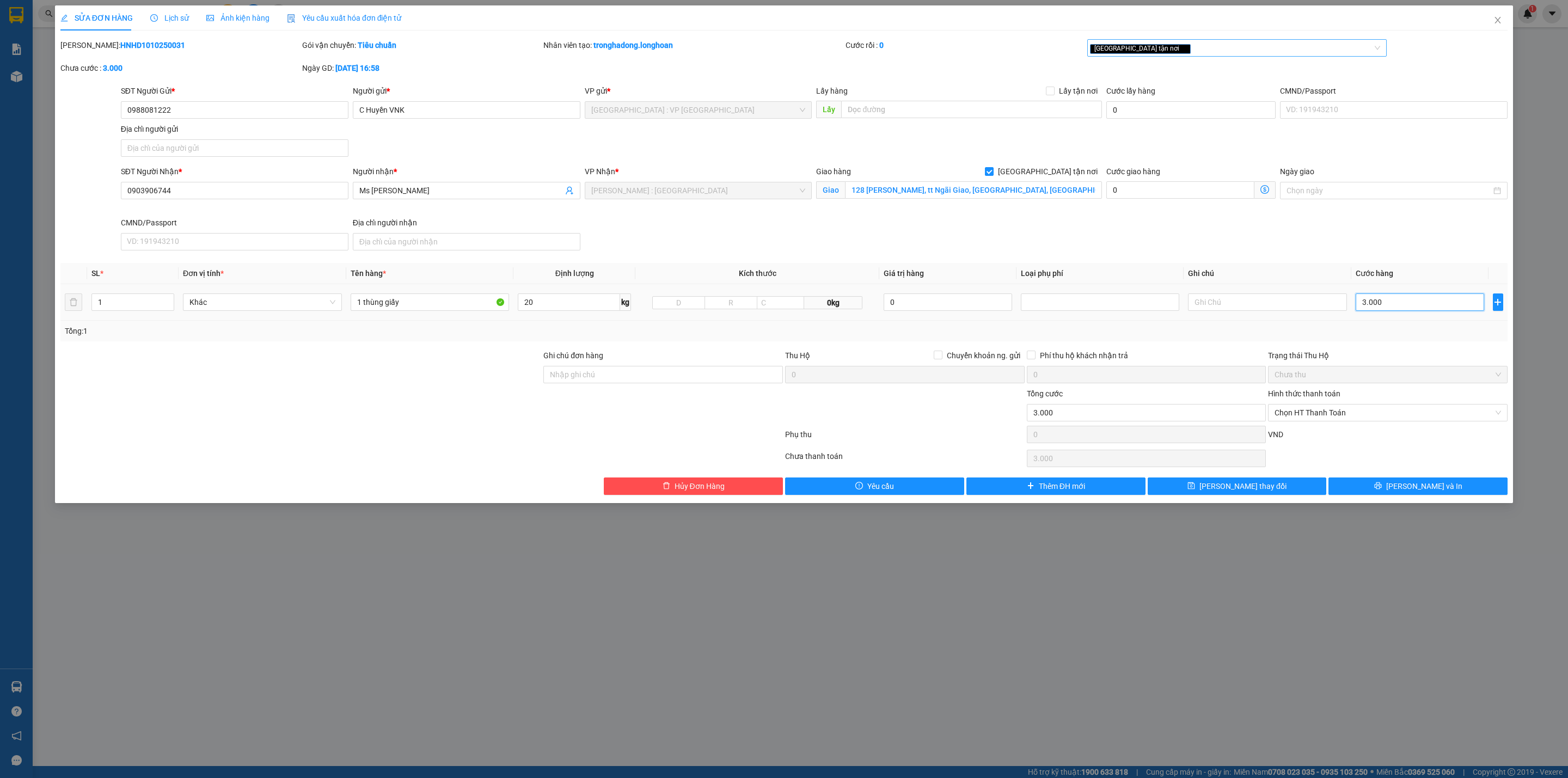
type input "30.000"
type input "300.000"
click at [1379, 490] on button "[PERSON_NAME] và In" at bounding box center [1417, 485] width 179 height 17
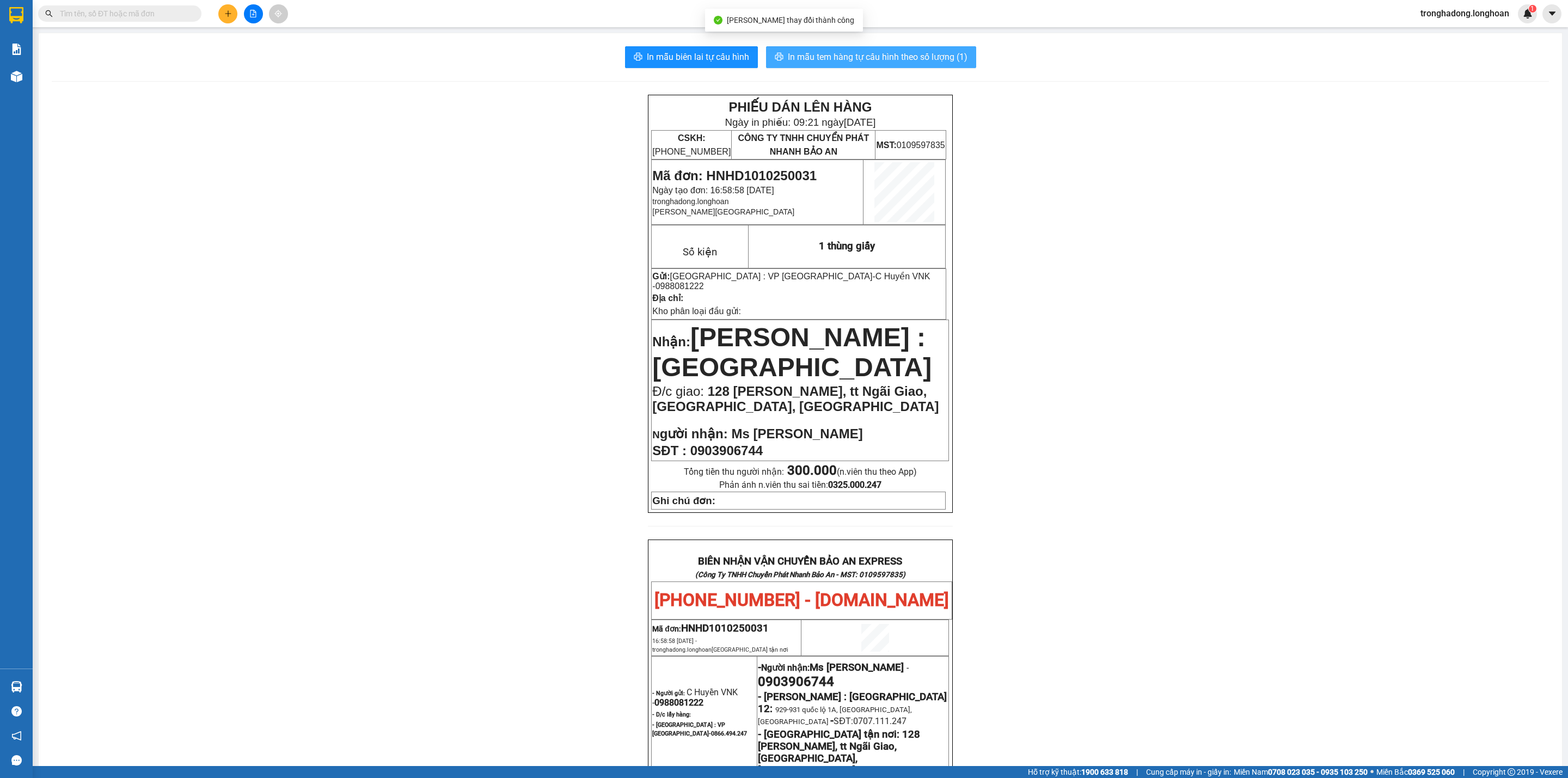
drag, startPoint x: 852, startPoint y: 33, endPoint x: 861, endPoint y: 52, distance: 21.0
click at [852, 33] on div "In mẫu biên lai tự cấu hình In mẫu tem hàng tự cấu hình theo số lượng (1) PHIẾU…" at bounding box center [800, 605] width 1524 height 1144
click at [861, 52] on span "In mẫu tem hàng tự cấu hình theo số lượng (1)" at bounding box center [878, 56] width 180 height 13
click at [1193, 484] on div "PHIẾU DÁN LÊN HÀNG Ngày in phiếu: 09:21 [DATE] CSKH: [PHONE_NUMBER] CÔNG TY TNH…" at bounding box center [800, 629] width 1497 height 1069
click at [1140, 479] on div "PHIẾU DÁN LÊN HÀNG Ngày in phiếu: 09:21 [DATE] CSKH: [PHONE_NUMBER] CÔNG TY TNH…" at bounding box center [800, 629] width 1497 height 1069
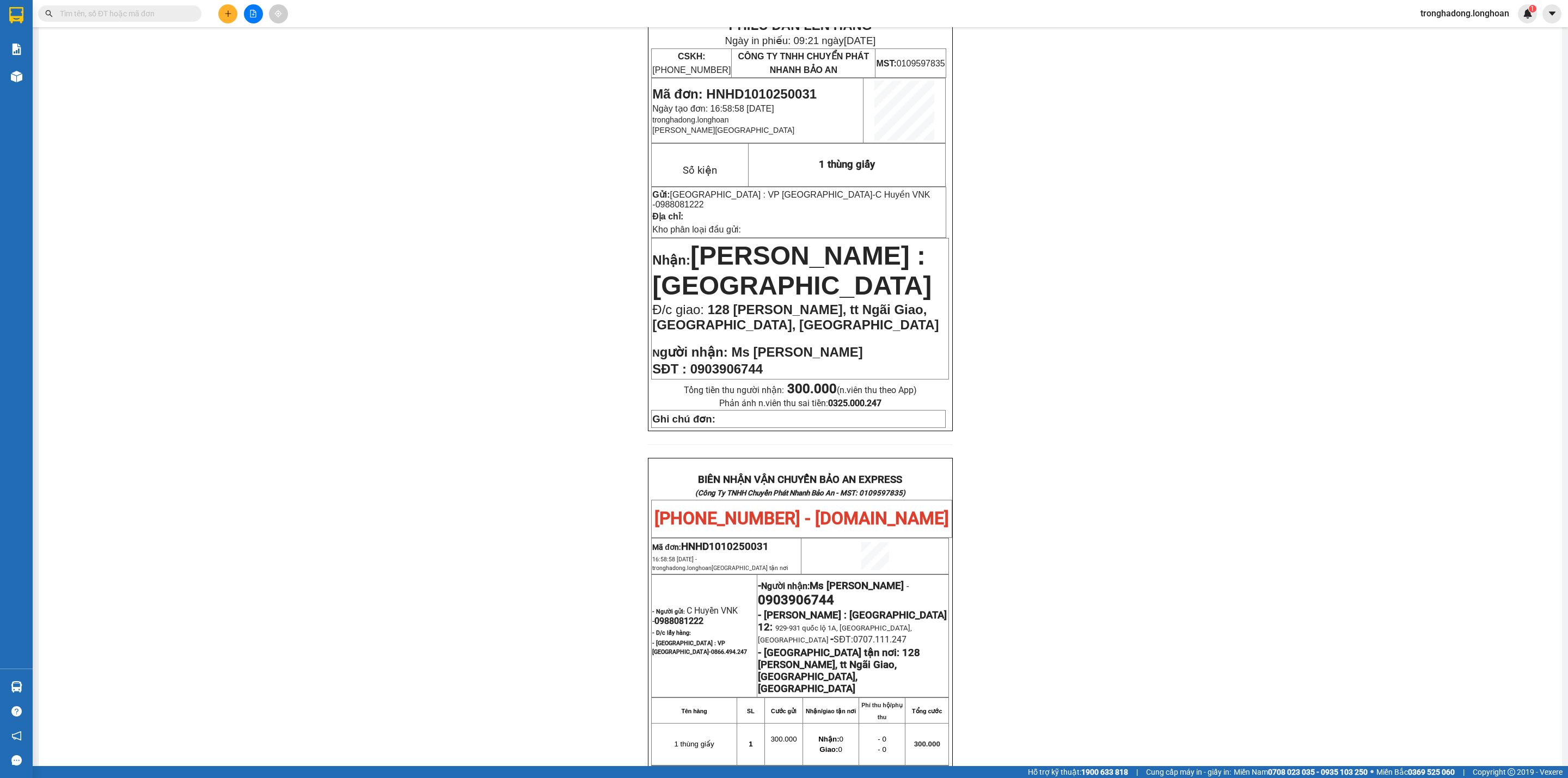
scroll to position [412, 0]
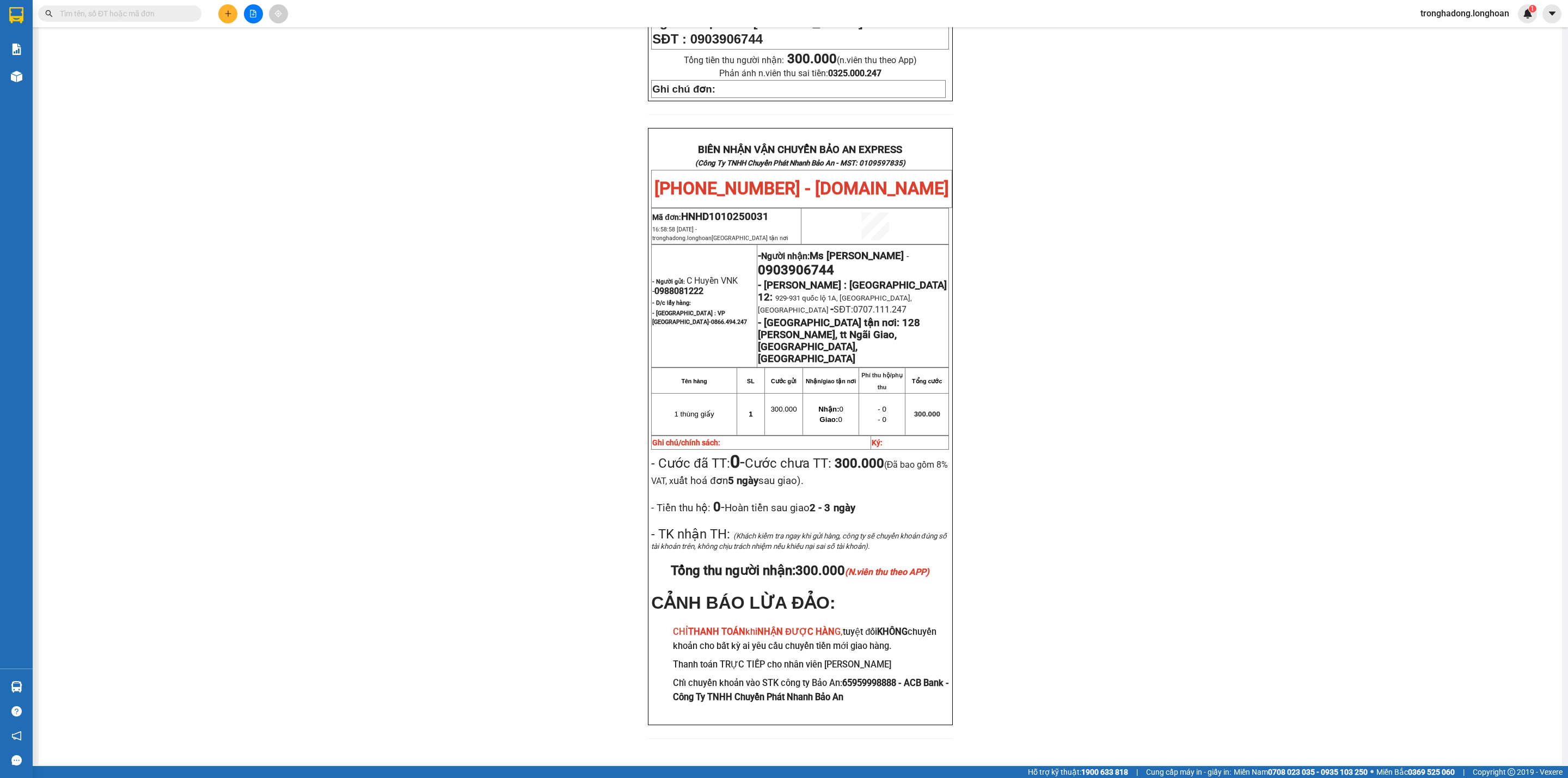
click at [173, 11] on input "text" at bounding box center [124, 13] width 129 height 12
paste input "0915398444"
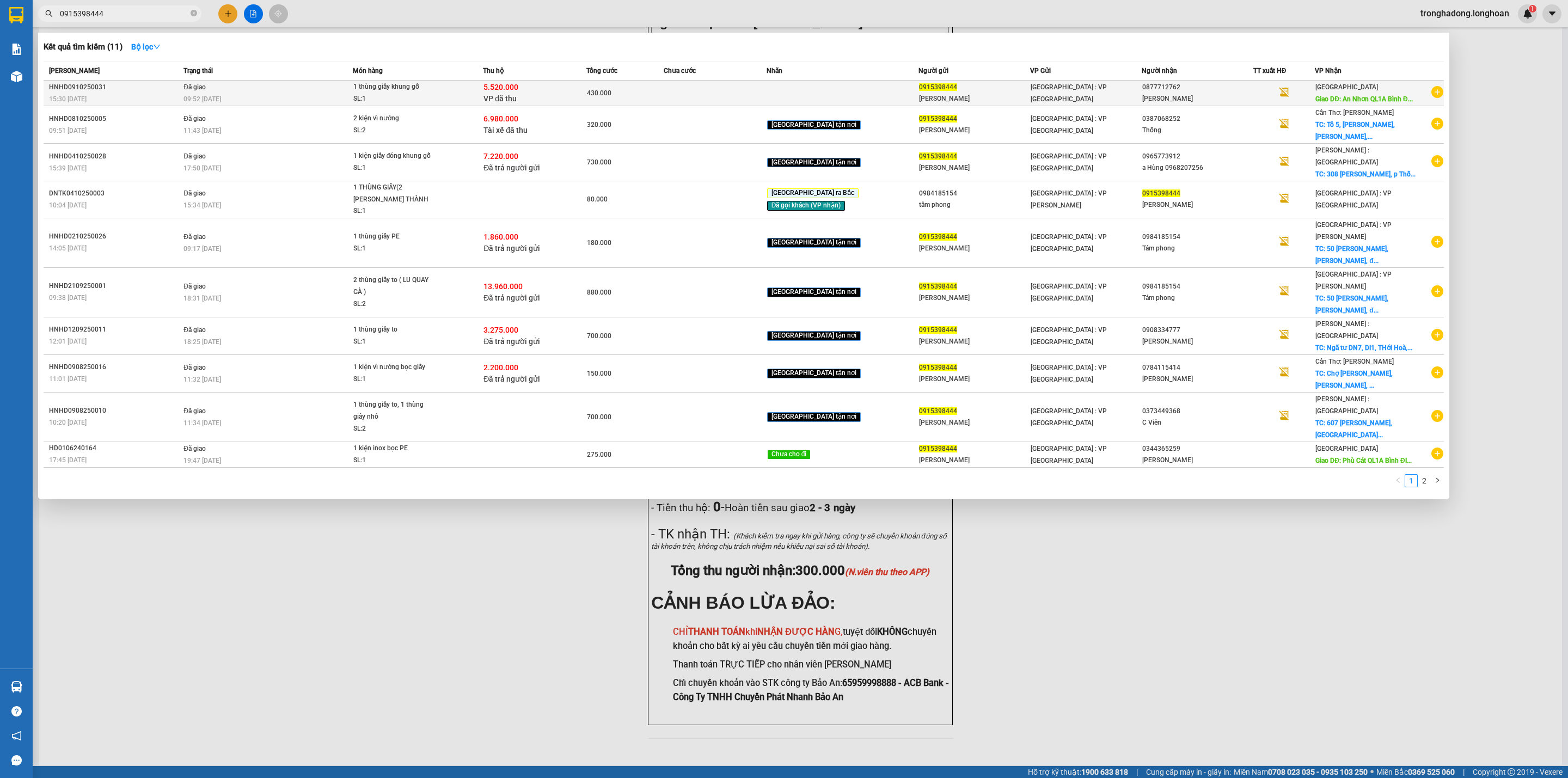
type input "0915398444"
click at [562, 102] on div "5.520.000 VP đã thu" at bounding box center [534, 93] width 102 height 23
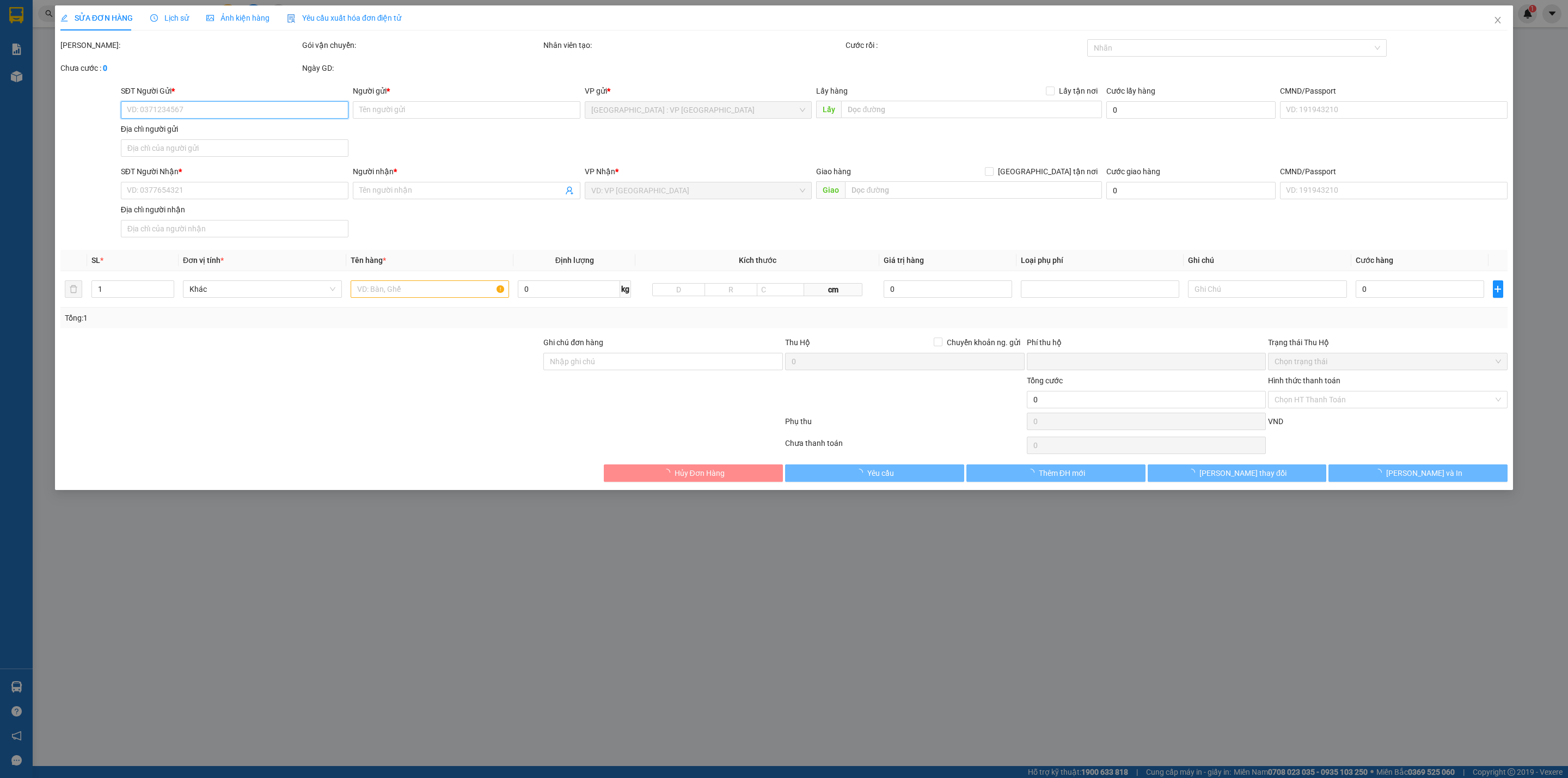
type input "0915398444"
type input "[PERSON_NAME]"
type input "0877712762"
type input "[PERSON_NAME]"
type input "An Nhơn QL1A [GEOGRAPHIC_DATA]"
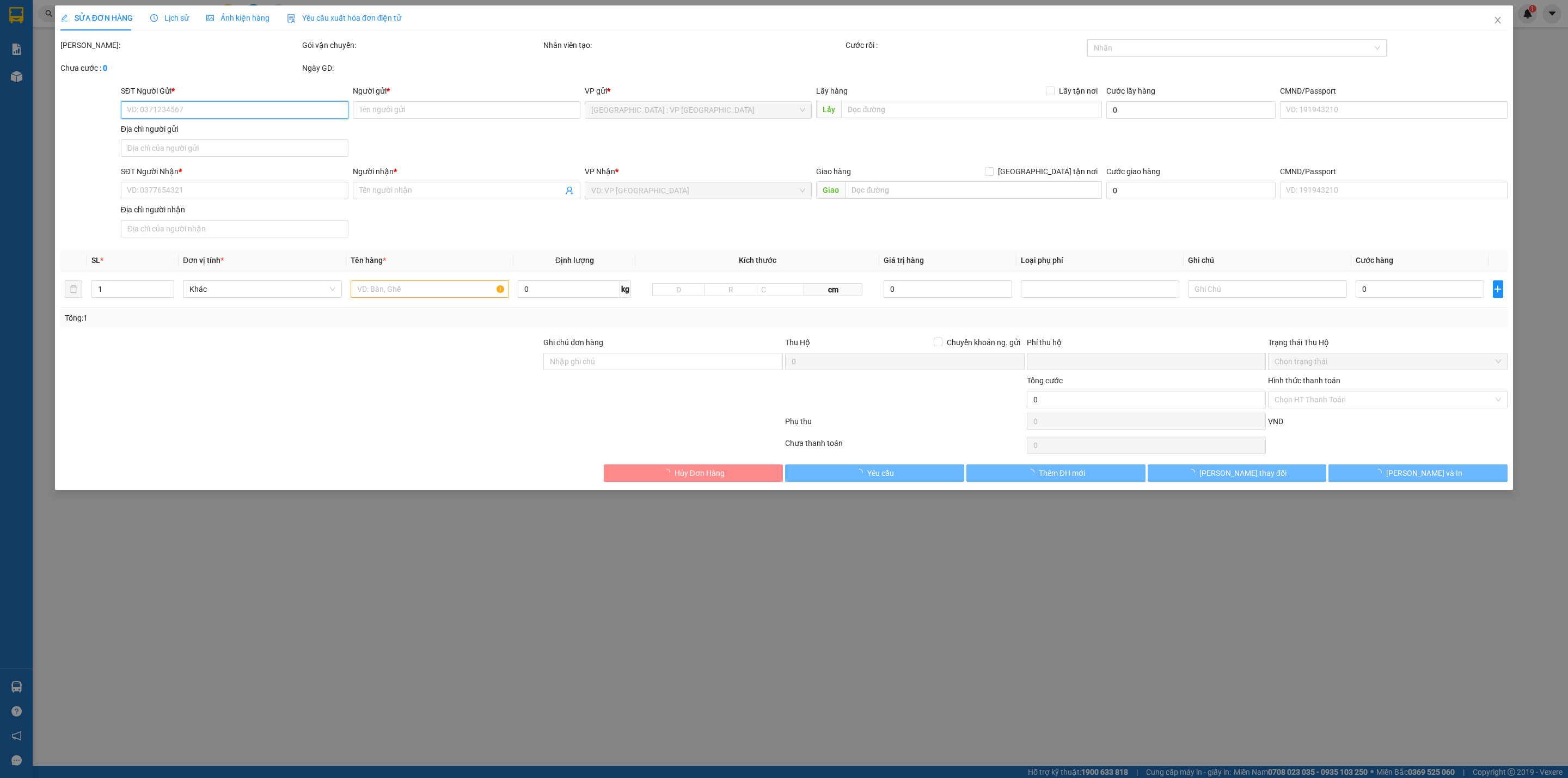
checkbox input "true"
type input "5.520.000"
type input "25.000"
type input "430.000"
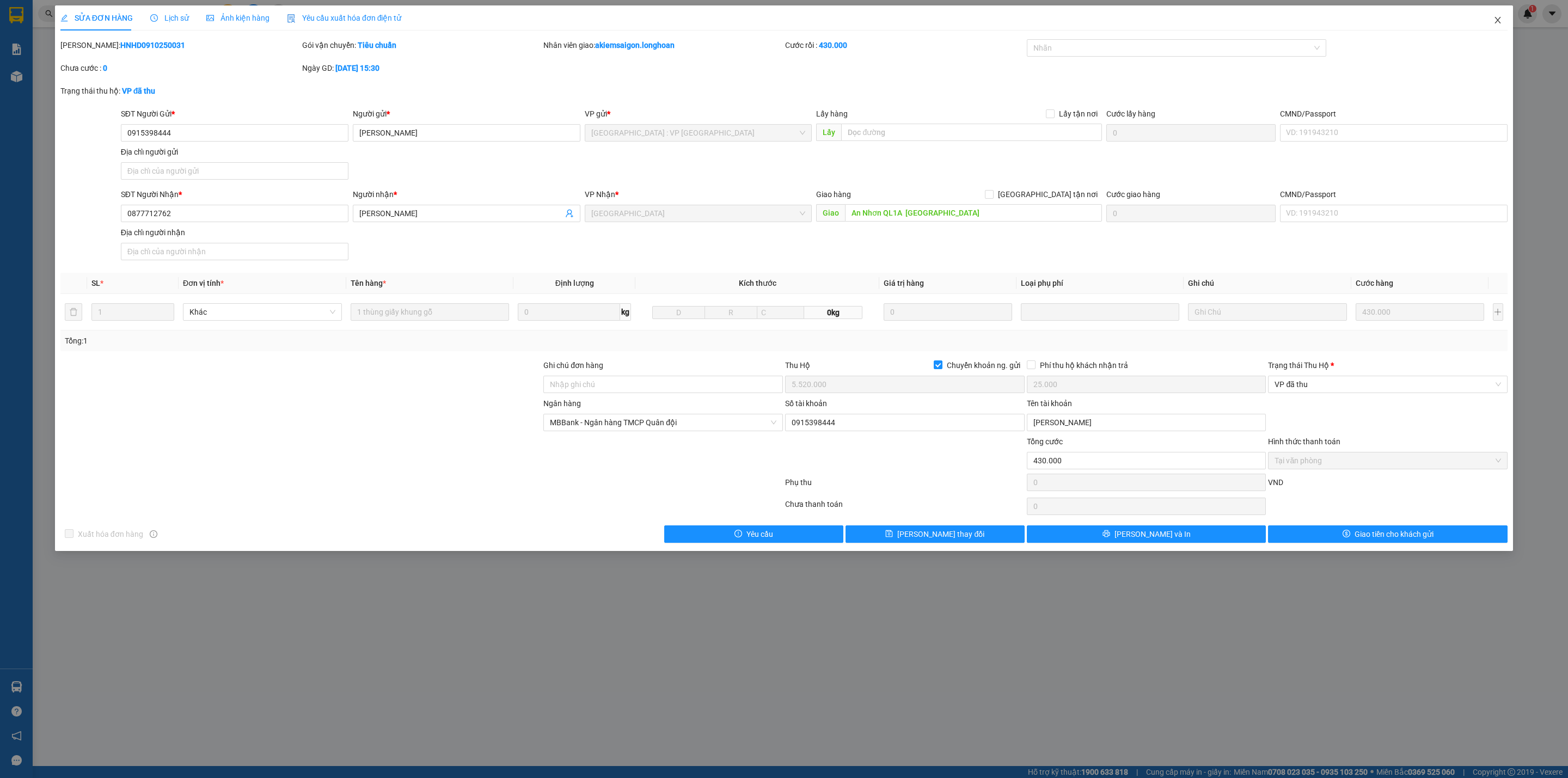
click at [1498, 22] on icon "close" at bounding box center [1498, 20] width 6 height 7
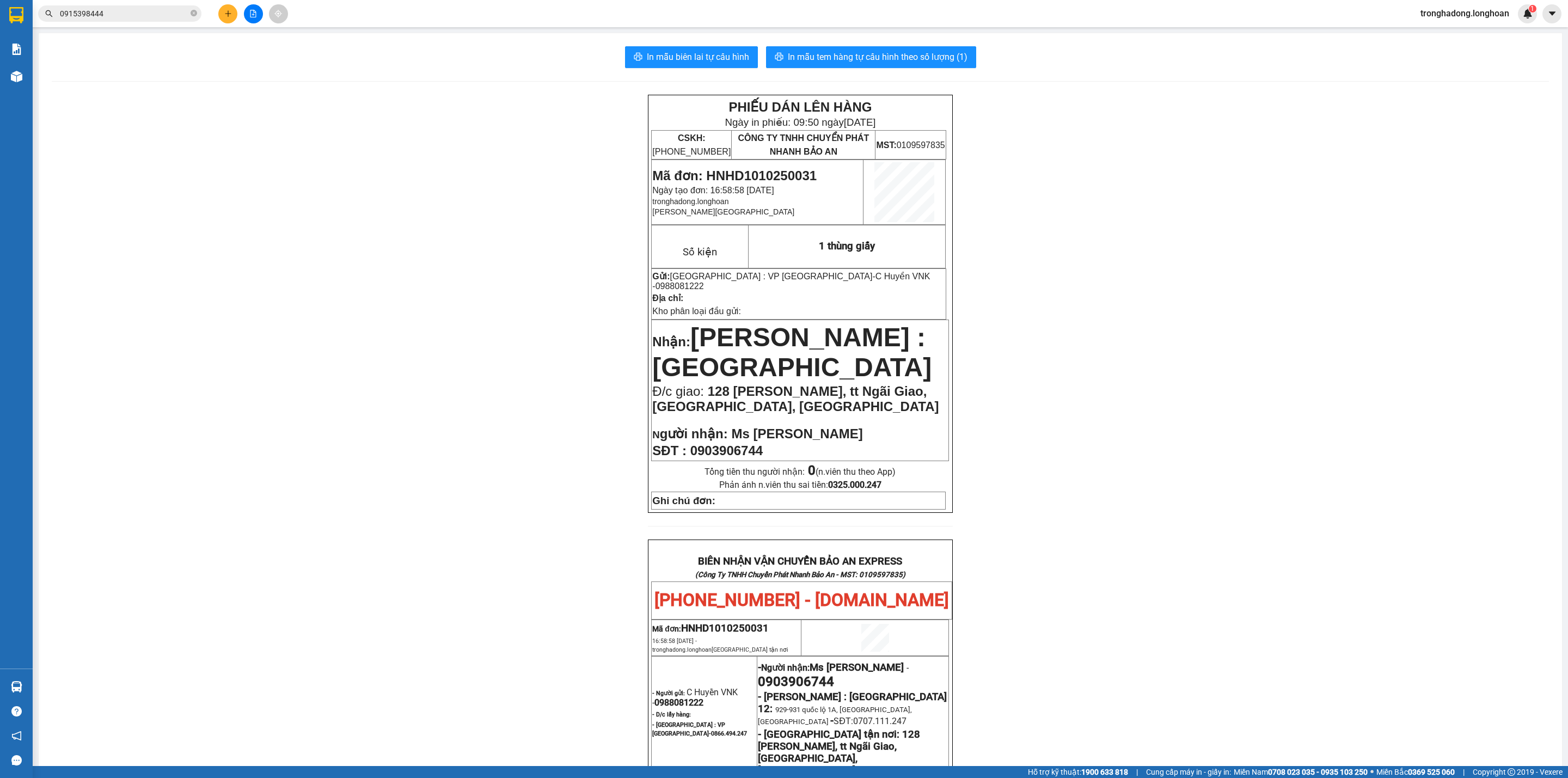
click at [221, 7] on button at bounding box center [228, 14] width 19 height 19
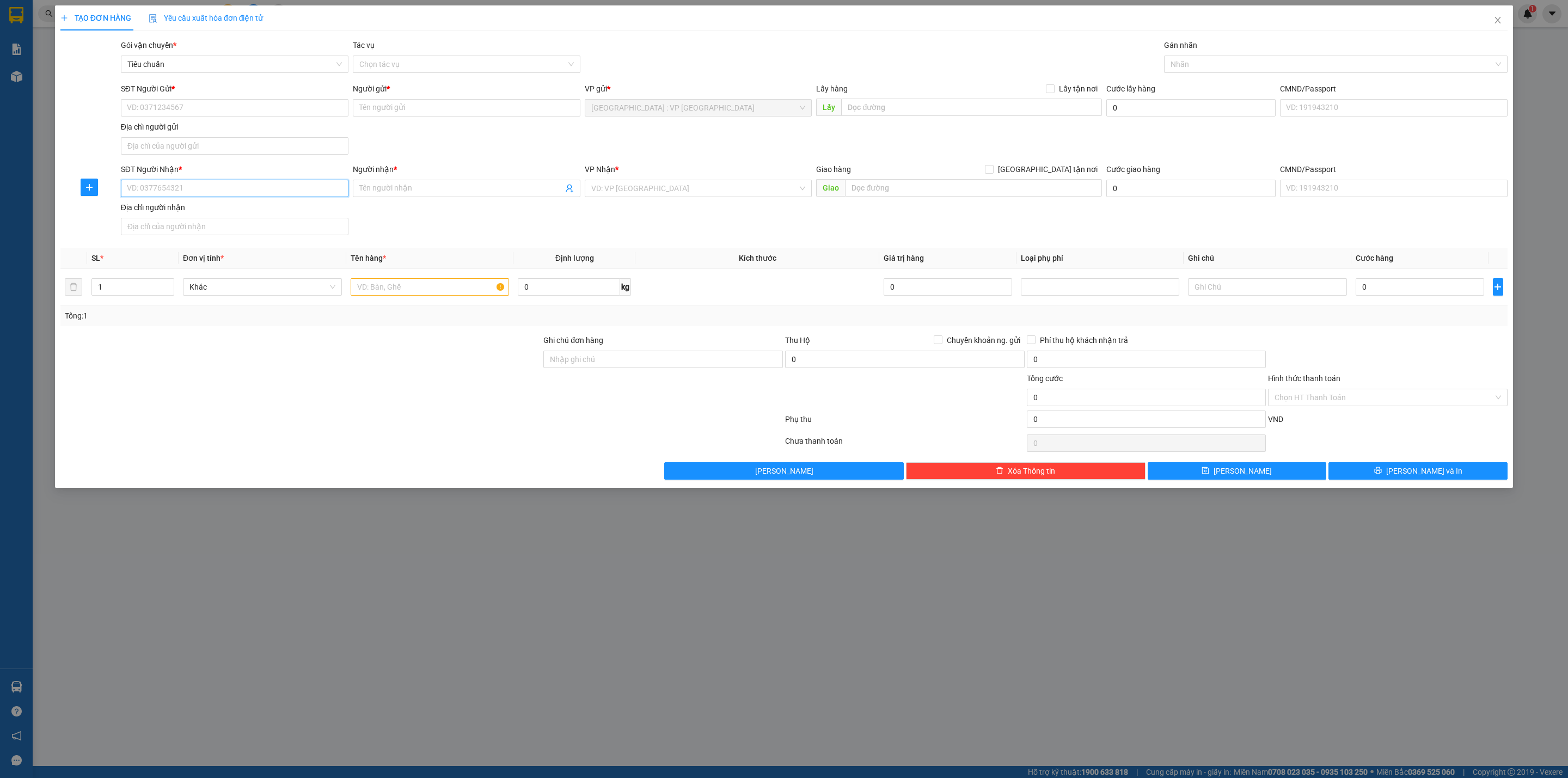
click at [208, 196] on input "SĐT Người Nhận *" at bounding box center [235, 188] width 227 height 17
type input "0938113613"
type input "Loan"
type input "12"
click at [985, 165] on input "[GEOGRAPHIC_DATA] tận nơi" at bounding box center [988, 169] width 7 height 7
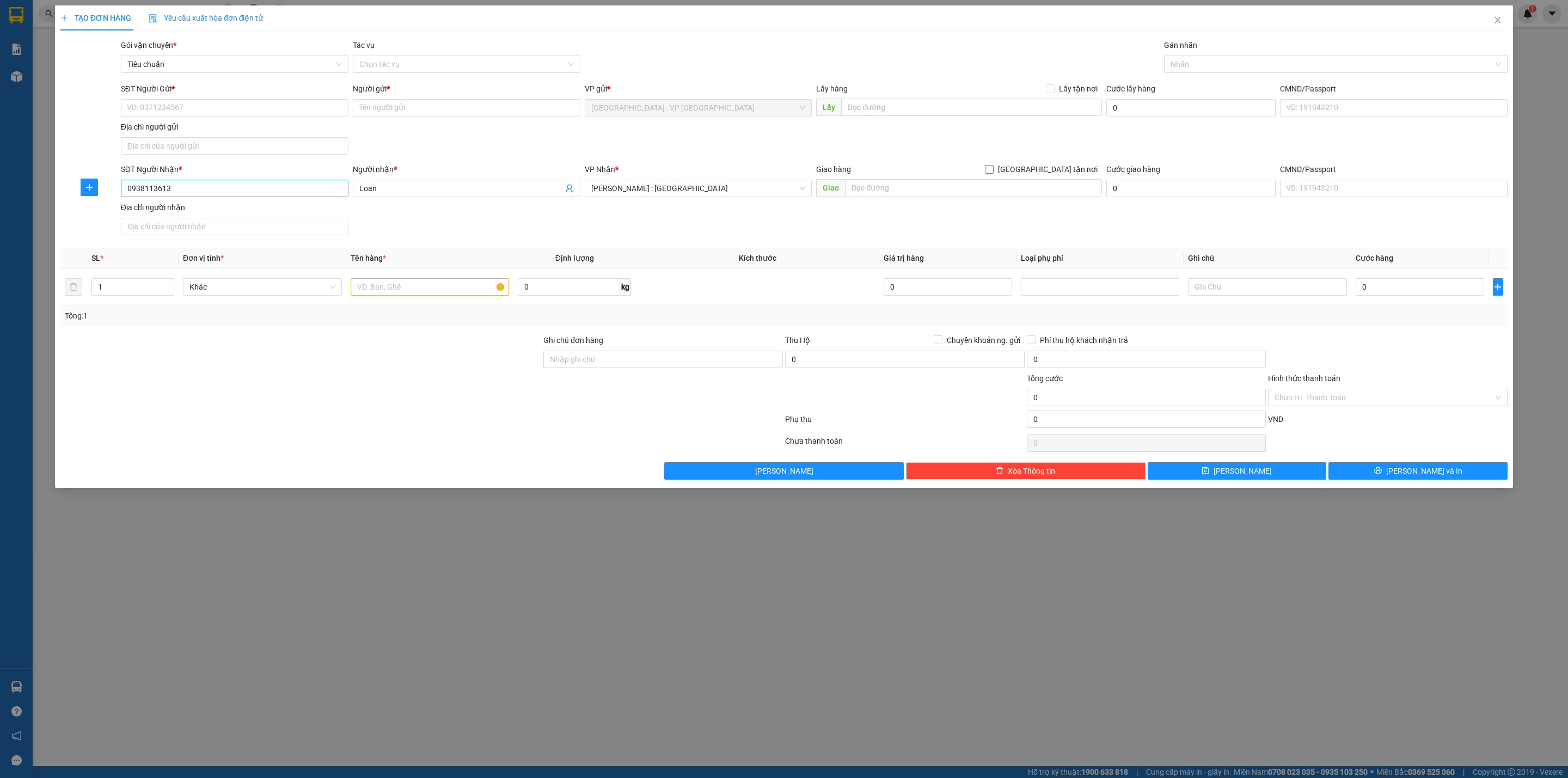
checkbox input "true"
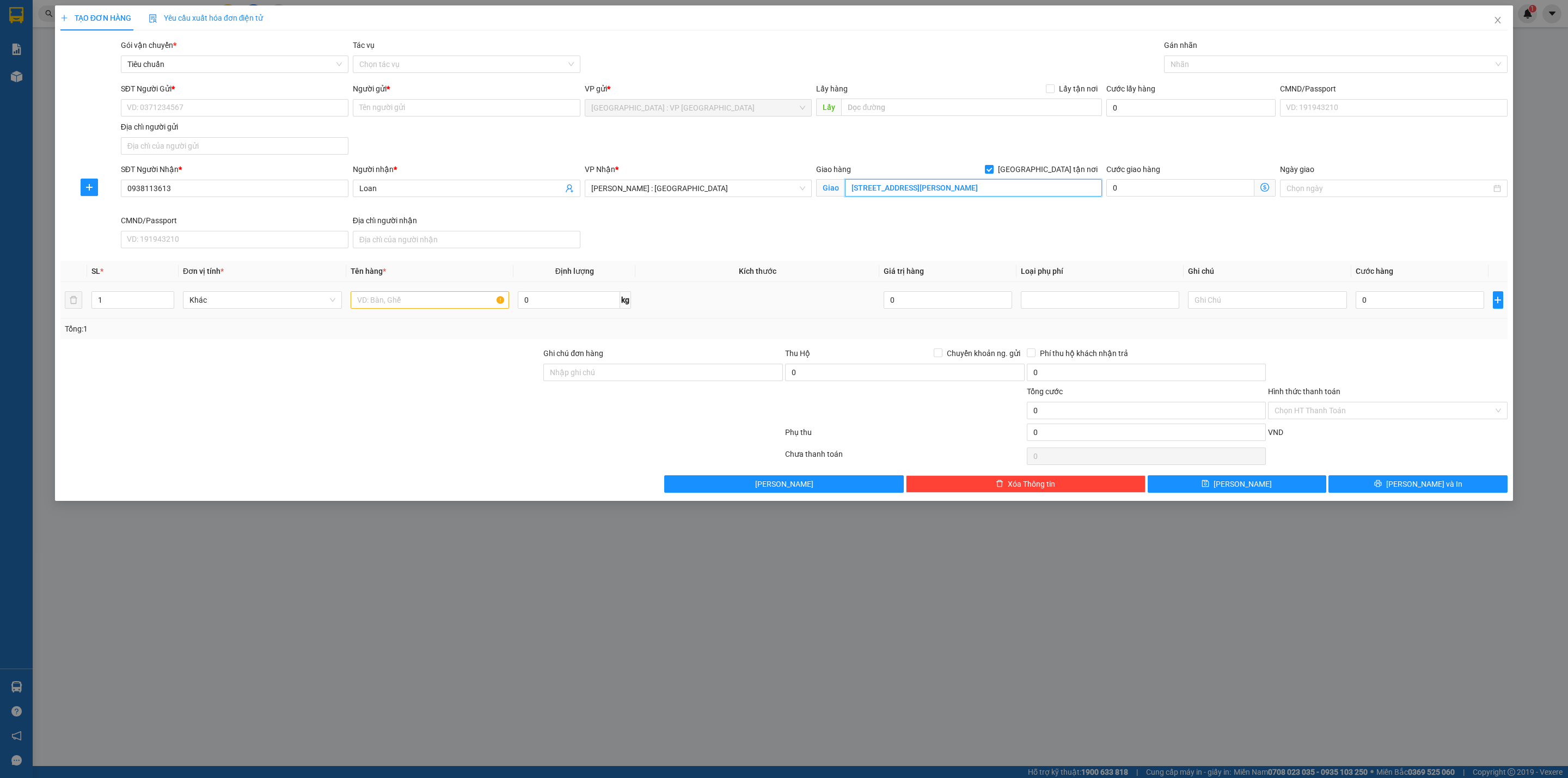
type input "[STREET_ADDRESS][PERSON_NAME]"
click at [400, 316] on td at bounding box center [430, 299] width 168 height 36
click at [400, 304] on input "text" at bounding box center [430, 299] width 159 height 17
type input "2 tải xanh"
type input "30"
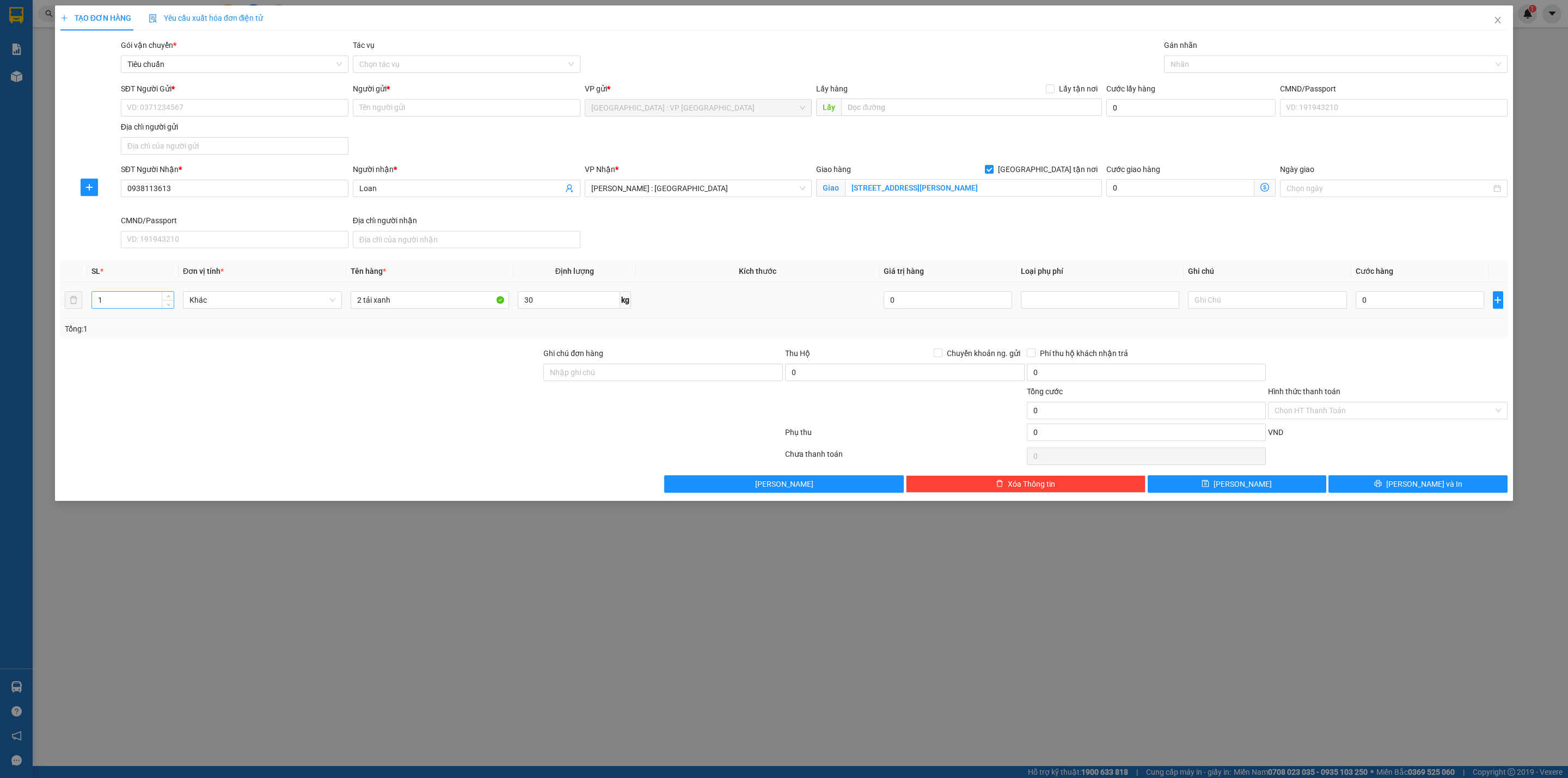
click at [133, 294] on input "1" at bounding box center [133, 300] width 82 height 16
type input "2"
click at [1421, 297] on input "0" at bounding box center [1419, 299] width 129 height 17
type input "13"
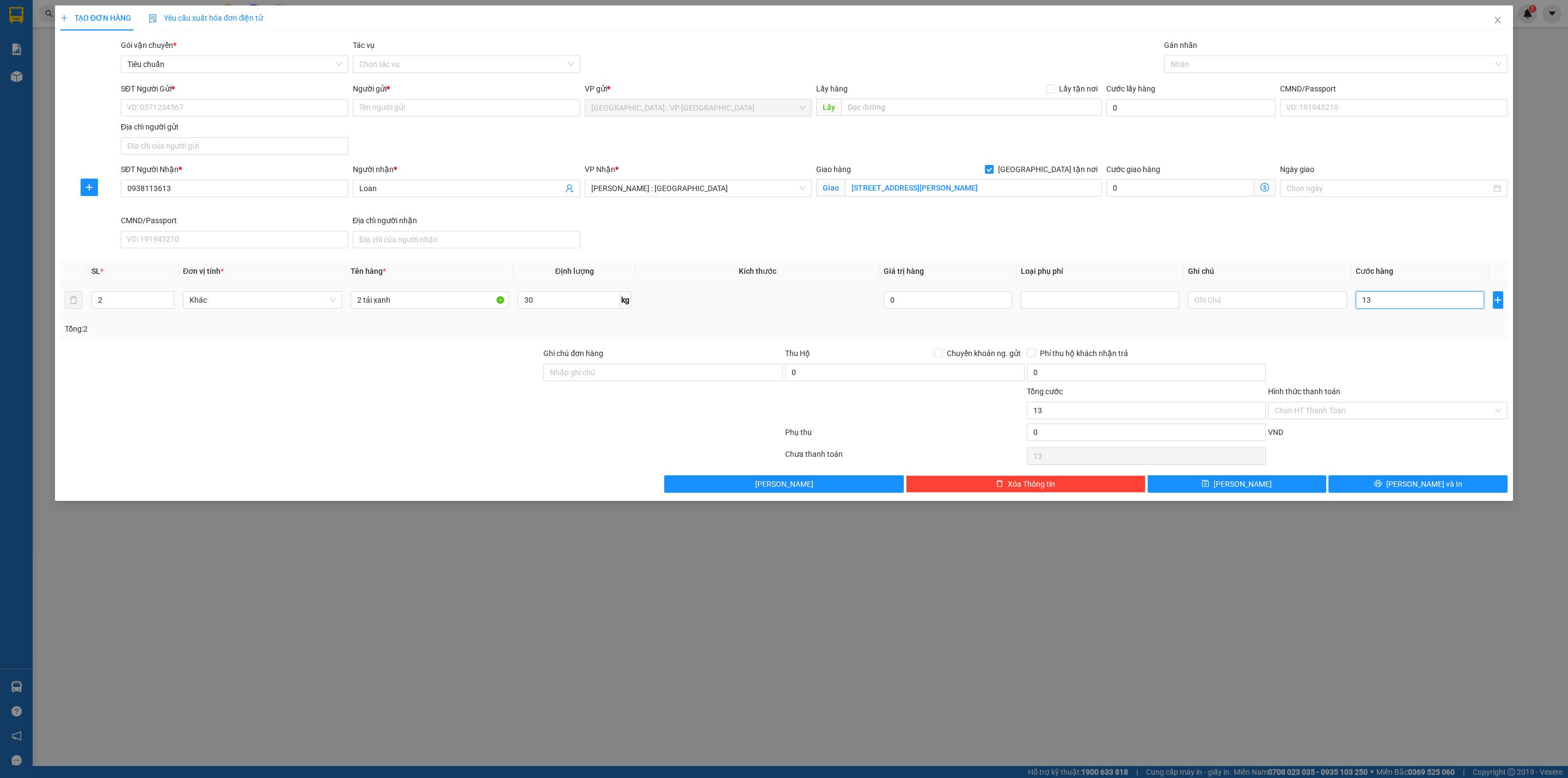
type input "13"
type input "130"
type input "1.300"
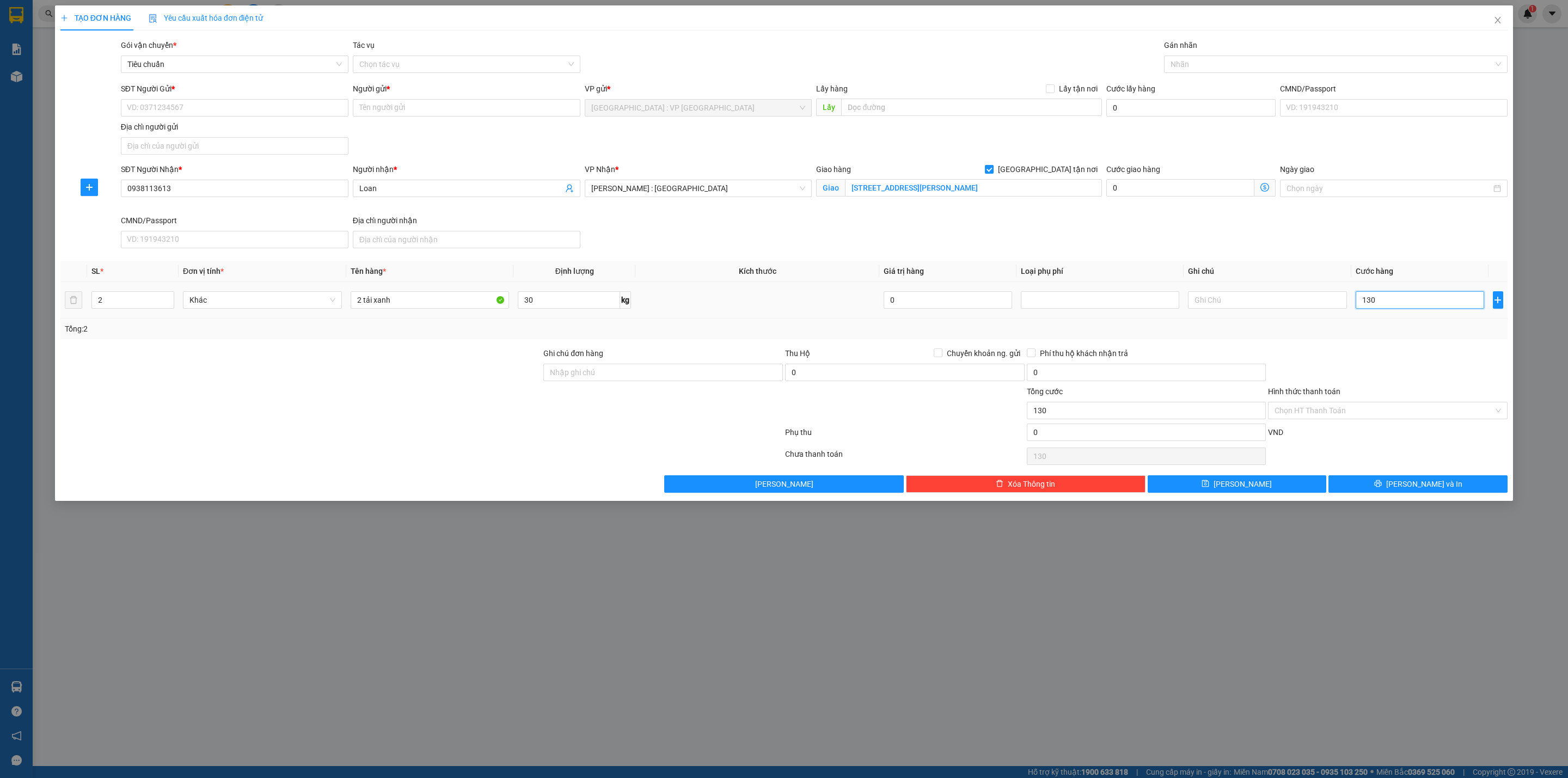
type input "1.300"
type input "13.000"
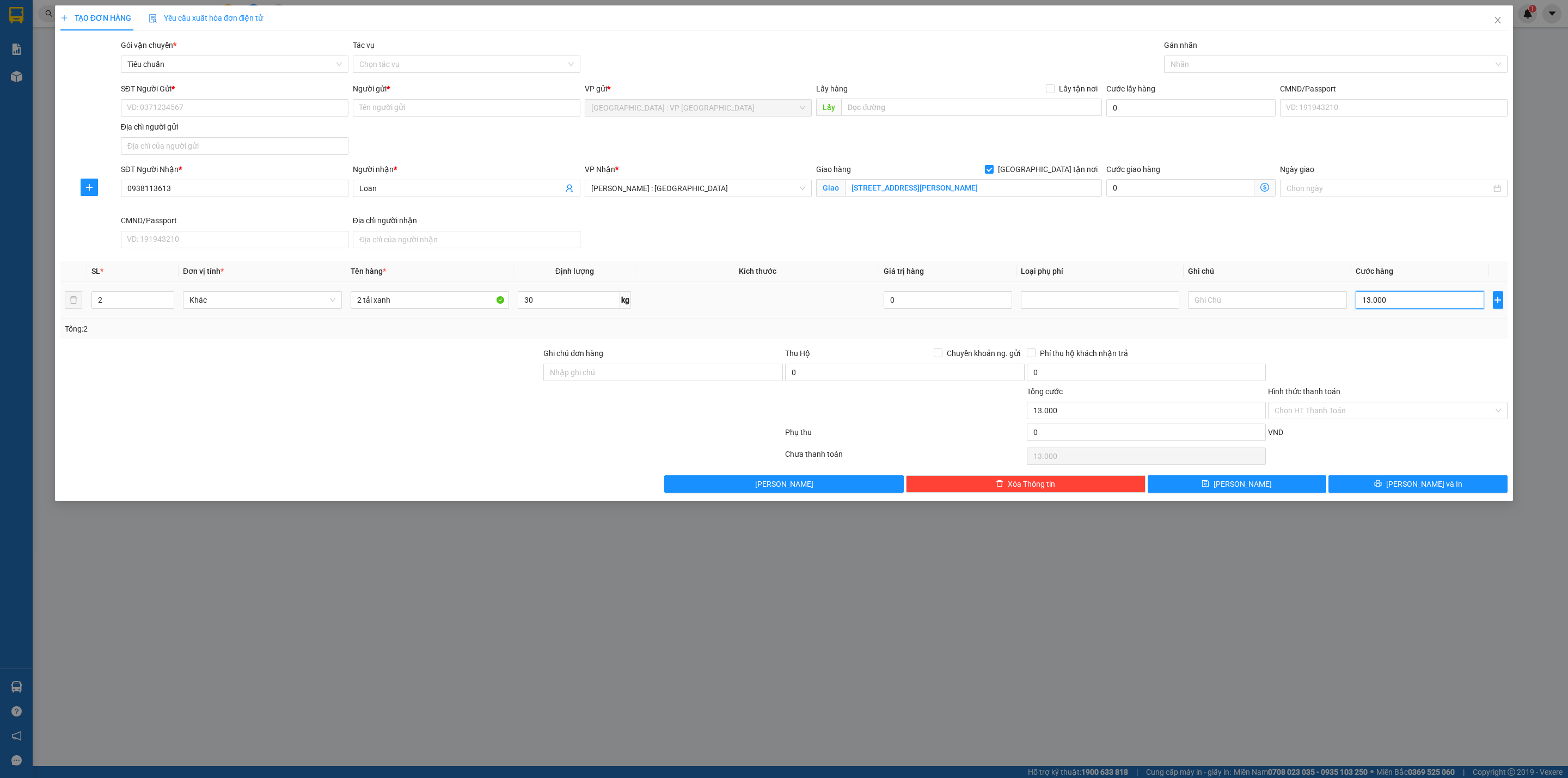
type input "130.000"
type input "13.000"
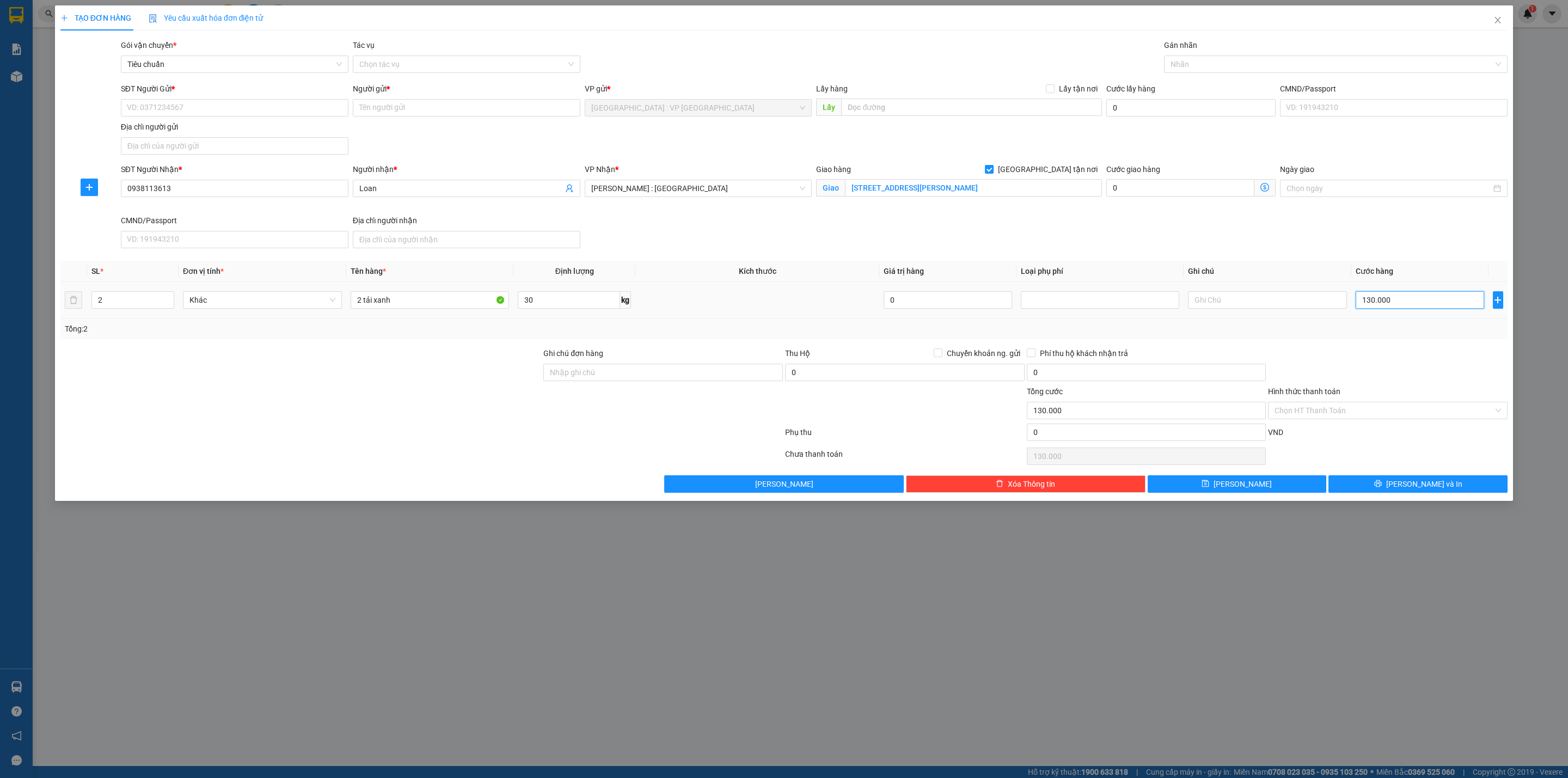
type input "13.000"
type input "0"
type input "02"
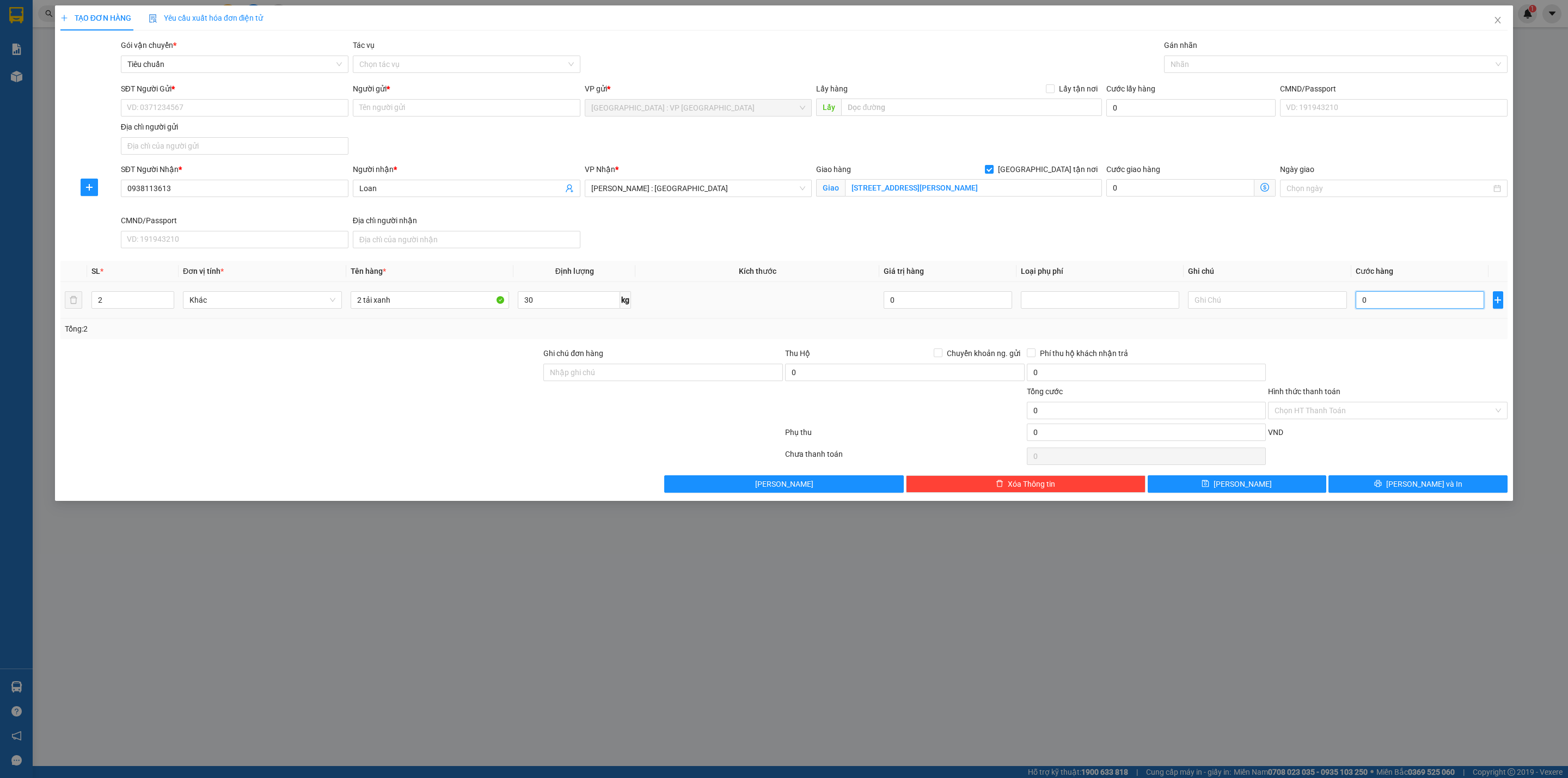
type input "2"
type input "023"
type input "23"
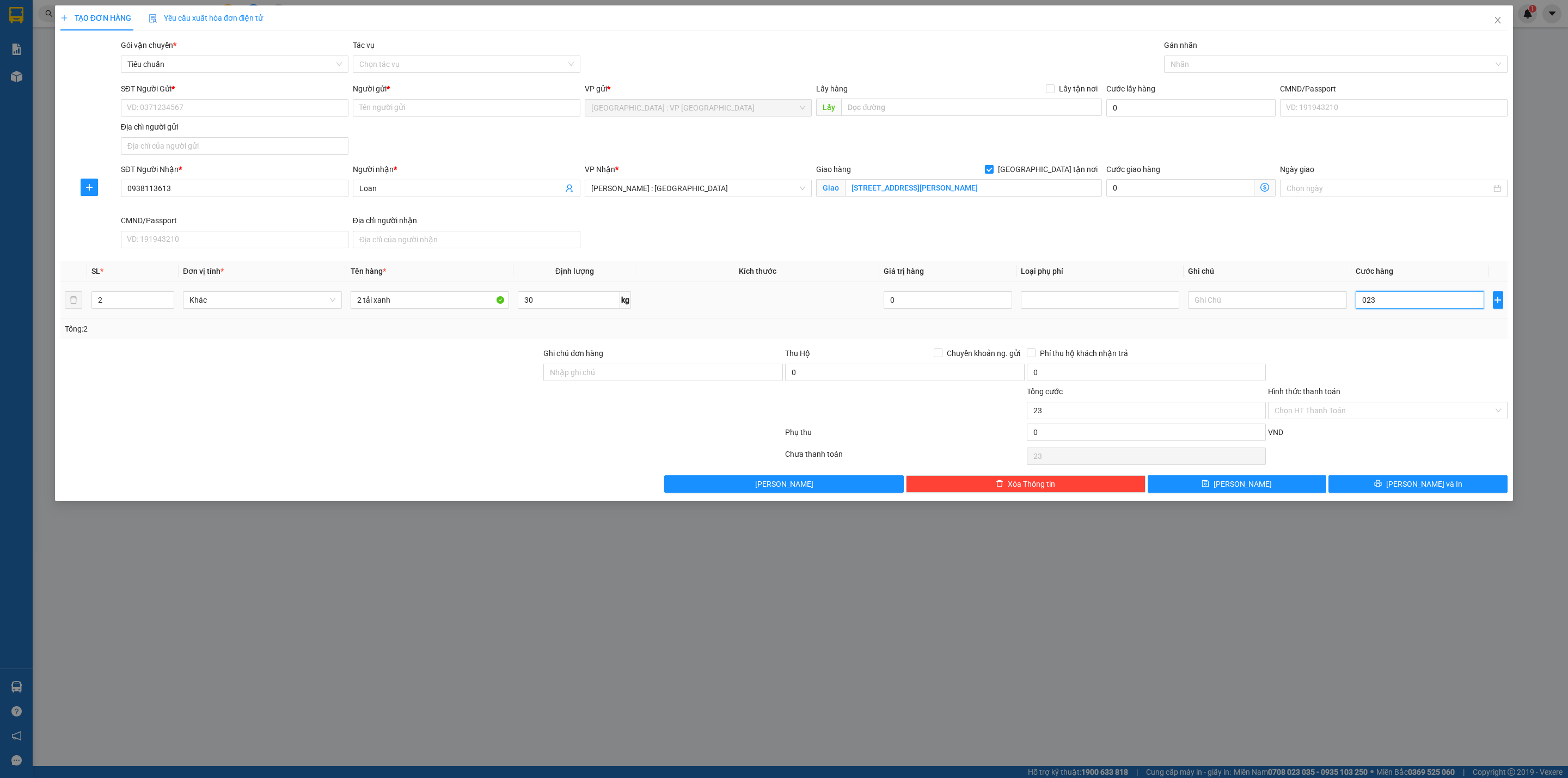
type input "0.230"
type input "230"
type input "02.300"
type input "2.300"
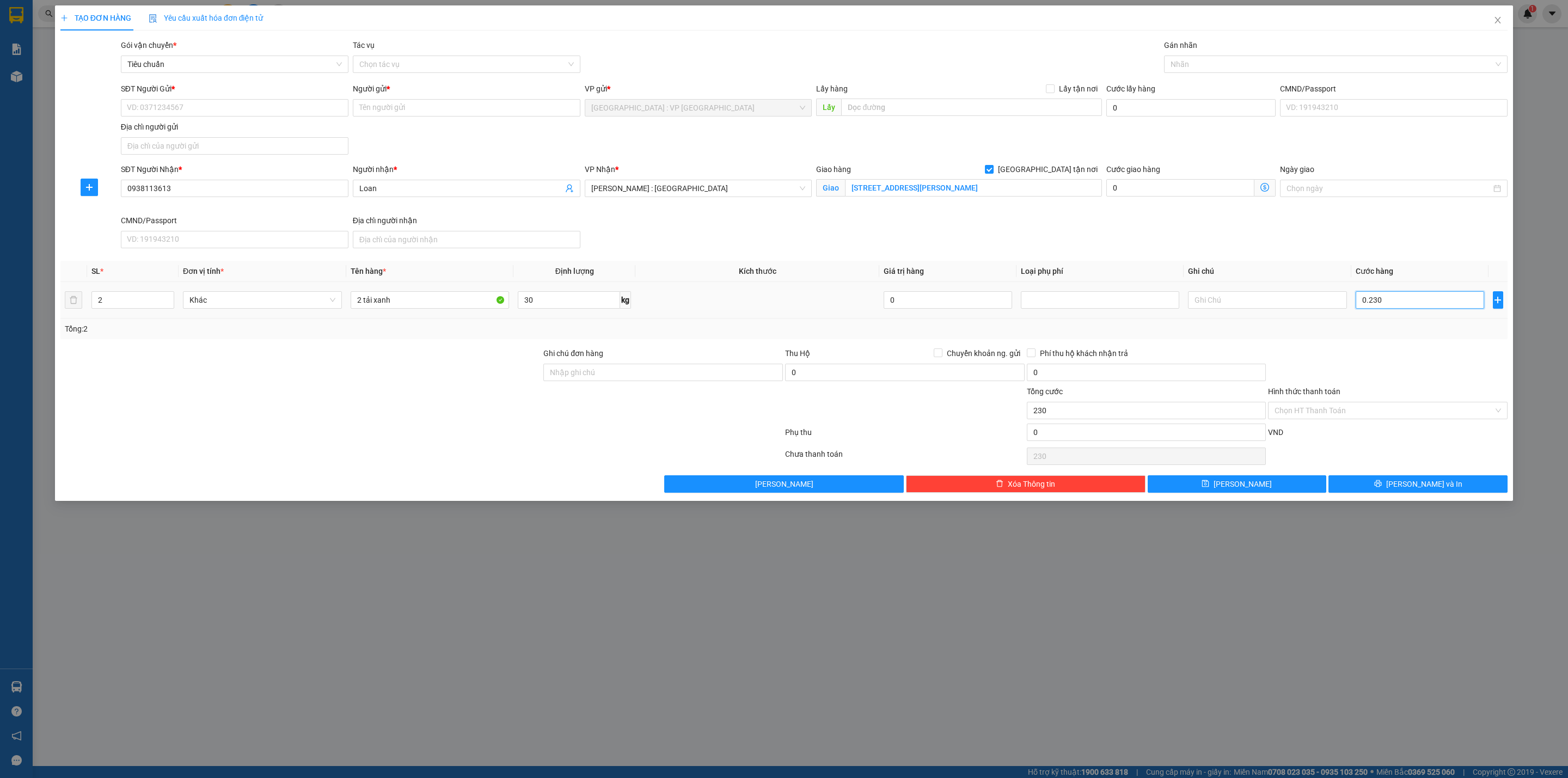
type input "2.300"
type input "023.000"
type input "23.000"
type input "0.230.000"
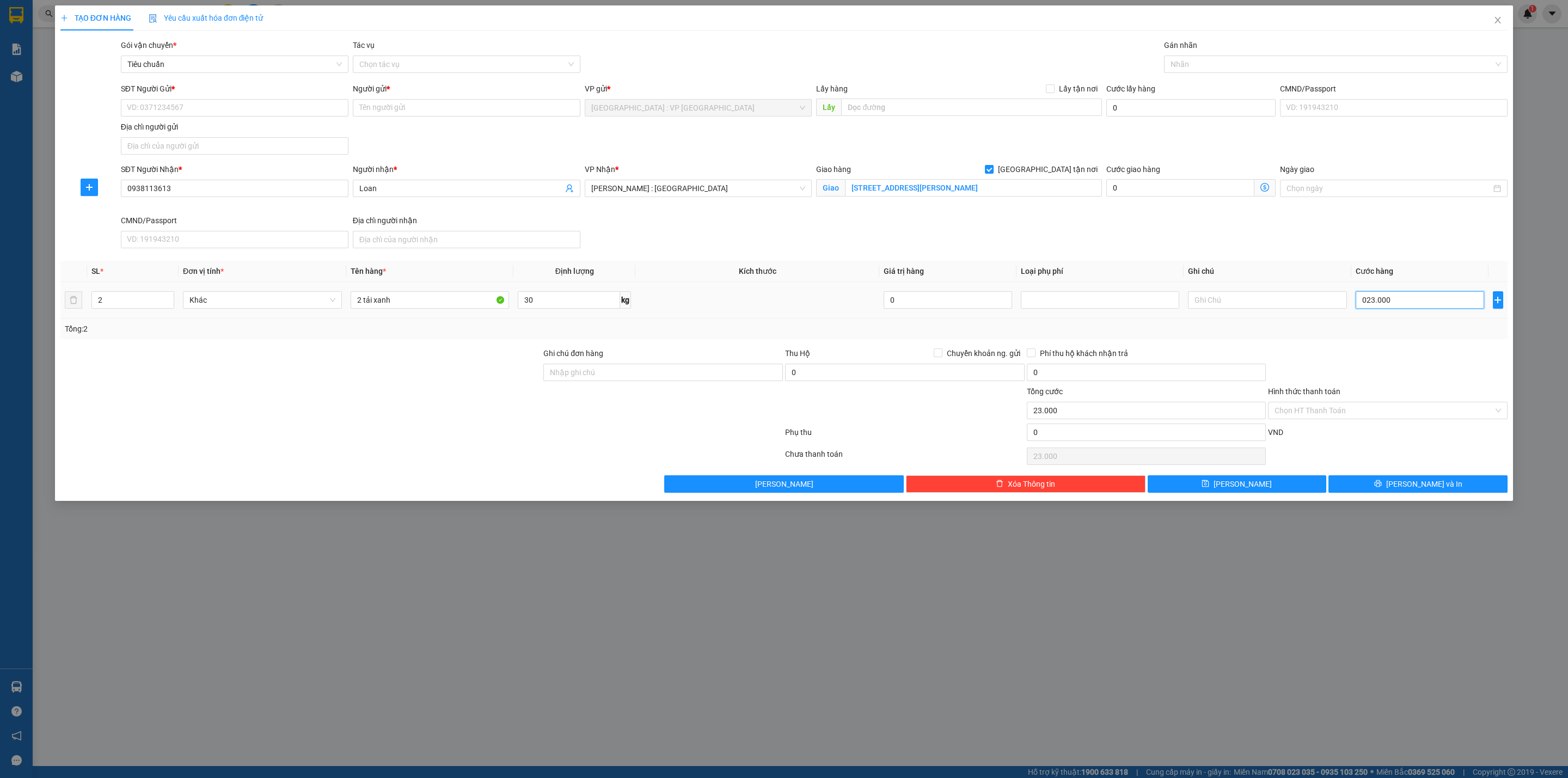
type input "230.000"
click at [1202, 62] on div at bounding box center [1330, 65] width 327 height 13
type input "230.000"
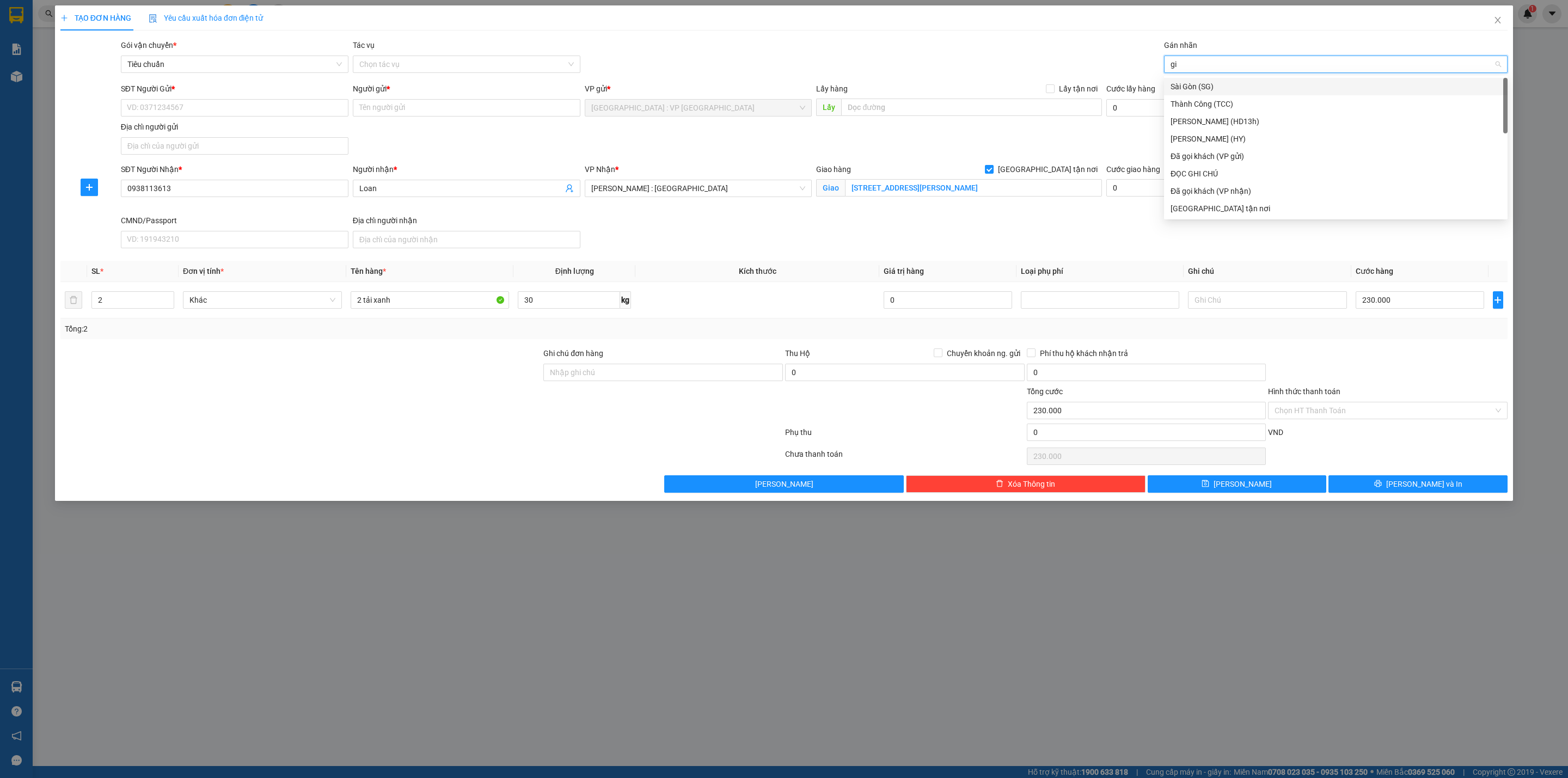
type input "gia"
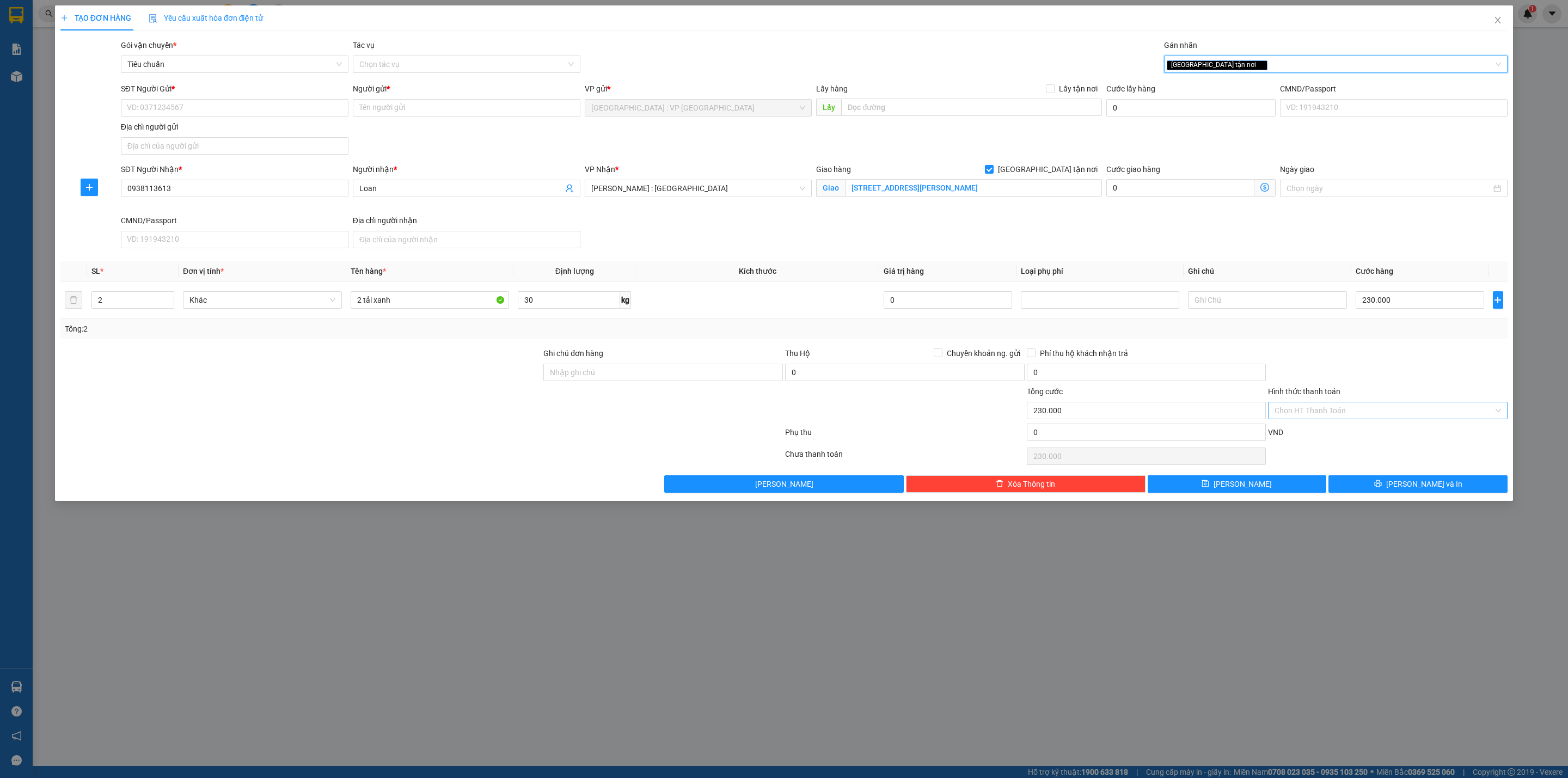
click at [1329, 406] on input "Hình thức thanh toán" at bounding box center [1384, 410] width 218 height 16
click at [1315, 438] on div "Tại văn phòng" at bounding box center [1387, 435] width 227 height 12
type input "0"
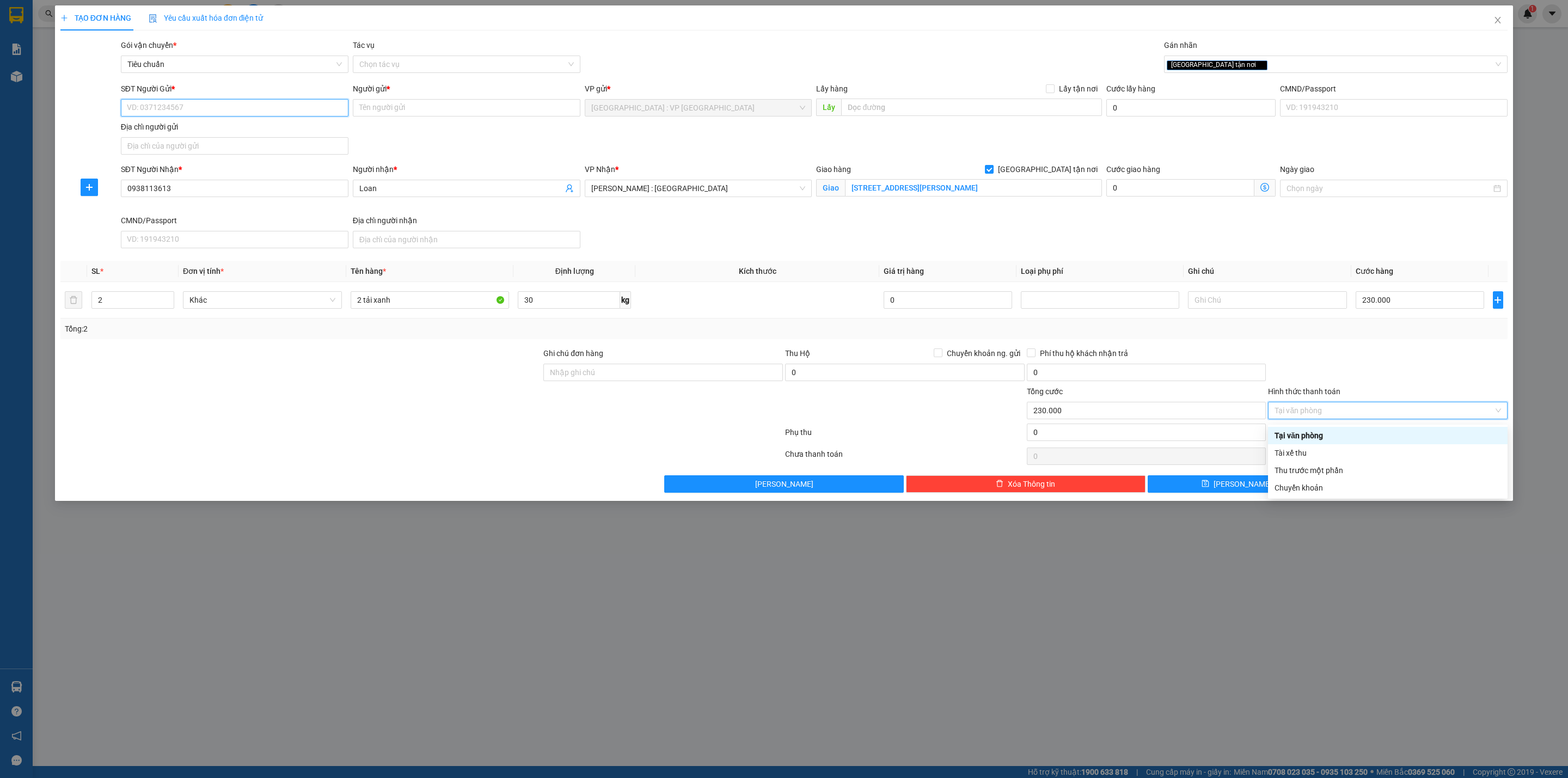
click at [198, 105] on input "SĐT Người Gửi *" at bounding box center [235, 107] width 227 height 17
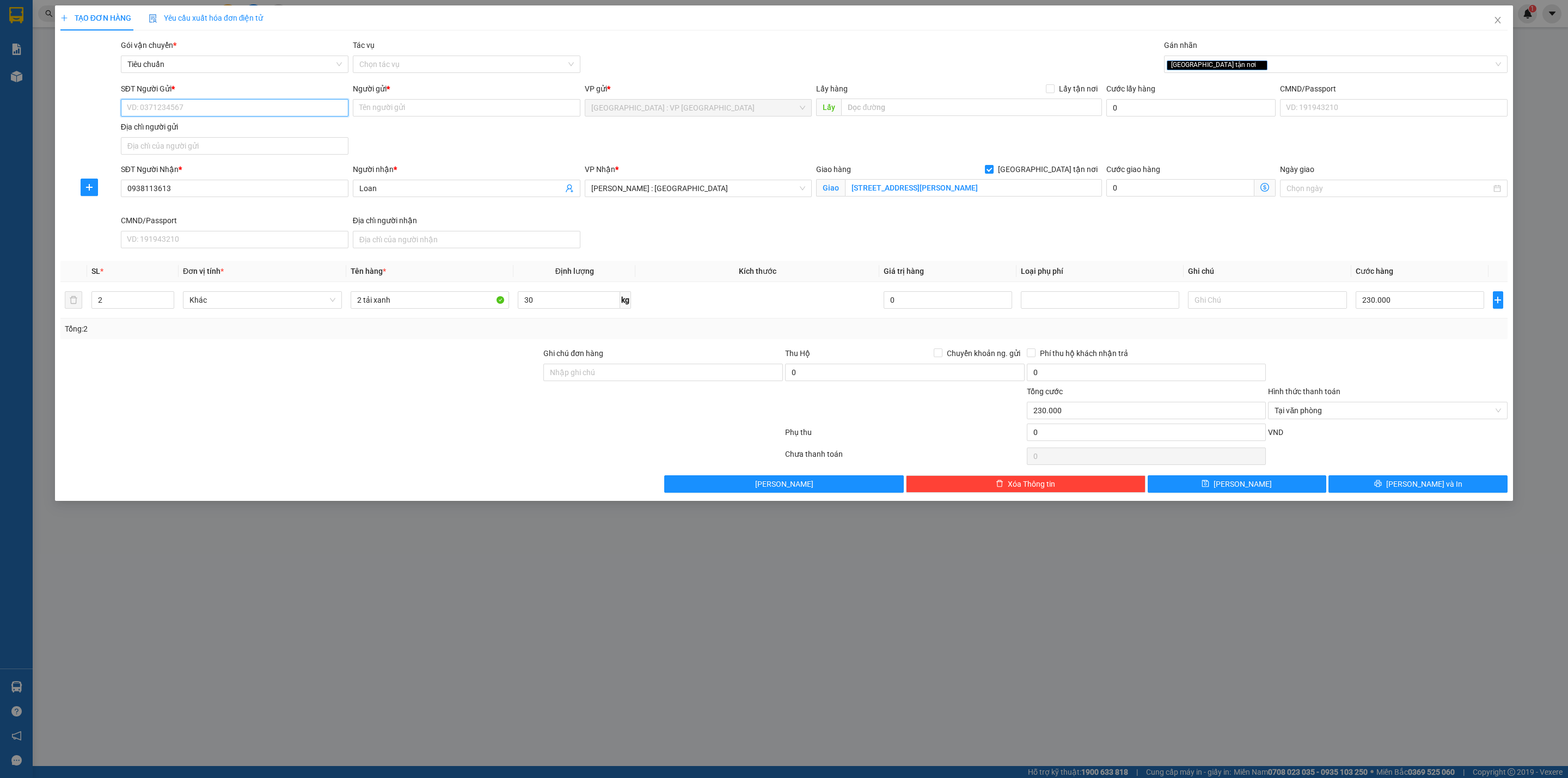
paste input "0382361120"
type input "0382361120"
click at [297, 110] on input "0382361120" at bounding box center [235, 107] width 227 height 17
click at [415, 116] on input "Người gửi *" at bounding box center [467, 107] width 227 height 17
paste input "chú Hải"
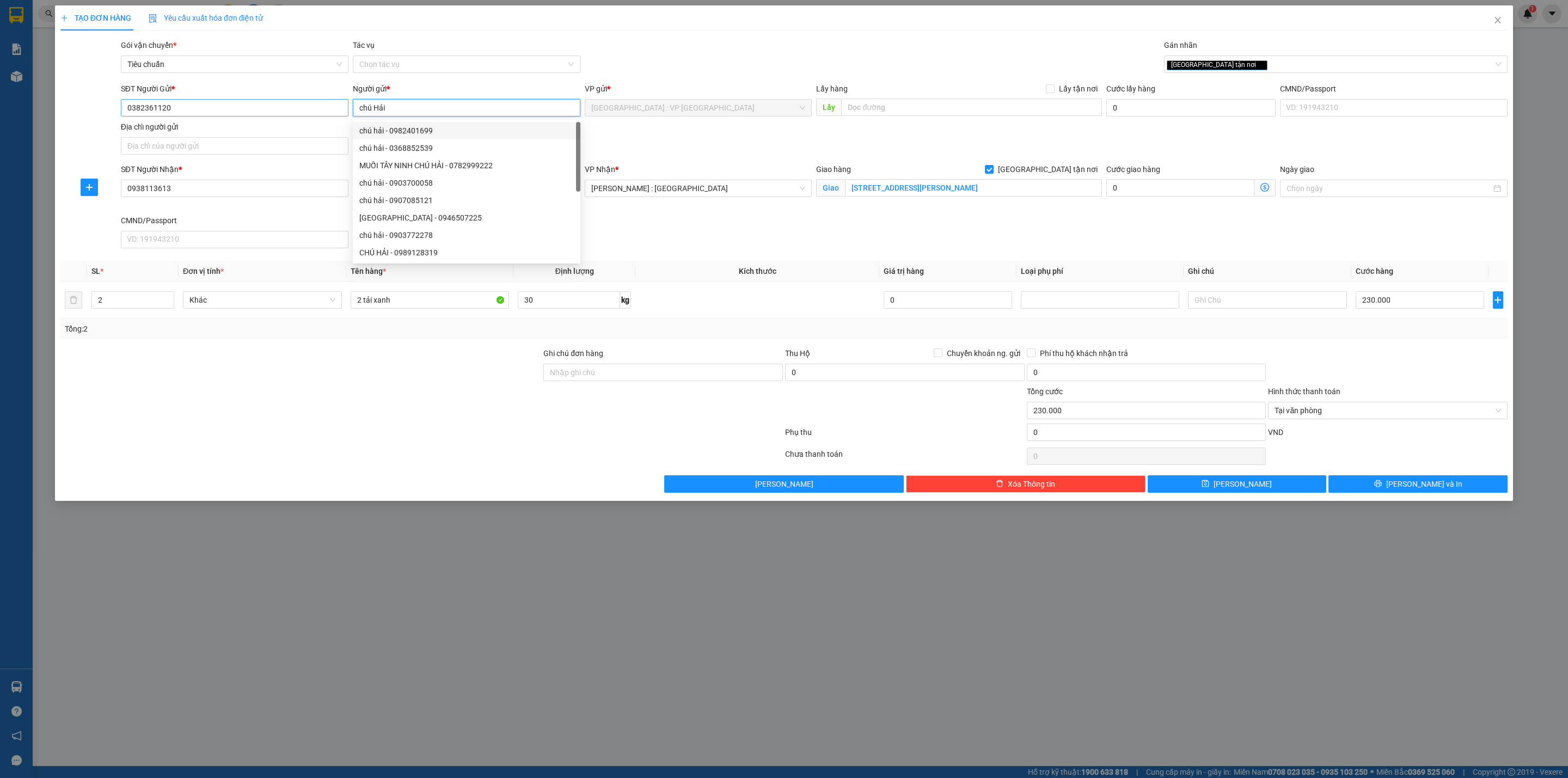
type input "chú Hải"
click at [265, 113] on input "0382361120" at bounding box center [235, 107] width 227 height 17
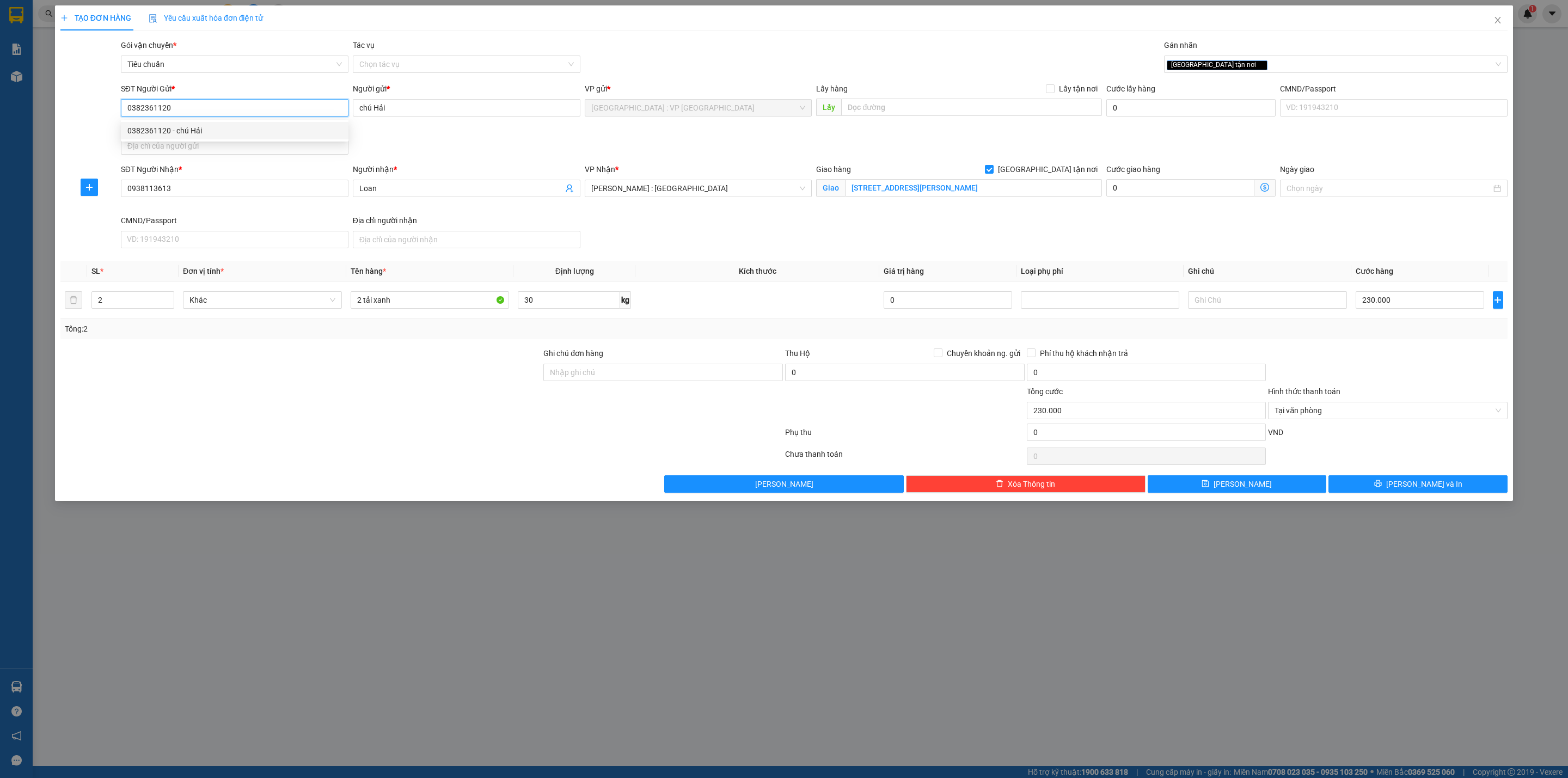
drag, startPoint x: 191, startPoint y: 129, endPoint x: 477, endPoint y: 267, distance: 317.6
click at [190, 129] on div "0382361120 - chú Hải" at bounding box center [234, 131] width 215 height 12
click at [342, 391] on div at bounding box center [301, 404] width 483 height 38
click at [1363, 477] on div "Transit Pickup Surcharge Ids Transit Deliver Surcharge Ids Transit Deliver Surc…" at bounding box center [783, 266] width 1447 height 453
click at [1367, 481] on button "[PERSON_NAME] và In" at bounding box center [1417, 484] width 179 height 17
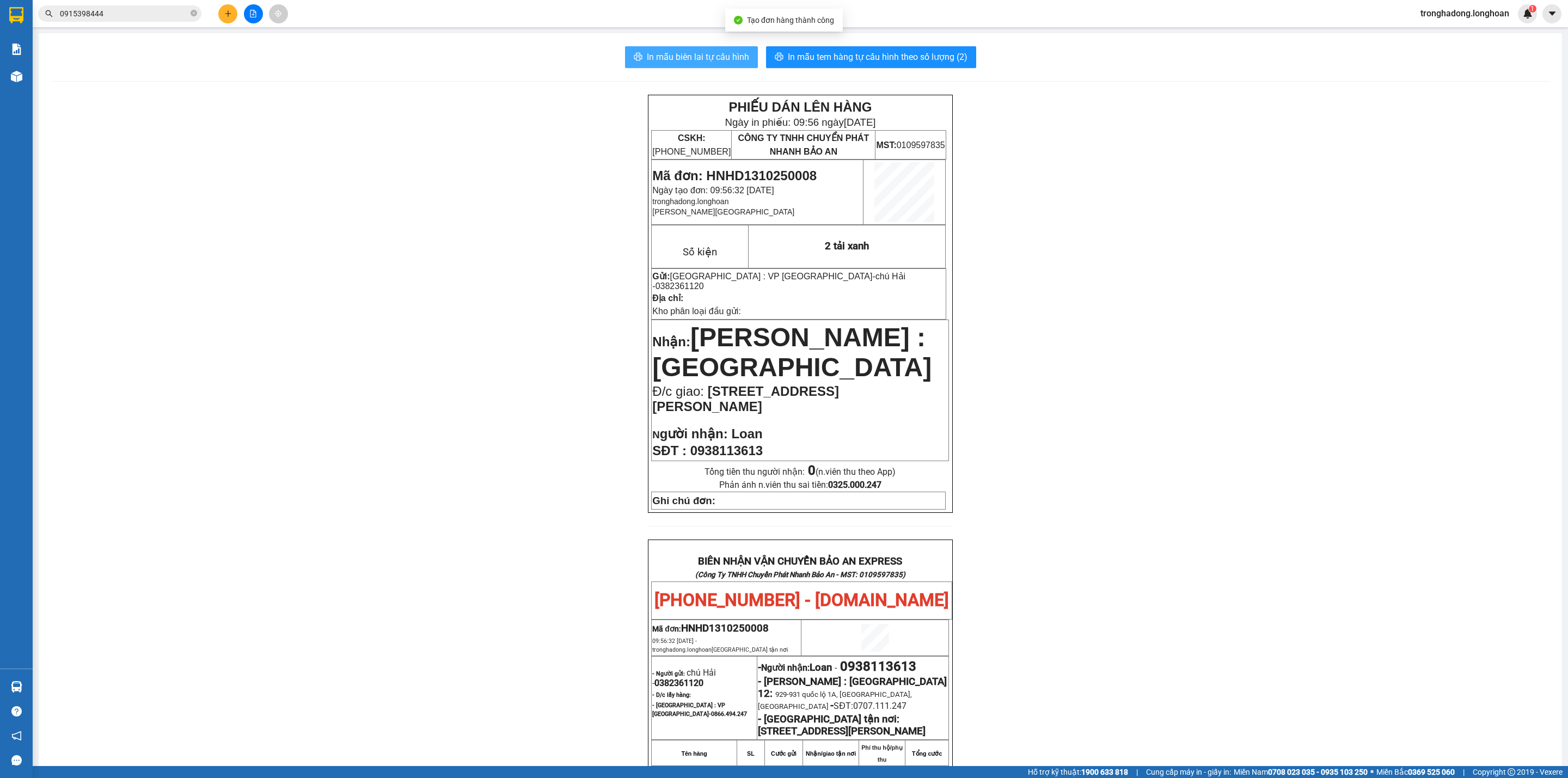
click at [697, 51] on span "In mẫu biên lai tự cấu hình" at bounding box center [698, 56] width 103 height 13
click at [828, 57] on span "In mẫu tem hàng tự cấu hình theo số lượng (2)" at bounding box center [878, 56] width 180 height 13
click at [1148, 489] on div "PHIẾU DÁN LÊN HÀNG Ngày in phiếu: 09:56 [DATE] CSKH: [PHONE_NUMBER] CÔNG TY TNH…" at bounding box center [800, 609] width 1497 height 1029
drag, startPoint x: 488, startPoint y: 319, endPoint x: 473, endPoint y: 325, distance: 16.2
click at [487, 319] on div "PHIẾU DÁN LÊN HÀNG Ngày in phiếu: 09:56 [DATE] CSKH: [PHONE_NUMBER] CÔNG TY TNH…" at bounding box center [800, 609] width 1497 height 1029
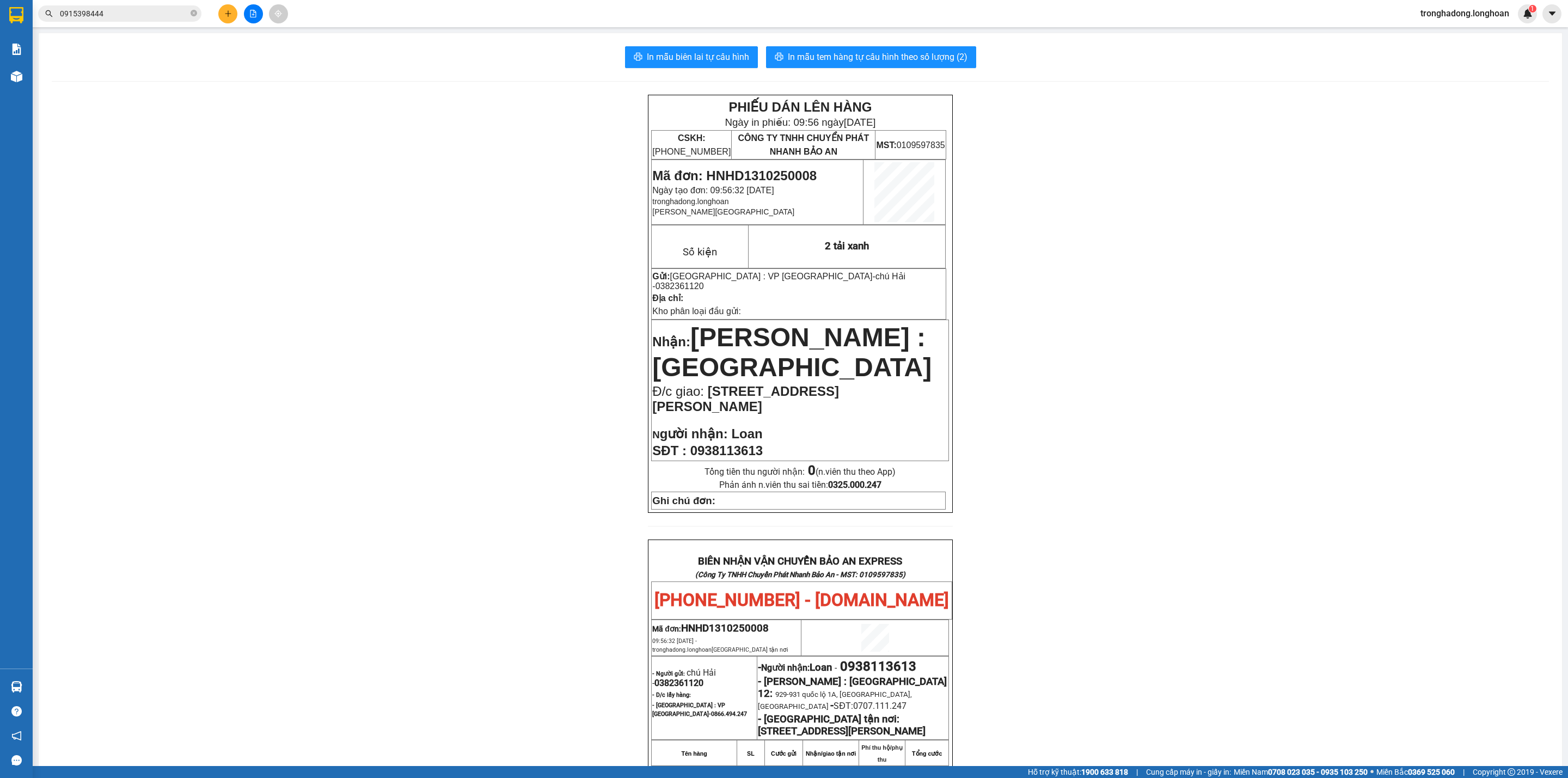
click at [225, 9] on button at bounding box center [228, 14] width 19 height 19
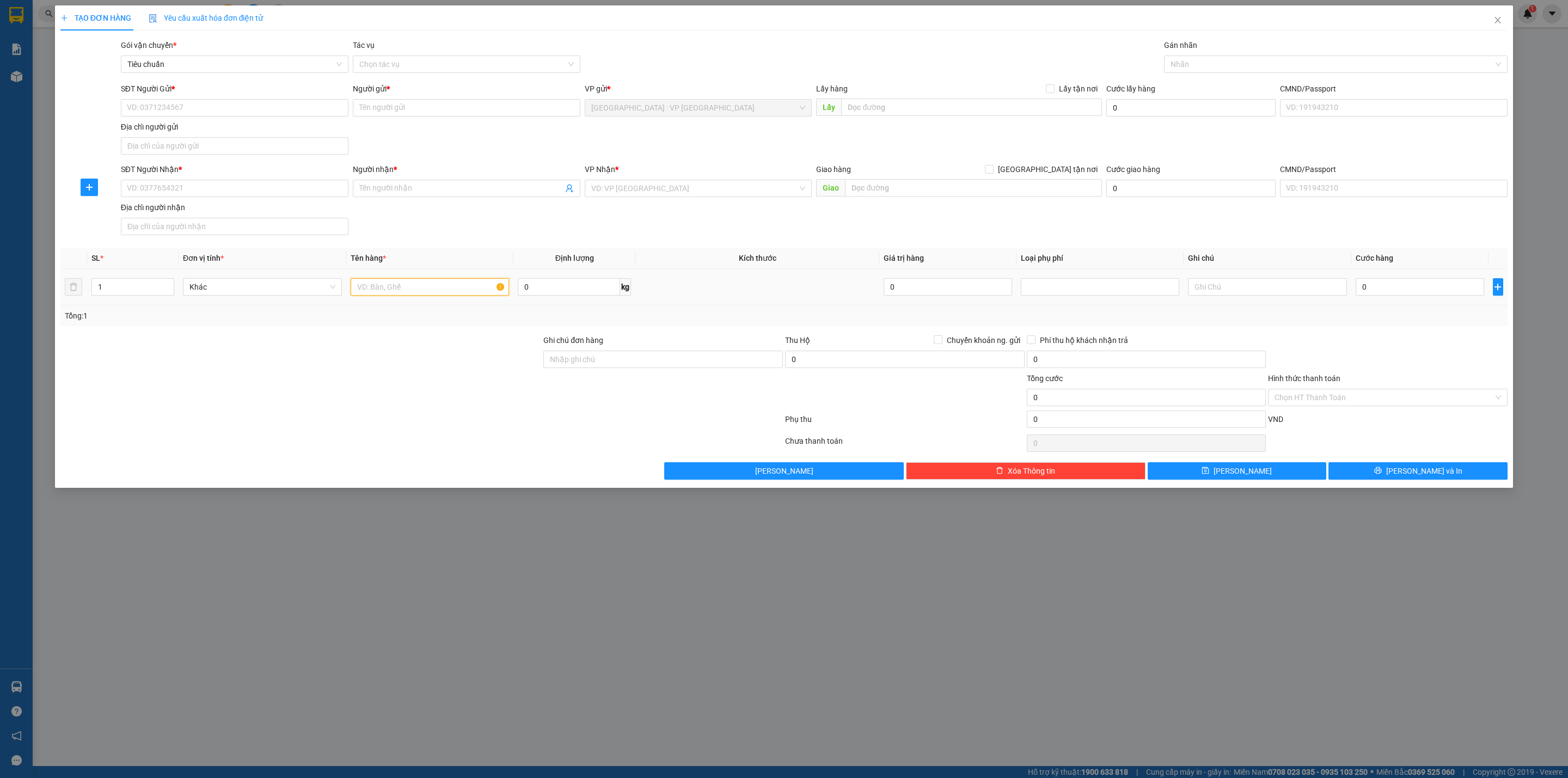
click at [441, 286] on input "text" at bounding box center [430, 286] width 159 height 17
type input "1 bọc đỏ nhỏ"
click at [203, 184] on input "SĐT Người Nhận *" at bounding box center [235, 188] width 227 height 17
type input "0908558228"
click at [259, 211] on div "0908558228 - anh Duẩn" at bounding box center [234, 213] width 215 height 12
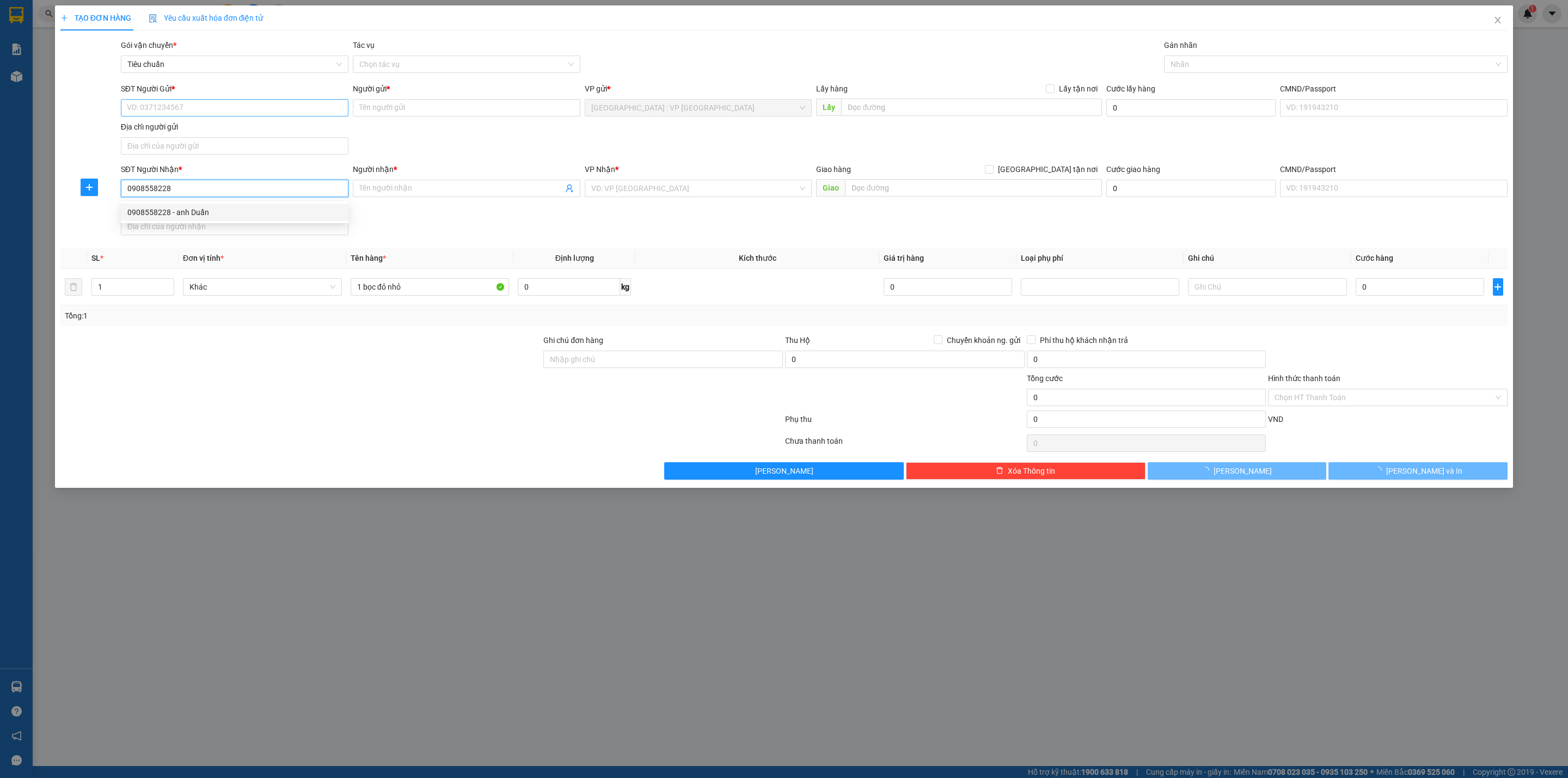
type input "anh Duẩn"
checkbox input "true"
type input "Tòa nhà EBM 683-685 [GEOGRAPHIC_DATA], P25, [GEOGRAPHIC_DATA]"
type input "0908558228"
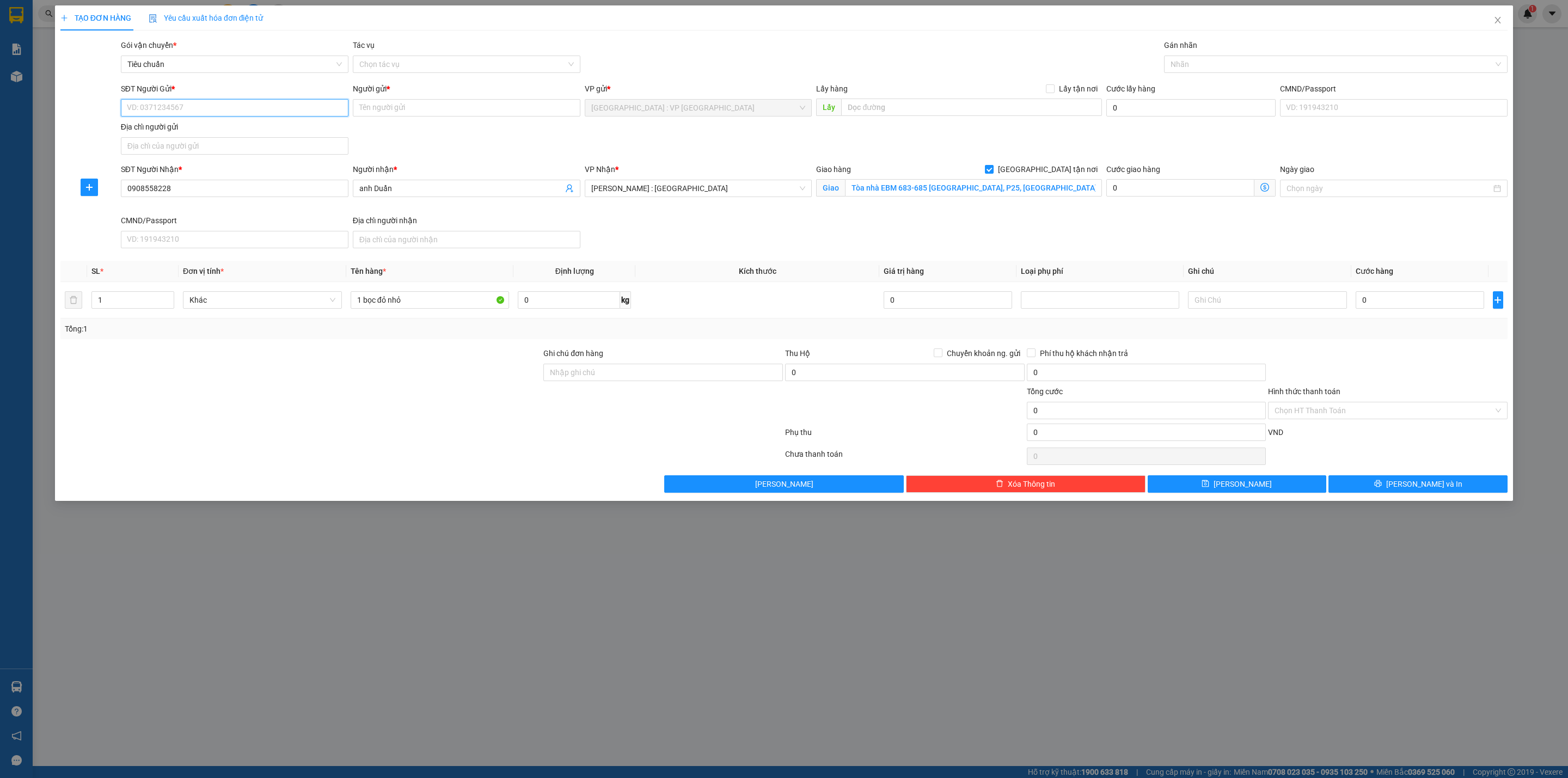
click at [273, 107] on input "SĐT Người Gửi *" at bounding box center [235, 107] width 227 height 17
click at [229, 126] on div "0934562587 - [PERSON_NAME]" at bounding box center [234, 131] width 215 height 12
type input "0934562587"
type input "anh [PERSON_NAME]"
click at [1402, 299] on input "0" at bounding box center [1419, 299] width 129 height 17
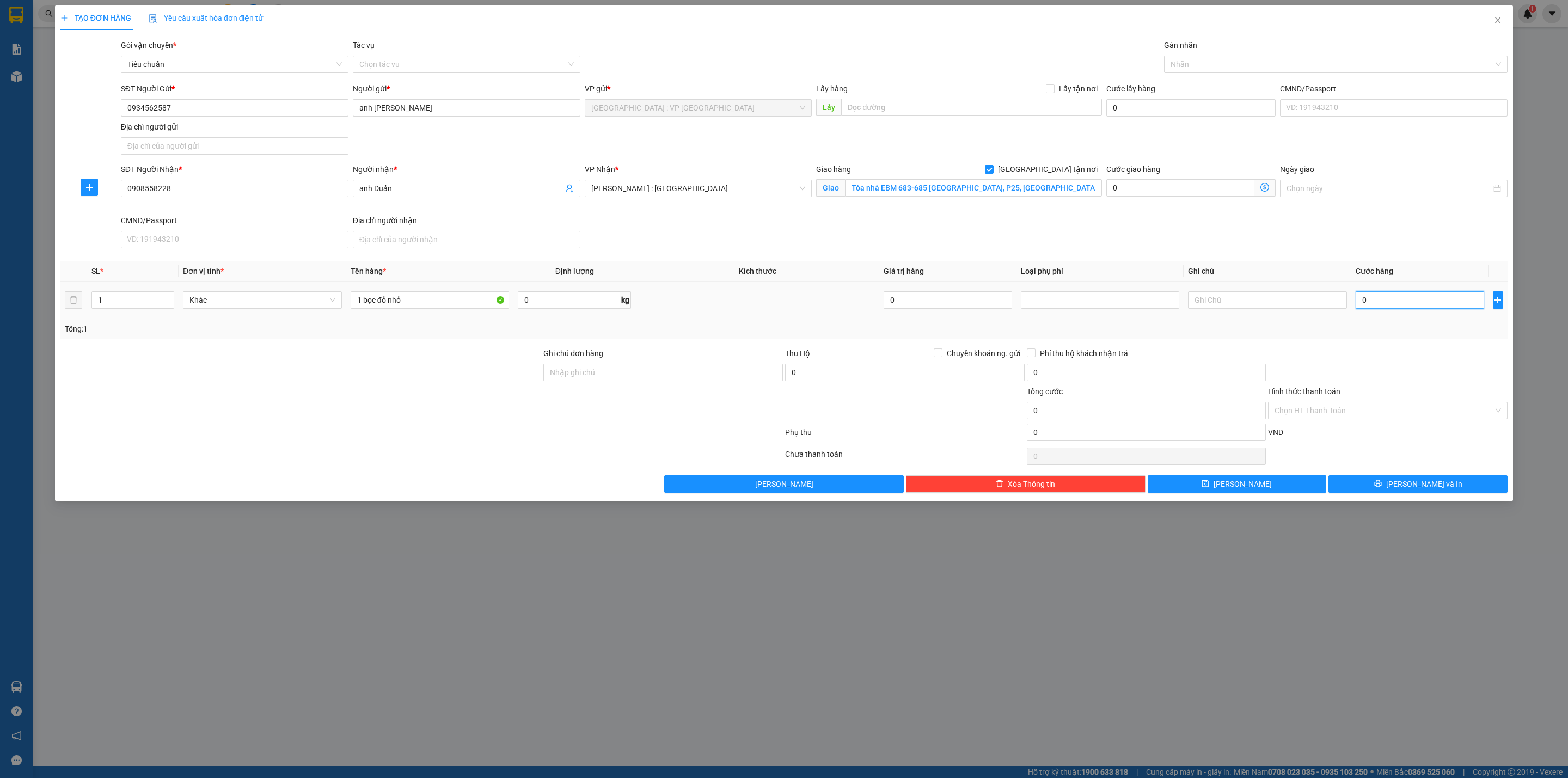
type input "1"
type input "10"
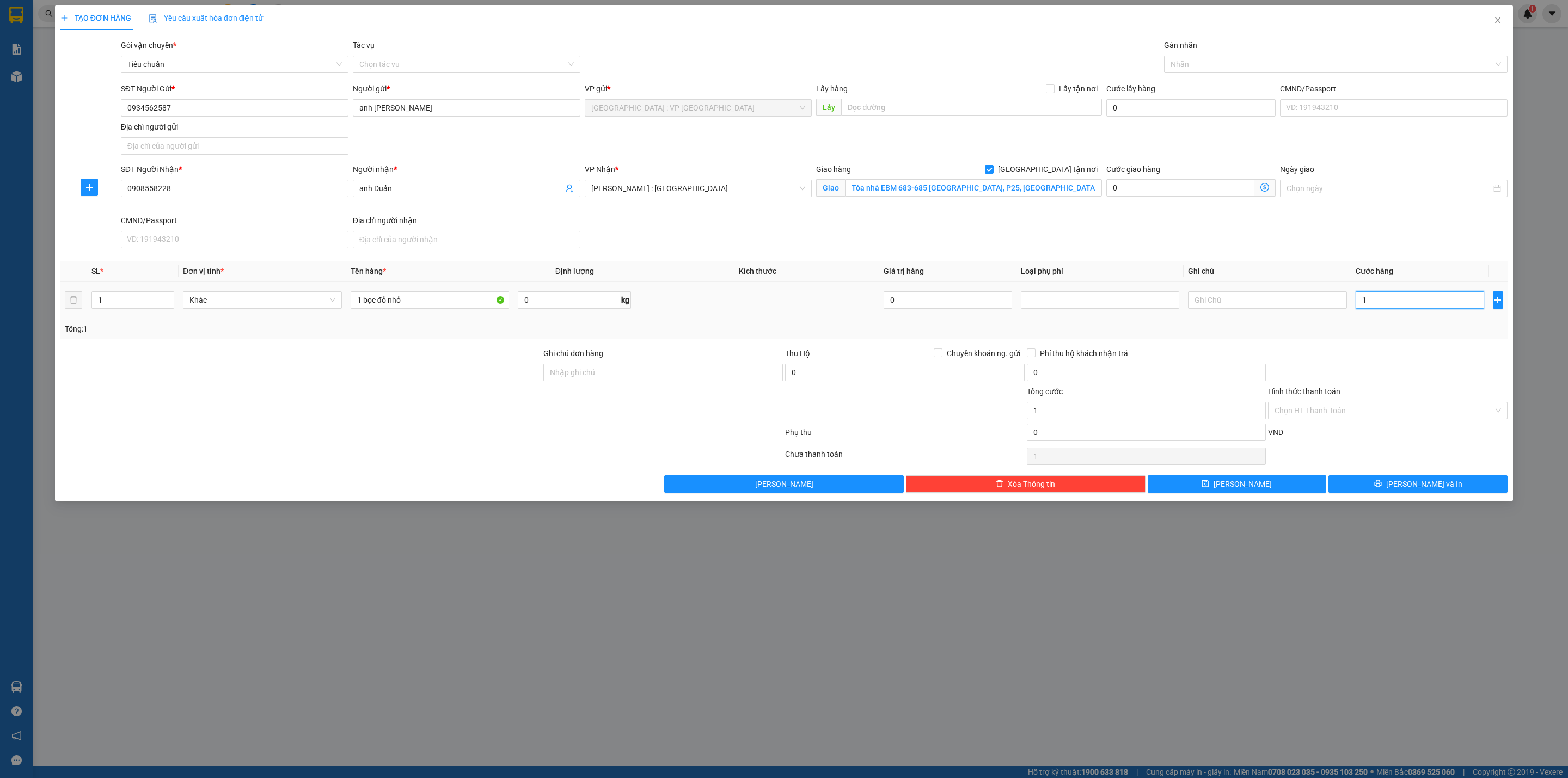
type input "10"
type input "100"
type input "1.000"
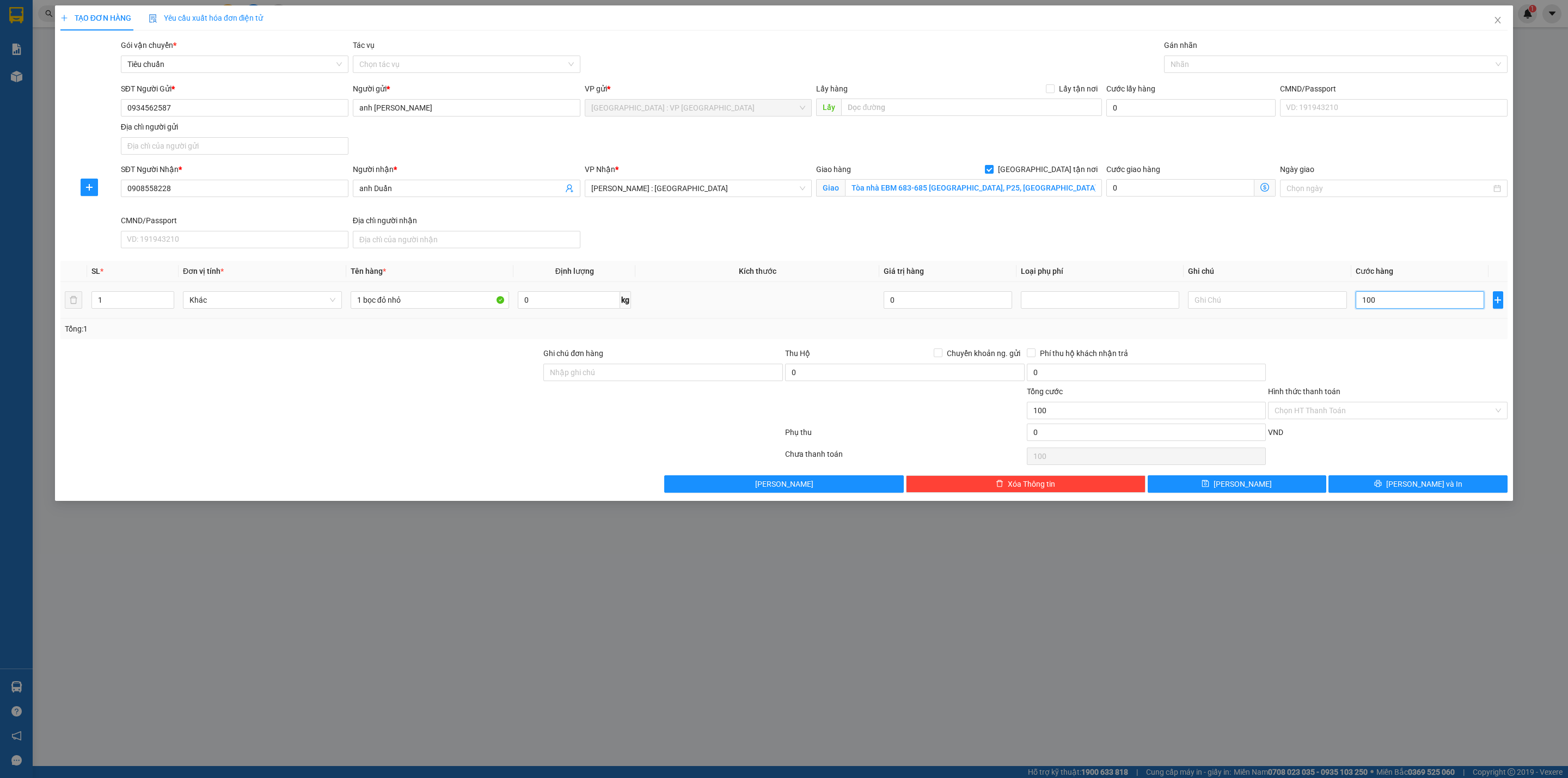
type input "1.000"
type input "10.000"
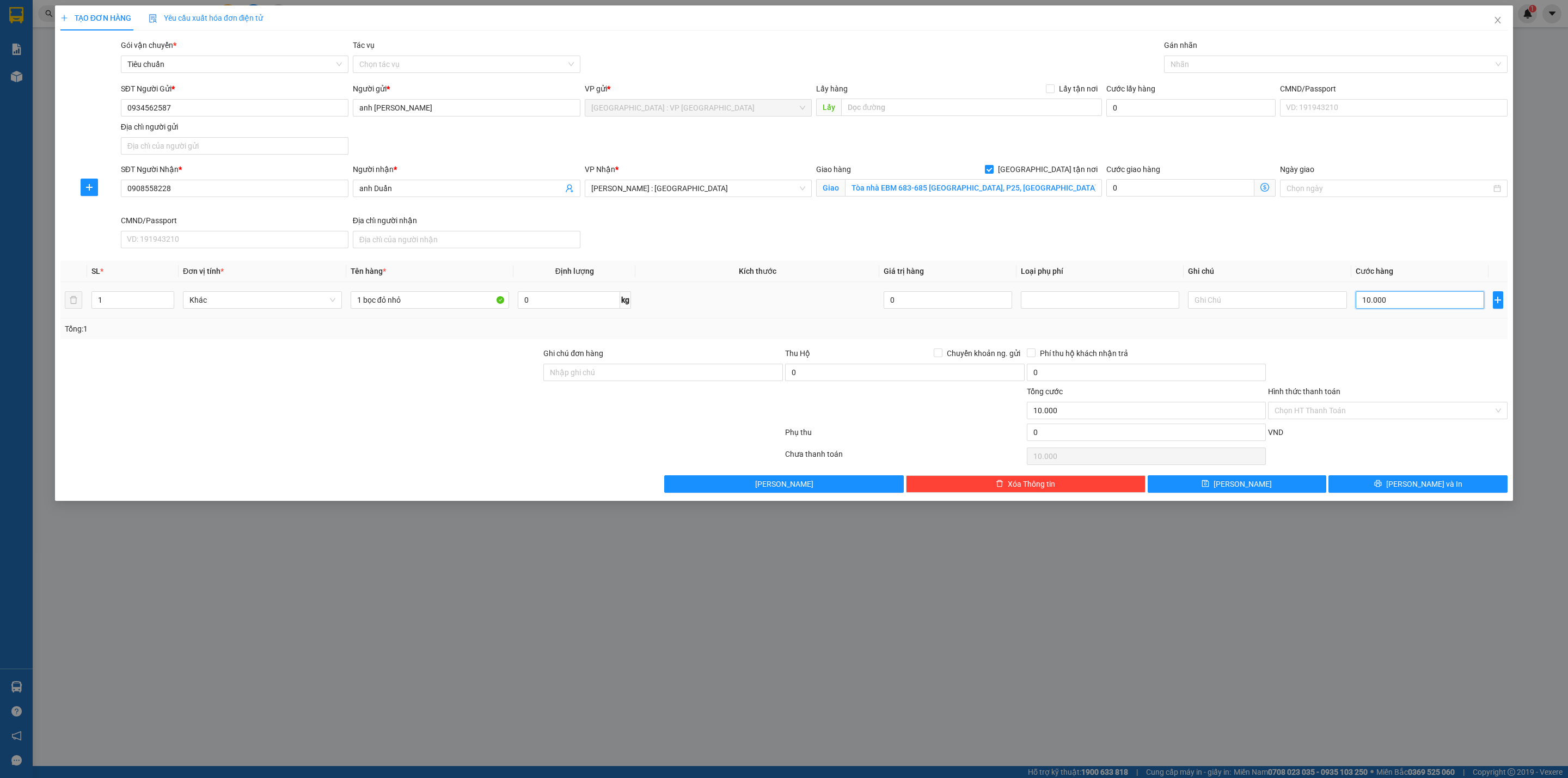
type input "100.000"
click at [1222, 64] on div at bounding box center [1330, 65] width 327 height 13
type input "100.000"
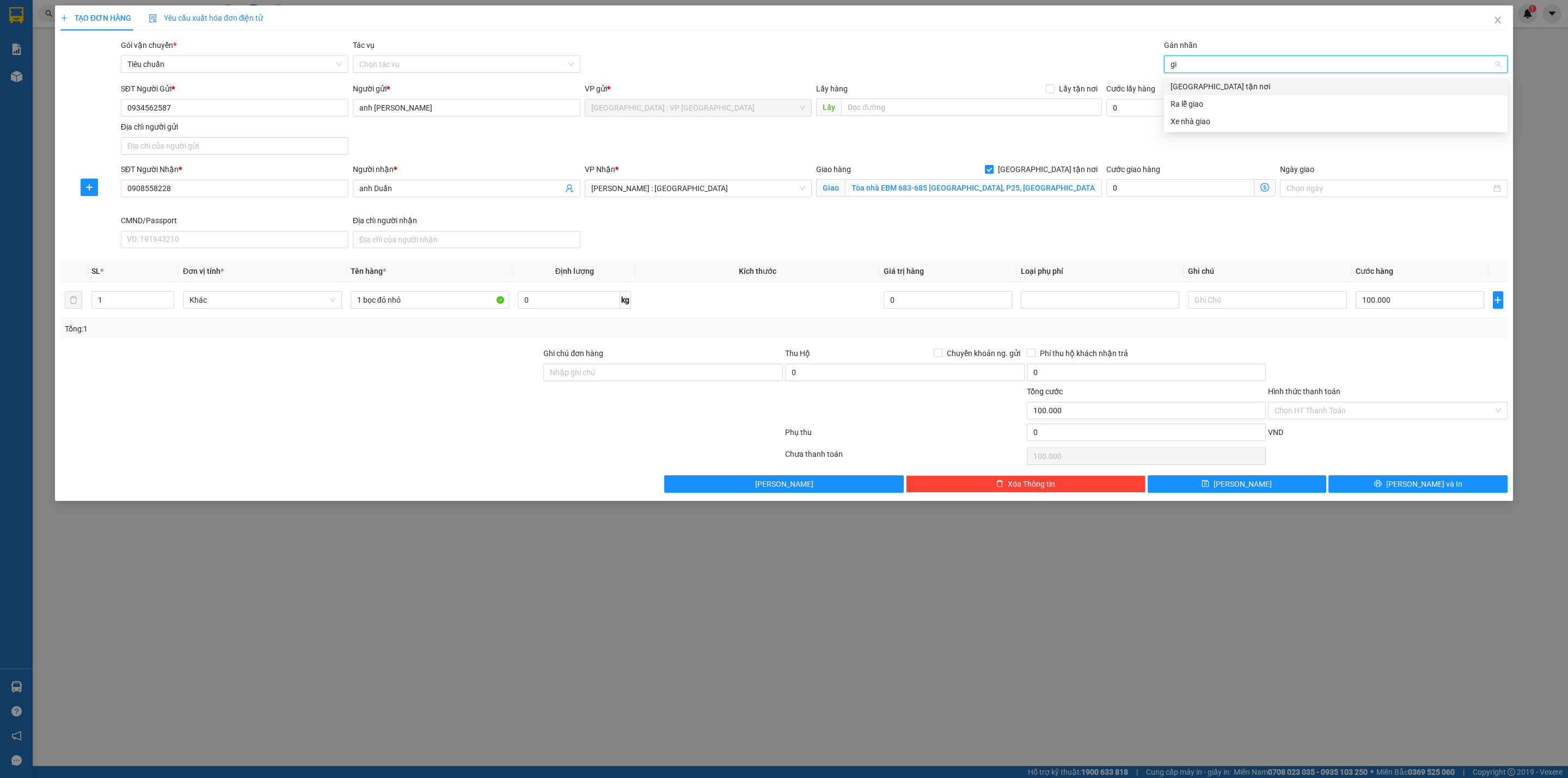
type input "gia"
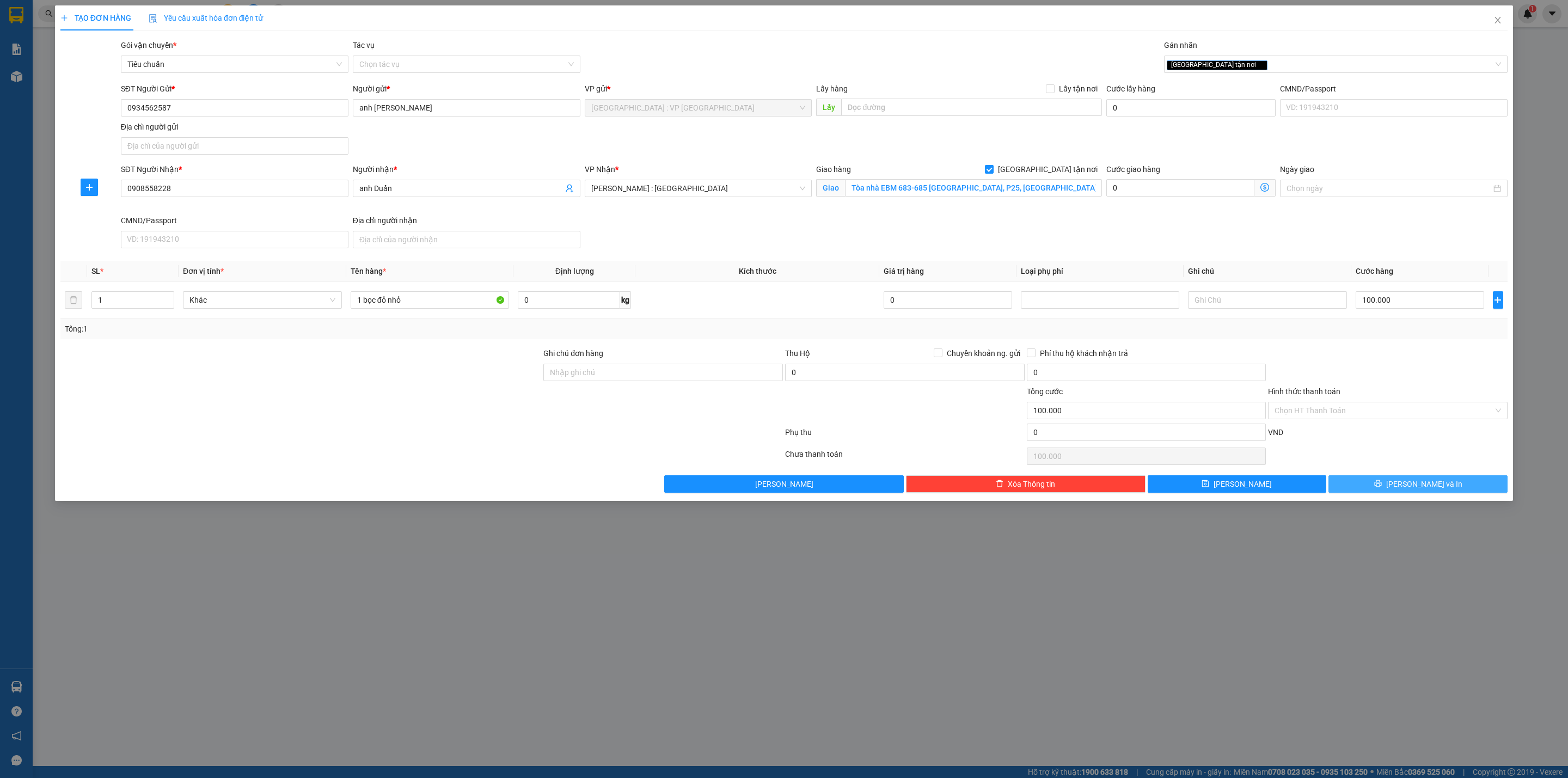
click at [1381, 484] on icon "printer" at bounding box center [1378, 483] width 7 height 7
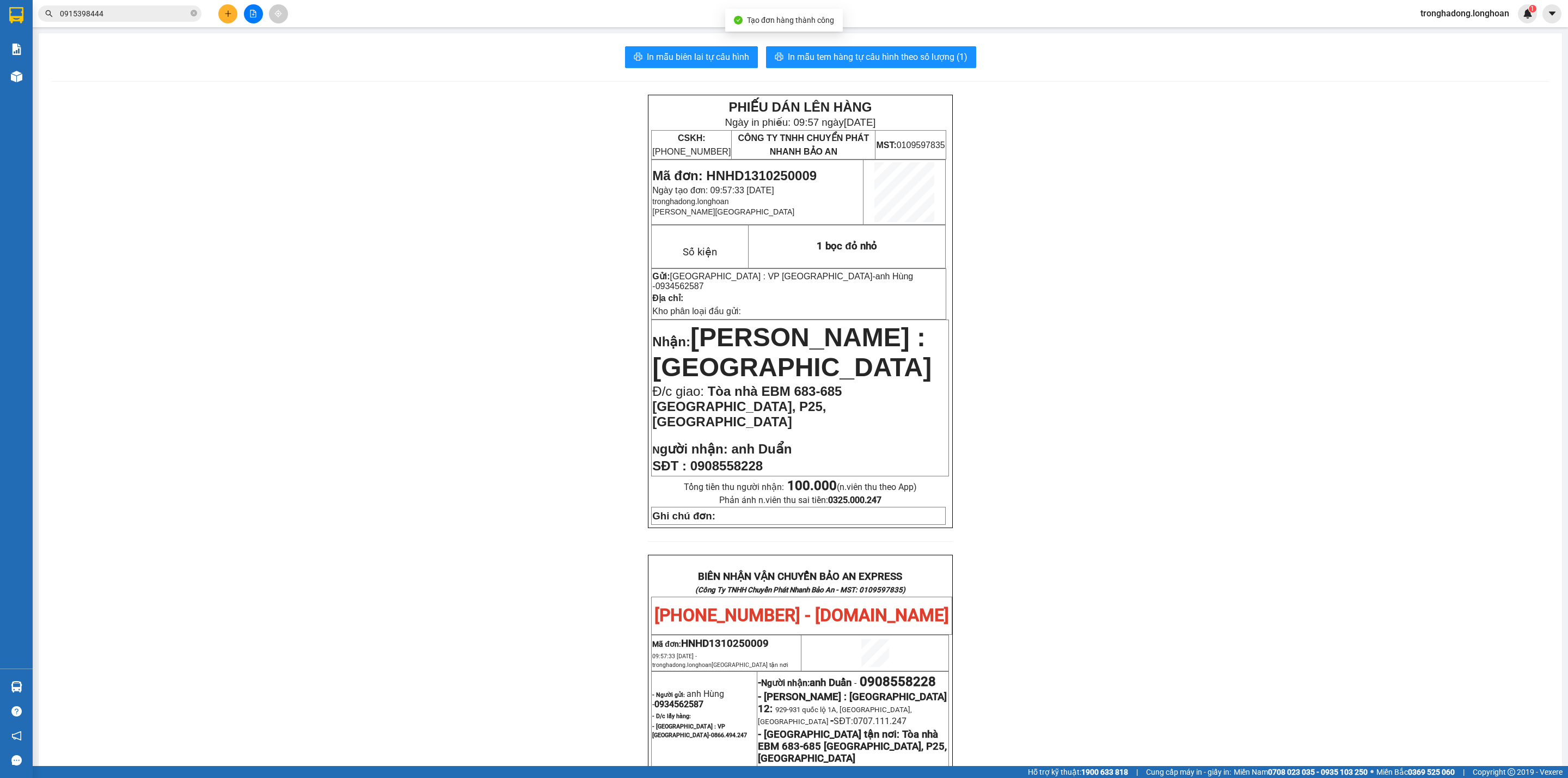
click at [709, 69] on div "In mẫu biên lai tự cấu hình In mẫu tem hàng tự cấu hình theo số lượng (1) PHIẾU…" at bounding box center [800, 599] width 1523 height 1131
click at [799, 48] on button "In mẫu tem hàng tự cấu hình theo số lượng (1)" at bounding box center [871, 56] width 210 height 22
click at [675, 59] on span "In mẫu biên lai tự cấu hình" at bounding box center [698, 56] width 103 height 13
